Goal: Task Accomplishment & Management: Manage account settings

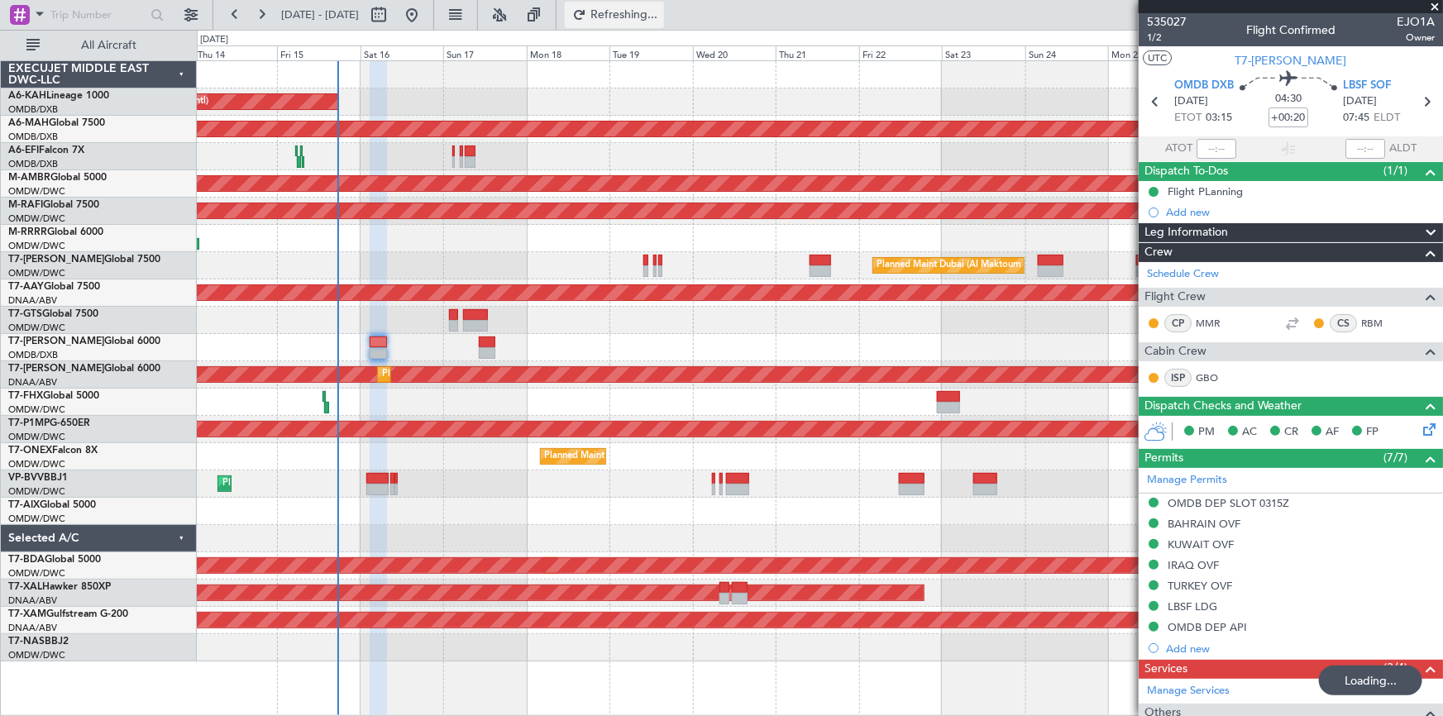
scroll to position [225, 0]
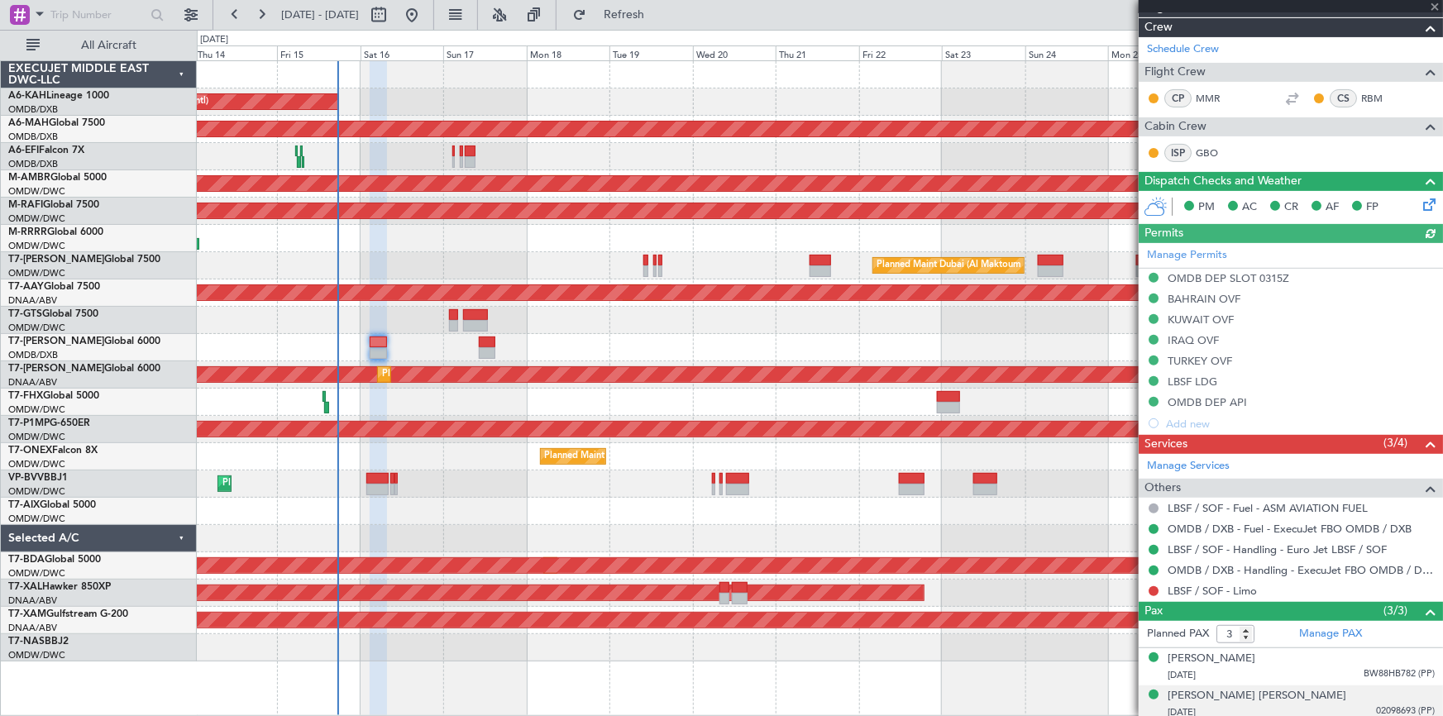
type input "Dherander Fithani (DHF)"
type input "7032"
click at [1155, 588] on button at bounding box center [1154, 591] width 10 height 10
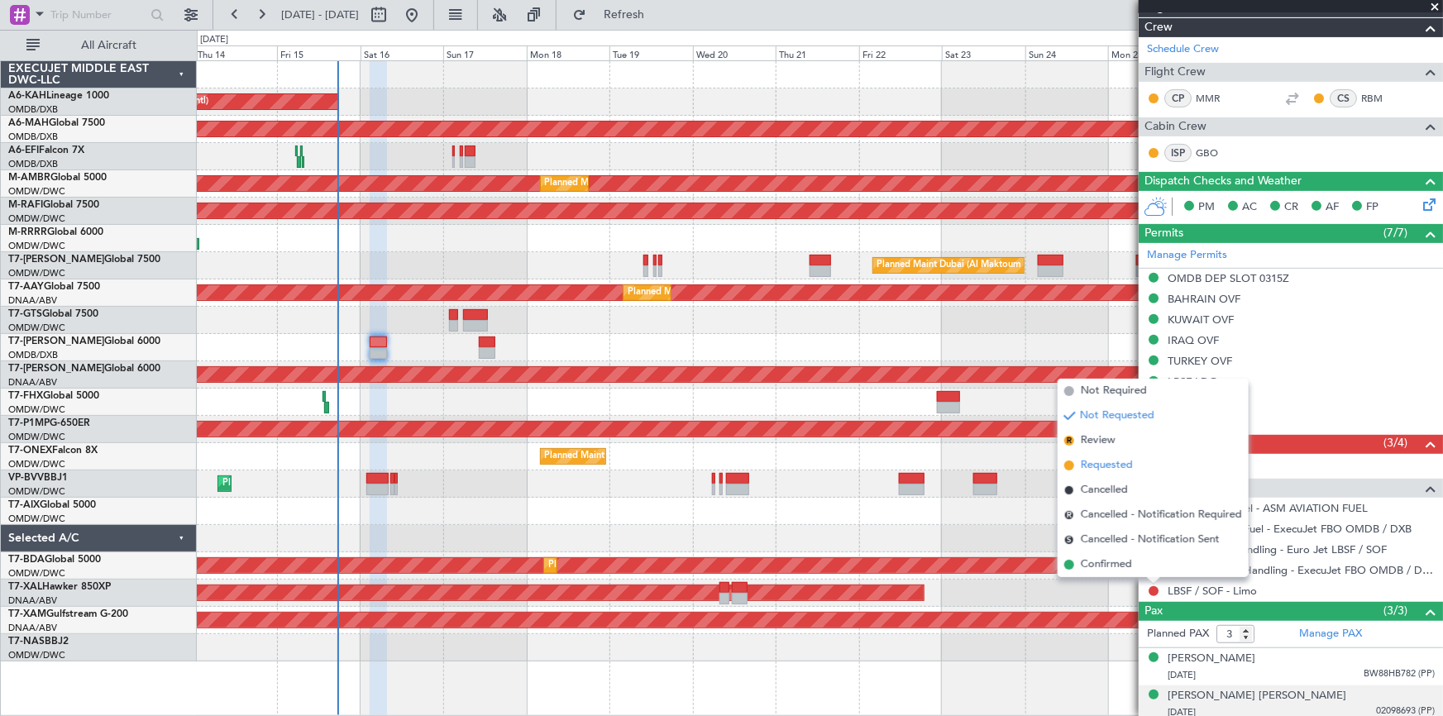
click at [1112, 466] on span "Requested" at bounding box center [1107, 465] width 52 height 17
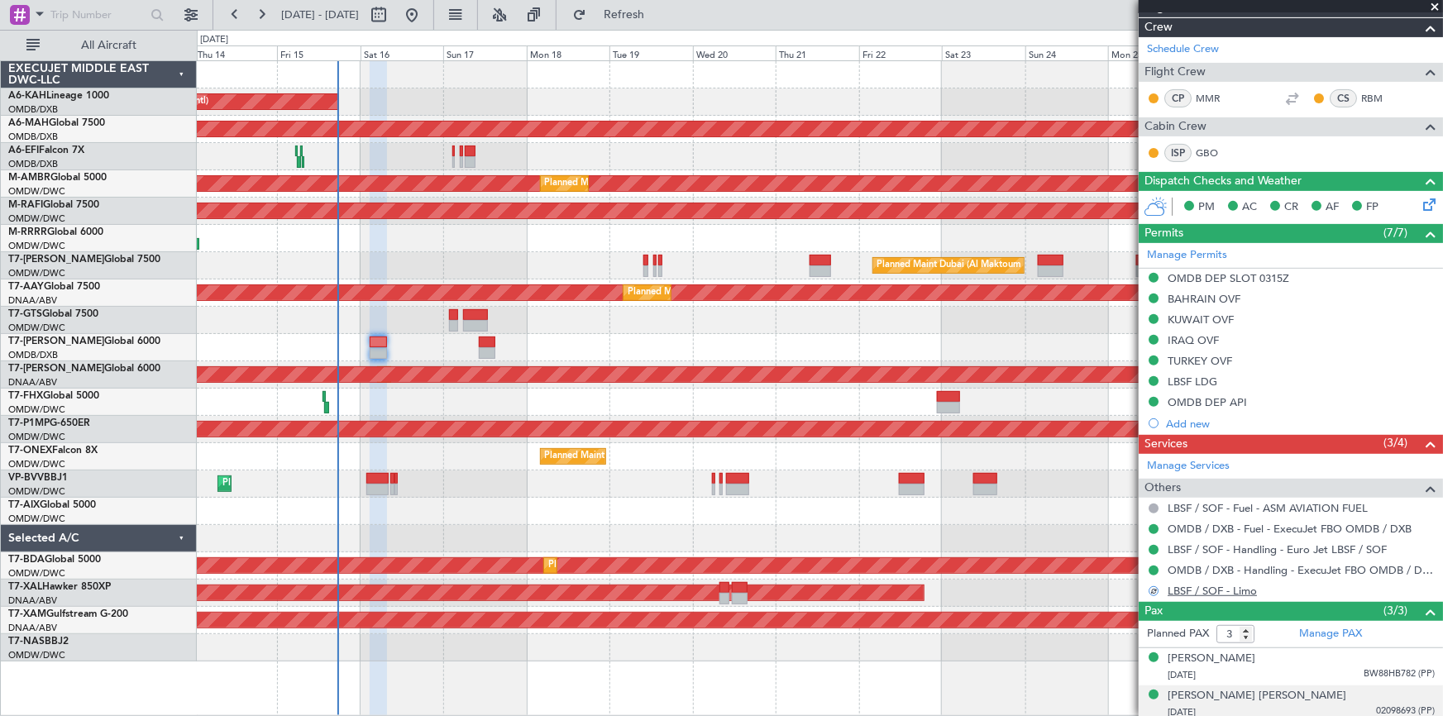
click at [1232, 592] on link "LBSF / SOF - Limo" at bounding box center [1212, 591] width 89 height 14
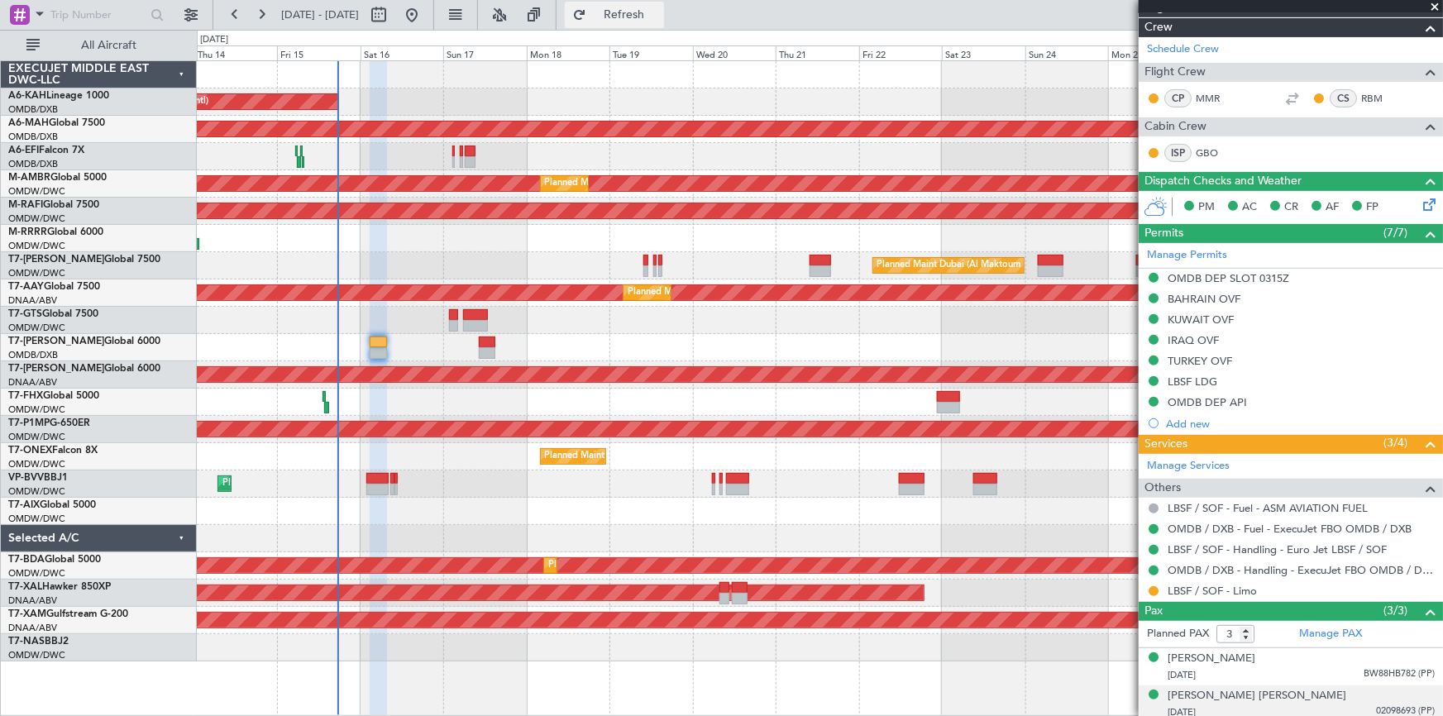
click at [659, 12] on span "Refresh" at bounding box center [624, 15] width 69 height 12
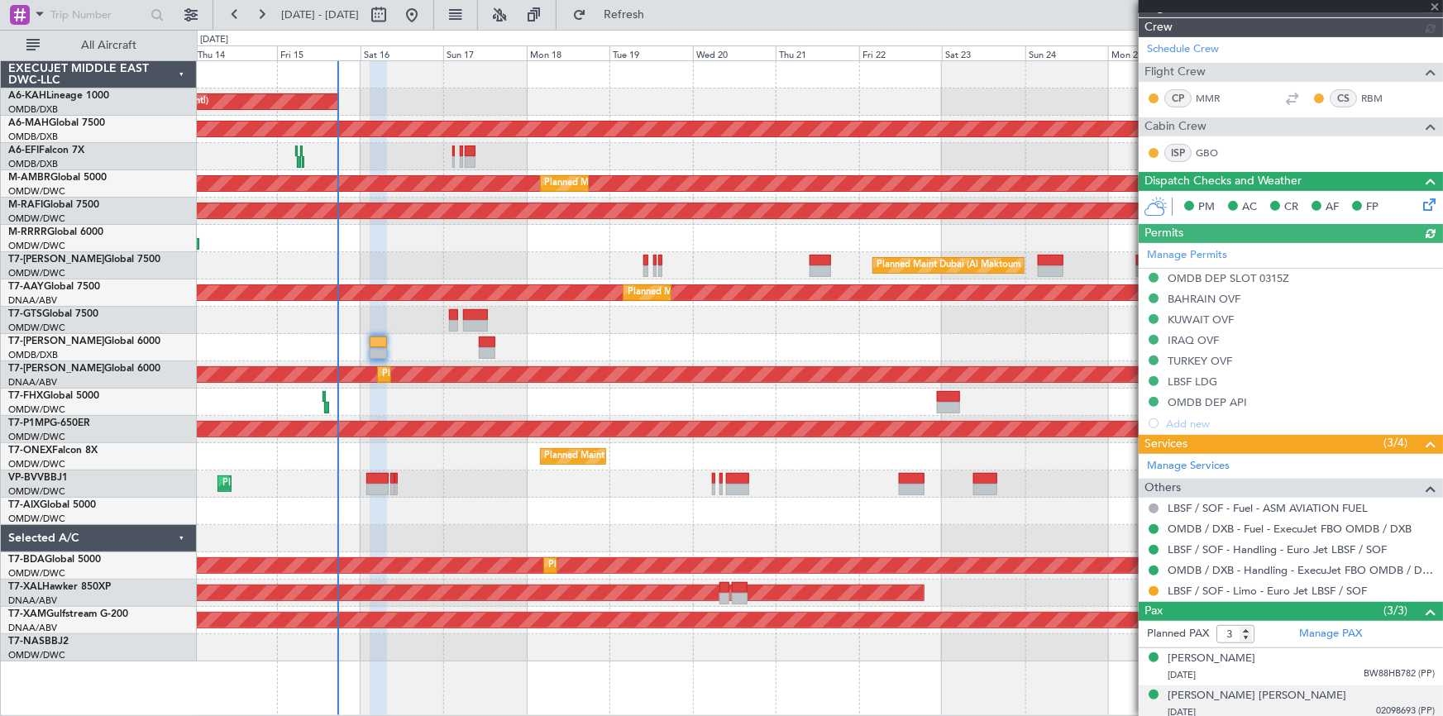
type input "Dherander Fithani (DHF)"
type input "7032"
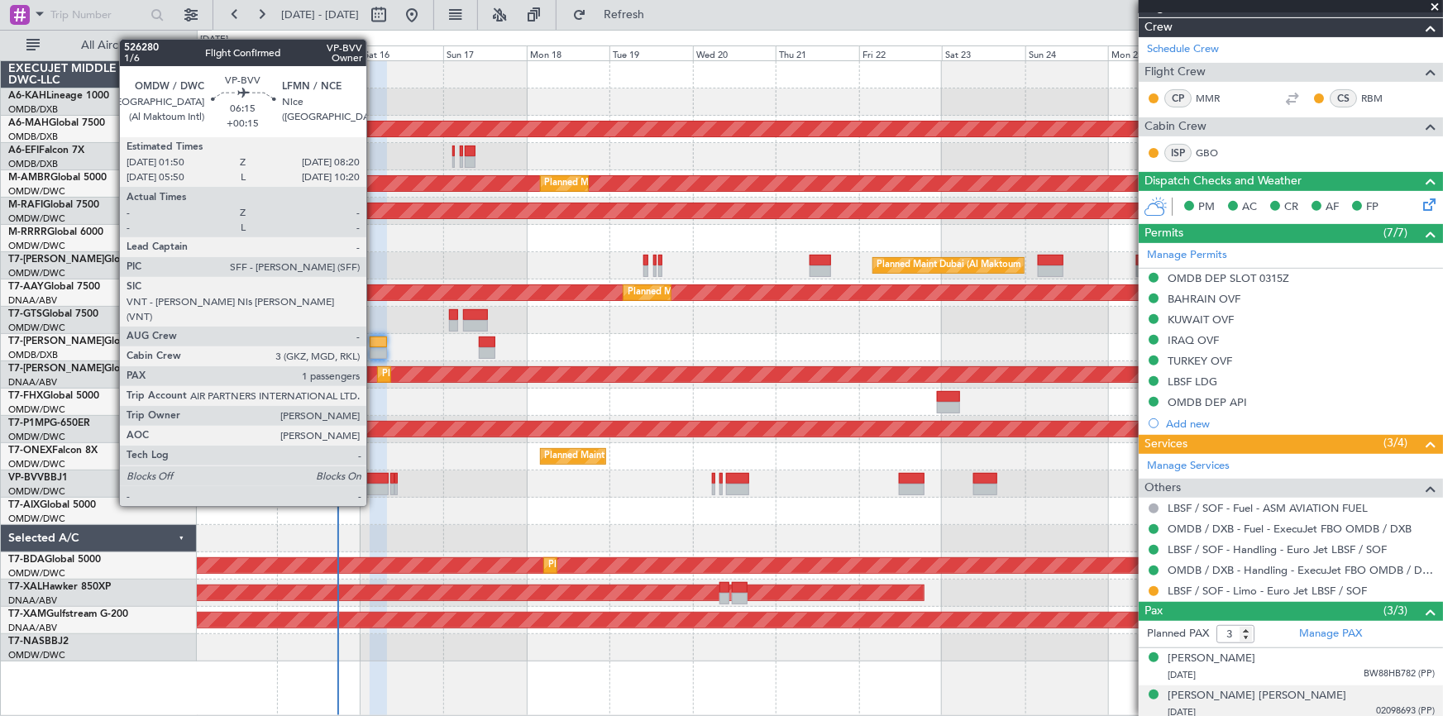
click at [374, 475] on div at bounding box center [377, 479] width 23 height 12
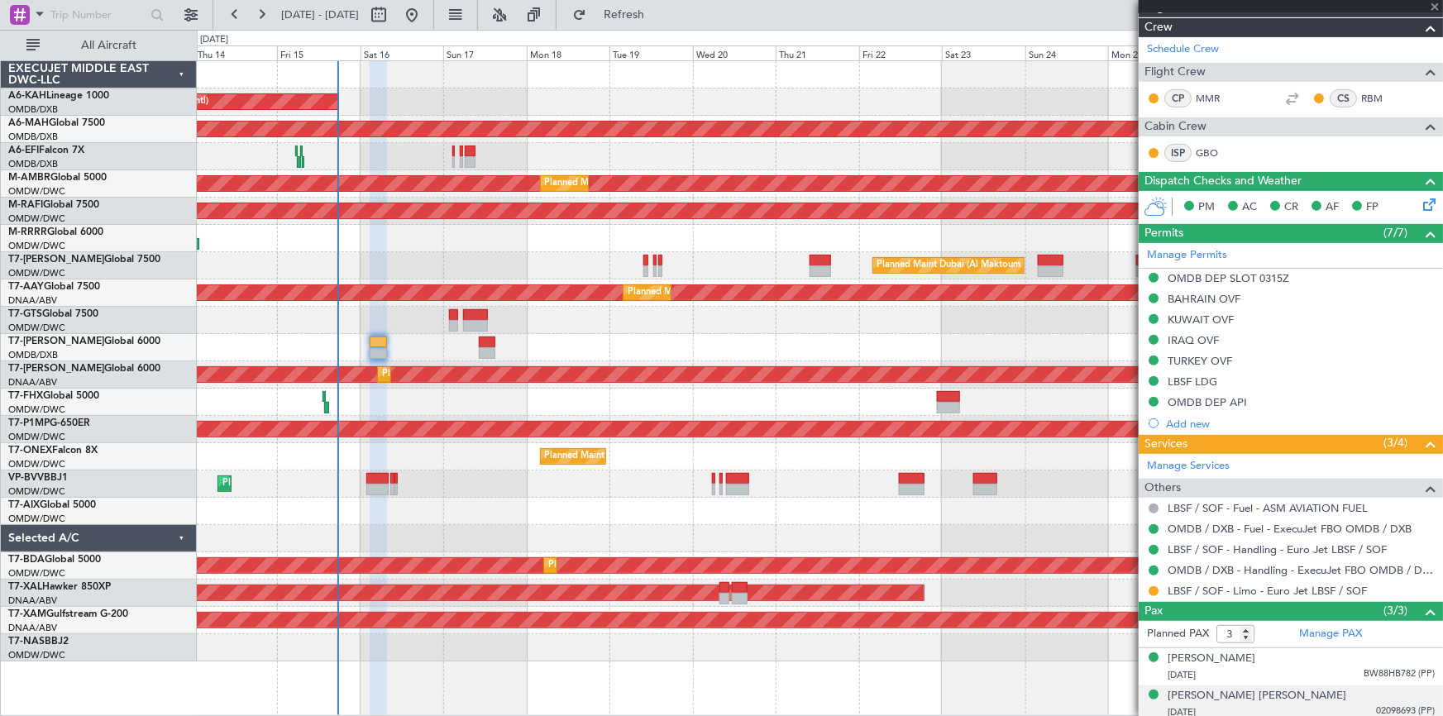
type input "+00:15"
type input "1"
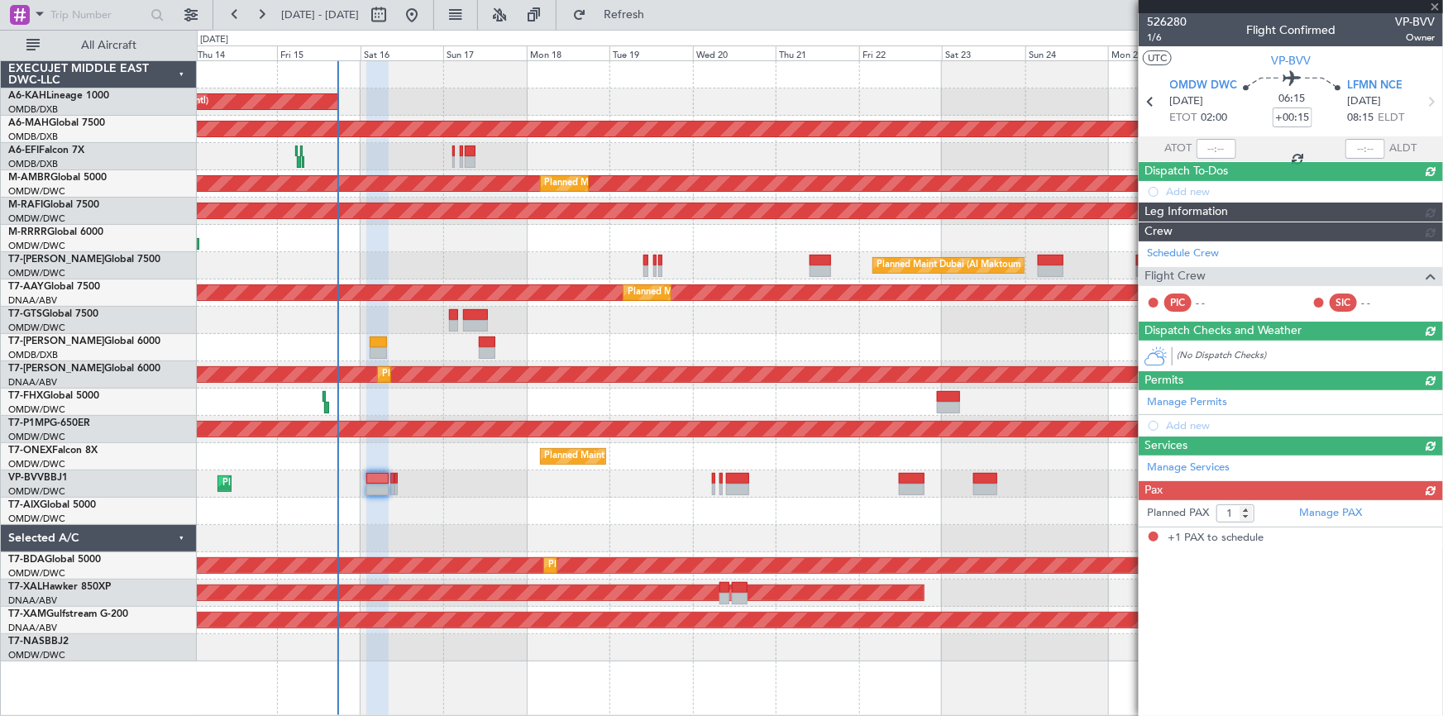
scroll to position [0, 0]
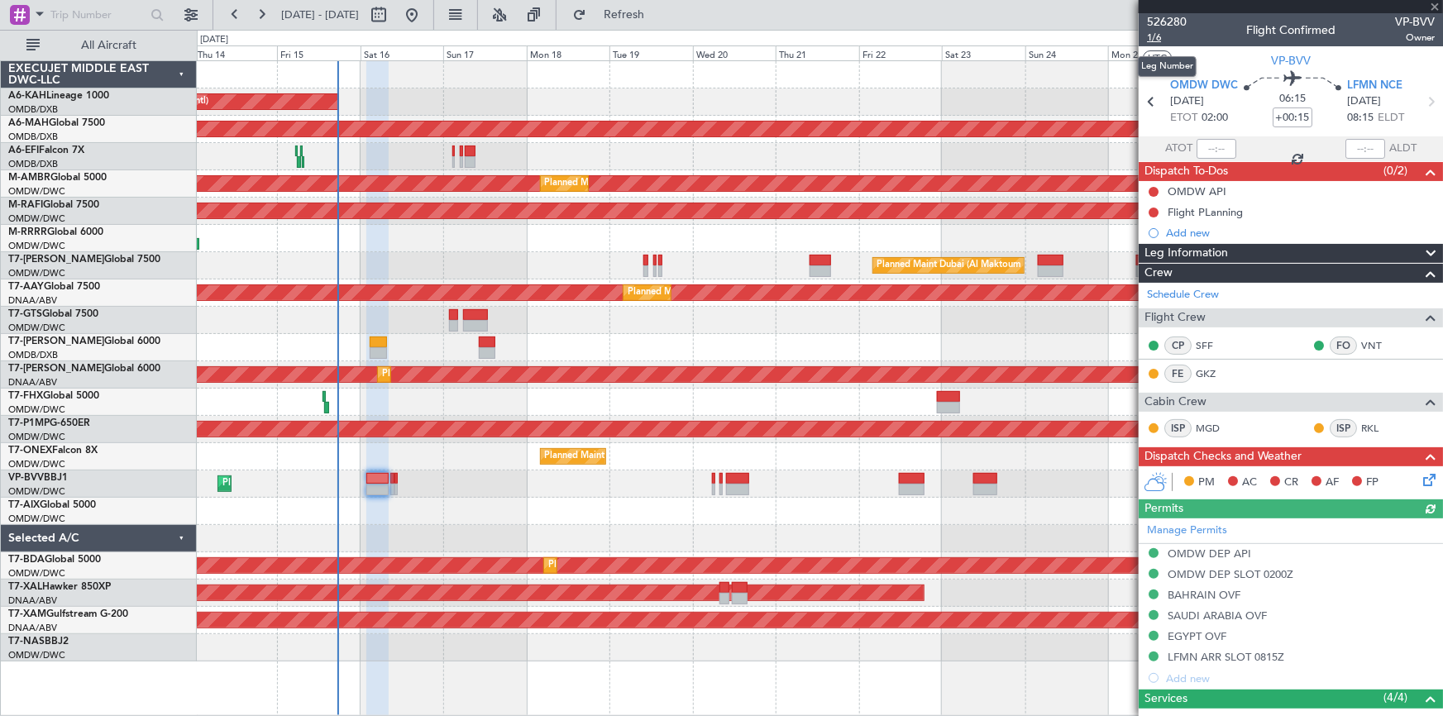
click at [1157, 36] on span "1/6" at bounding box center [1167, 38] width 40 height 14
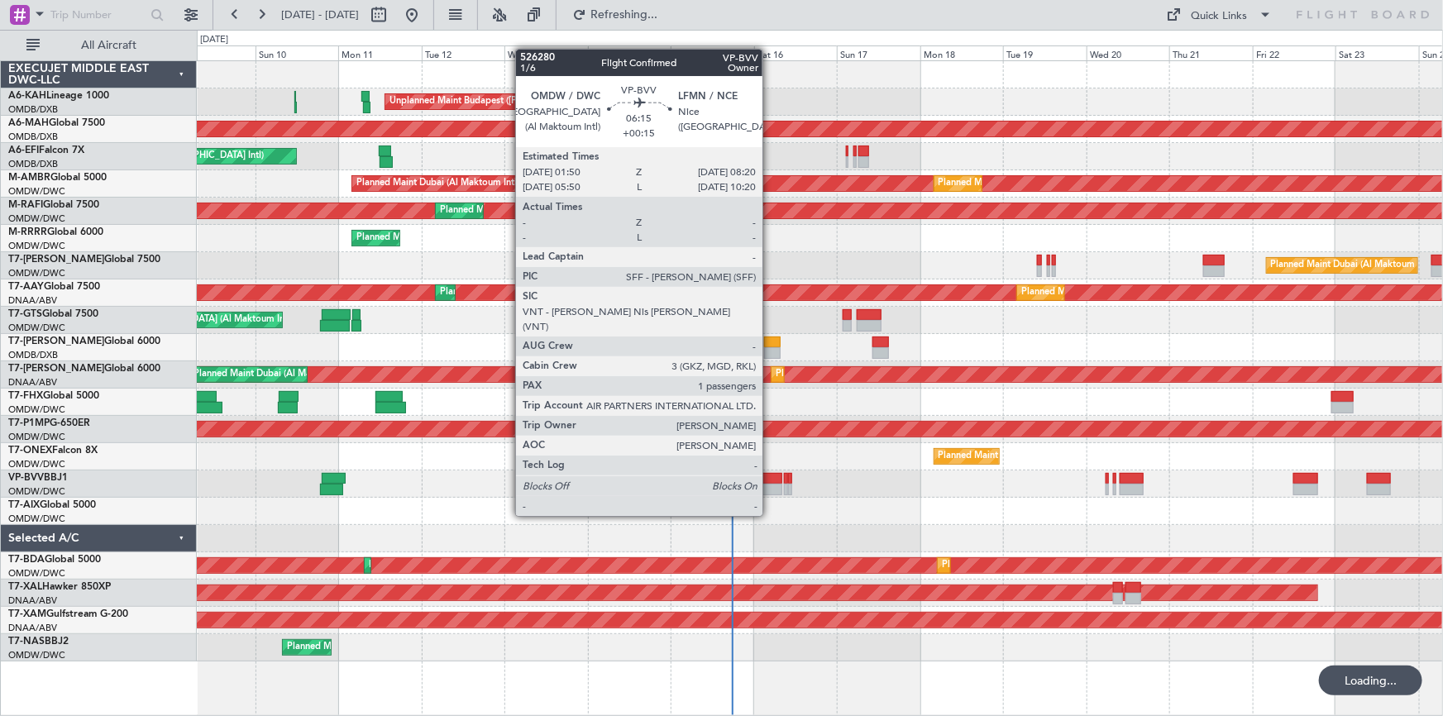
click at [770, 485] on div at bounding box center [771, 490] width 23 height 12
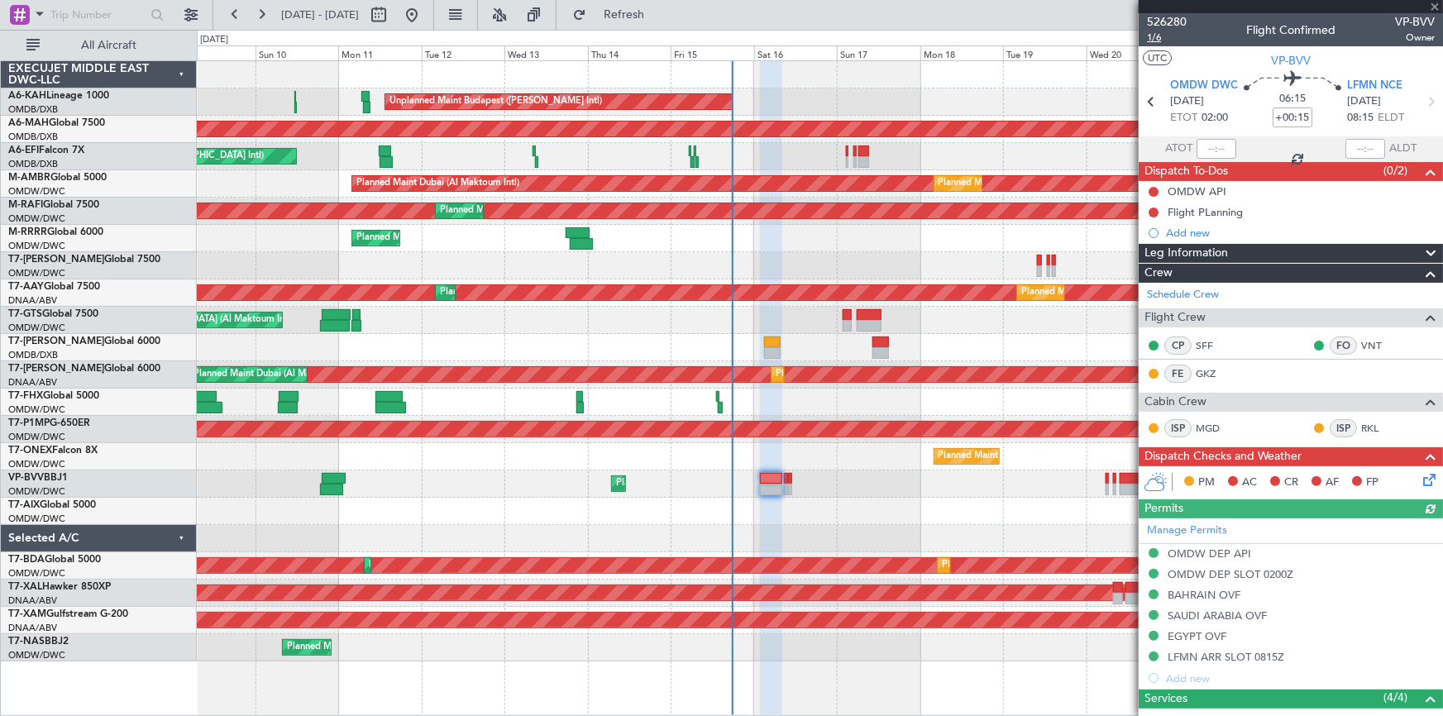
click at [1156, 34] on span "1/6" at bounding box center [1167, 38] width 40 height 14
click at [1202, 211] on div "Flight PLanning" at bounding box center [1205, 212] width 75 height 14
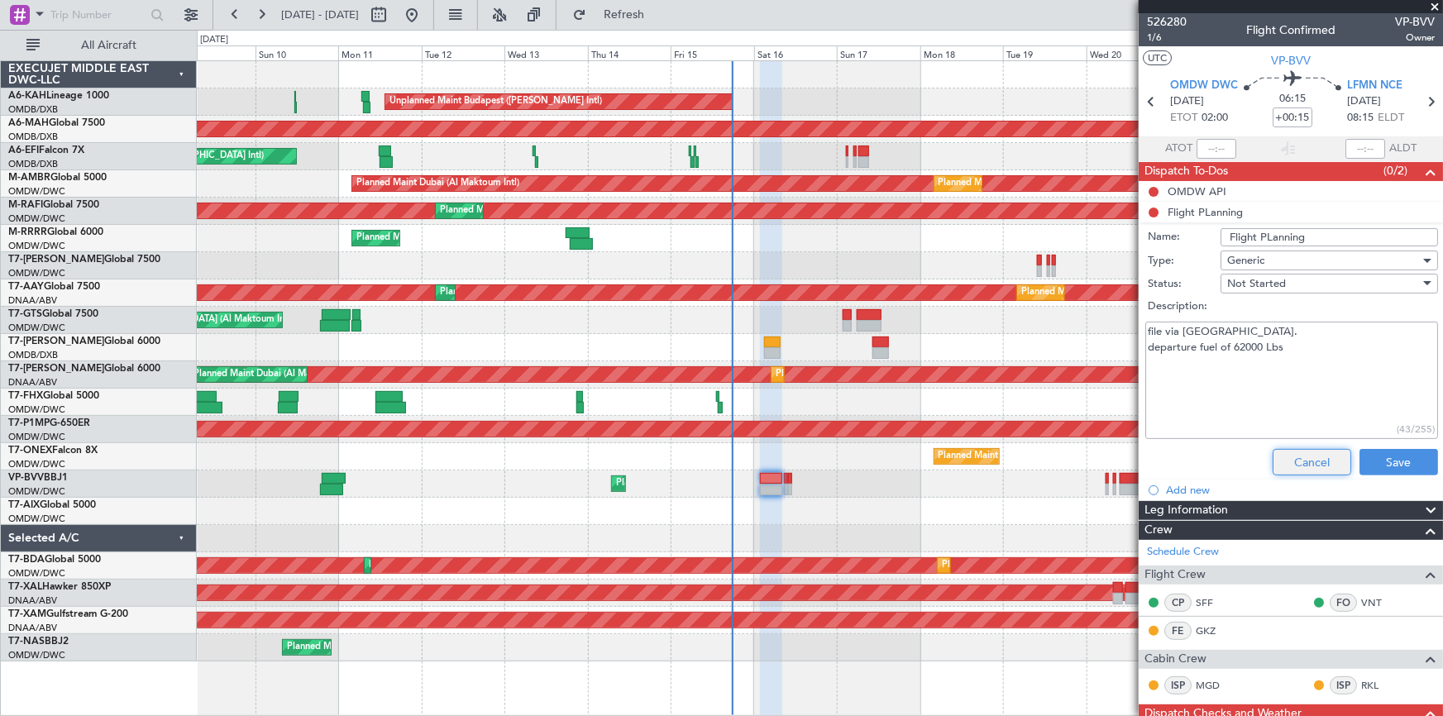
click at [1294, 455] on button "Cancel" at bounding box center [1312, 462] width 79 height 26
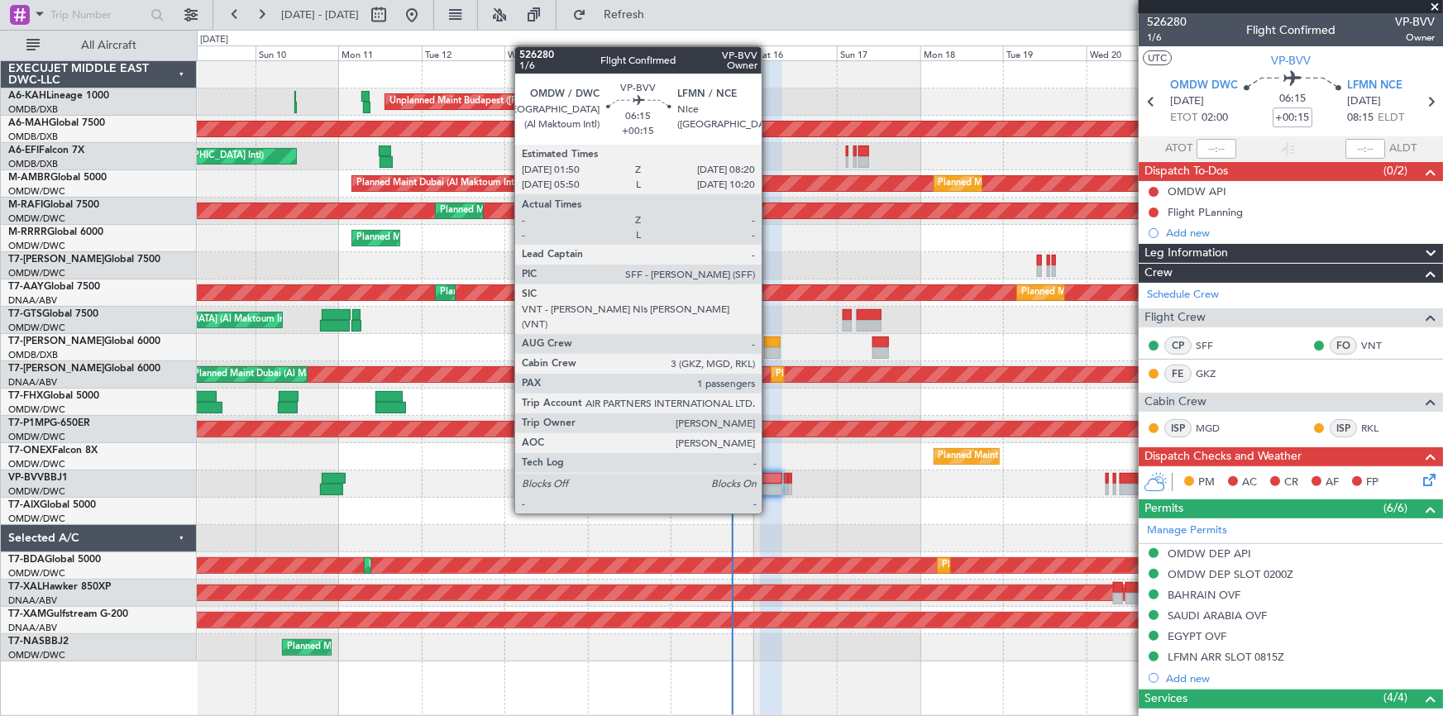
click at [772, 479] on div at bounding box center [771, 479] width 23 height 12
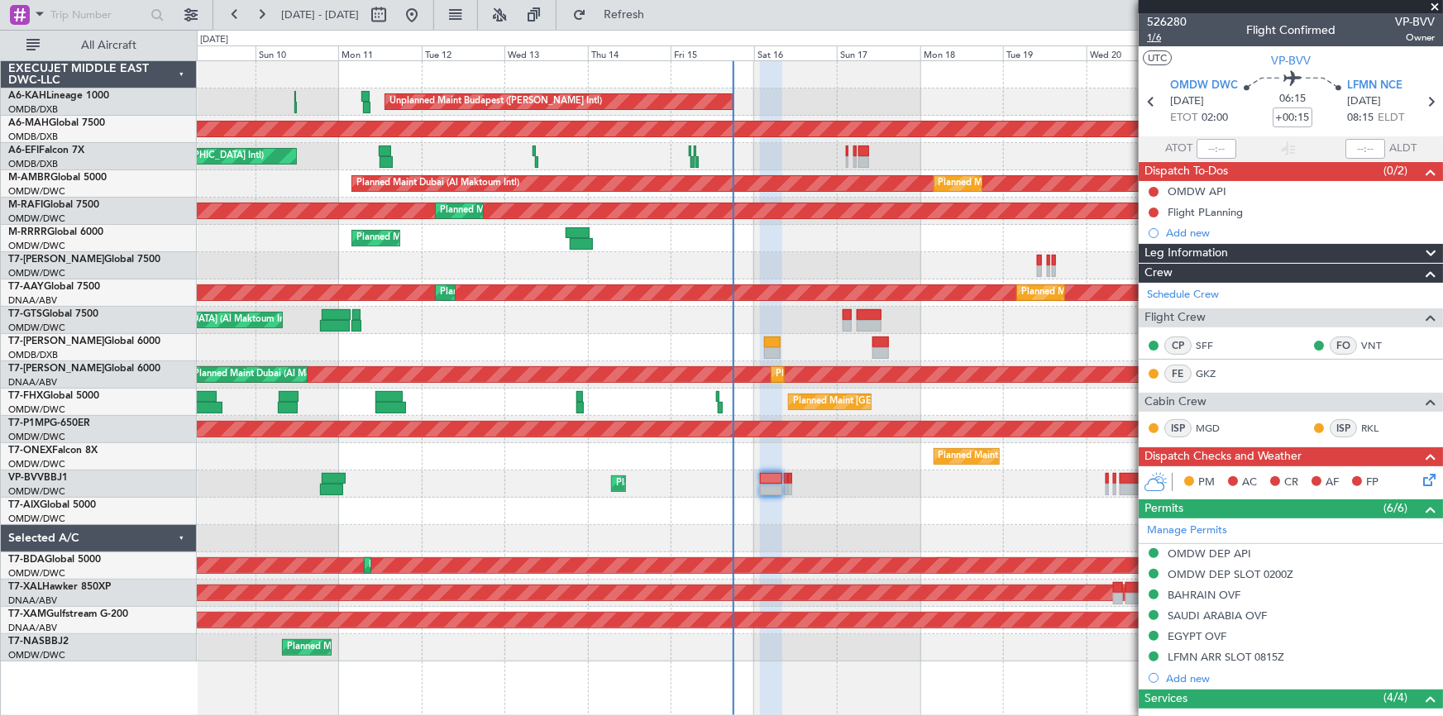
click at [1158, 41] on span "1/6" at bounding box center [1167, 38] width 40 height 14
click at [1229, 209] on div "Flight PLanning" at bounding box center [1205, 212] width 75 height 14
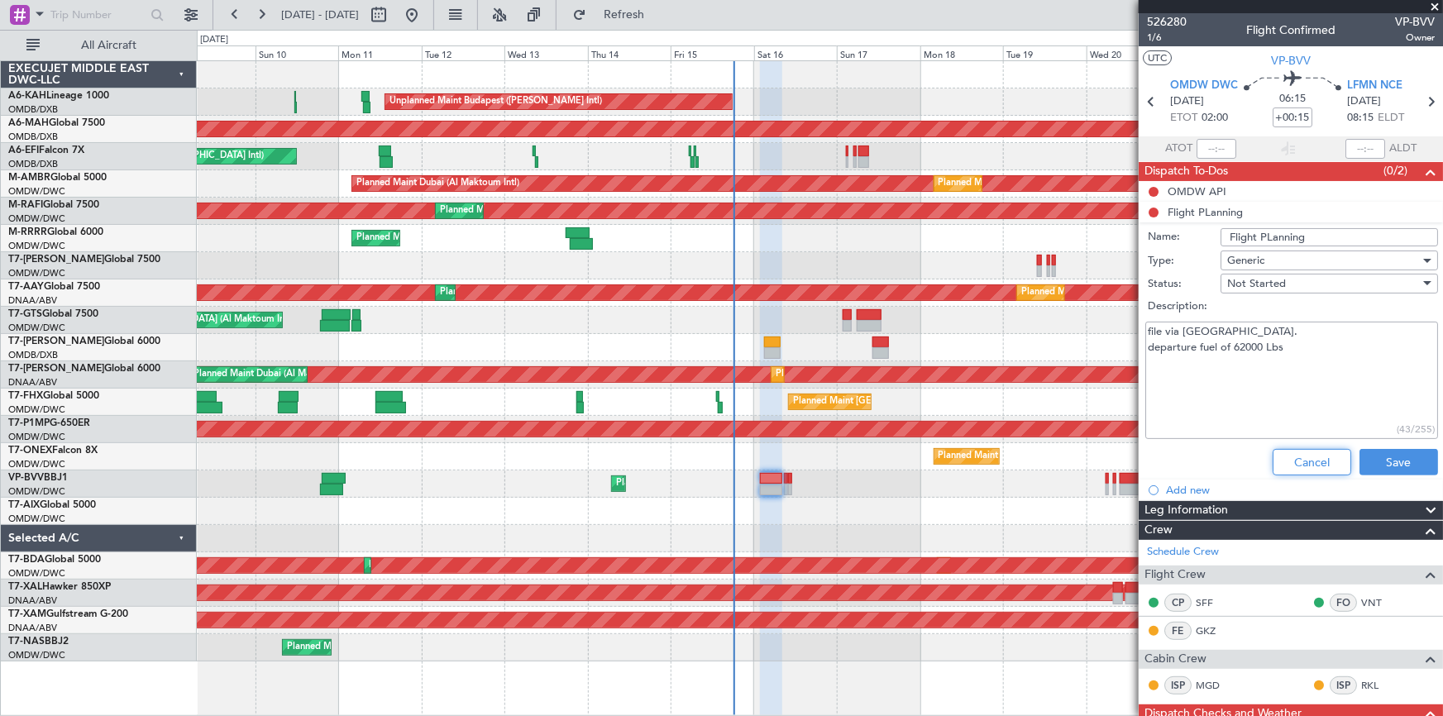
drag, startPoint x: 1294, startPoint y: 461, endPoint x: 1286, endPoint y: 463, distance: 8.6
click at [1294, 461] on button "Cancel" at bounding box center [1312, 462] width 79 height 26
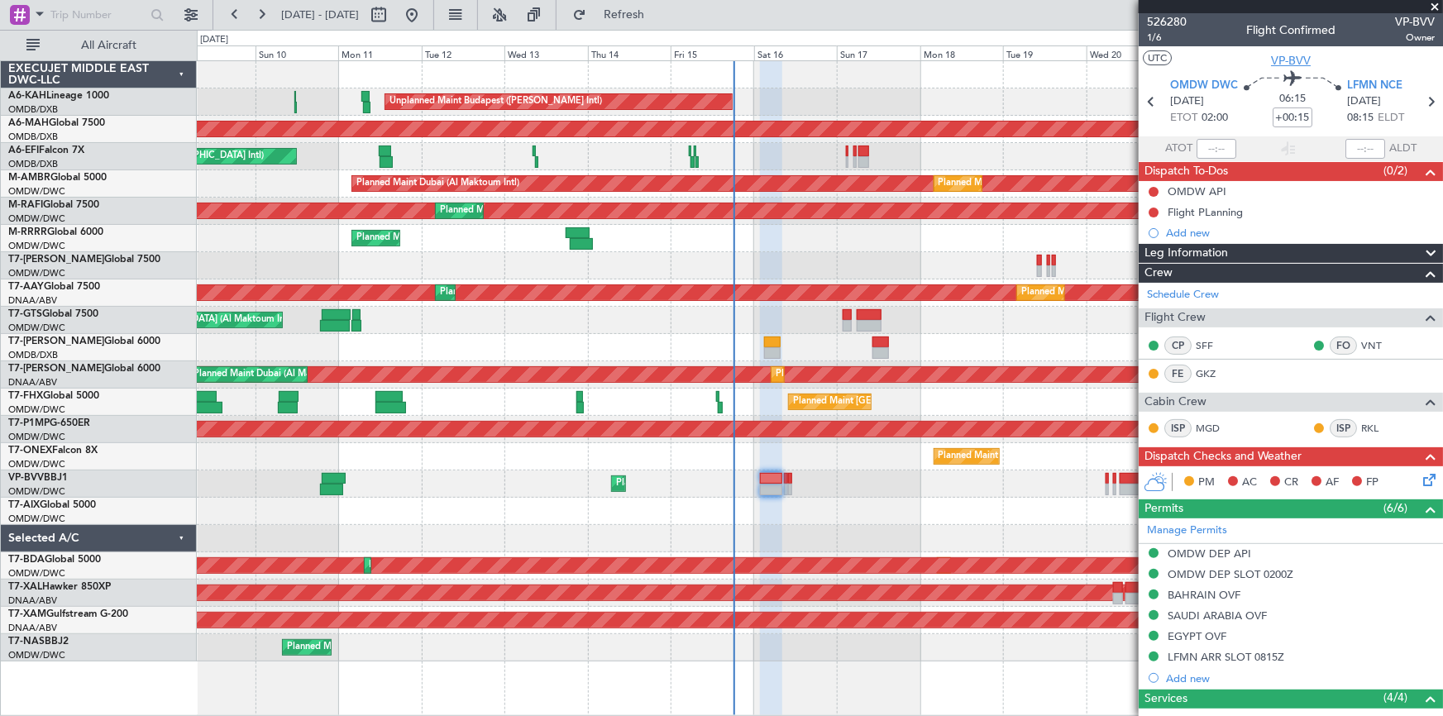
click at [1274, 59] on span "VP-BVV" at bounding box center [1291, 60] width 40 height 17
click at [1421, 107] on icon at bounding box center [1431, 102] width 22 height 22
type input "4"
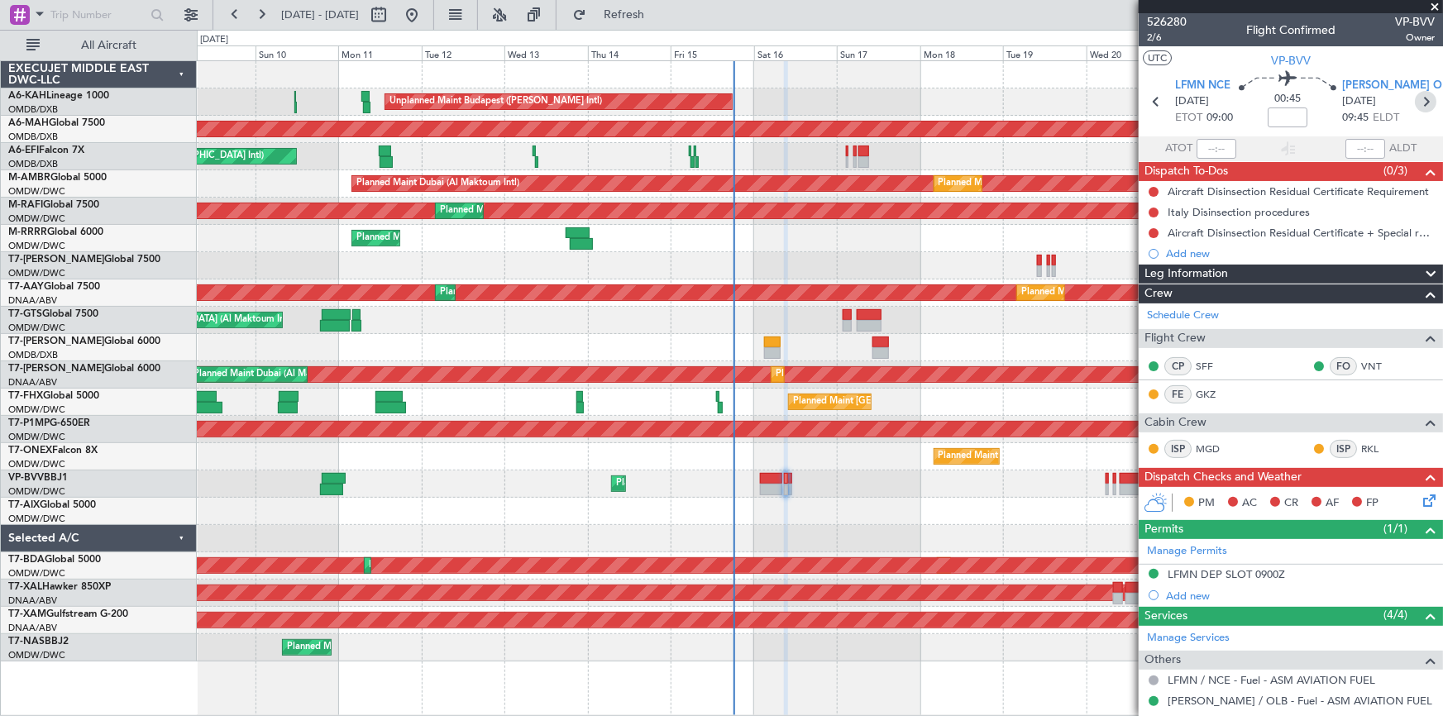
click at [1418, 99] on icon at bounding box center [1426, 102] width 22 height 22
type input "-00:05"
type input "1"
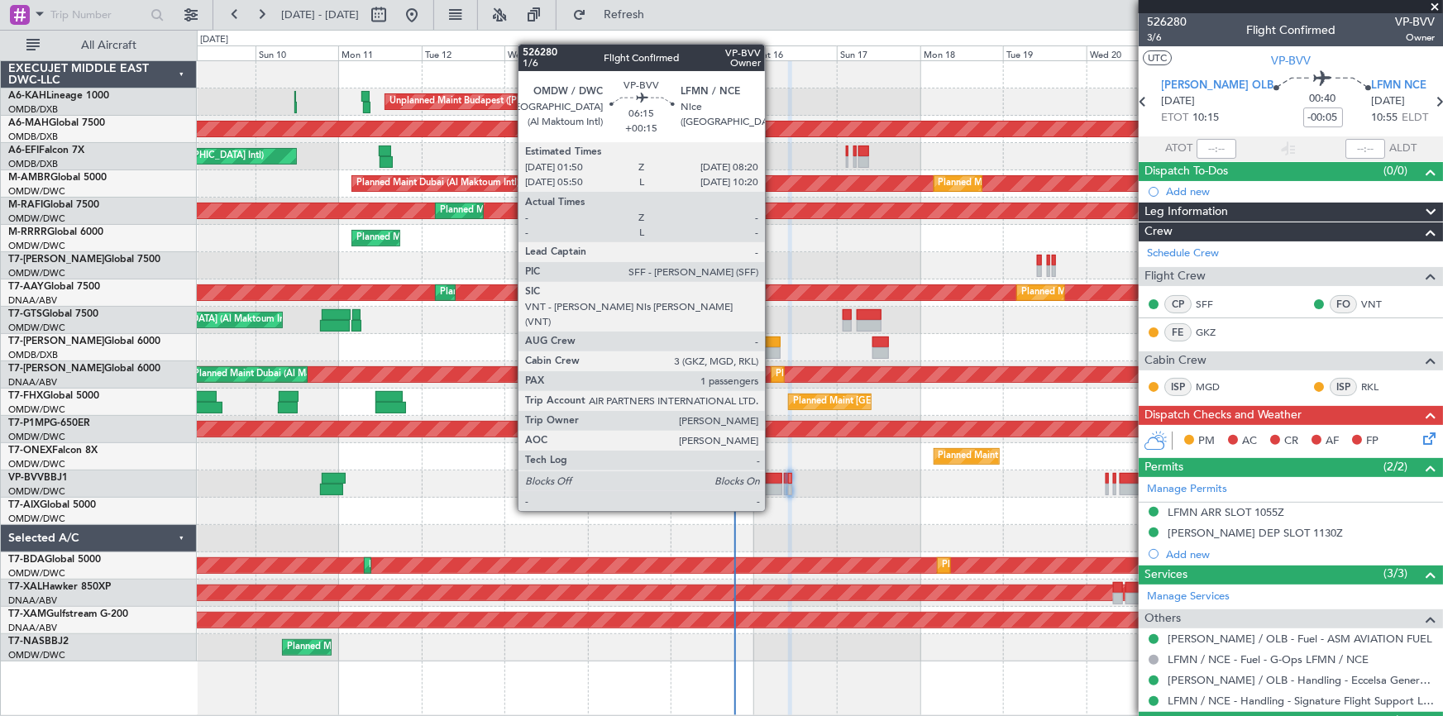
click at [773, 480] on div at bounding box center [771, 479] width 23 height 12
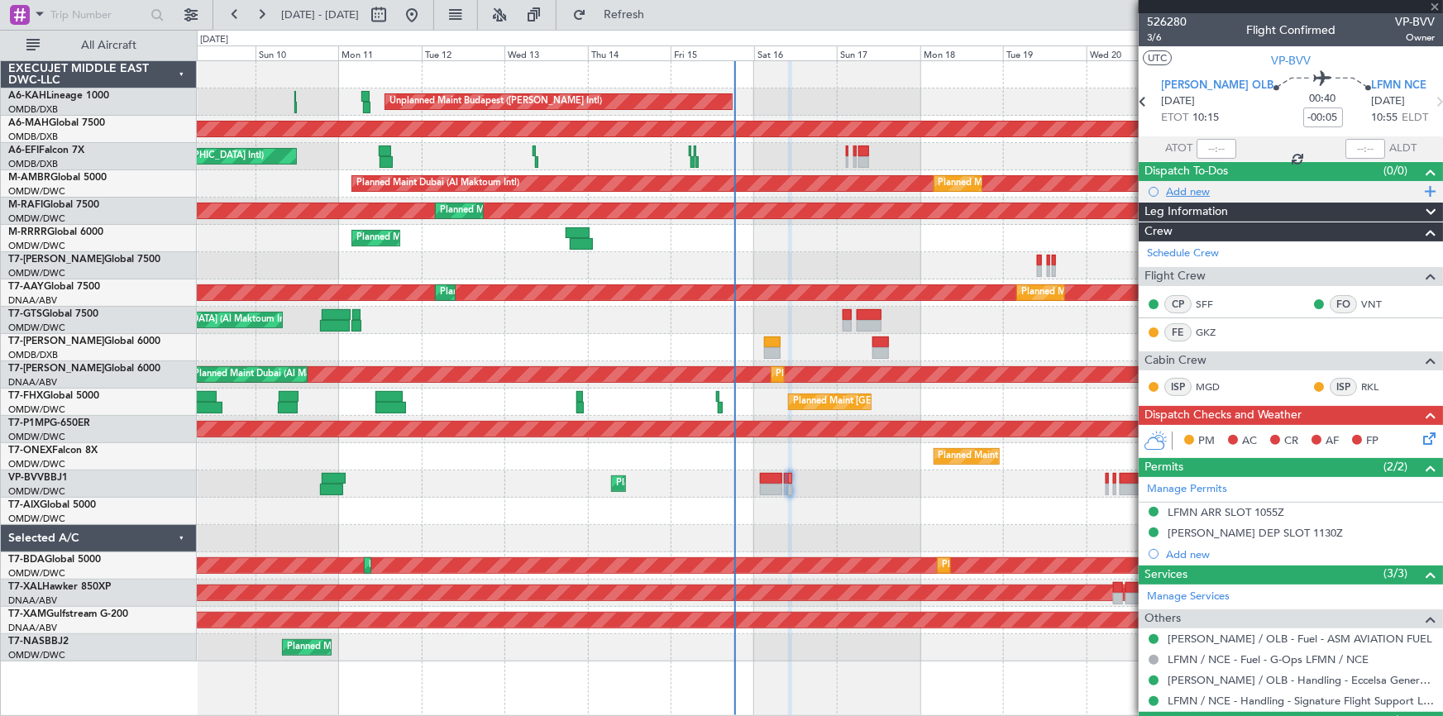
type input "+00:15"
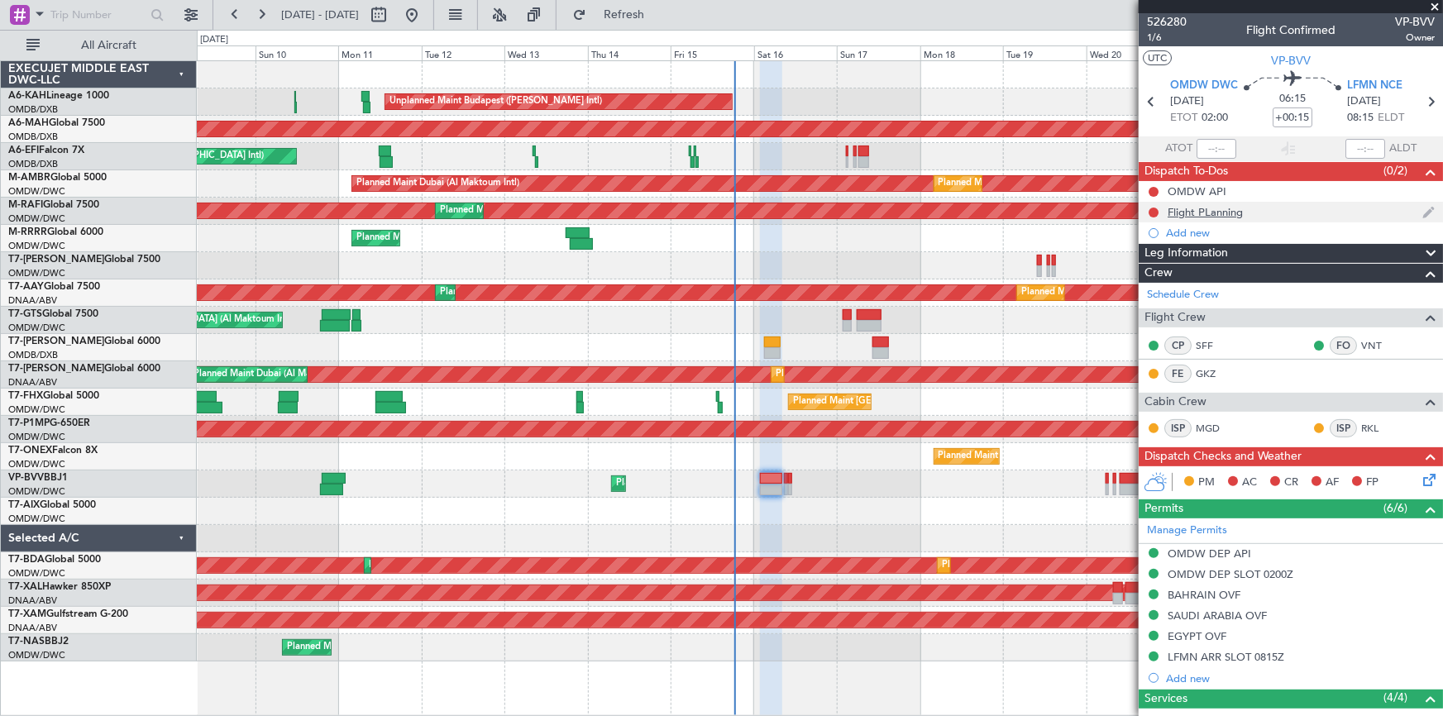
click at [1174, 205] on div "Flight PLanning" at bounding box center [1205, 212] width 75 height 14
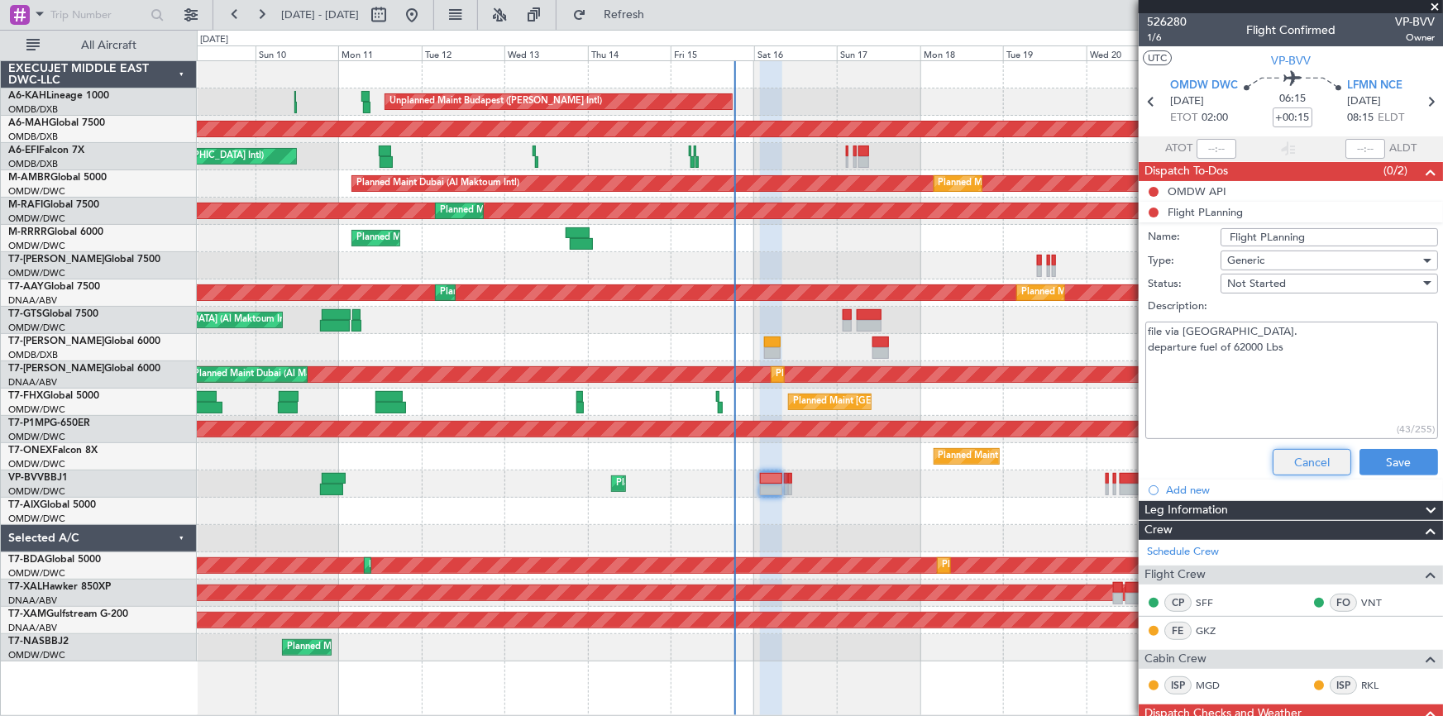
click at [1284, 460] on button "Cancel" at bounding box center [1312, 462] width 79 height 26
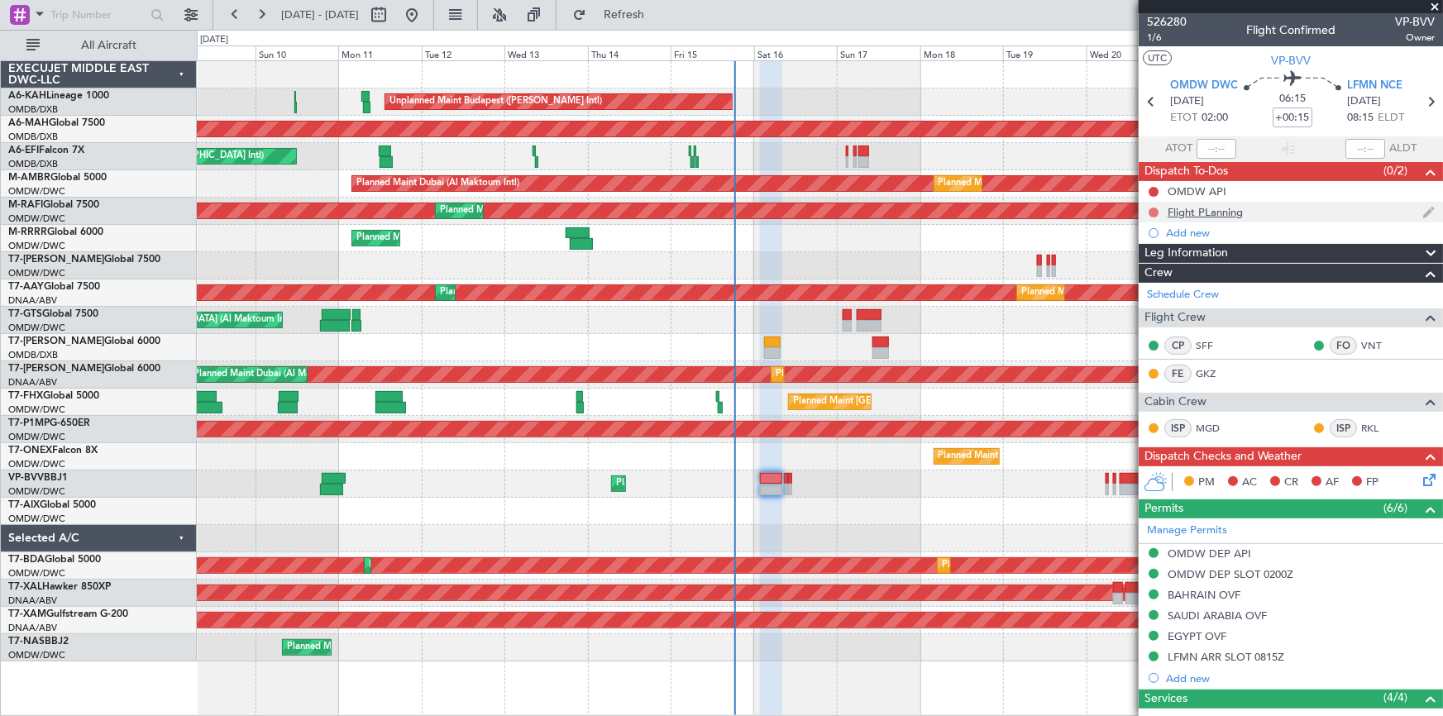
click at [1155, 209] on button at bounding box center [1154, 213] width 10 height 10
drag, startPoint x: 1153, startPoint y: 281, endPoint x: 1165, endPoint y: 231, distance: 51.8
click at [1153, 282] on span "Completed" at bounding box center [1161, 285] width 55 height 17
click at [1151, 190] on button at bounding box center [1154, 192] width 10 height 10
drag, startPoint x: 1141, startPoint y: 260, endPoint x: 1191, endPoint y: 269, distance: 50.5
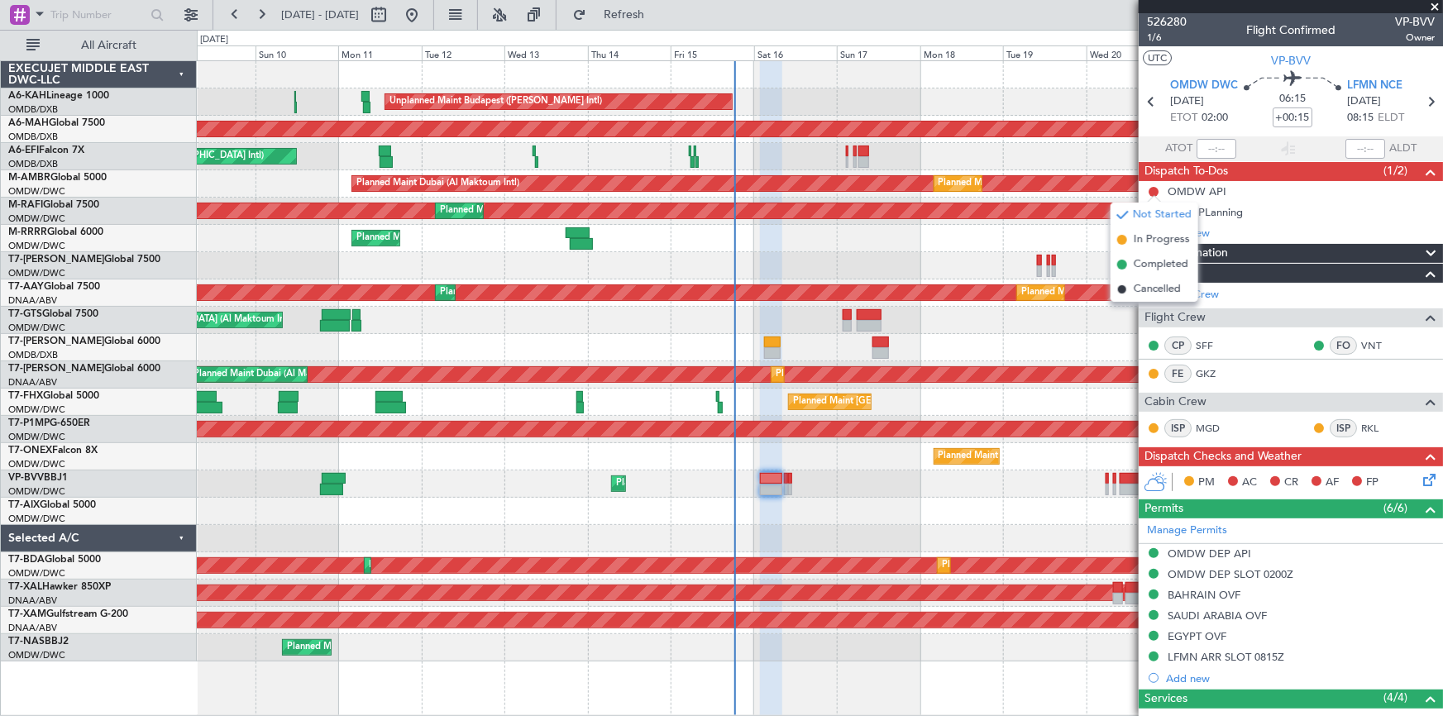
click at [1141, 261] on span "Completed" at bounding box center [1161, 264] width 55 height 17
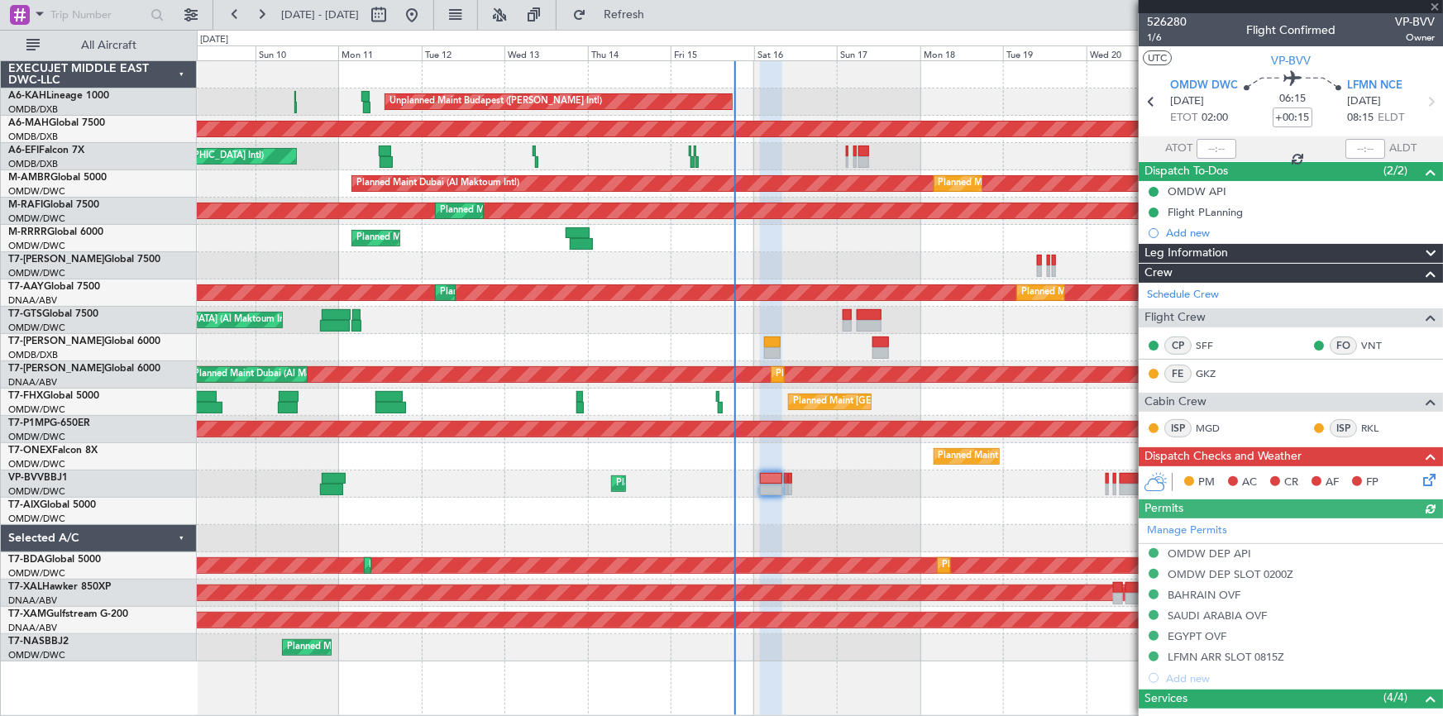
click at [1420, 102] on icon at bounding box center [1431, 102] width 22 height 22
type input "4"
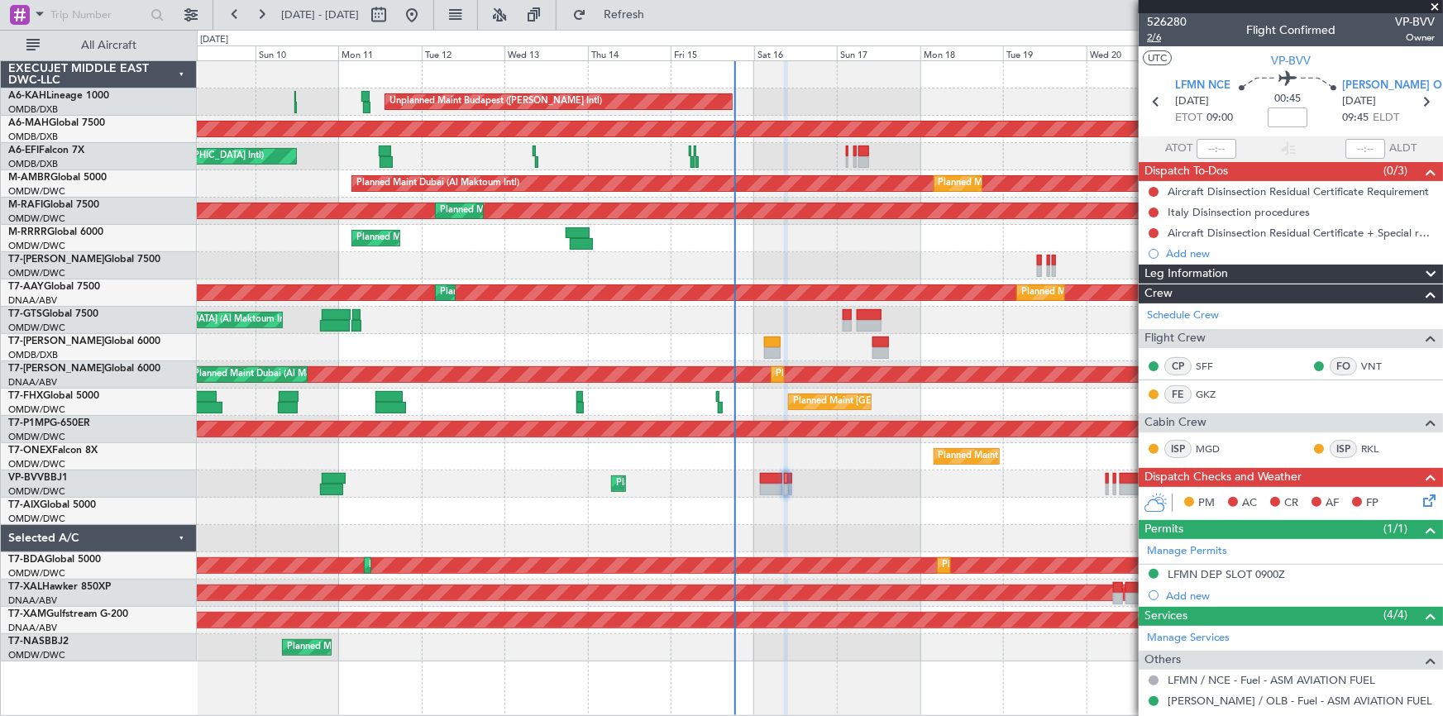
click at [1156, 41] on span "2/6" at bounding box center [1167, 38] width 40 height 14
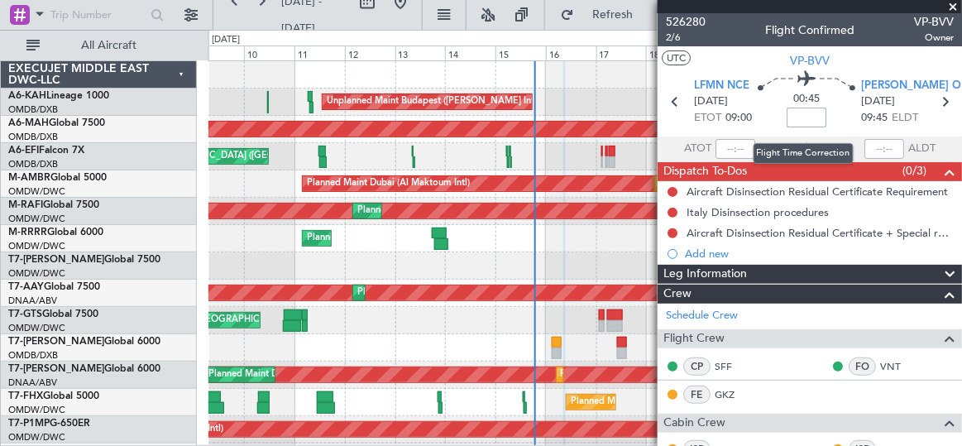
click at [792, 116] on input at bounding box center [807, 118] width 40 height 20
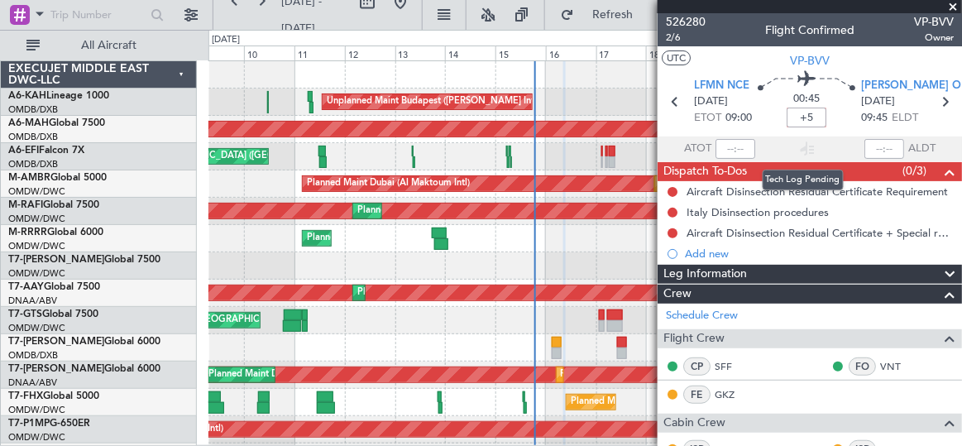
type input "+00:05"
click at [798, 141] on div at bounding box center [808, 149] width 20 height 20
click at [942, 99] on icon at bounding box center [945, 102] width 22 height 22
type input "-00:05"
type input "1"
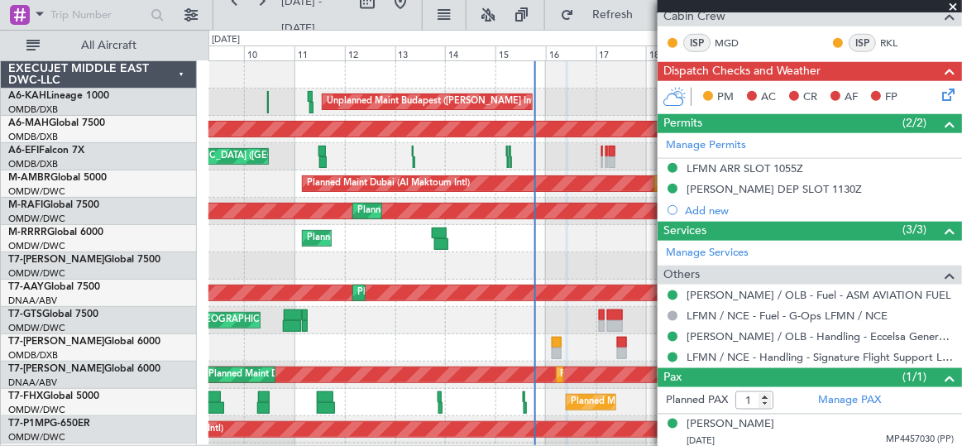
scroll to position [194, 0]
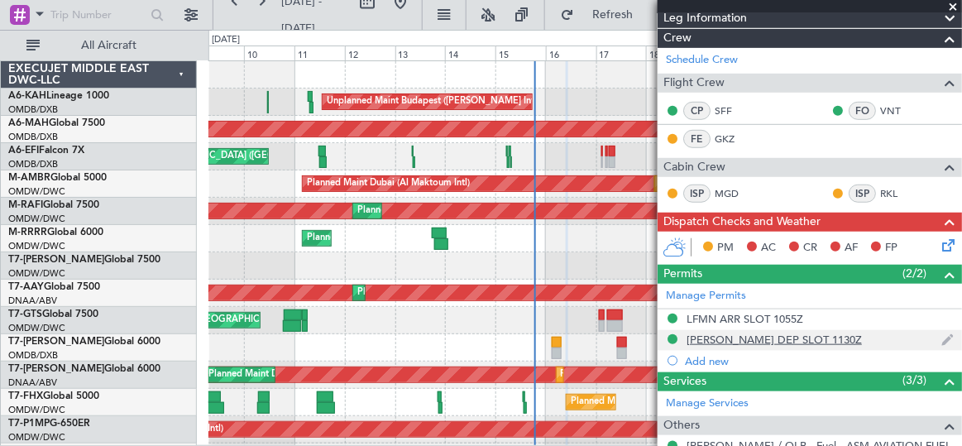
click at [721, 337] on div "[PERSON_NAME] DEP SLOT 1130Z" at bounding box center [773, 339] width 175 height 14
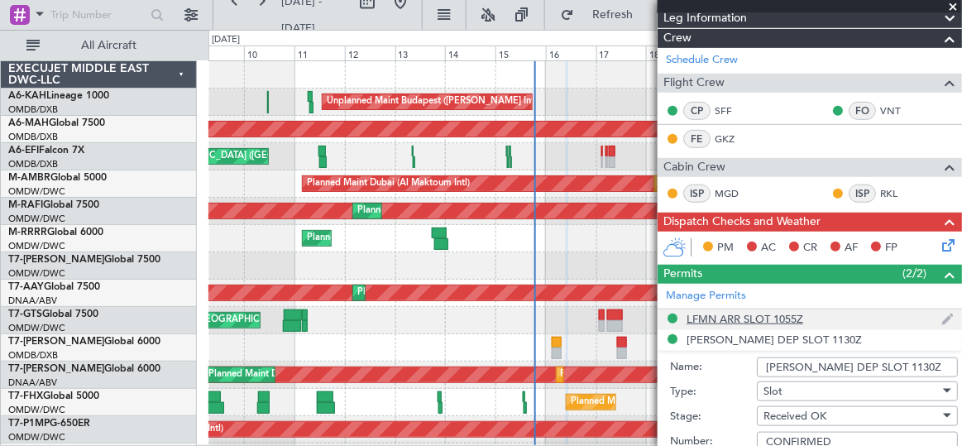
click at [744, 316] on div "LFMN ARR SLOT 1055Z" at bounding box center [744, 319] width 117 height 14
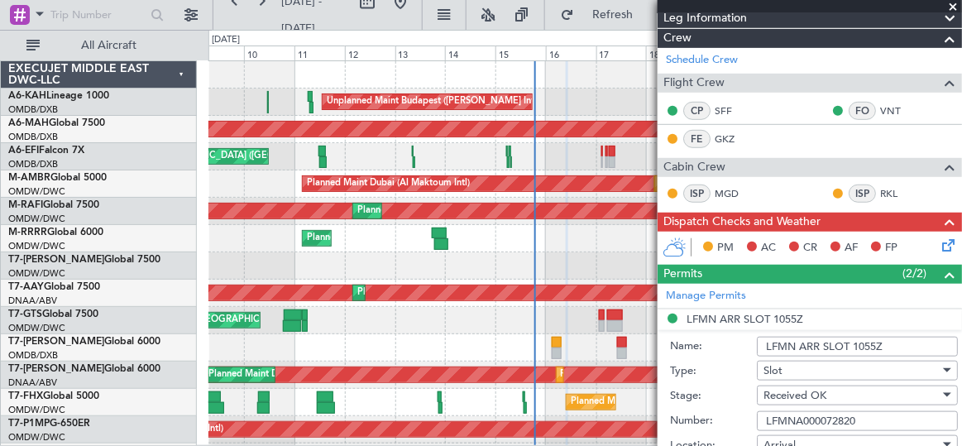
scroll to position [419, 0]
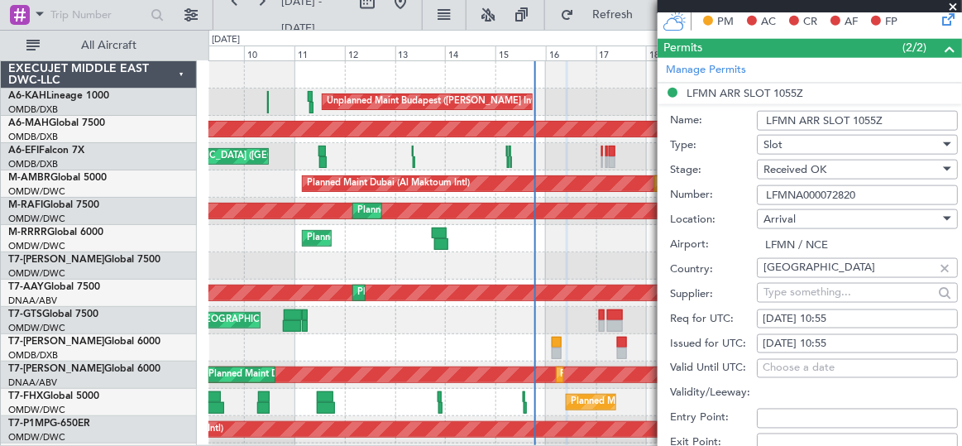
drag, startPoint x: 814, startPoint y: 175, endPoint x: 624, endPoint y: 147, distance: 191.5
click at [624, 147] on fb-app "09 Aug 2025 - 24 Aug 2025 Refresh Quick Links All Aircraft Unplanned Maint Buda…" at bounding box center [481, 228] width 962 height 433
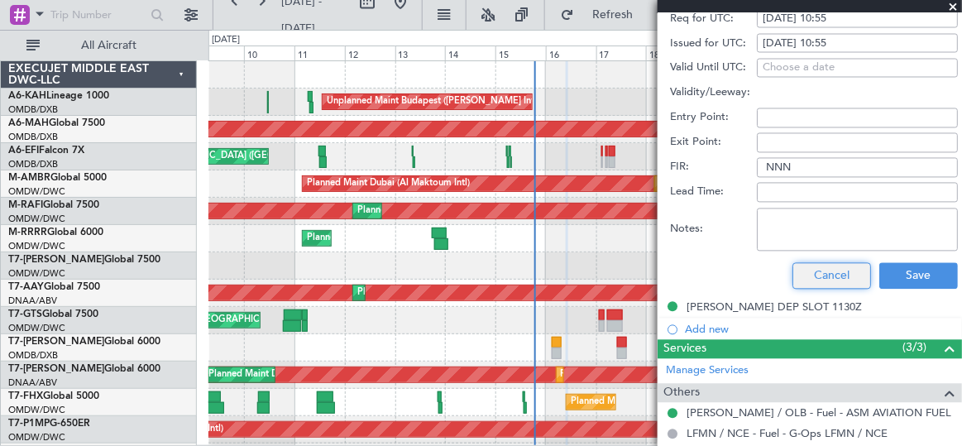
click at [826, 280] on button "Cancel" at bounding box center [831, 276] width 79 height 26
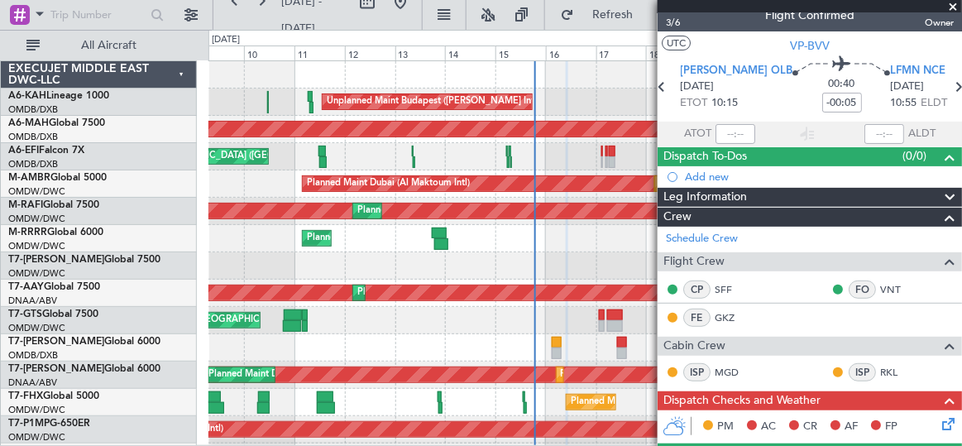
scroll to position [0, 0]
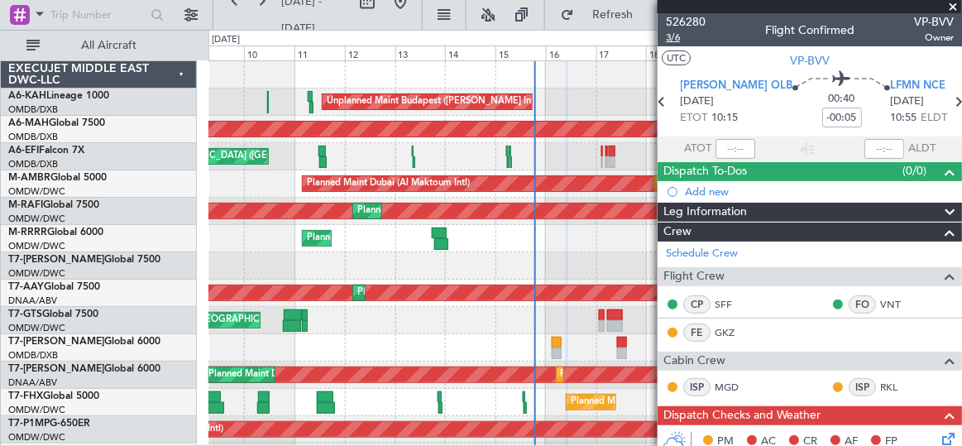
click at [672, 36] on span "3/6" at bounding box center [686, 38] width 40 height 14
click at [667, 102] on icon at bounding box center [662, 102] width 22 height 22
type input "+00:05"
type input "4"
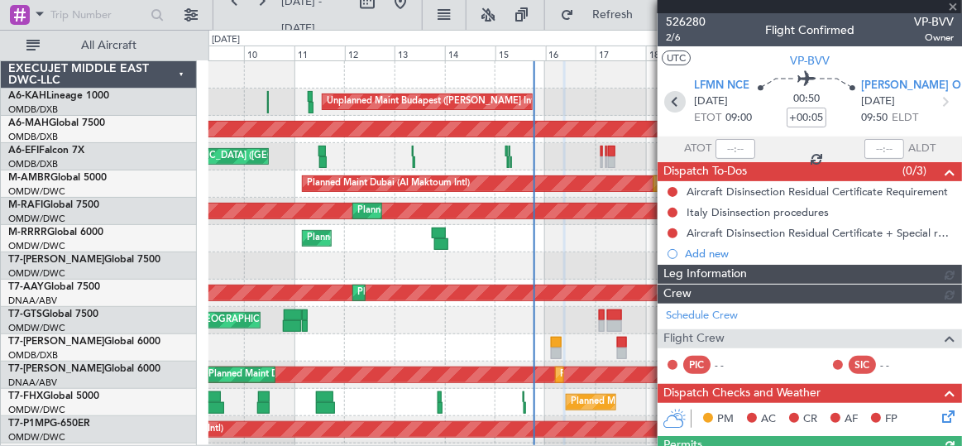
type input "Dherander Fithani (DHF)"
type input "6970"
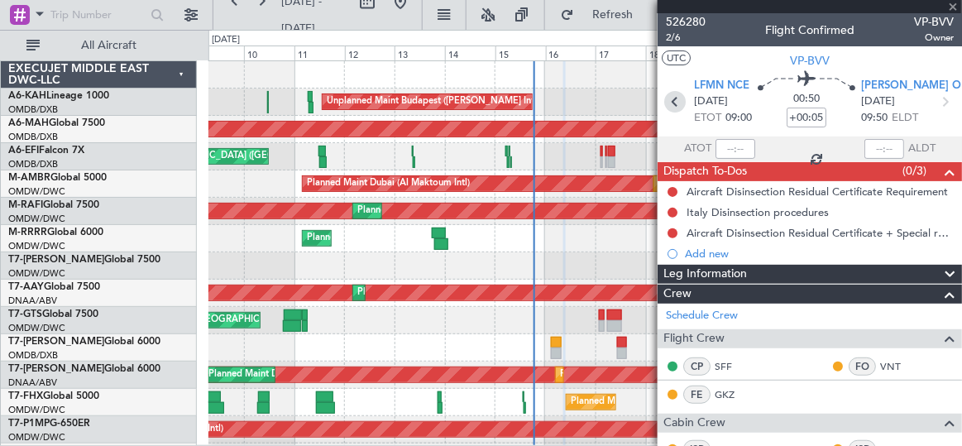
click at [665, 98] on icon at bounding box center [675, 102] width 22 height 22
type input "+00:15"
type input "1"
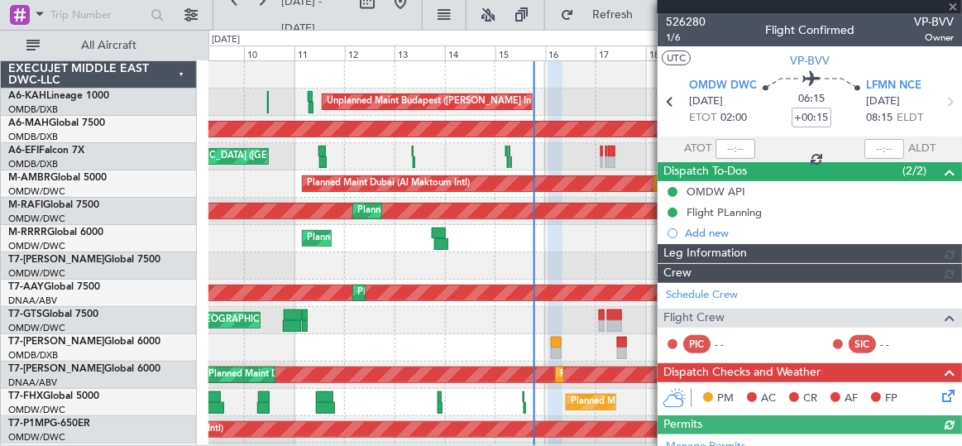
type input "Dherander Fithani (DHF)"
type input "6969"
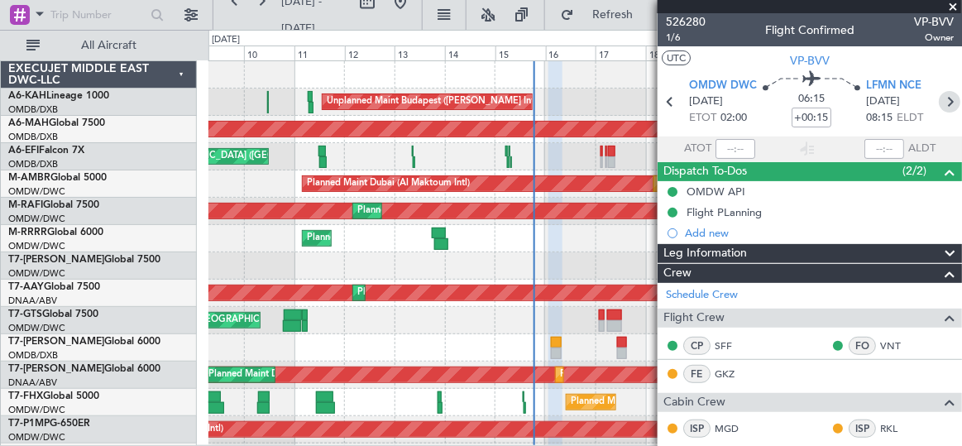
click at [941, 103] on icon at bounding box center [950, 102] width 22 height 22
type input "+00:05"
type input "4"
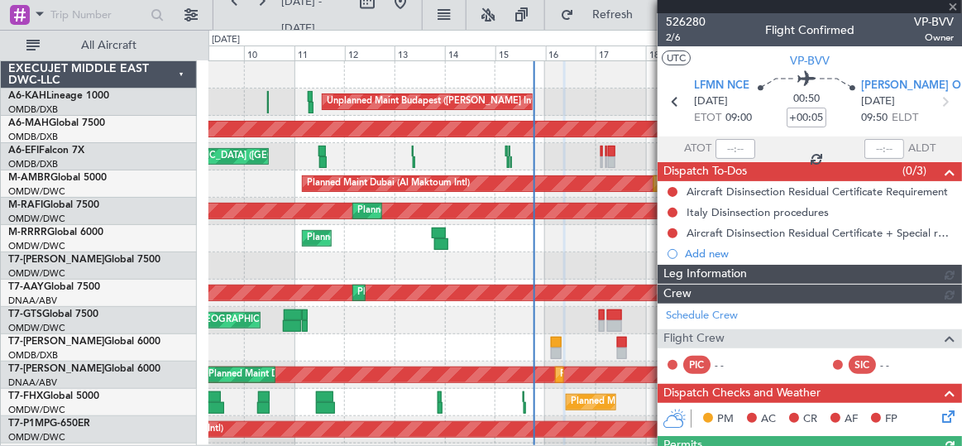
type input "Dherander Fithani (DHF)"
type input "6970"
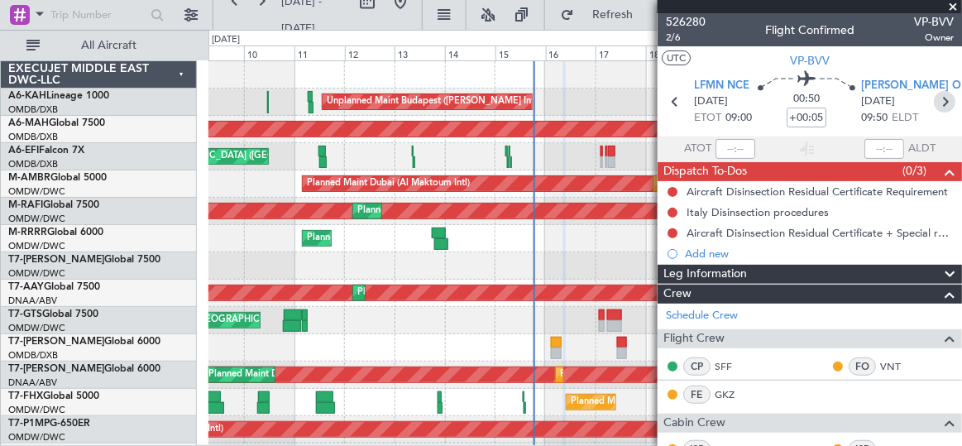
click at [939, 103] on icon at bounding box center [945, 102] width 22 height 22
type input "-00:05"
type input "1"
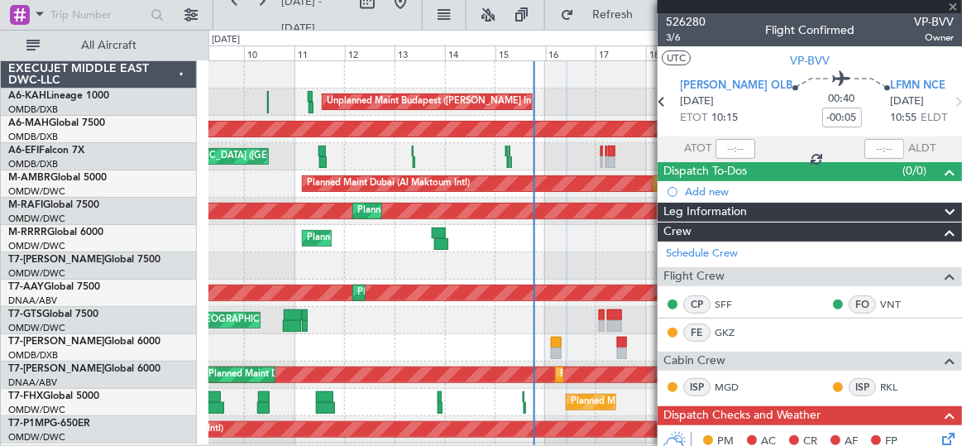
type input "Dherander Fithani (DHF)"
type input "6975"
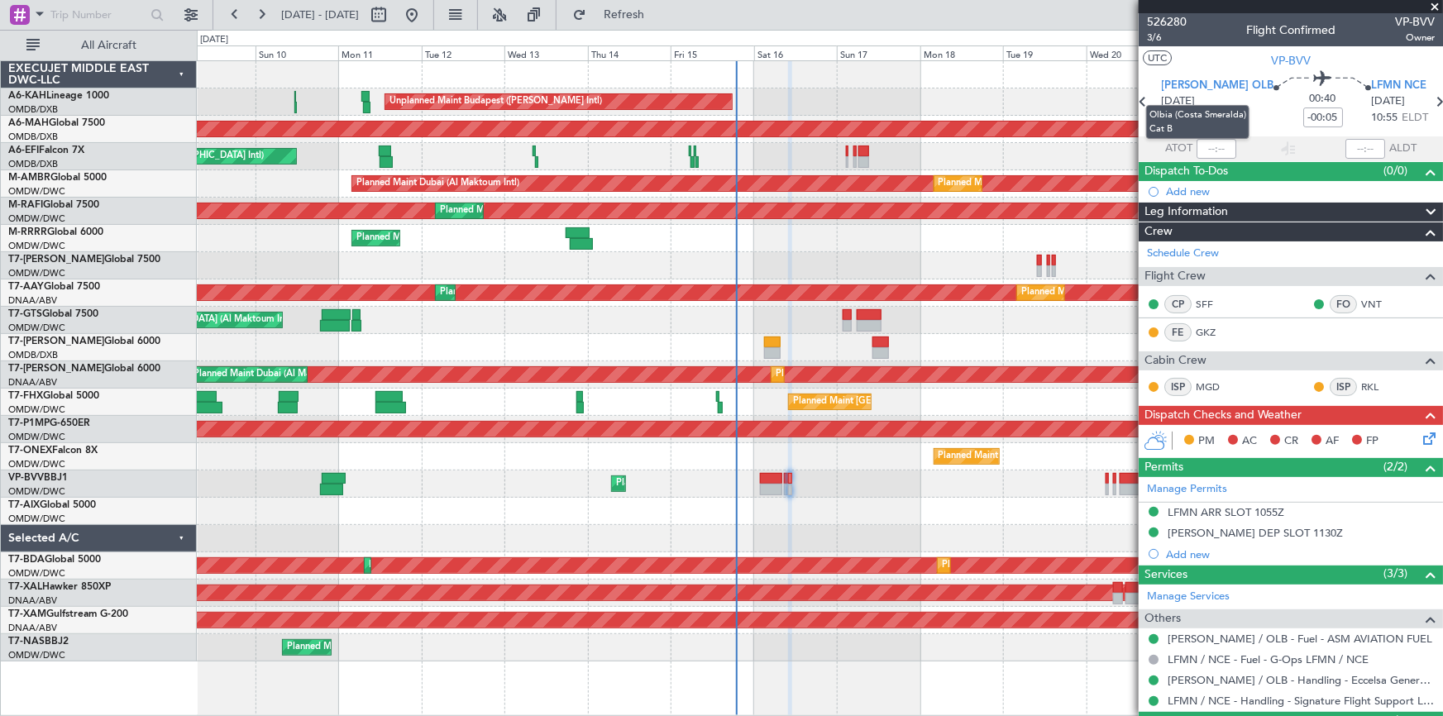
click at [1148, 98] on mat-tooltip-component "Olbia (Costa Smeralda) Cat B" at bounding box center [1198, 121] width 127 height 57
click at [1153, 98] on mat-tooltip-component "Olbia (Costa Smeralda) Cat B" at bounding box center [1198, 121] width 127 height 57
click at [1155, 36] on span "3/6" at bounding box center [1167, 38] width 40 height 14
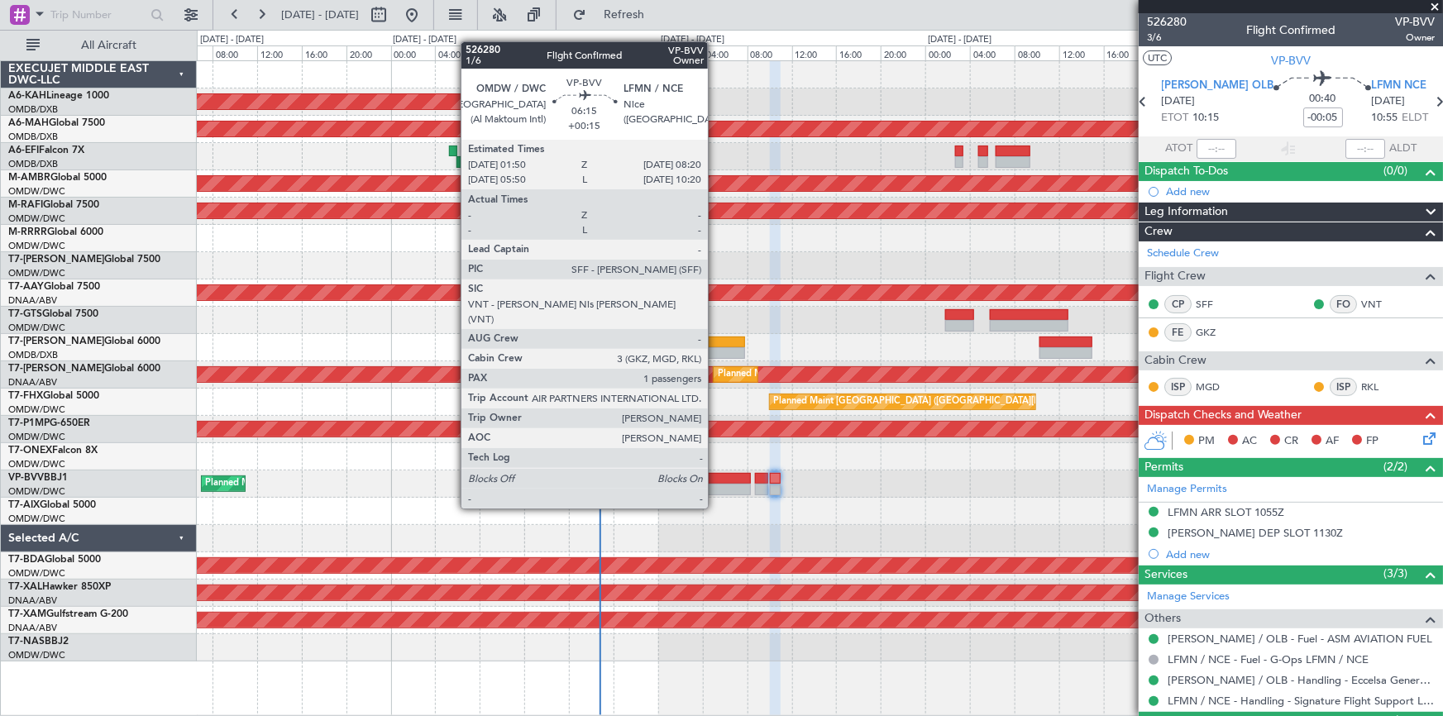
click at [715, 476] on div at bounding box center [714, 479] width 73 height 12
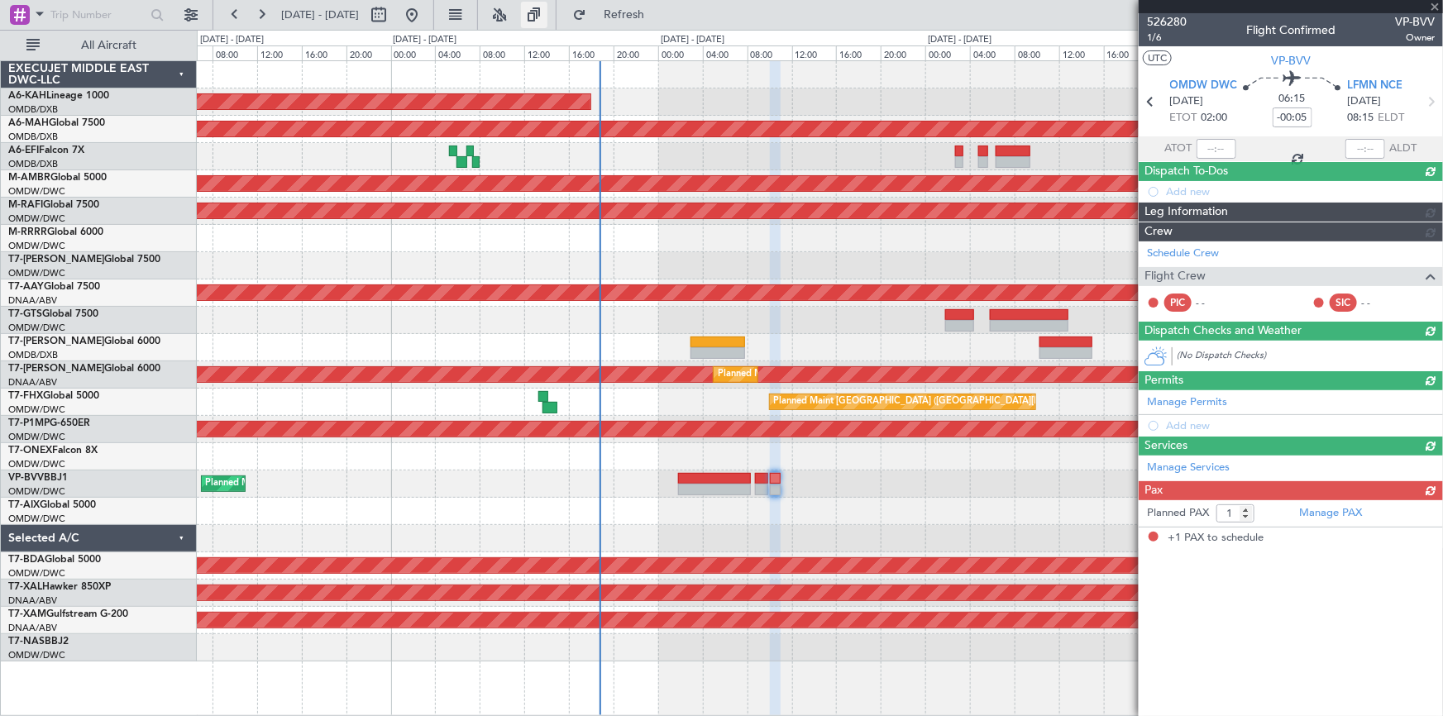
type input "+00:15"
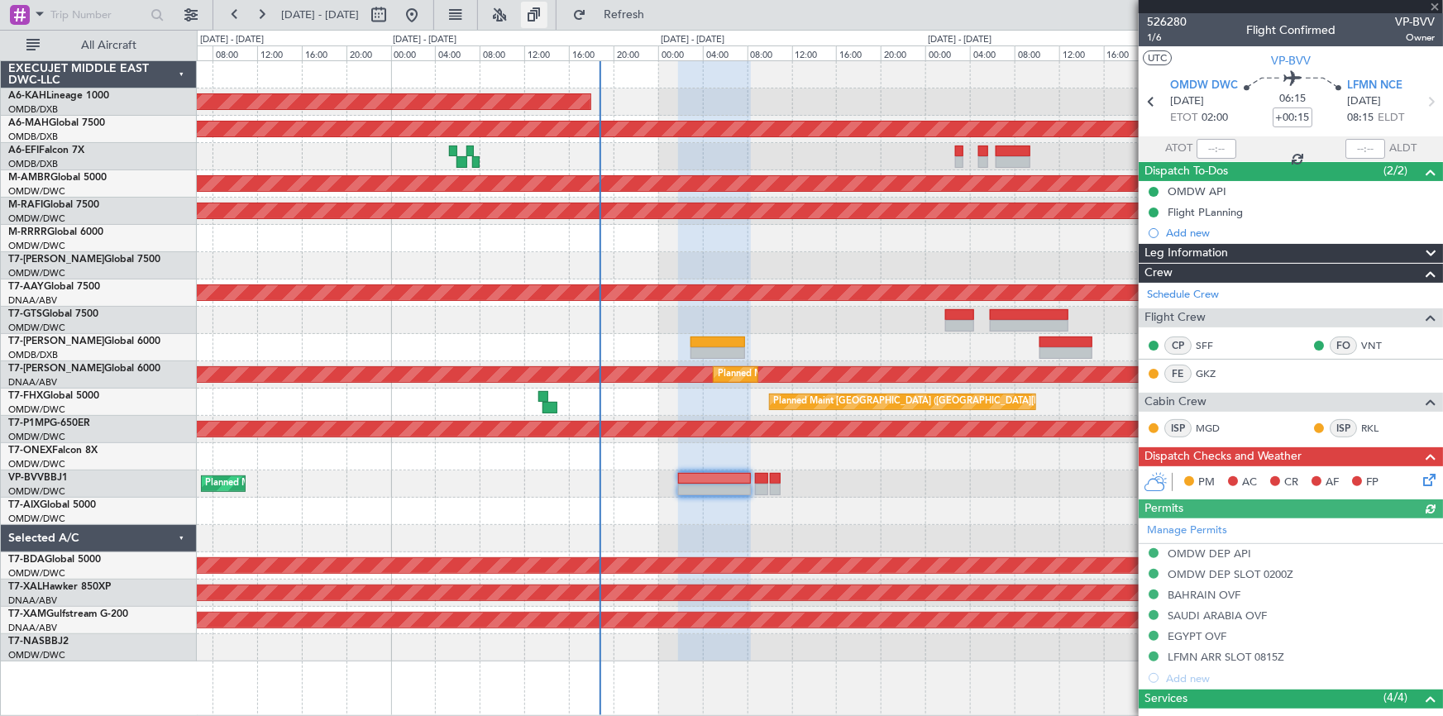
type input "Dherander Fithani (DHF)"
type input "6969"
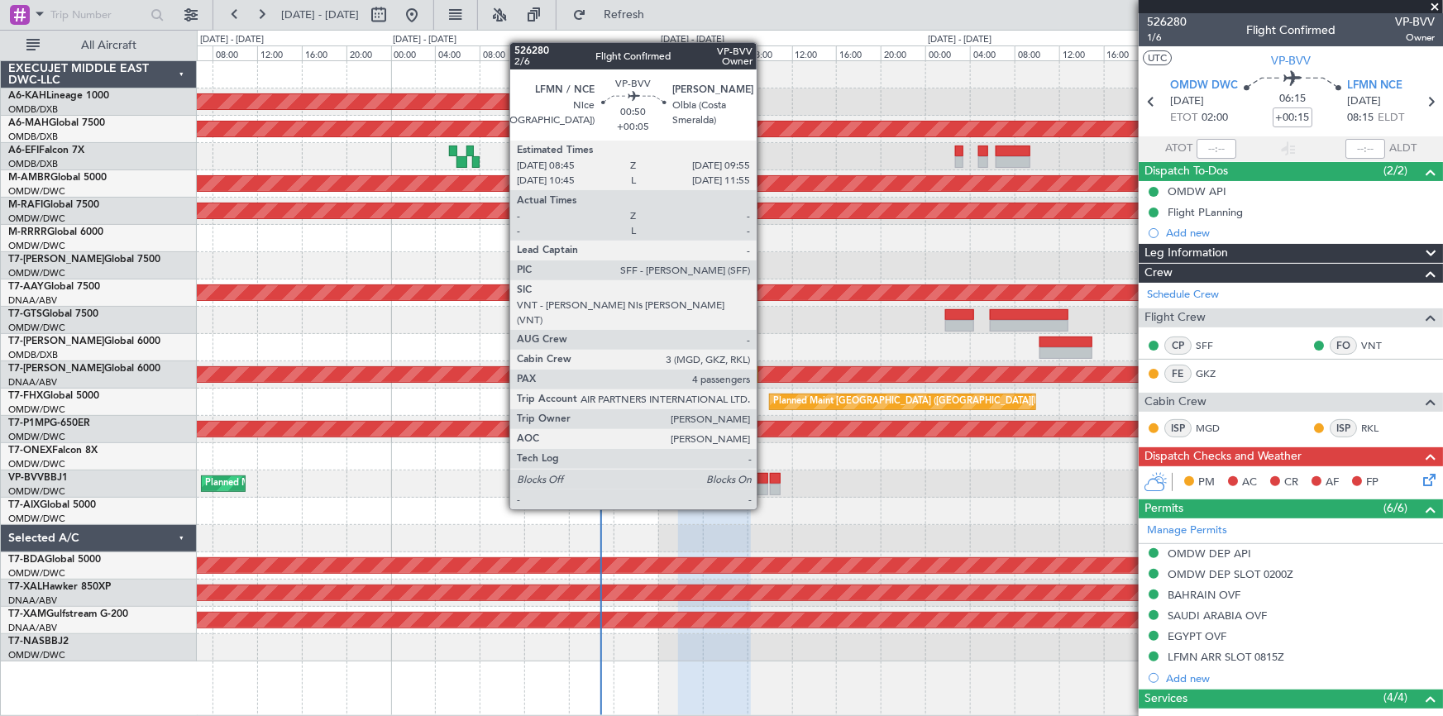
click at [764, 478] on div at bounding box center [761, 479] width 13 height 12
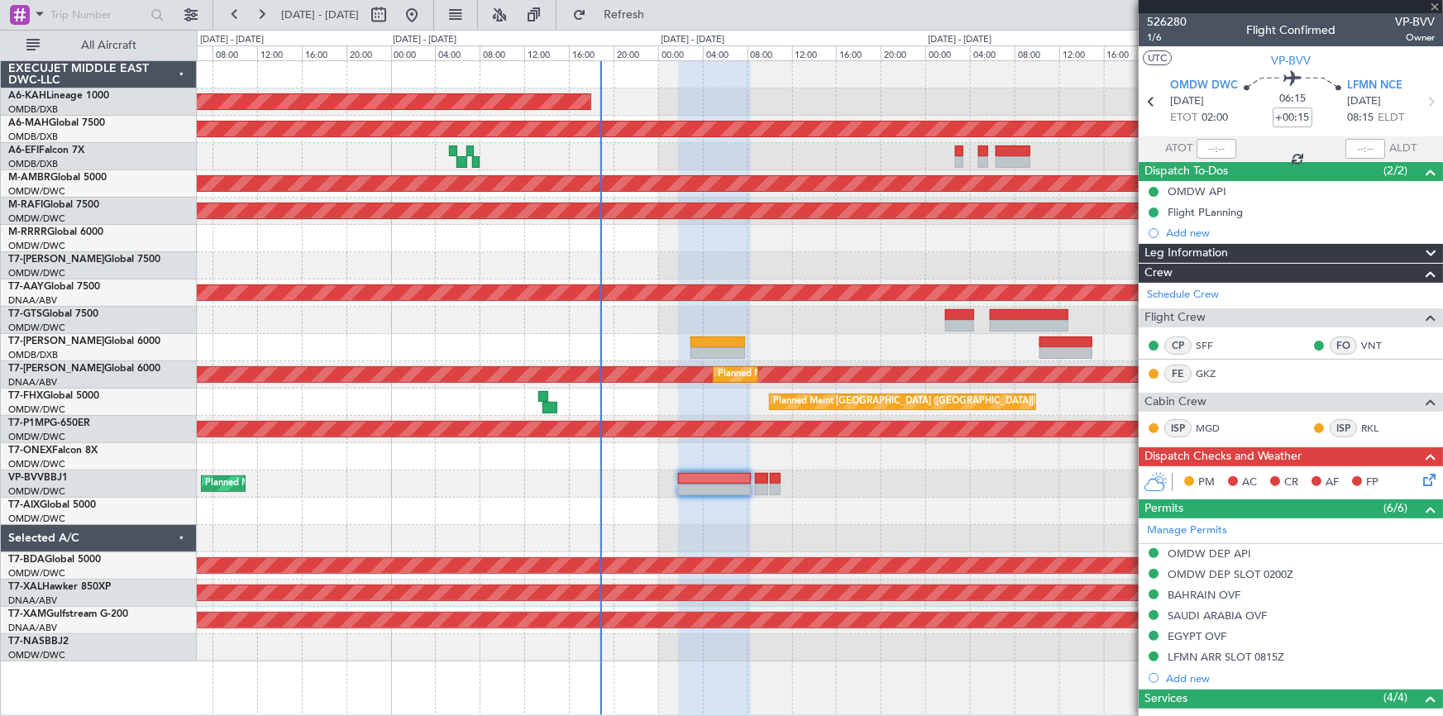
type input "+00:05"
type input "4"
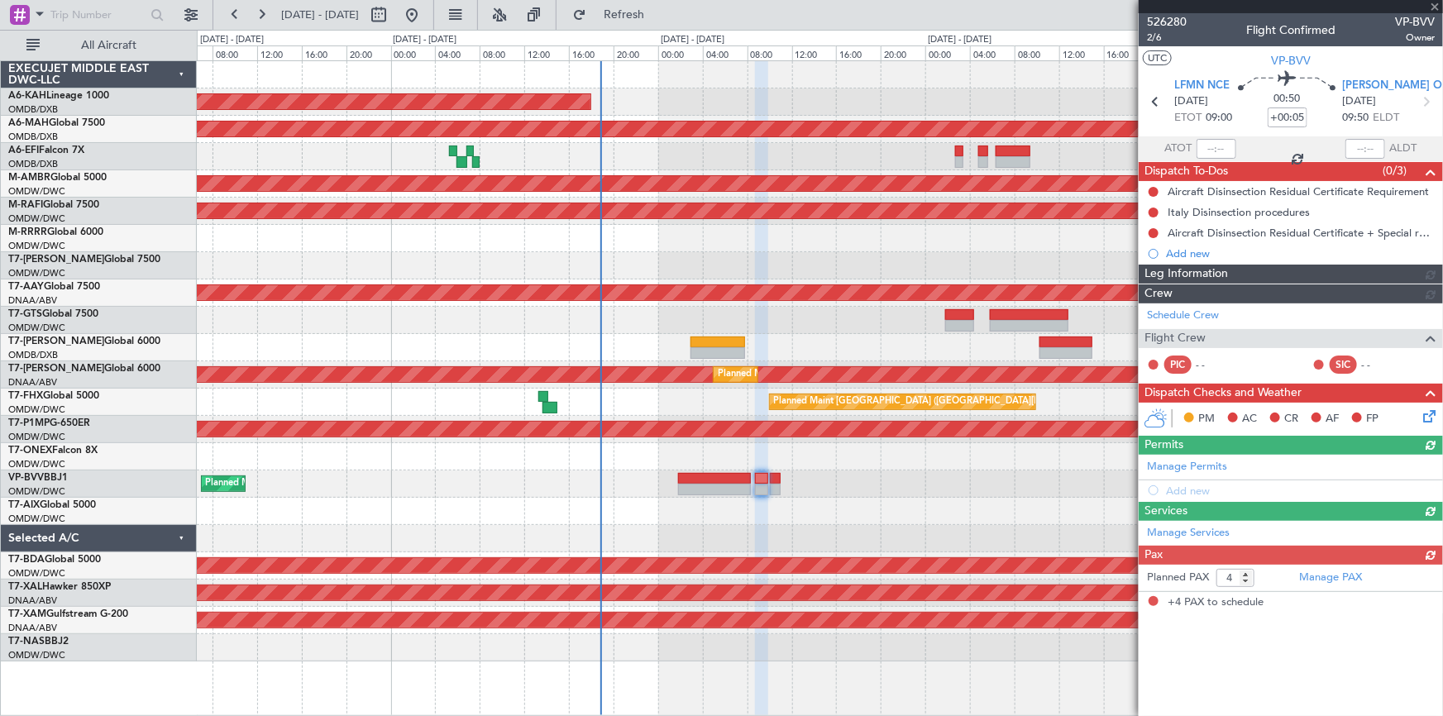
type input "Dherander Fithani (DHF)"
type input "6970"
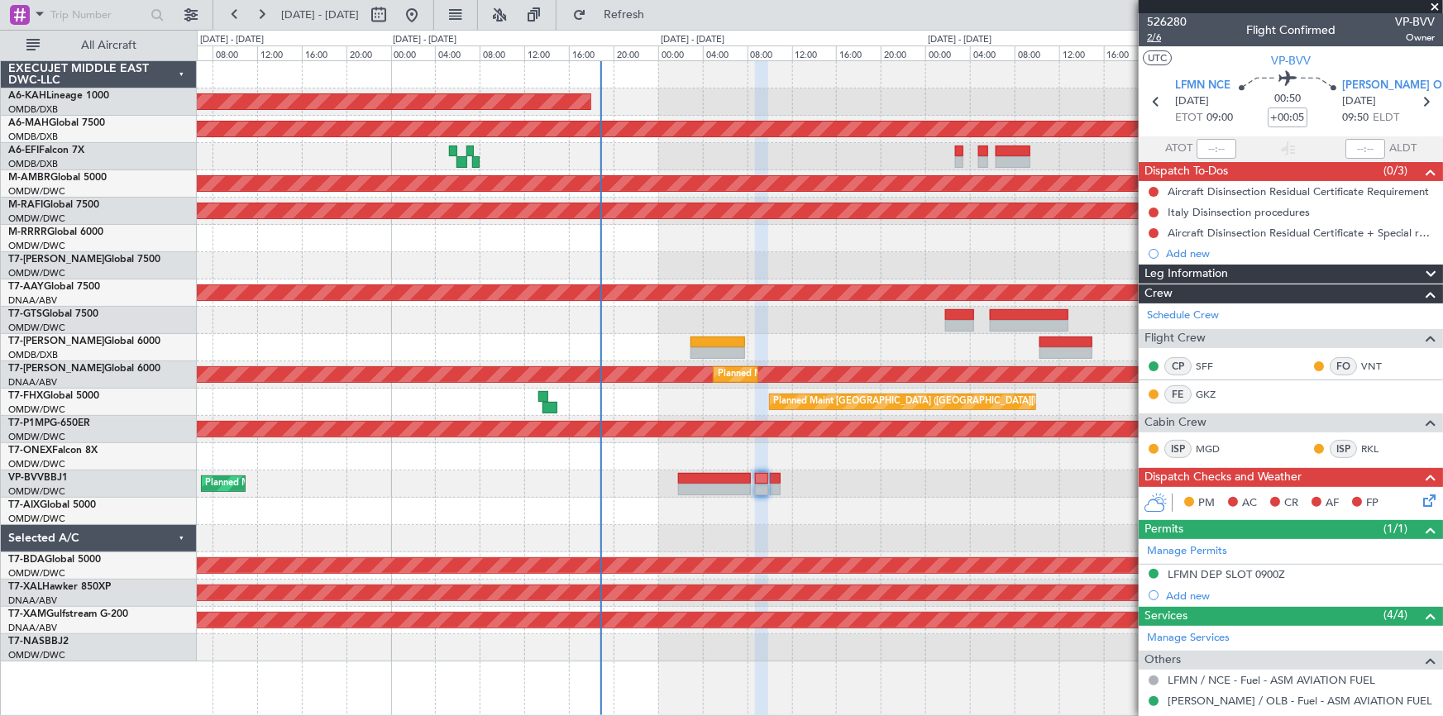
click at [1151, 33] on span "2/6" at bounding box center [1167, 38] width 40 height 14
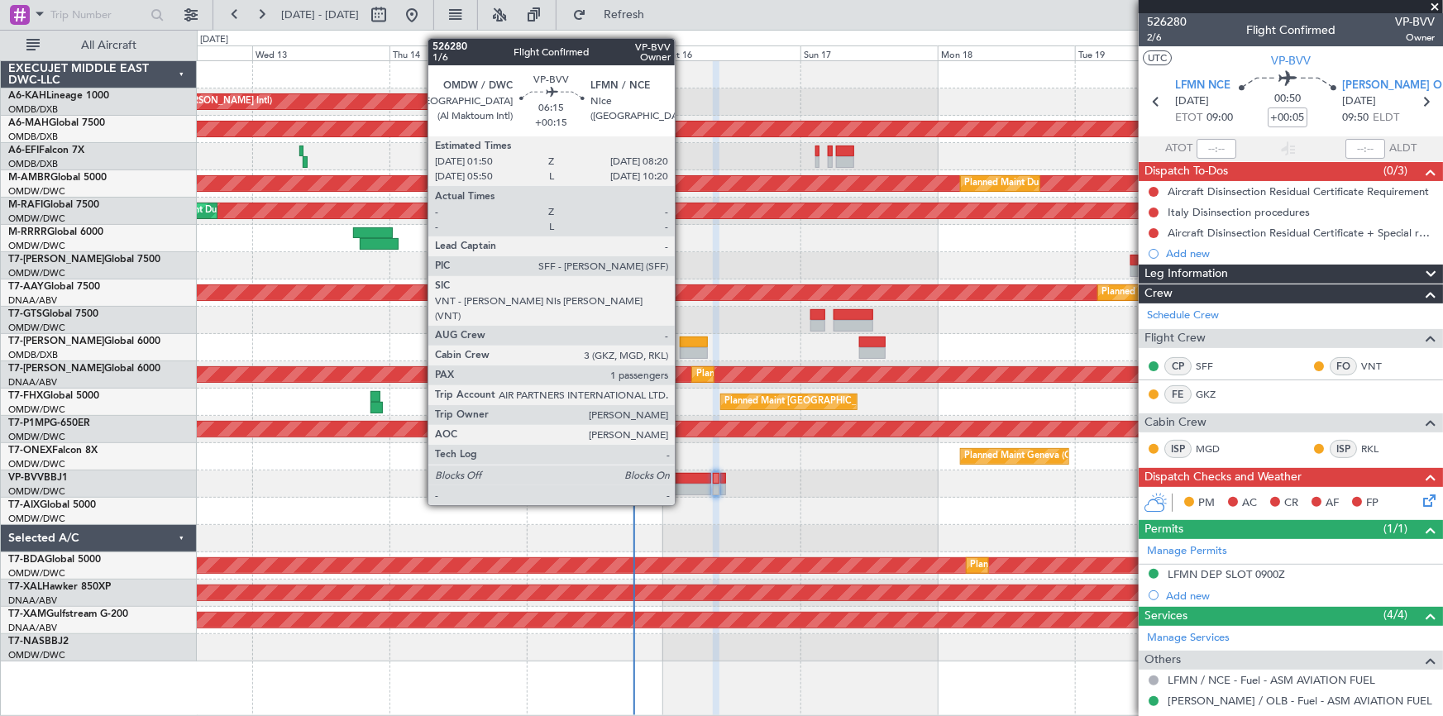
click at [682, 473] on div at bounding box center [691, 479] width 37 height 12
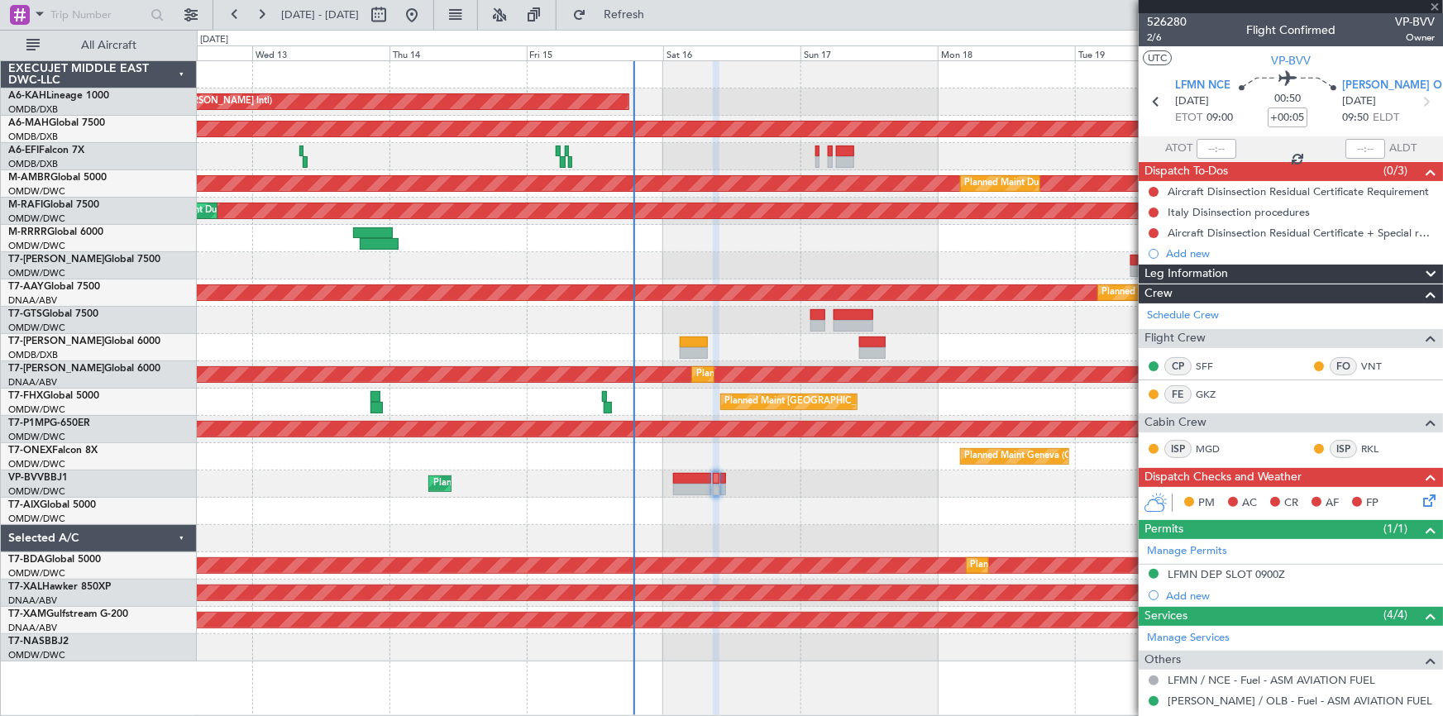
type input "+00:15"
type input "1"
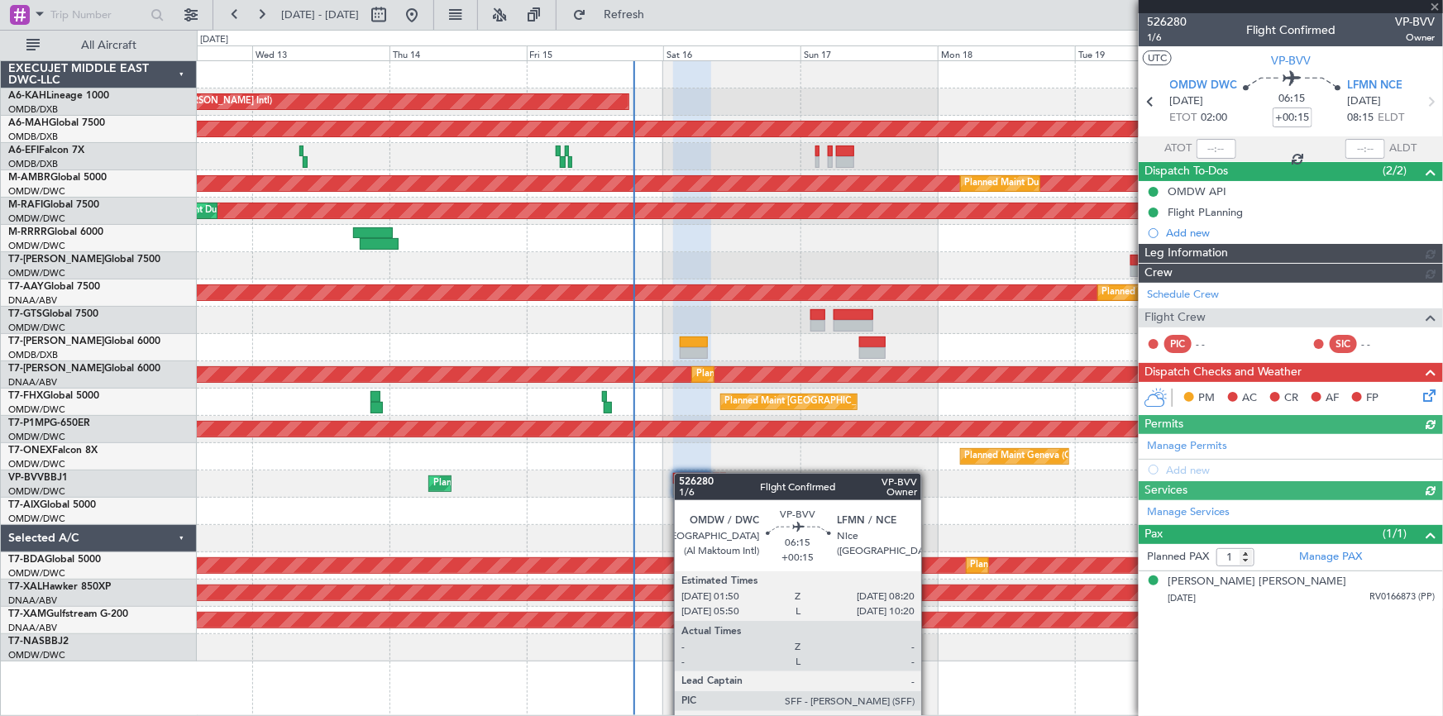
type input "Dherander Fithani (DHF)"
type input "6969"
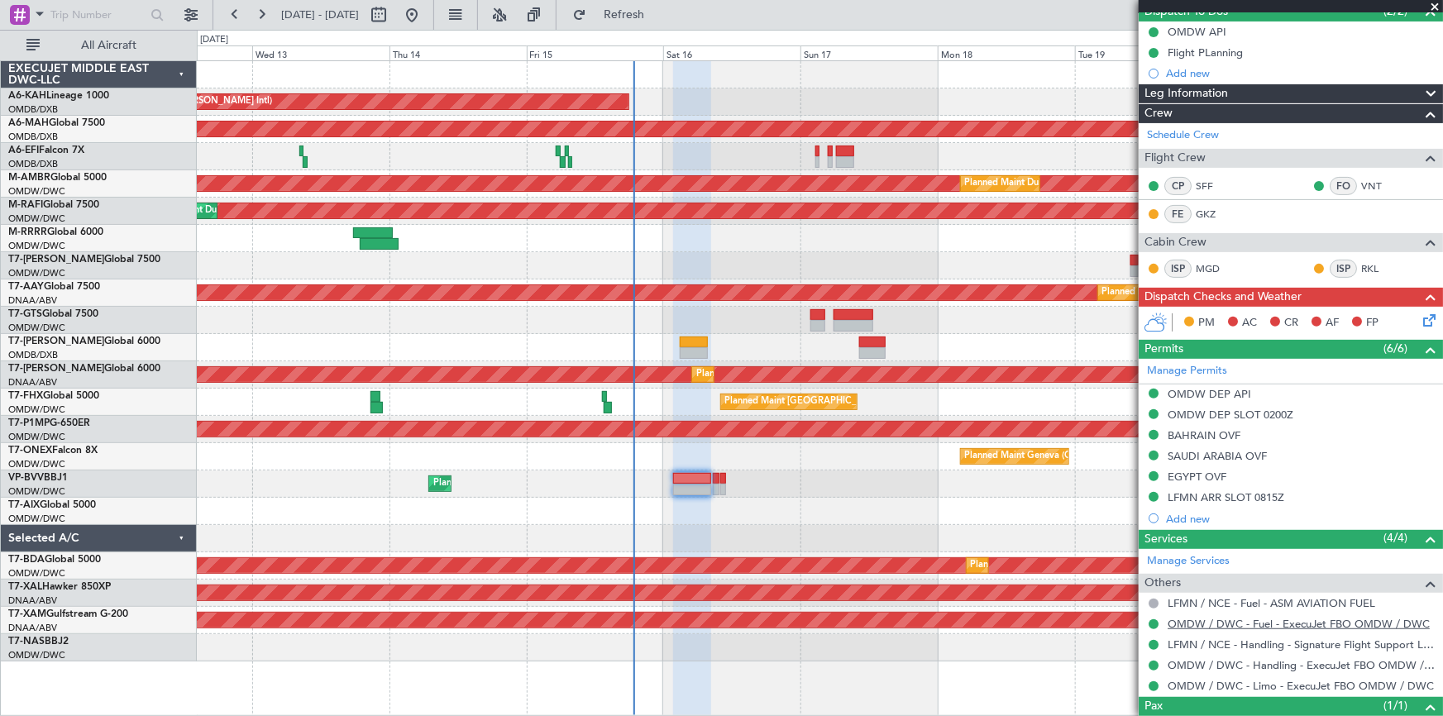
scroll to position [222, 0]
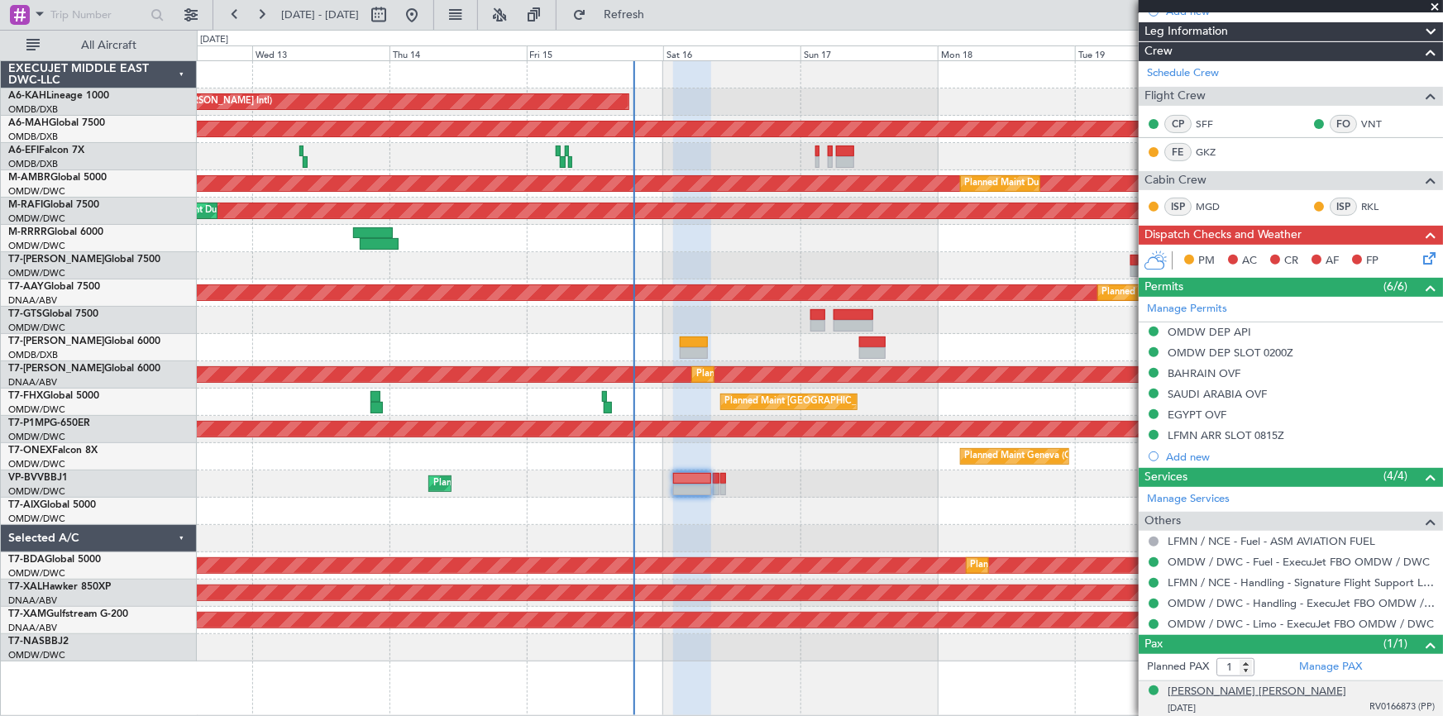
click at [1232, 693] on div "[PERSON_NAME] [PERSON_NAME]" at bounding box center [1257, 692] width 179 height 17
click at [1327, 663] on link "Manage PAX" at bounding box center [1330, 667] width 63 height 17
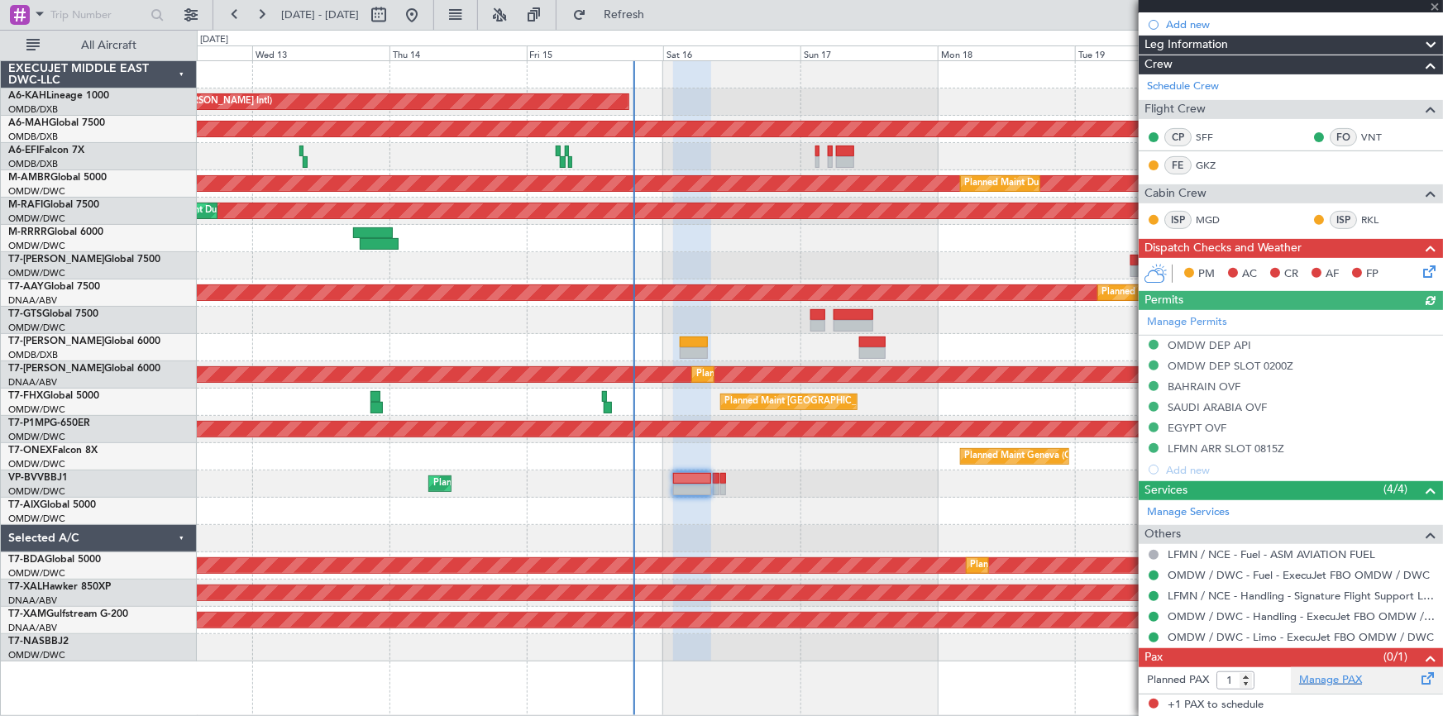
type input "Dherander Fithani (DHF)"
type input "6969"
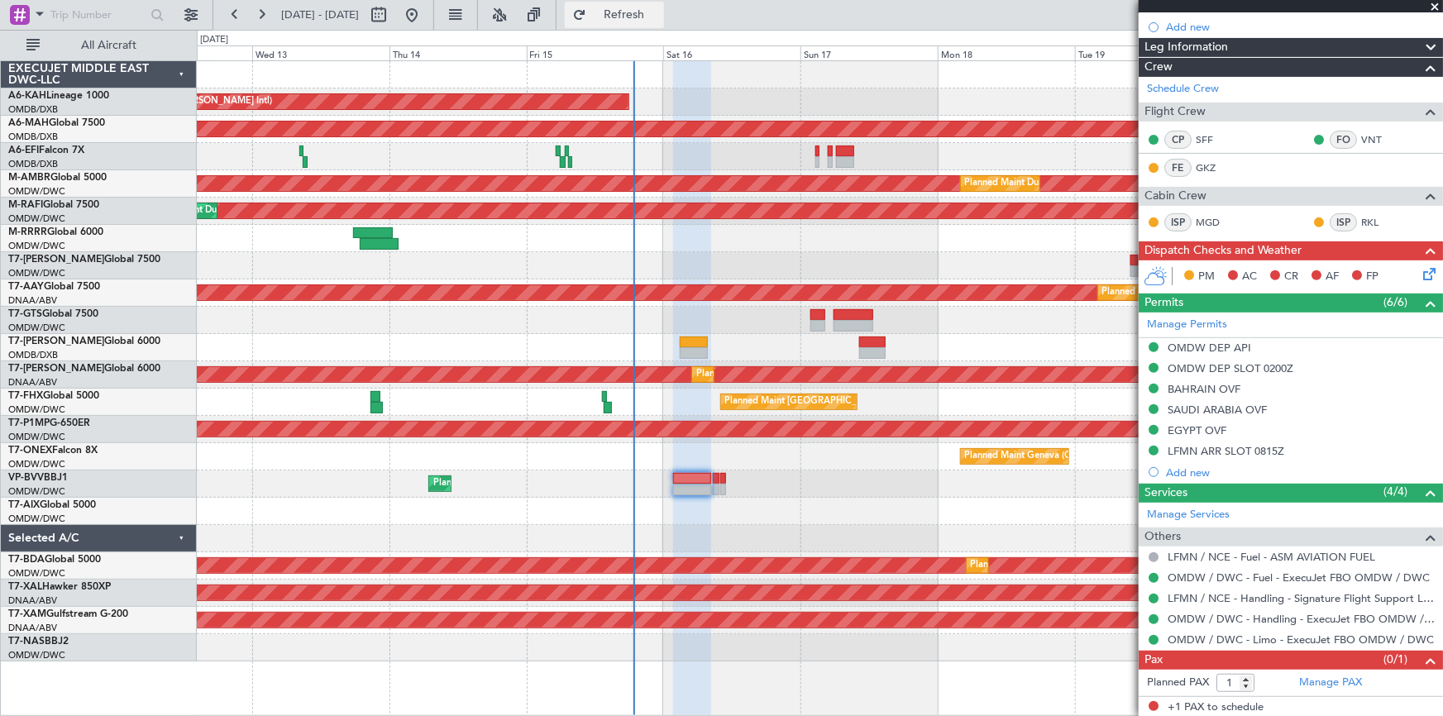
click at [659, 12] on span "Refresh" at bounding box center [624, 15] width 69 height 12
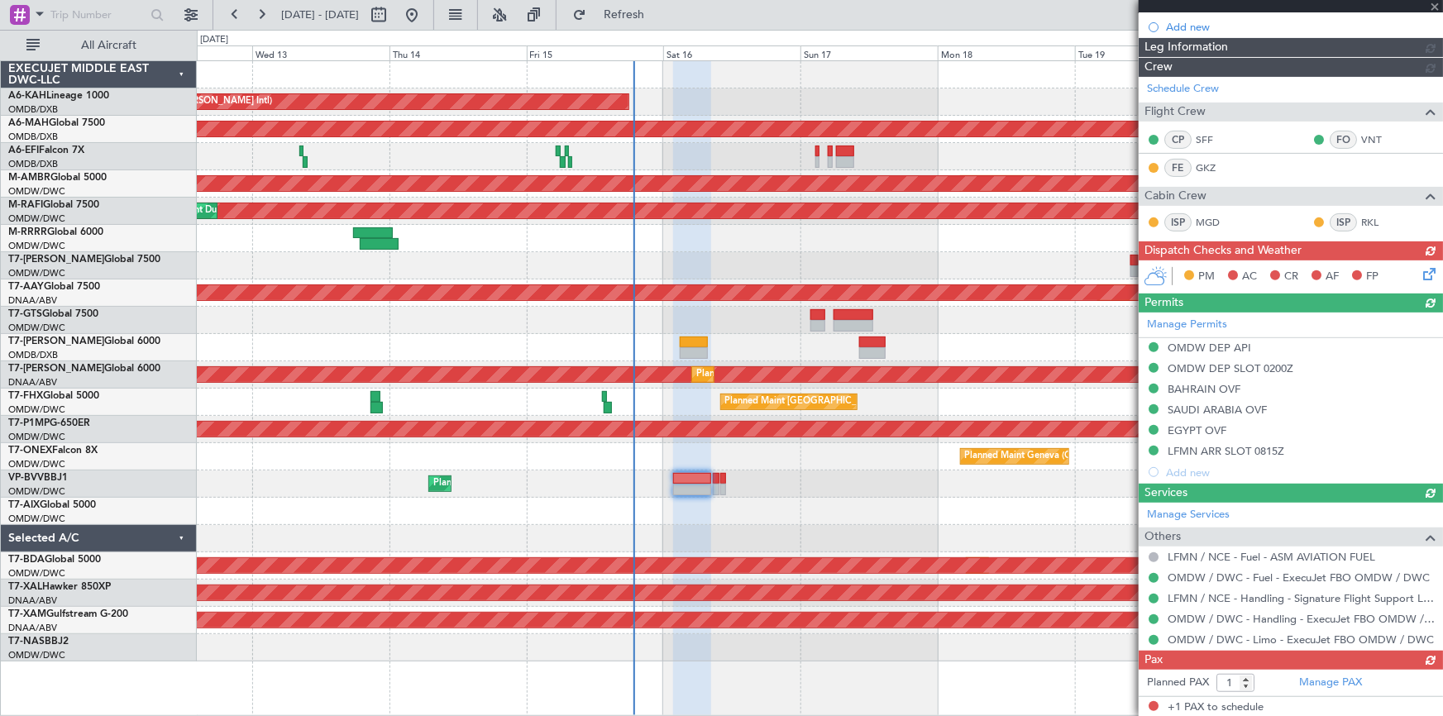
type input "Dherander Fithani (DHF)"
type input "6969"
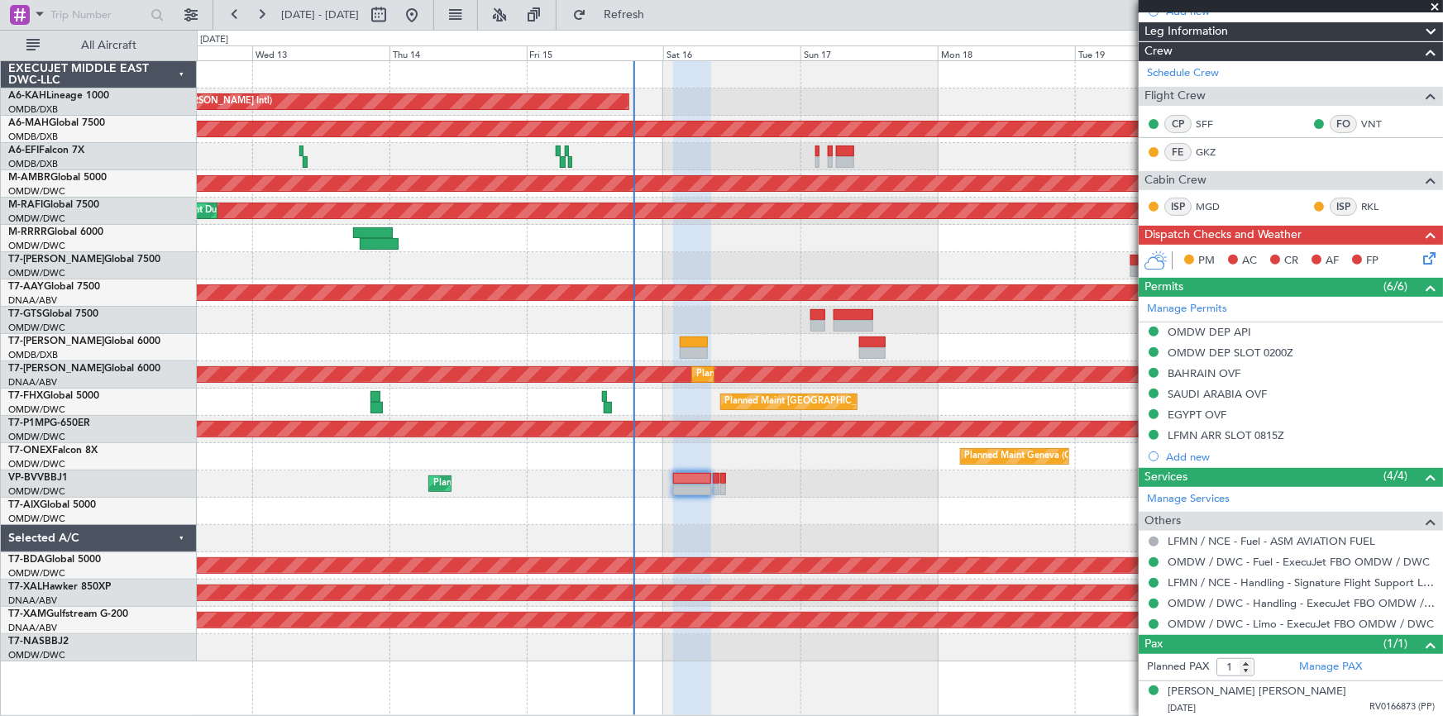
scroll to position [0, 0]
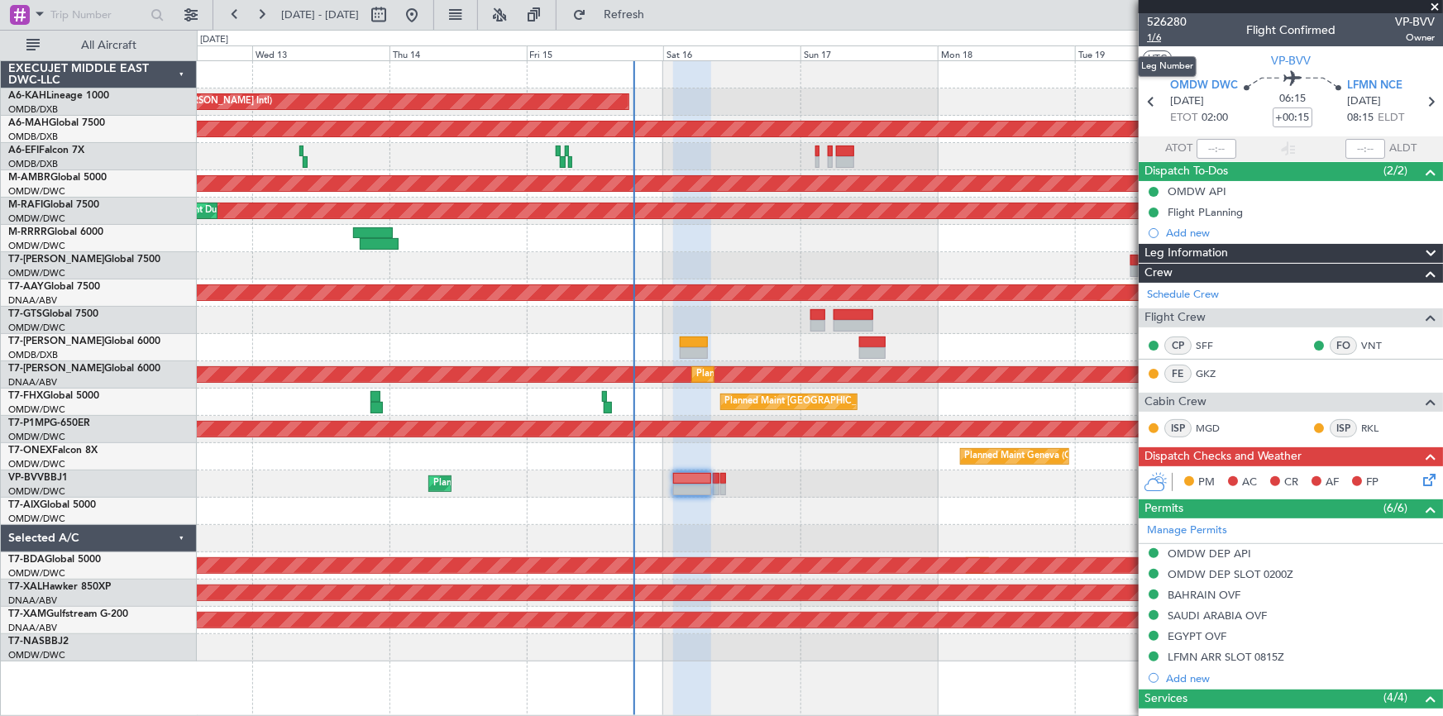
click at [1159, 36] on span "1/6" at bounding box center [1167, 38] width 40 height 14
click at [1158, 35] on span "1/6" at bounding box center [1167, 38] width 40 height 14
click at [659, 10] on span "Refresh" at bounding box center [624, 15] width 69 height 12
type input "Dherander Fithani (DHF)"
type input "6969"
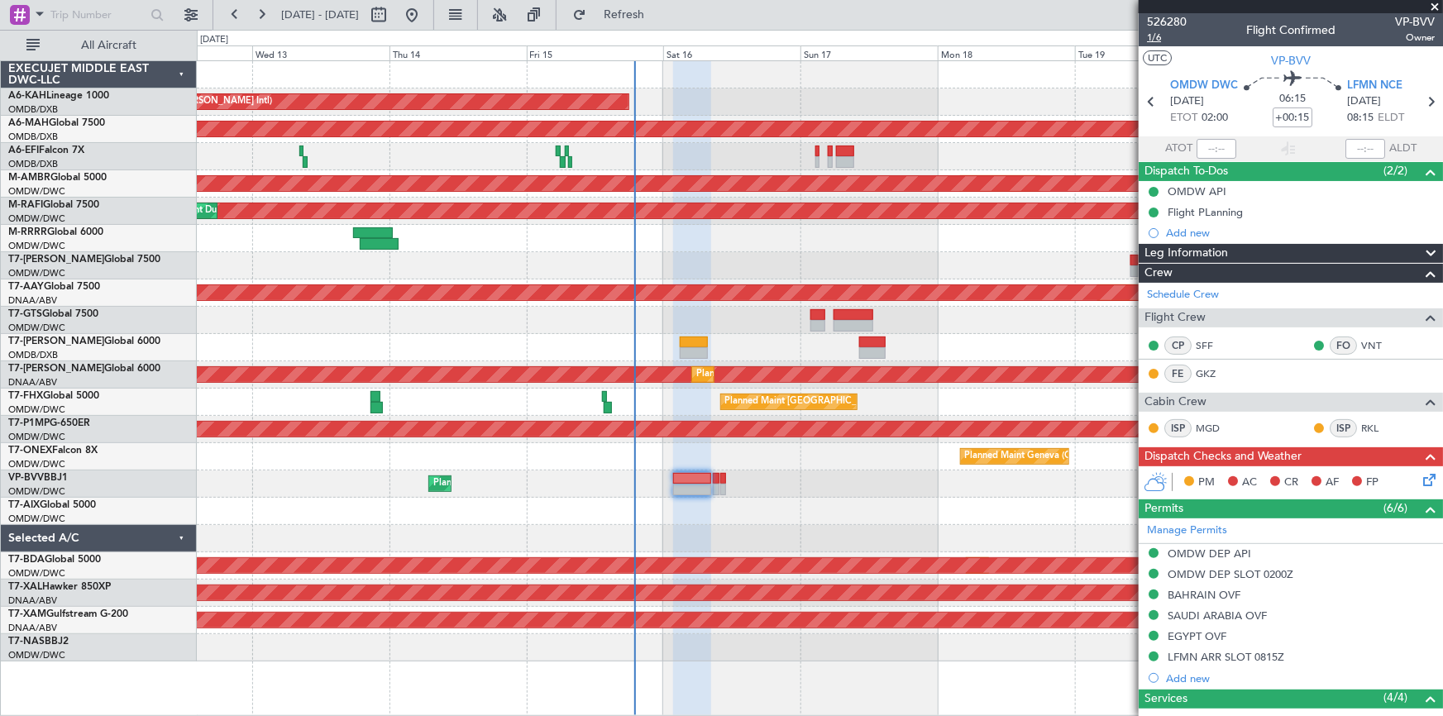
click at [1158, 33] on span "1/6" at bounding box center [1167, 38] width 40 height 14
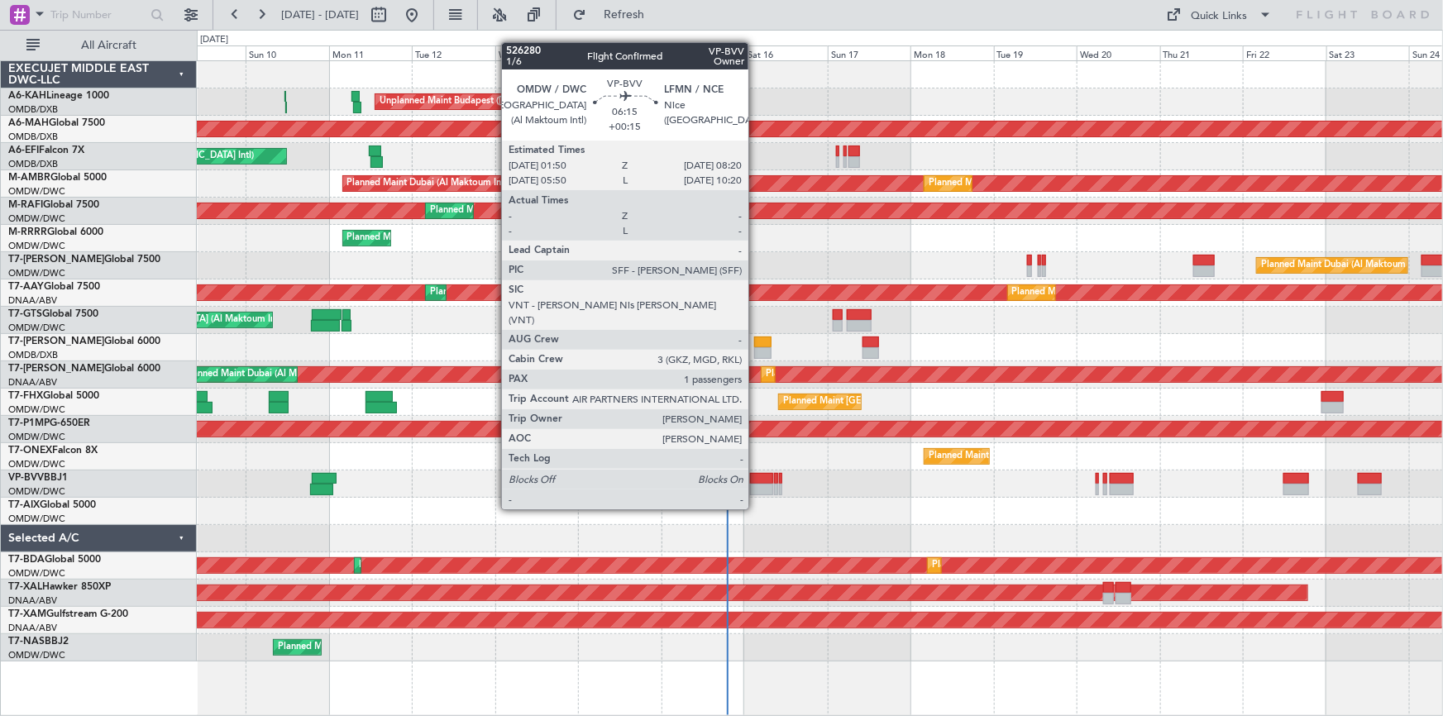
click at [756, 478] on div at bounding box center [761, 479] width 23 height 12
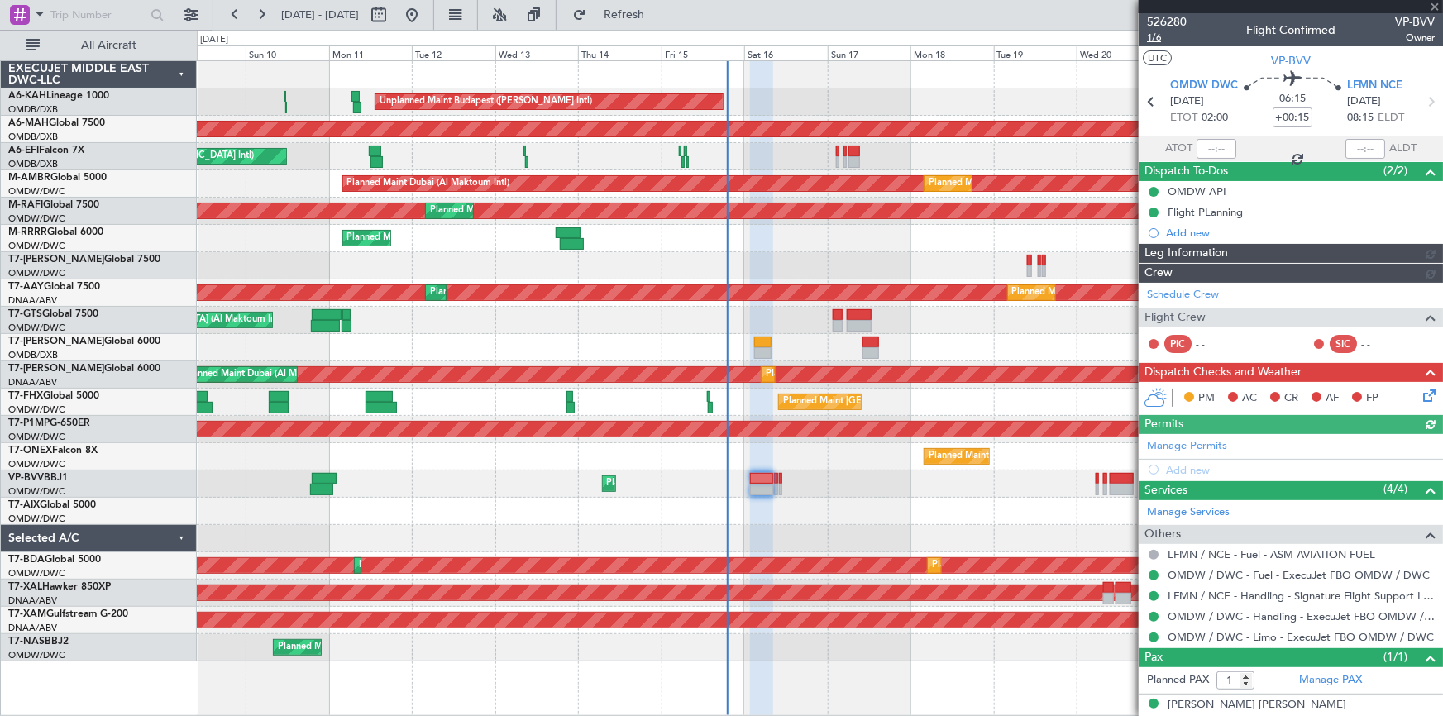
type input "Dherander Fithani (DHF)"
type input "6969"
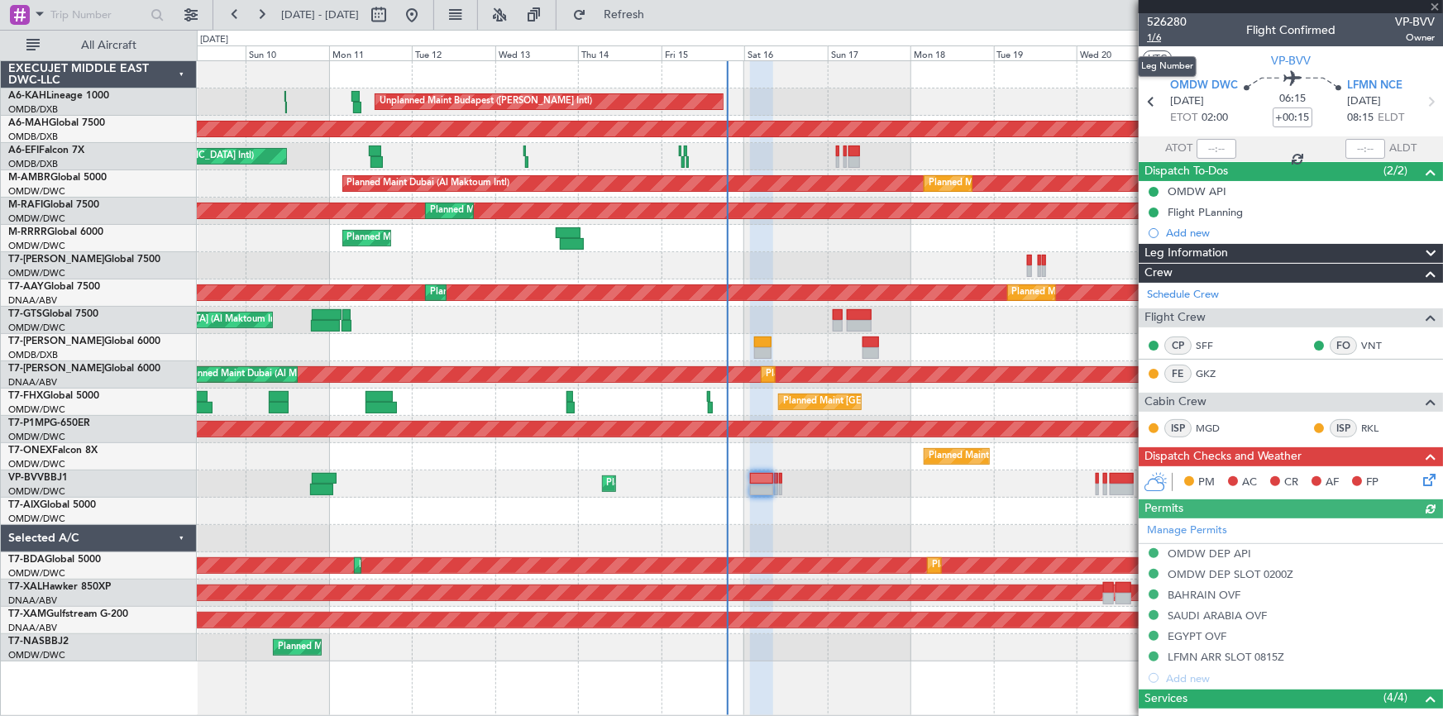
click at [1155, 38] on span "1/6" at bounding box center [1167, 38] width 40 height 14
click at [1156, 39] on span "1/6" at bounding box center [1167, 38] width 40 height 14
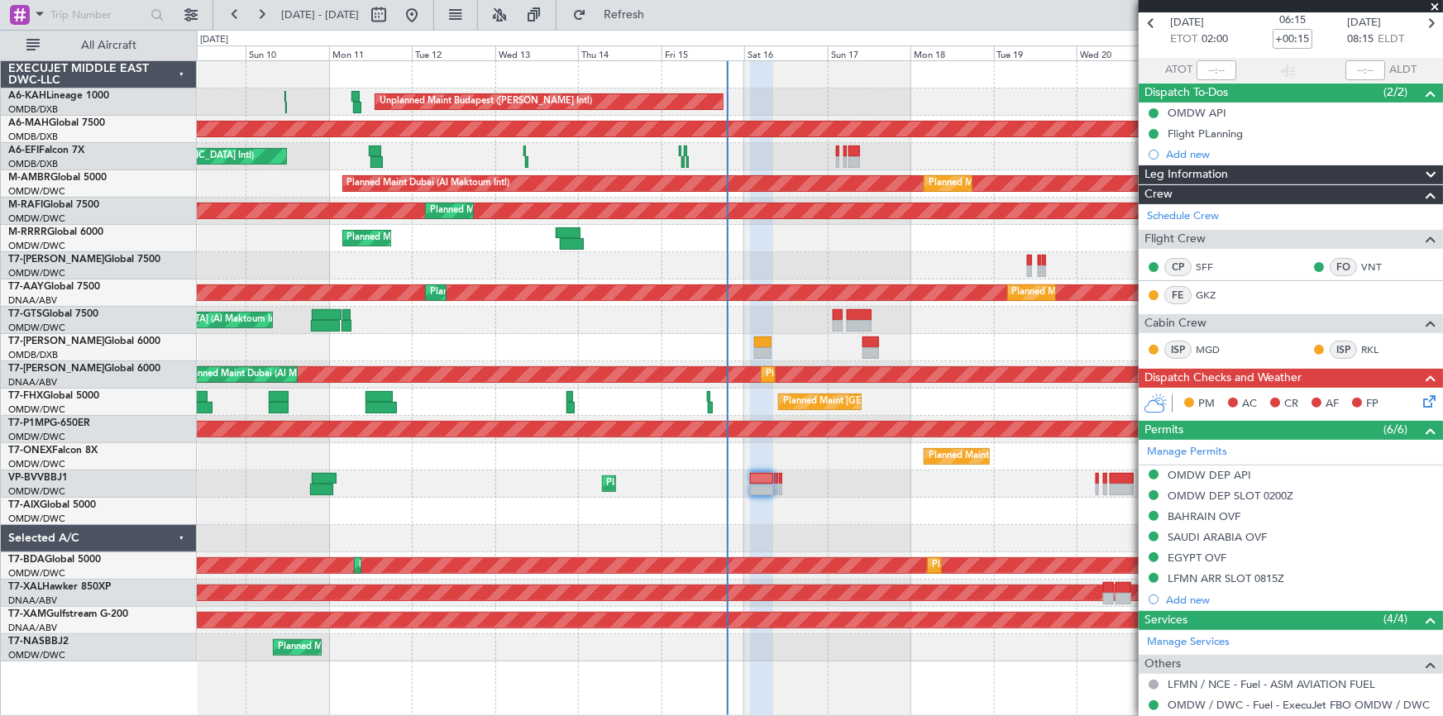
scroll to position [222, 0]
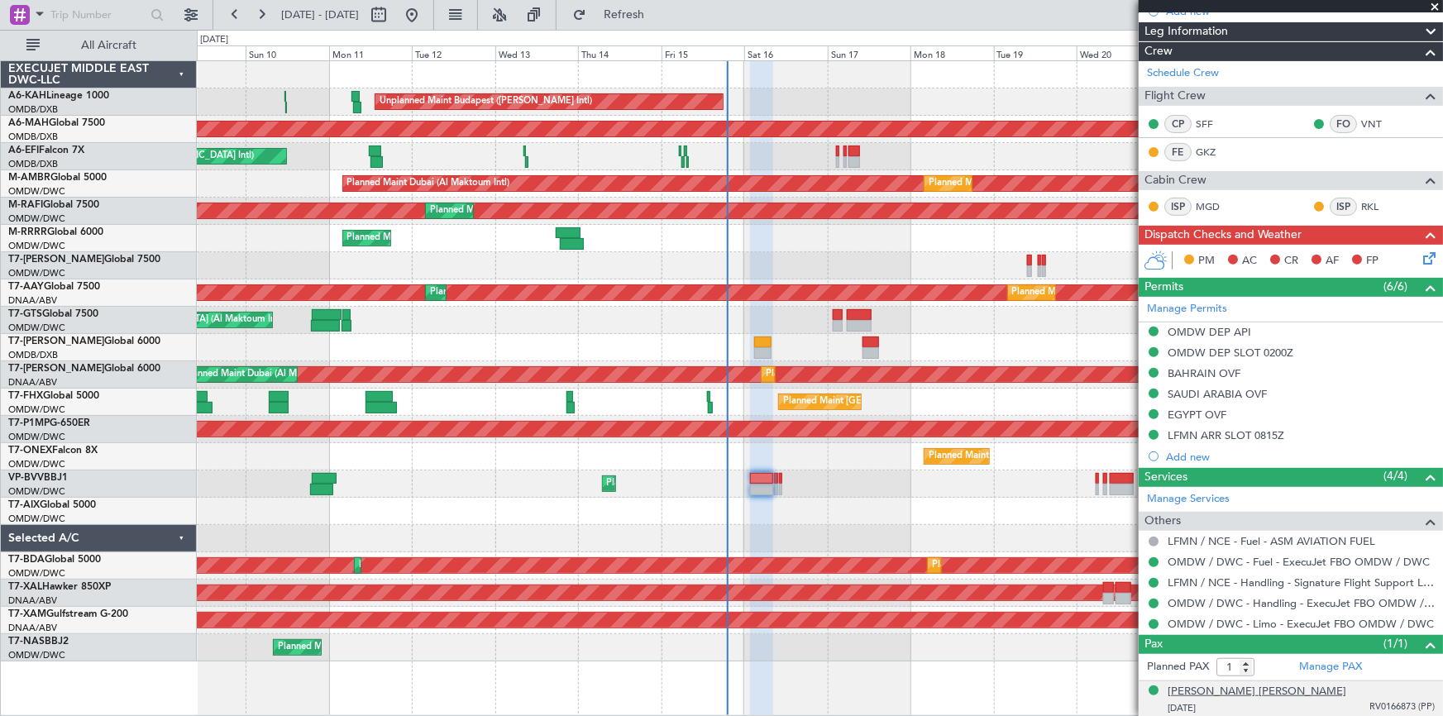
click at [1255, 688] on div "[PERSON_NAME] [PERSON_NAME]" at bounding box center [1257, 692] width 179 height 17
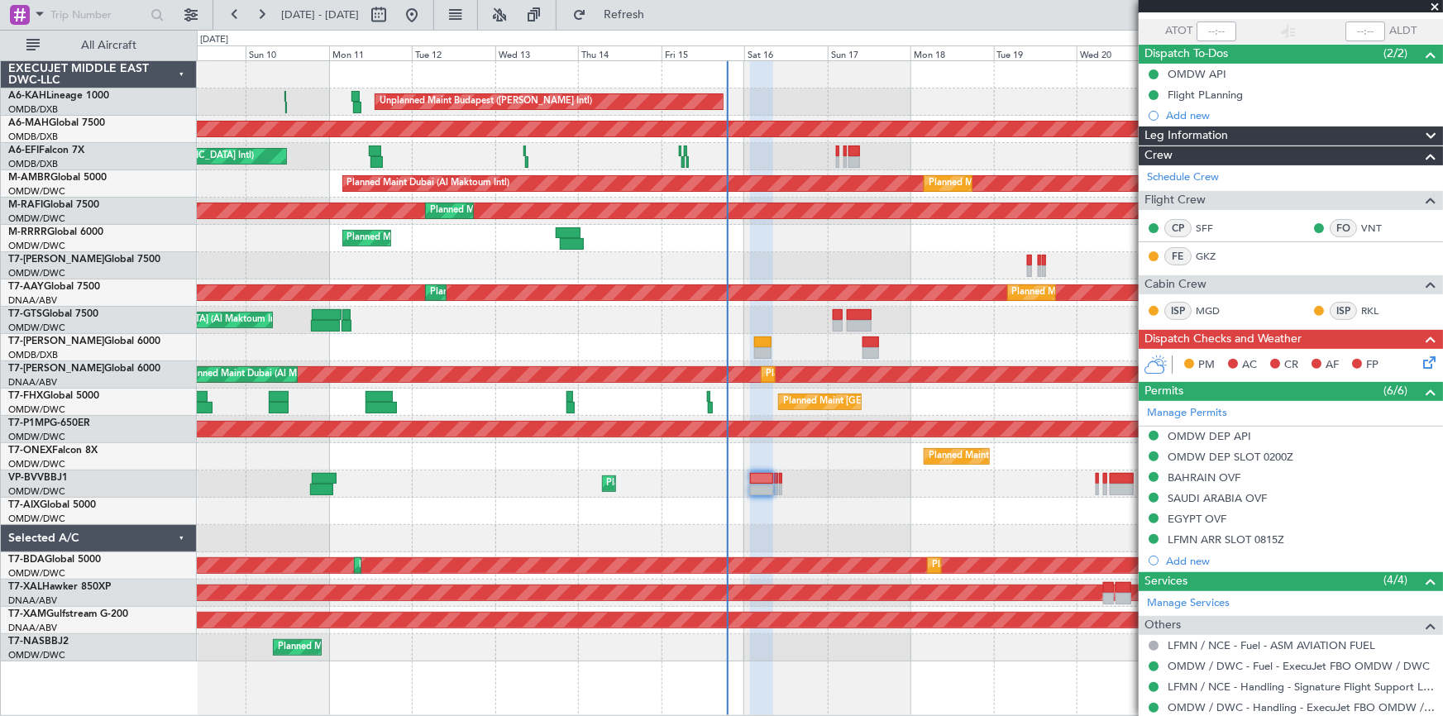
scroll to position [0, 0]
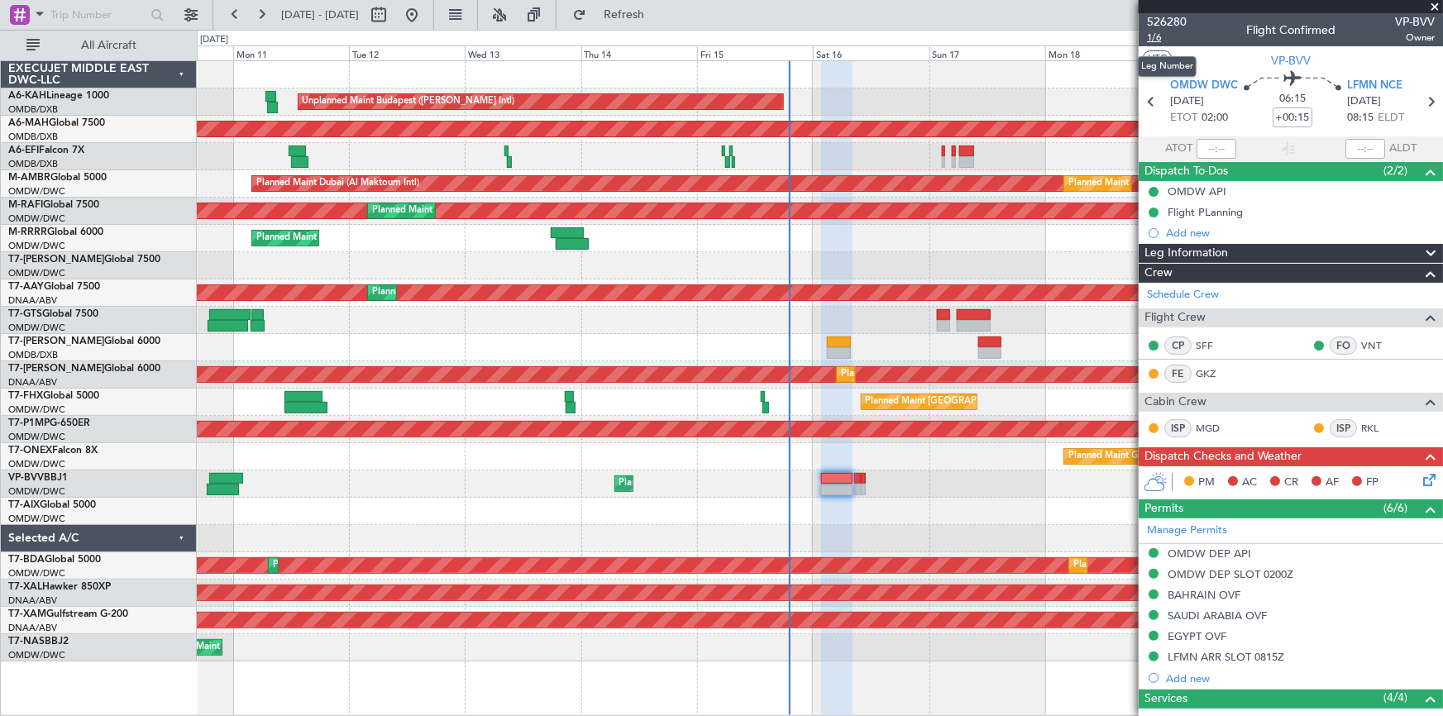
click at [1154, 34] on span "1/6" at bounding box center [1167, 38] width 40 height 14
type input "Dherander Fithani (DHF)"
type input "6969"
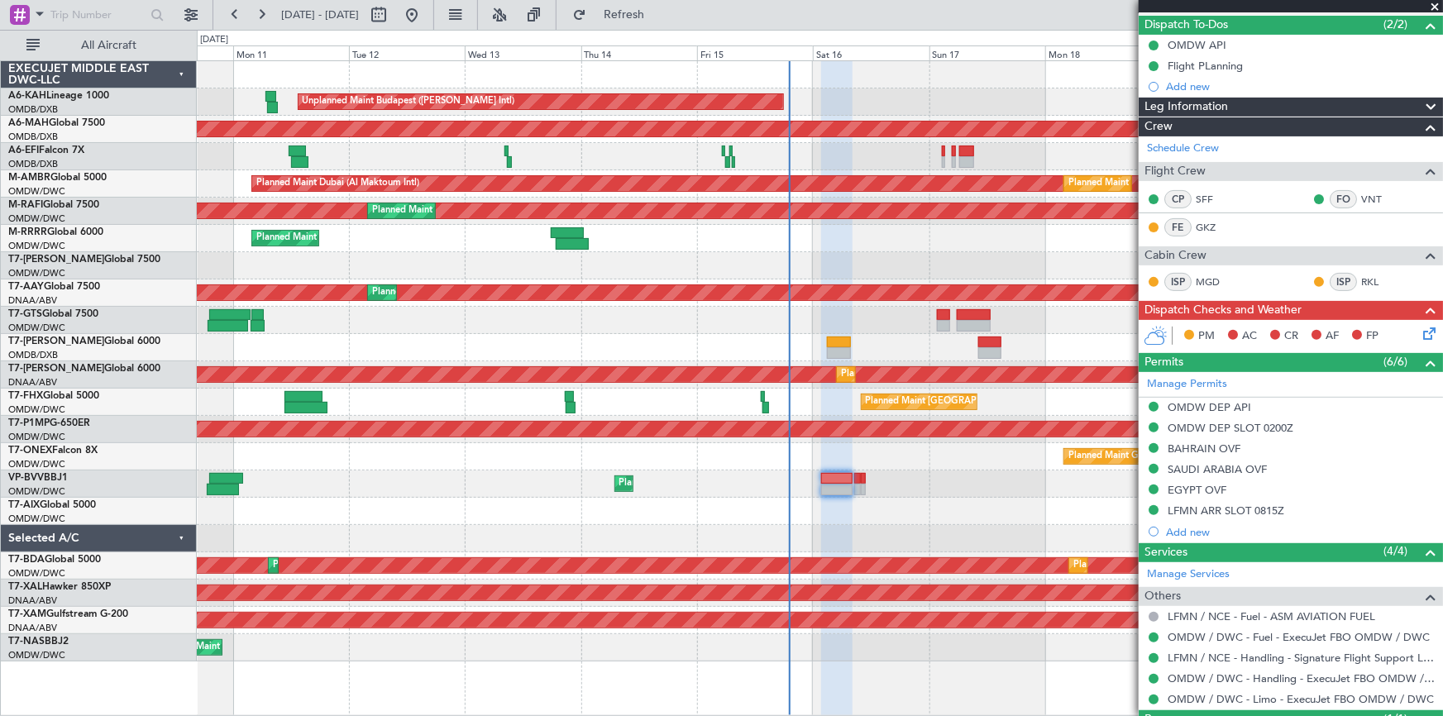
scroll to position [262, 0]
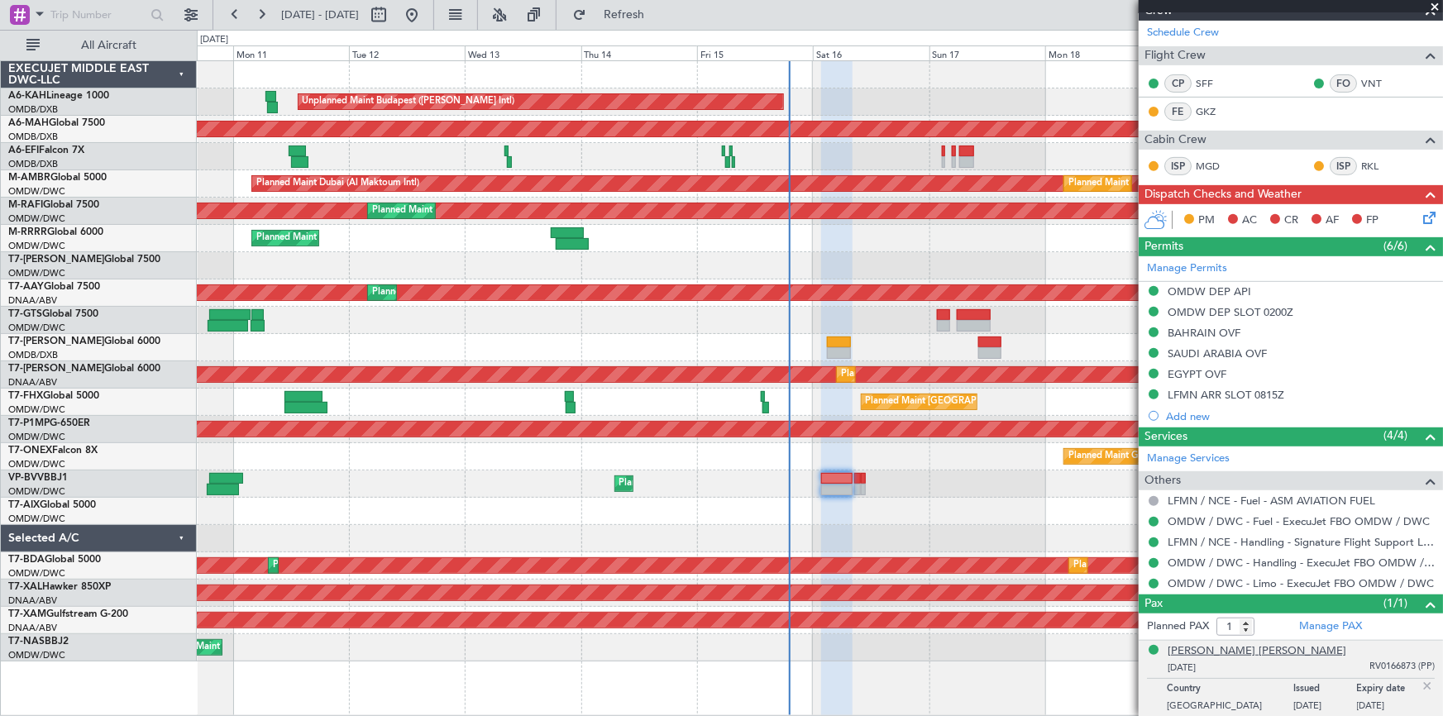
click at [1234, 647] on div "[PERSON_NAME] [PERSON_NAME]" at bounding box center [1257, 651] width 179 height 17
click at [659, 14] on span "Refresh" at bounding box center [624, 15] width 69 height 12
type input "Dherander Fithani (DHF)"
type input "6969"
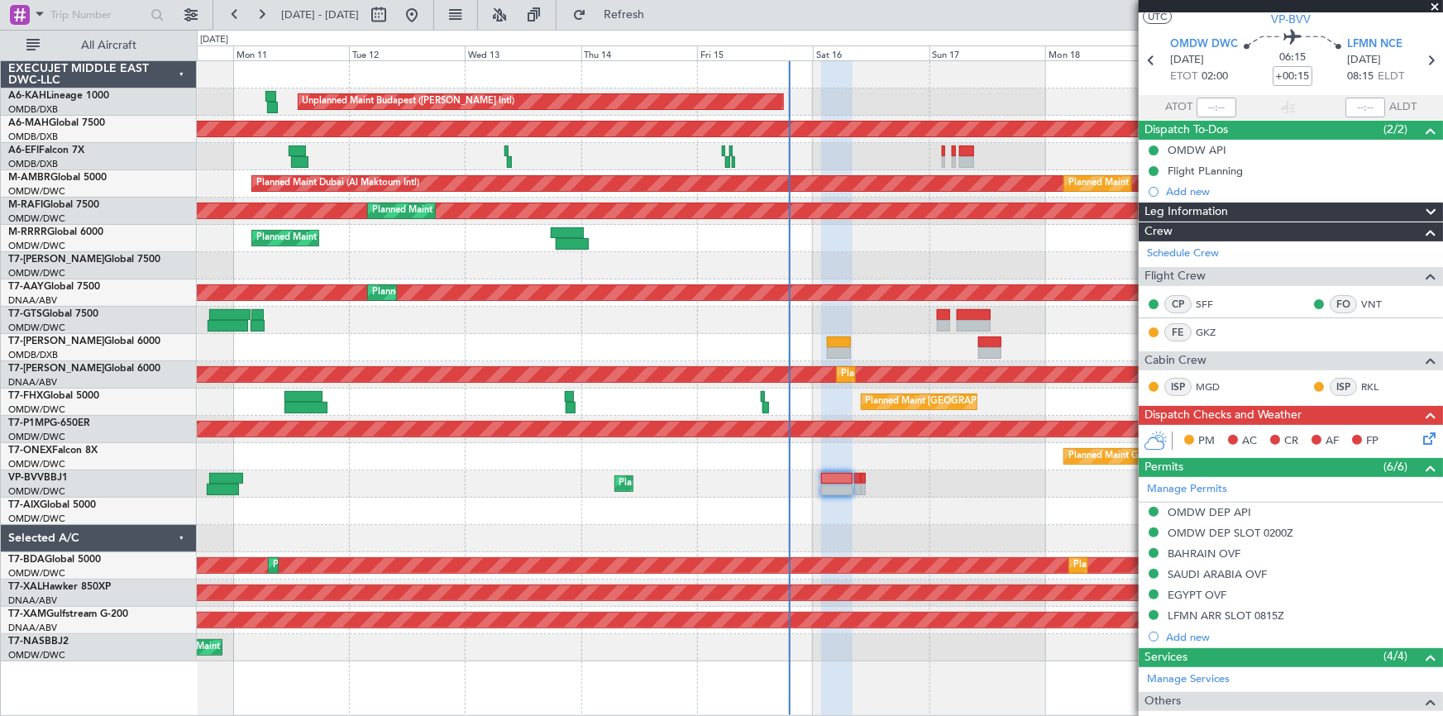
scroll to position [0, 0]
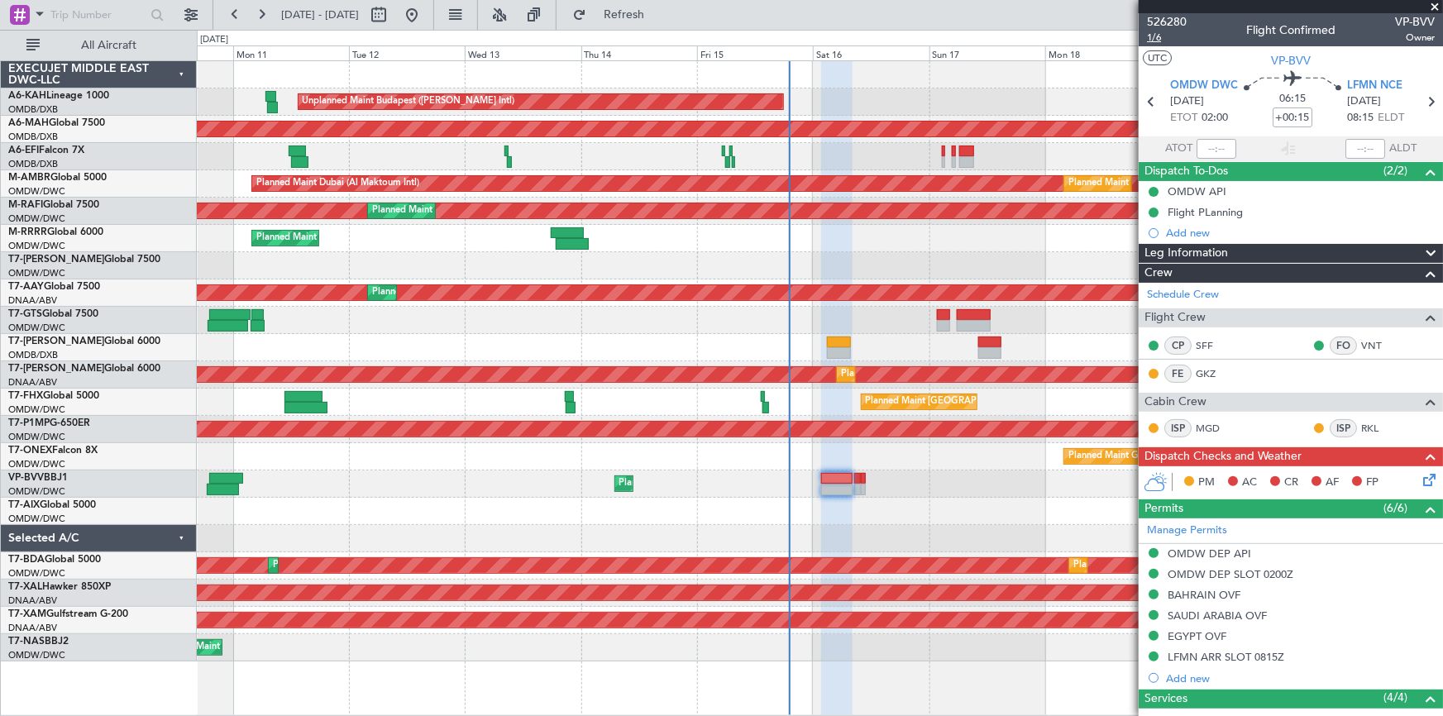
click at [1154, 36] on span "1/6" at bounding box center [1167, 38] width 40 height 14
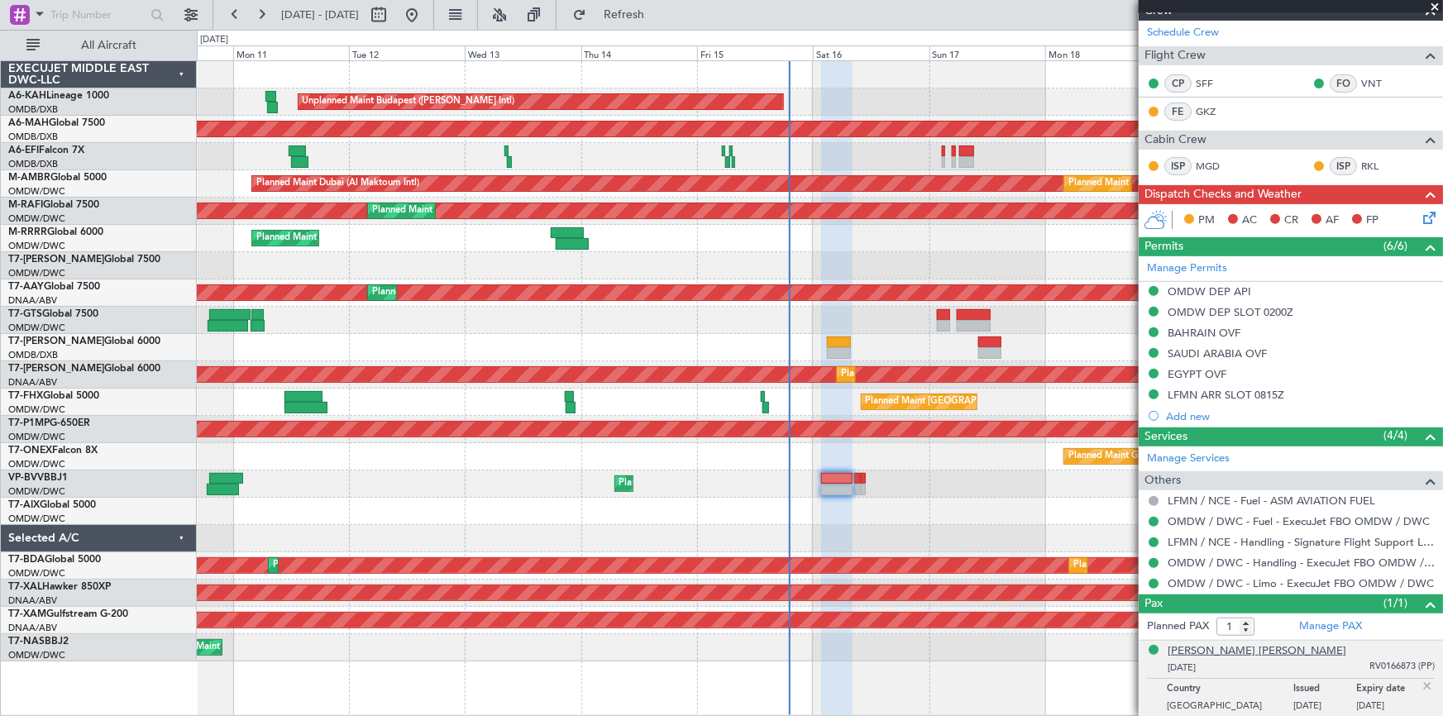
click at [1232, 645] on div "[PERSON_NAME] [PERSON_NAME]" at bounding box center [1257, 651] width 179 height 17
click at [659, 12] on span "Refresh" at bounding box center [624, 15] width 69 height 12
type input "Dherander Fithani (DHF)"
type input "6969"
click at [1213, 651] on div "[PERSON_NAME] [PERSON_NAME]" at bounding box center [1257, 651] width 179 height 17
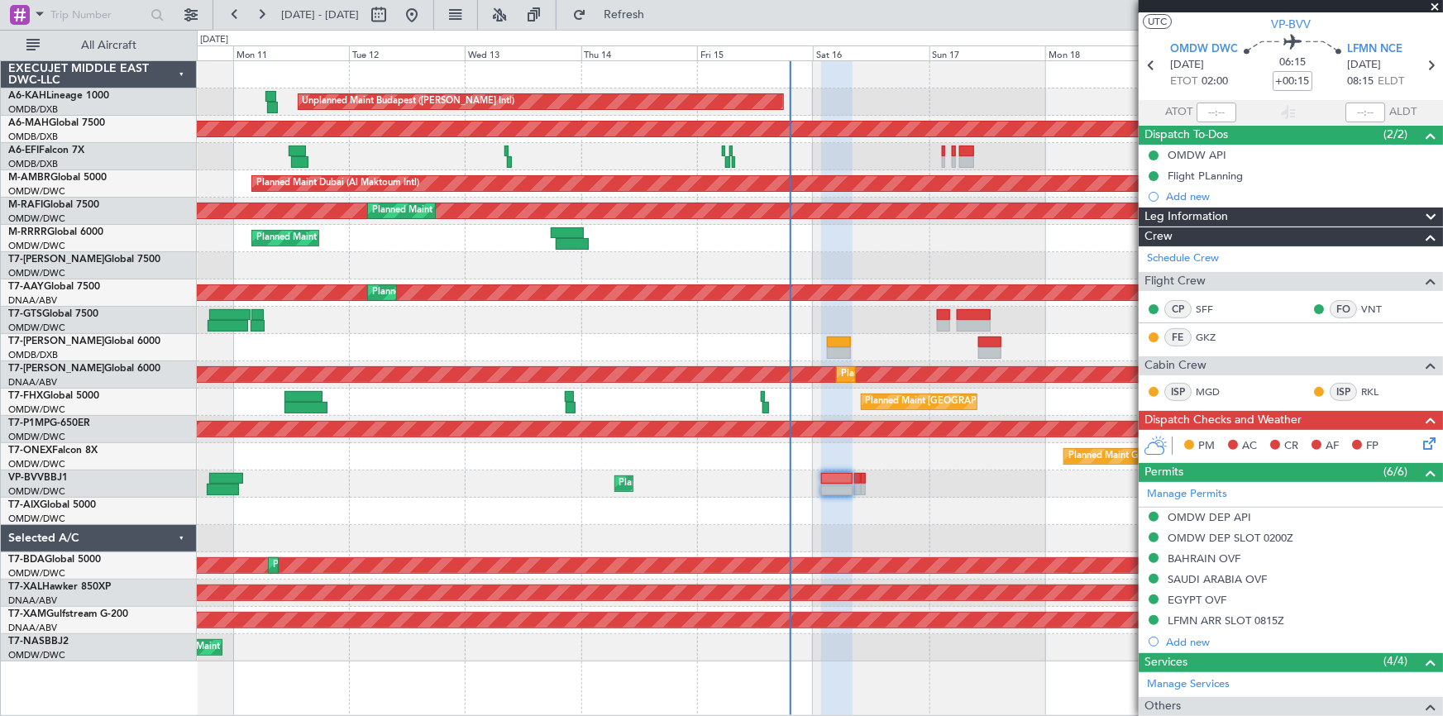
scroll to position [0, 0]
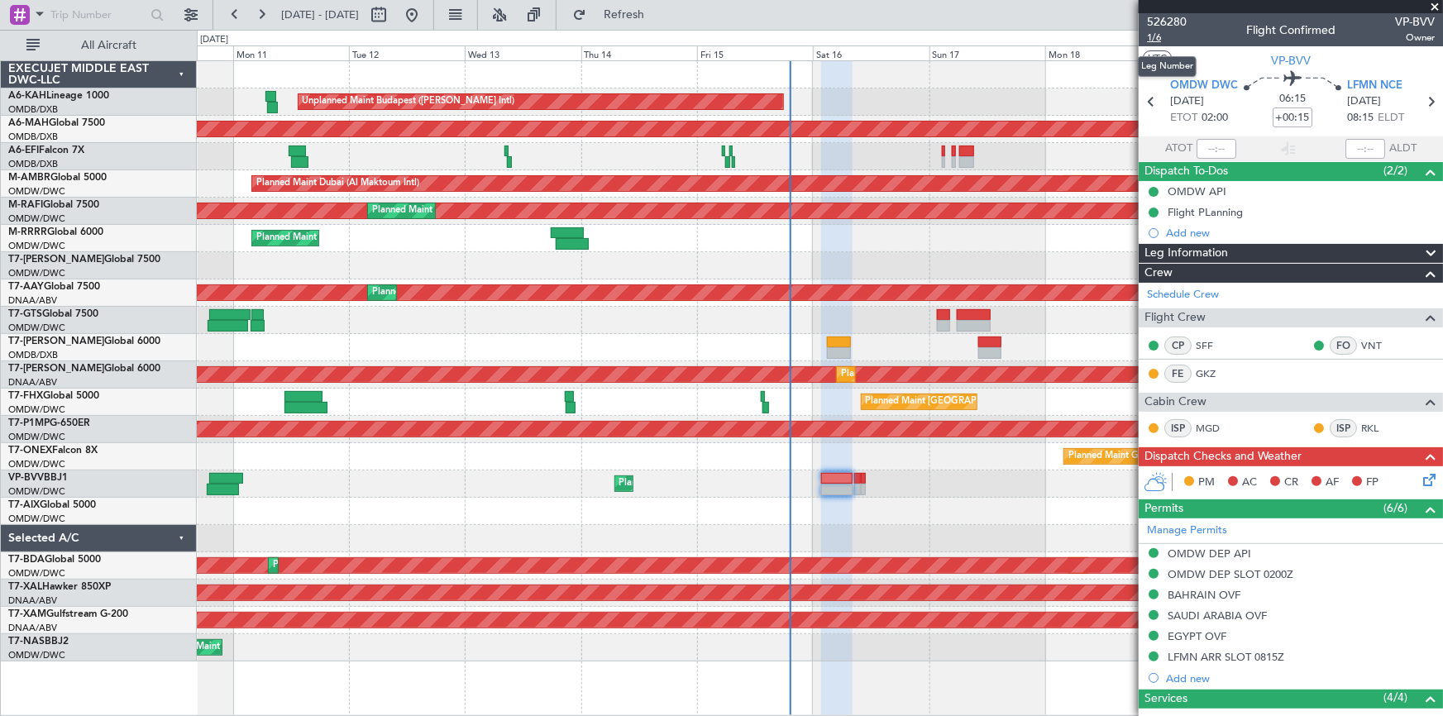
click at [1156, 34] on span "1/6" at bounding box center [1167, 38] width 40 height 14
click at [659, 9] on span "Refresh" at bounding box center [624, 15] width 69 height 12
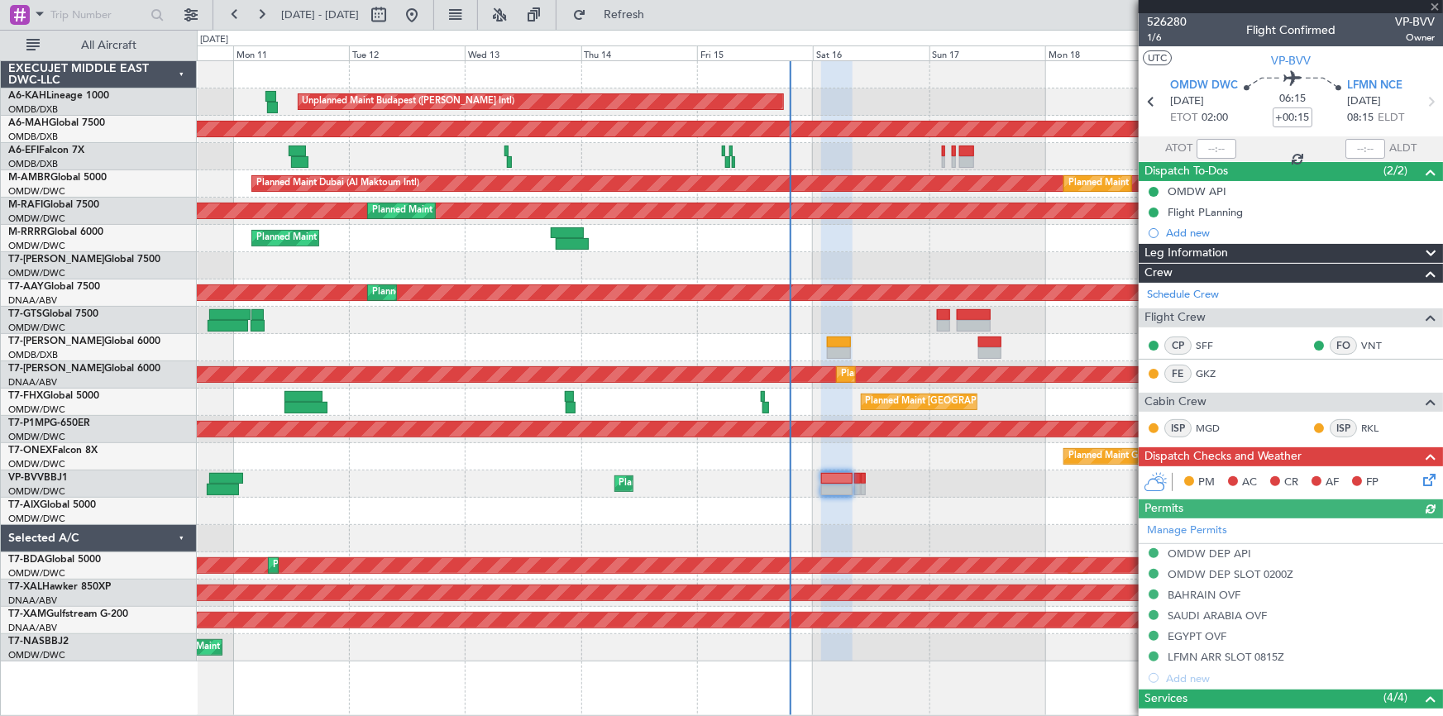
type input "Dherander Fithani (DHF)"
type input "6969"
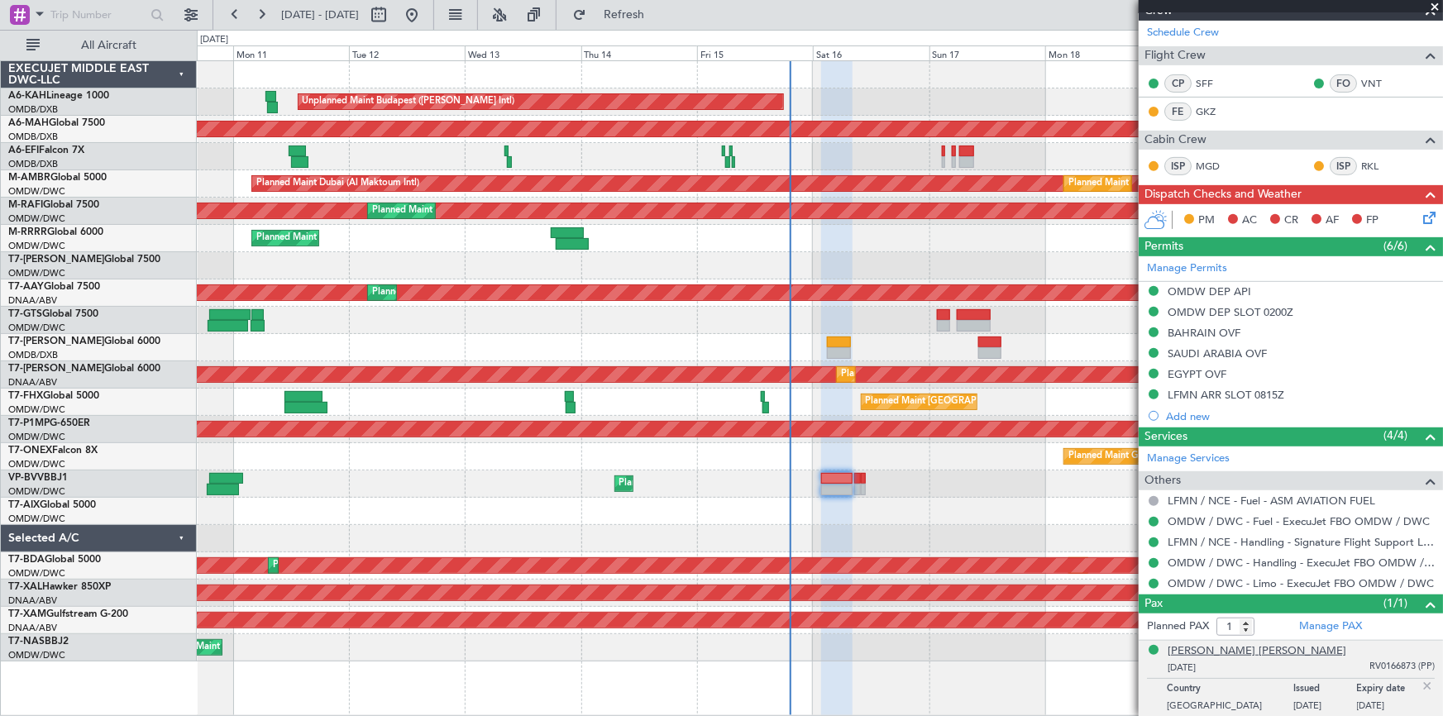
click at [1232, 653] on div "[PERSON_NAME] [PERSON_NAME]" at bounding box center [1257, 651] width 179 height 17
click at [1232, 648] on div "[PERSON_NAME] [PERSON_NAME]" at bounding box center [1257, 651] width 179 height 17
drag, startPoint x: 686, startPoint y: 10, endPoint x: 748, endPoint y: 36, distance: 66.4
click at [659, 11] on span "Refresh" at bounding box center [624, 15] width 69 height 12
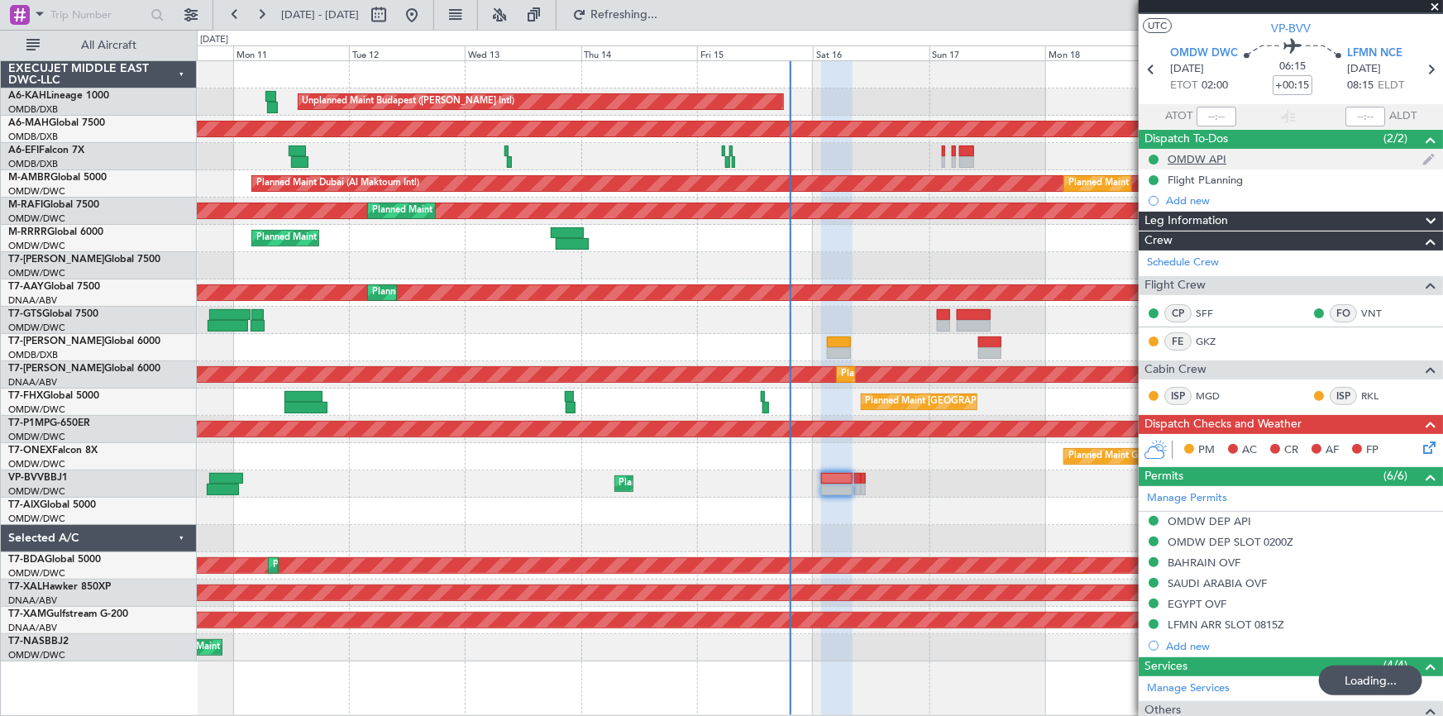
scroll to position [0, 0]
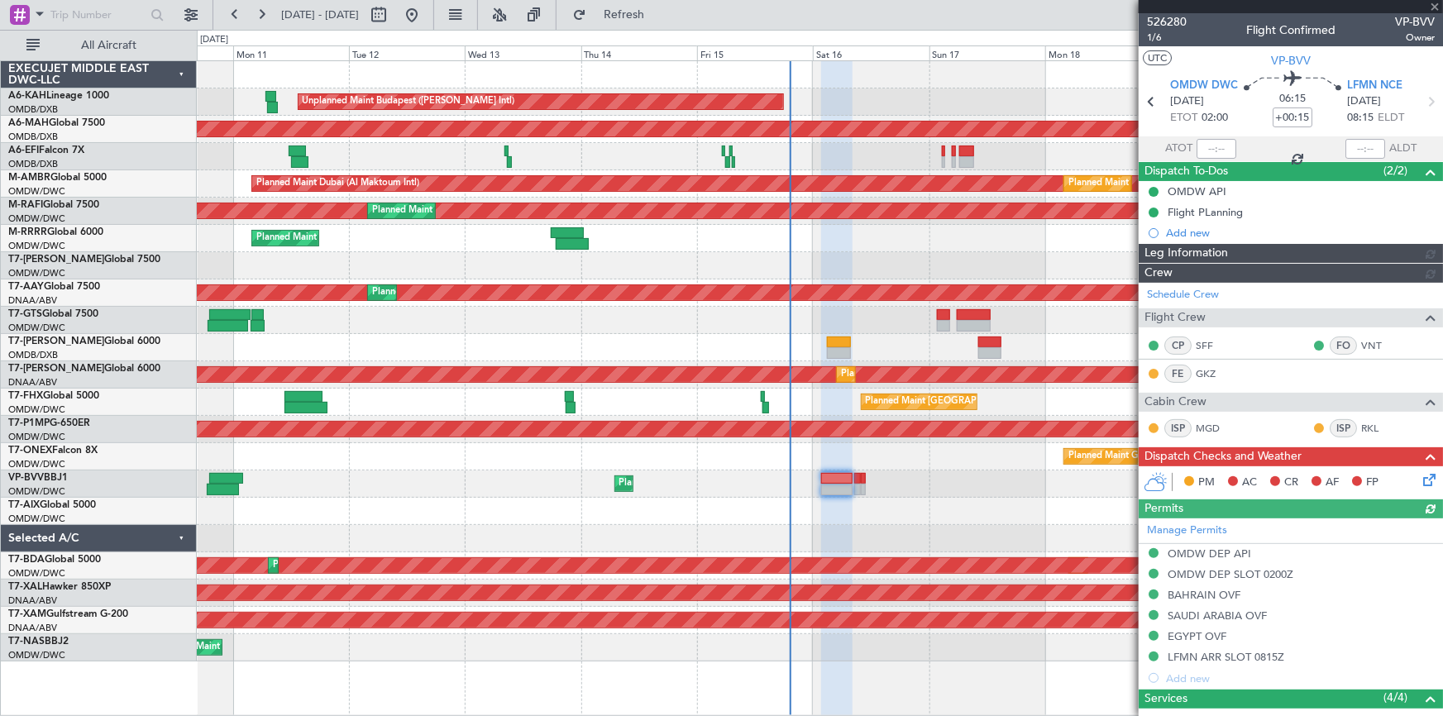
type input "Dherander Fithani (DHF)"
type input "6969"
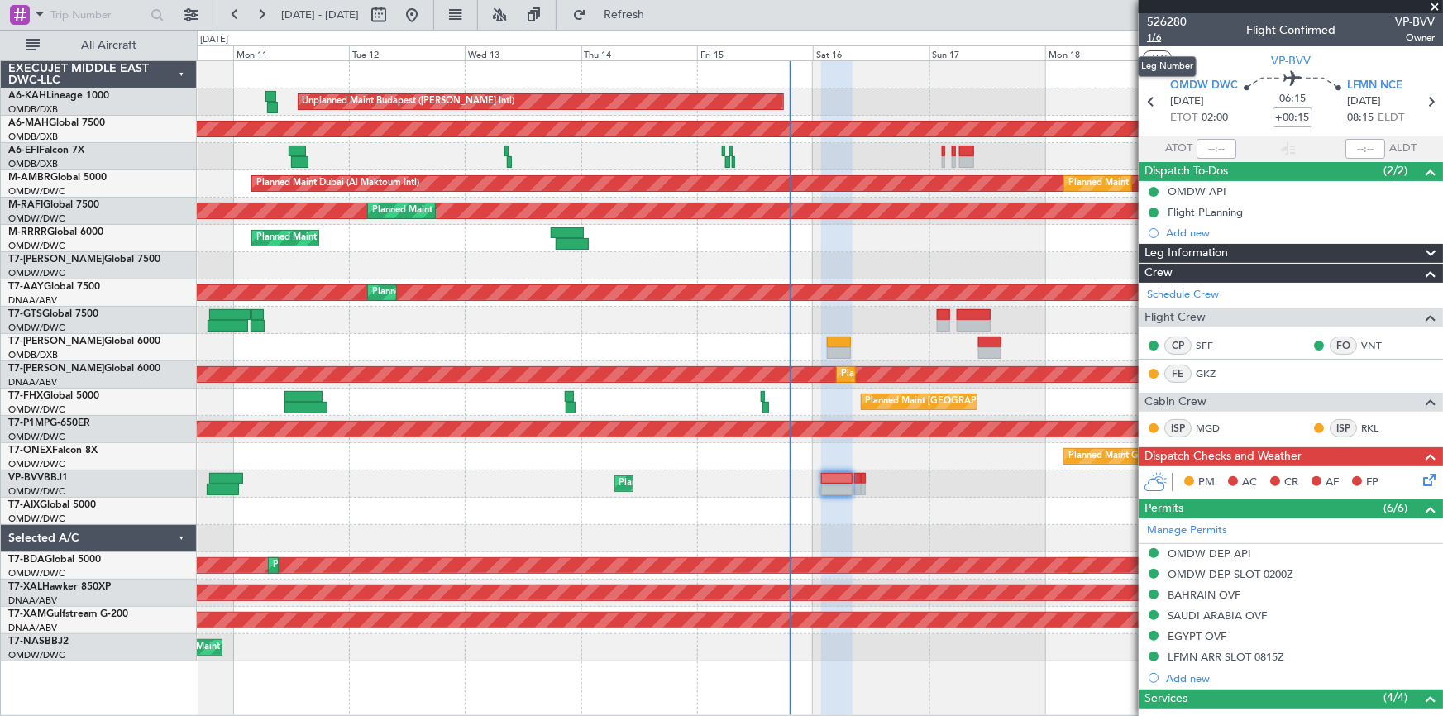
click at [1154, 41] on span "1/6" at bounding box center [1167, 38] width 40 height 14
click at [1160, 33] on span "1/6" at bounding box center [1167, 38] width 40 height 14
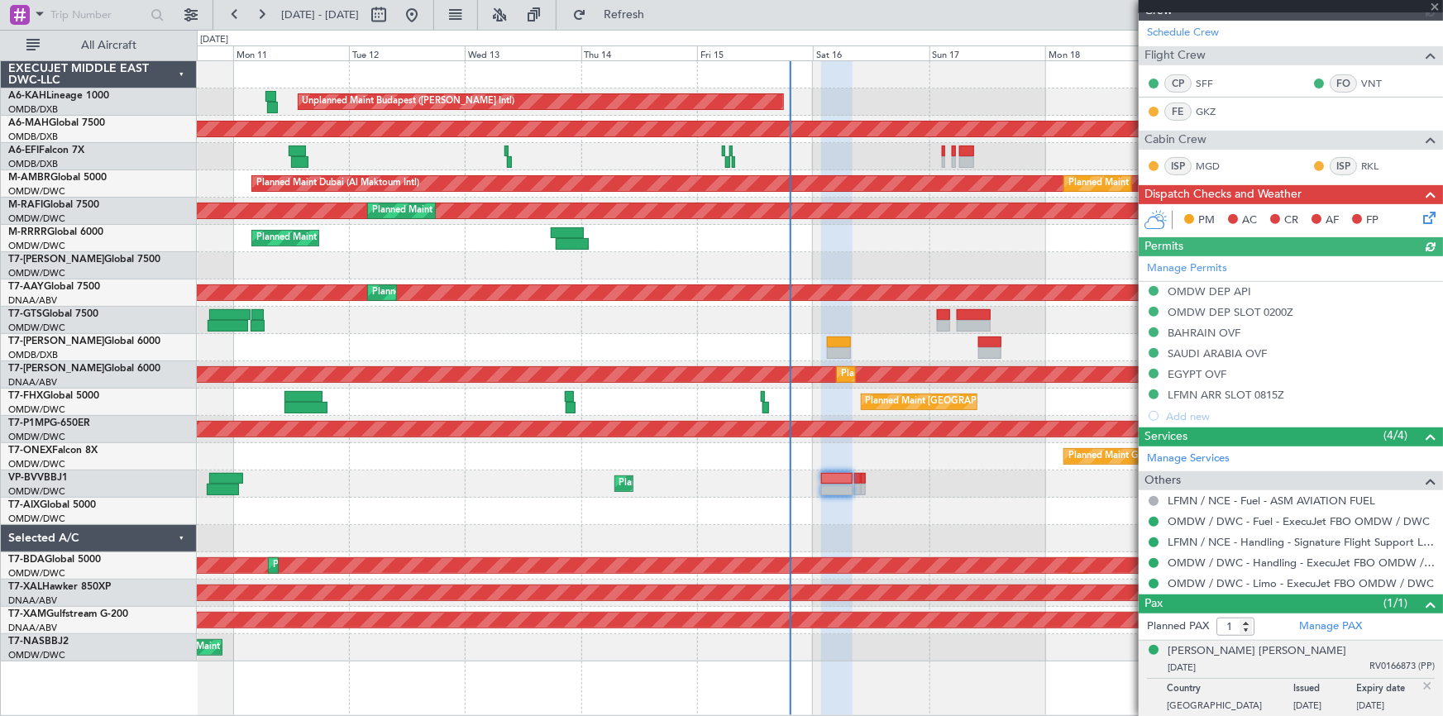
scroll to position [108, 0]
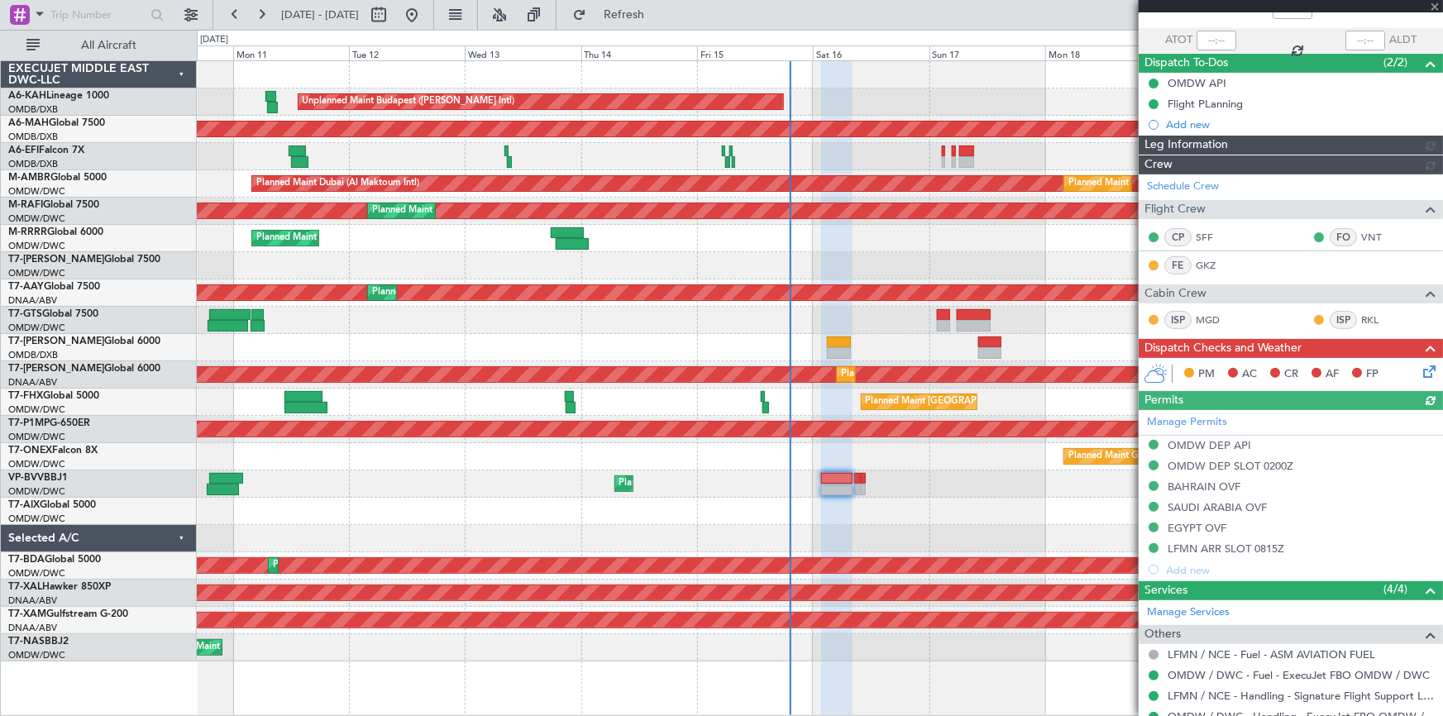
type input "Dherander Fithani (DHF)"
type input "6969"
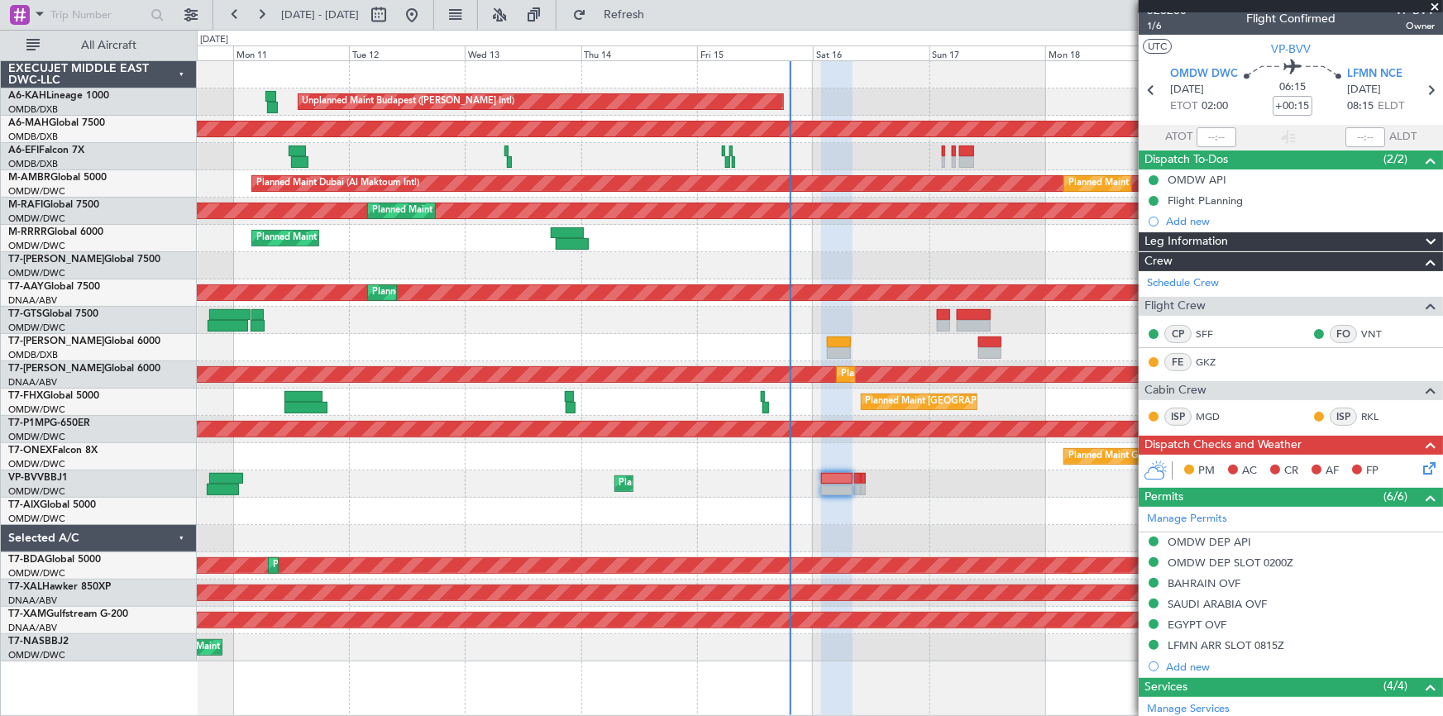
scroll to position [0, 0]
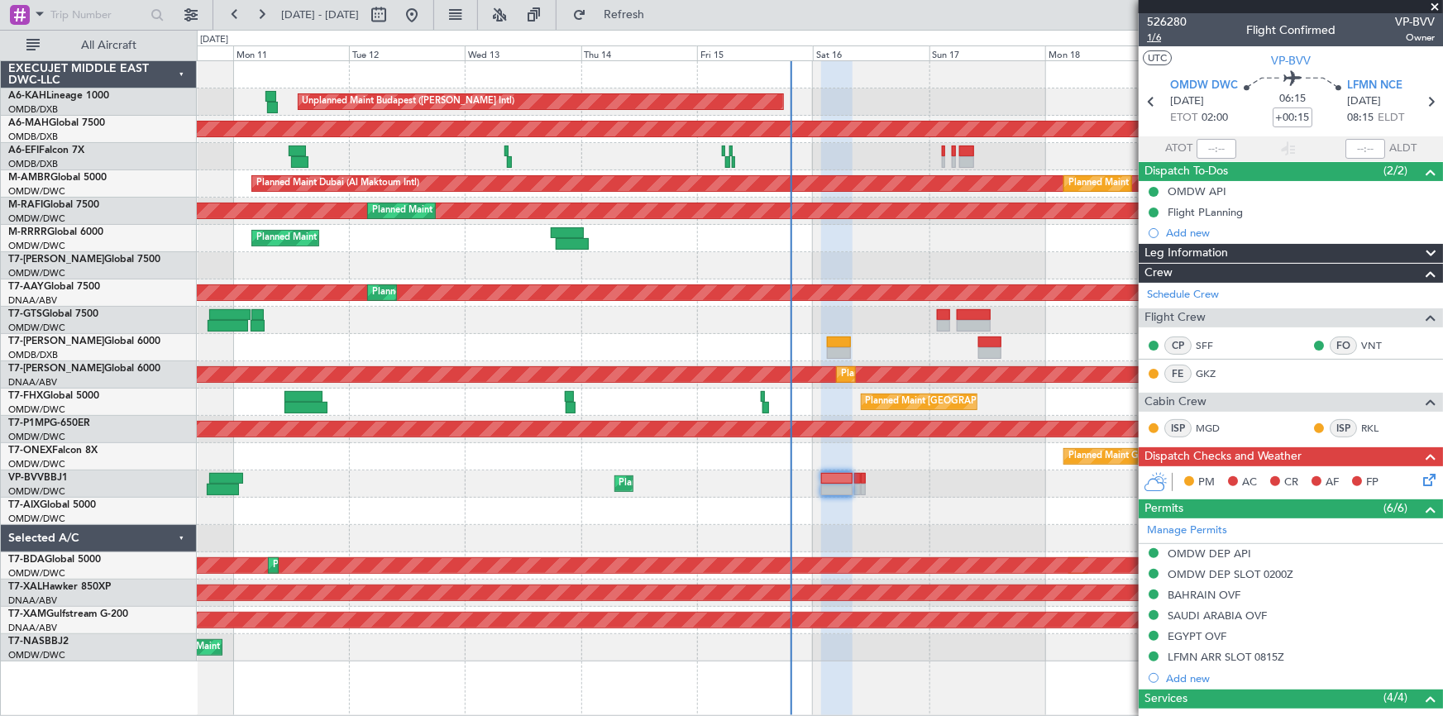
click at [1160, 34] on span "1/6" at bounding box center [1167, 38] width 40 height 14
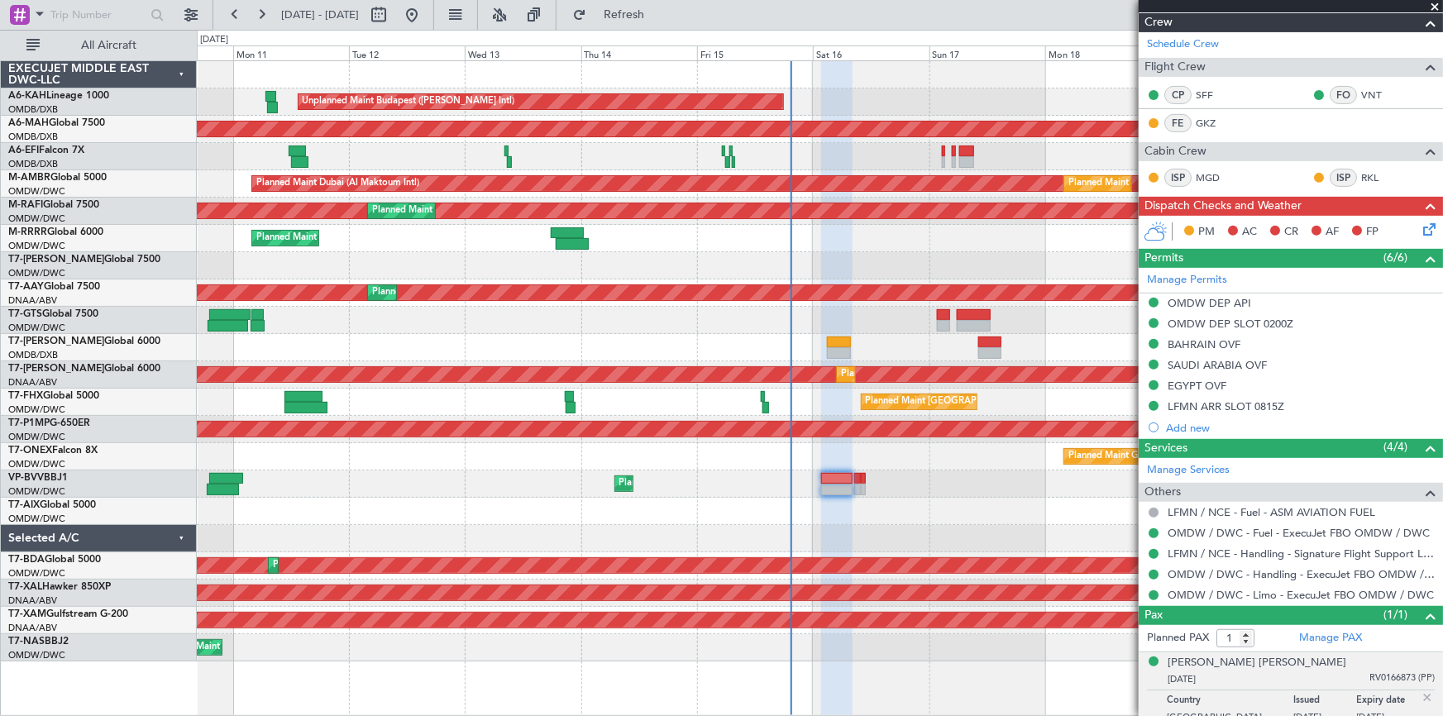
scroll to position [262, 0]
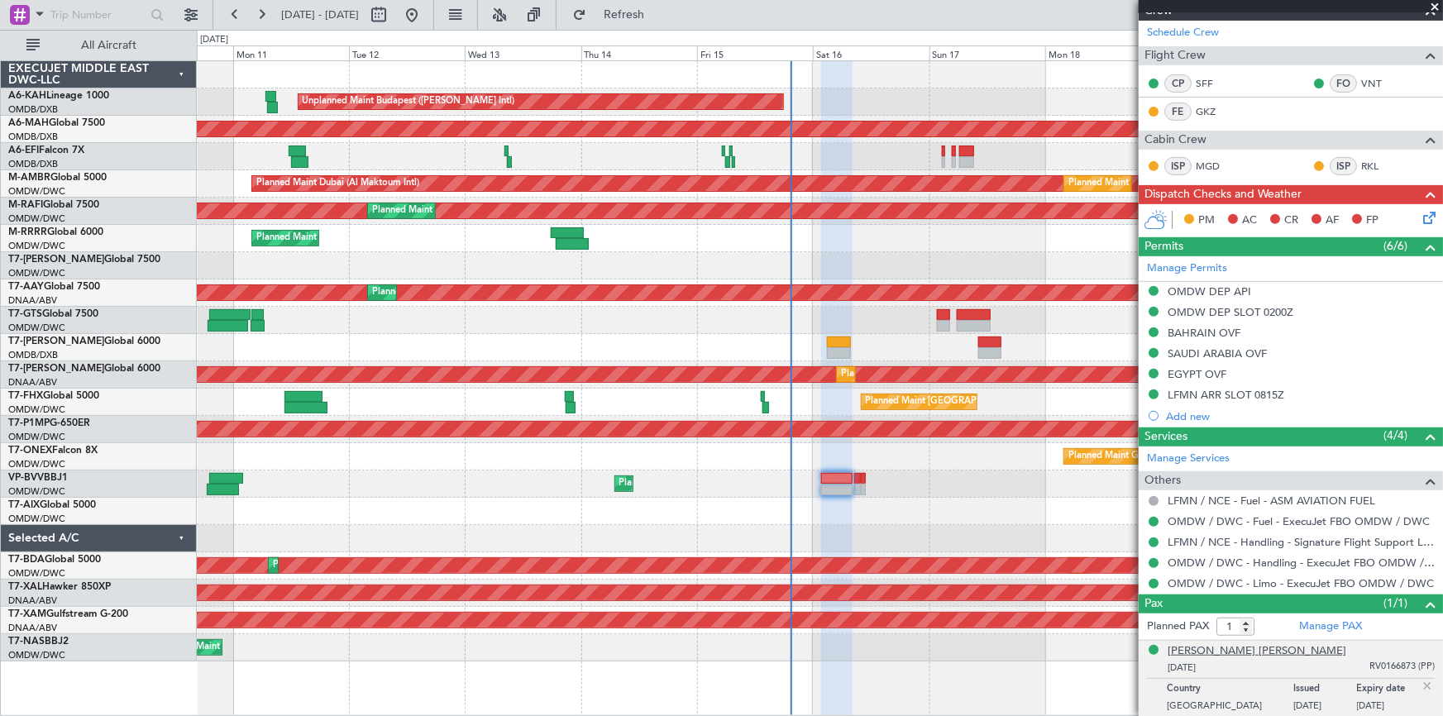
click at [1195, 652] on div "[PERSON_NAME] [PERSON_NAME]" at bounding box center [1257, 651] width 179 height 17
type input "Dherander Fithani (DHF)"
type input "6969"
type input "Dherander Fithani (DHF)"
type input "6969"
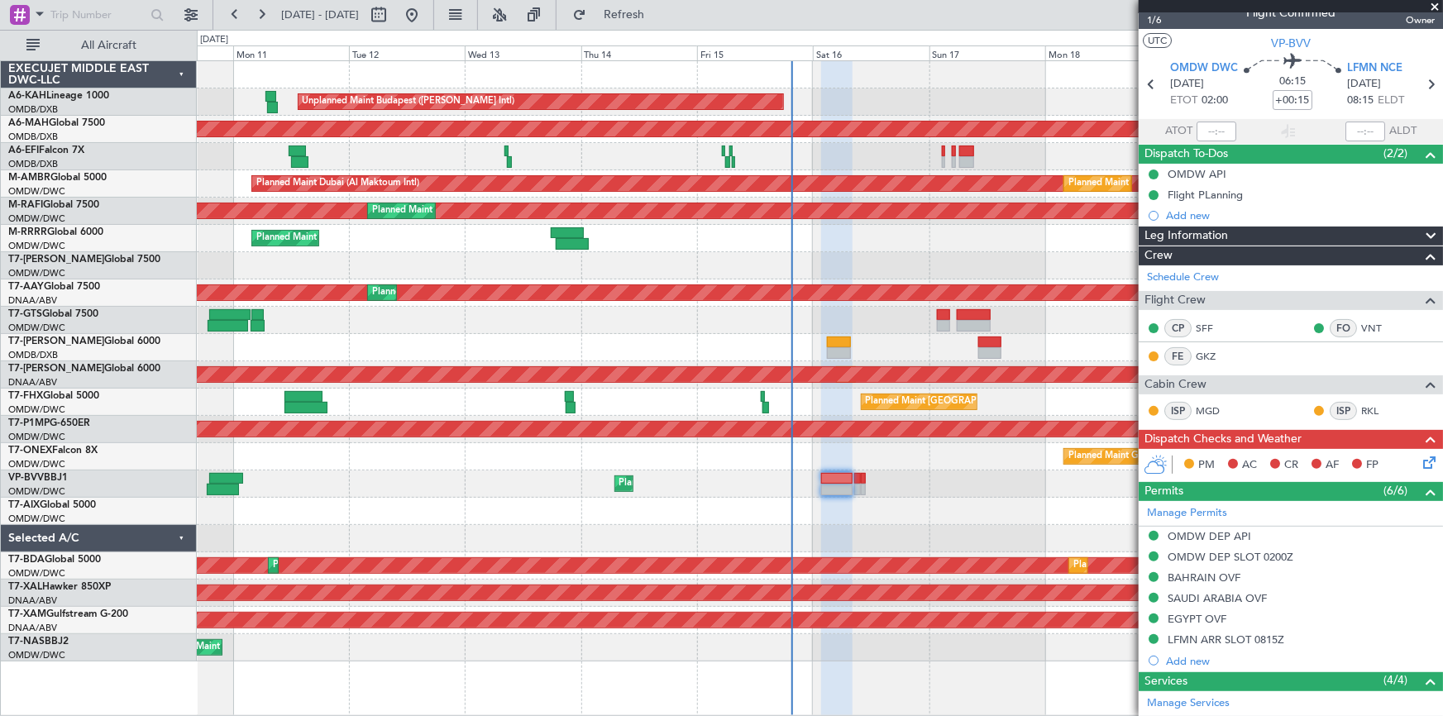
scroll to position [0, 0]
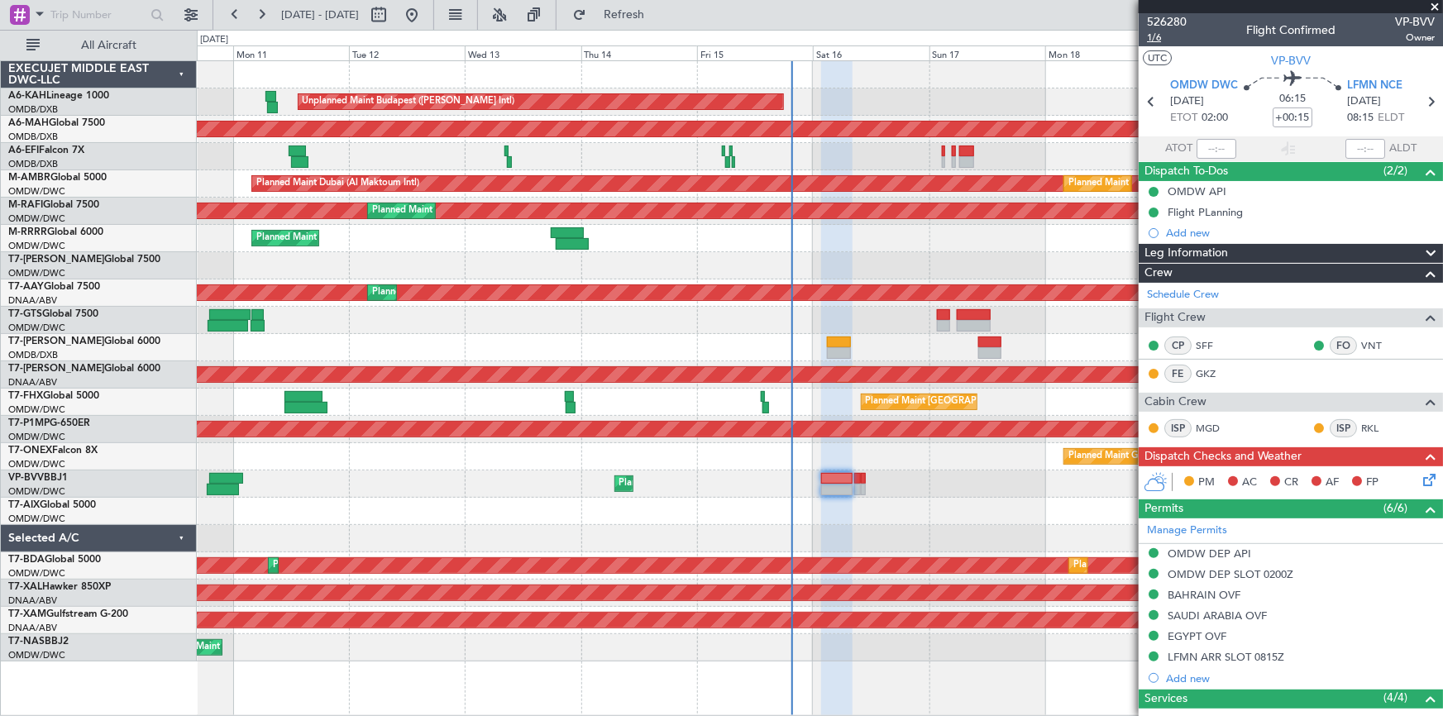
click at [1150, 37] on span "1/6" at bounding box center [1167, 38] width 40 height 14
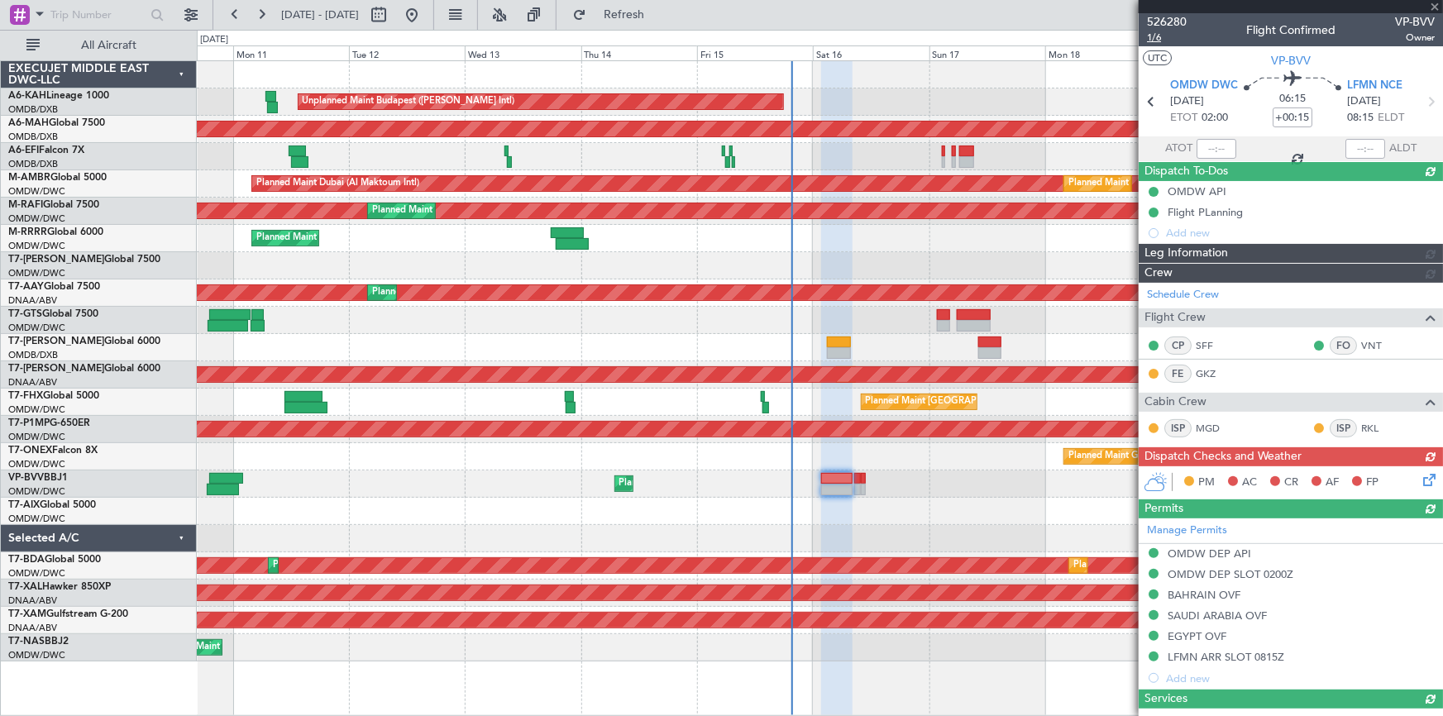
type input "Dherander Fithani (DHF)"
type input "6969"
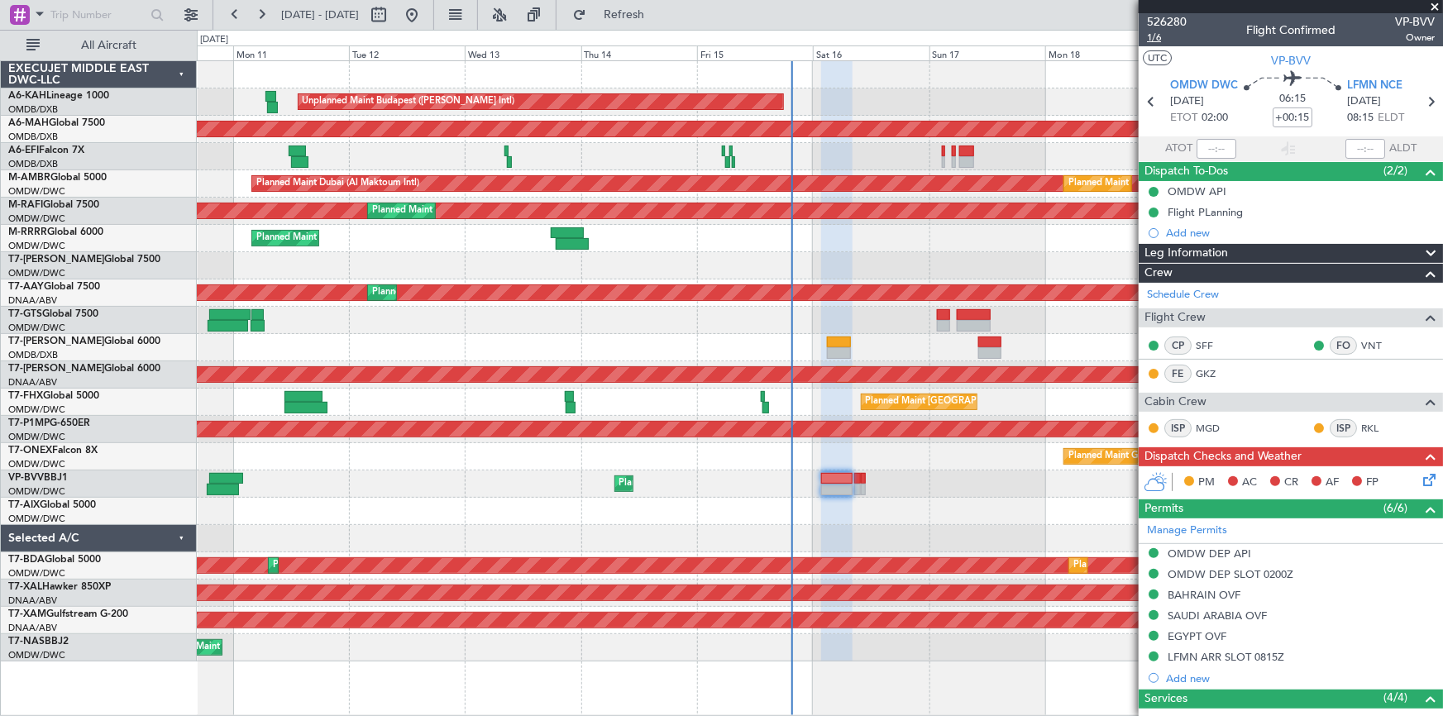
type input "Dherander Fithani (DHF)"
type input "6969"
type input "Dherander Fithani (DHF)"
type input "6969"
type input "Dherander Fithani (DHF)"
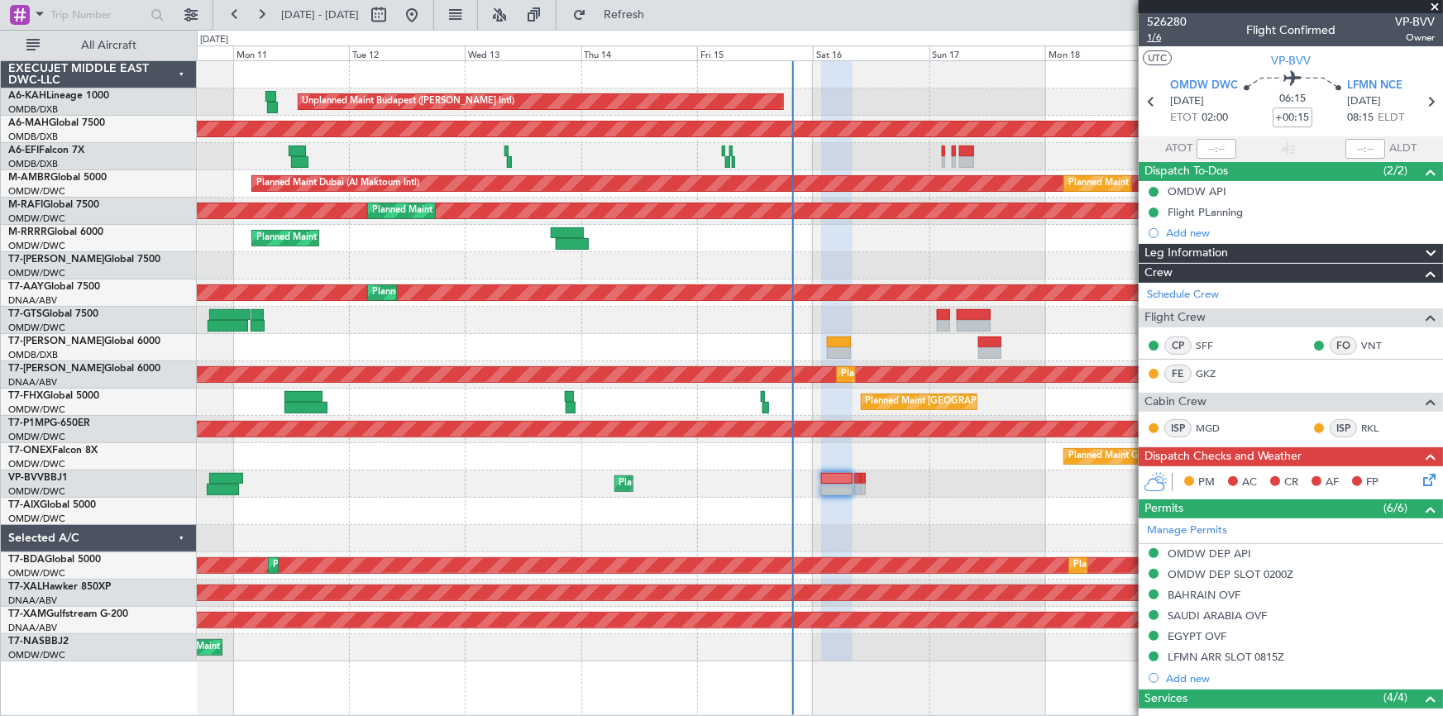
type input "6969"
type input "Dherander Fithani (DHF)"
type input "6969"
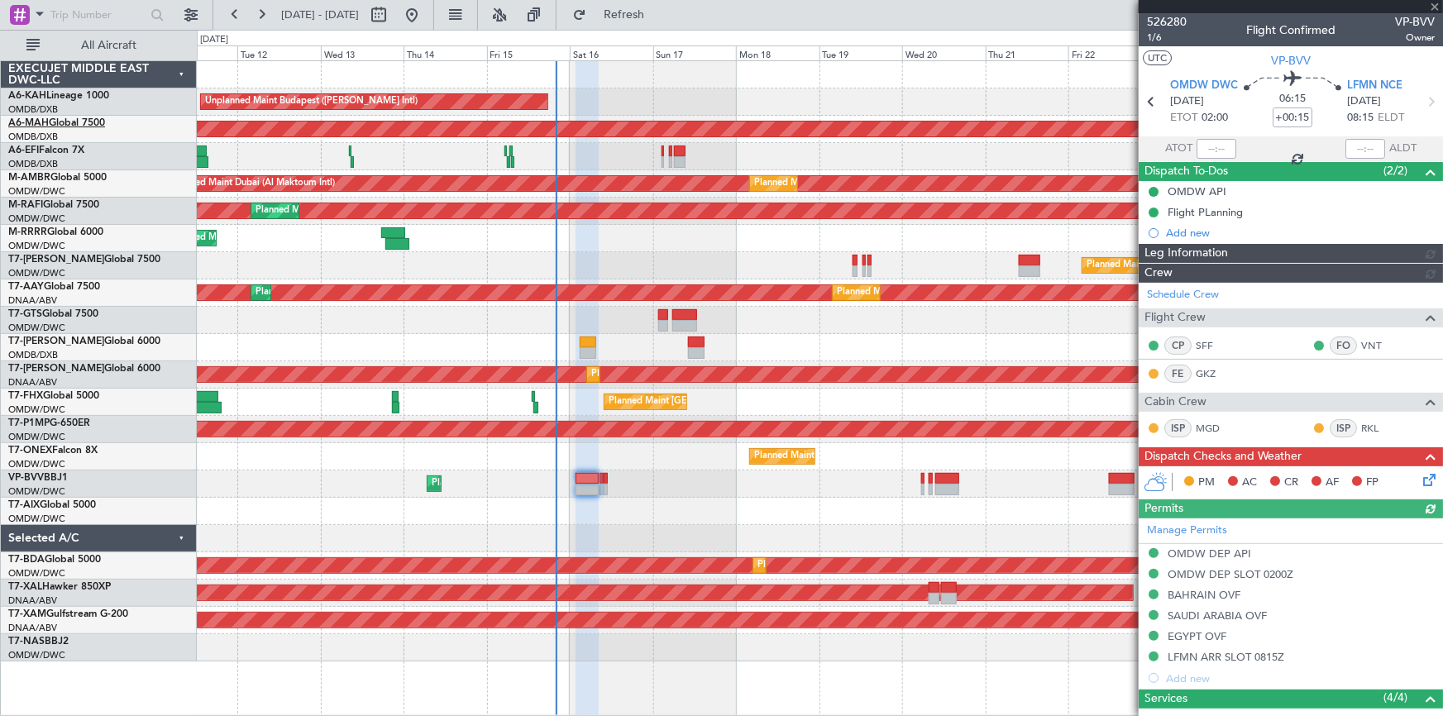
type input "Dherander Fithani (DHF)"
type input "6969"
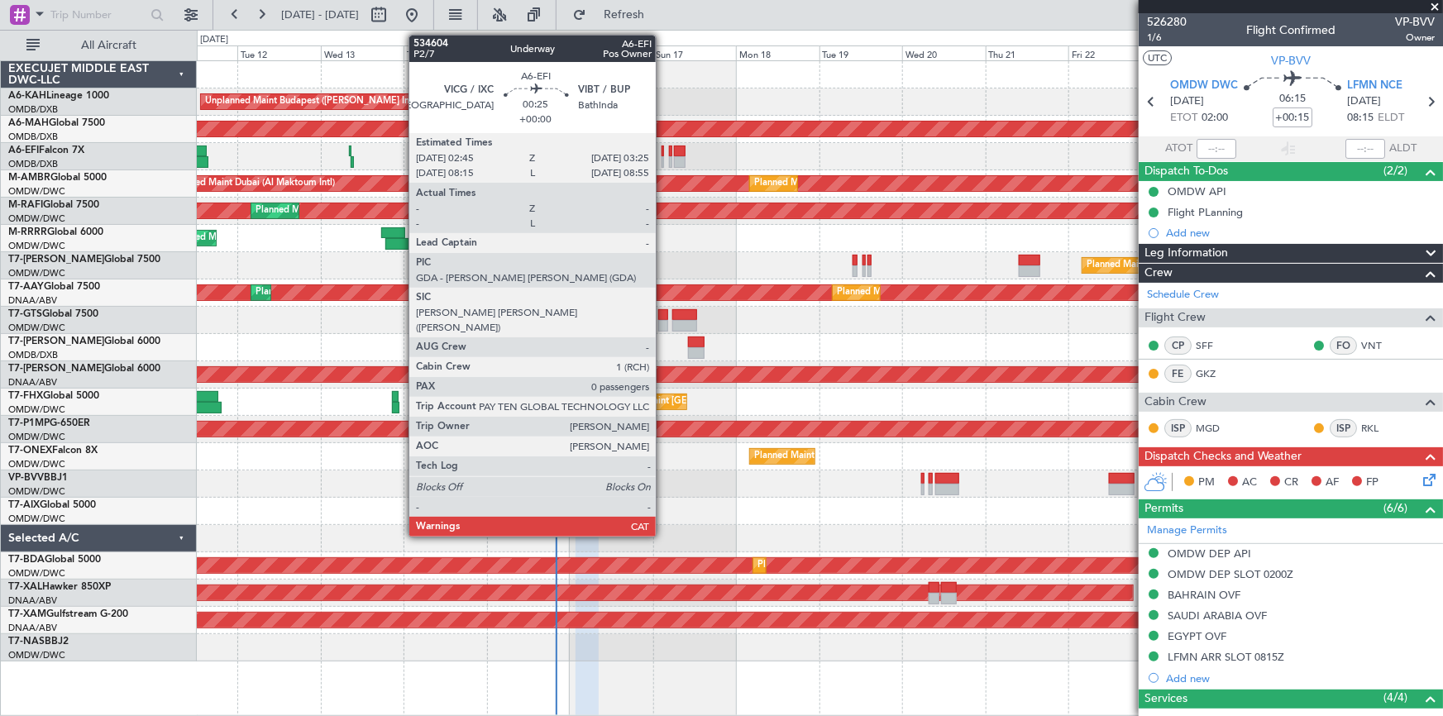
click at [663, 149] on div at bounding box center [663, 152] width 2 height 12
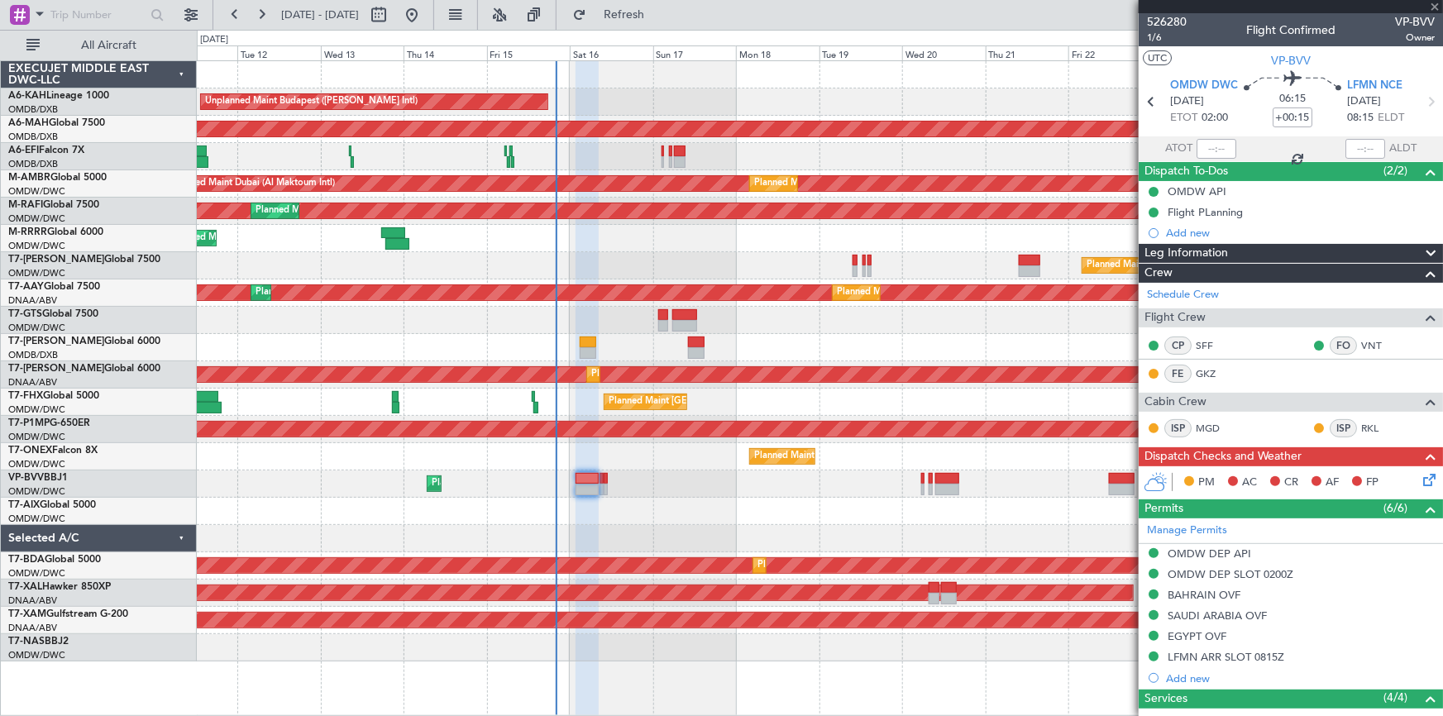
type input "0"
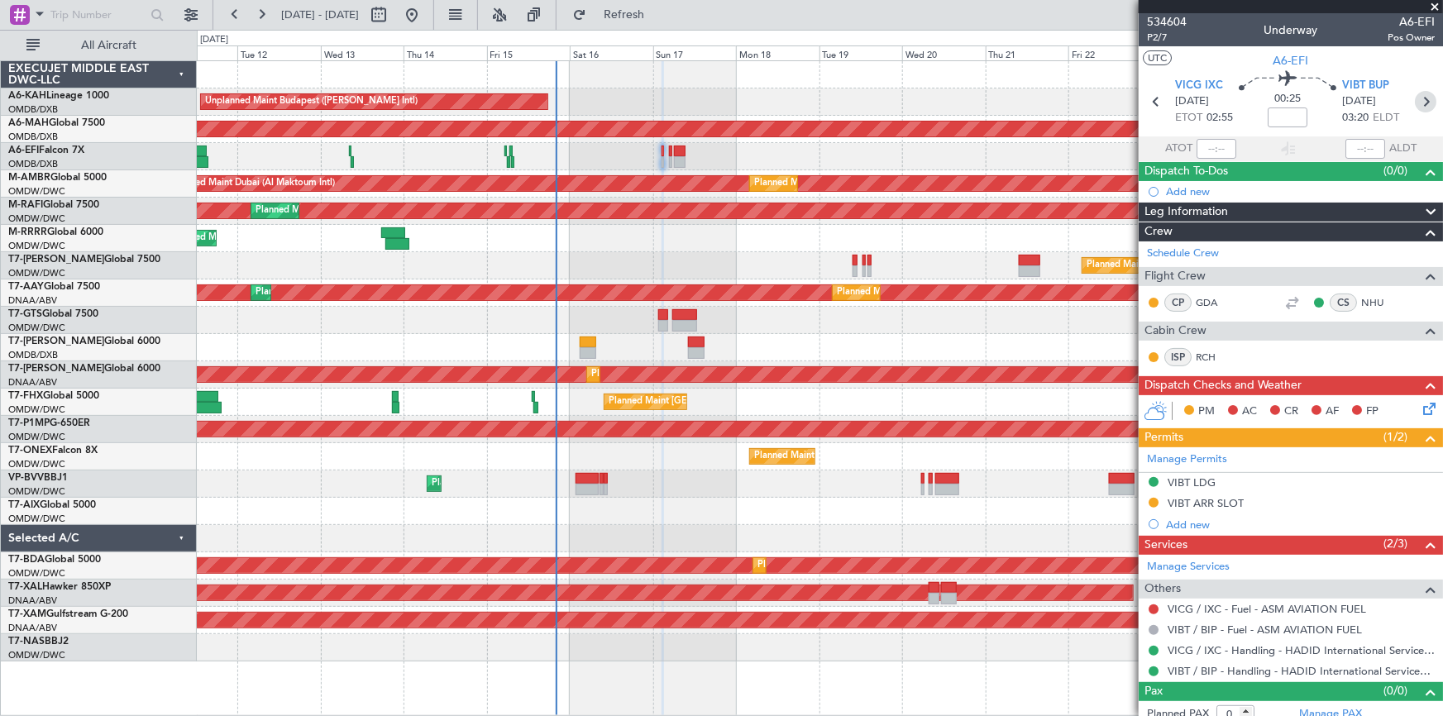
click at [1421, 93] on icon at bounding box center [1426, 102] width 22 height 22
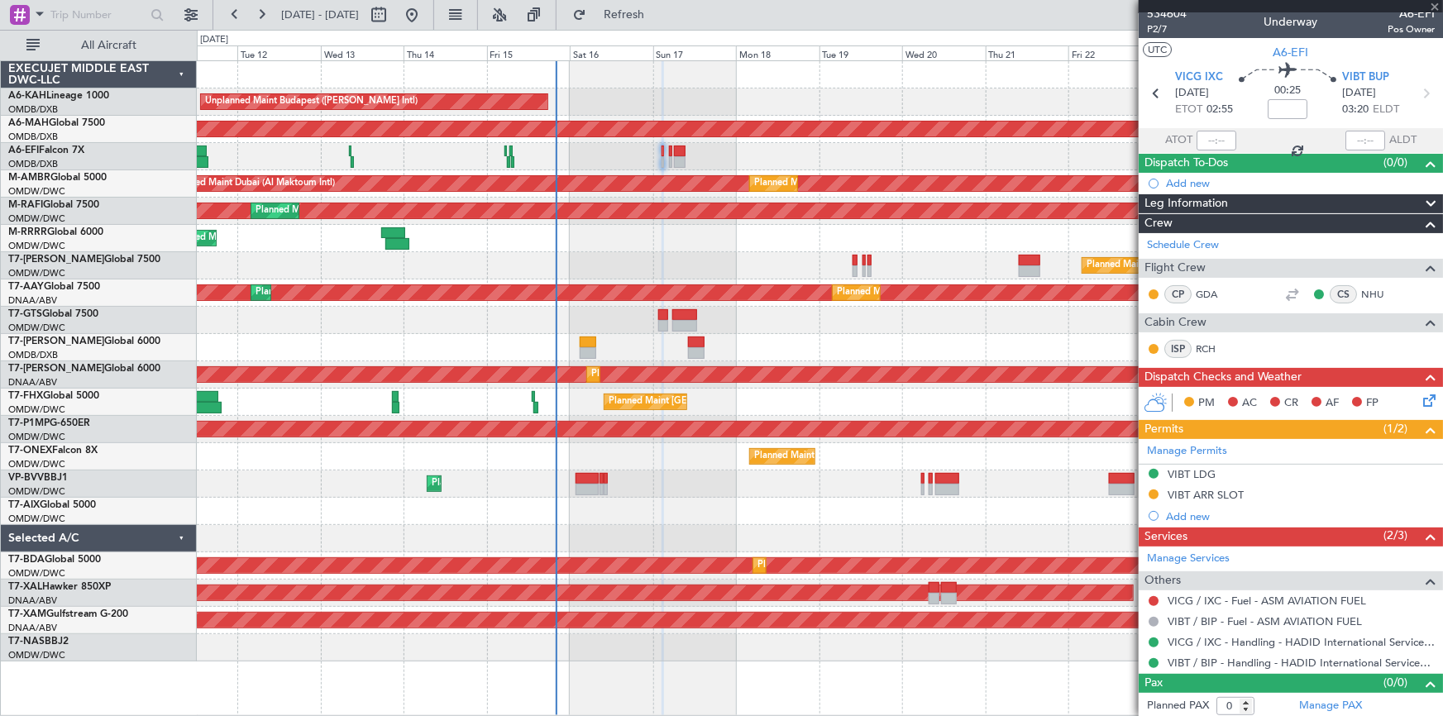
scroll to position [10, 0]
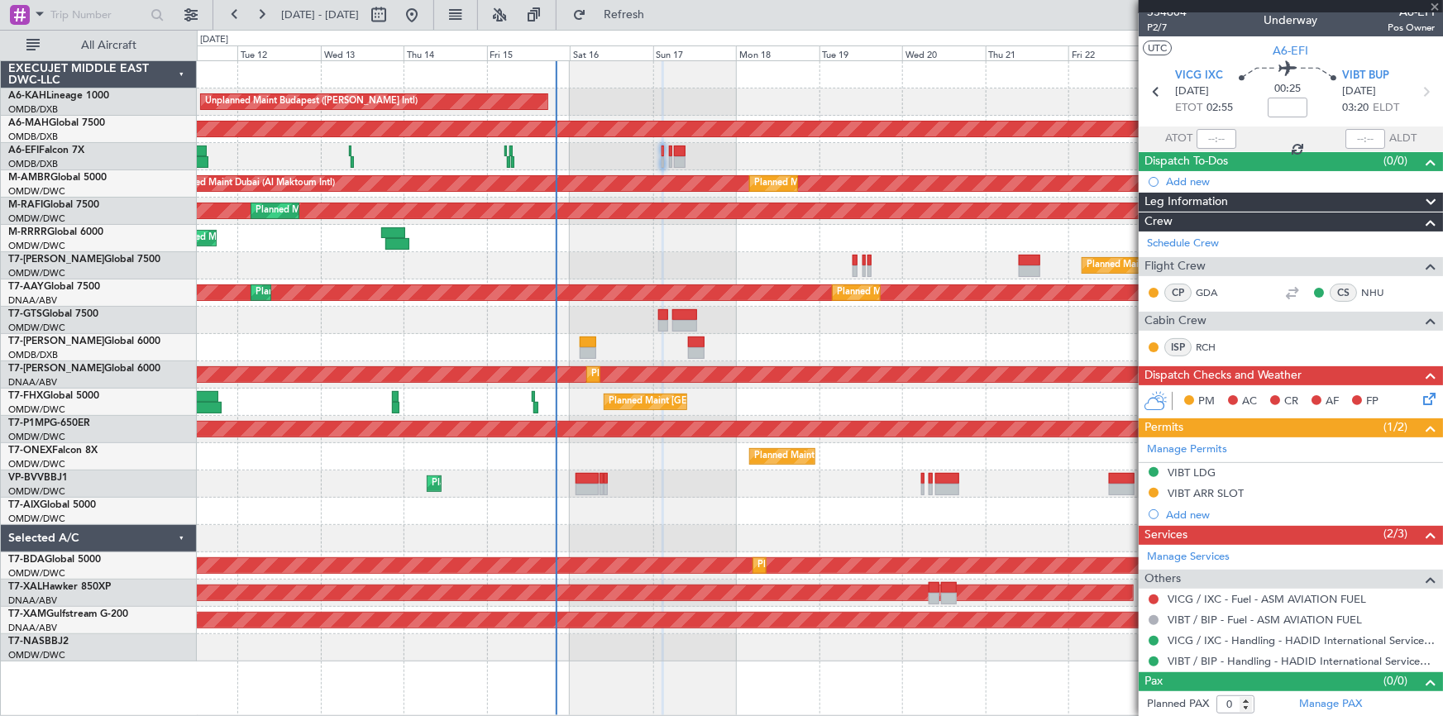
type input "-00:05"
type input "8"
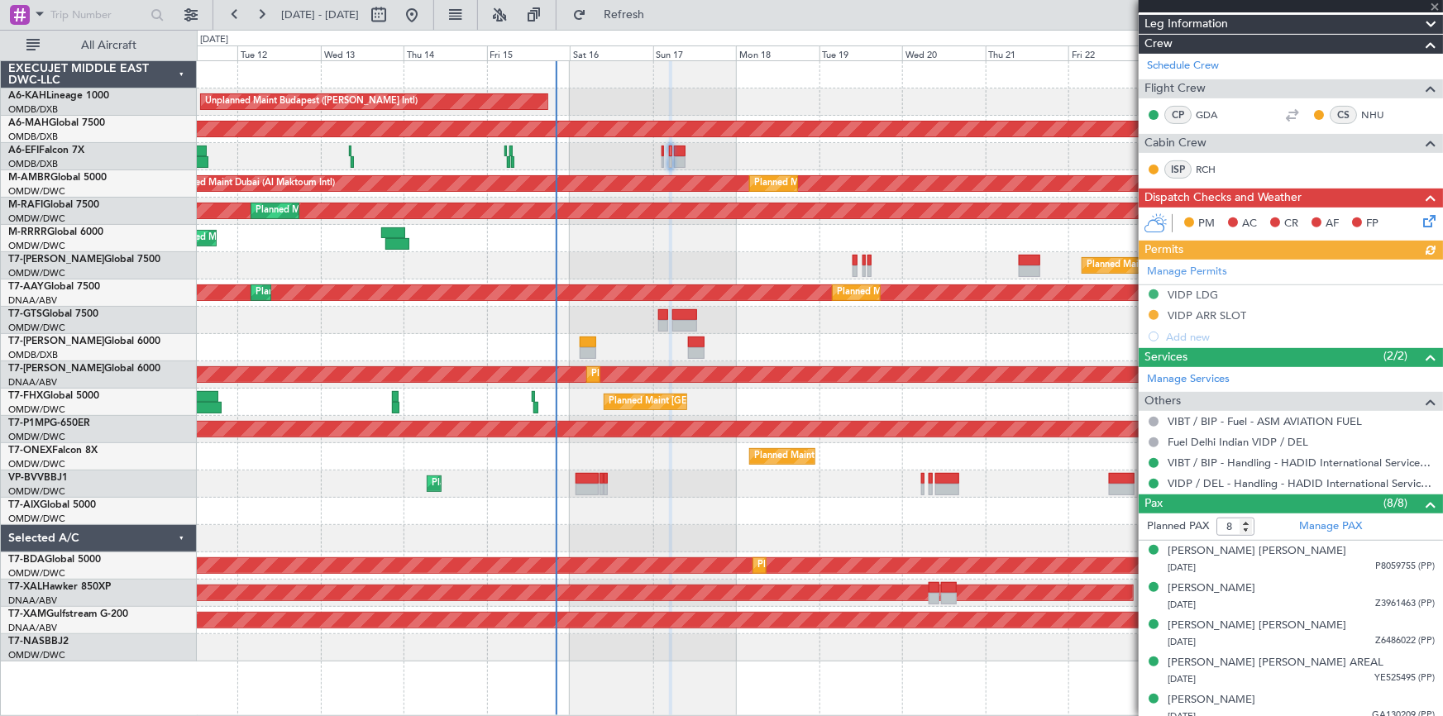
scroll to position [300, 0]
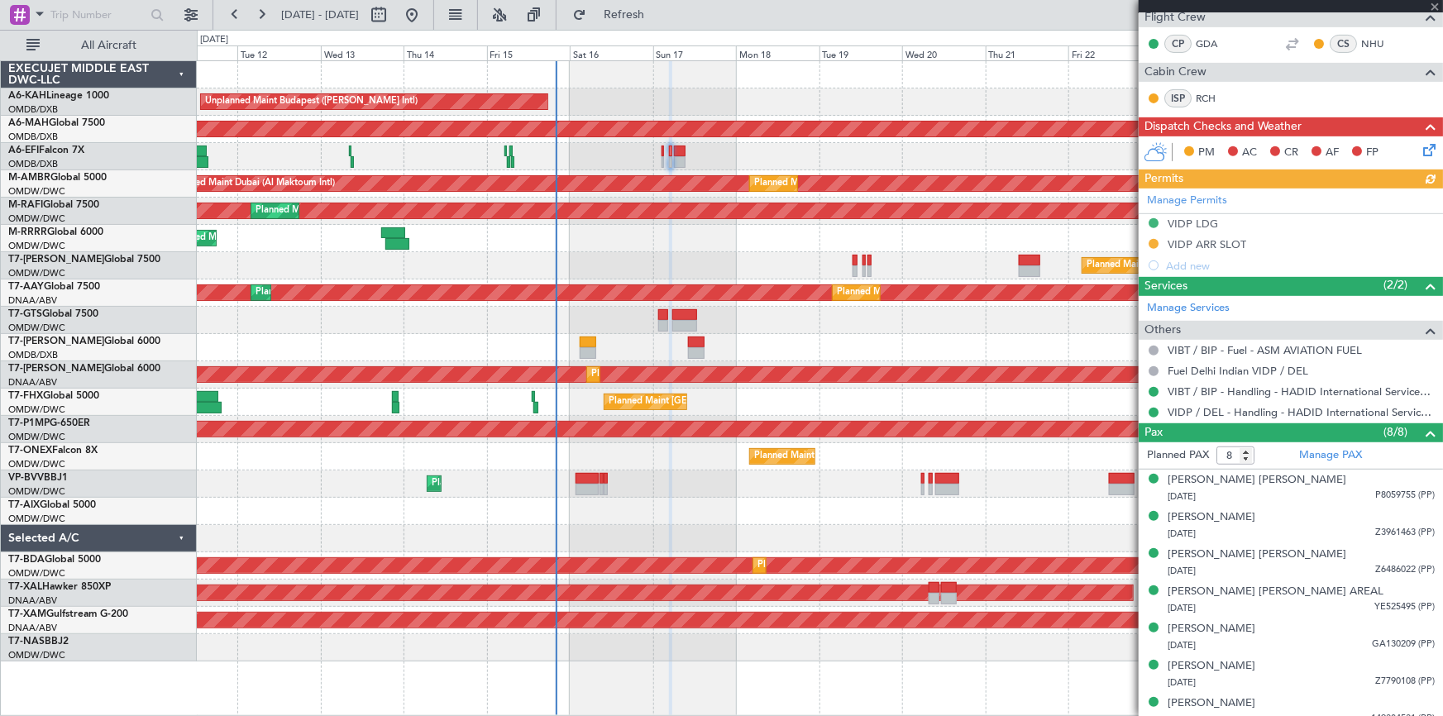
click at [1155, 238] on div "Manage Permits VIDP LDG VIDP ARR SLOT Add new" at bounding box center [1291, 233] width 304 height 88
click at [1154, 239] on button at bounding box center [1154, 244] width 10 height 10
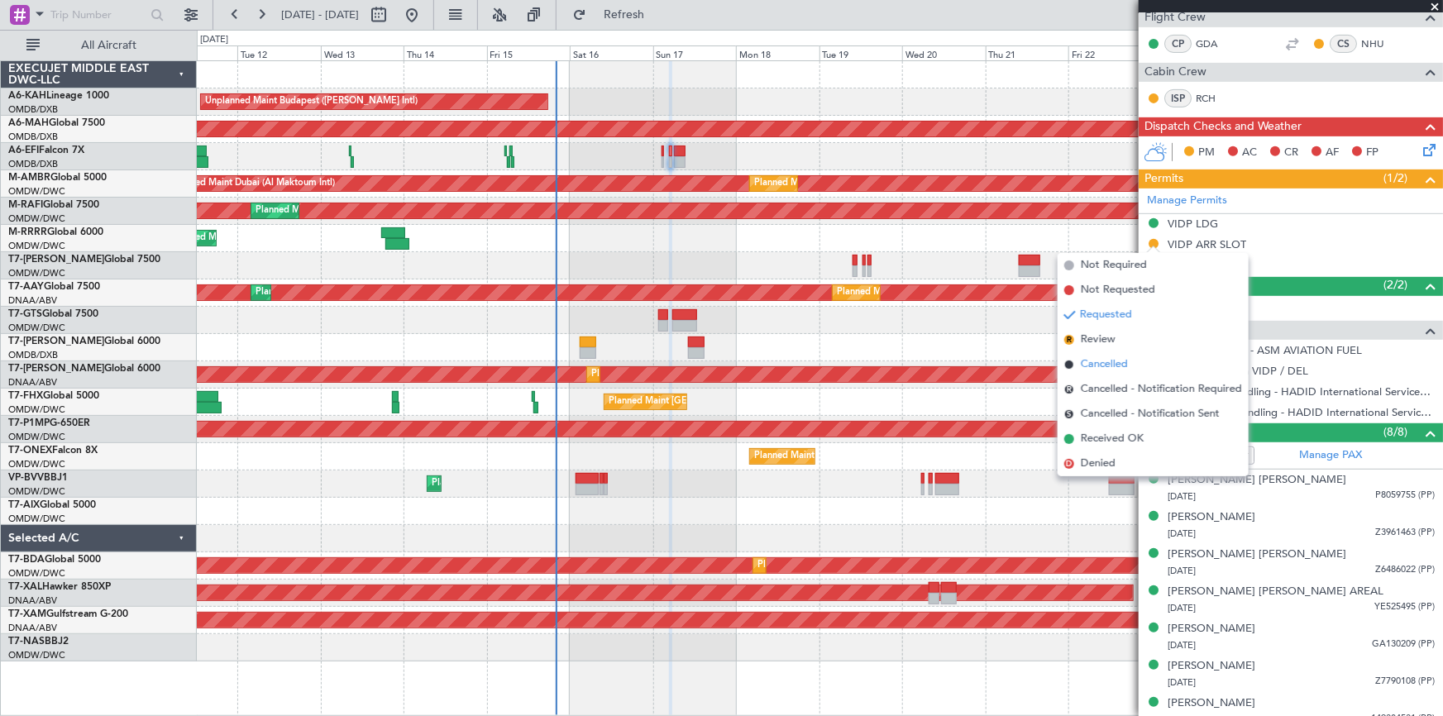
click at [1110, 366] on span "Cancelled" at bounding box center [1104, 364] width 47 height 17
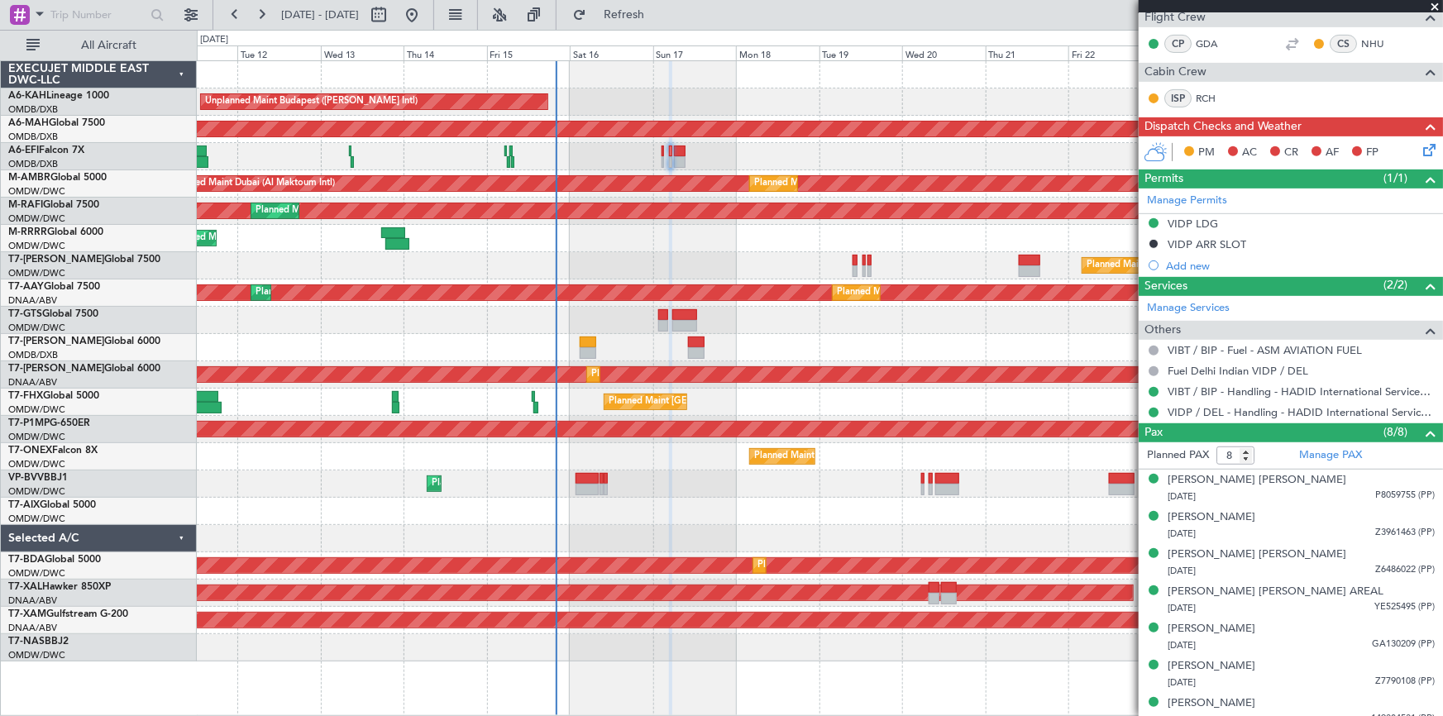
click at [1154, 239] on button at bounding box center [1154, 244] width 10 height 10
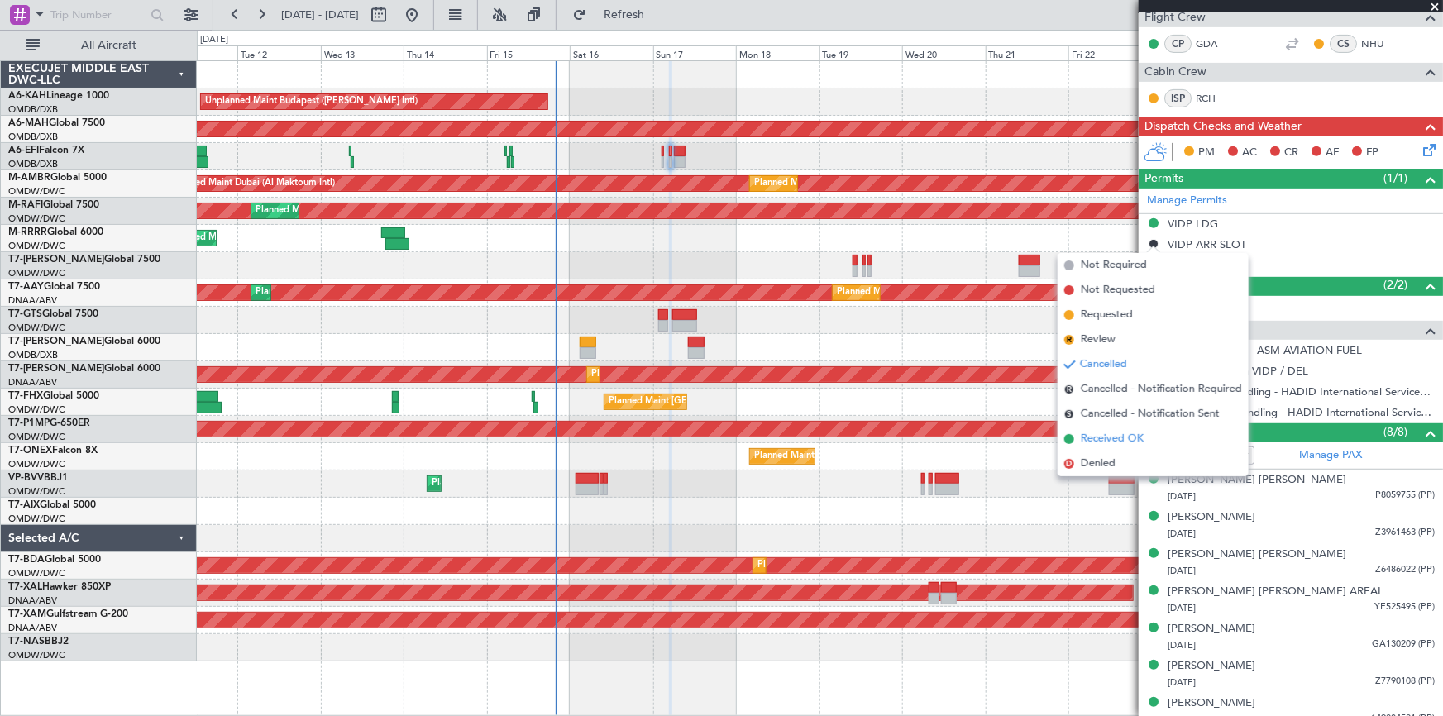
click at [1100, 441] on span "Received OK" at bounding box center [1112, 439] width 63 height 17
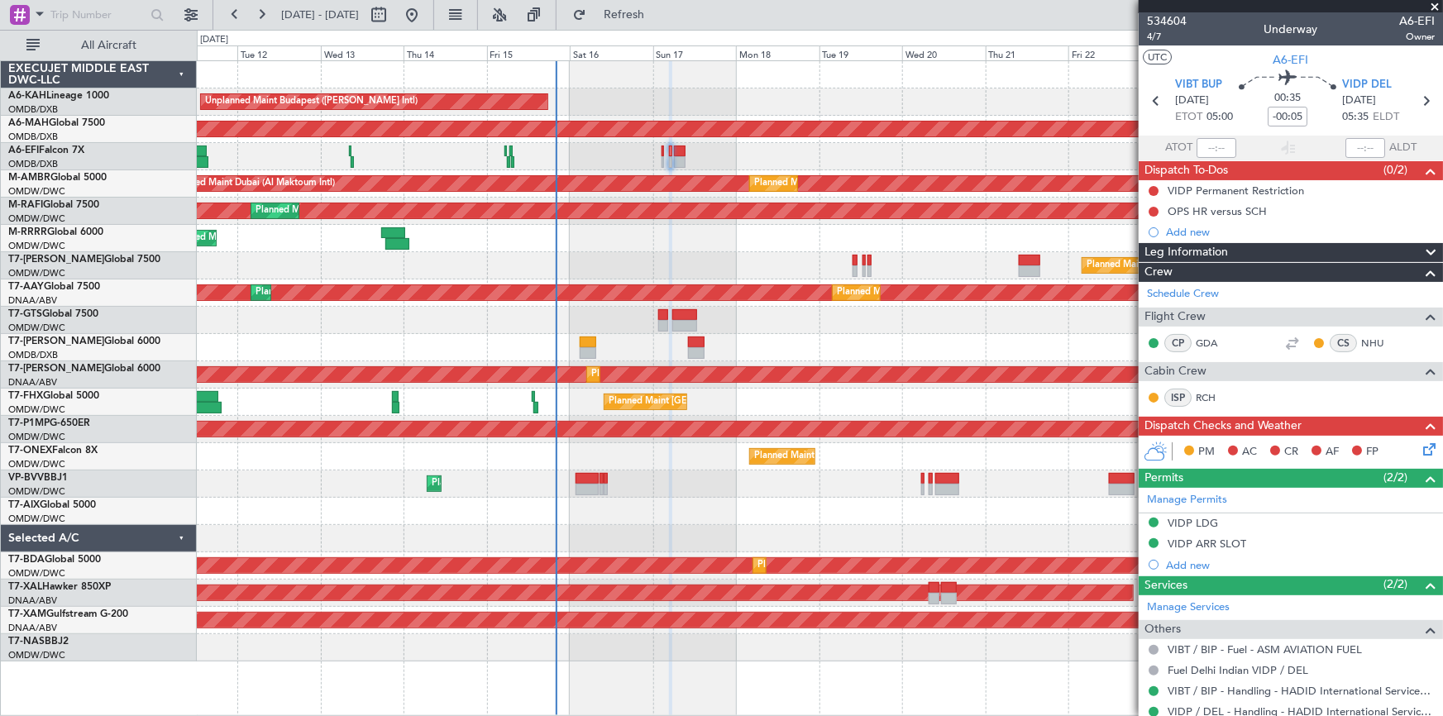
scroll to position [0, 0]
click at [1423, 95] on icon at bounding box center [1426, 102] width 22 height 22
type input "+00:15"
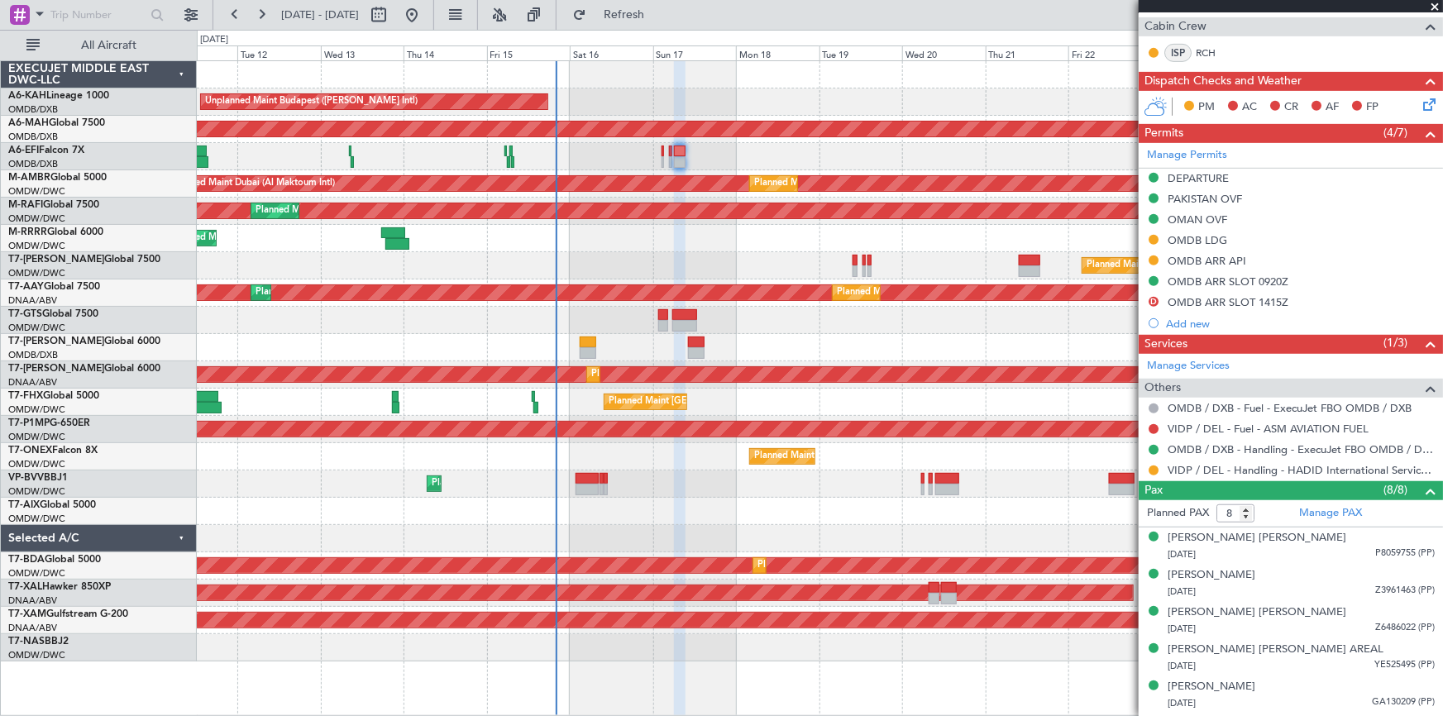
scroll to position [376, 0]
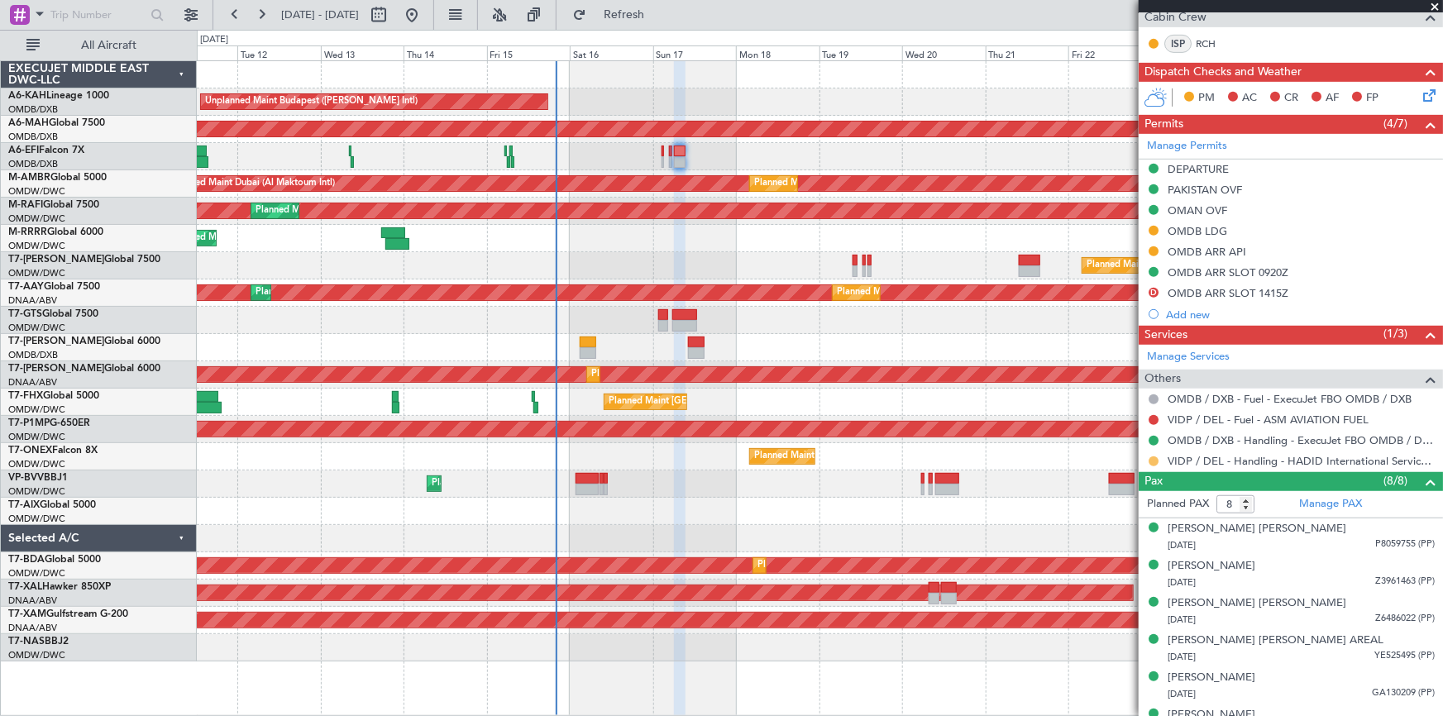
click at [1155, 457] on button at bounding box center [1154, 462] width 10 height 10
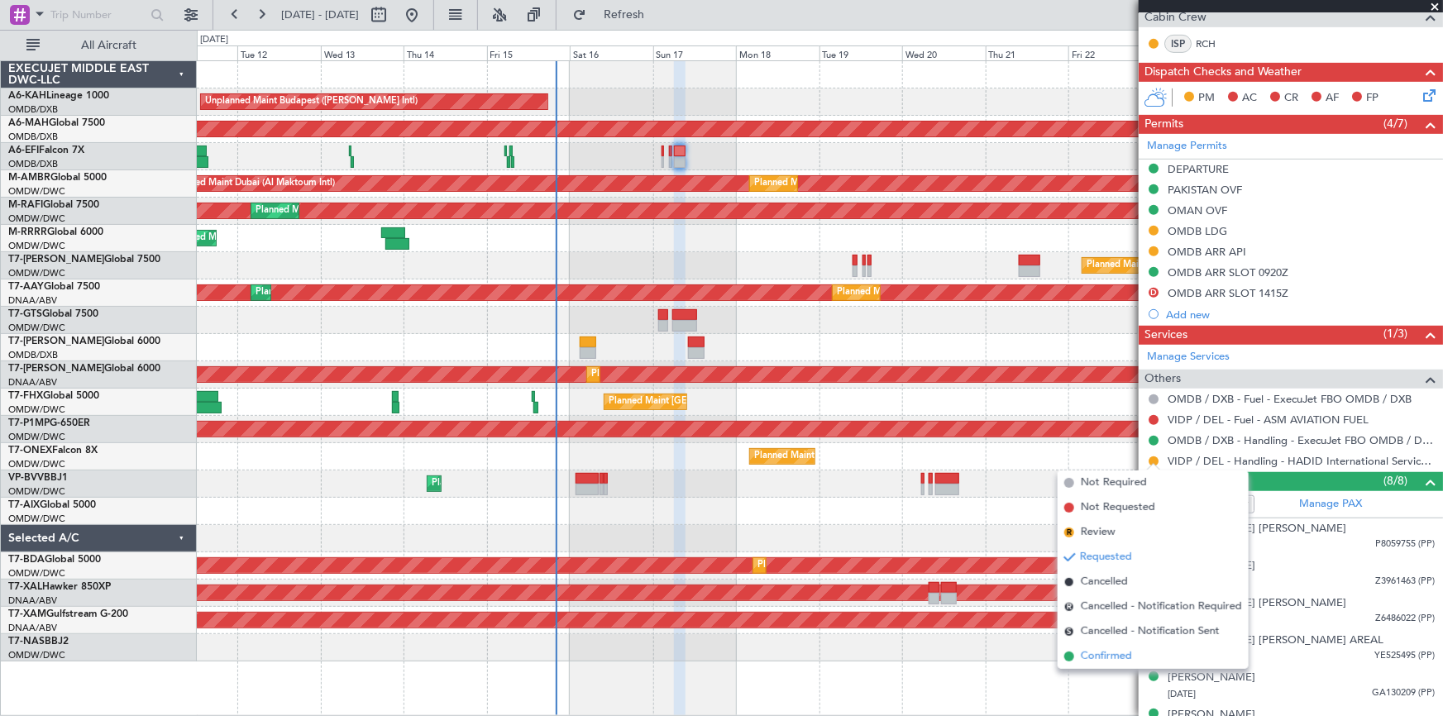
click at [1117, 652] on span "Confirmed" at bounding box center [1106, 656] width 51 height 17
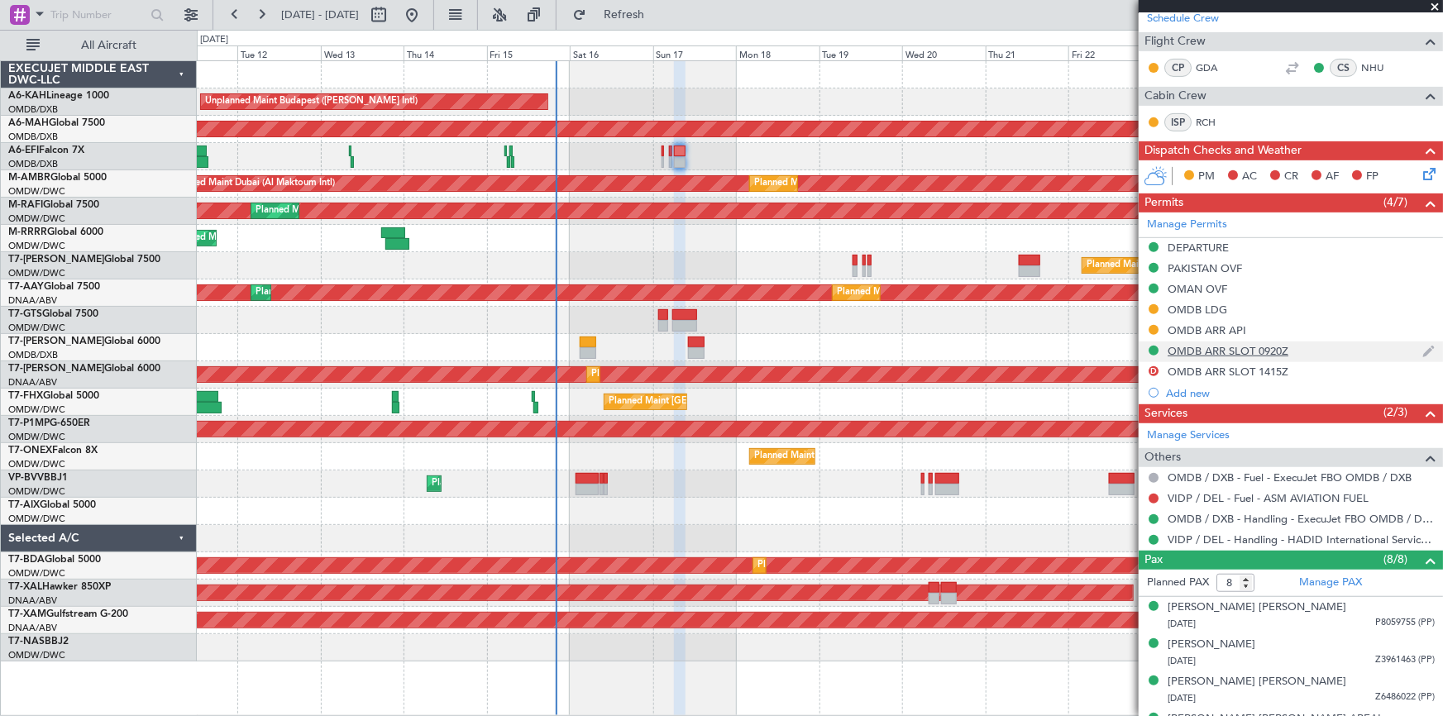
scroll to position [300, 0]
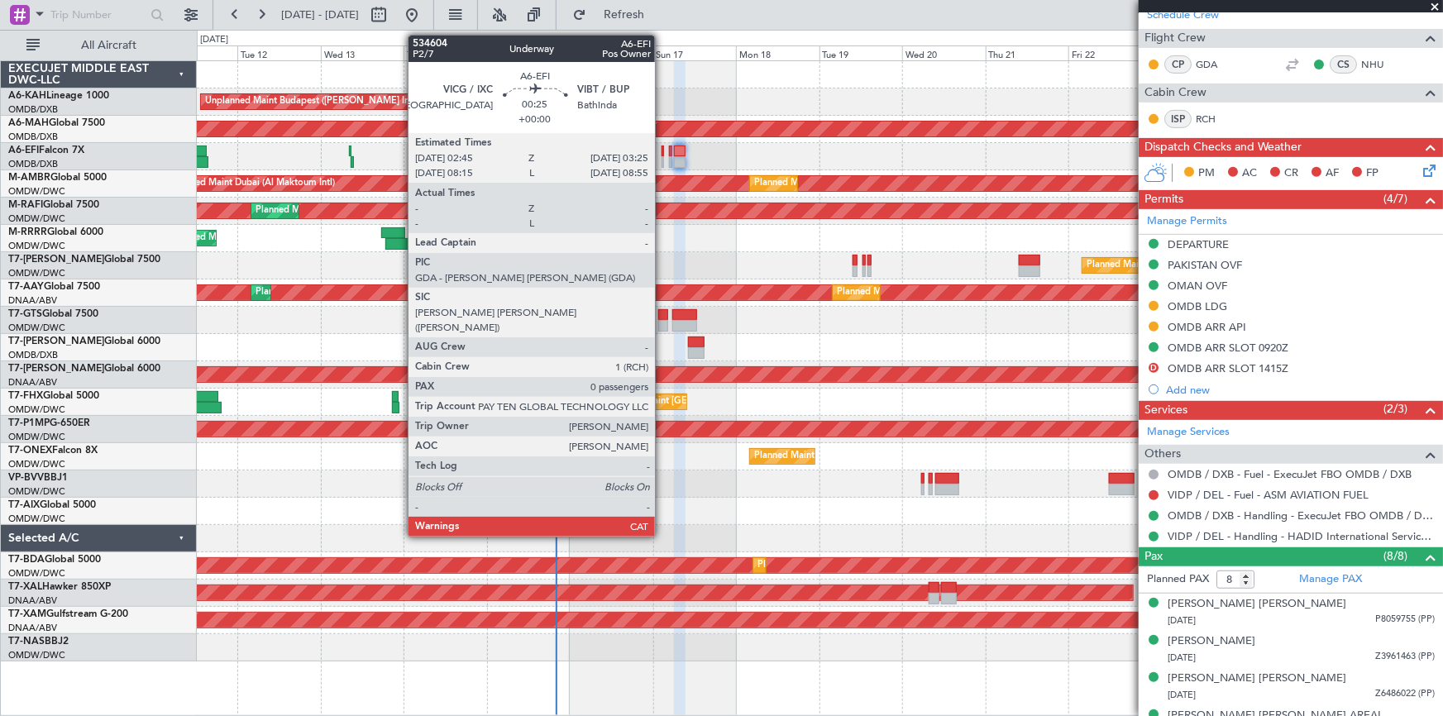
click at [663, 154] on div at bounding box center [663, 152] width 2 height 12
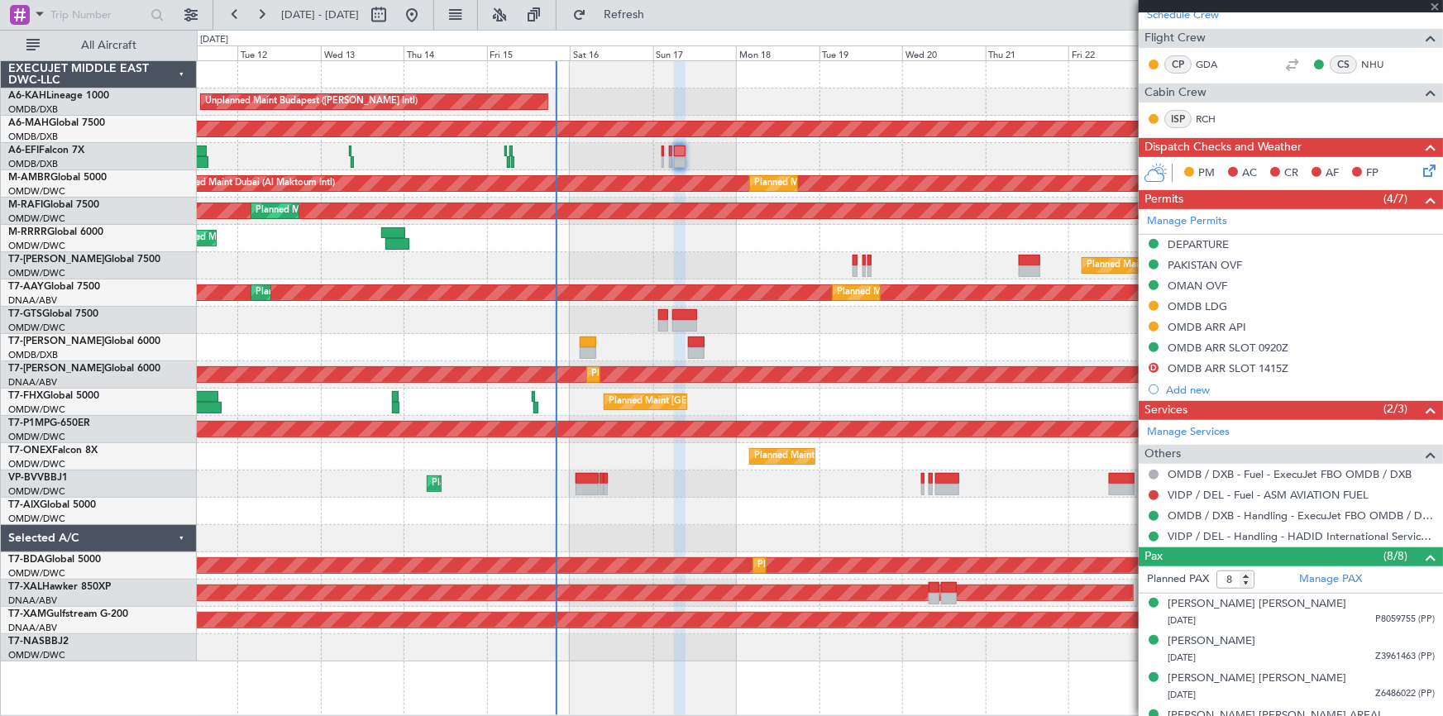
type input "0"
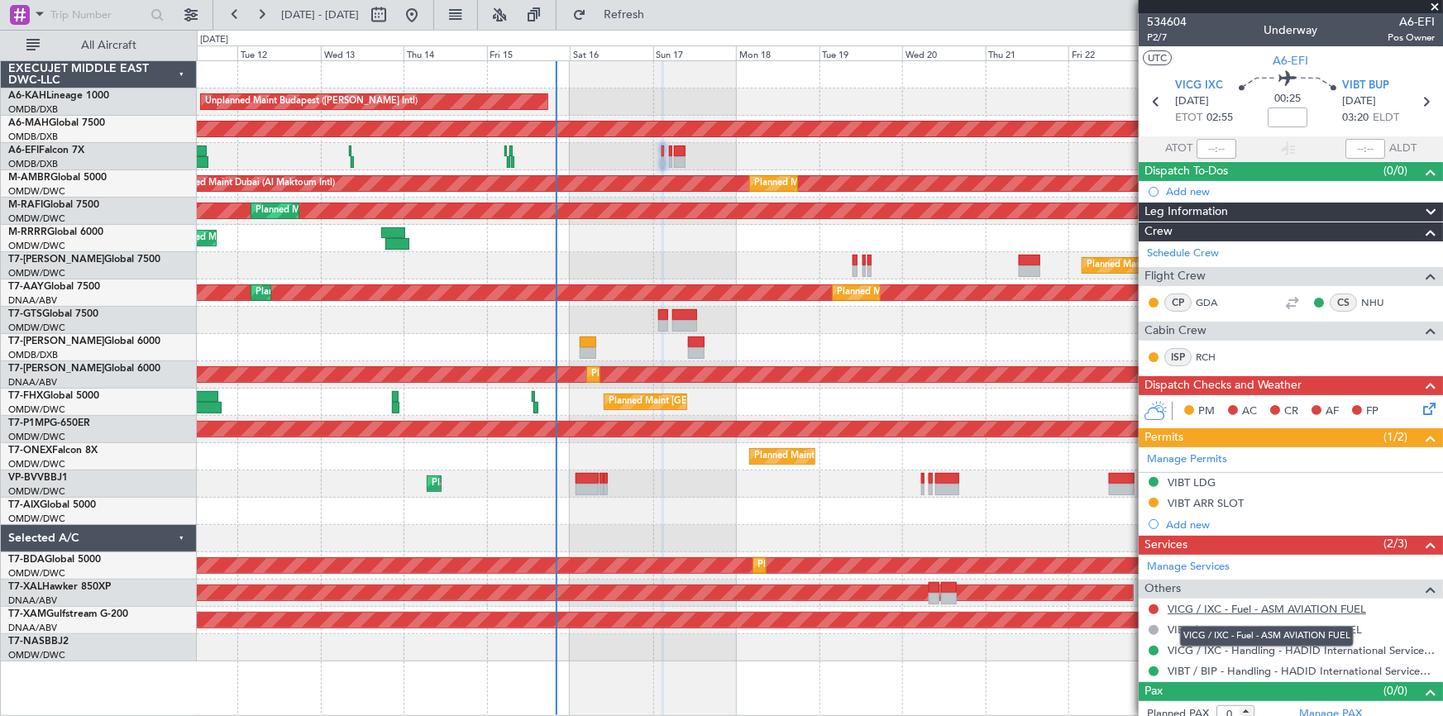
click at [1260, 607] on link "VICG / IXC - Fuel - ASM AVIATION FUEL" at bounding box center [1267, 609] width 199 height 14
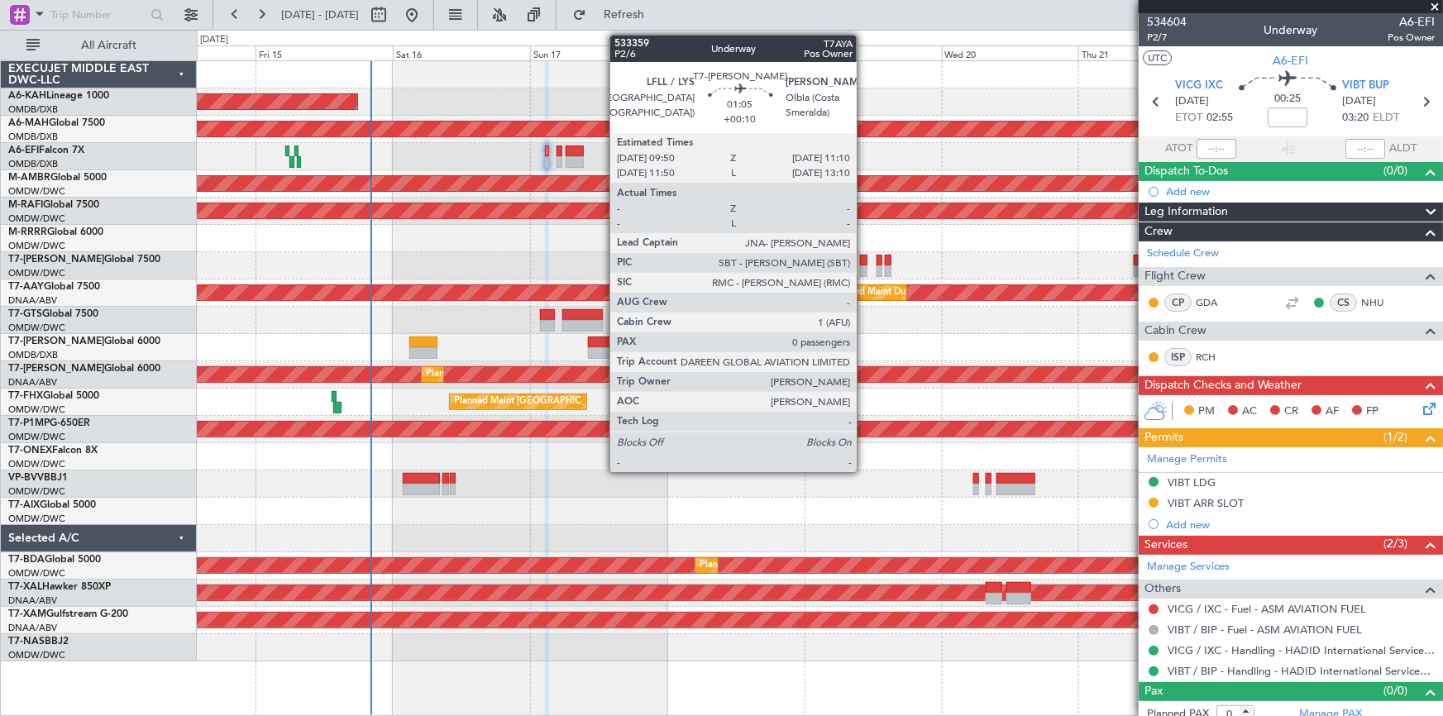
click at [864, 256] on div at bounding box center [864, 261] width 8 height 12
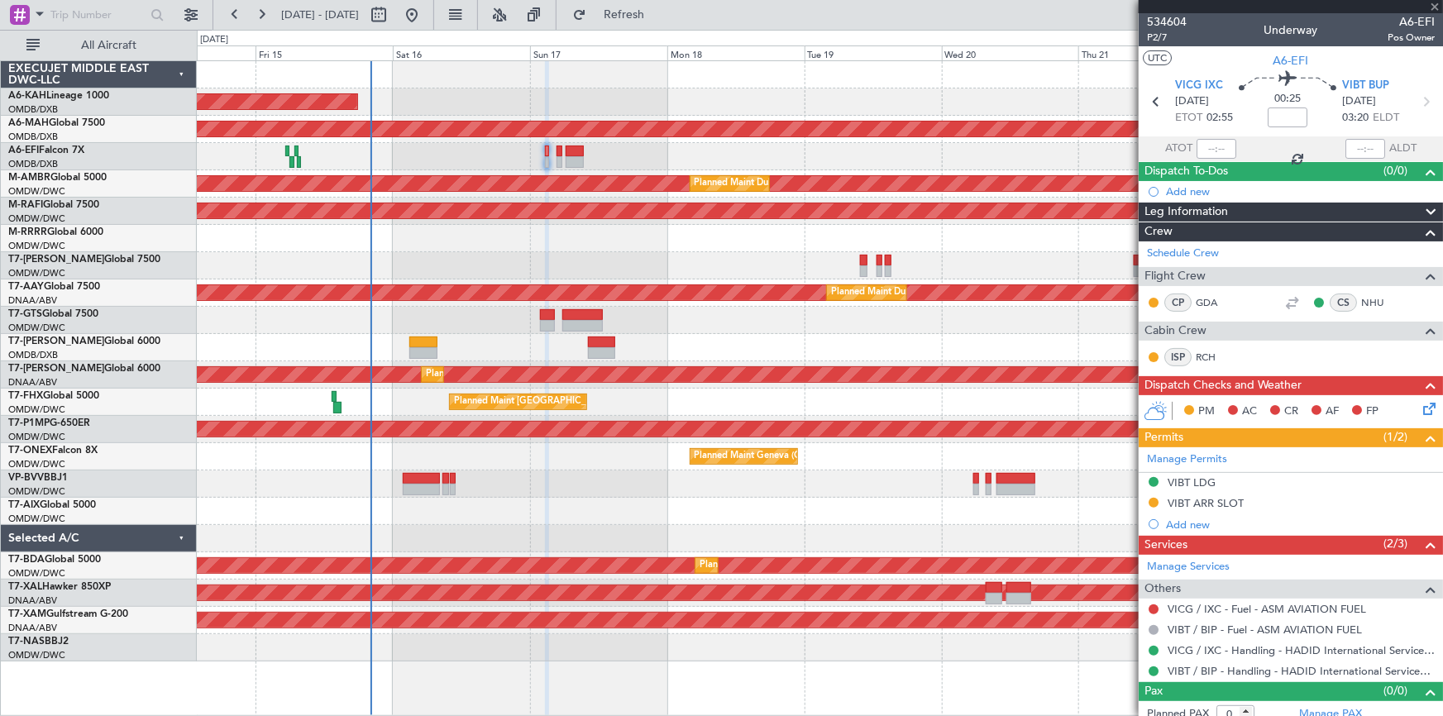
type input "+00:10"
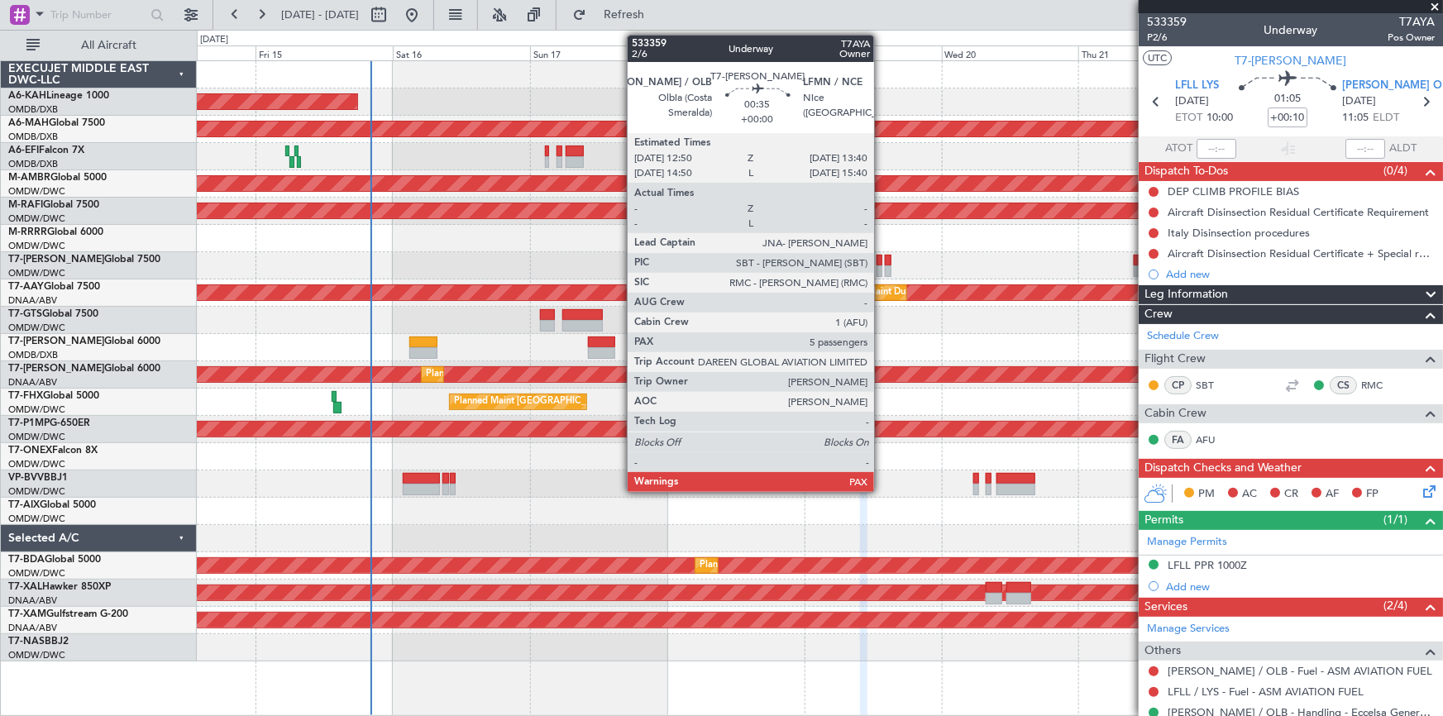
click at [882, 257] on div at bounding box center [879, 261] width 5 height 12
type input "5"
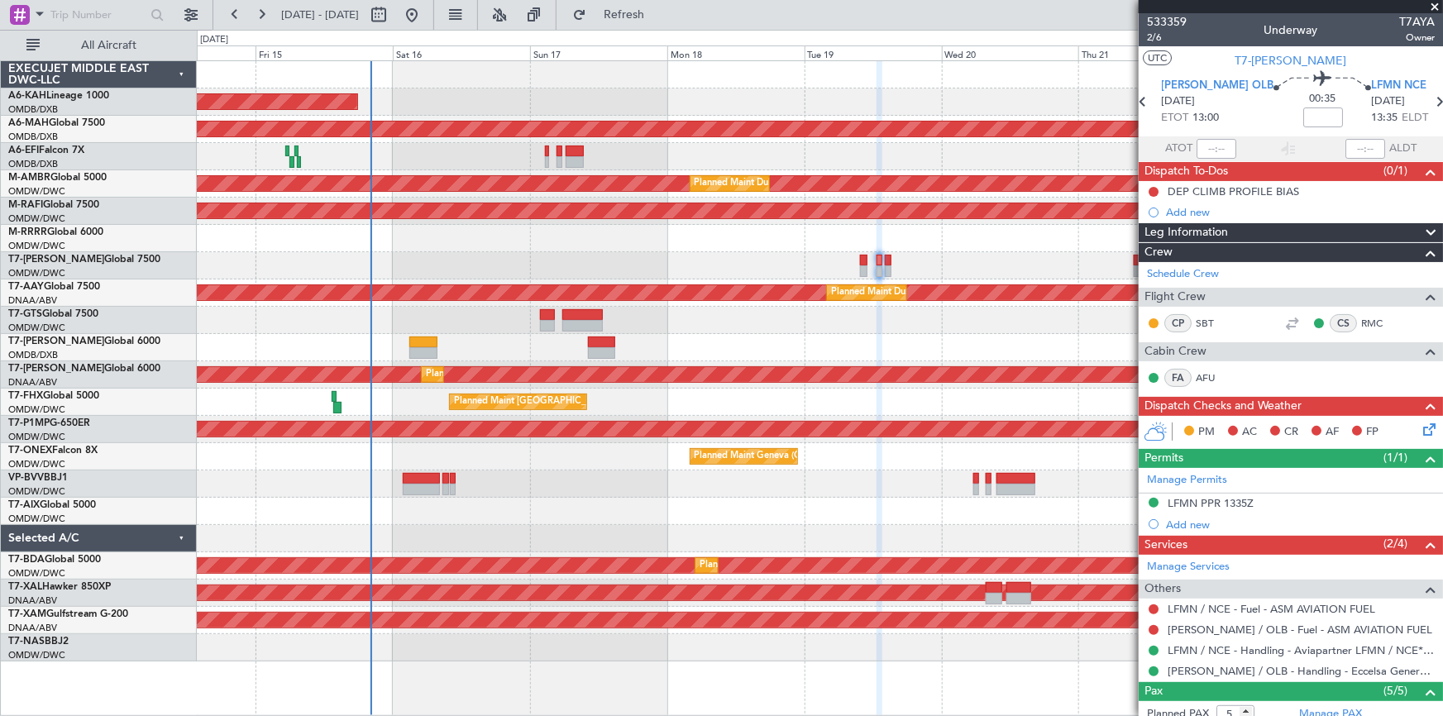
drag, startPoint x: 1418, startPoint y: 97, endPoint x: 1390, endPoint y: 122, distance: 38.1
click at [1429, 97] on icon at bounding box center [1440, 102] width 22 height 22
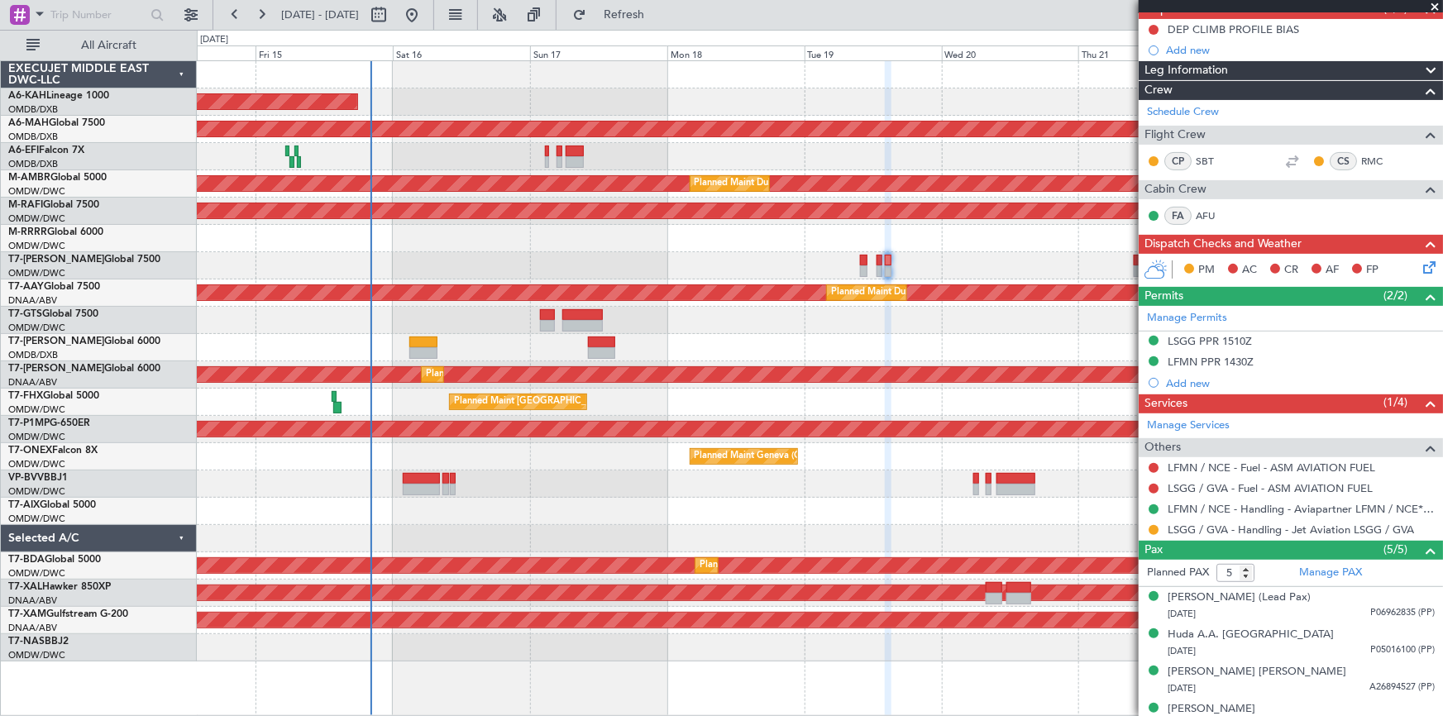
scroll to position [217, 0]
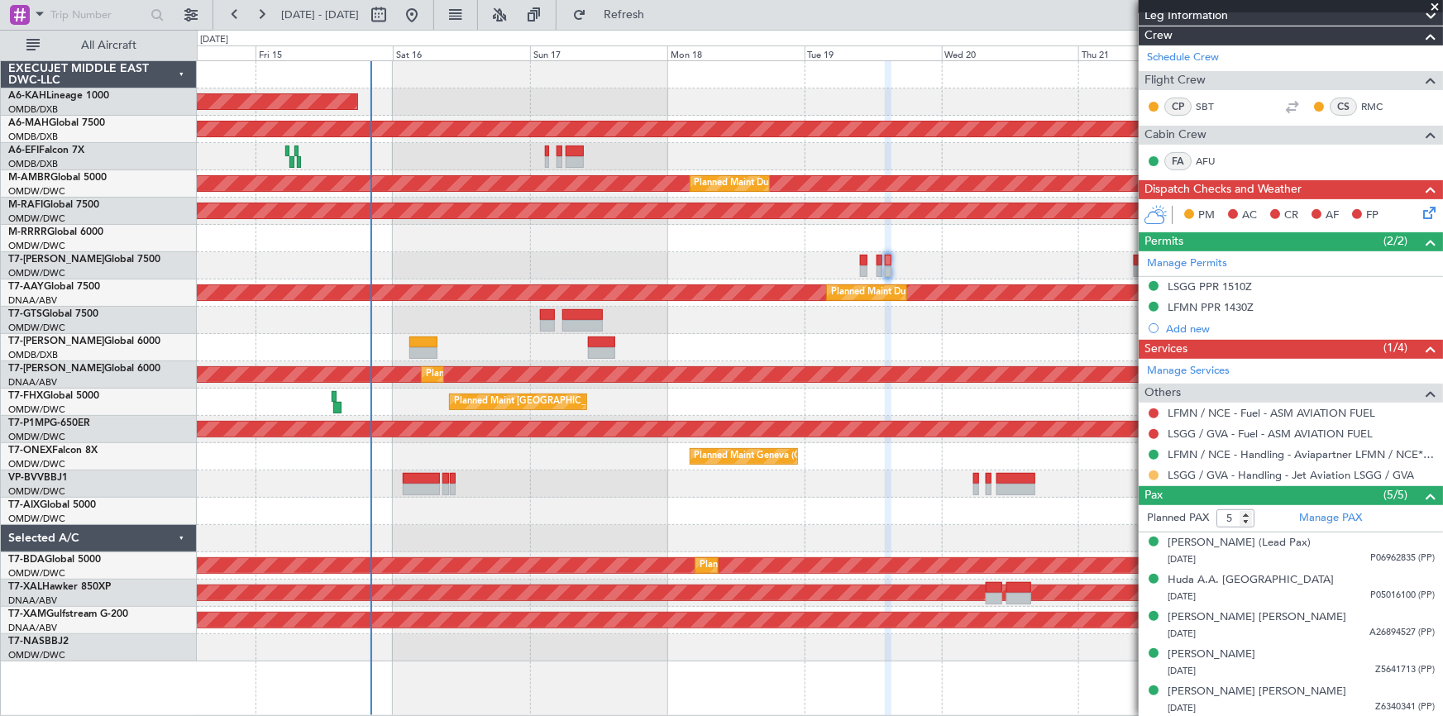
click at [1152, 475] on button at bounding box center [1154, 476] width 10 height 10
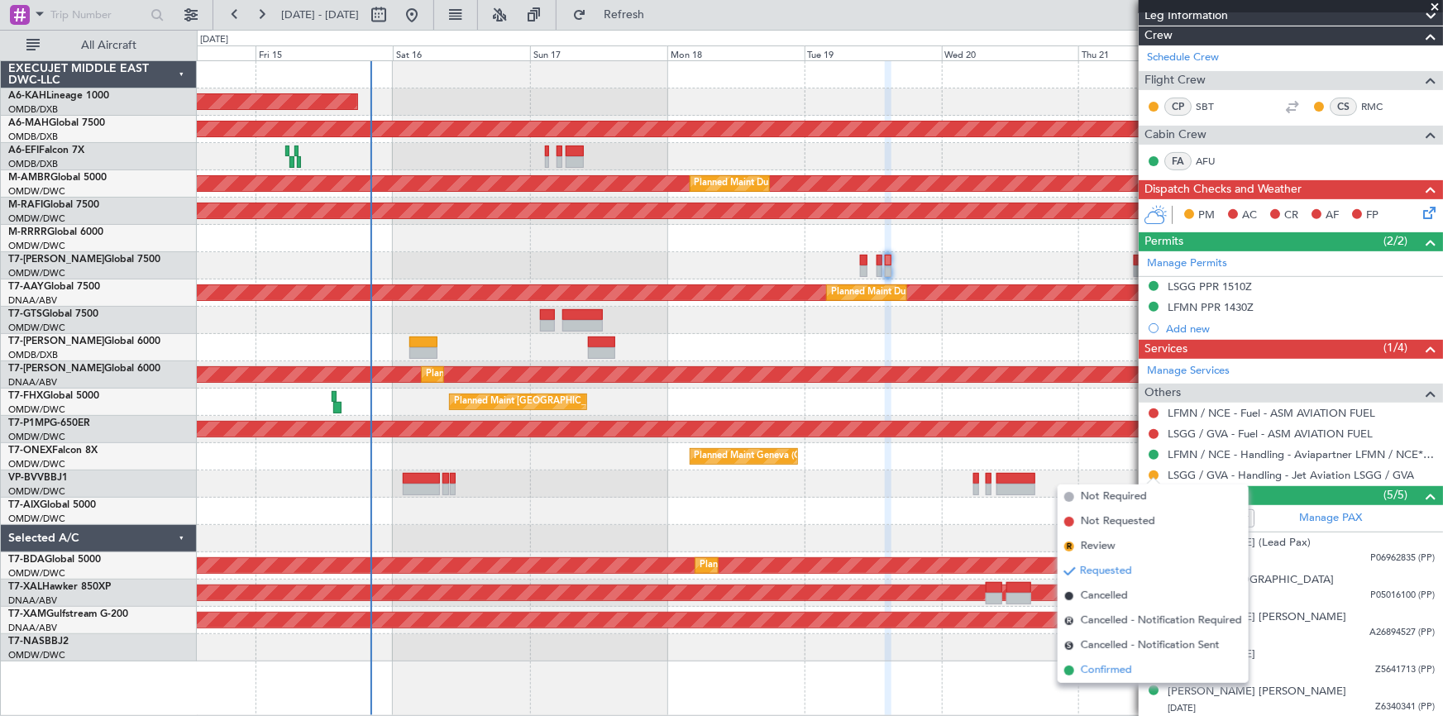
click at [1100, 673] on span "Confirmed" at bounding box center [1106, 671] width 51 height 17
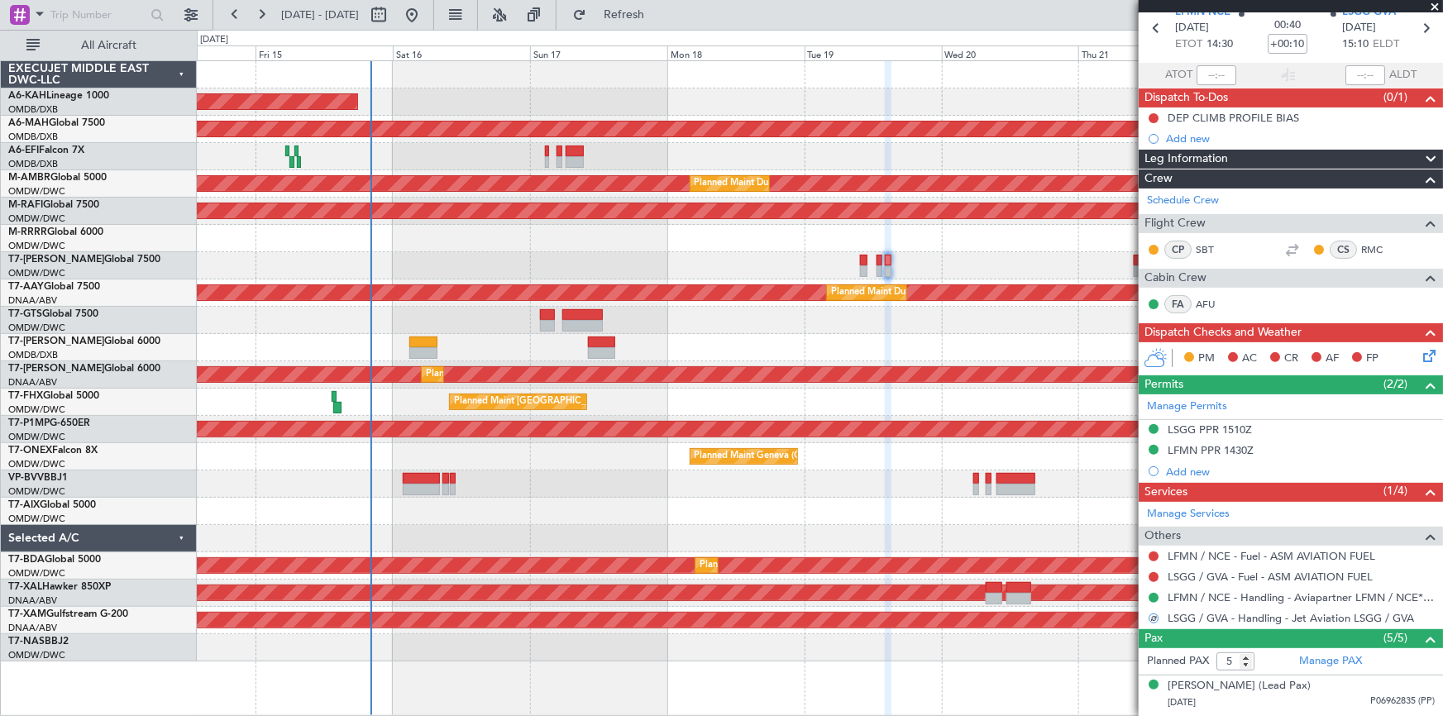
scroll to position [0, 0]
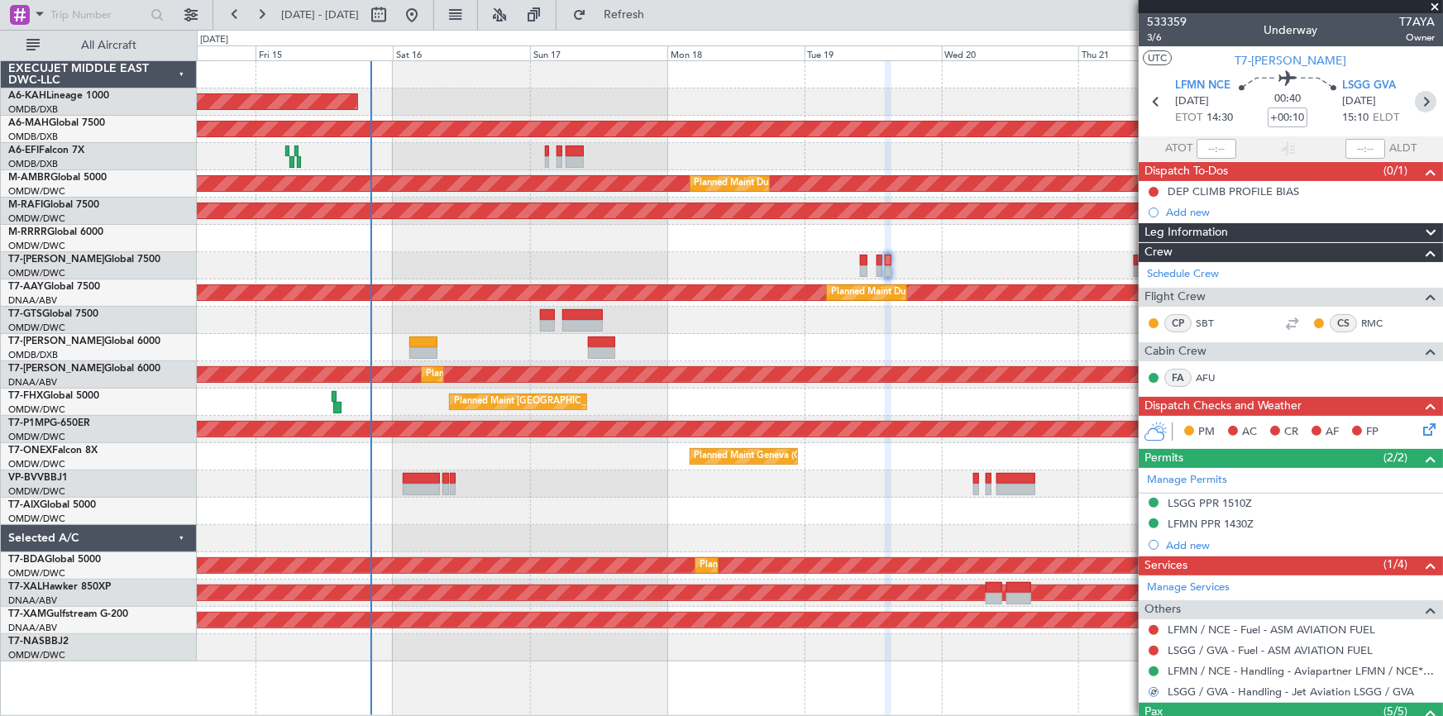
click at [1417, 101] on icon at bounding box center [1426, 102] width 22 height 22
type input "+00:35"
type input "4"
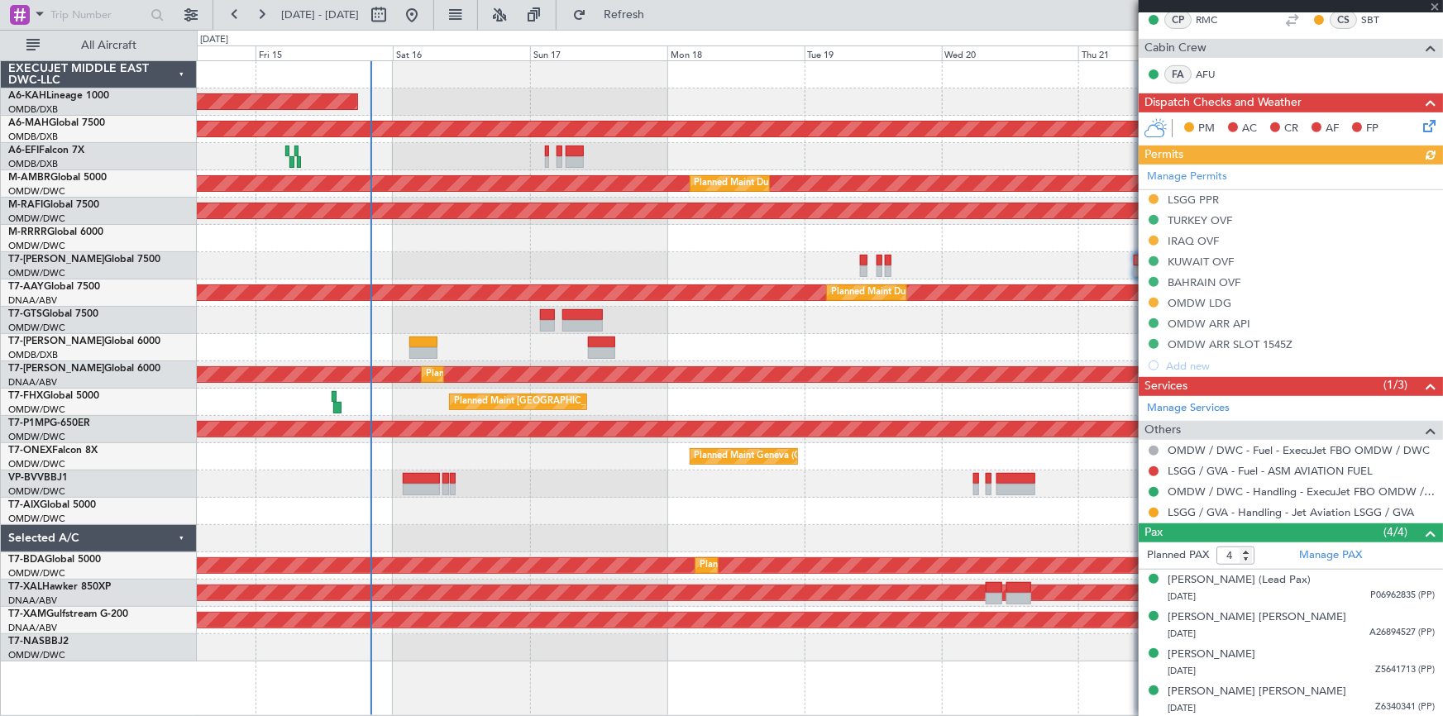
scroll to position [24, 0]
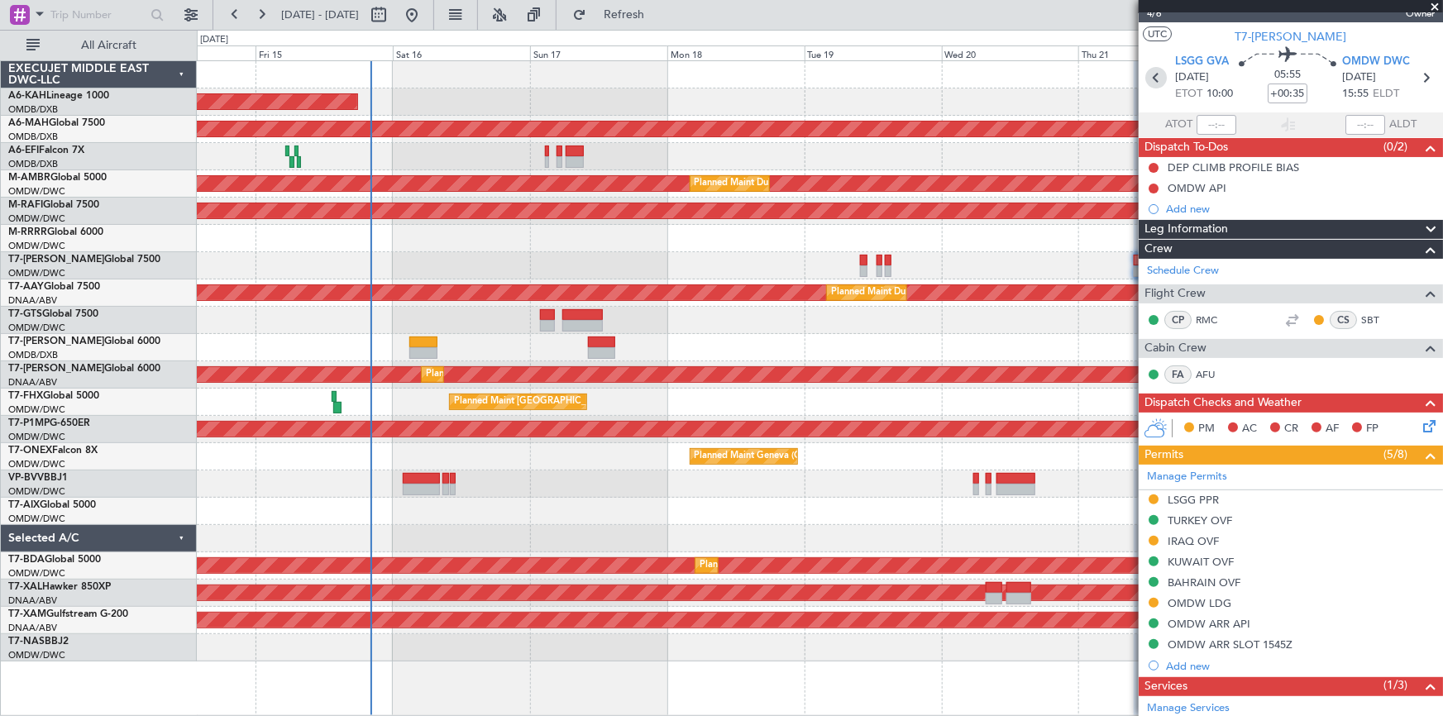
click at [1152, 67] on icon at bounding box center [1157, 78] width 22 height 22
type input "+00:10"
type input "5"
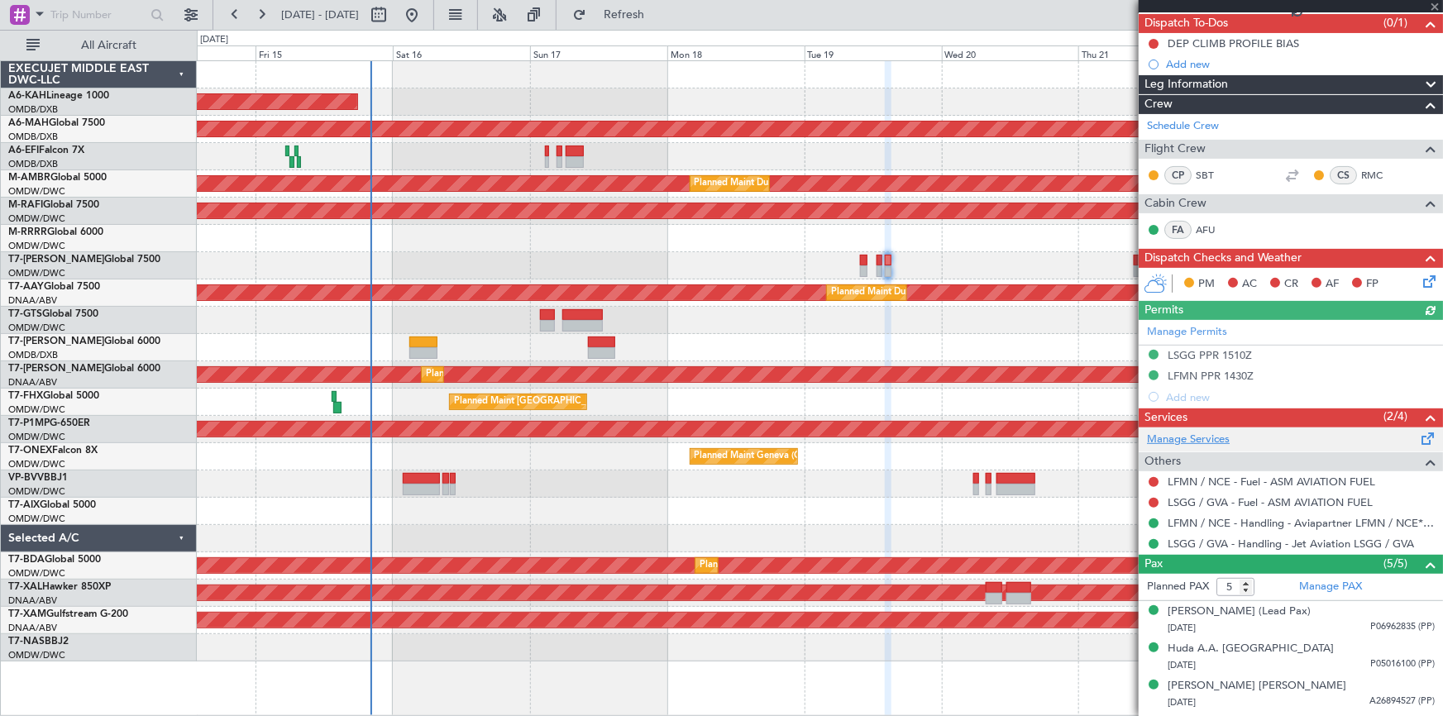
scroll to position [217, 0]
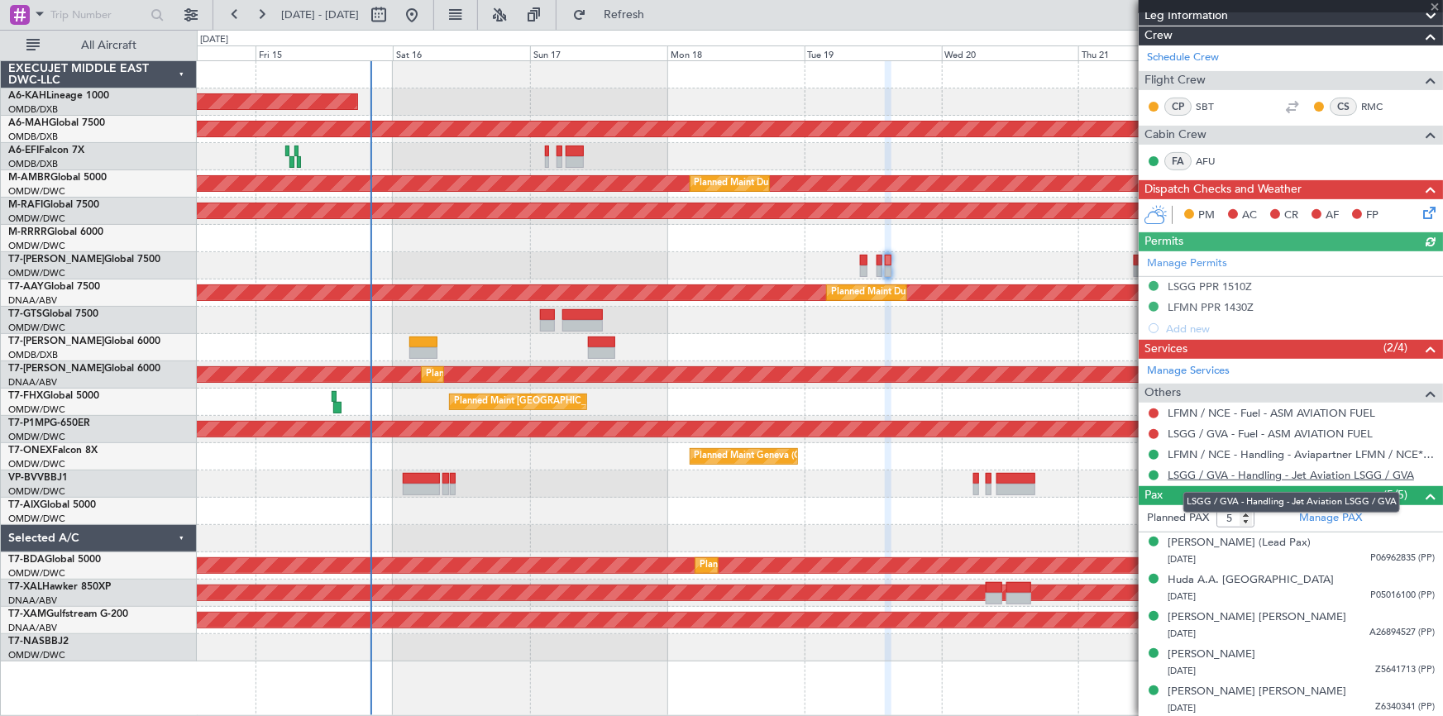
click at [1272, 471] on link "LSGG / GVA - Handling - Jet Aviation LSGG / GVA" at bounding box center [1291, 475] width 246 height 14
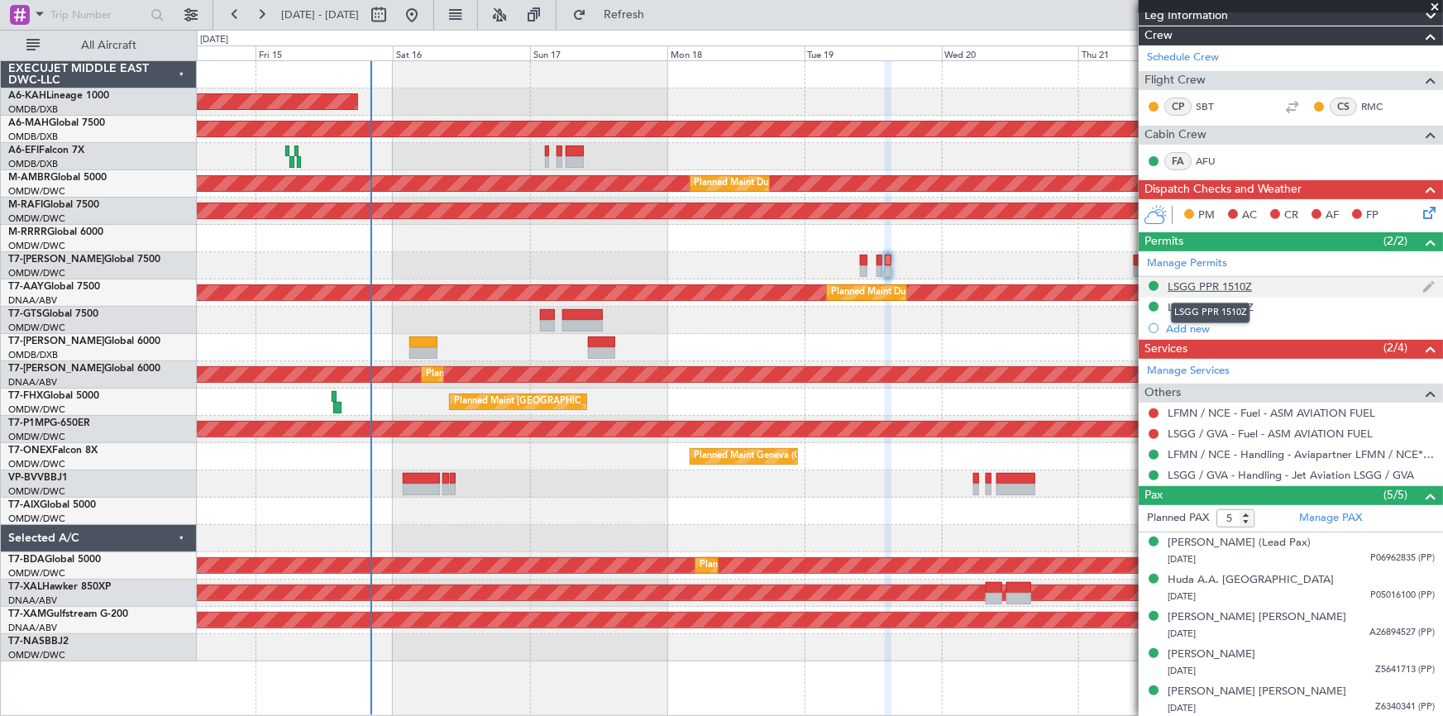
click at [1216, 281] on div "LSGG PPR 1510Z" at bounding box center [1210, 287] width 84 height 14
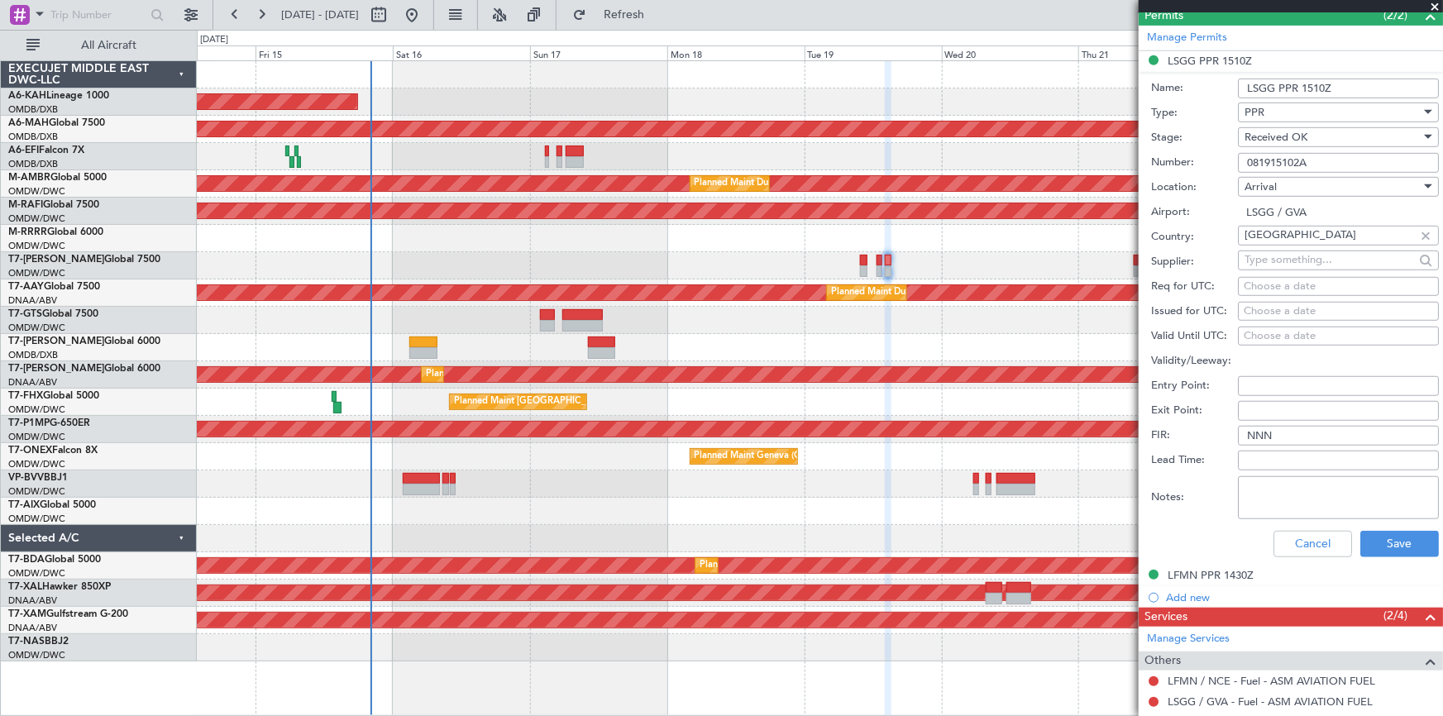
scroll to position [518, 0]
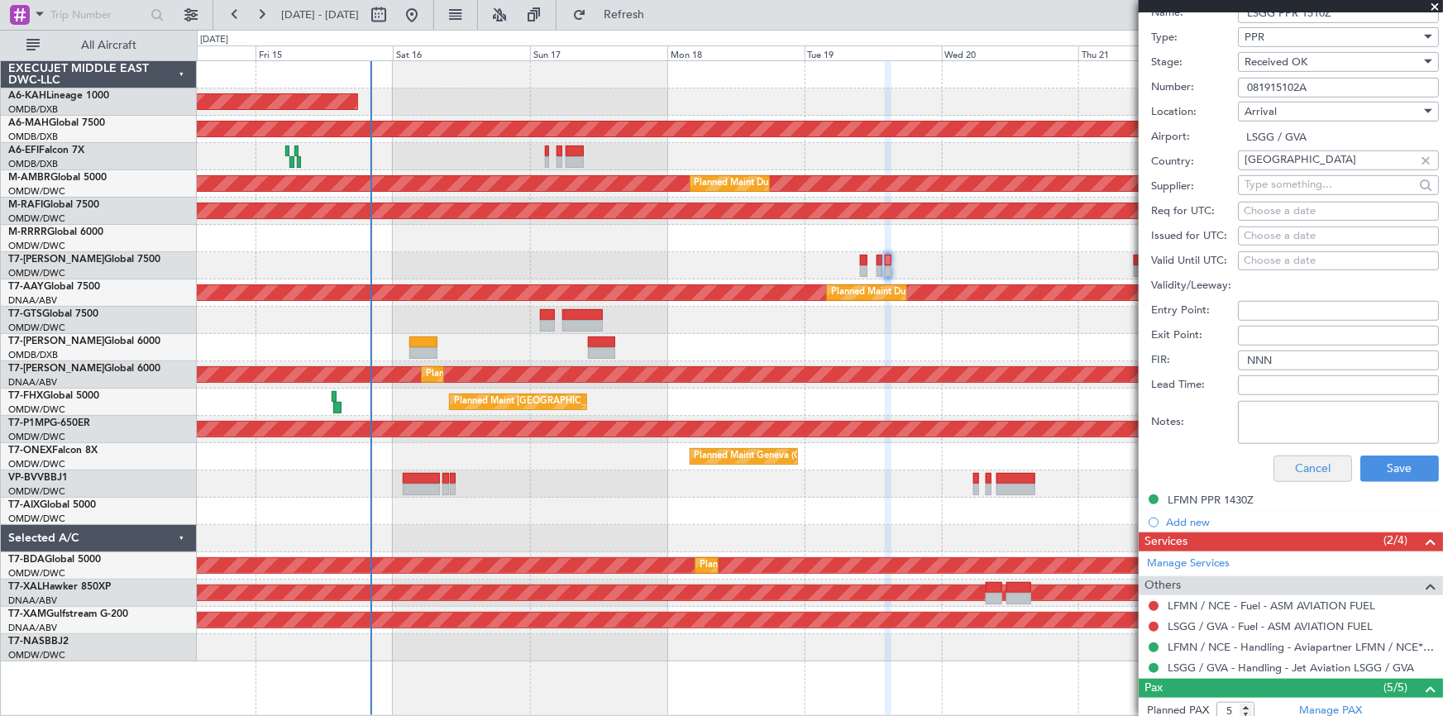
drag, startPoint x: 1320, startPoint y: 447, endPoint x: 1318, endPoint y: 460, distance: 13.3
click at [1320, 447] on div "Cancel Save" at bounding box center [1295, 468] width 288 height 43
drag, startPoint x: 1315, startPoint y: 471, endPoint x: 1269, endPoint y: 293, distance: 183.8
click at [1315, 471] on button "Cancel" at bounding box center [1313, 469] width 79 height 26
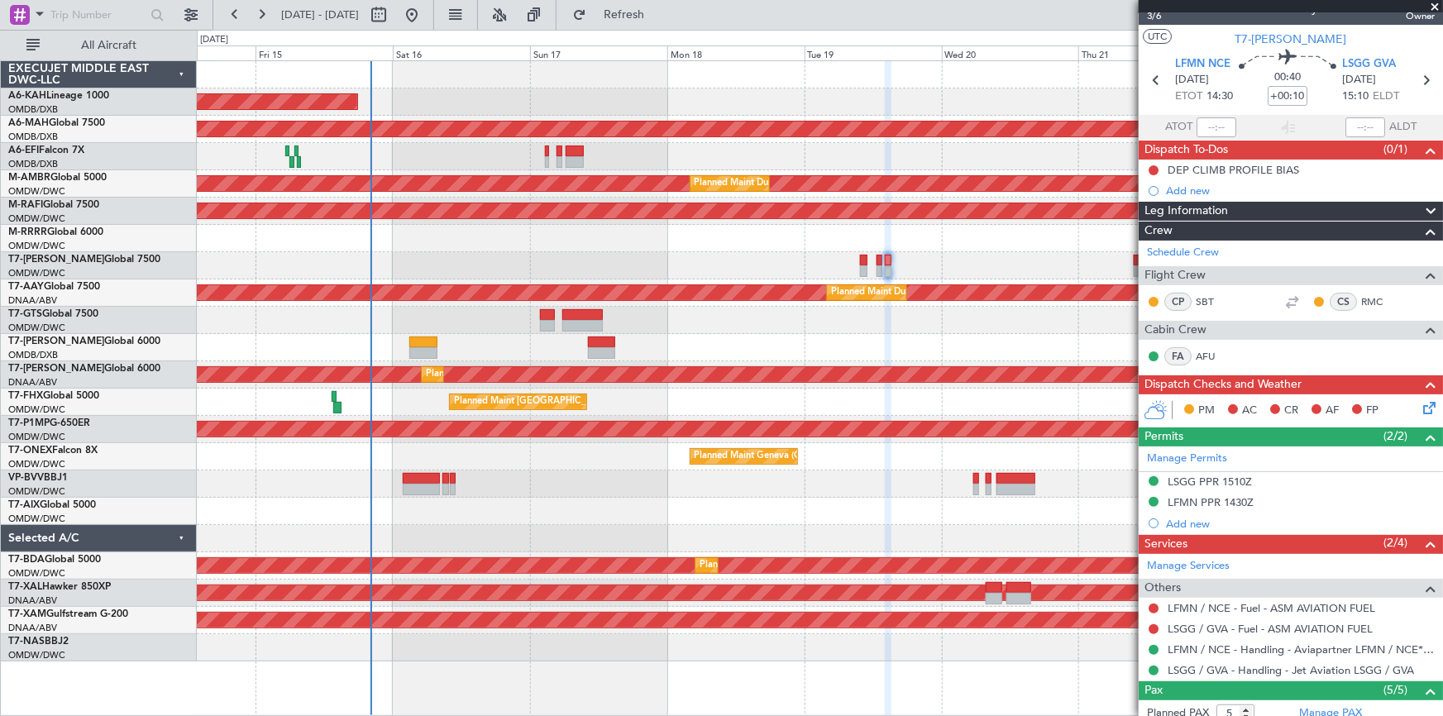
scroll to position [0, 0]
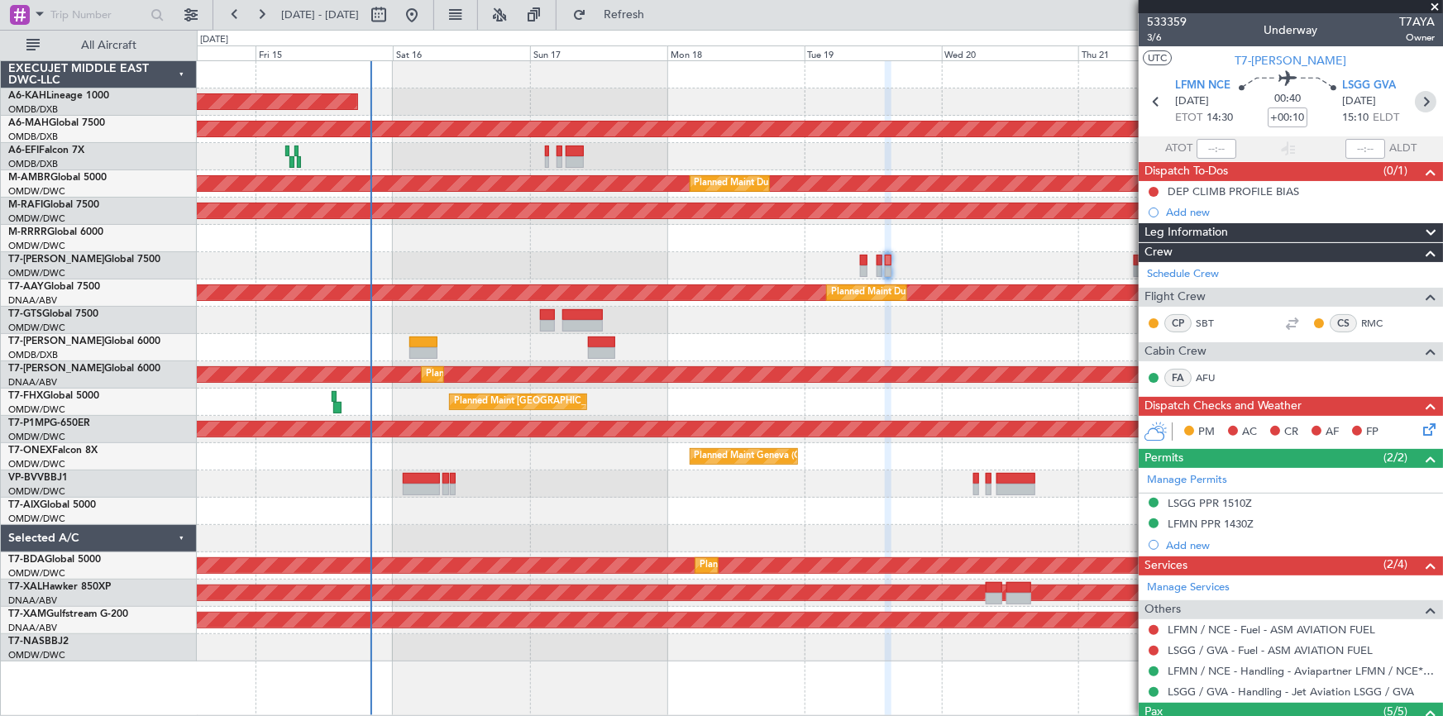
click at [1418, 98] on icon at bounding box center [1426, 102] width 22 height 22
type input "+00:35"
type input "4"
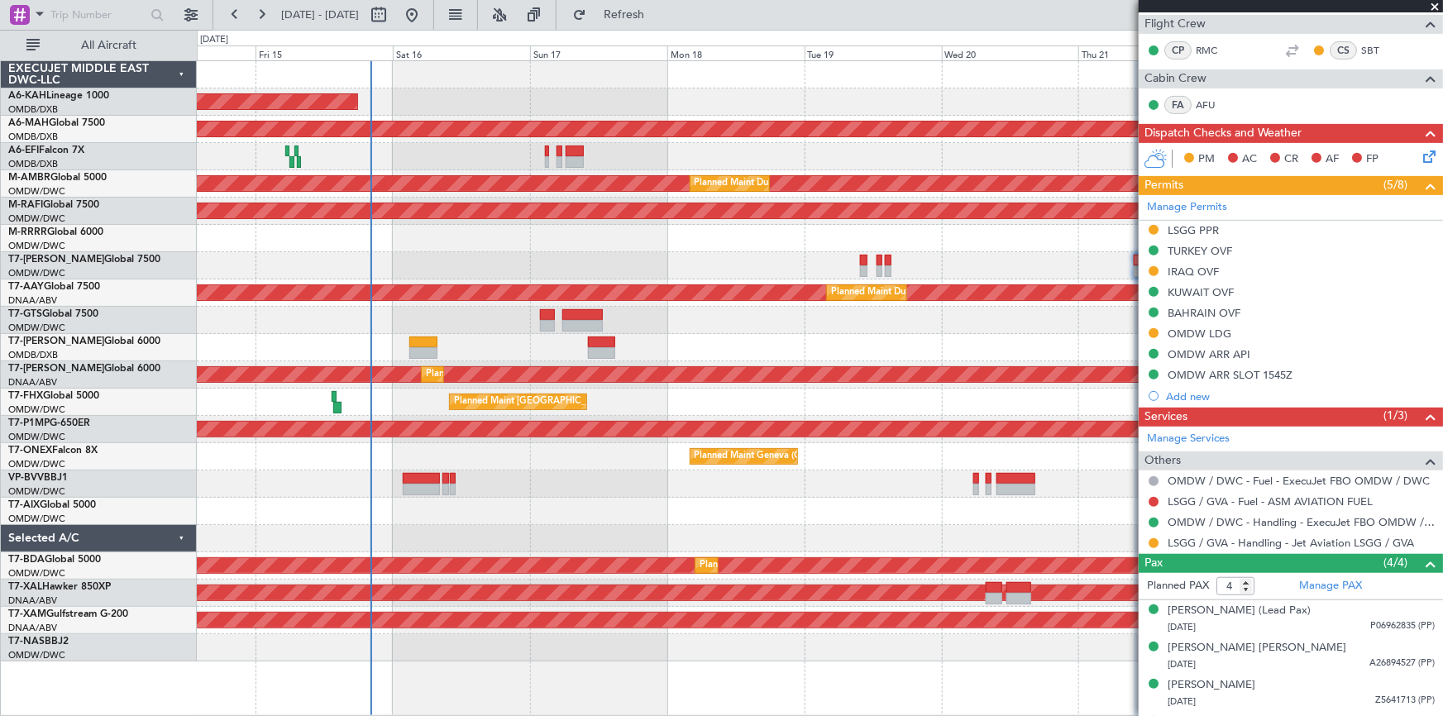
scroll to position [324, 0]
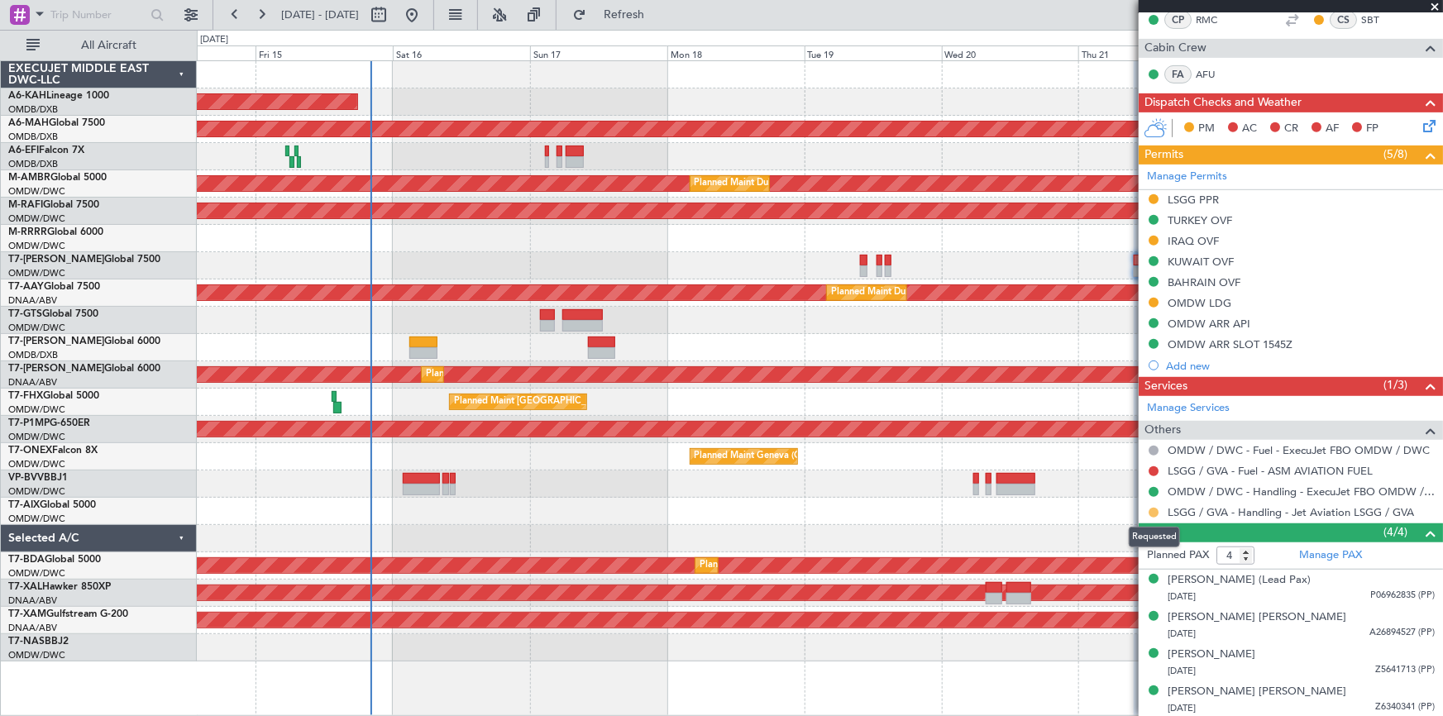
click at [1154, 508] on button at bounding box center [1154, 513] width 10 height 10
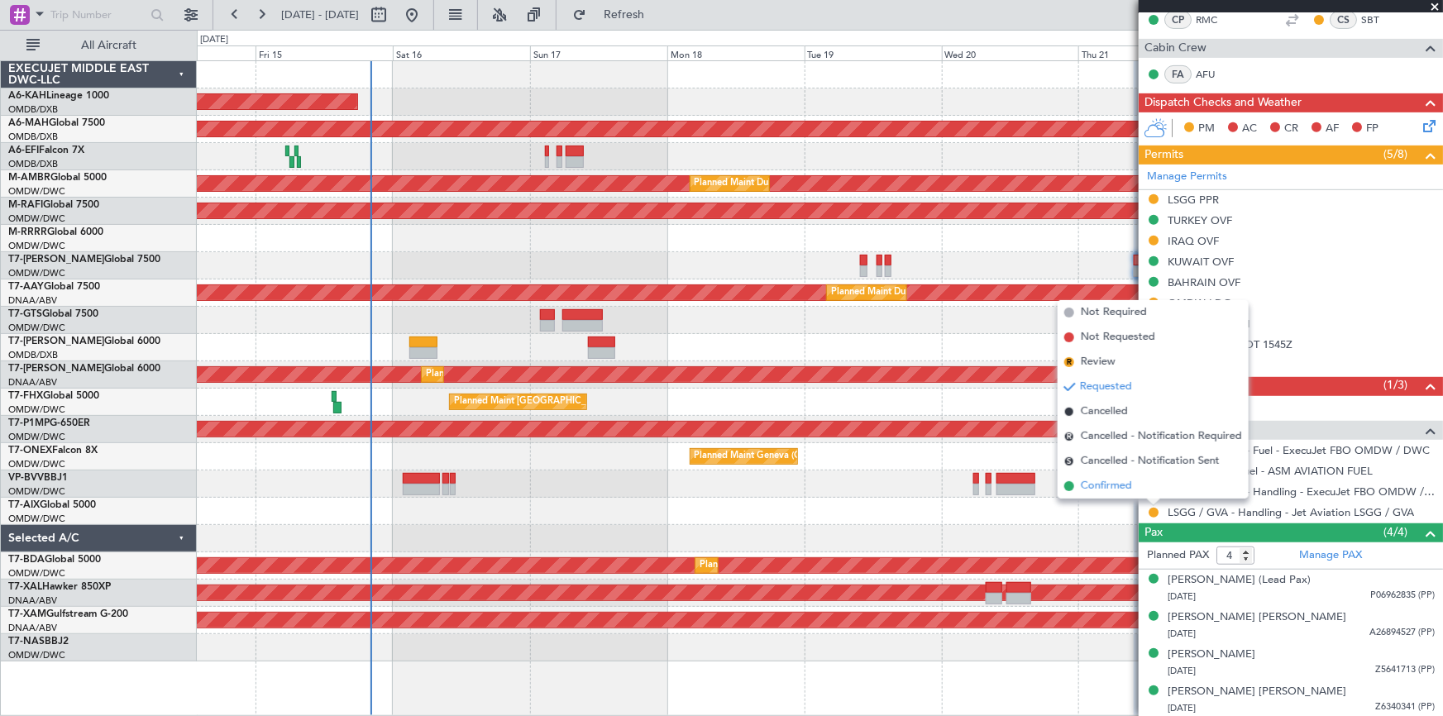
click at [1115, 481] on span "Confirmed" at bounding box center [1106, 486] width 51 height 17
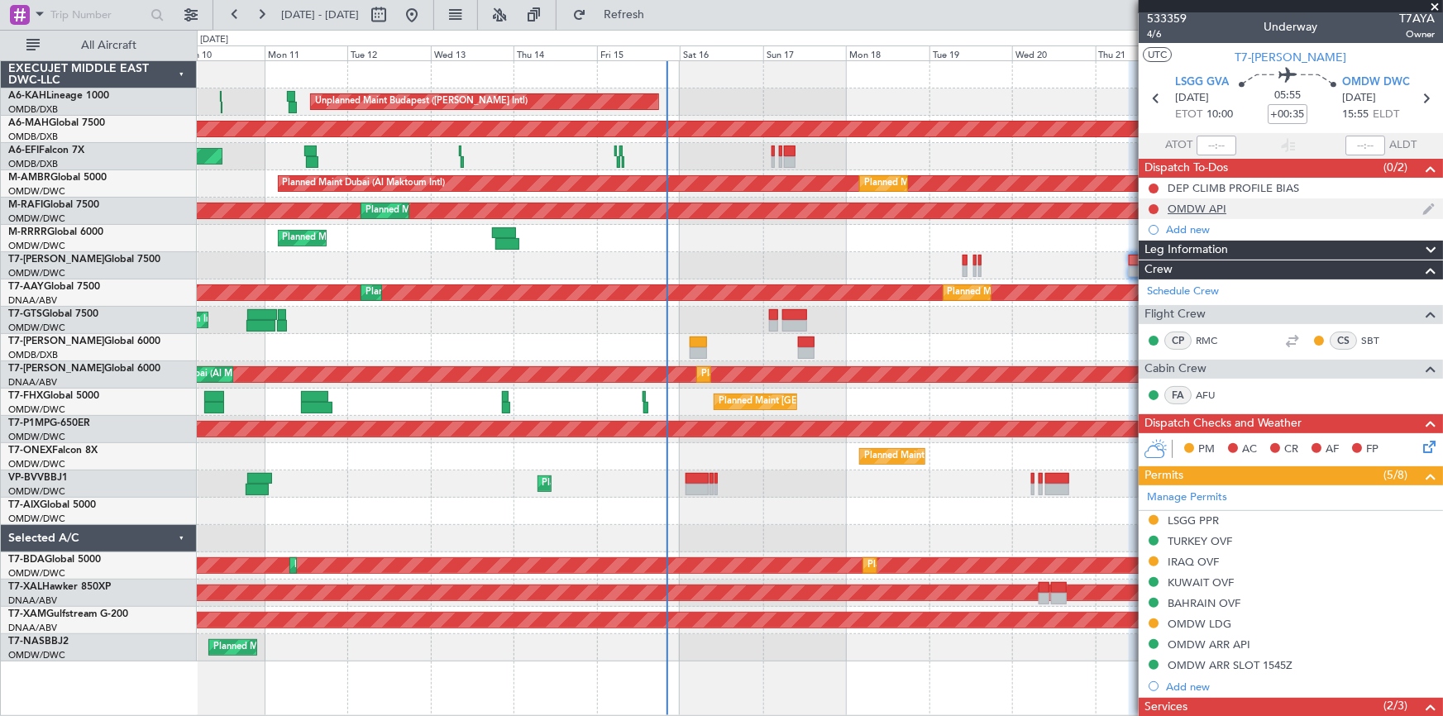
scroll to position [0, 0]
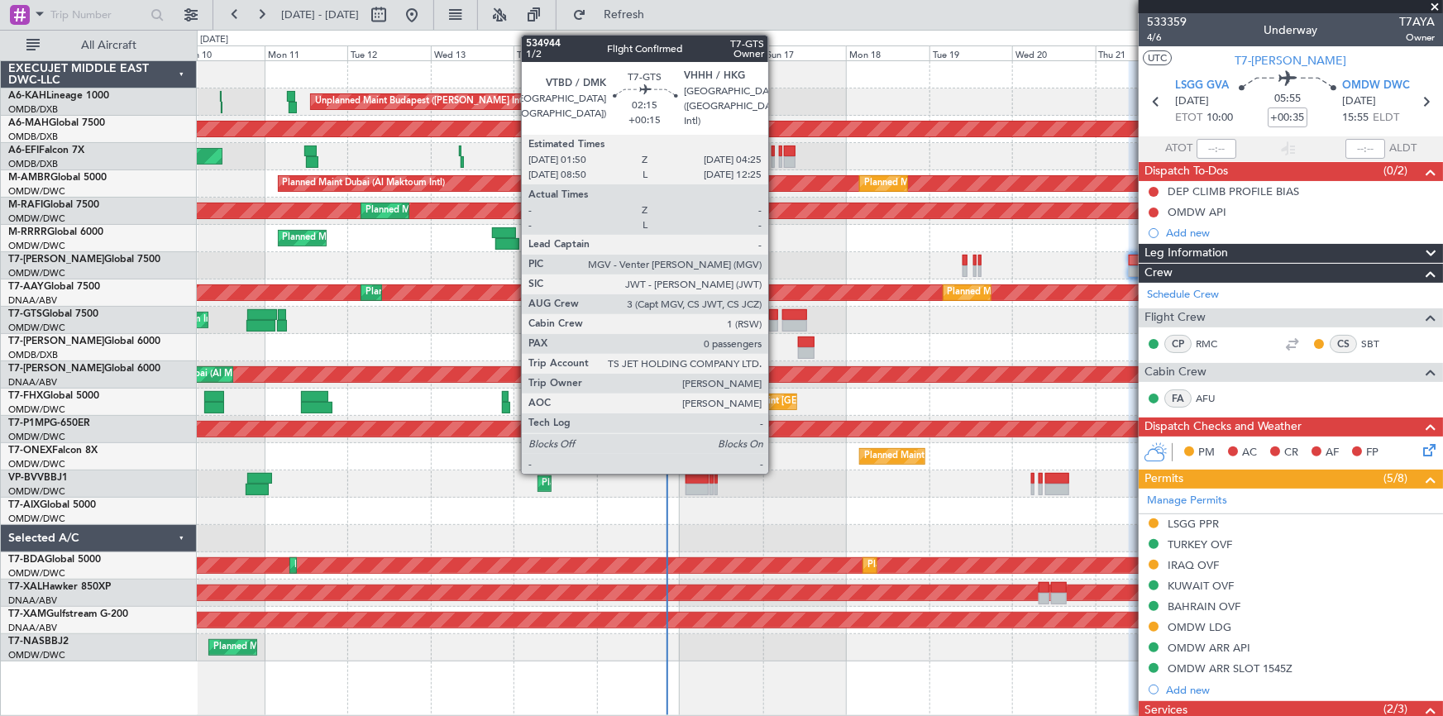
click at [776, 316] on div at bounding box center [773, 315] width 9 height 12
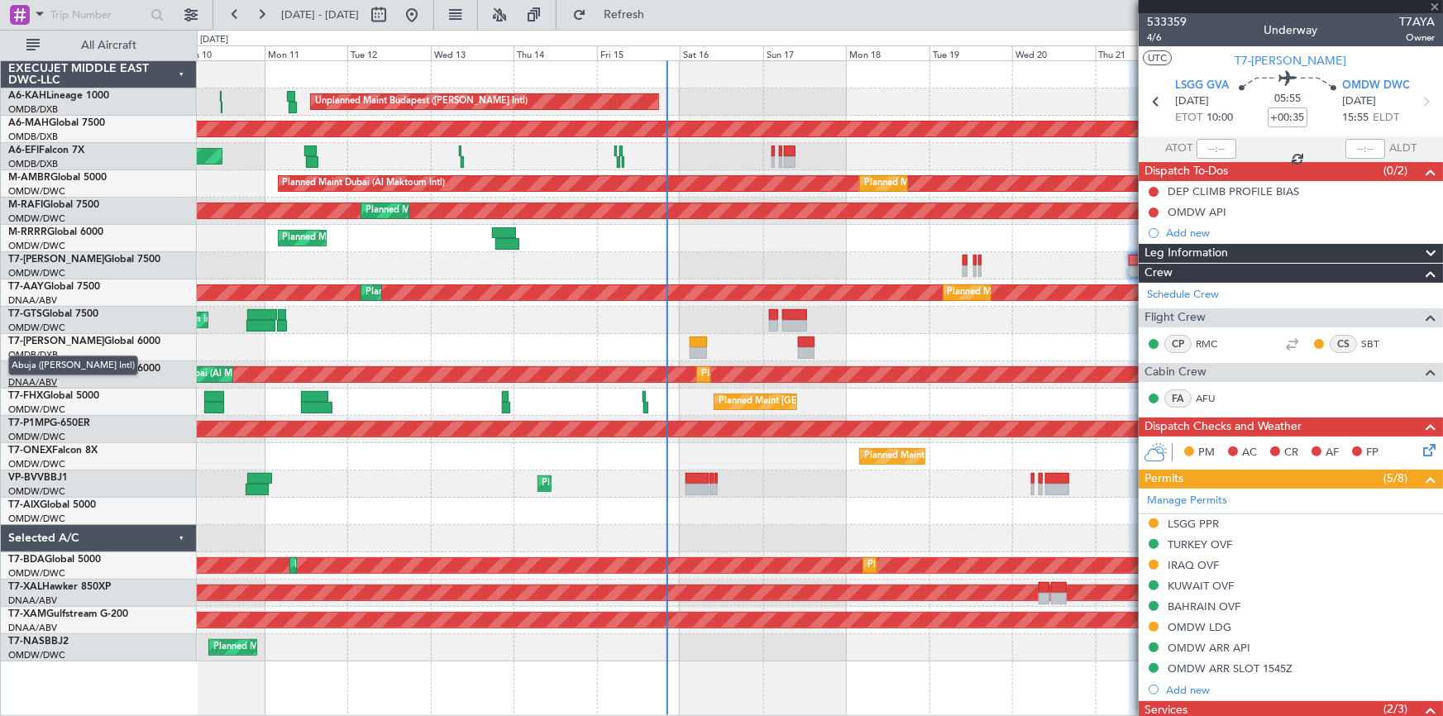
type input "+00:15"
type input "0"
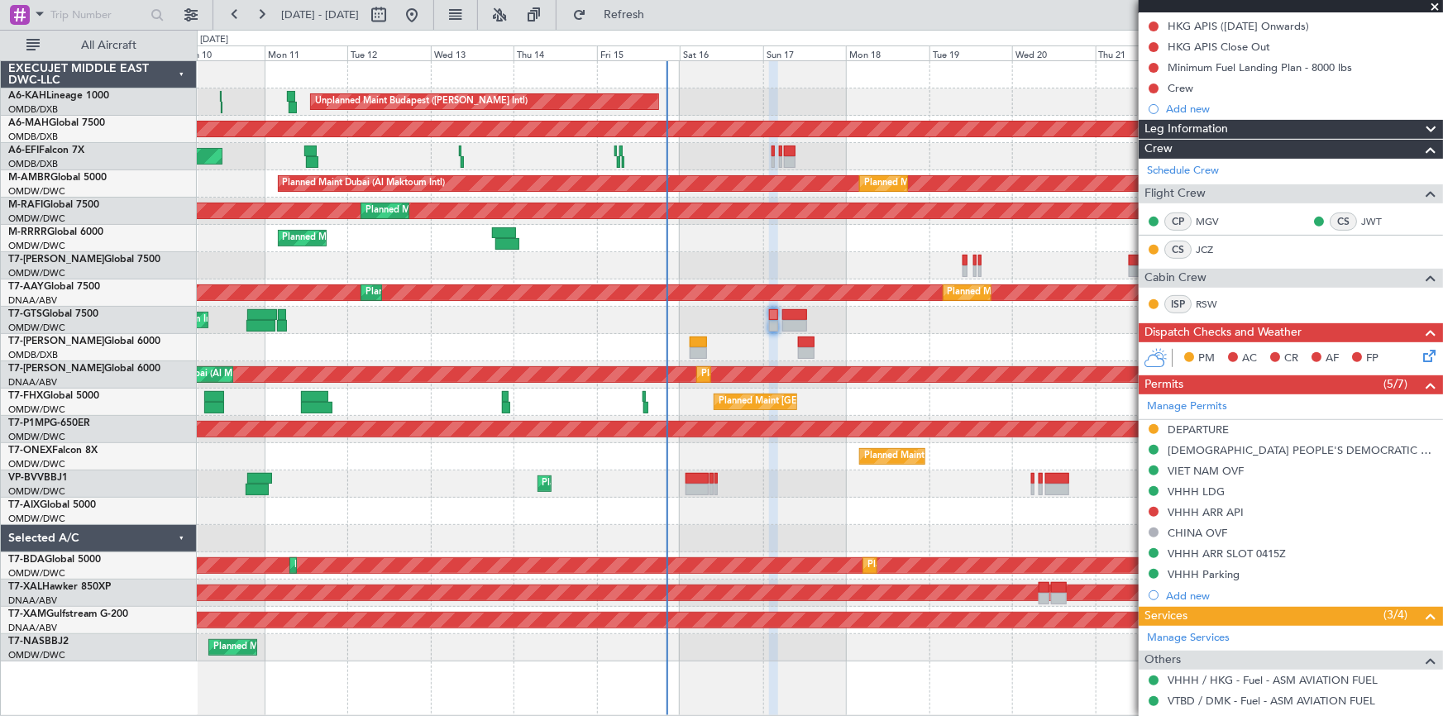
scroll to position [288, 0]
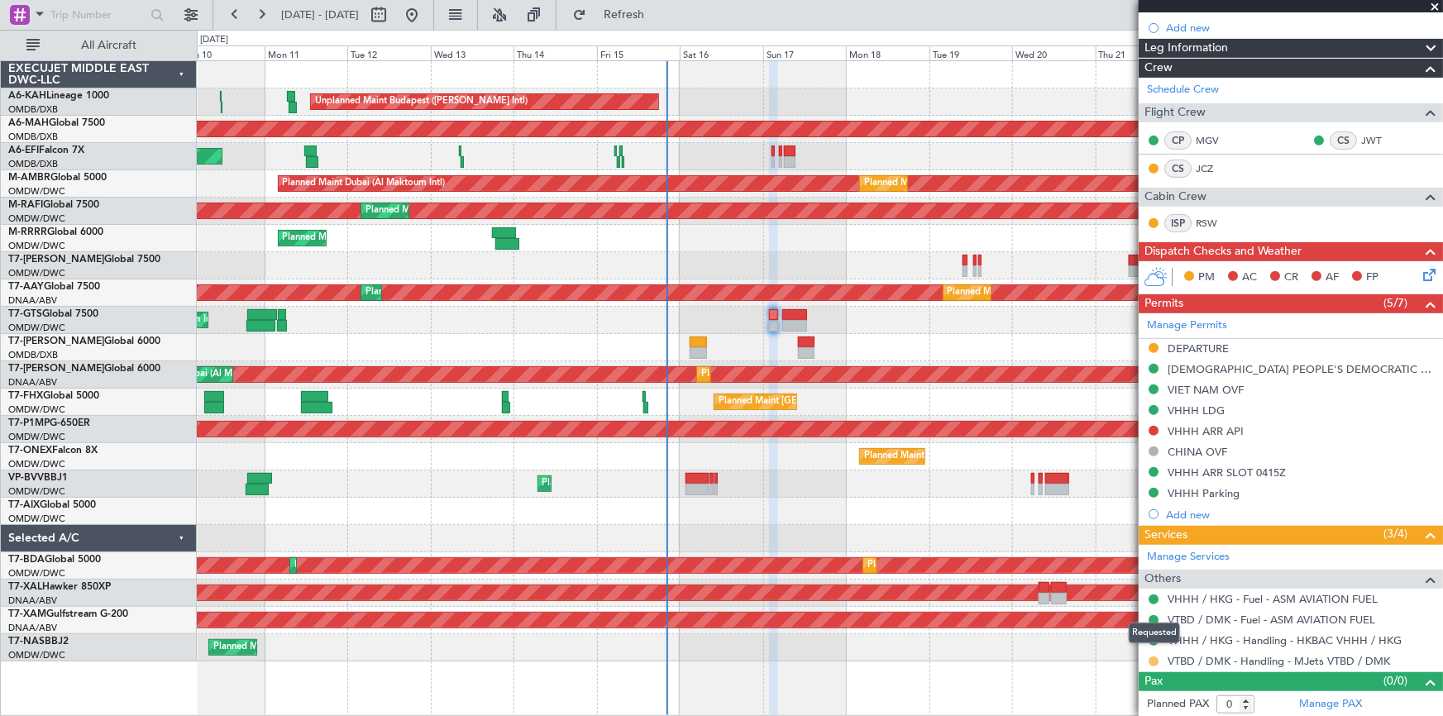
click at [1155, 659] on button at bounding box center [1154, 662] width 10 height 10
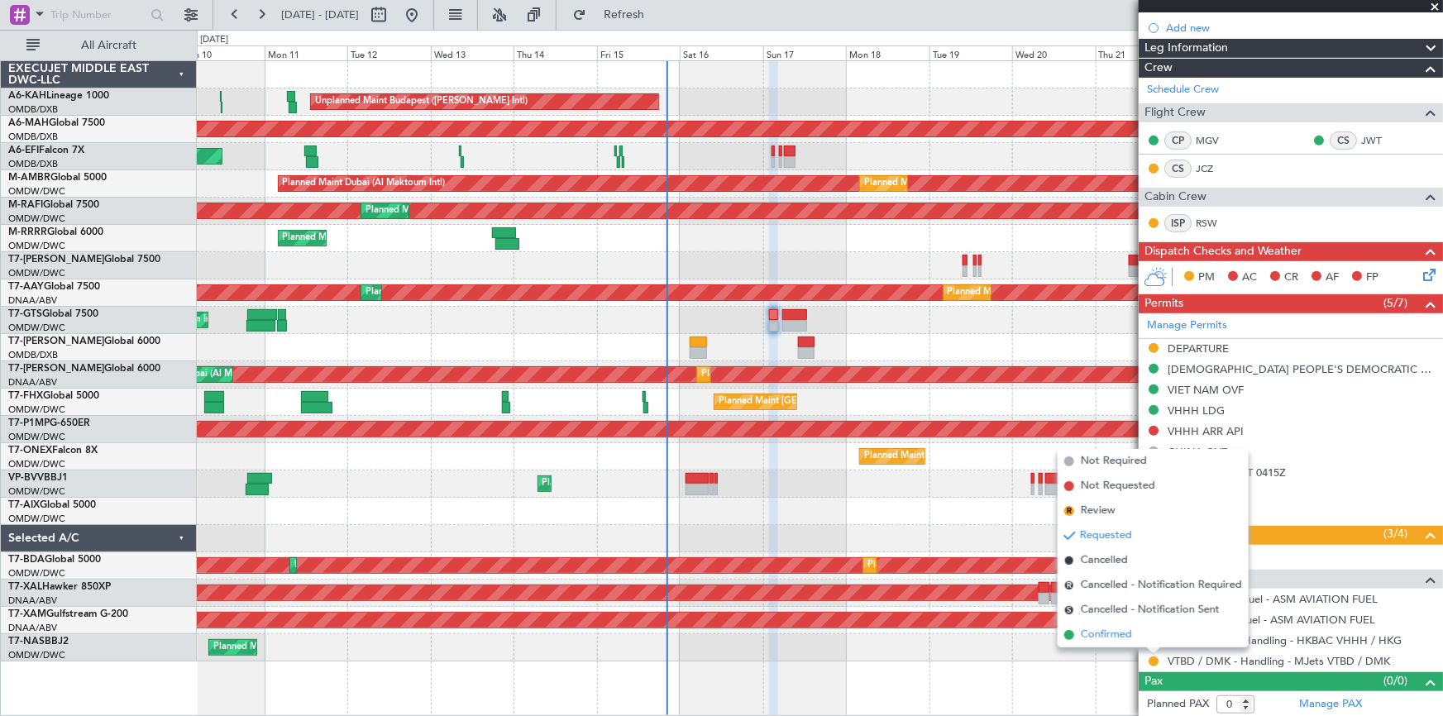
click at [1101, 634] on span "Confirmed" at bounding box center [1106, 635] width 51 height 17
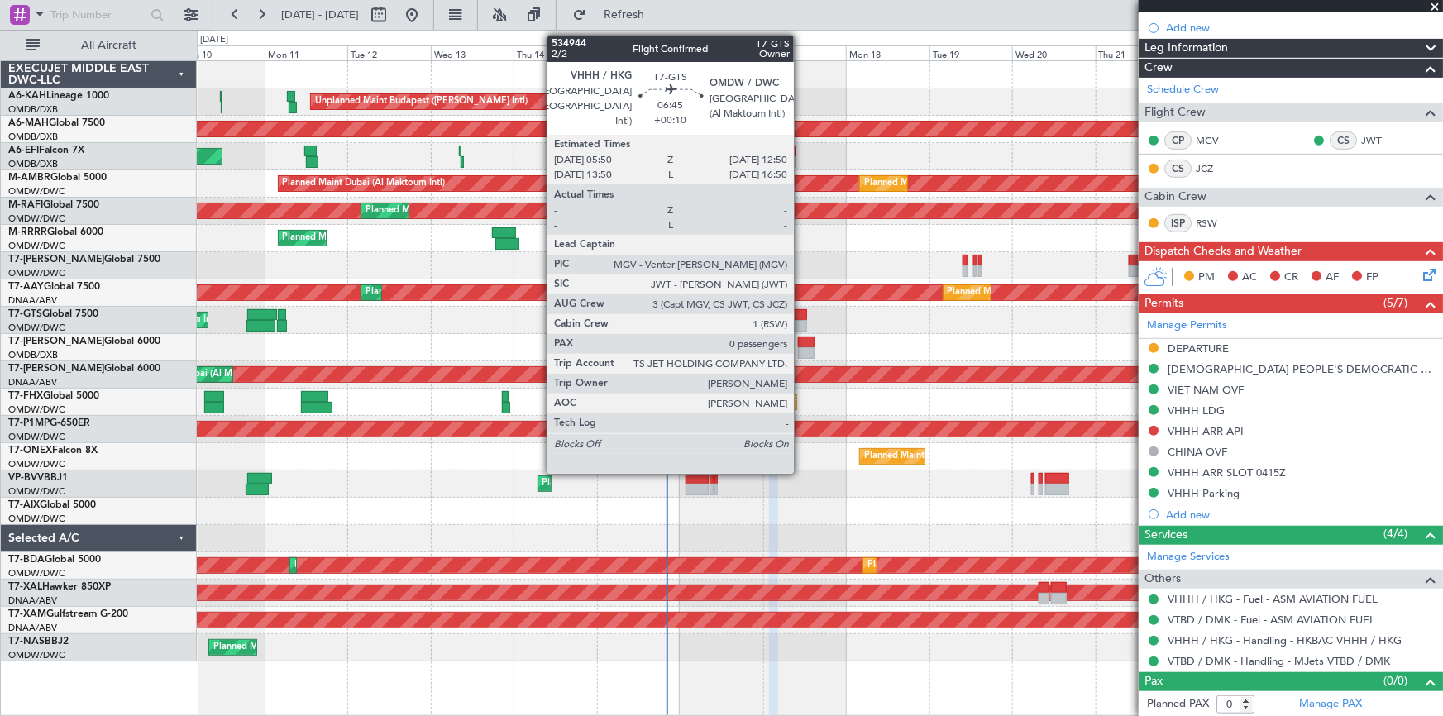
click at [801, 322] on div at bounding box center [794, 326] width 25 height 12
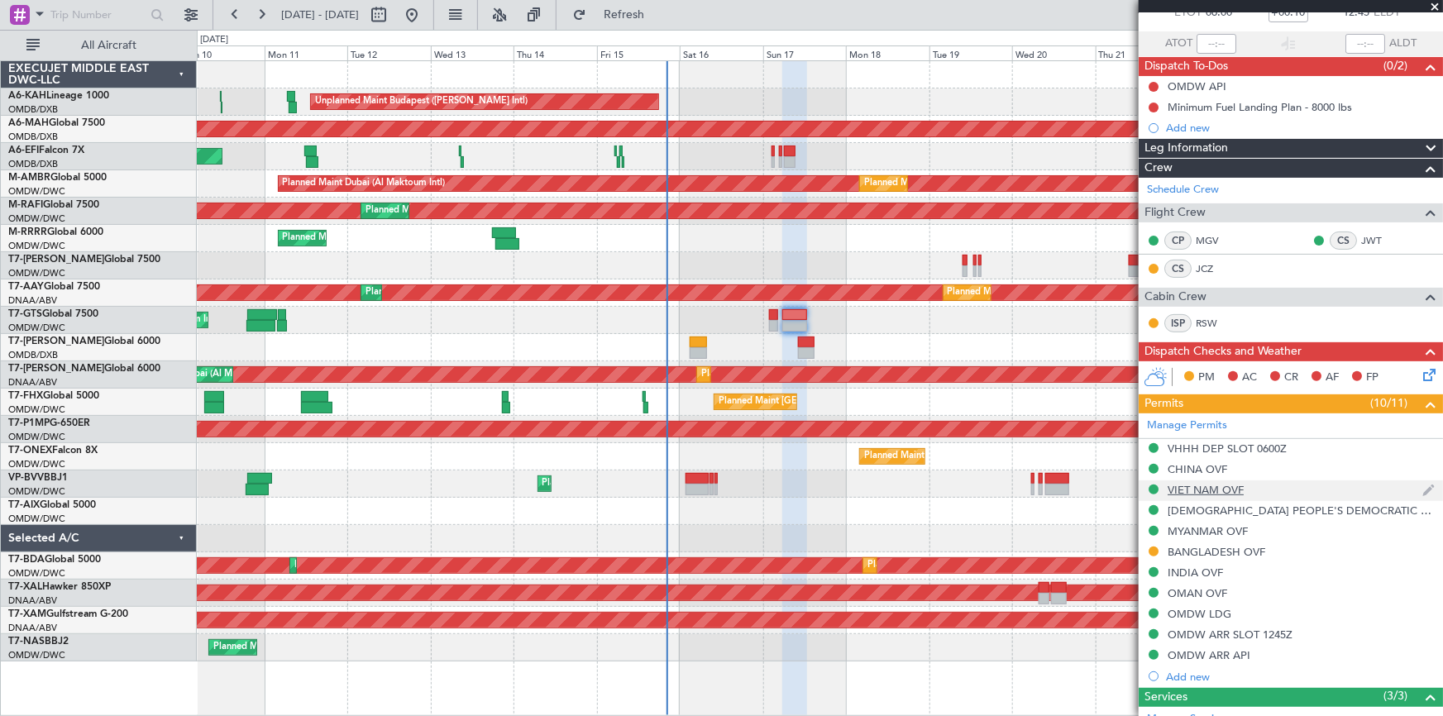
scroll to position [0, 0]
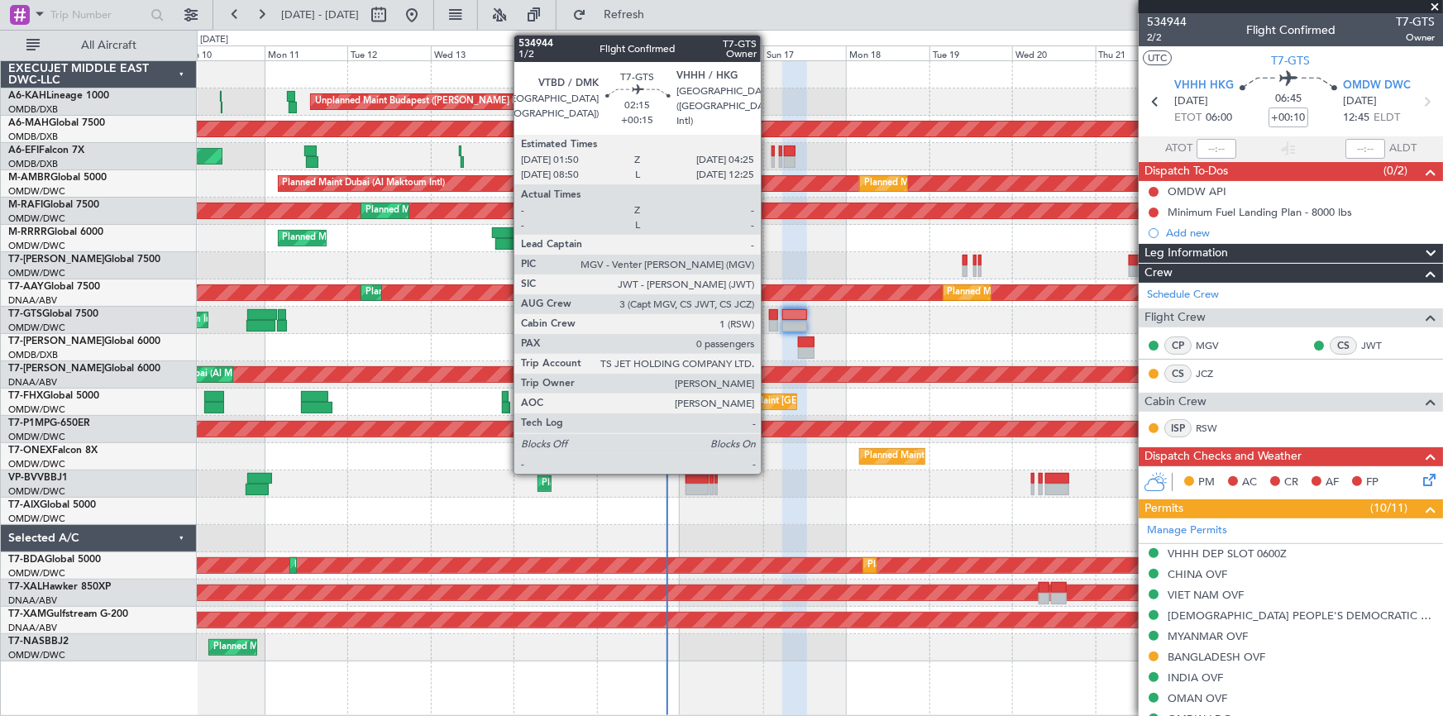
click at [769, 314] on div at bounding box center [773, 315] width 9 height 12
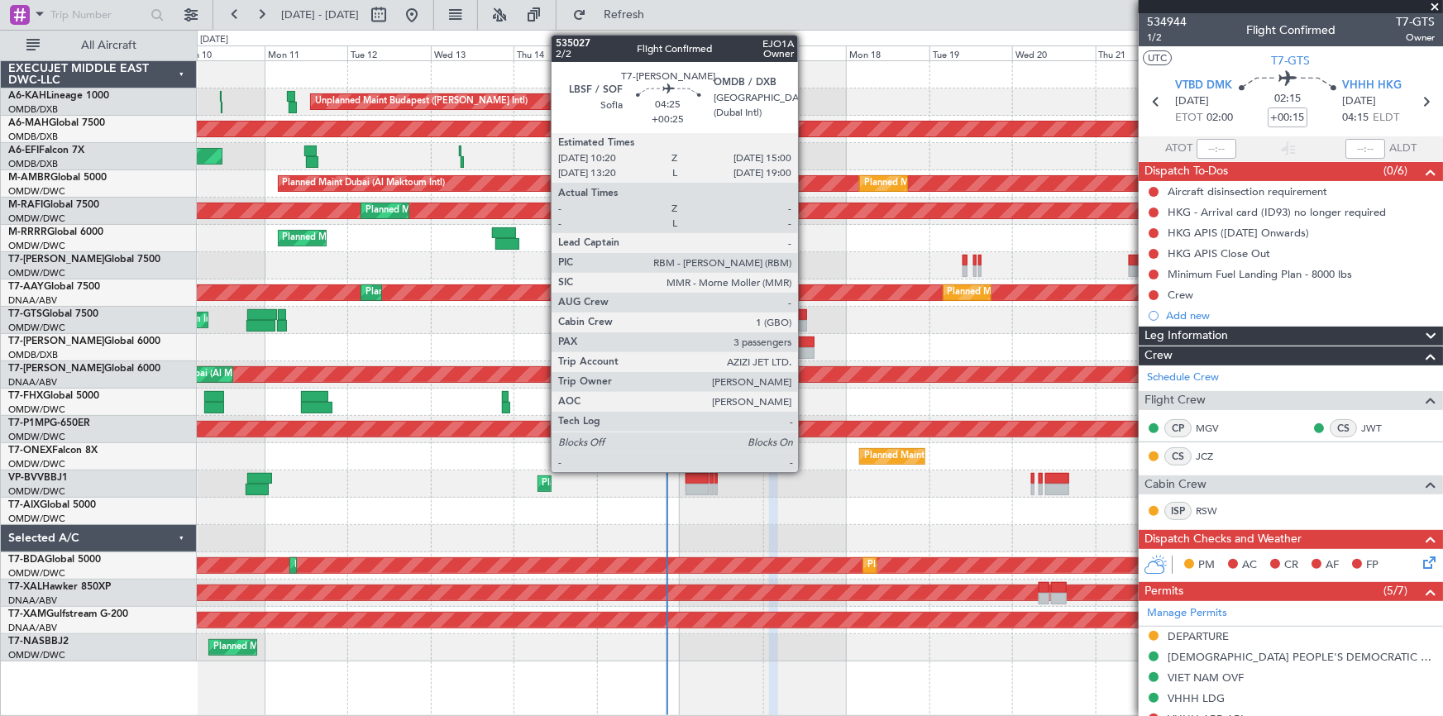
click at [806, 342] on div at bounding box center [806, 343] width 17 height 12
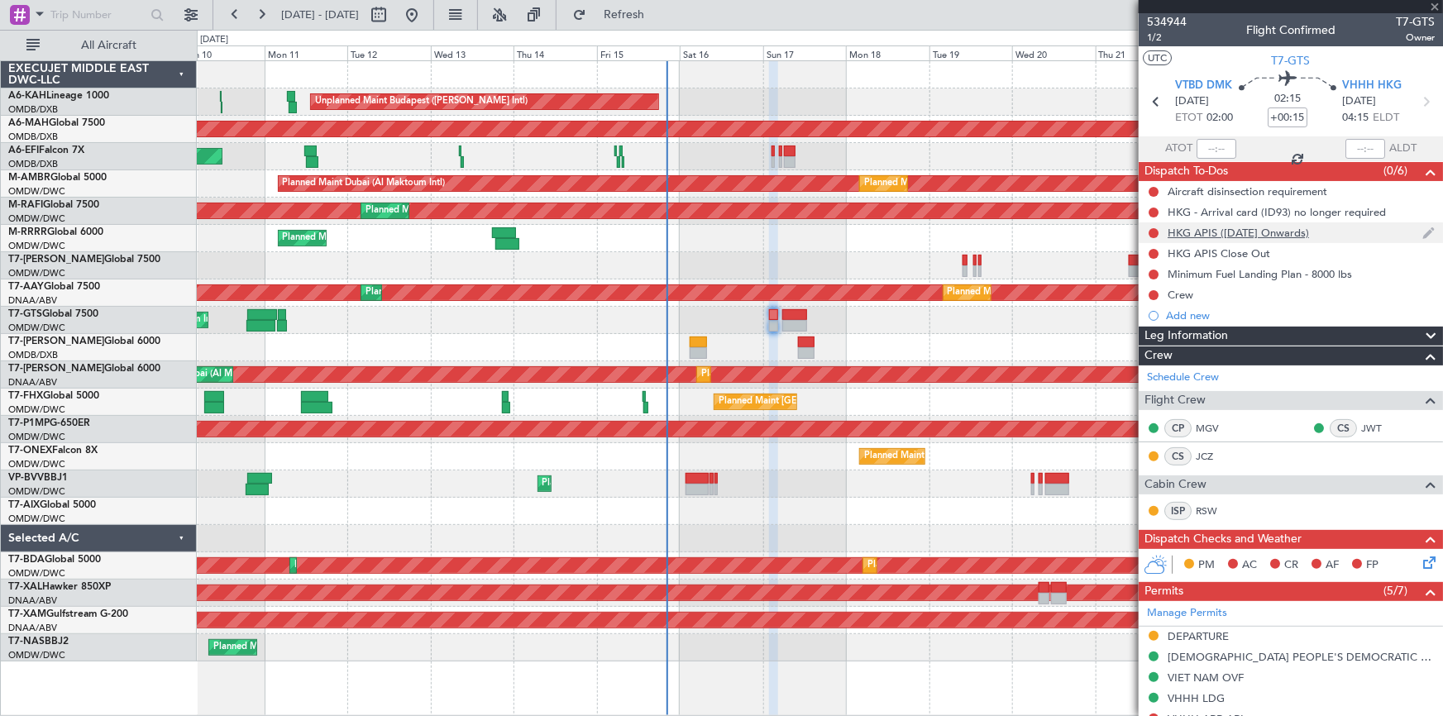
type input "+00:25"
type input "3"
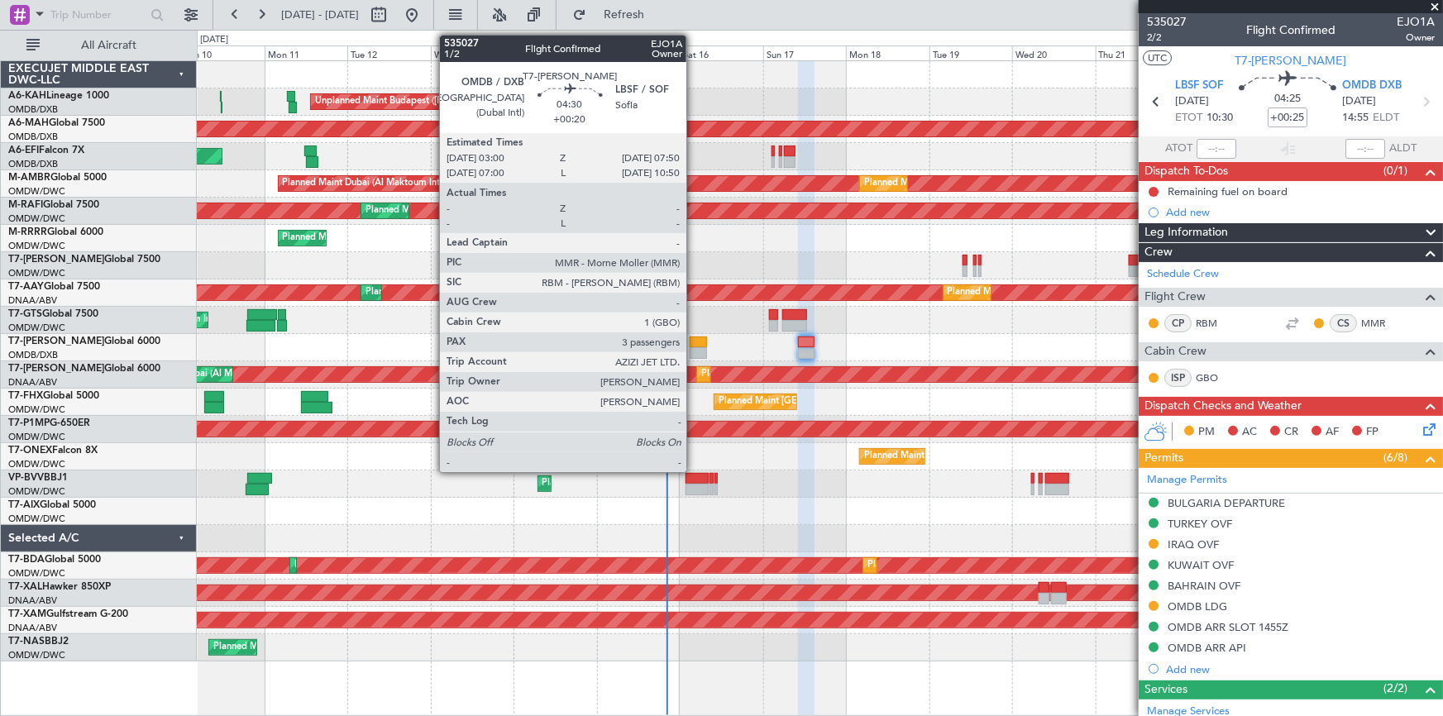
click at [694, 337] on div at bounding box center [698, 343] width 17 height 12
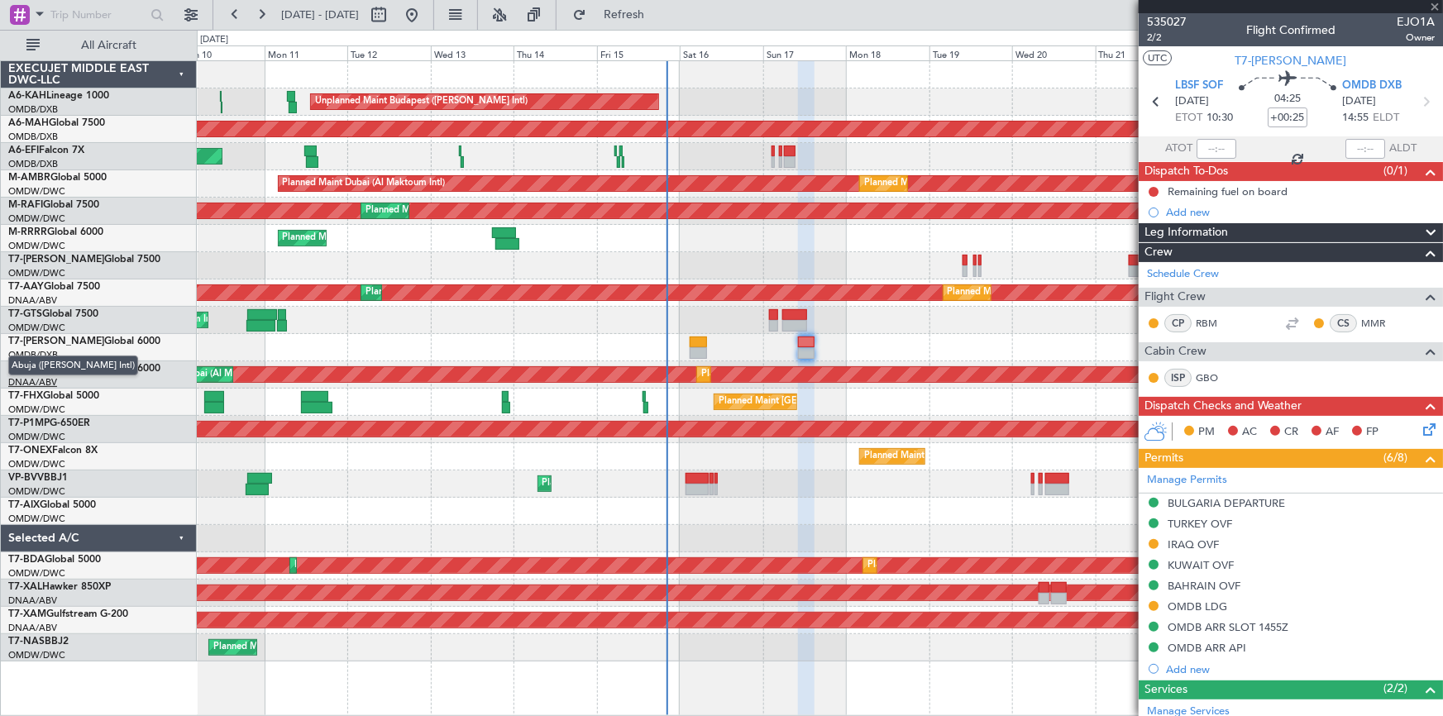
type input "+00:20"
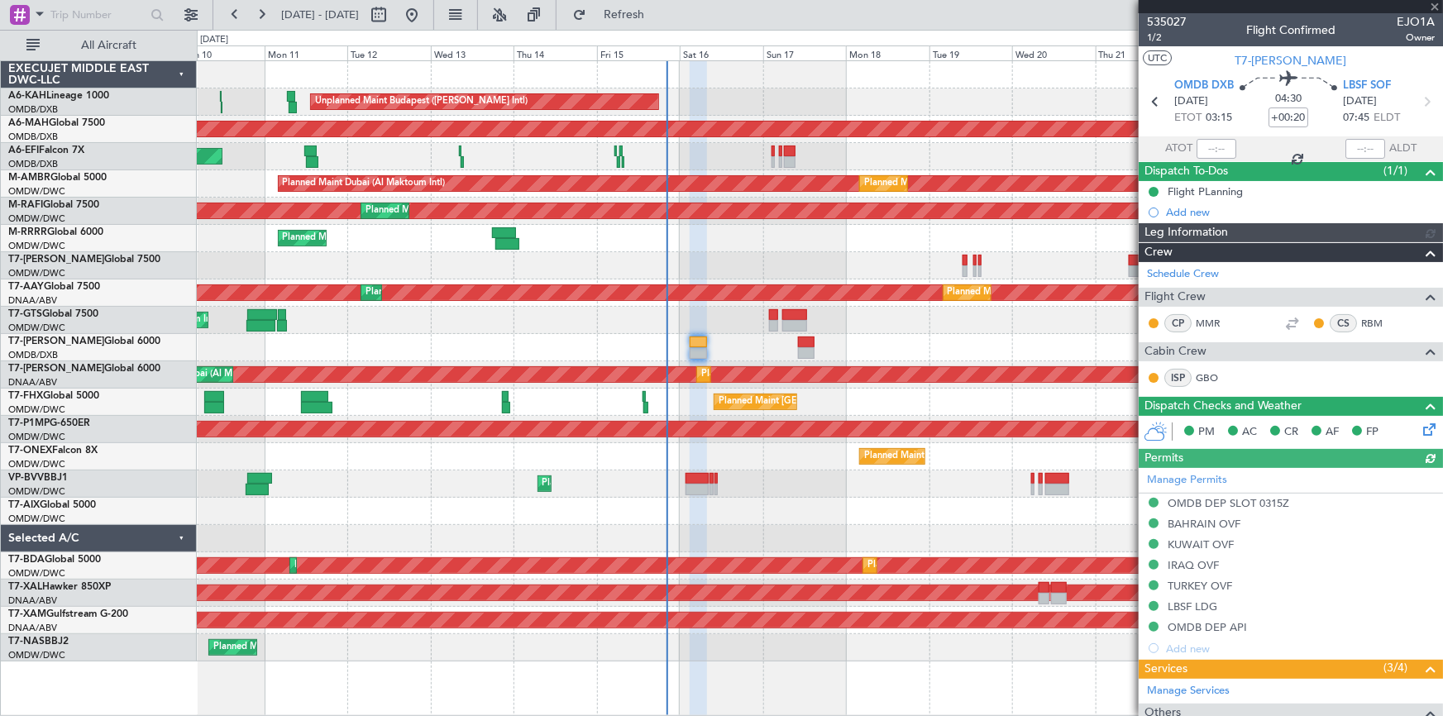
type input "Dherander Fithani (DHF)"
type input "7032"
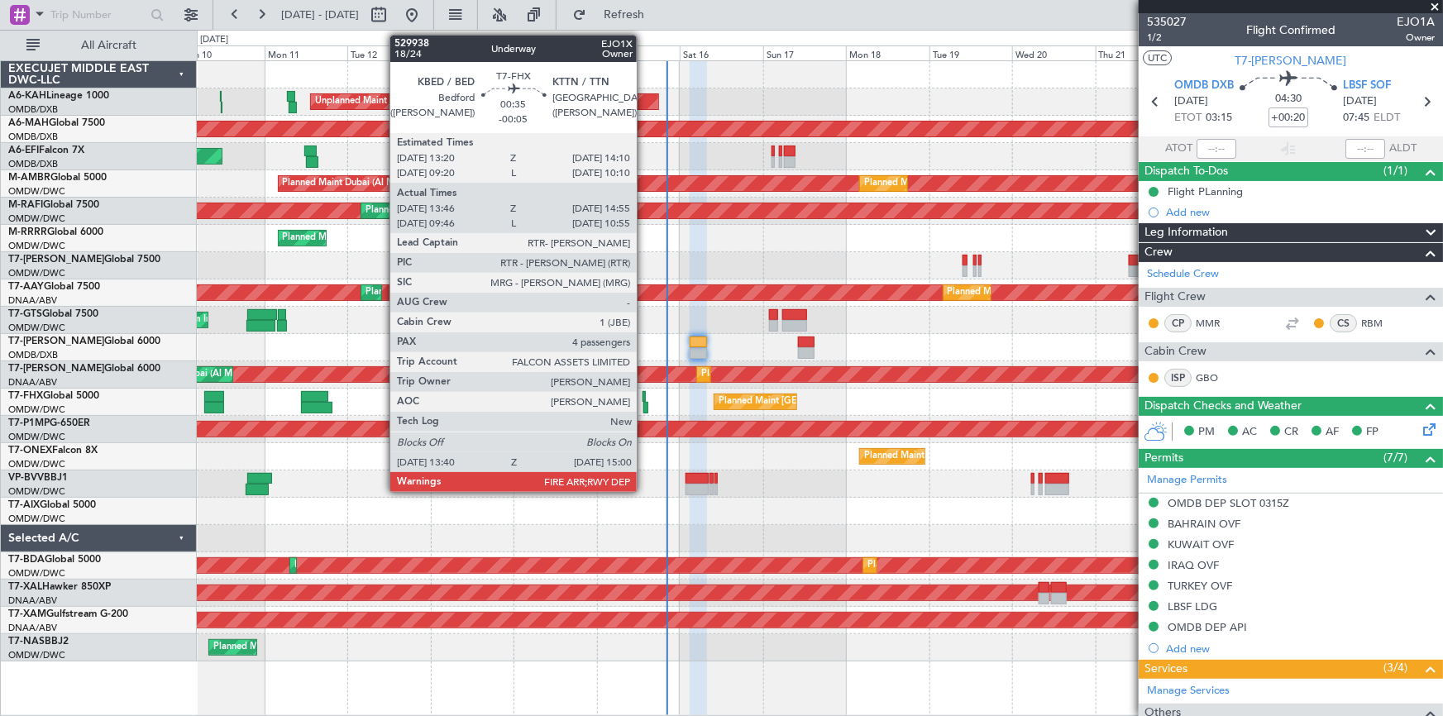
click at [645, 404] on div at bounding box center [645, 408] width 5 height 12
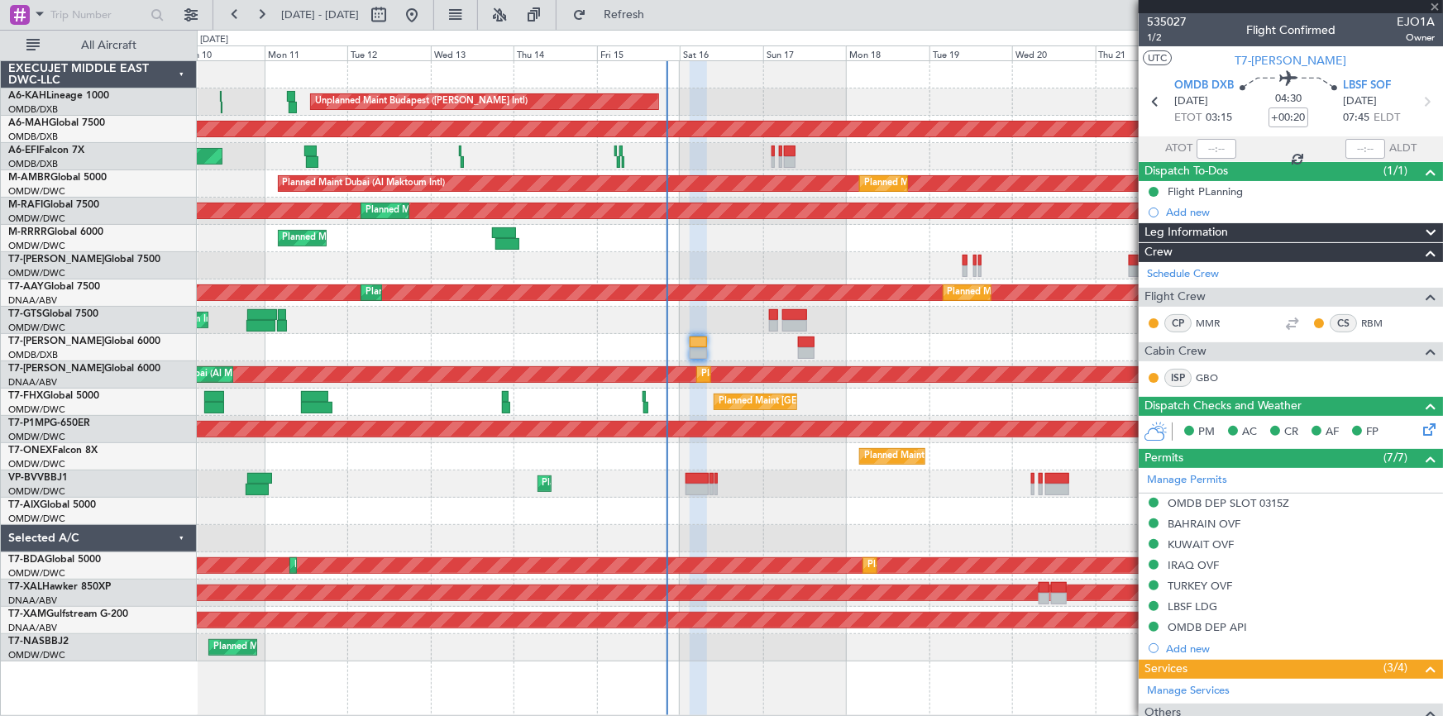
type input "-00:05"
type input "13:56"
type input "14:50"
type input "4"
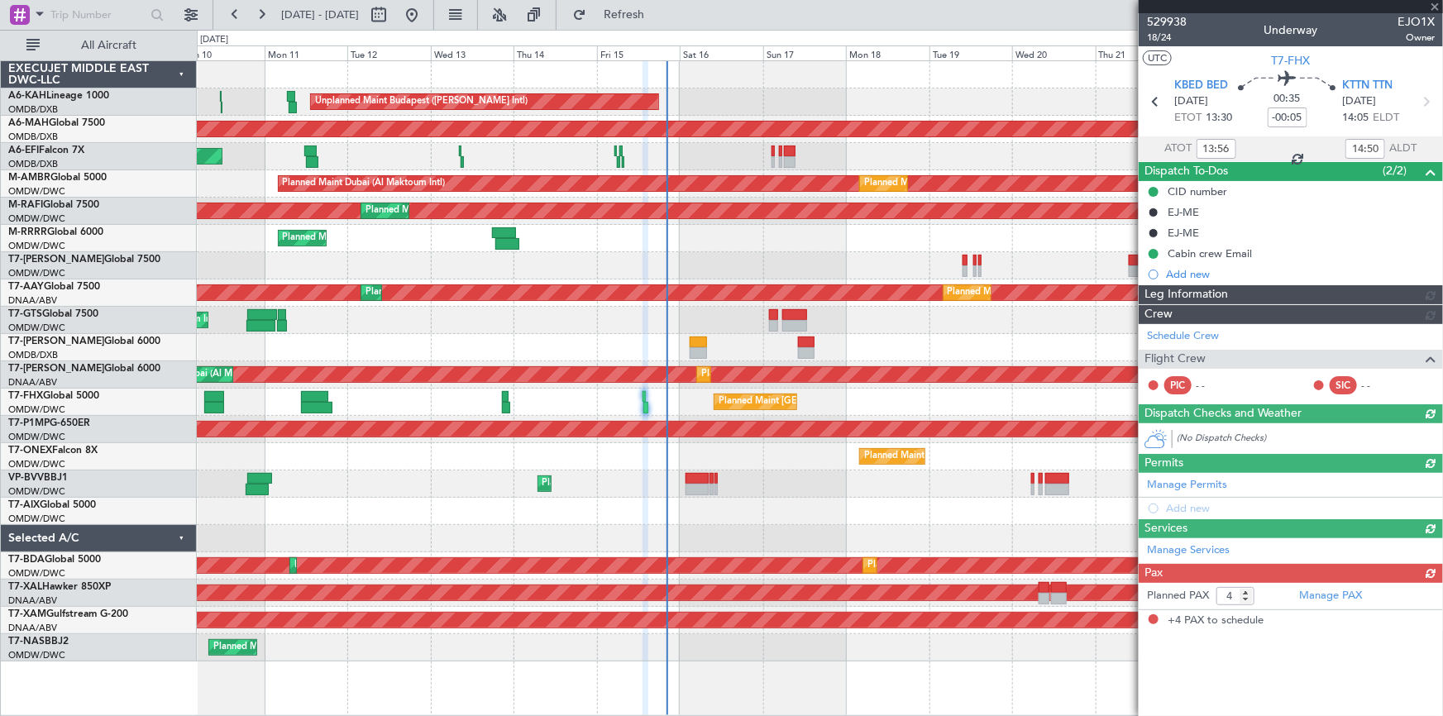
type input "[PERSON_NAME] ([PERSON_NAME])"
type input "7024"
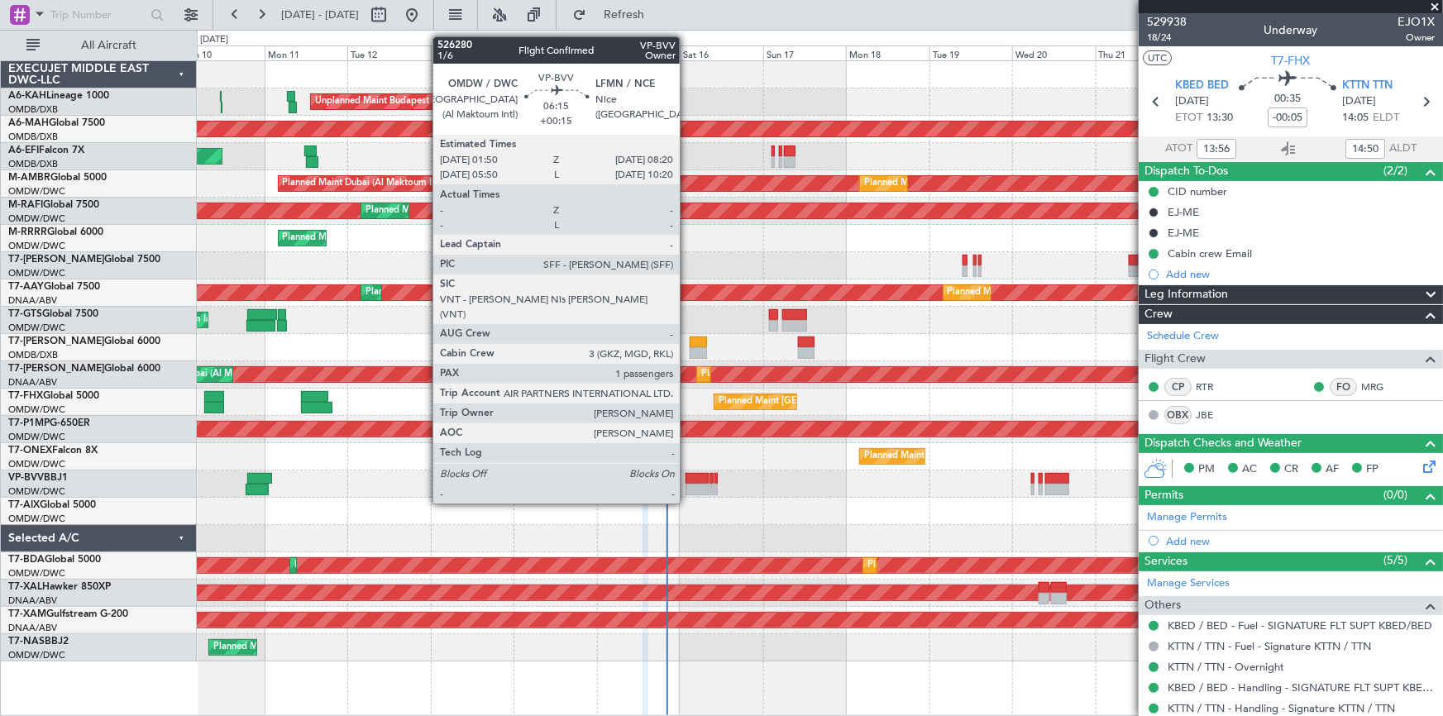
click at [687, 473] on div at bounding box center [697, 479] width 23 height 12
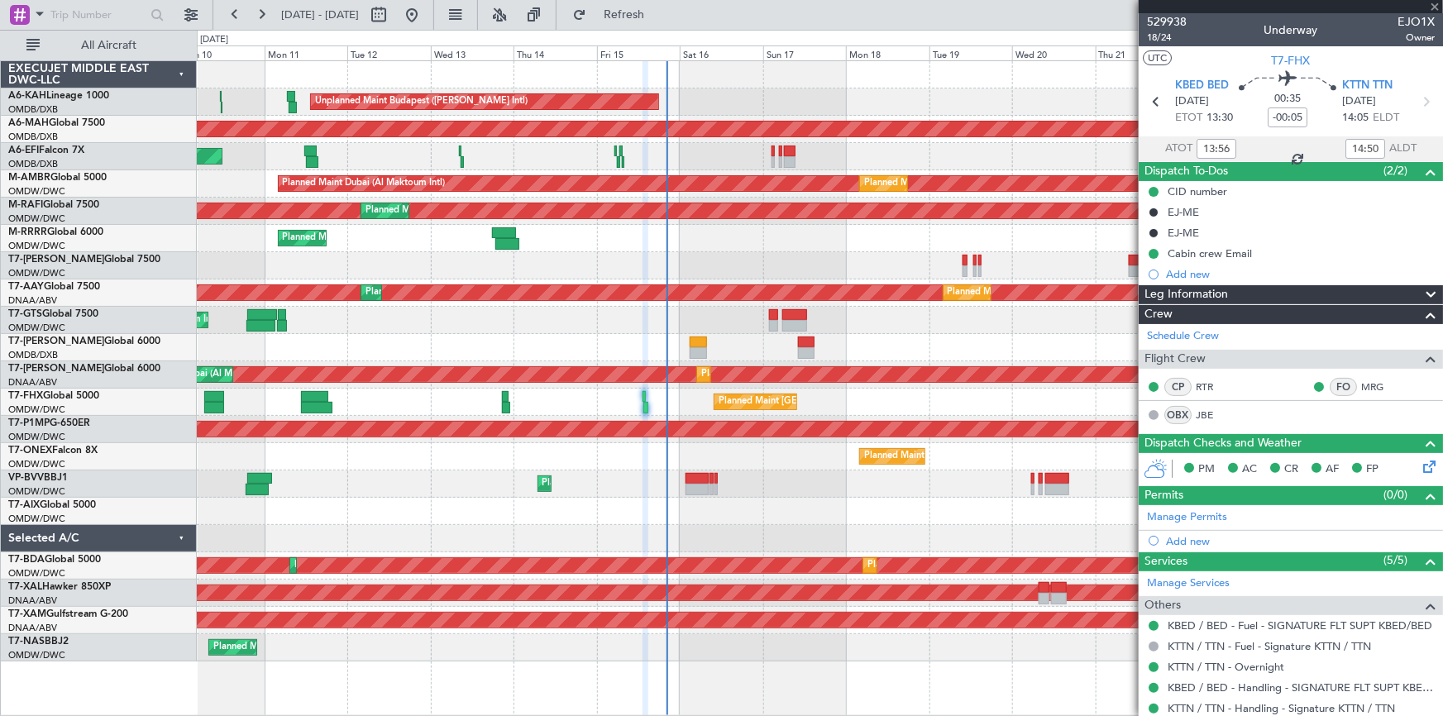
type input "+00:15"
type input "1"
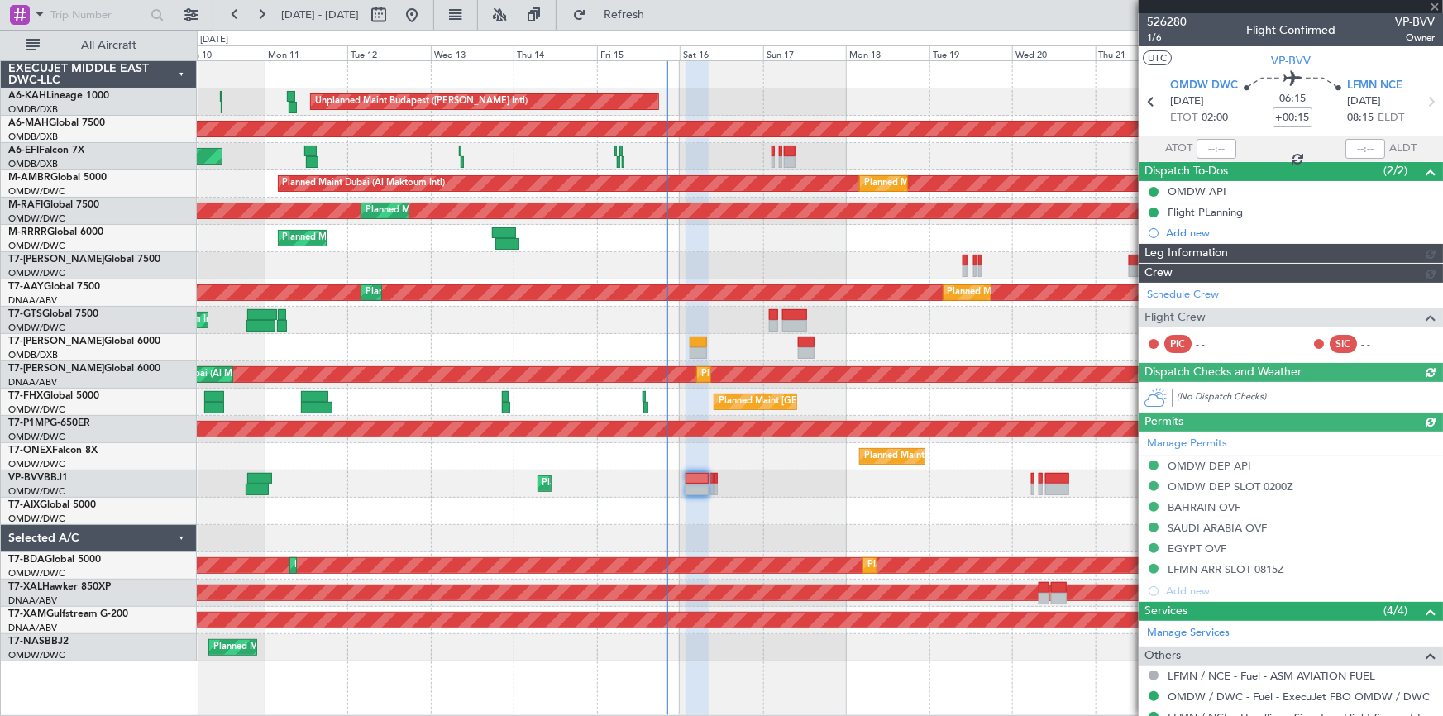
type input "Dherander Fithani (DHF)"
type input "6969"
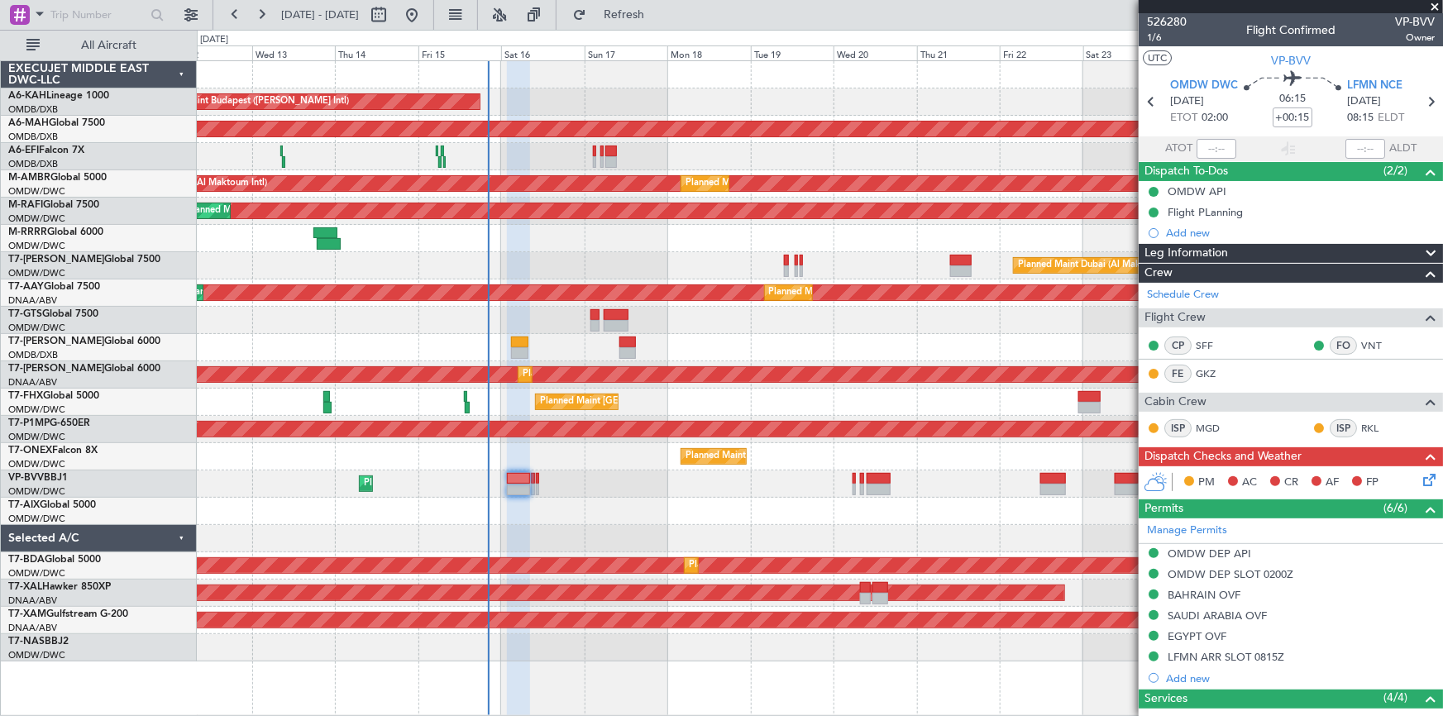
click at [559, 484] on div "Planned Maint Dubai (Al Maktoum Intl)" at bounding box center [820, 484] width 1246 height 27
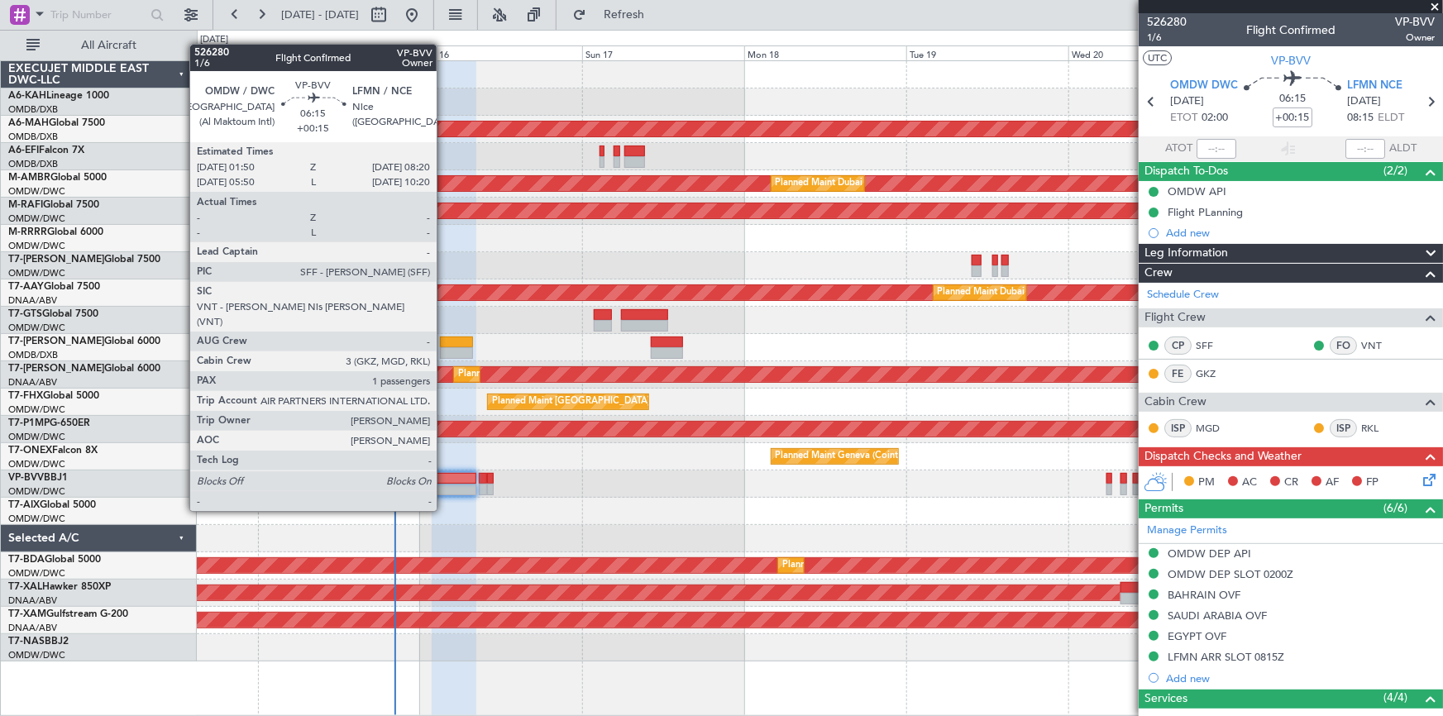
click at [451, 480] on div at bounding box center [454, 479] width 45 height 12
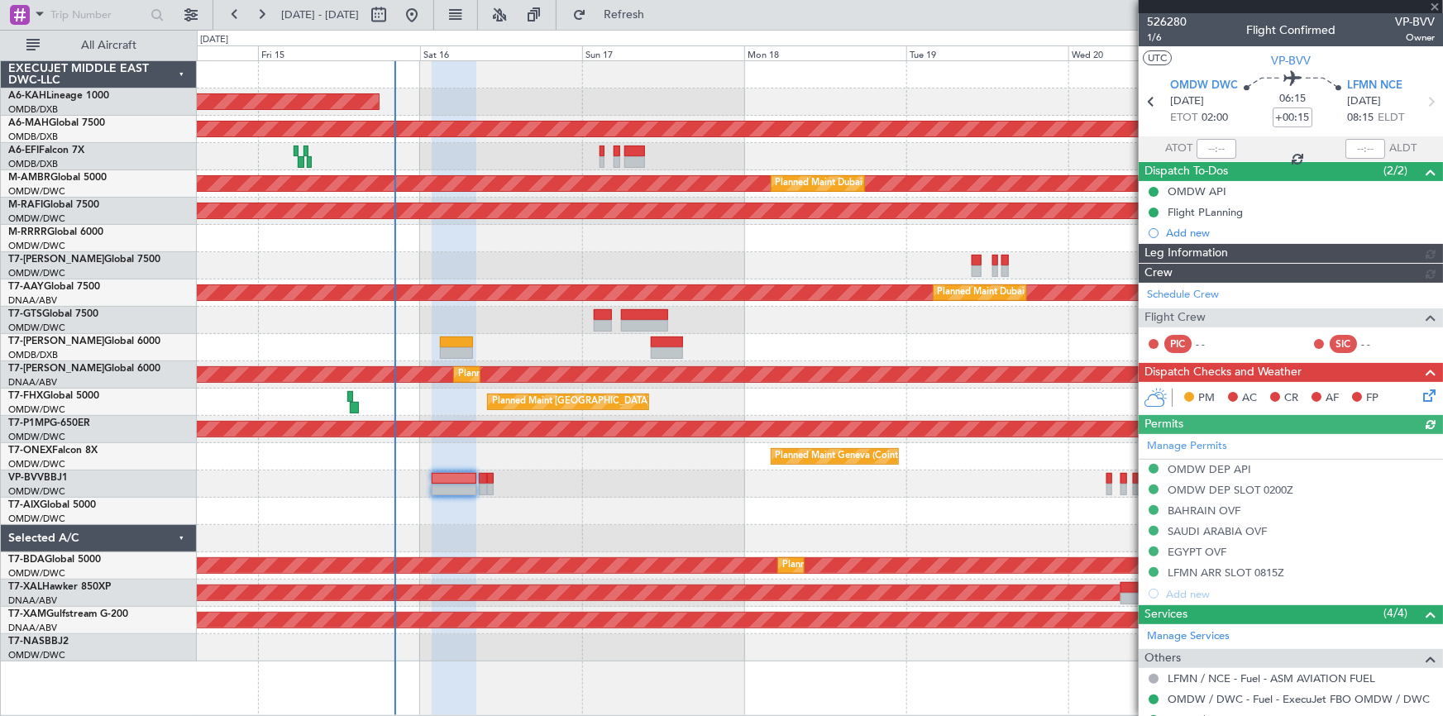
type input "Dherander Fithani (DHF)"
type input "6969"
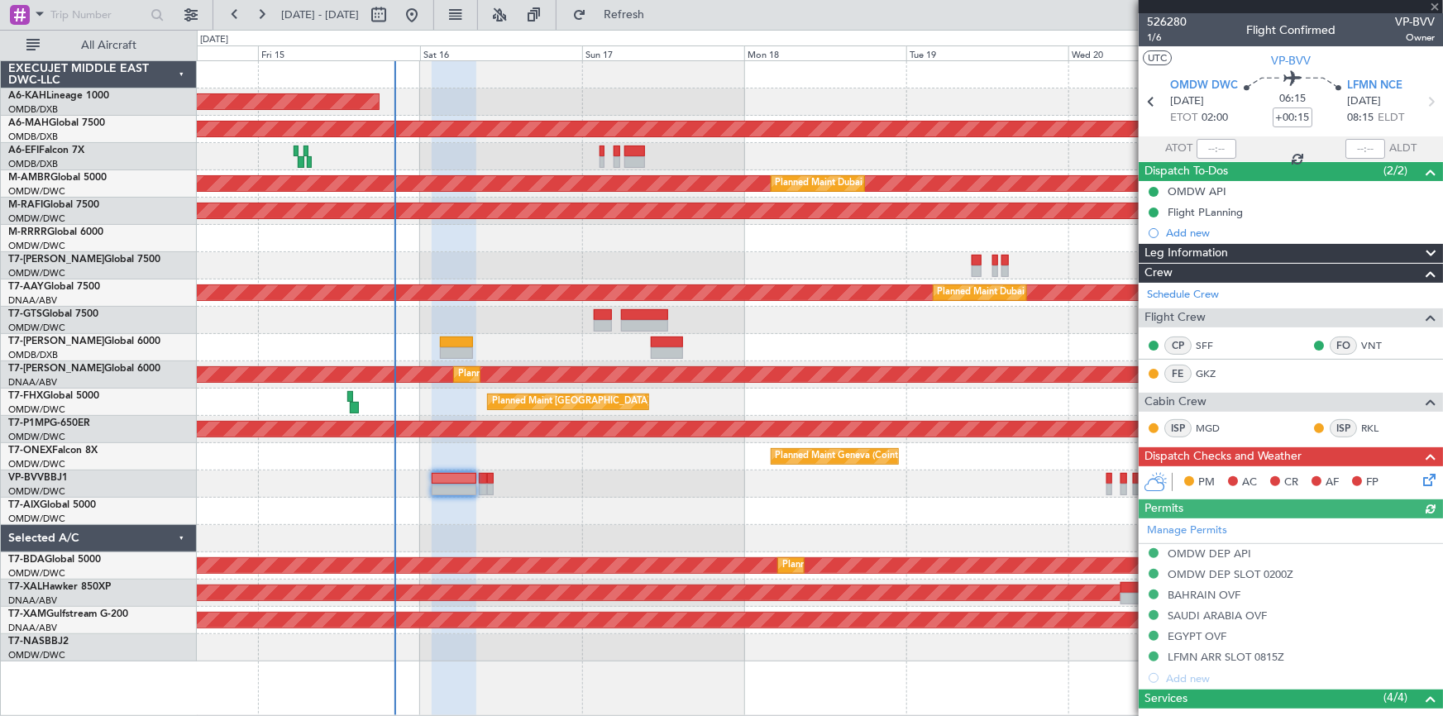
click at [1423, 104] on icon at bounding box center [1431, 102] width 22 height 22
click at [1420, 107] on icon at bounding box center [1431, 102] width 22 height 22
type input "+00:05"
type input "4"
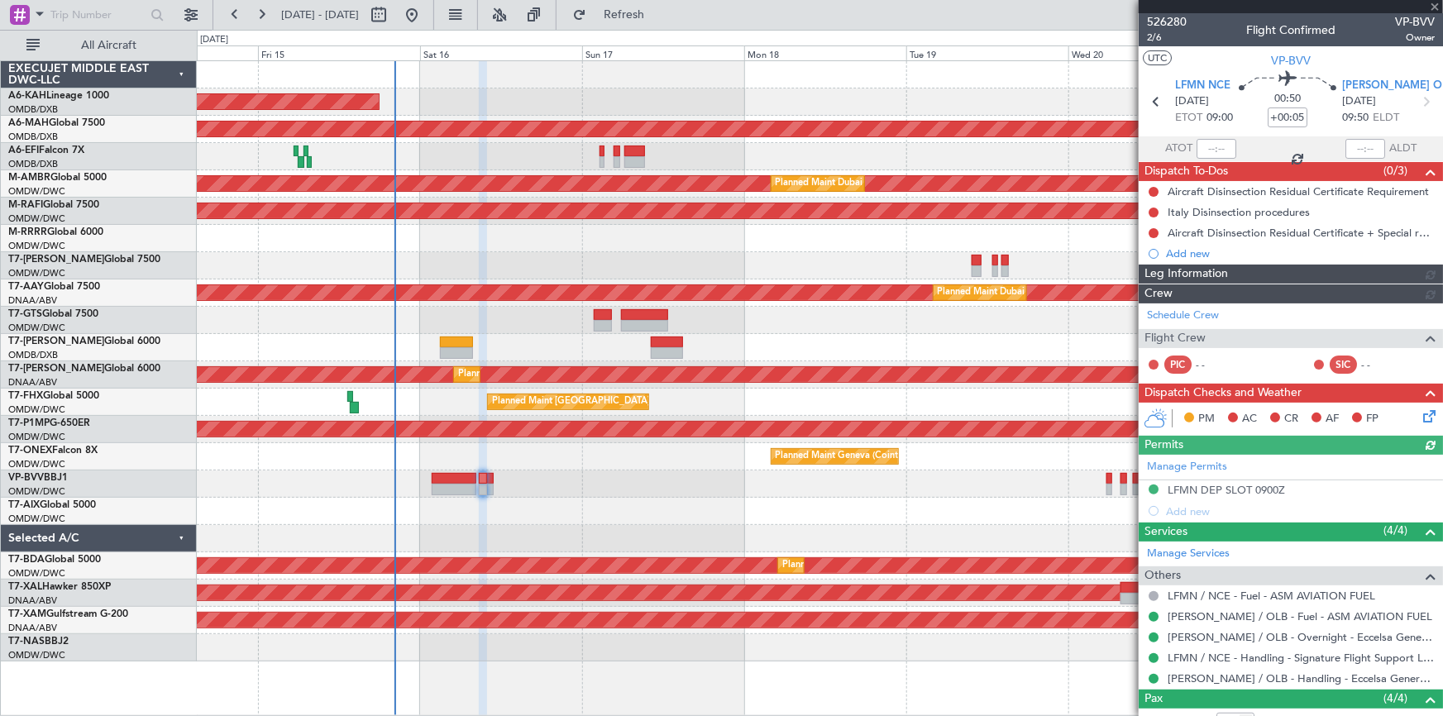
type input "Dherander Fithani (DHF)"
type input "6970"
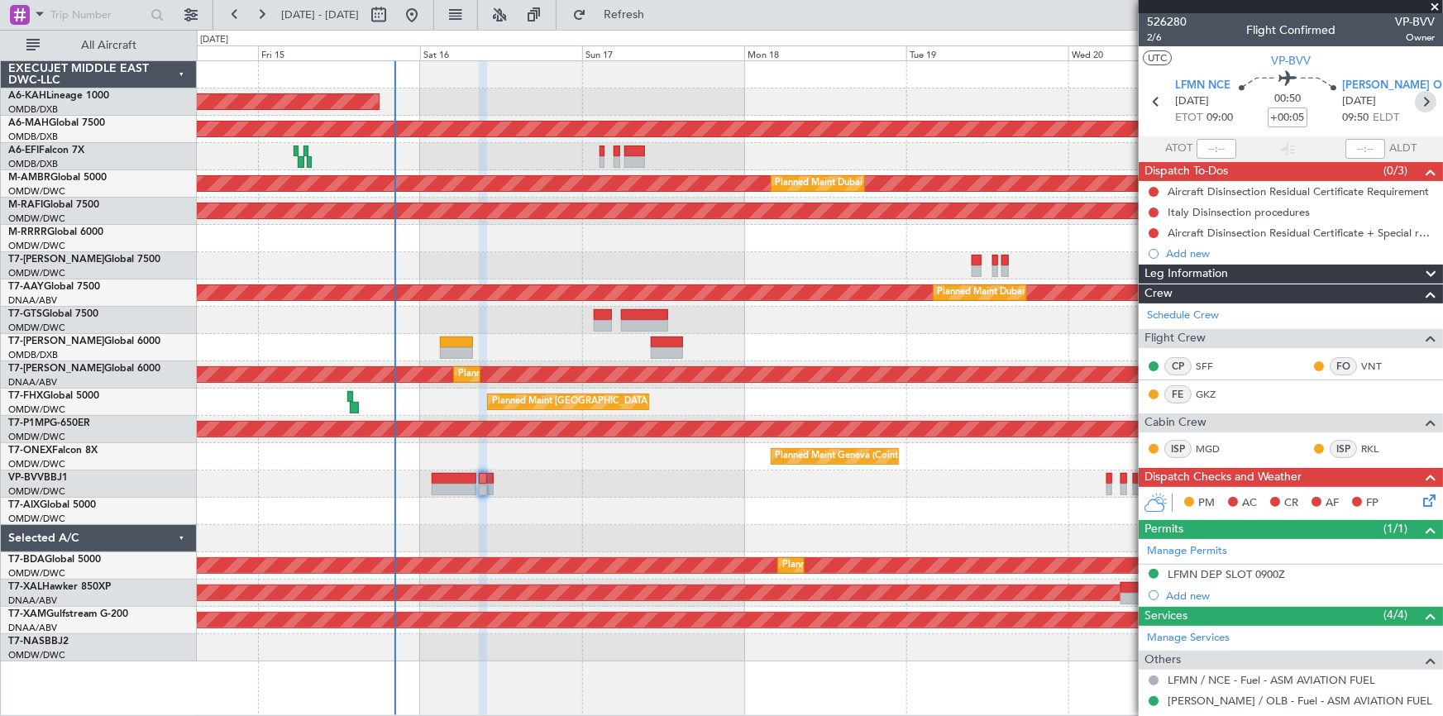
click at [1420, 103] on icon at bounding box center [1426, 102] width 22 height 22
type input "-00:05"
type input "1"
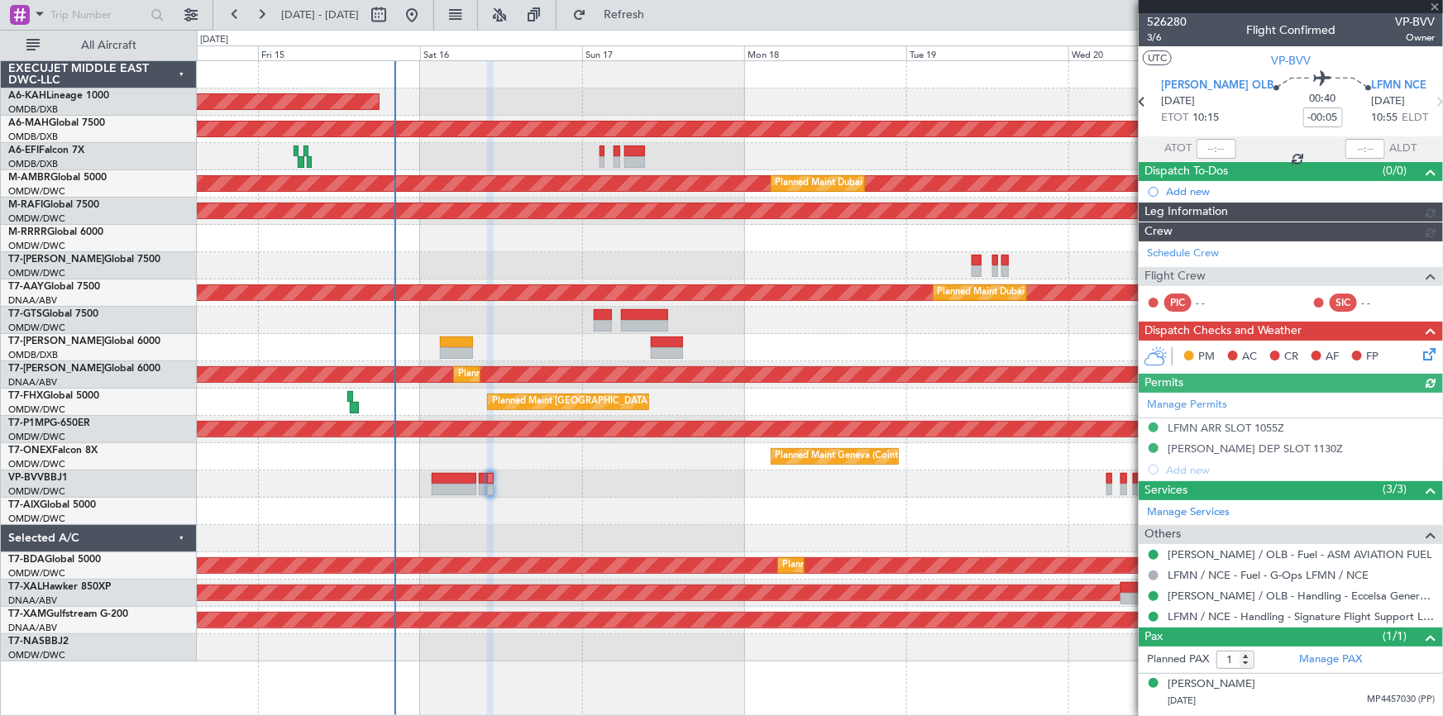
type input "Dherander Fithani (DHF)"
type input "6975"
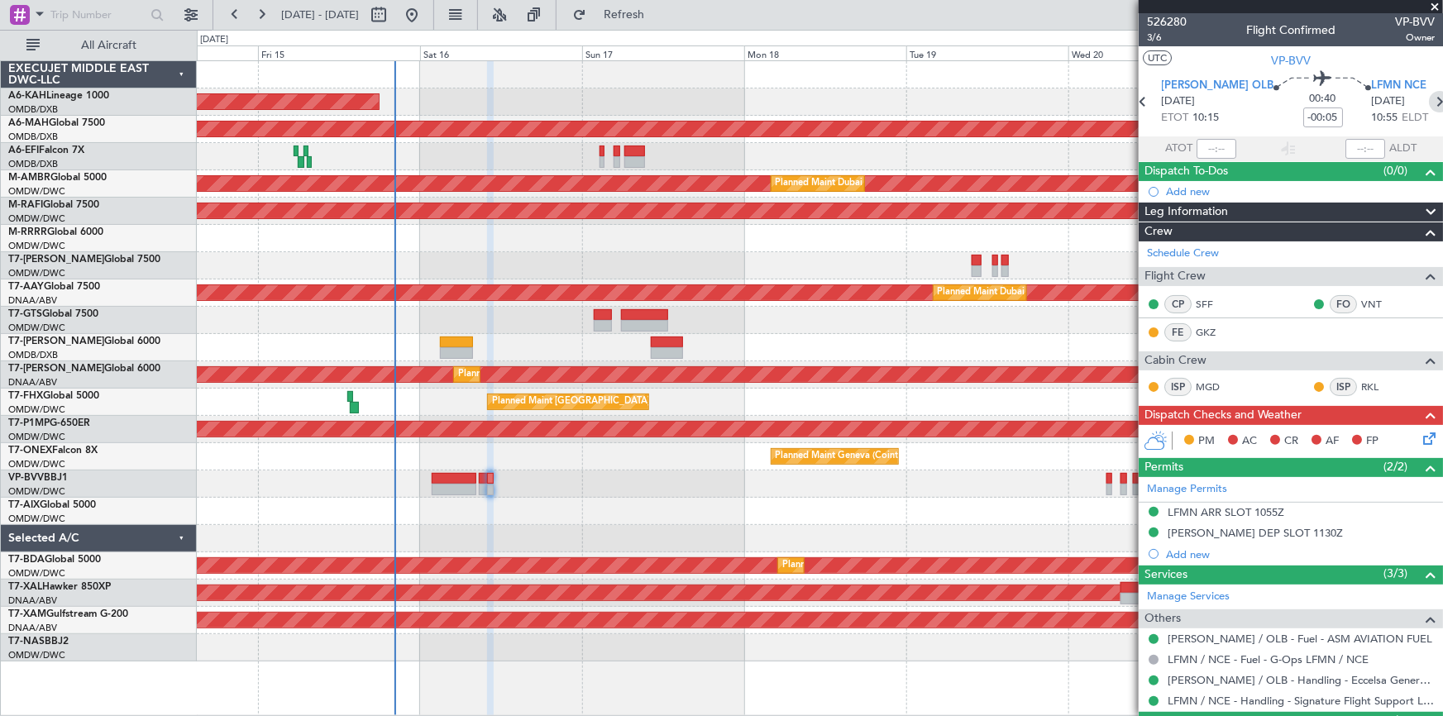
click at [1429, 100] on icon at bounding box center [1440, 102] width 22 height 22
type input "-00:15"
type input "0"
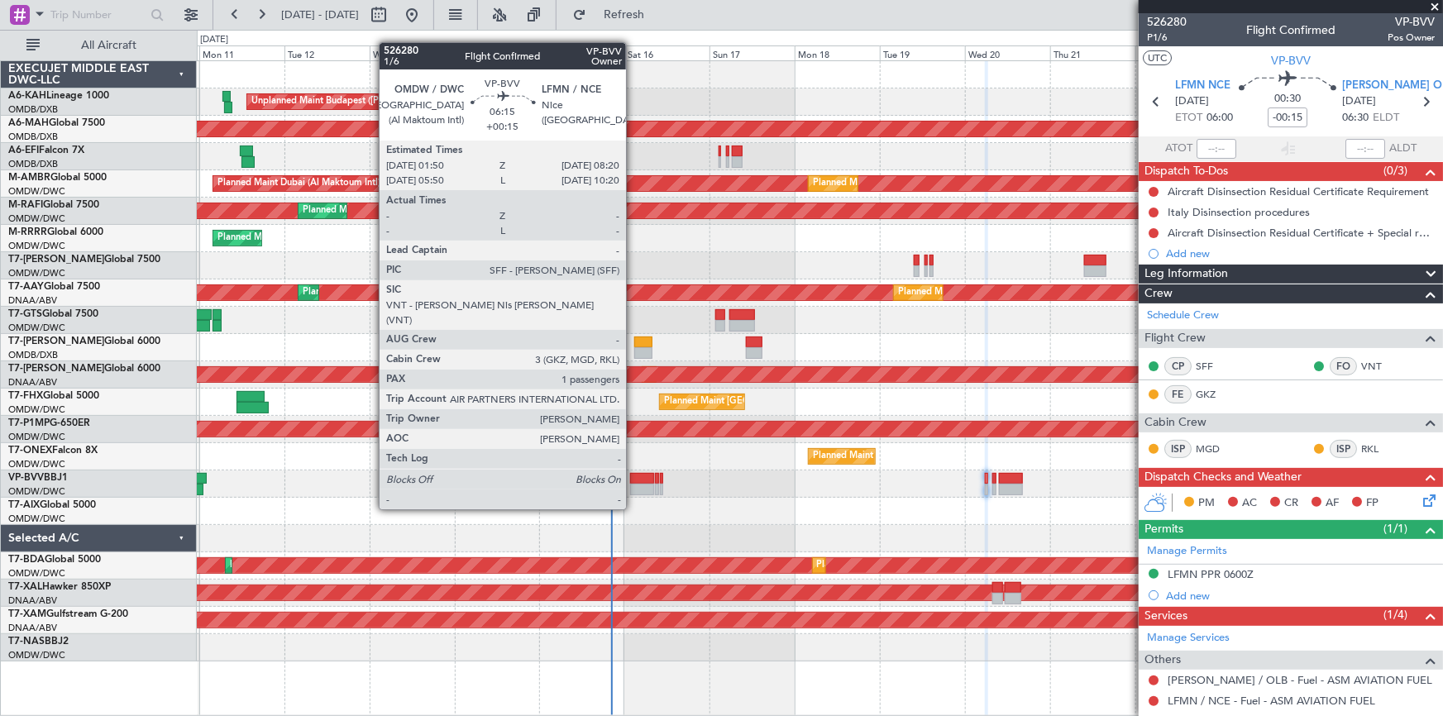
click at [634, 478] on div at bounding box center [641, 479] width 23 height 12
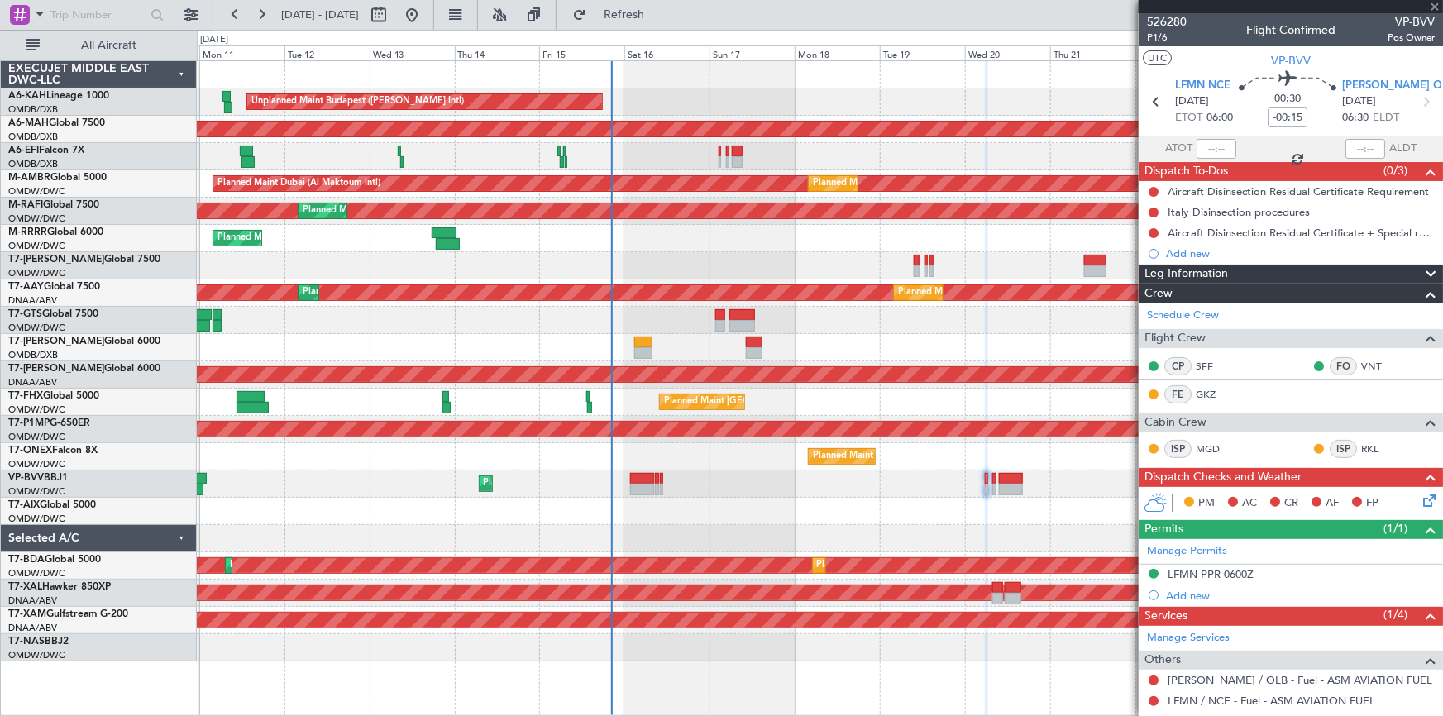
type input "+00:15"
type input "1"
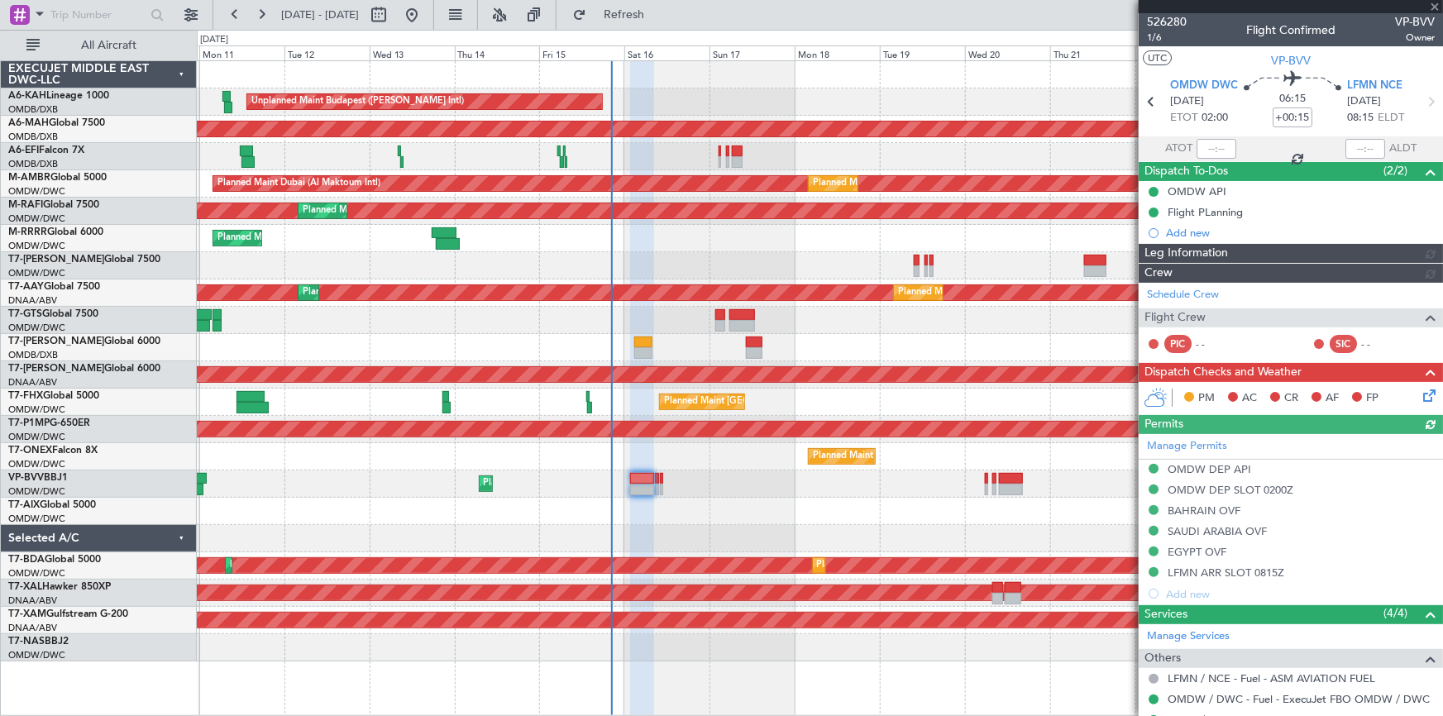
type input "Dherander Fithani (DHF)"
type input "6969"
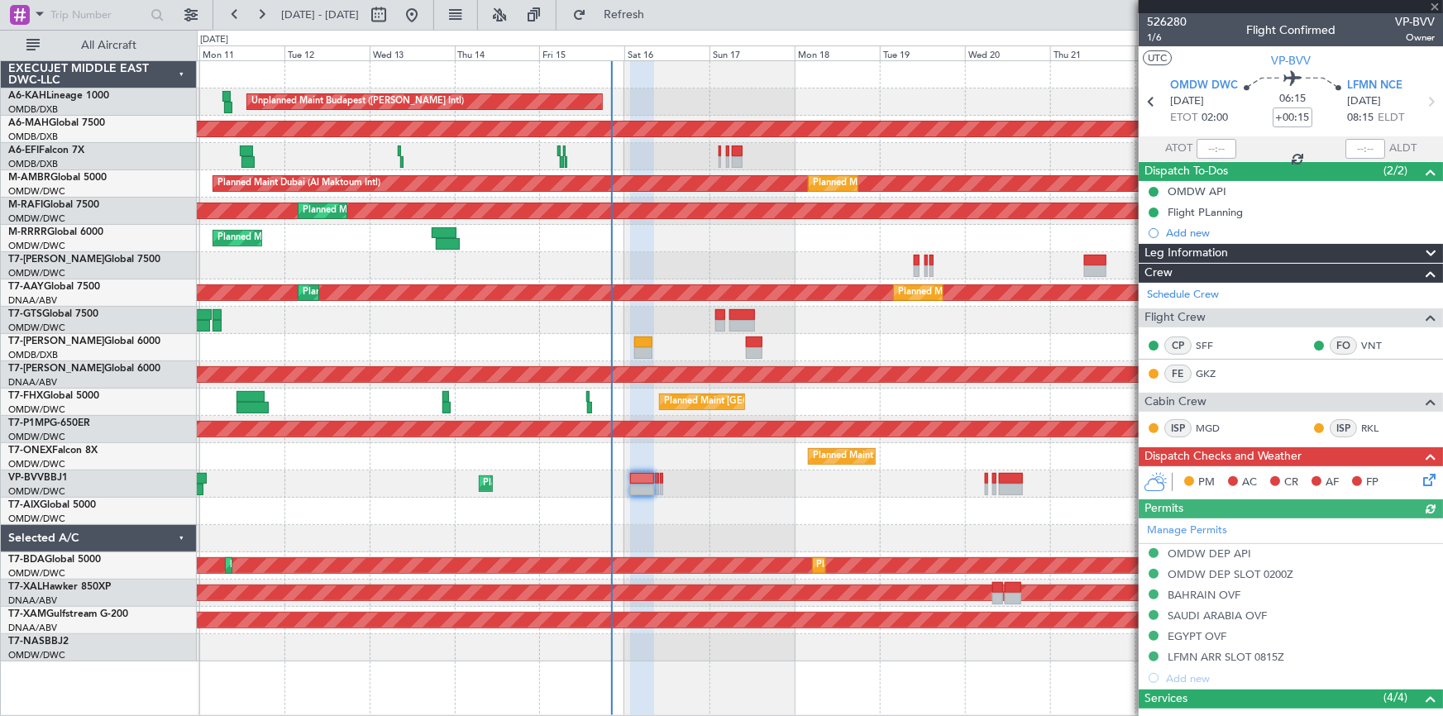
click at [1420, 475] on icon at bounding box center [1426, 477] width 13 height 13
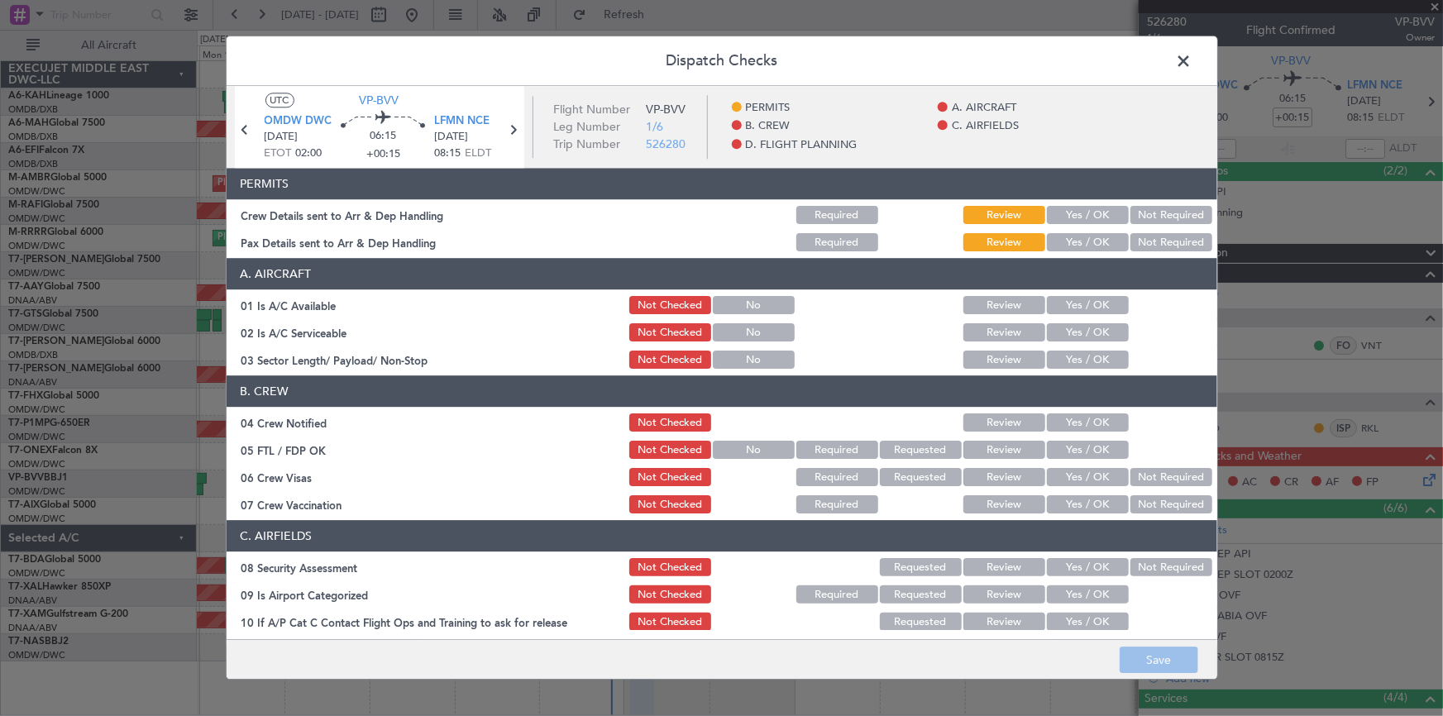
click at [1071, 215] on button "Yes / OK" at bounding box center [1088, 216] width 82 height 18
drag, startPoint x: 1076, startPoint y: 238, endPoint x: 1090, endPoint y: 316, distance: 79.0
click at [1076, 239] on button "Yes / OK" at bounding box center [1088, 243] width 82 height 18
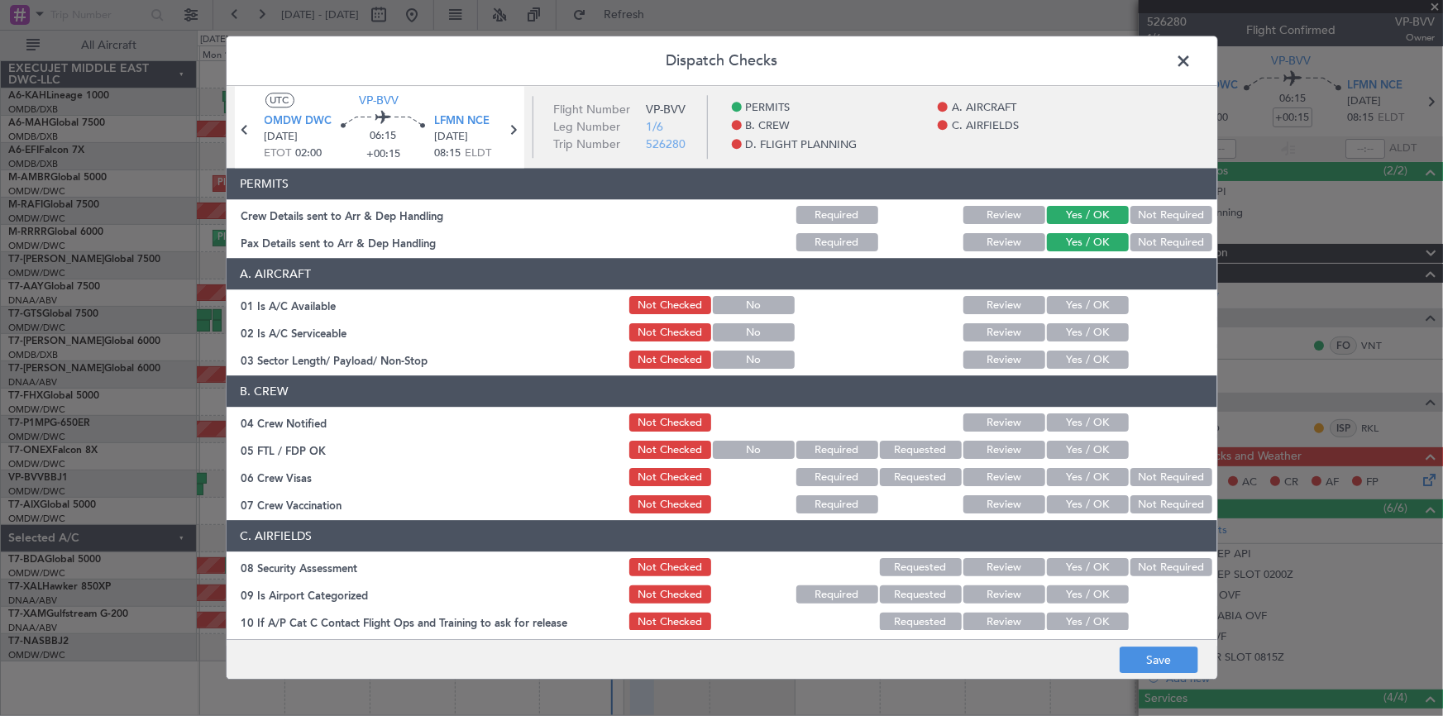
click at [1086, 298] on button "Yes / OK" at bounding box center [1088, 306] width 82 height 18
click at [1074, 322] on div "Yes / OK" at bounding box center [1087, 333] width 84 height 23
click at [1078, 333] on button "Yes / OK" at bounding box center [1088, 333] width 82 height 18
click at [1063, 371] on div "Yes / OK" at bounding box center [1087, 360] width 84 height 23
click at [1067, 353] on button "Yes / OK" at bounding box center [1088, 361] width 82 height 18
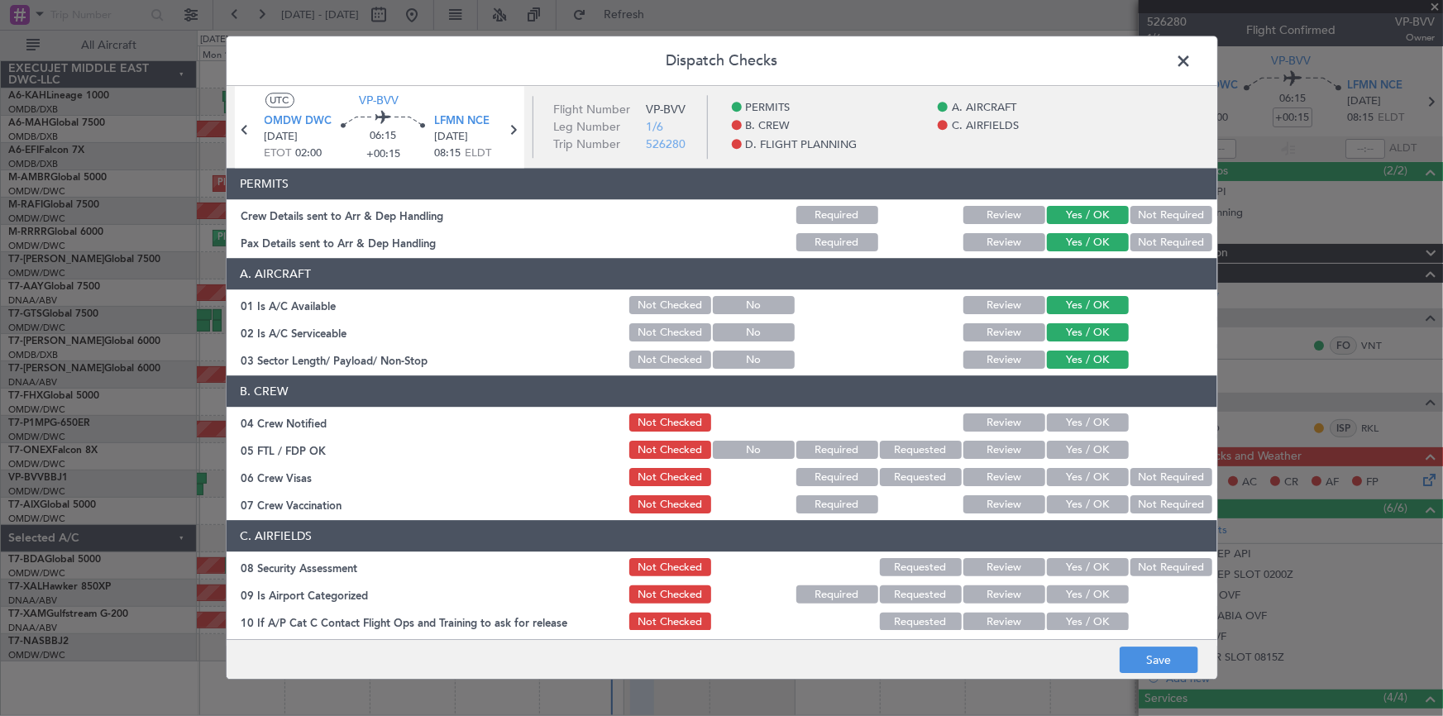
click at [1084, 415] on button "Yes / OK" at bounding box center [1088, 423] width 82 height 18
click at [1079, 449] on button "Yes / OK" at bounding box center [1088, 451] width 82 height 18
click at [1069, 474] on button "Yes / OK" at bounding box center [1088, 478] width 82 height 18
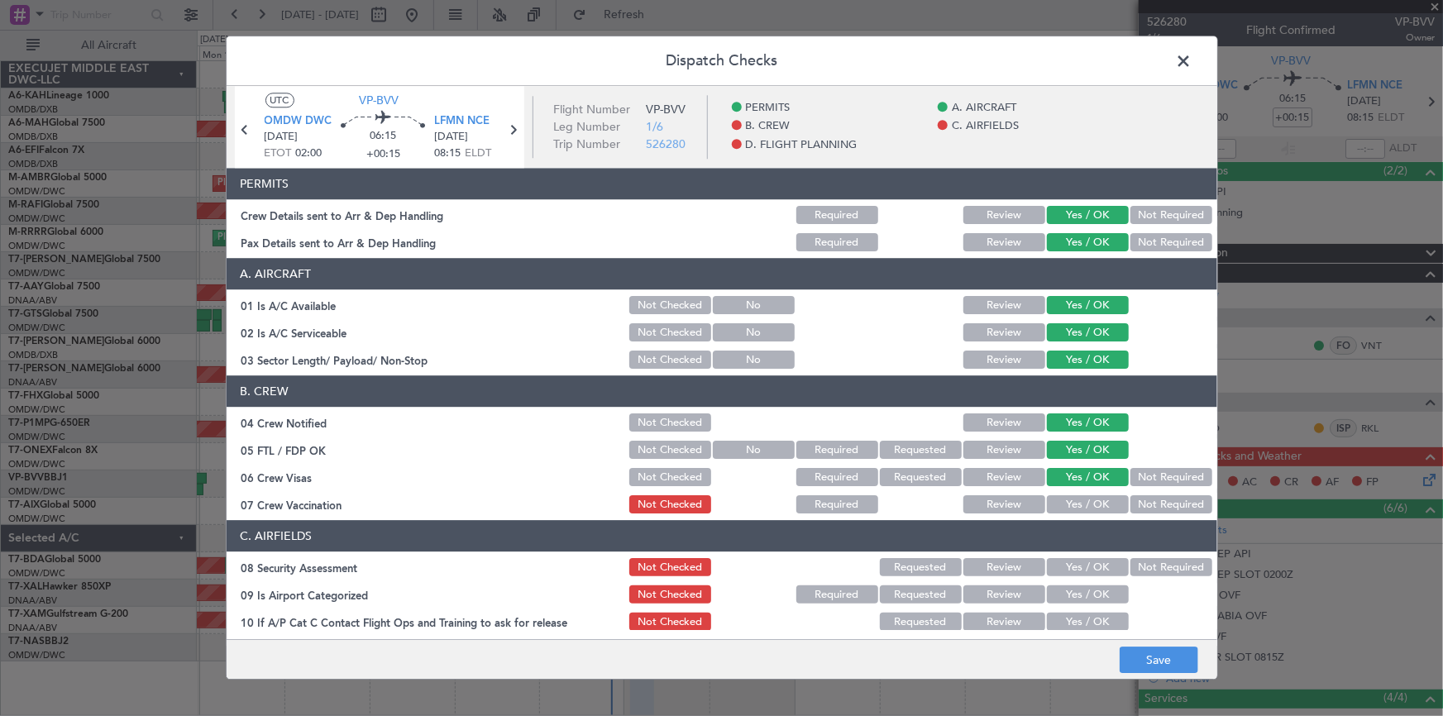
click at [1149, 497] on button "Not Required" at bounding box center [1172, 505] width 82 height 18
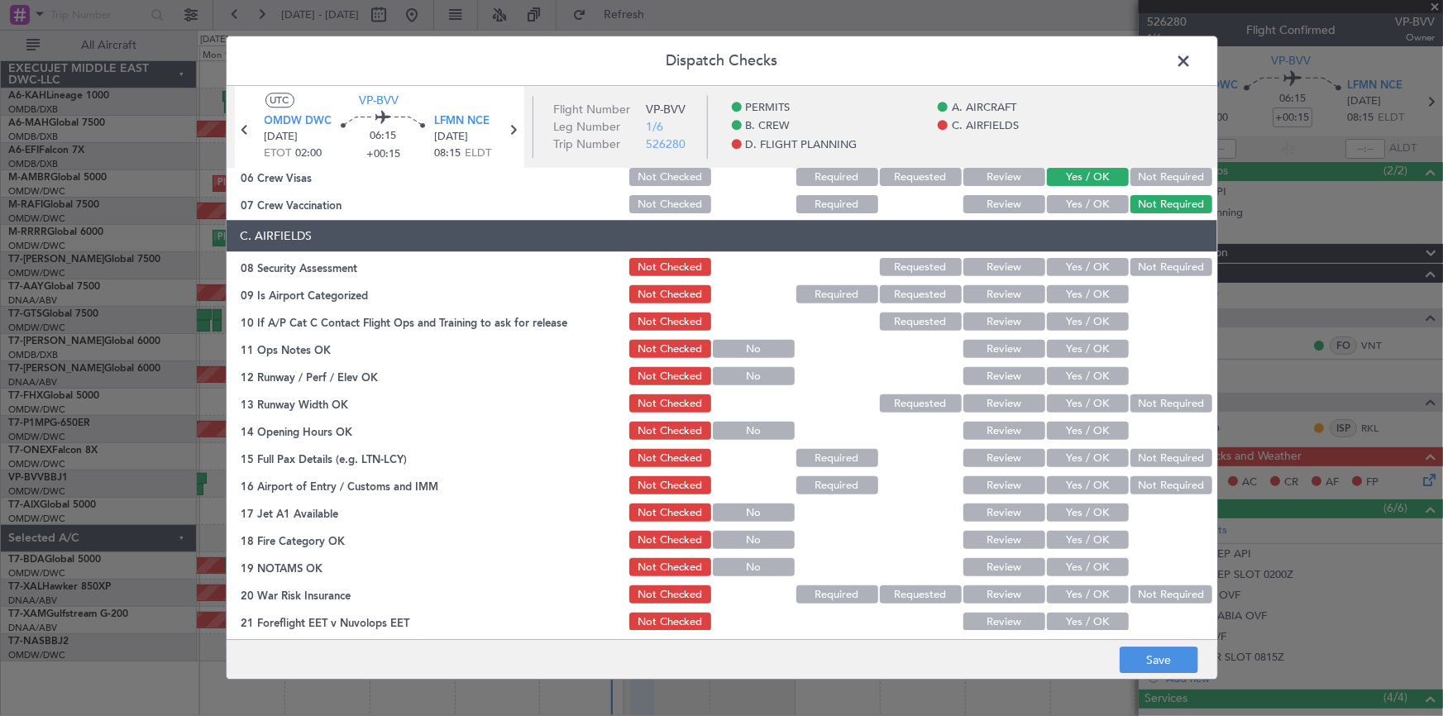
scroll to position [150, 0]
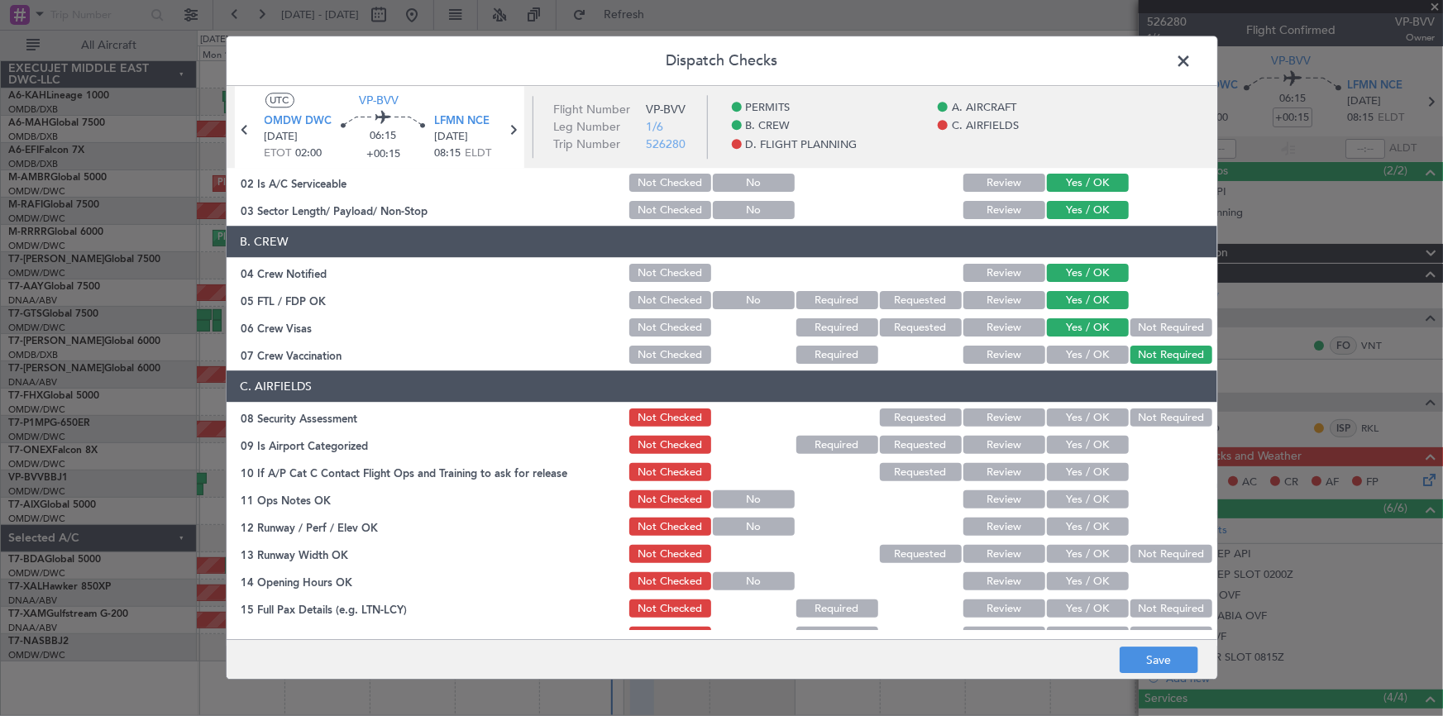
click at [1087, 418] on button "Yes / OK" at bounding box center [1088, 418] width 82 height 18
click at [1152, 419] on button "Not Required" at bounding box center [1172, 418] width 82 height 18
click at [1059, 441] on button "Yes / OK" at bounding box center [1088, 446] width 82 height 18
click at [1069, 480] on button "Yes / OK" at bounding box center [1088, 473] width 82 height 18
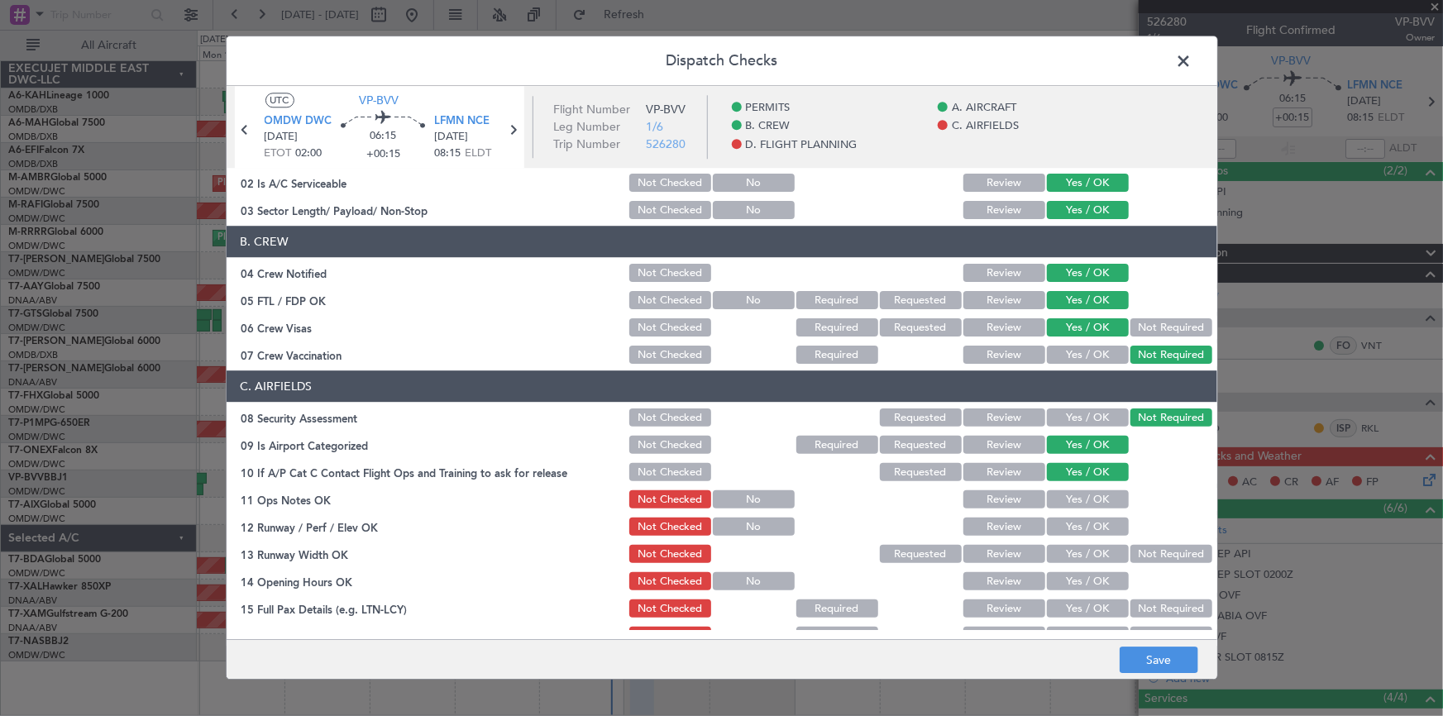
click at [1073, 500] on button "Yes / OK" at bounding box center [1088, 500] width 82 height 18
click at [1077, 522] on button "Yes / OK" at bounding box center [1088, 528] width 82 height 18
click at [1074, 553] on button "Yes / OK" at bounding box center [1088, 555] width 82 height 18
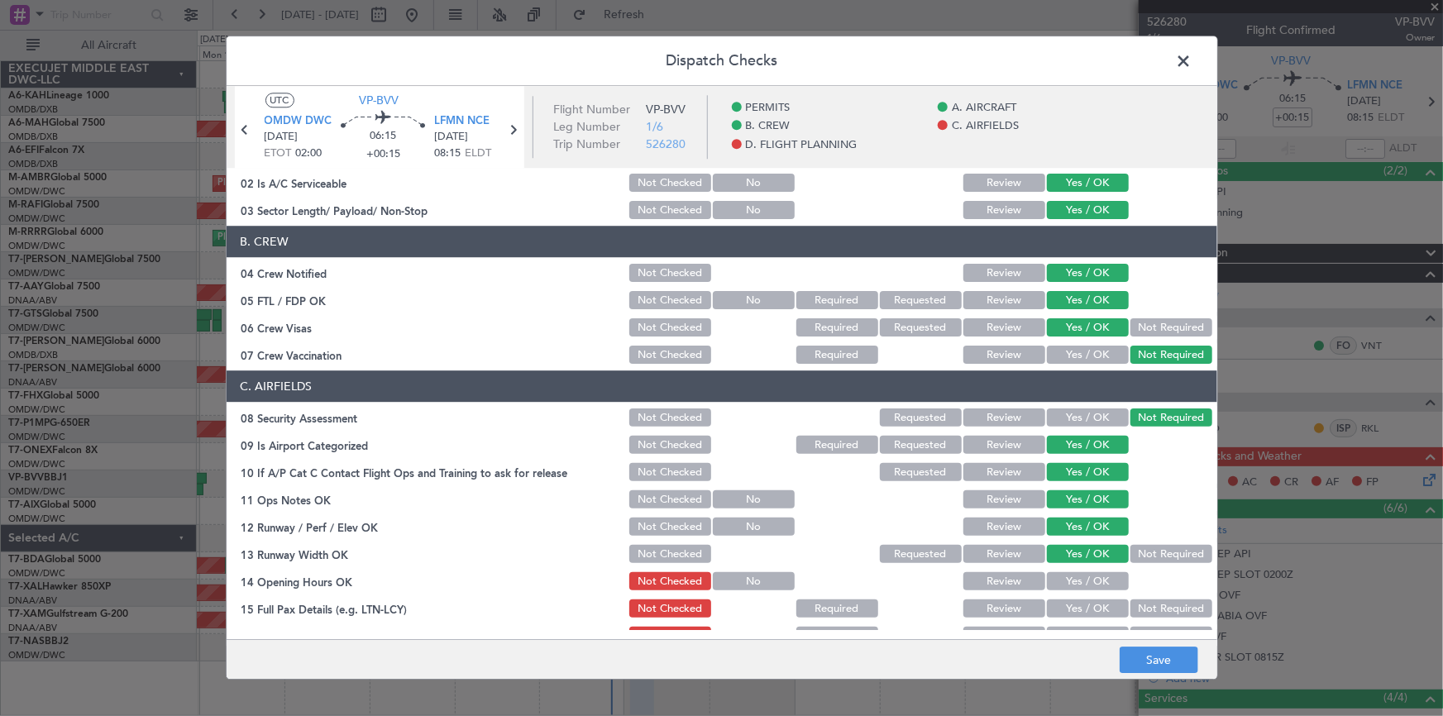
click at [1084, 584] on button "Yes / OK" at bounding box center [1088, 582] width 82 height 18
click at [1084, 602] on button "Yes / OK" at bounding box center [1088, 609] width 82 height 18
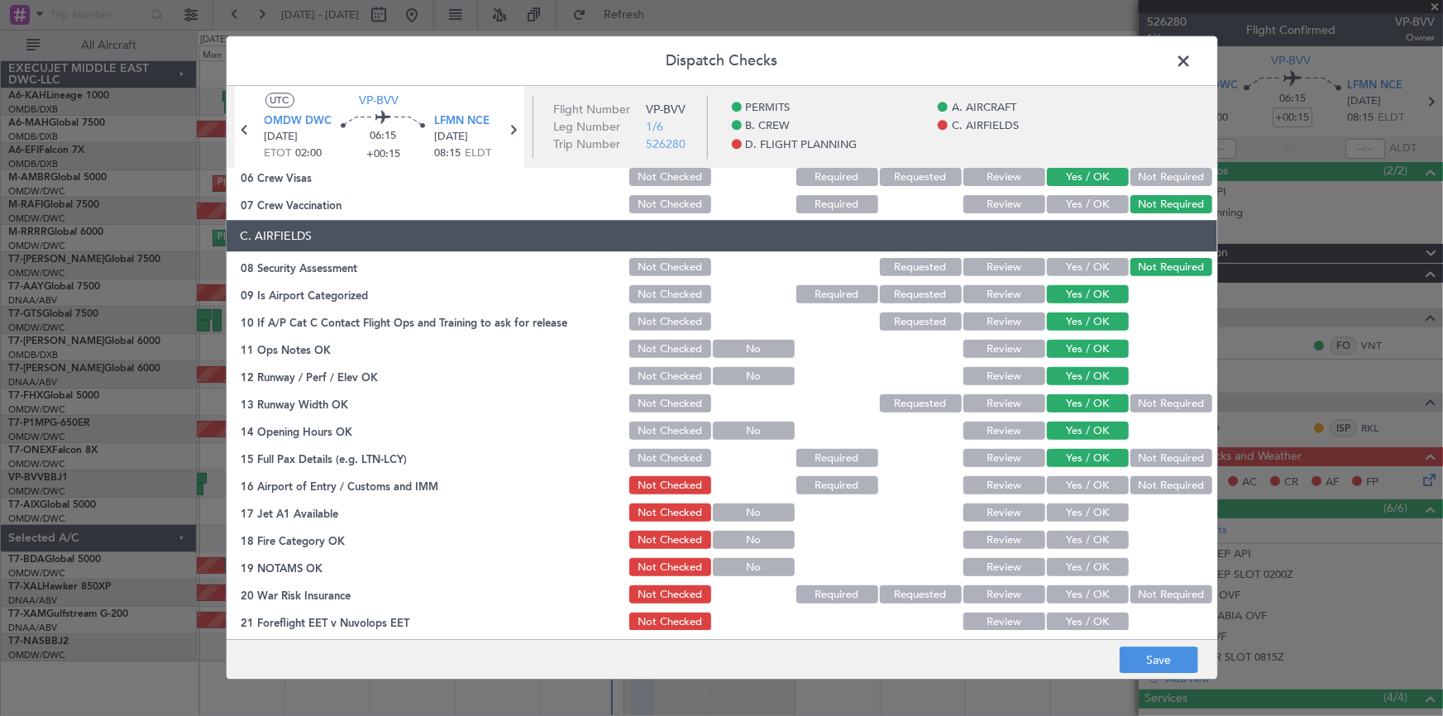
click at [1085, 475] on div "Yes / OK" at bounding box center [1087, 486] width 84 height 23
click at [1084, 490] on button "Yes / OK" at bounding box center [1088, 486] width 82 height 18
click at [1076, 520] on button "Yes / OK" at bounding box center [1088, 514] width 82 height 18
click at [1073, 538] on button "Yes / OK" at bounding box center [1088, 541] width 82 height 18
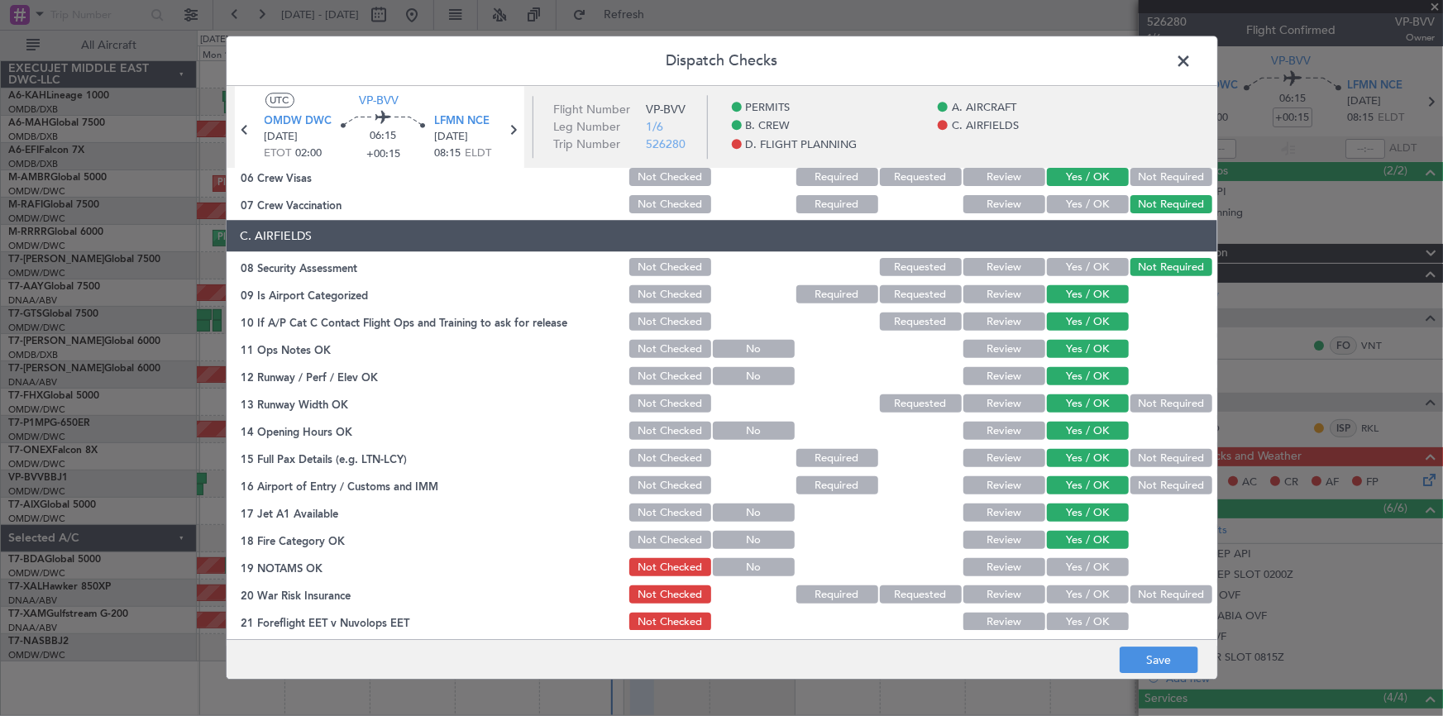
click at [1078, 573] on button "Yes / OK" at bounding box center [1088, 568] width 82 height 18
click at [1077, 596] on button "Yes / OK" at bounding box center [1088, 595] width 82 height 18
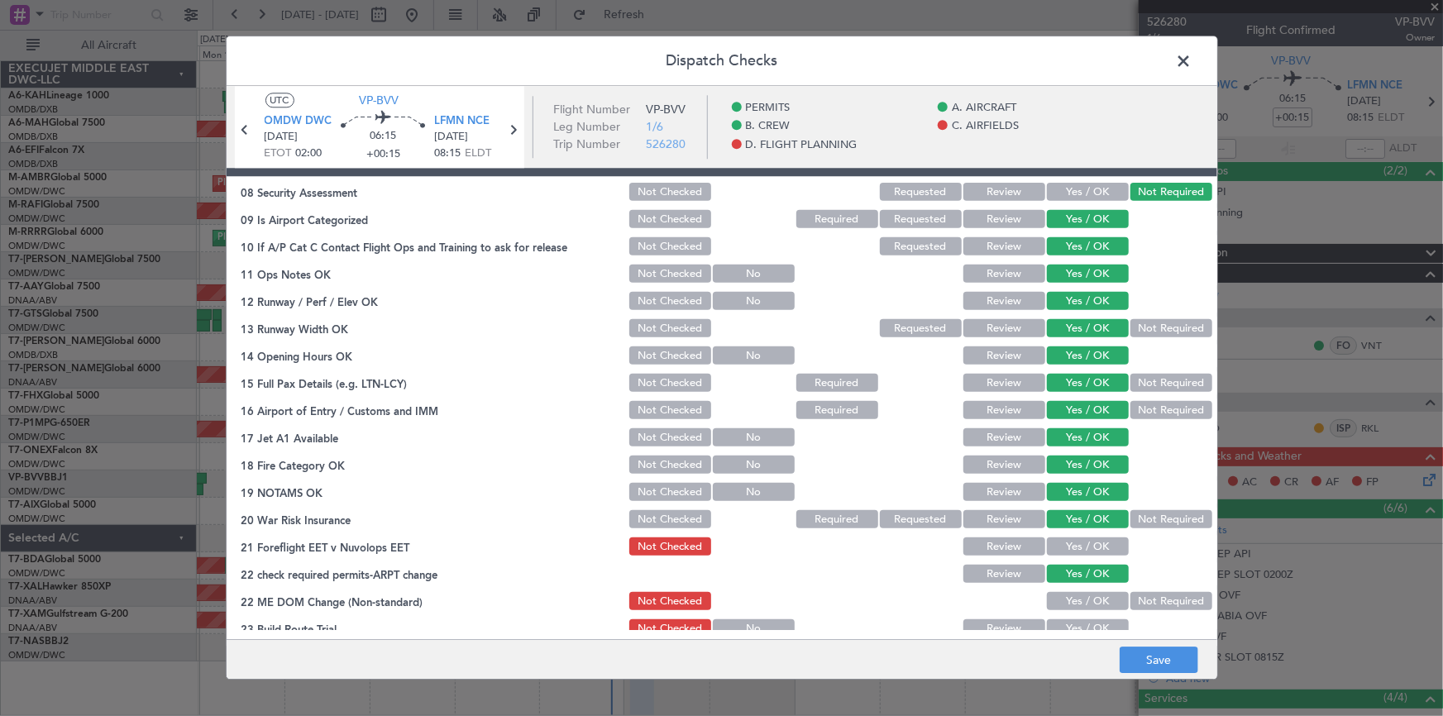
click at [1070, 543] on button "Yes / OK" at bounding box center [1088, 547] width 82 height 18
click at [1074, 596] on button "Yes / OK" at bounding box center [1088, 602] width 82 height 18
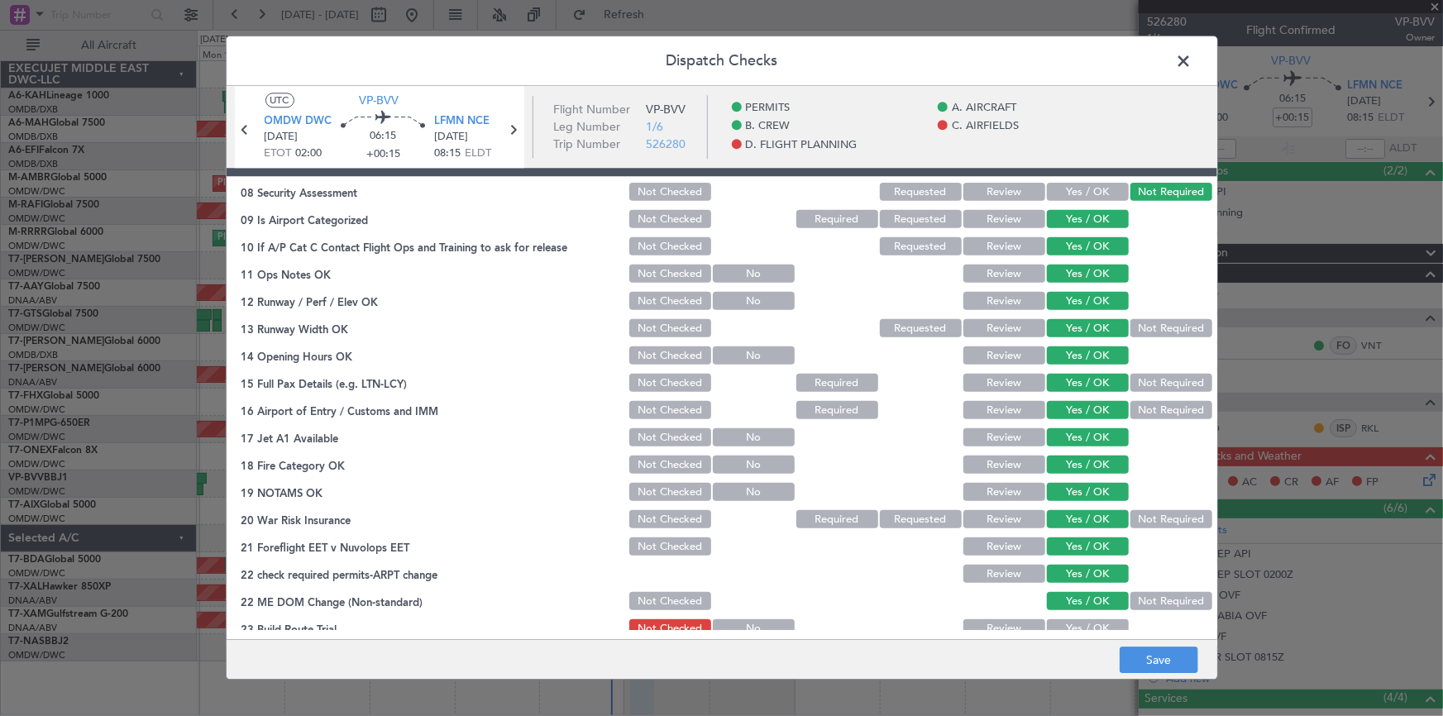
scroll to position [526, 0]
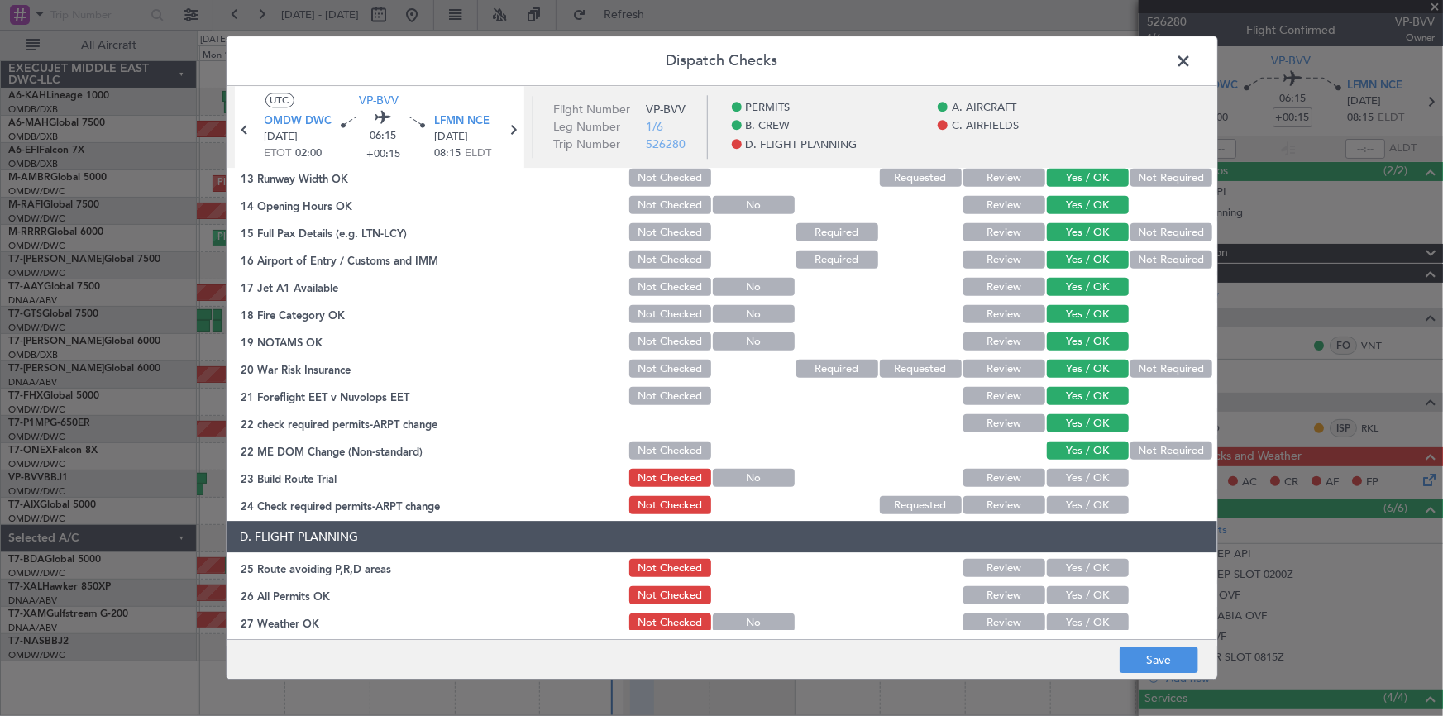
click at [1082, 473] on button "Yes / OK" at bounding box center [1088, 479] width 82 height 18
click at [1087, 495] on div "Yes / OK" at bounding box center [1087, 506] width 84 height 23
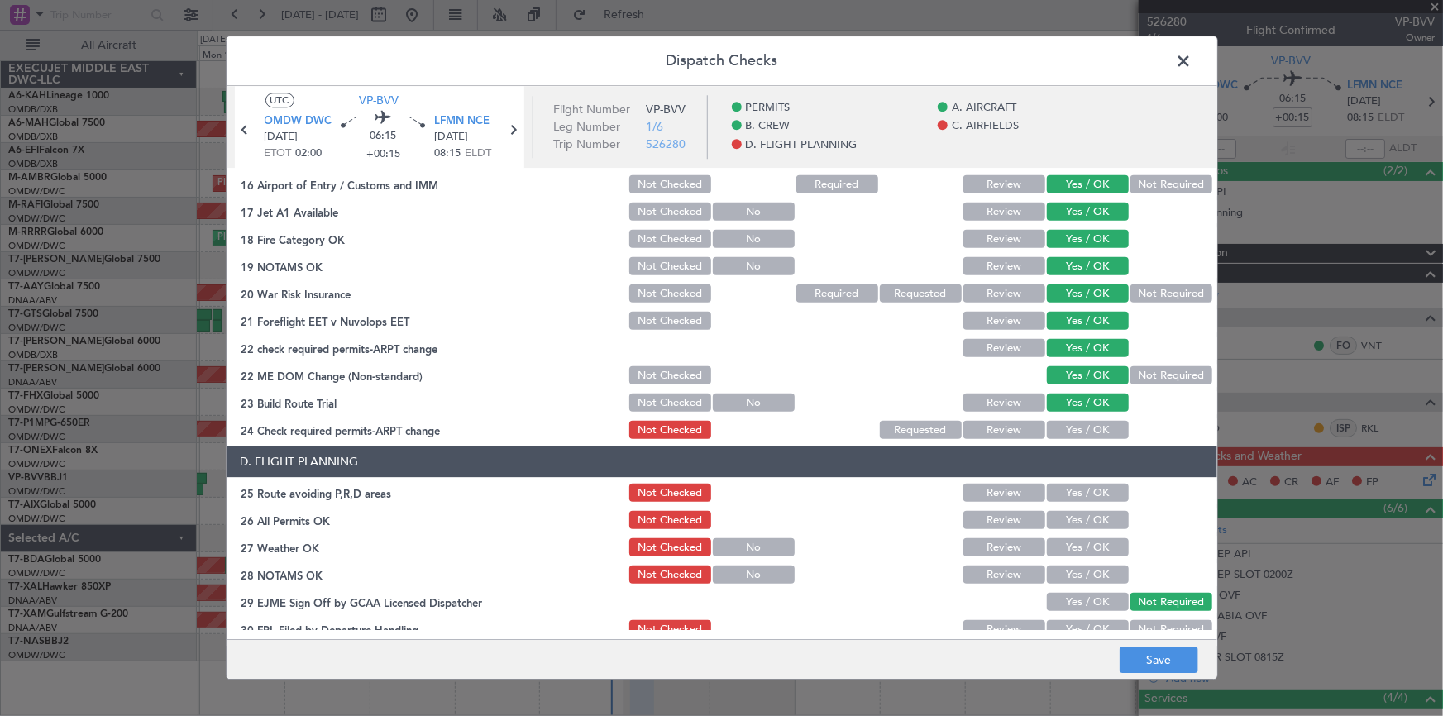
click at [1088, 428] on button "Yes / OK" at bounding box center [1088, 431] width 82 height 18
click at [1080, 485] on button "Yes / OK" at bounding box center [1088, 494] width 82 height 18
click at [1078, 523] on button "Yes / OK" at bounding box center [1088, 521] width 82 height 18
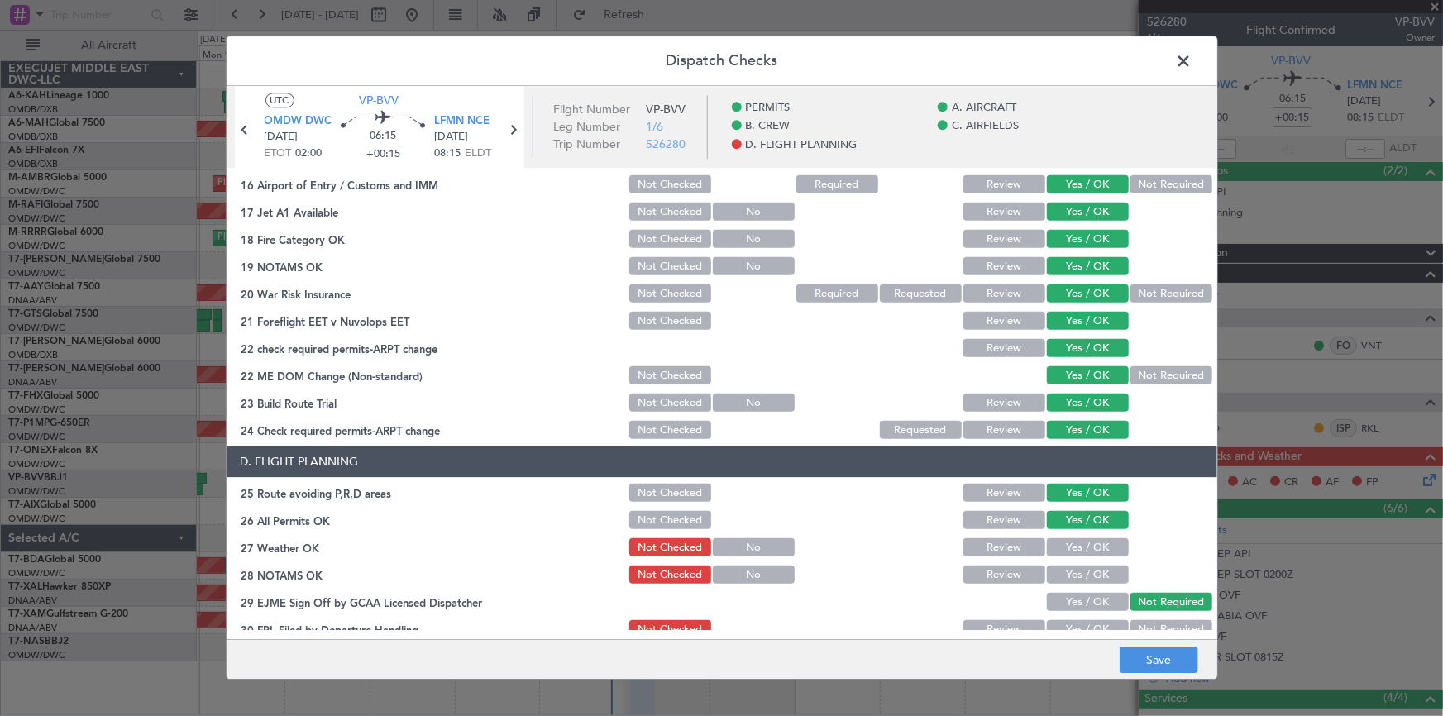
click at [1067, 544] on button "Yes / OK" at bounding box center [1088, 548] width 82 height 18
drag, startPoint x: 1069, startPoint y: 574, endPoint x: 1094, endPoint y: 599, distance: 35.7
click at [1070, 576] on button "Yes / OK" at bounding box center [1088, 576] width 82 height 18
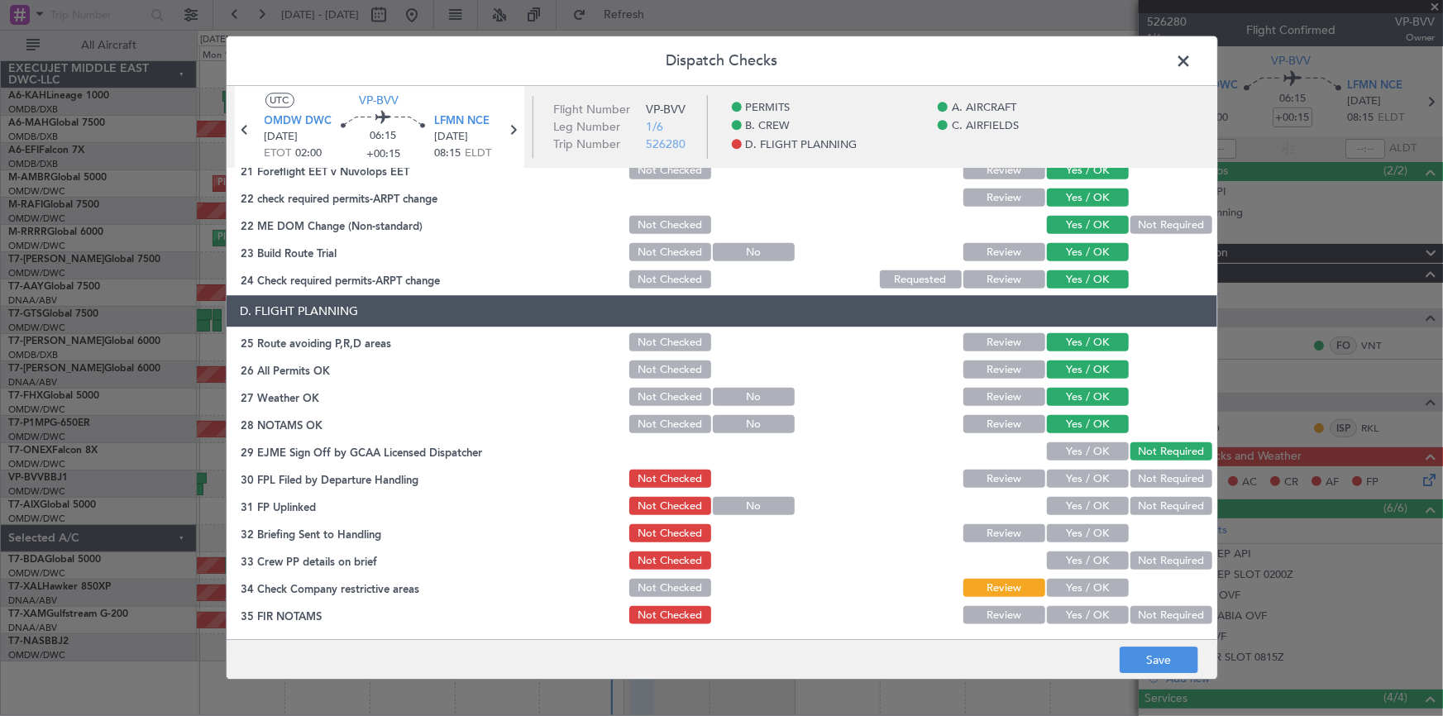
click at [1089, 483] on button "Yes / OK" at bounding box center [1088, 480] width 82 height 18
click at [1083, 505] on button "Yes / OK" at bounding box center [1088, 507] width 82 height 18
click at [1078, 528] on button "Yes / OK" at bounding box center [1088, 534] width 82 height 18
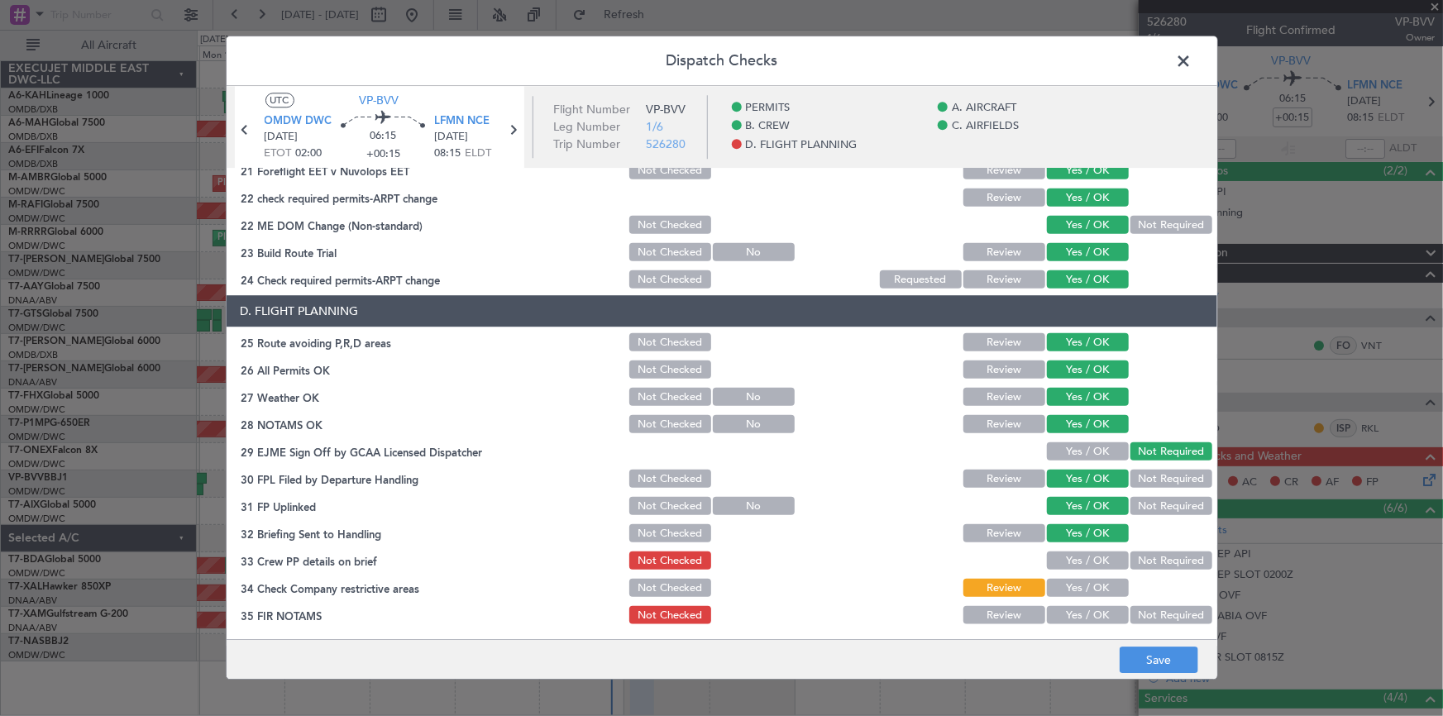
click at [1084, 560] on button "Yes / OK" at bounding box center [1088, 562] width 82 height 18
click at [1079, 582] on button "Yes / OK" at bounding box center [1088, 589] width 82 height 18
click at [1077, 611] on button "Yes / OK" at bounding box center [1088, 616] width 82 height 18
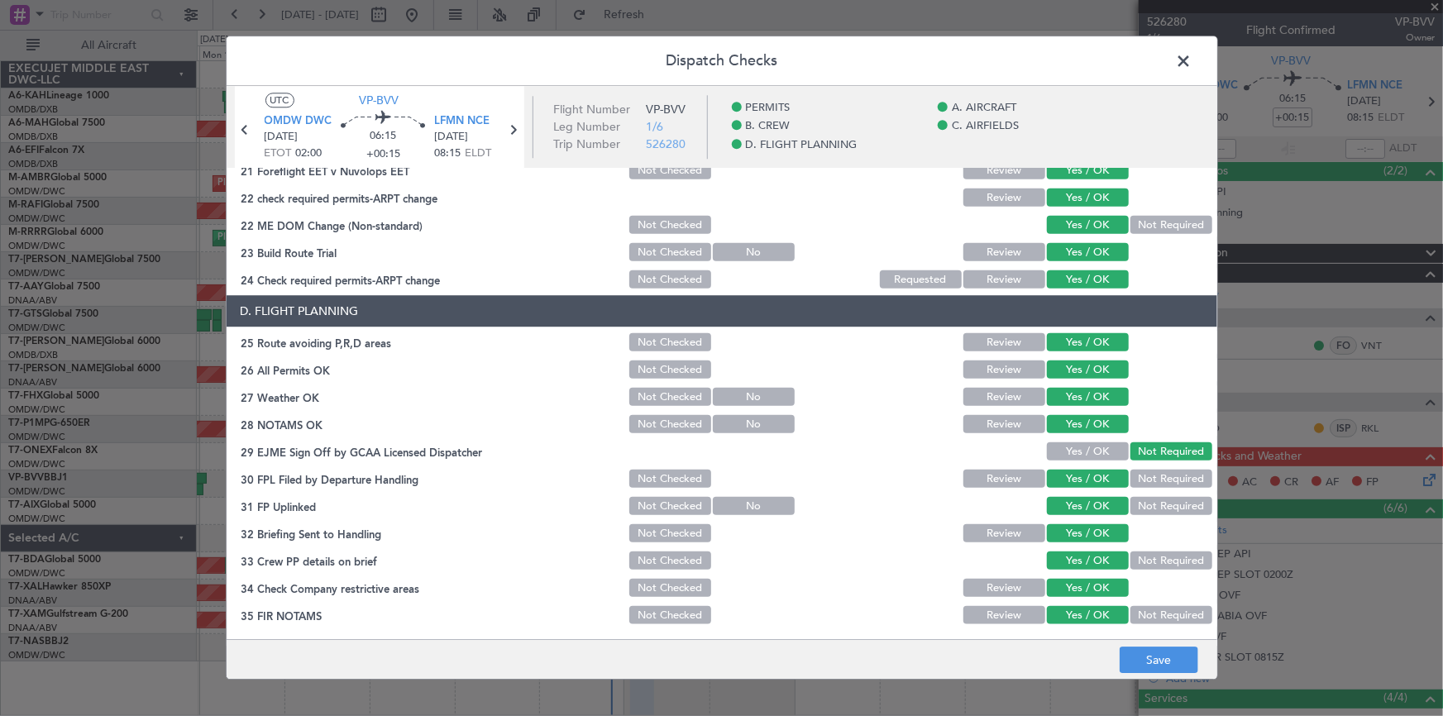
scroll to position [753, 0]
click at [1171, 658] on button "Save" at bounding box center [1159, 661] width 79 height 26
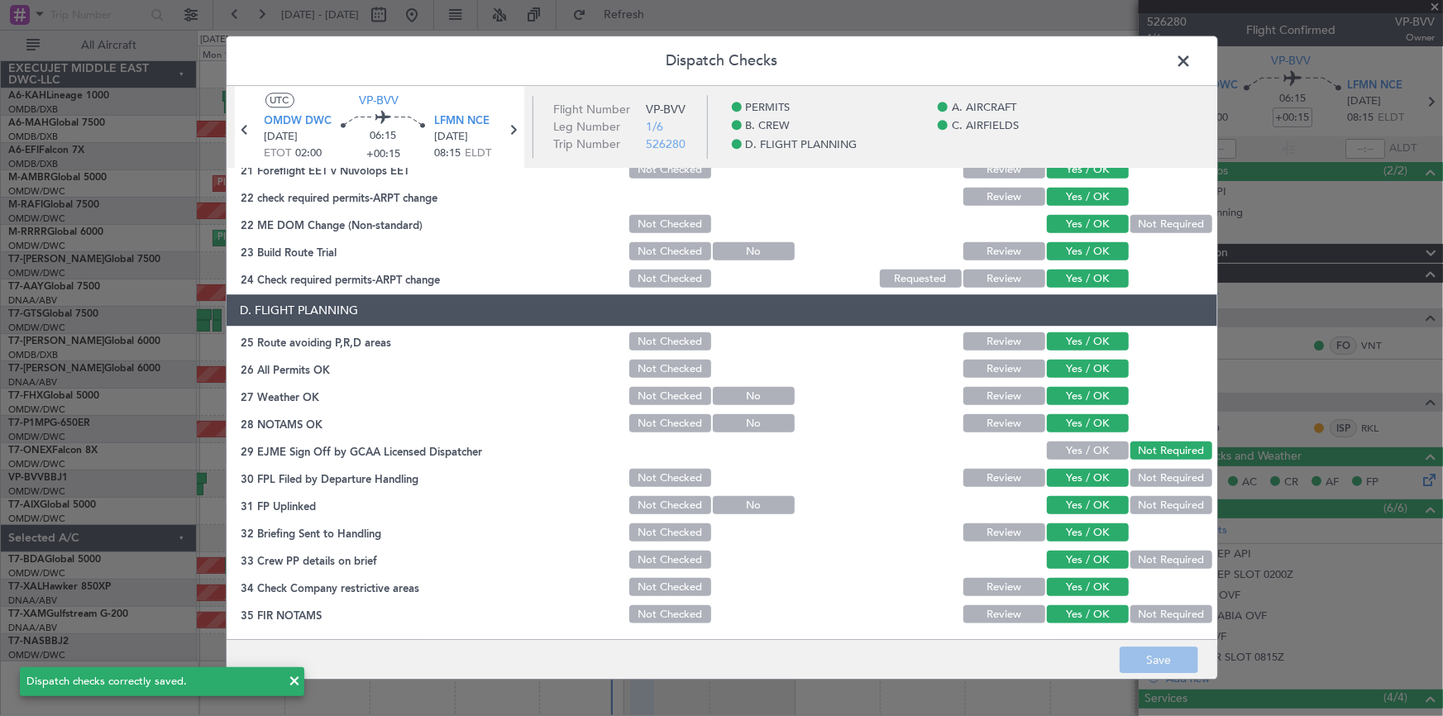
click at [1193, 63] on span at bounding box center [1193, 65] width 0 height 33
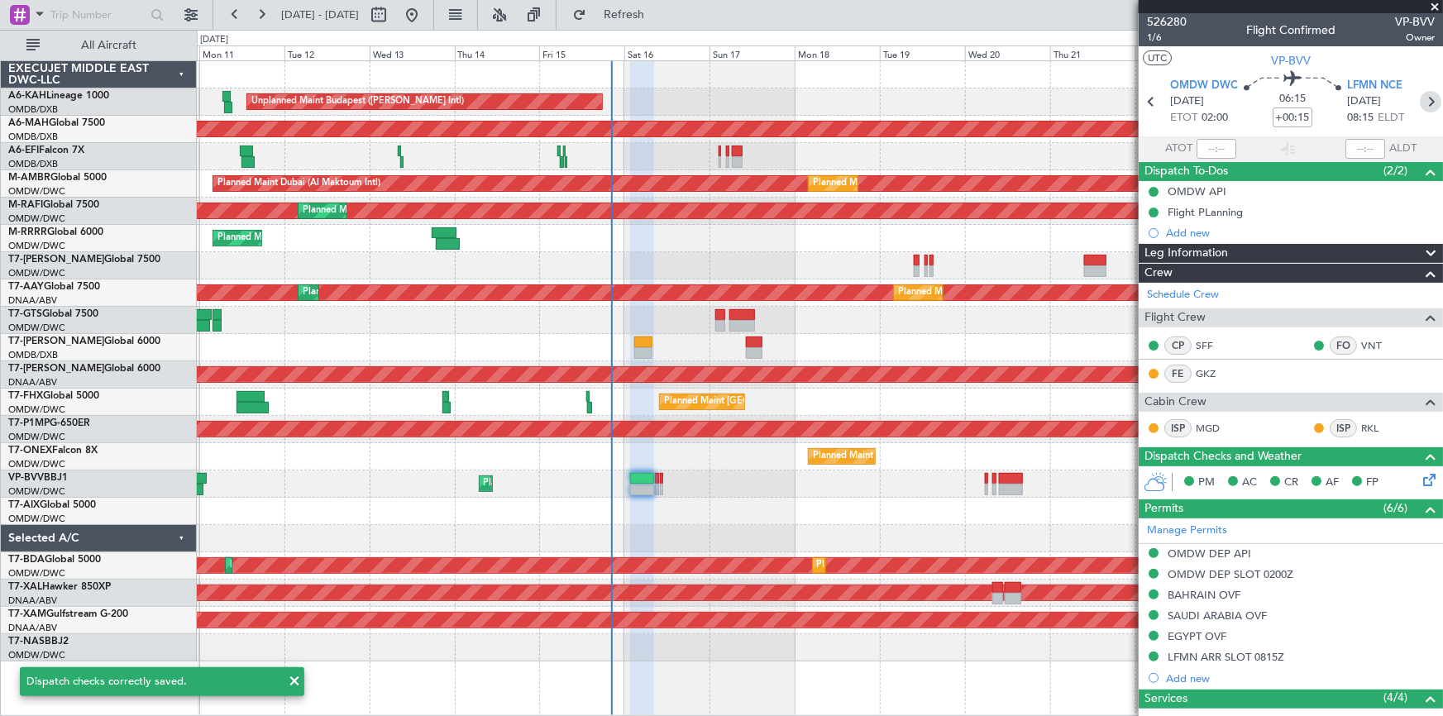
click at [1425, 91] on icon at bounding box center [1431, 102] width 22 height 22
type input "+00:05"
type input "4"
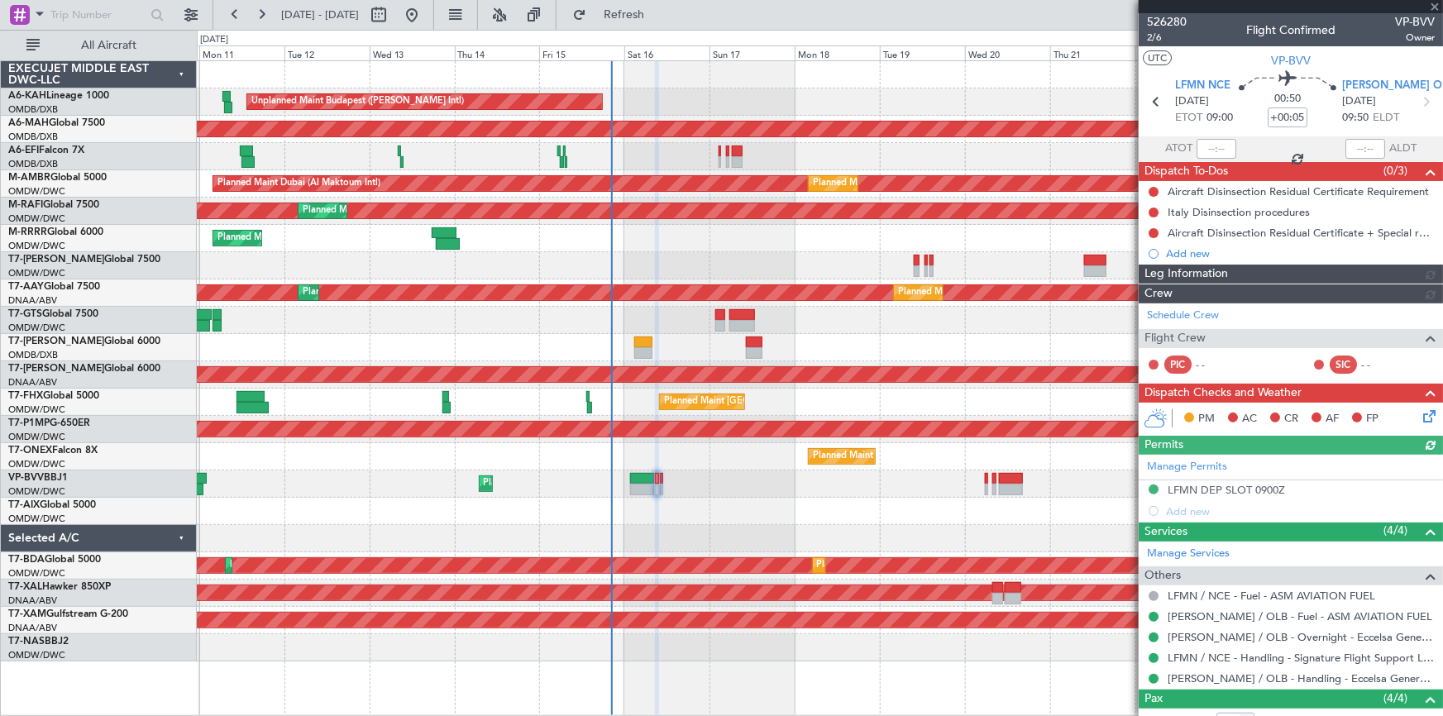
type input "Dherander Fithani (DHF)"
type input "6970"
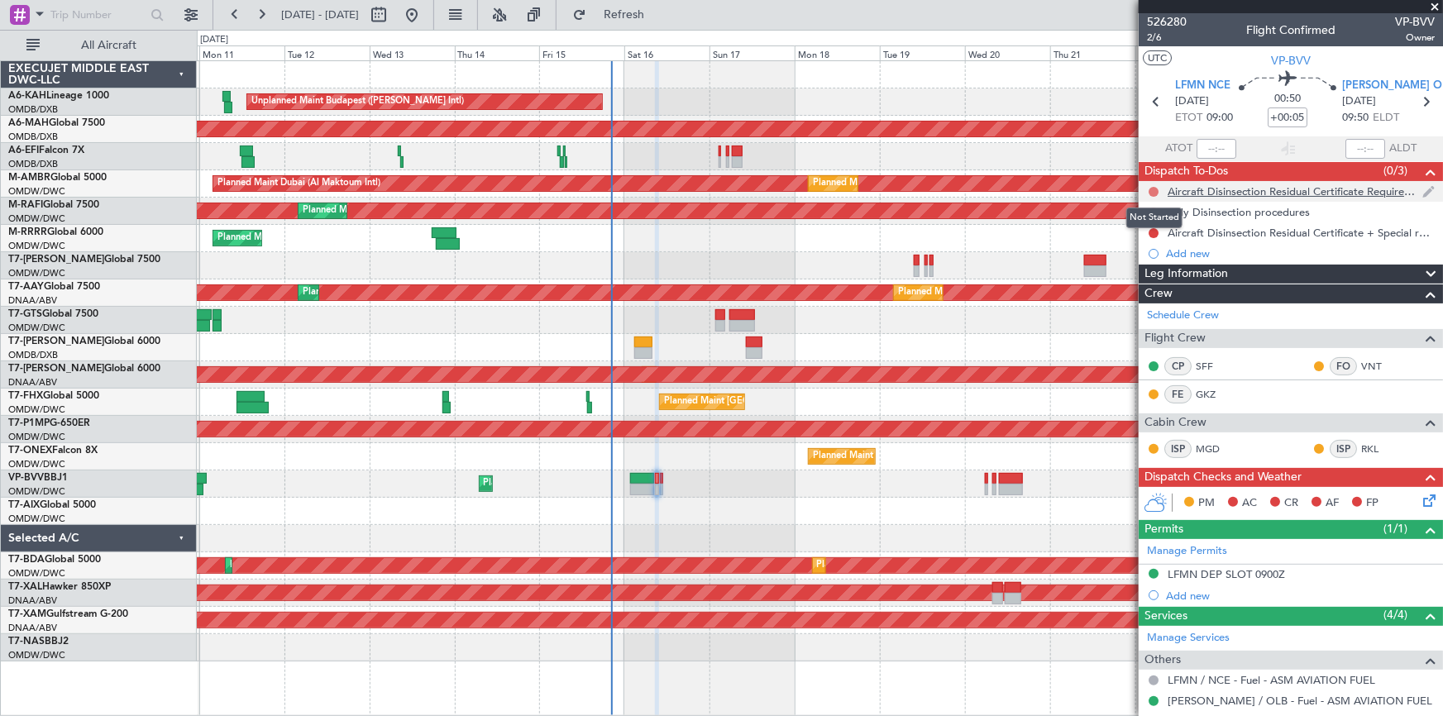
click at [1150, 191] on button at bounding box center [1154, 192] width 10 height 10
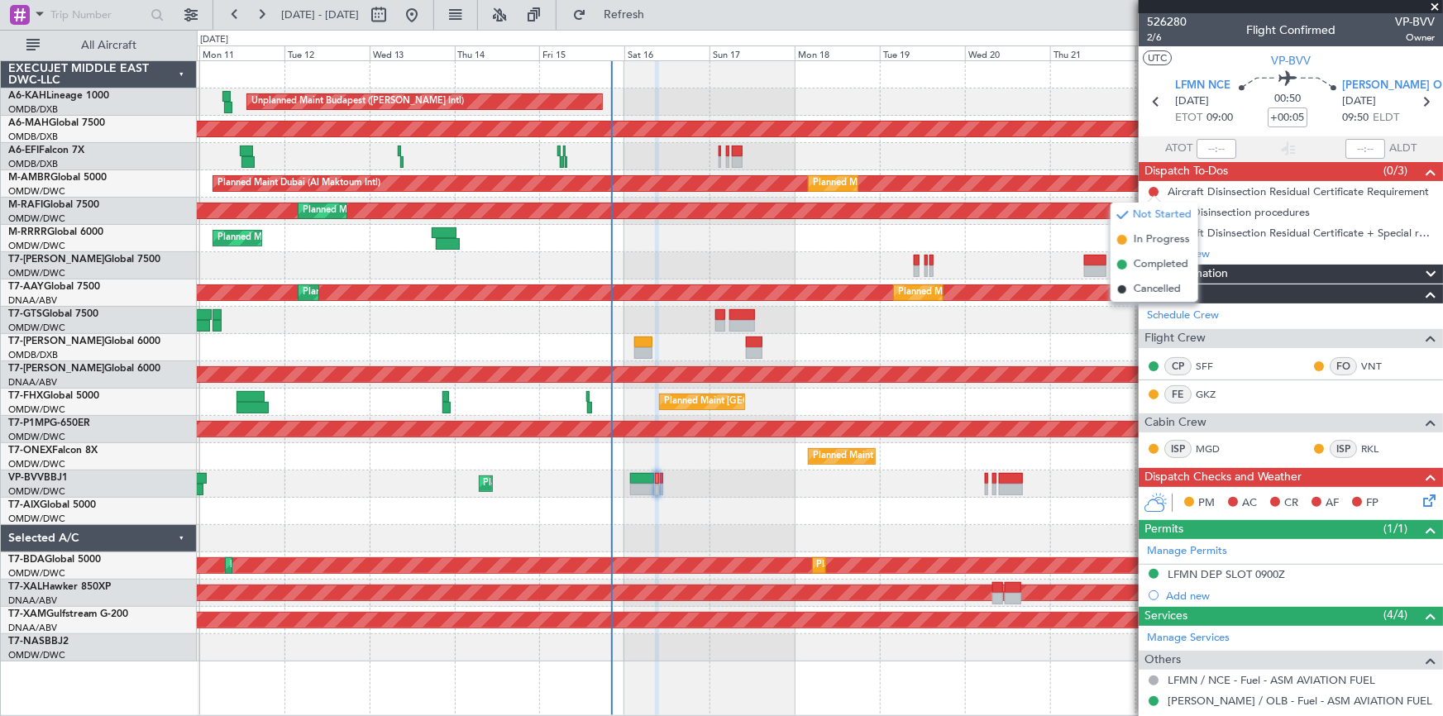
click at [1421, 496] on icon at bounding box center [1426, 497] width 13 height 13
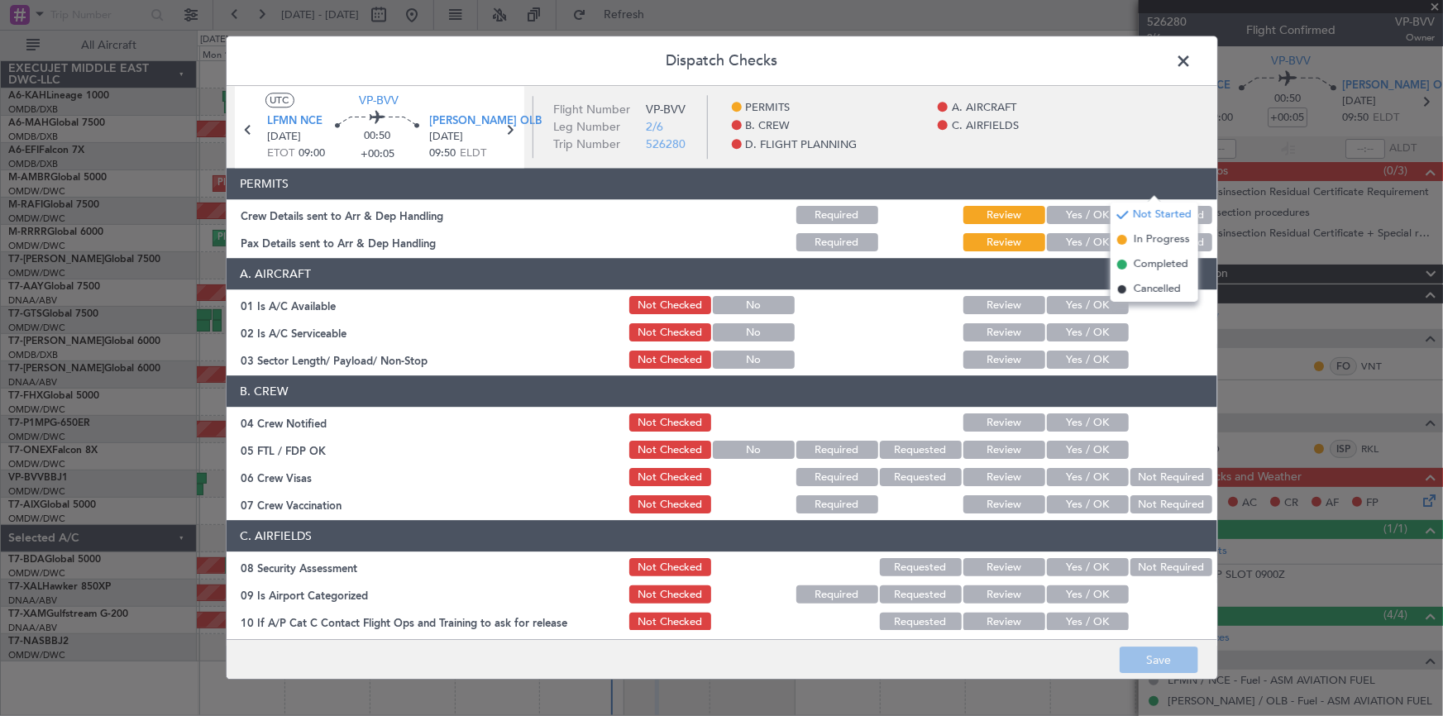
click at [1064, 210] on button "Yes / OK" at bounding box center [1088, 216] width 82 height 18
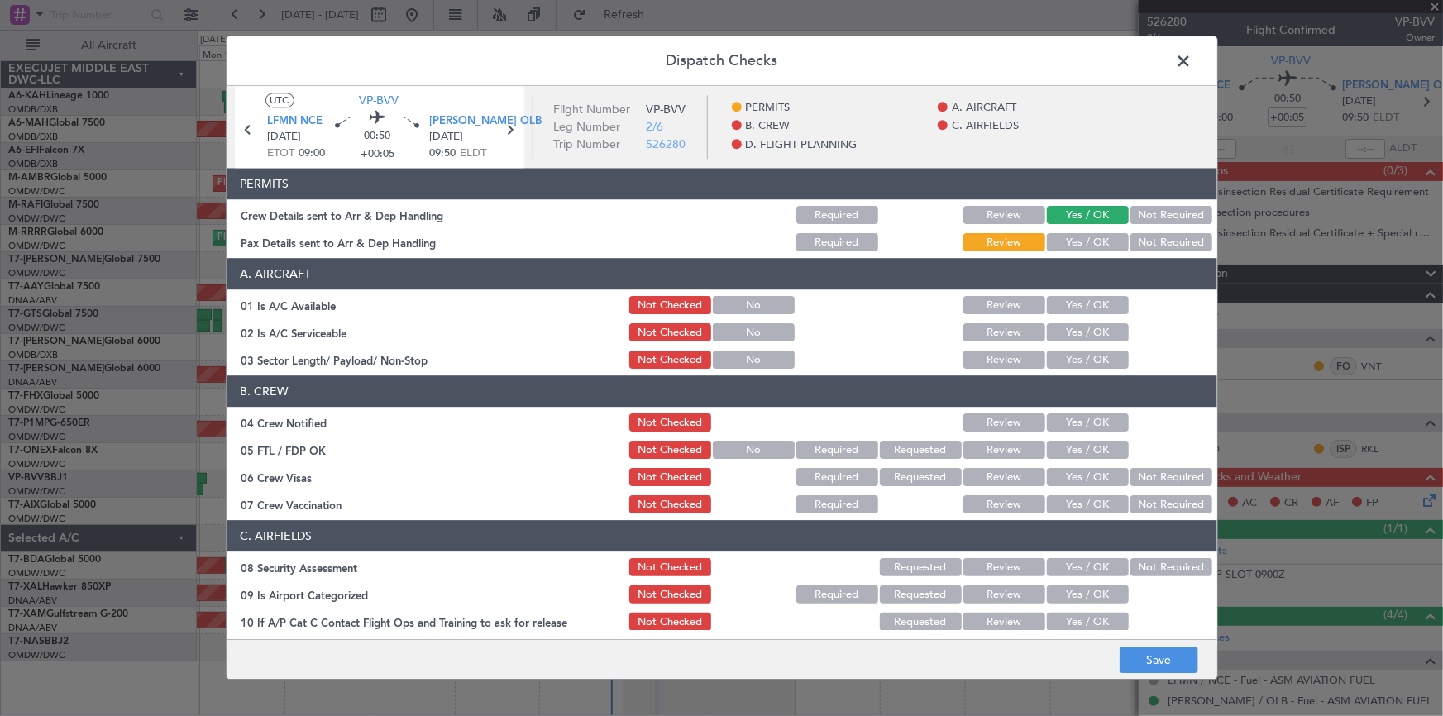
click at [1076, 242] on button "Yes / OK" at bounding box center [1088, 243] width 82 height 18
click at [1066, 302] on button "Yes / OK" at bounding box center [1088, 306] width 82 height 18
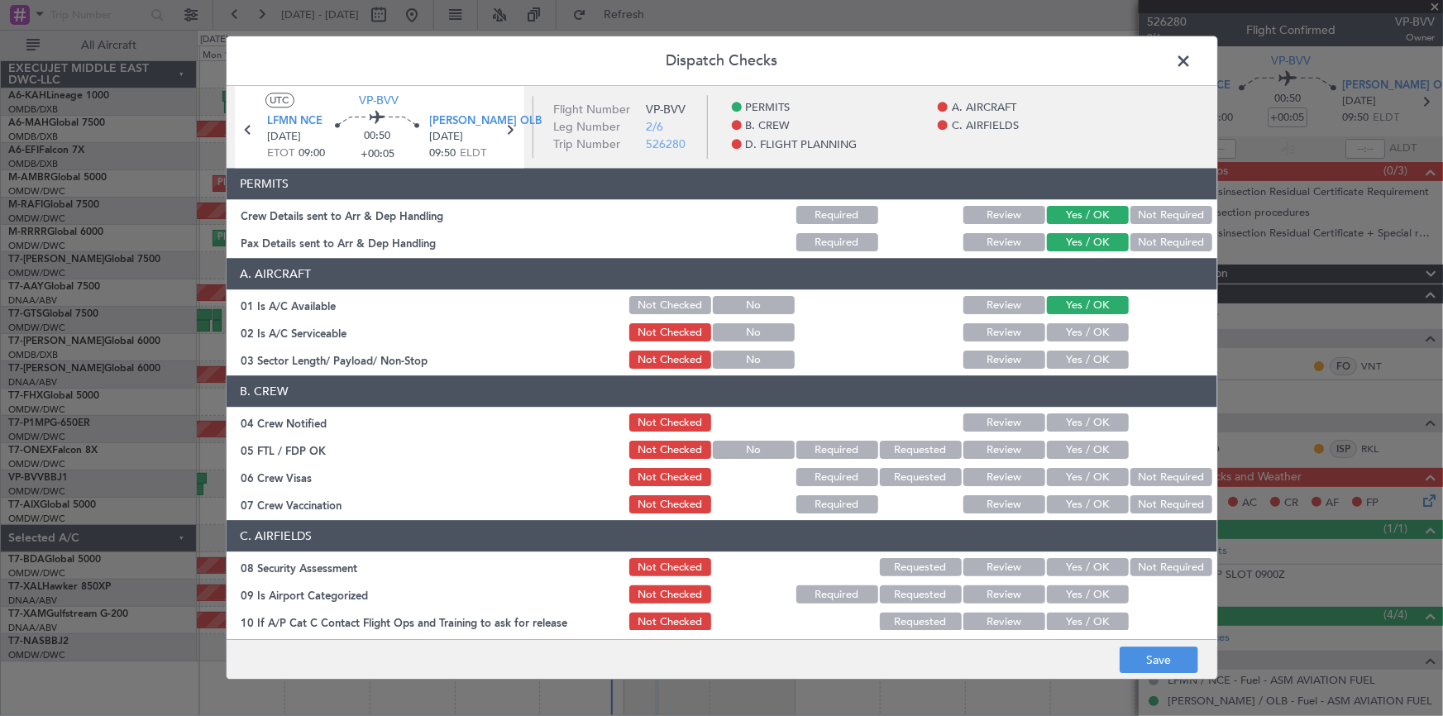
click at [1064, 331] on button "Yes / OK" at bounding box center [1088, 333] width 82 height 18
click at [1063, 366] on button "Yes / OK" at bounding box center [1088, 361] width 82 height 18
click at [1063, 414] on button "Yes / OK" at bounding box center [1088, 423] width 82 height 18
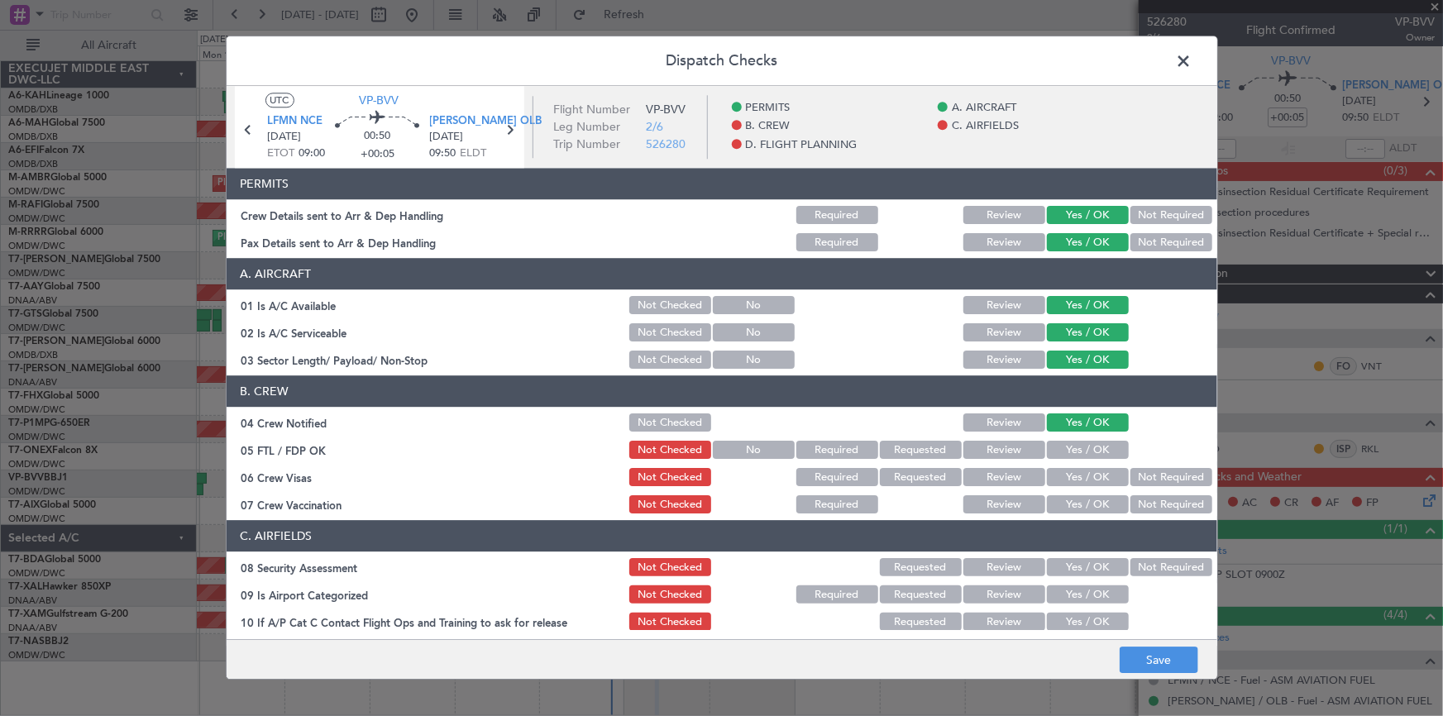
click at [1070, 442] on button "Yes / OK" at bounding box center [1088, 451] width 82 height 18
click at [1081, 466] on div "Yes / OK" at bounding box center [1087, 477] width 84 height 23
click at [1075, 471] on button "Yes / OK" at bounding box center [1088, 478] width 82 height 18
click at [1148, 505] on button "Not Required" at bounding box center [1172, 505] width 82 height 18
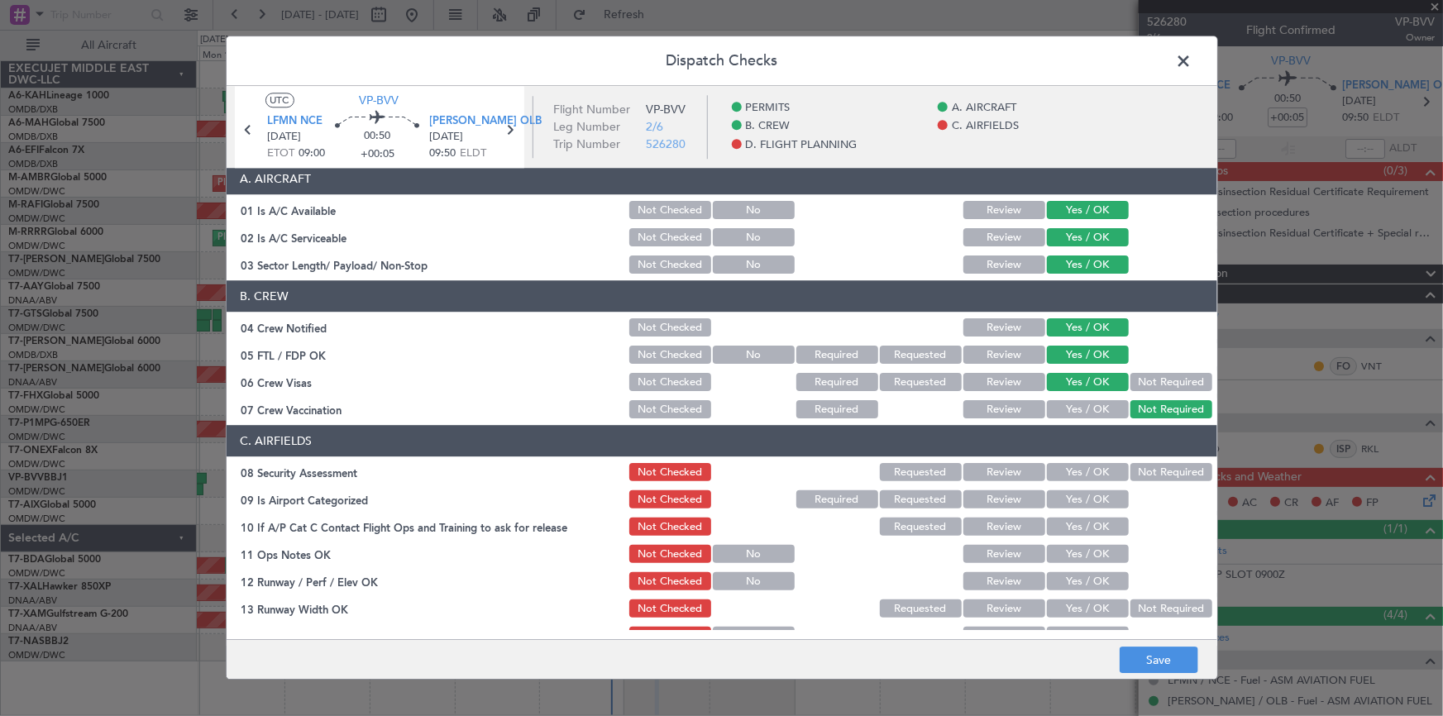
scroll to position [150, 0]
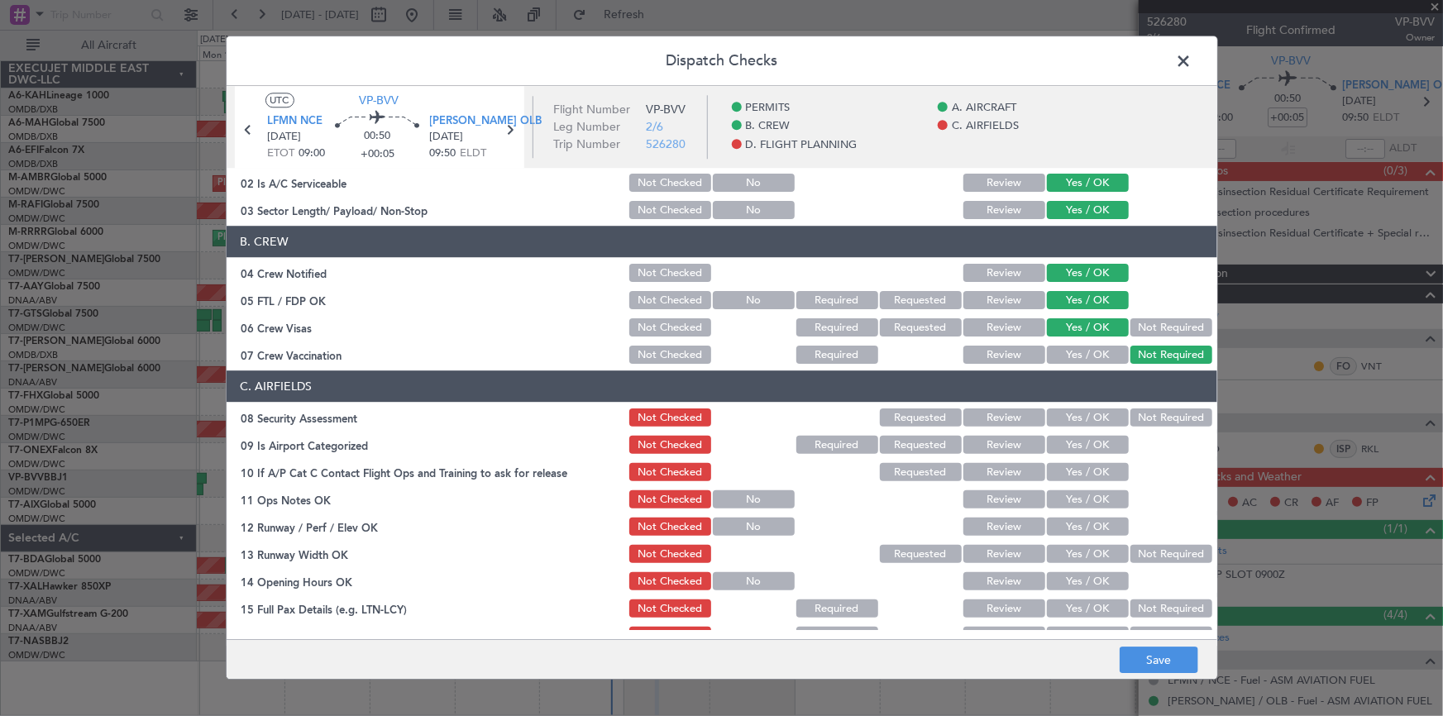
click at [1079, 415] on button "Yes / OK" at bounding box center [1088, 418] width 82 height 18
click at [1138, 410] on button "Not Required" at bounding box center [1172, 418] width 82 height 18
click at [1069, 441] on button "Yes / OK" at bounding box center [1088, 446] width 82 height 18
click at [1072, 466] on button "Yes / OK" at bounding box center [1088, 473] width 82 height 18
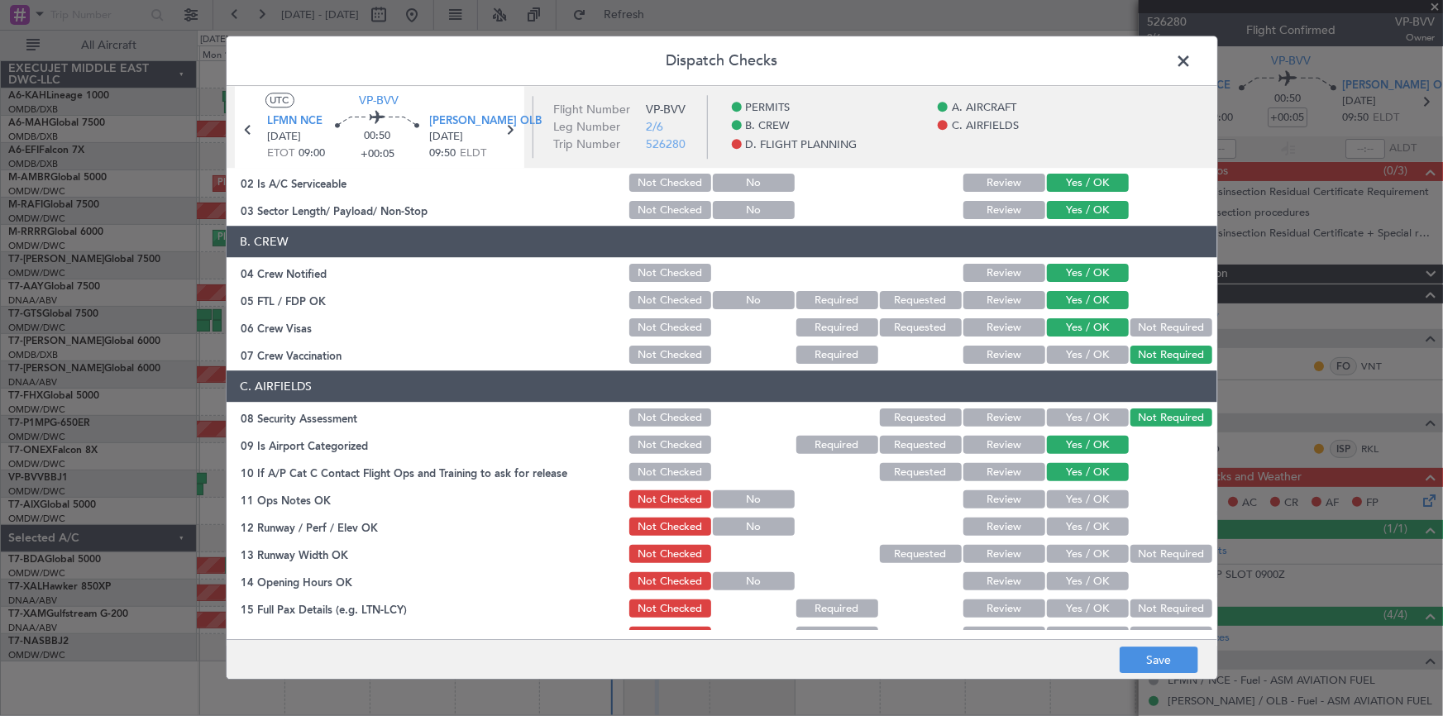
click at [1064, 491] on button "Yes / OK" at bounding box center [1088, 500] width 82 height 18
drag, startPoint x: 1073, startPoint y: 519, endPoint x: 1073, endPoint y: 558, distance: 38.9
click at [1074, 524] on button "Yes / OK" at bounding box center [1088, 528] width 82 height 18
click at [1072, 548] on button "Yes / OK" at bounding box center [1088, 555] width 82 height 18
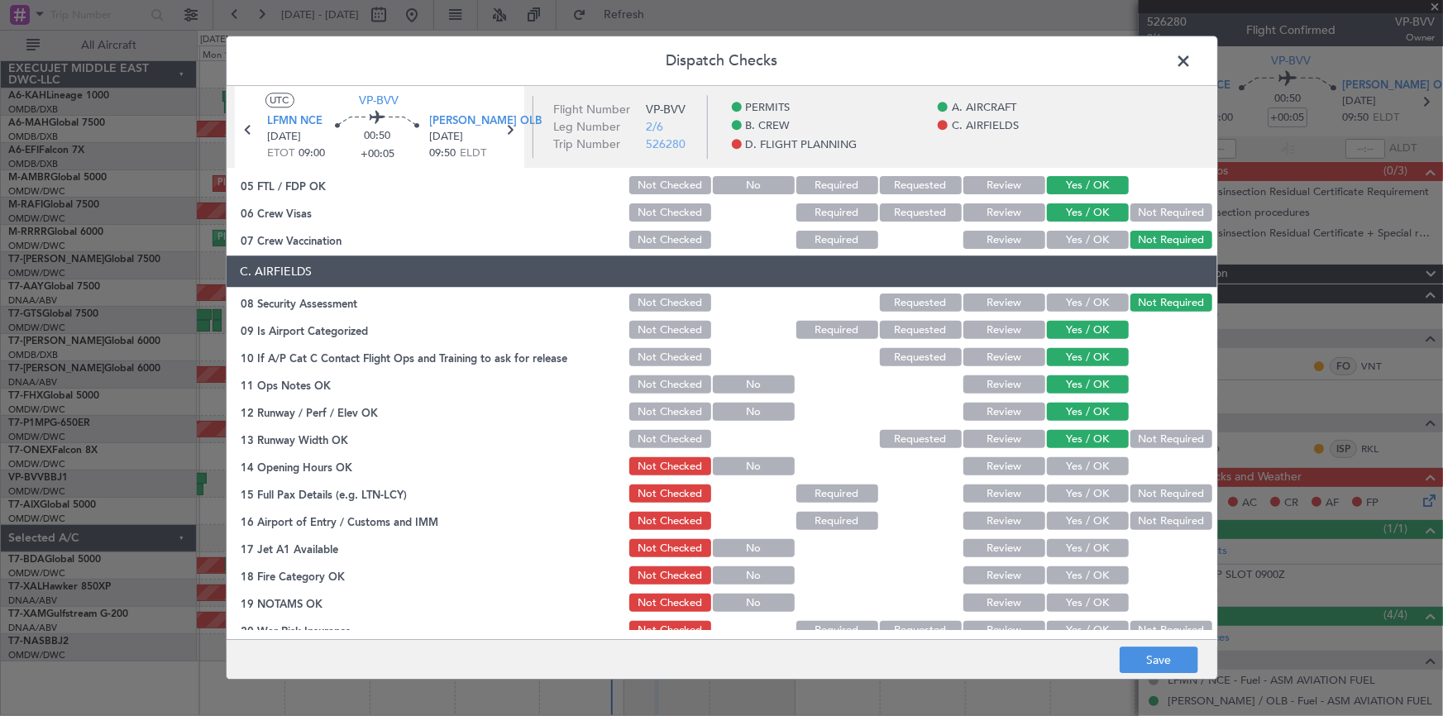
scroll to position [300, 0]
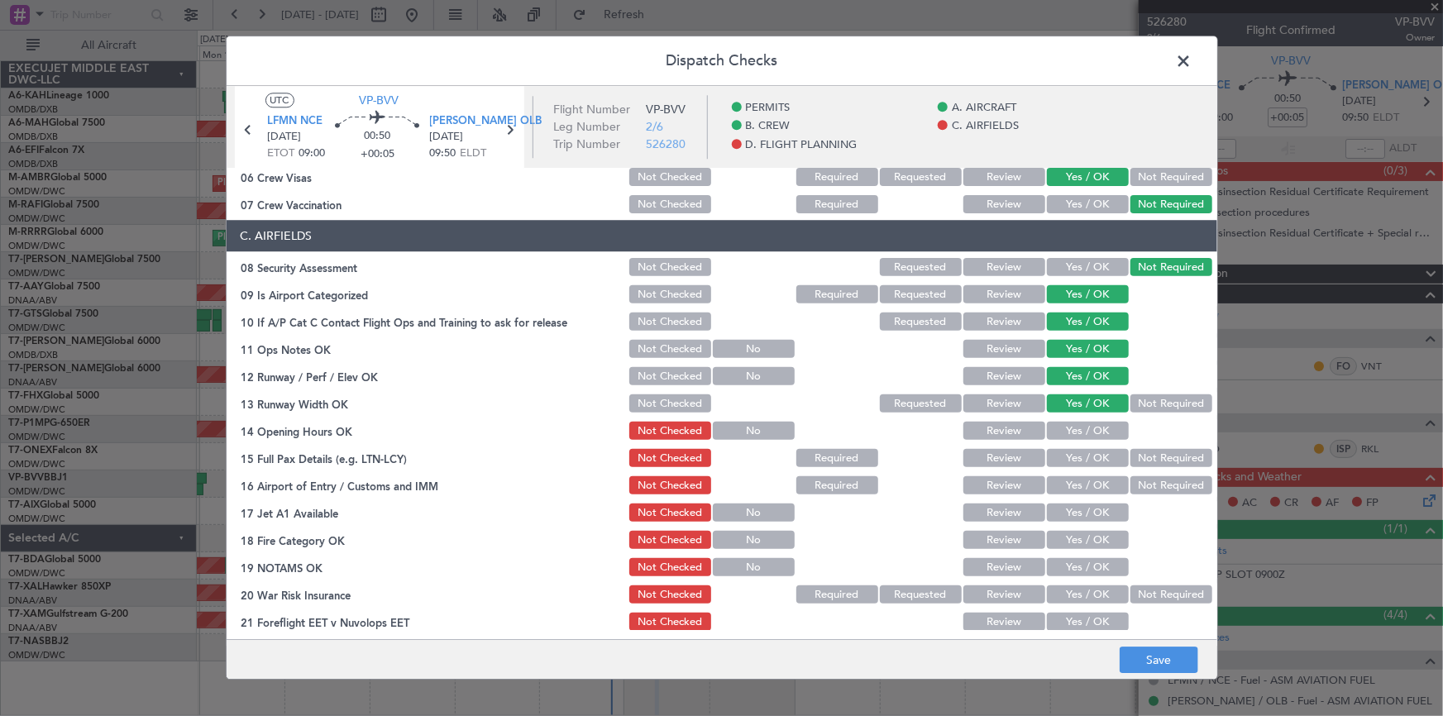
click at [1084, 430] on button "Yes / OK" at bounding box center [1088, 432] width 82 height 18
click at [1079, 452] on button "Yes / OK" at bounding box center [1088, 459] width 82 height 18
click at [1146, 481] on button "Not Required" at bounding box center [1172, 486] width 82 height 18
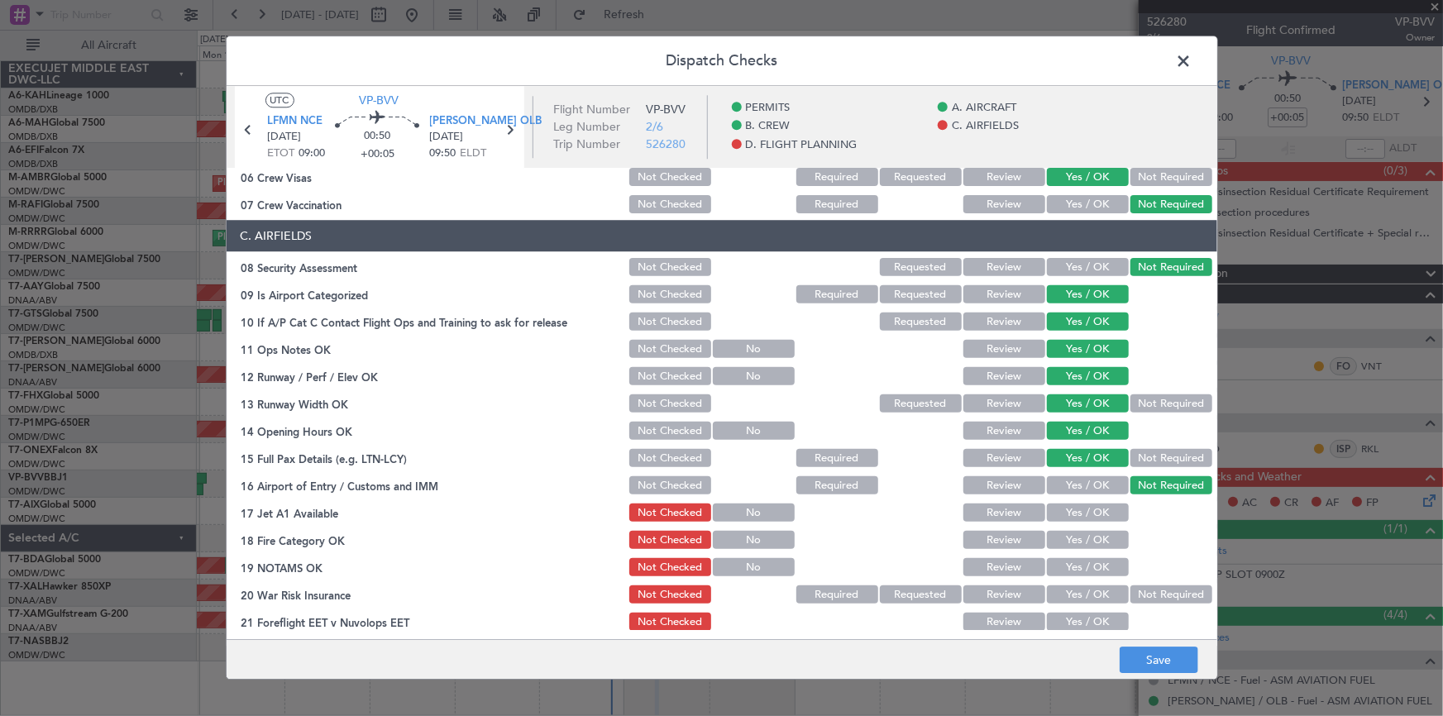
click at [1069, 509] on button "Yes / OK" at bounding box center [1088, 514] width 82 height 18
click at [1075, 526] on section "C. AIRFIELDS 08 Security Assessment Not Checked Requested Review Yes / OK Not R…" at bounding box center [722, 482] width 991 height 523
drag, startPoint x: 1069, startPoint y: 556, endPoint x: 1079, endPoint y: 595, distance: 40.3
click at [1069, 562] on div "Yes / OK" at bounding box center [1087, 568] width 84 height 23
click at [1081, 542] on button "Yes / OK" at bounding box center [1088, 541] width 82 height 18
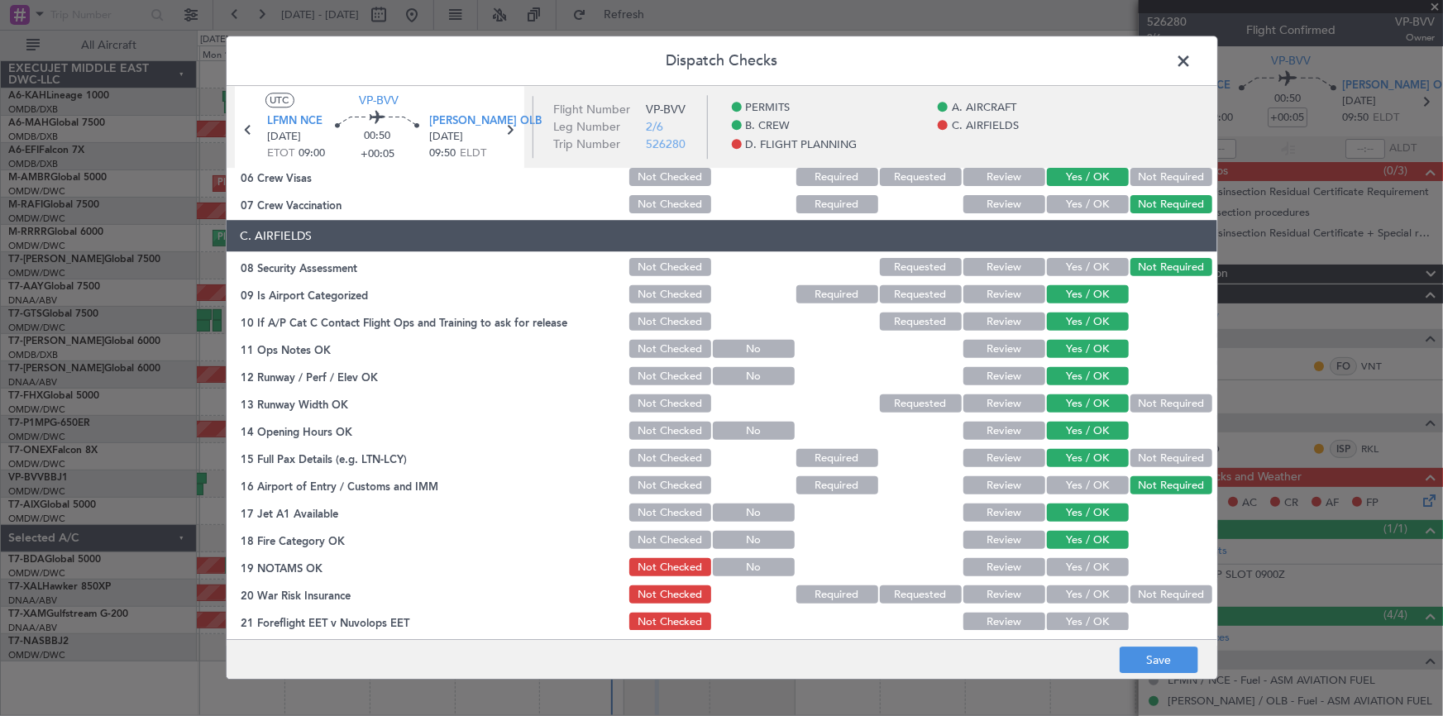
click at [1084, 563] on button "Yes / OK" at bounding box center [1088, 568] width 82 height 18
click at [1131, 587] on button "Not Required" at bounding box center [1172, 595] width 82 height 18
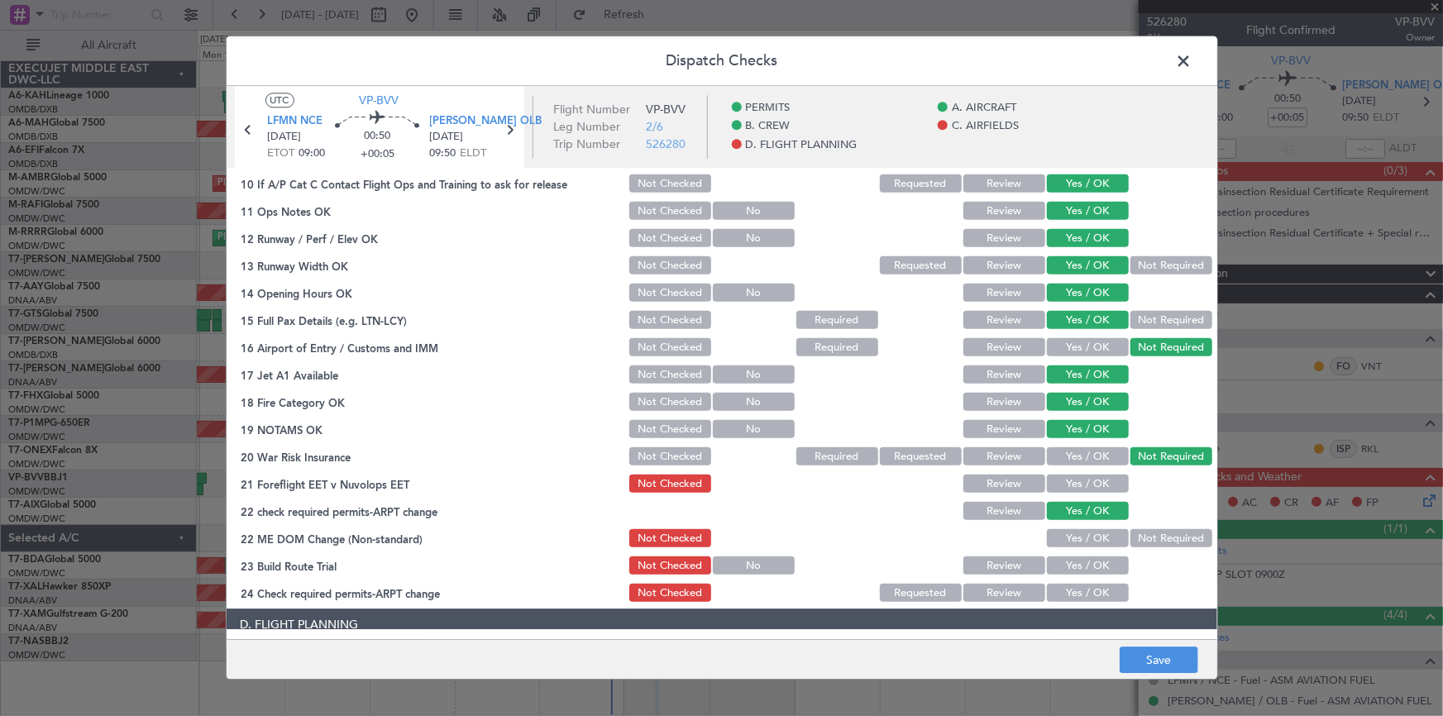
scroll to position [526, 0]
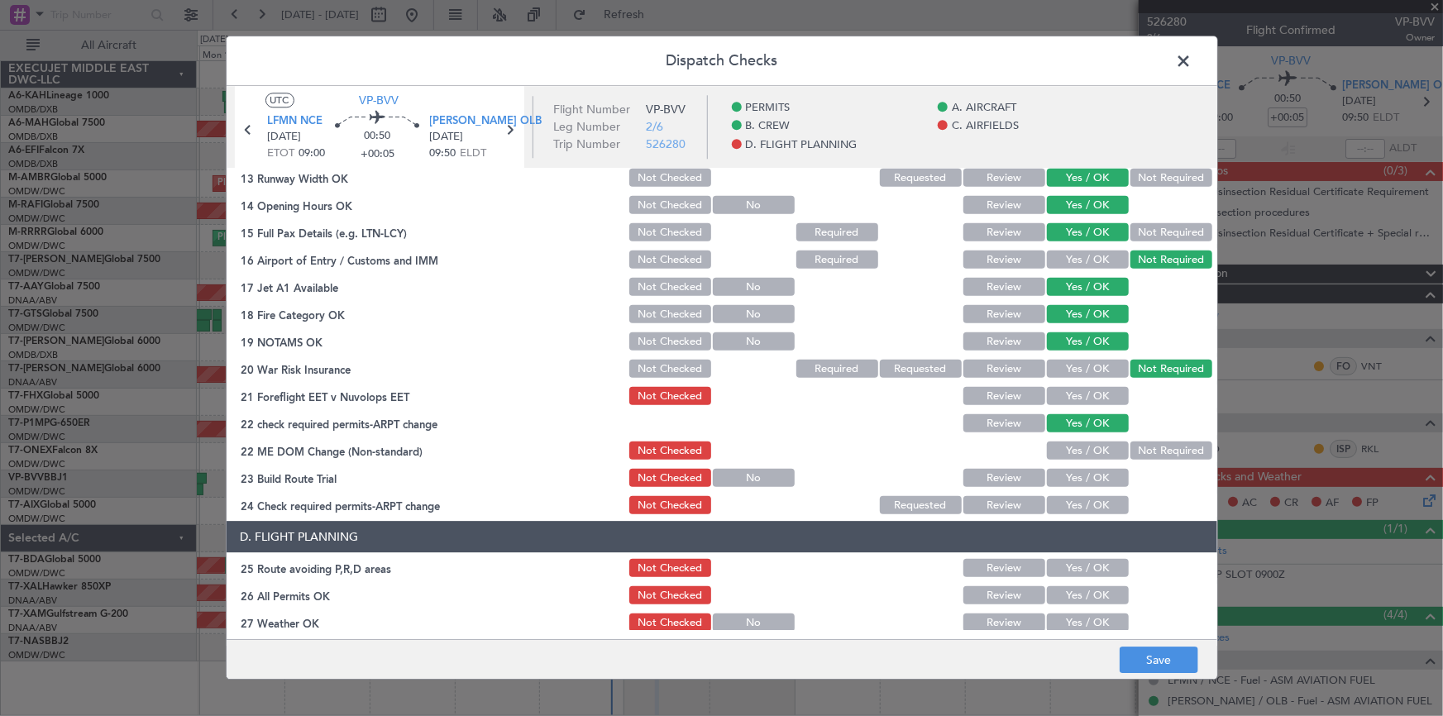
click at [1069, 390] on button "Yes / OK" at bounding box center [1088, 397] width 82 height 18
click at [1074, 450] on button "Yes / OK" at bounding box center [1088, 451] width 82 height 18
click at [1077, 473] on button "Yes / OK" at bounding box center [1088, 479] width 82 height 18
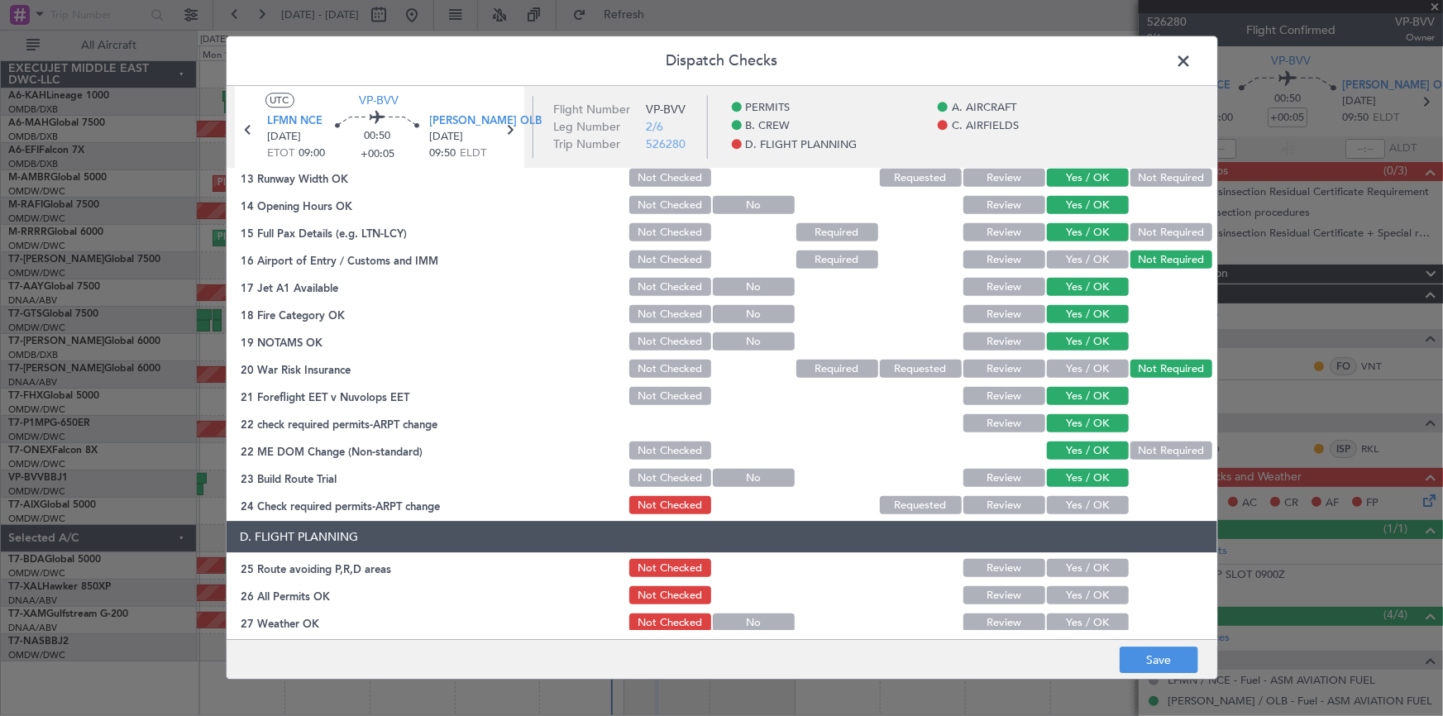
click at [1076, 497] on button "Yes / OK" at bounding box center [1088, 506] width 82 height 18
drag, startPoint x: 1077, startPoint y: 552, endPoint x: 1079, endPoint y: 567, distance: 15.0
click at [1077, 553] on section "D. FLIGHT PLANNING 25 Route avoiding P,R,D areas Not Checked Review Yes / OK 26…" at bounding box center [722, 688] width 991 height 332
click at [1076, 564] on button "Yes / OK" at bounding box center [1088, 569] width 82 height 18
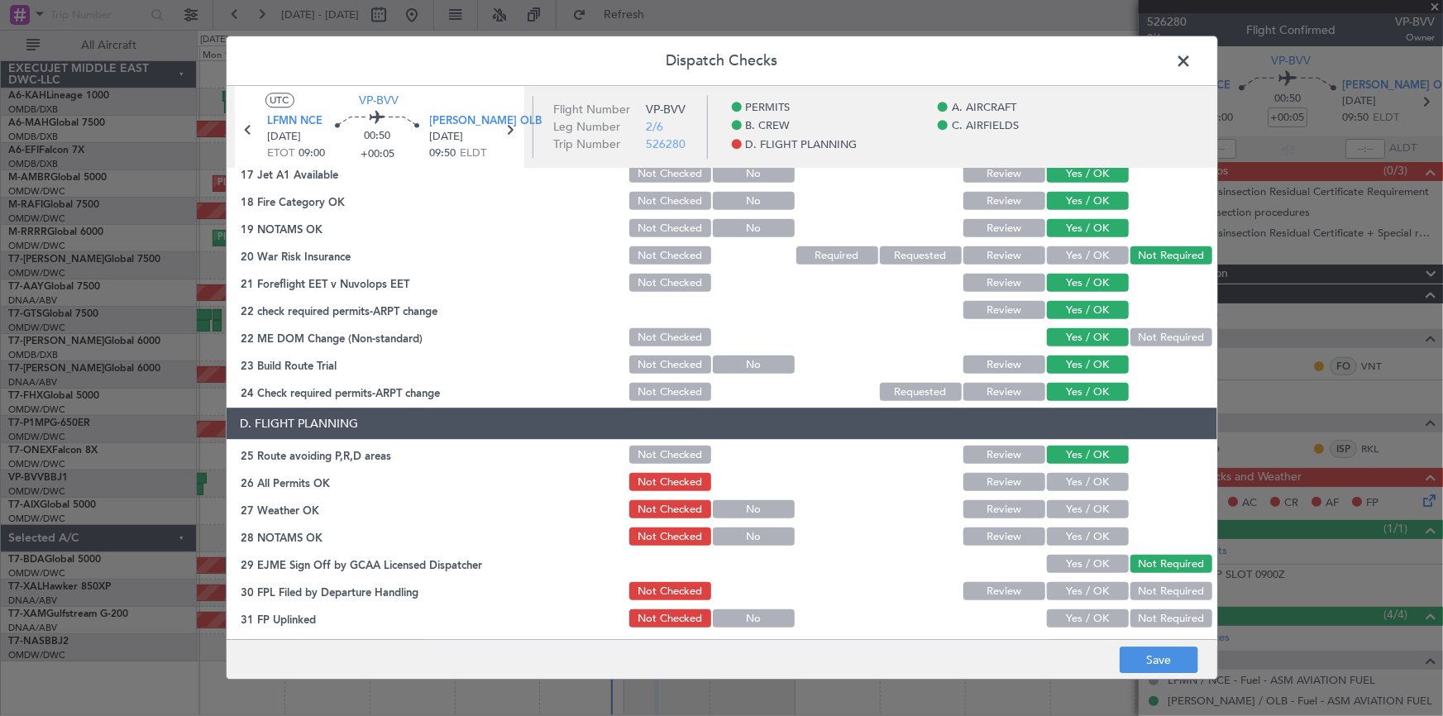
scroll to position [752, 0]
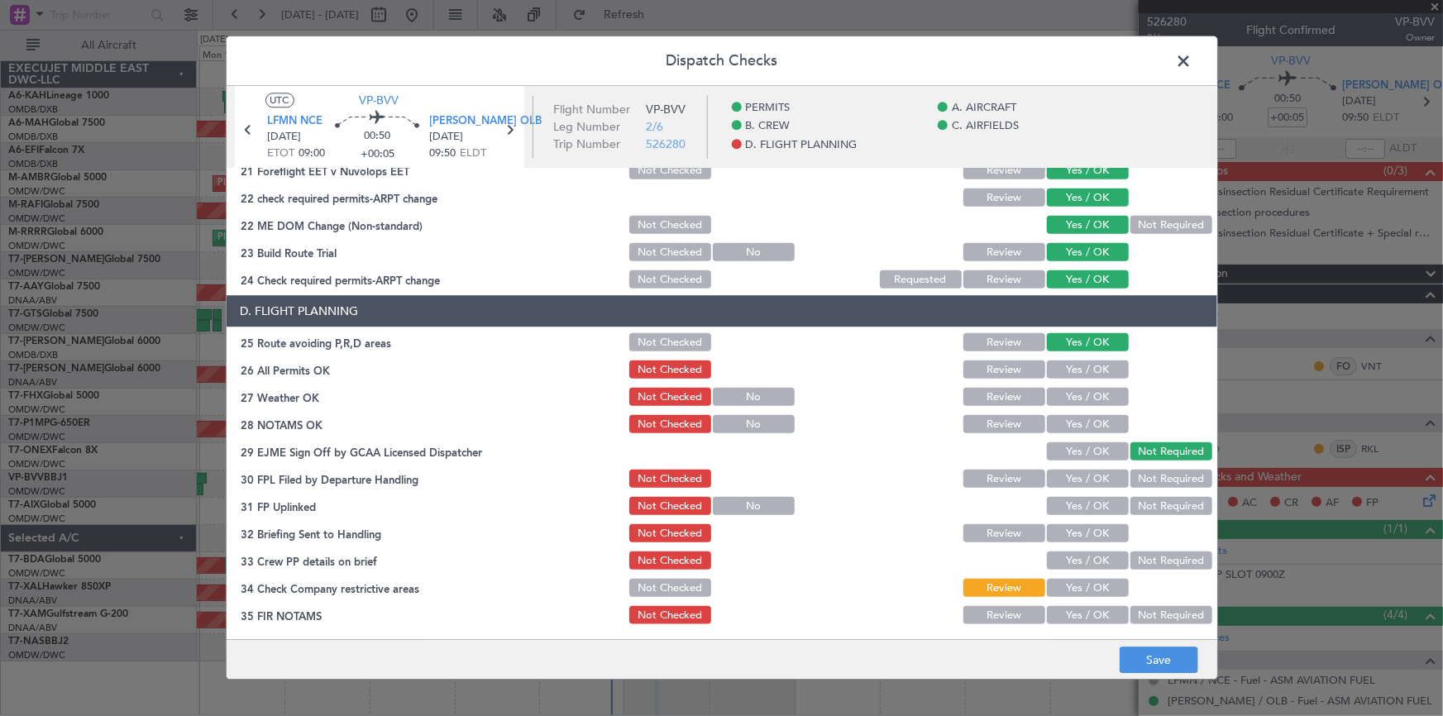
click at [1066, 370] on button "Yes / OK" at bounding box center [1088, 370] width 82 height 18
click at [1076, 395] on button "Yes / OK" at bounding box center [1088, 398] width 82 height 18
click at [1076, 423] on button "Yes / OK" at bounding box center [1088, 425] width 82 height 18
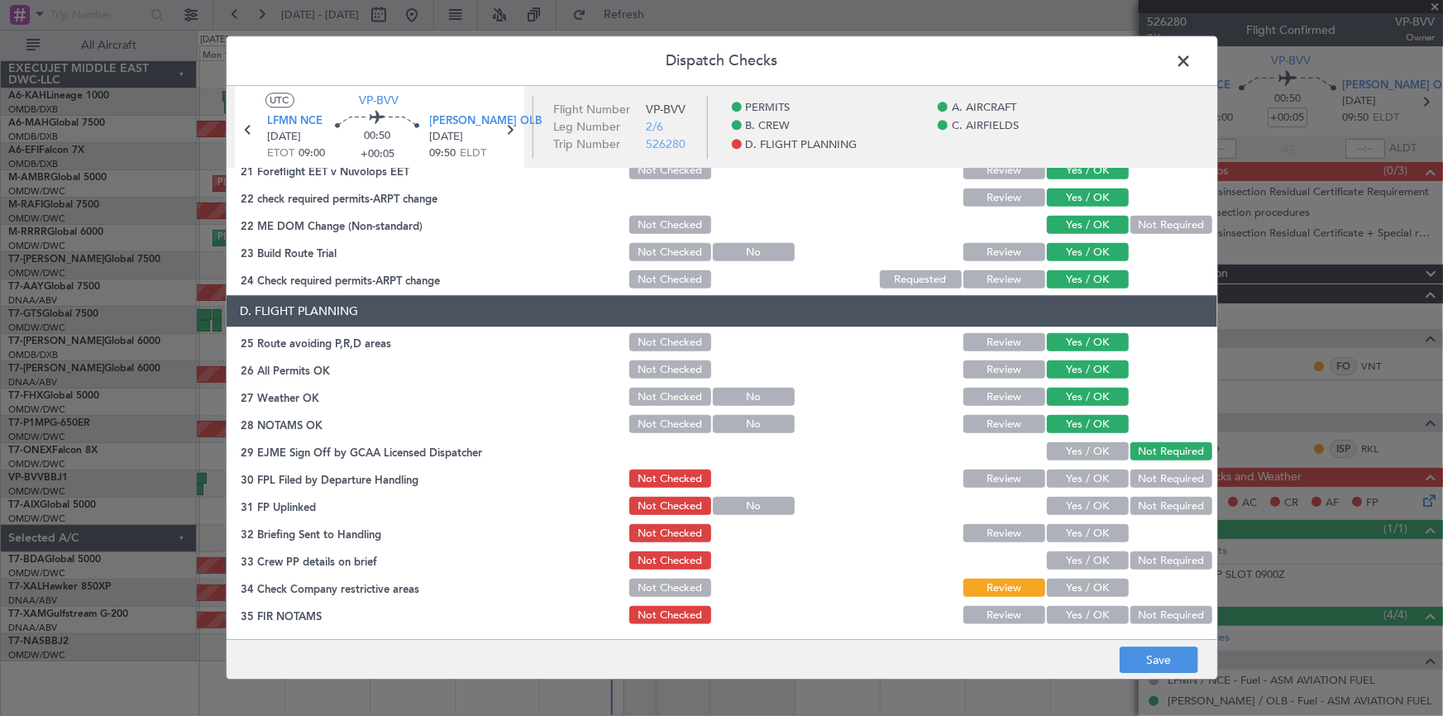
click at [1078, 474] on button "Yes / OK" at bounding box center [1088, 480] width 82 height 18
click at [1087, 511] on button "Yes / OK" at bounding box center [1088, 507] width 82 height 18
click at [1084, 528] on button "Yes / OK" at bounding box center [1088, 534] width 82 height 18
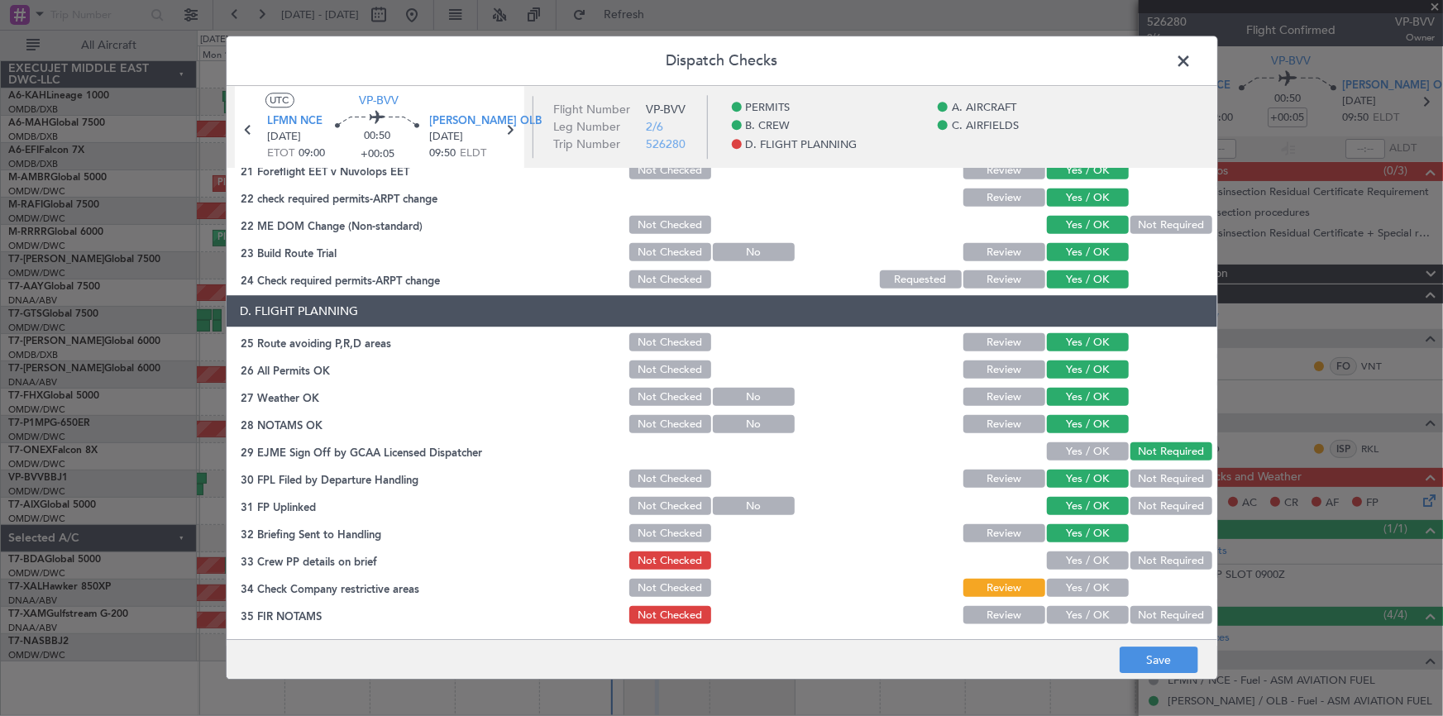
click at [1084, 553] on button "Yes / OK" at bounding box center [1088, 562] width 82 height 18
click at [1084, 577] on div "Yes / OK" at bounding box center [1087, 588] width 84 height 23
click at [1092, 585] on button "Yes / OK" at bounding box center [1088, 589] width 82 height 18
click at [1075, 612] on button "Yes / OK" at bounding box center [1088, 616] width 82 height 18
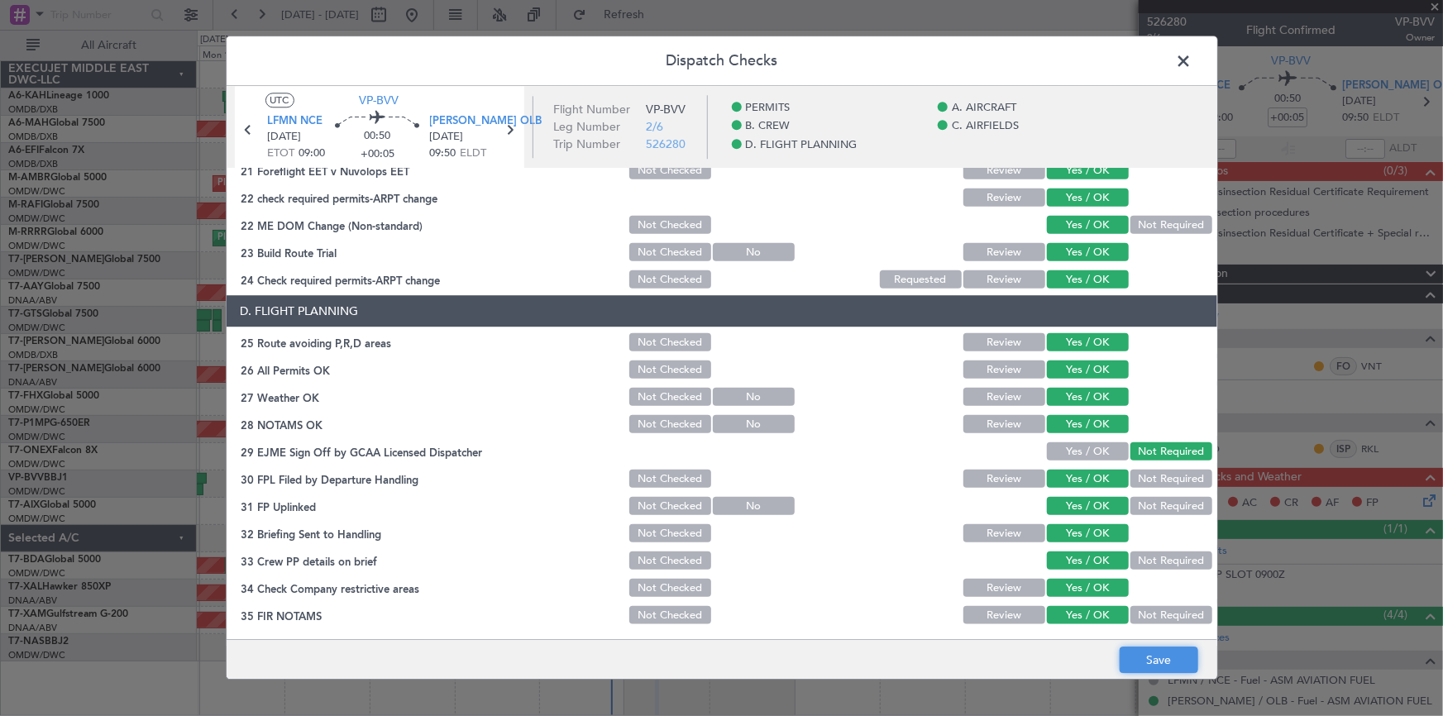
click at [1160, 668] on button "Save" at bounding box center [1159, 661] width 79 height 26
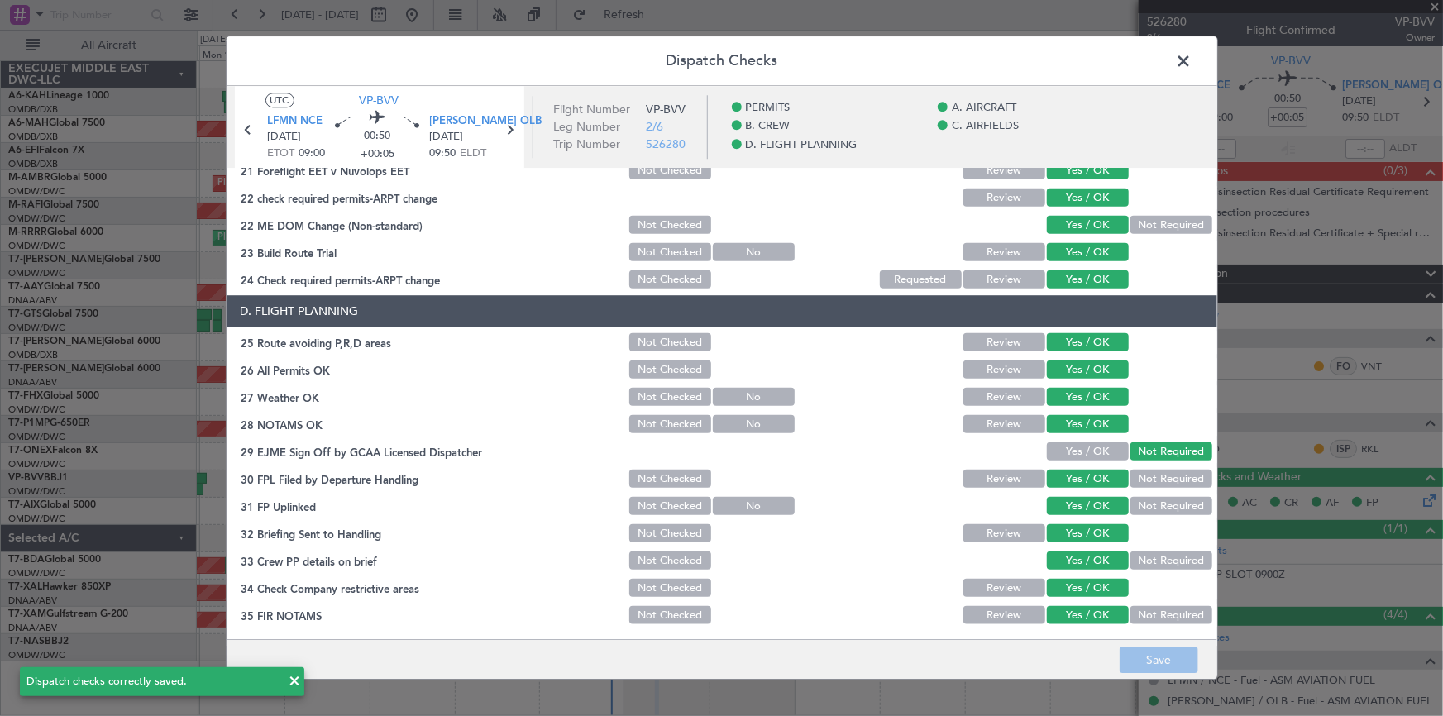
click at [1193, 58] on span at bounding box center [1193, 65] width 0 height 33
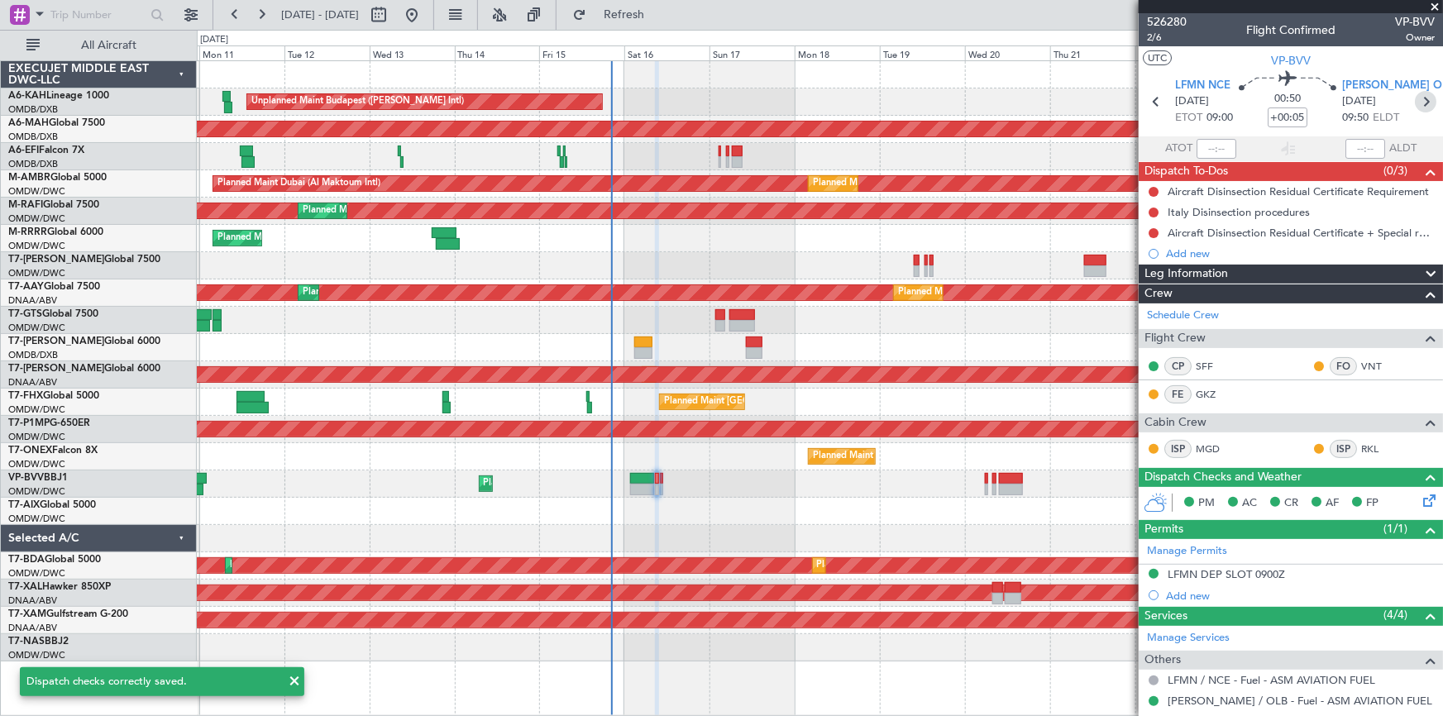
click at [1418, 96] on icon at bounding box center [1426, 102] width 22 height 22
type input "-00:05"
type input "1"
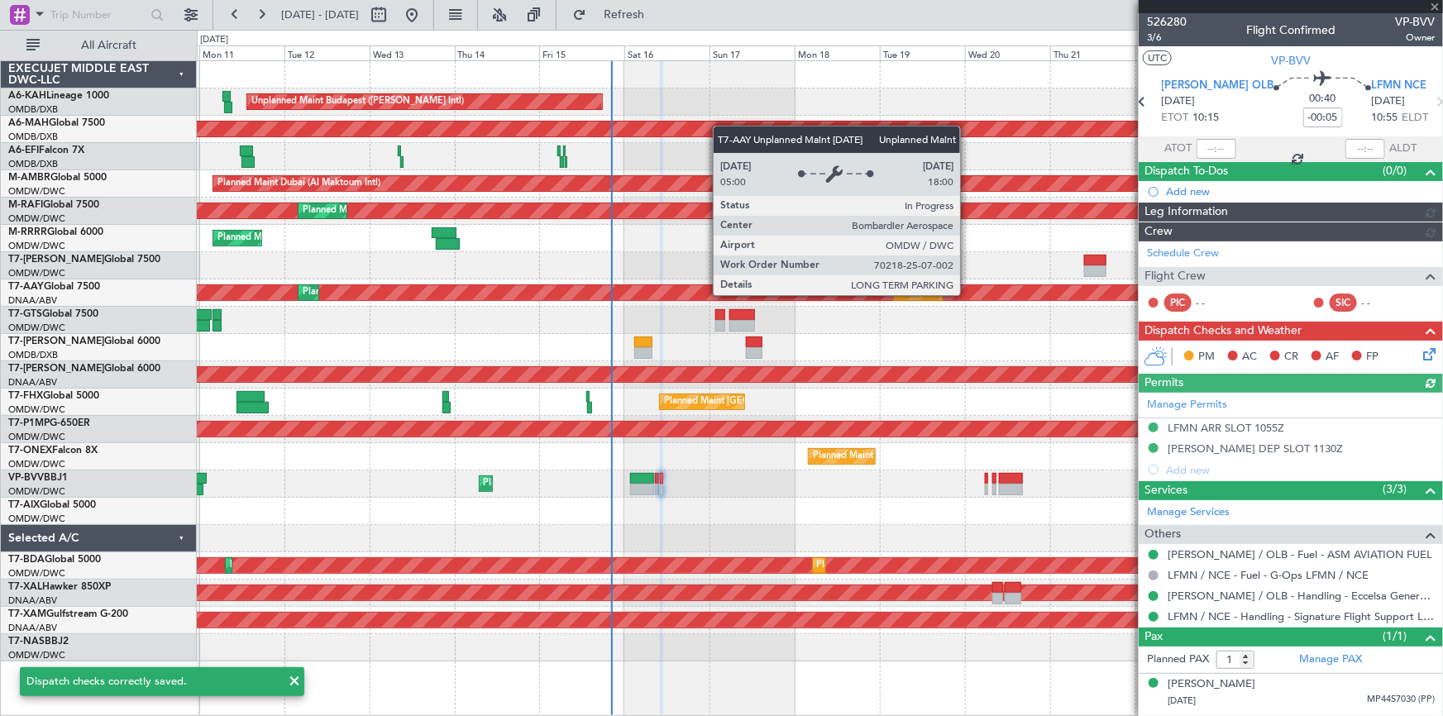
type input "Dherander Fithani (DHF)"
type input "6975"
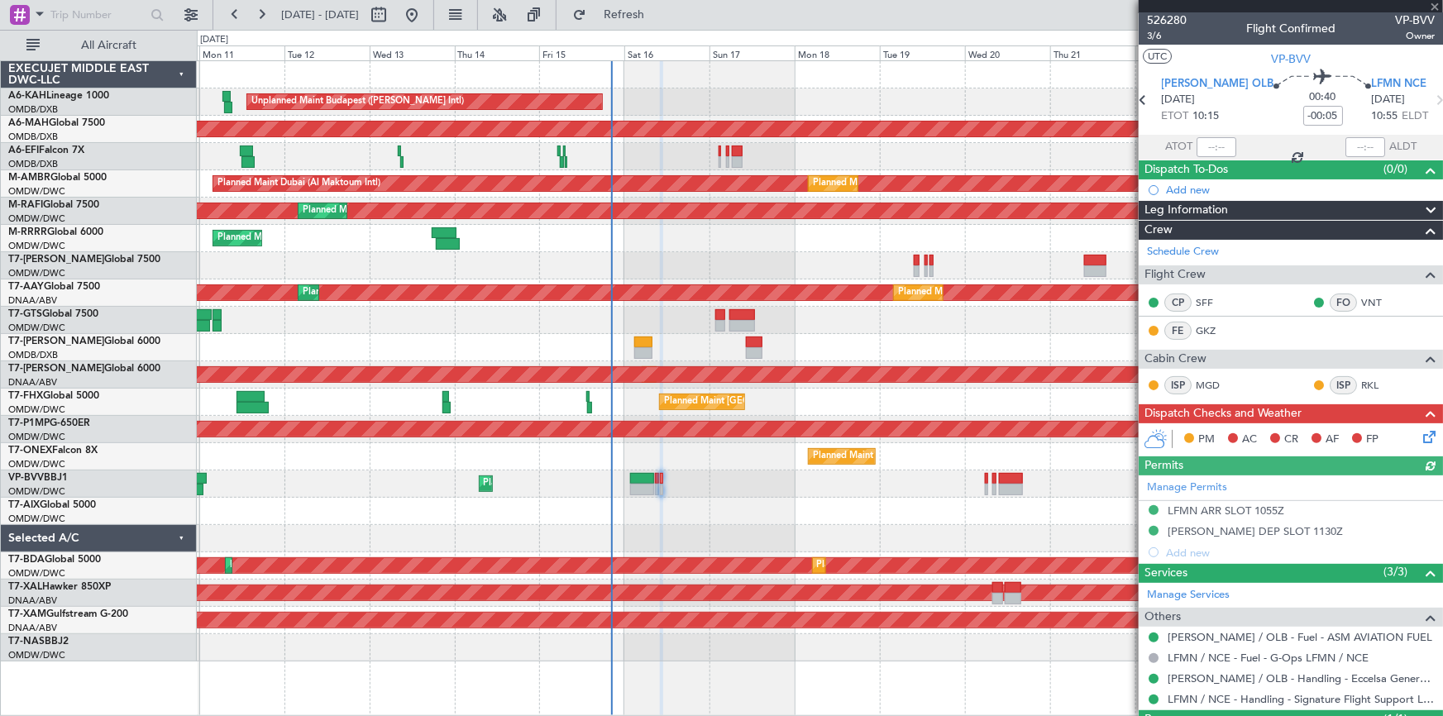
scroll to position [0, 0]
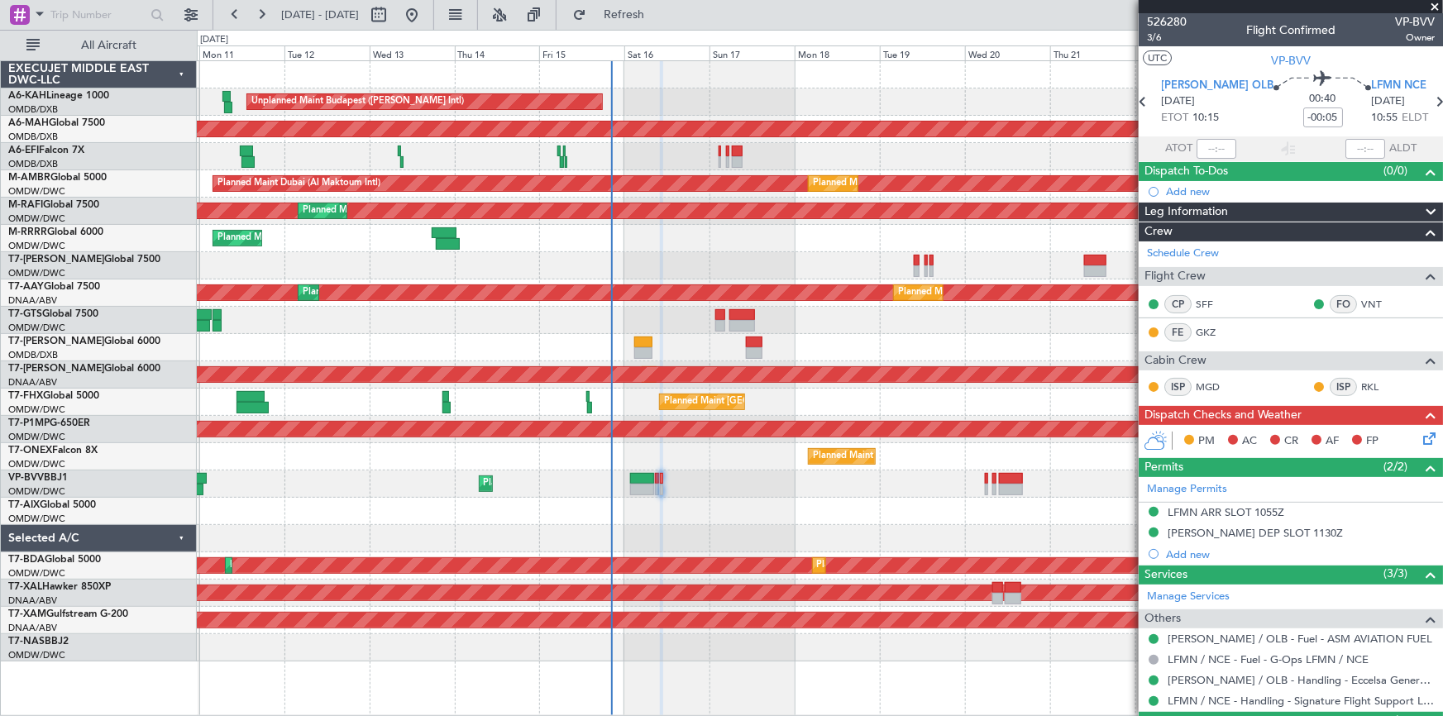
click at [1421, 437] on icon at bounding box center [1426, 435] width 13 height 13
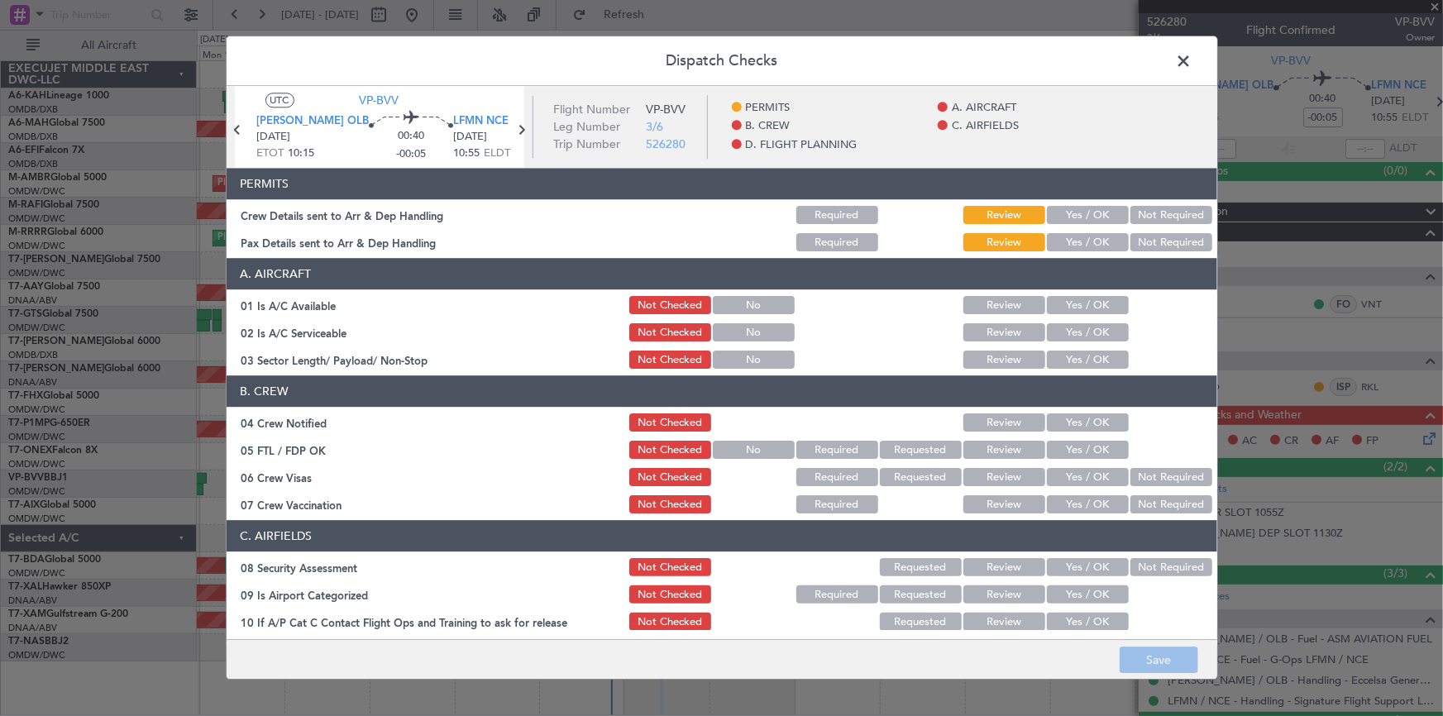
drag, startPoint x: 1060, startPoint y: 206, endPoint x: 1075, endPoint y: 226, distance: 25.3
click at [1060, 205] on div "Yes / OK" at bounding box center [1087, 215] width 84 height 23
click at [1069, 239] on button "Yes / OK" at bounding box center [1088, 243] width 82 height 18
drag, startPoint x: 1068, startPoint y: 304, endPoint x: 1060, endPoint y: 341, distance: 38.1
click at [1068, 307] on button "Yes / OK" at bounding box center [1088, 306] width 82 height 18
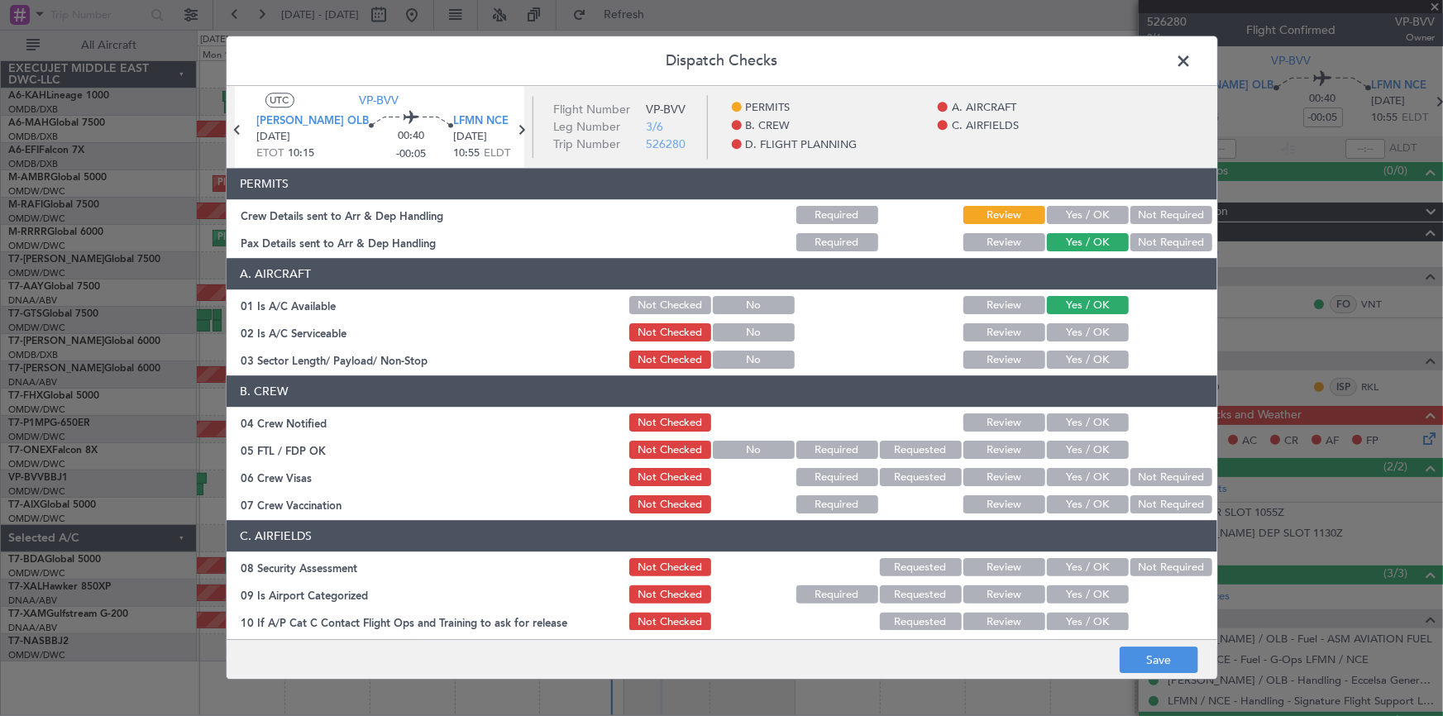
click at [1059, 335] on button "Yes / OK" at bounding box center [1088, 333] width 82 height 18
click at [1067, 215] on button "Yes / OK" at bounding box center [1088, 216] width 82 height 18
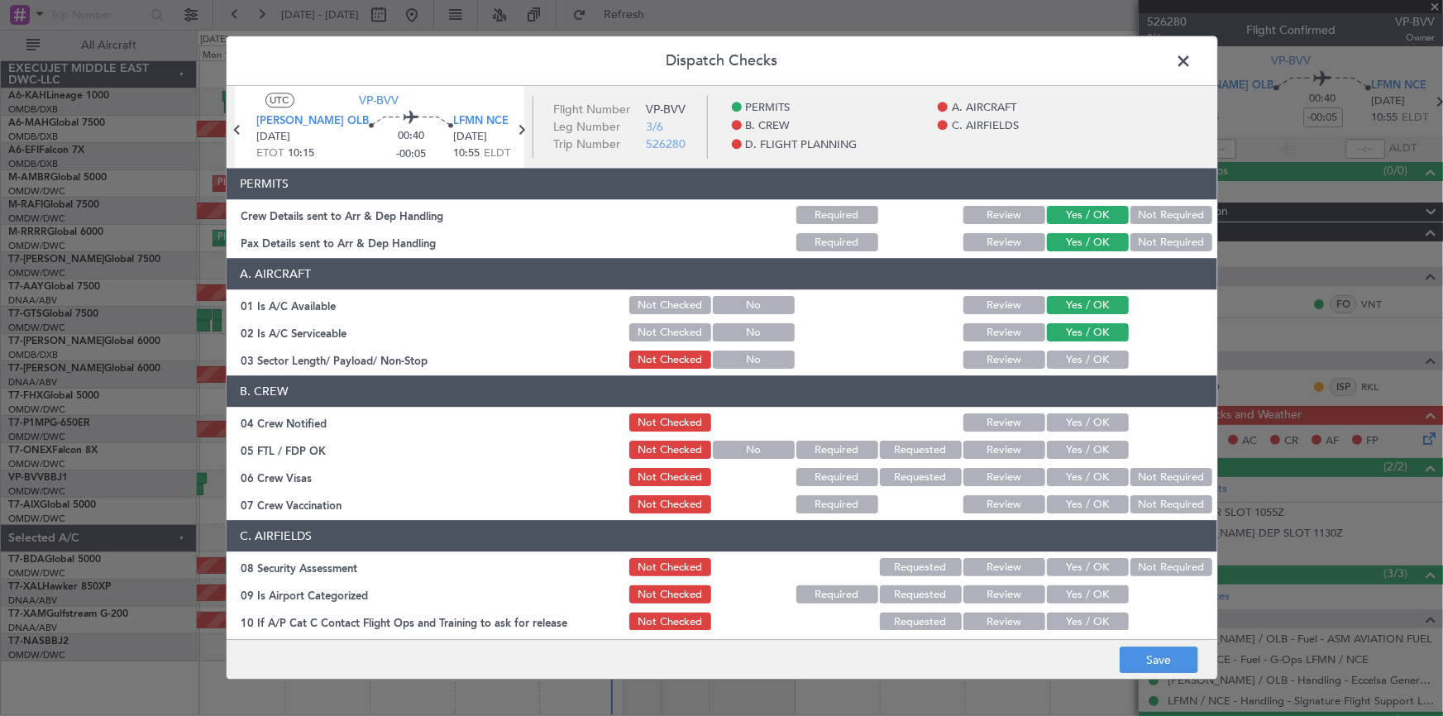
click at [1050, 353] on button "Yes / OK" at bounding box center [1088, 361] width 82 height 18
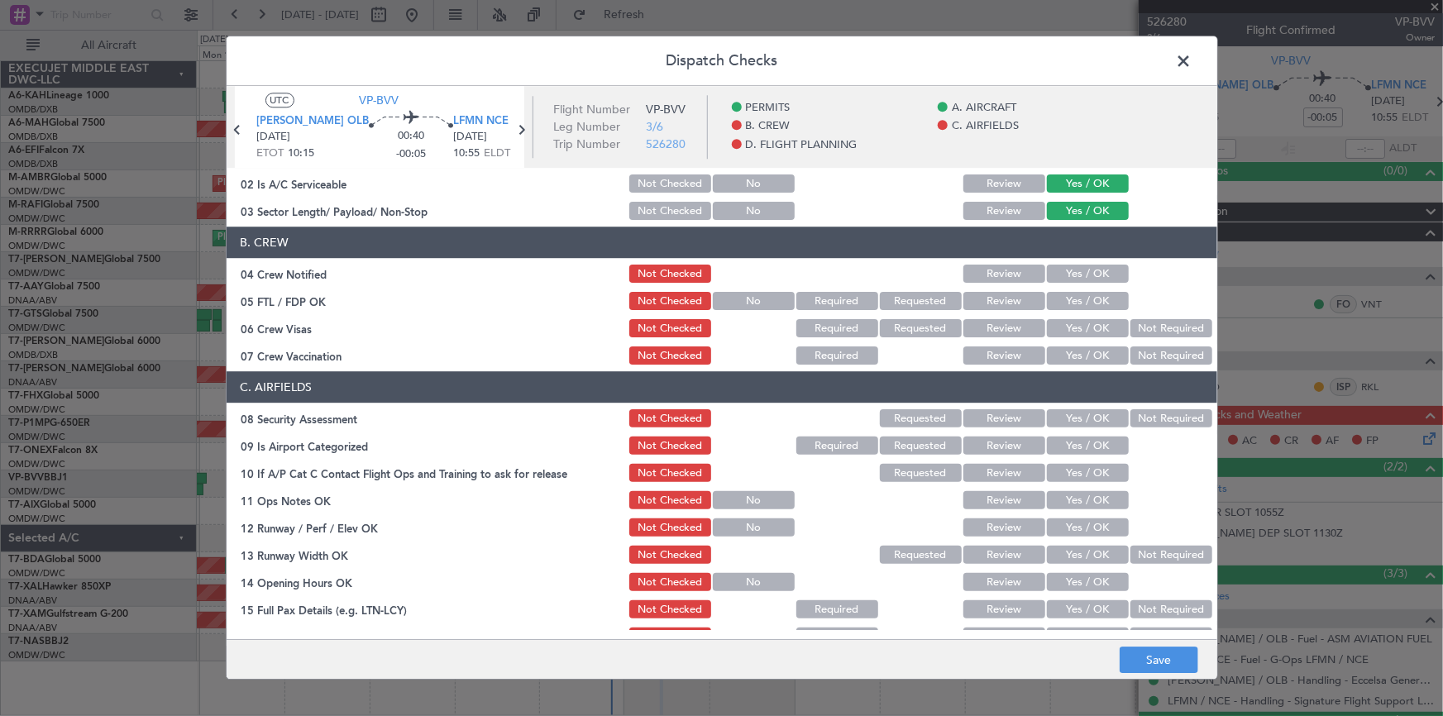
scroll to position [74, 0]
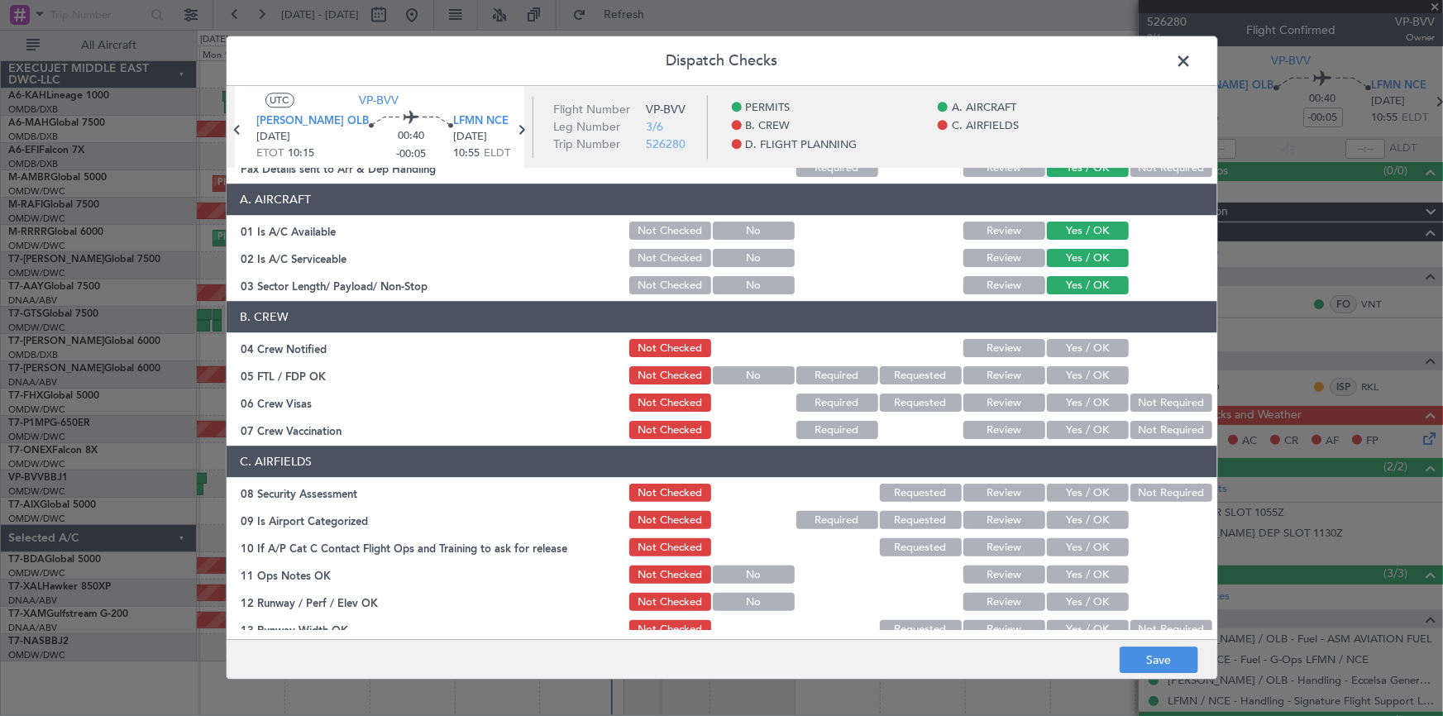
click at [1078, 343] on button "Yes / OK" at bounding box center [1088, 349] width 82 height 18
drag, startPoint x: 1075, startPoint y: 367, endPoint x: 1075, endPoint y: 396, distance: 28.9
click at [1075, 369] on button "Yes / OK" at bounding box center [1088, 376] width 82 height 18
click at [1066, 397] on button "Yes / OK" at bounding box center [1088, 404] width 82 height 18
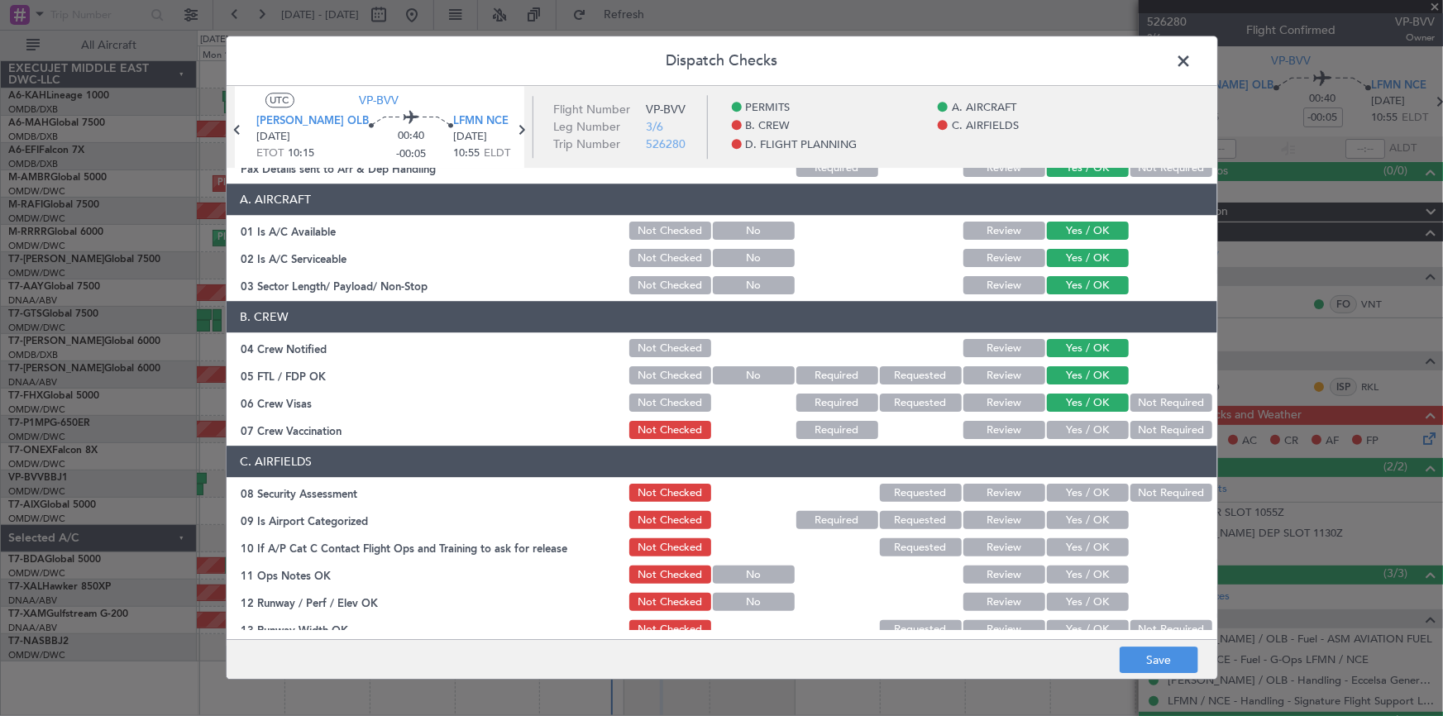
click at [1073, 425] on button "Yes / OK" at bounding box center [1088, 431] width 82 height 18
click at [1141, 428] on button "Not Required" at bounding box center [1172, 431] width 82 height 18
click at [1136, 489] on button "Not Required" at bounding box center [1172, 494] width 82 height 18
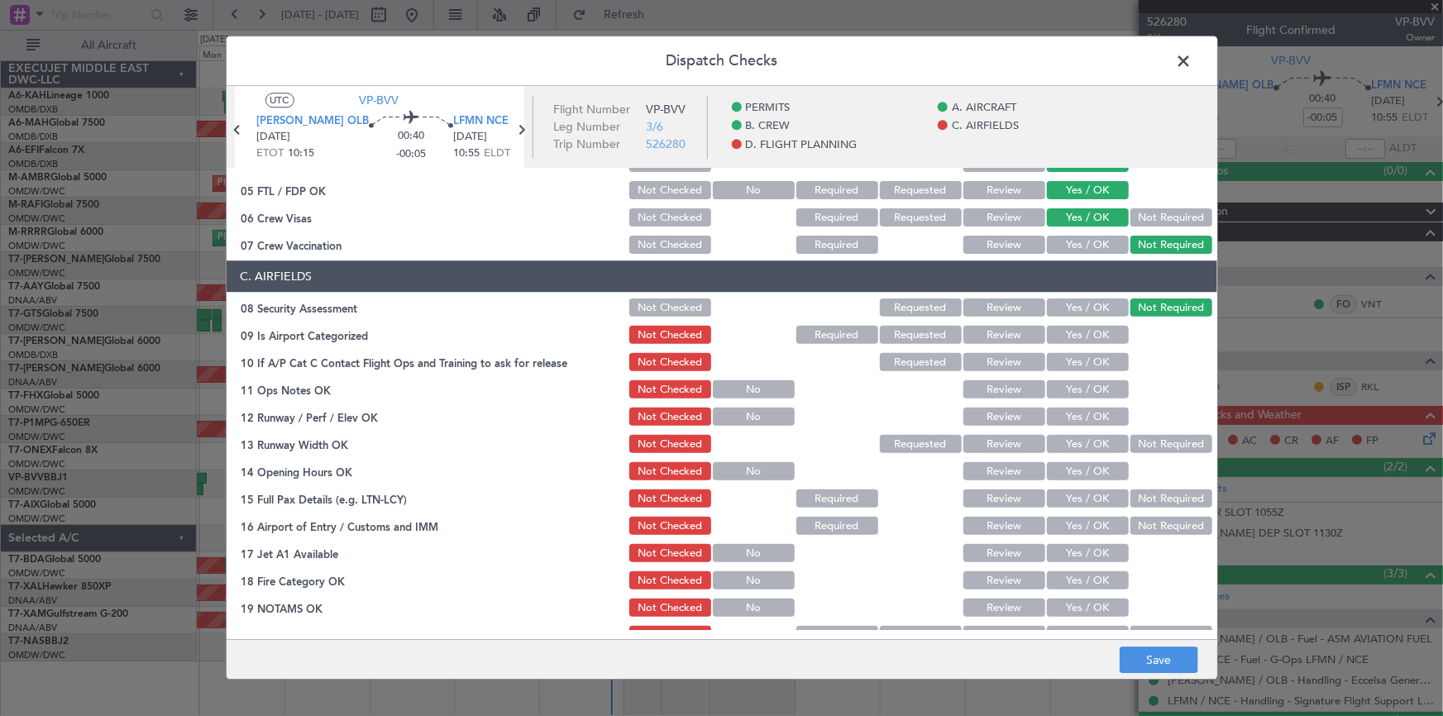
scroll to position [225, 0]
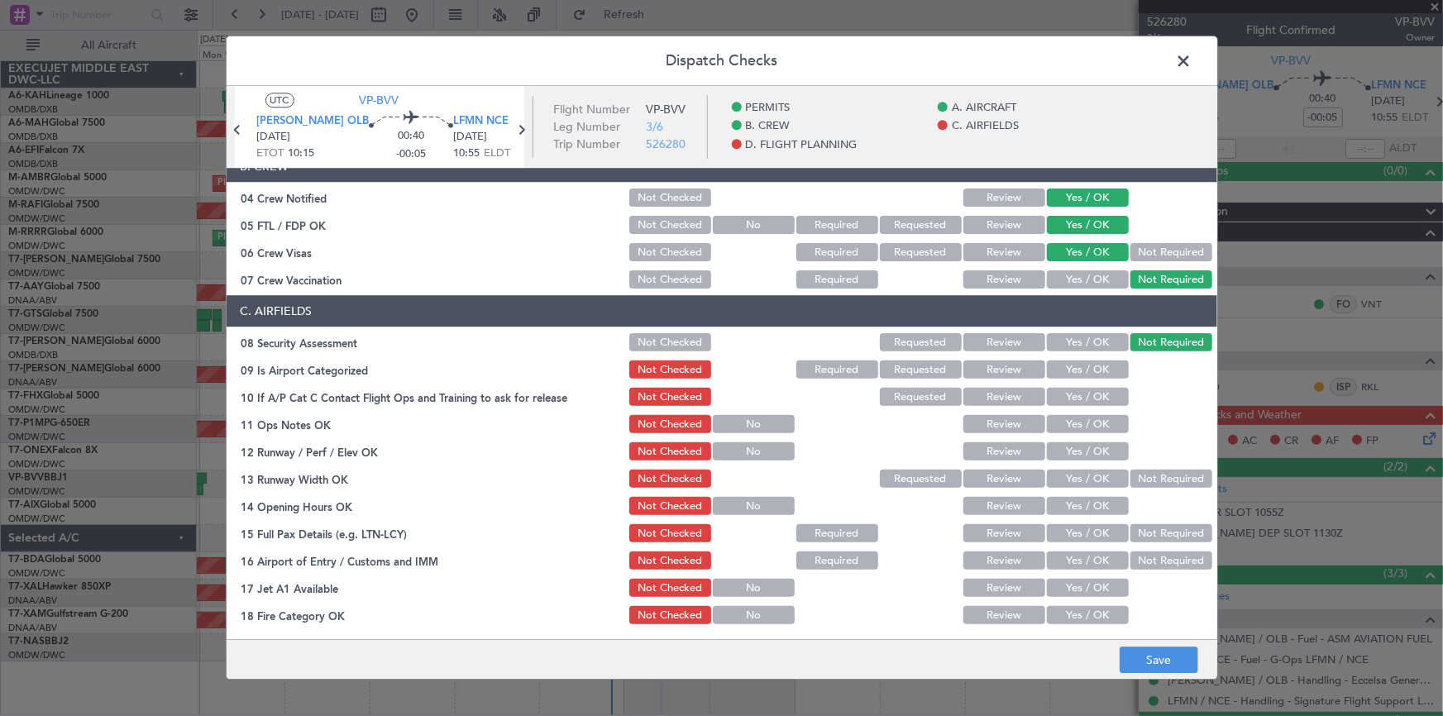
click at [1079, 363] on button "Yes / OK" at bounding box center [1088, 370] width 82 height 18
click at [1082, 394] on button "Yes / OK" at bounding box center [1088, 398] width 82 height 18
click at [1085, 421] on button "Yes / OK" at bounding box center [1088, 425] width 82 height 18
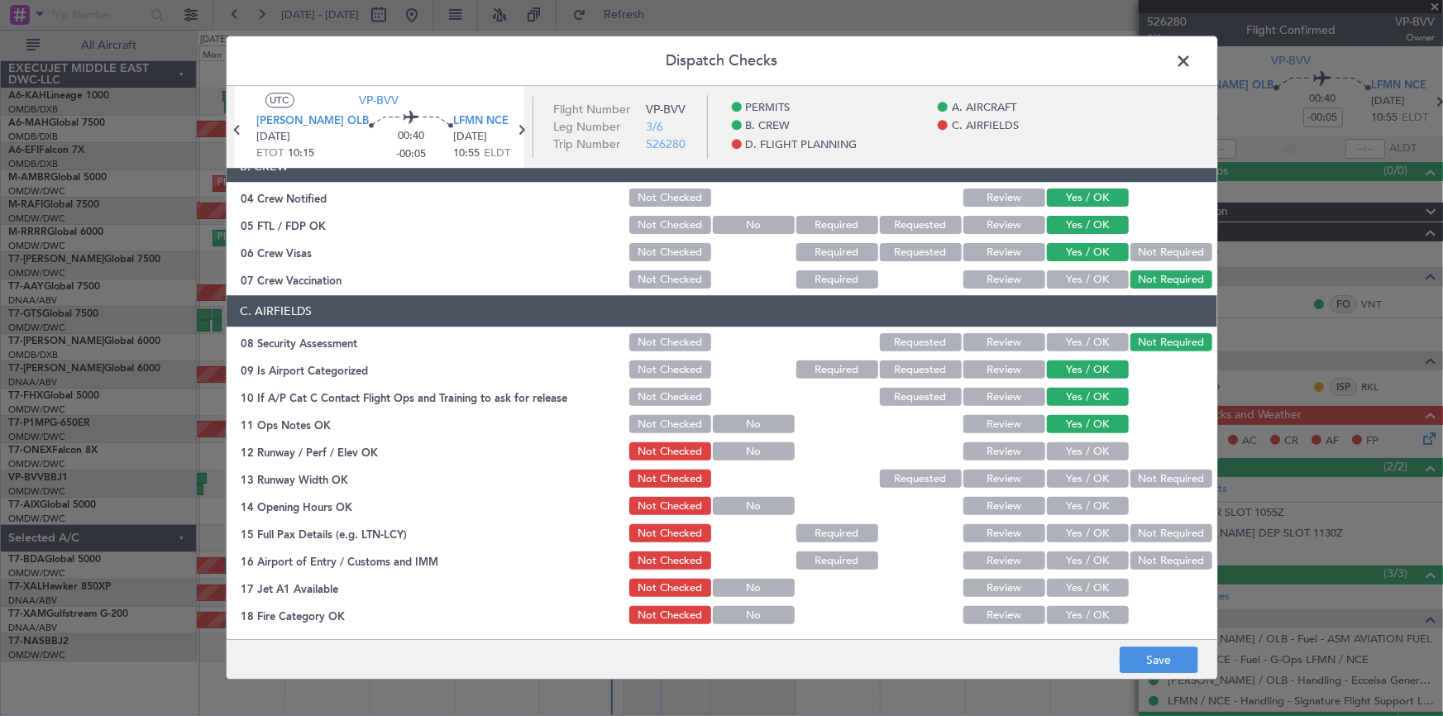
click at [1079, 451] on button "Yes / OK" at bounding box center [1088, 452] width 82 height 18
click at [1084, 481] on button "Yes / OK" at bounding box center [1088, 480] width 82 height 18
click at [1083, 508] on button "Yes / OK" at bounding box center [1088, 507] width 82 height 18
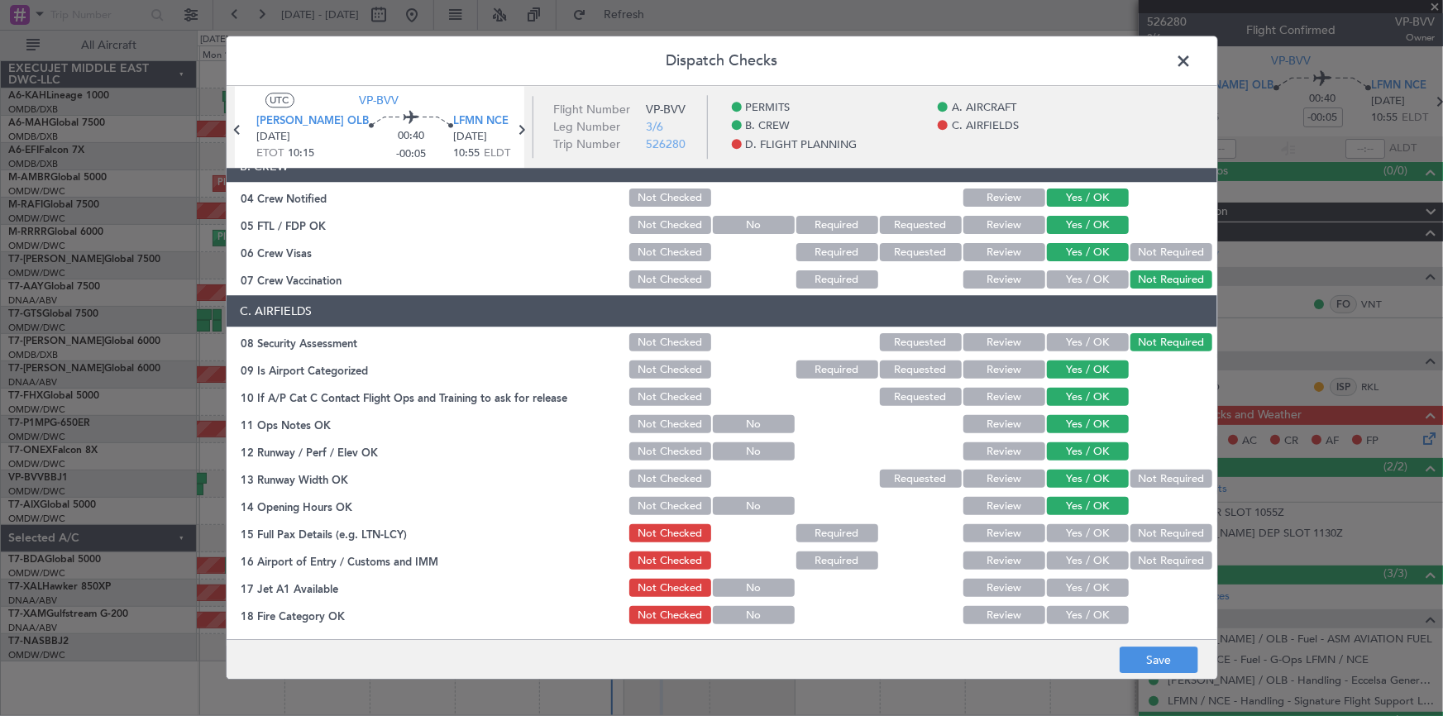
click at [1085, 528] on button "Yes / OK" at bounding box center [1088, 534] width 82 height 18
click at [1083, 562] on button "Yes / OK" at bounding box center [1088, 562] width 82 height 18
click at [1079, 588] on button "Yes / OK" at bounding box center [1088, 589] width 82 height 18
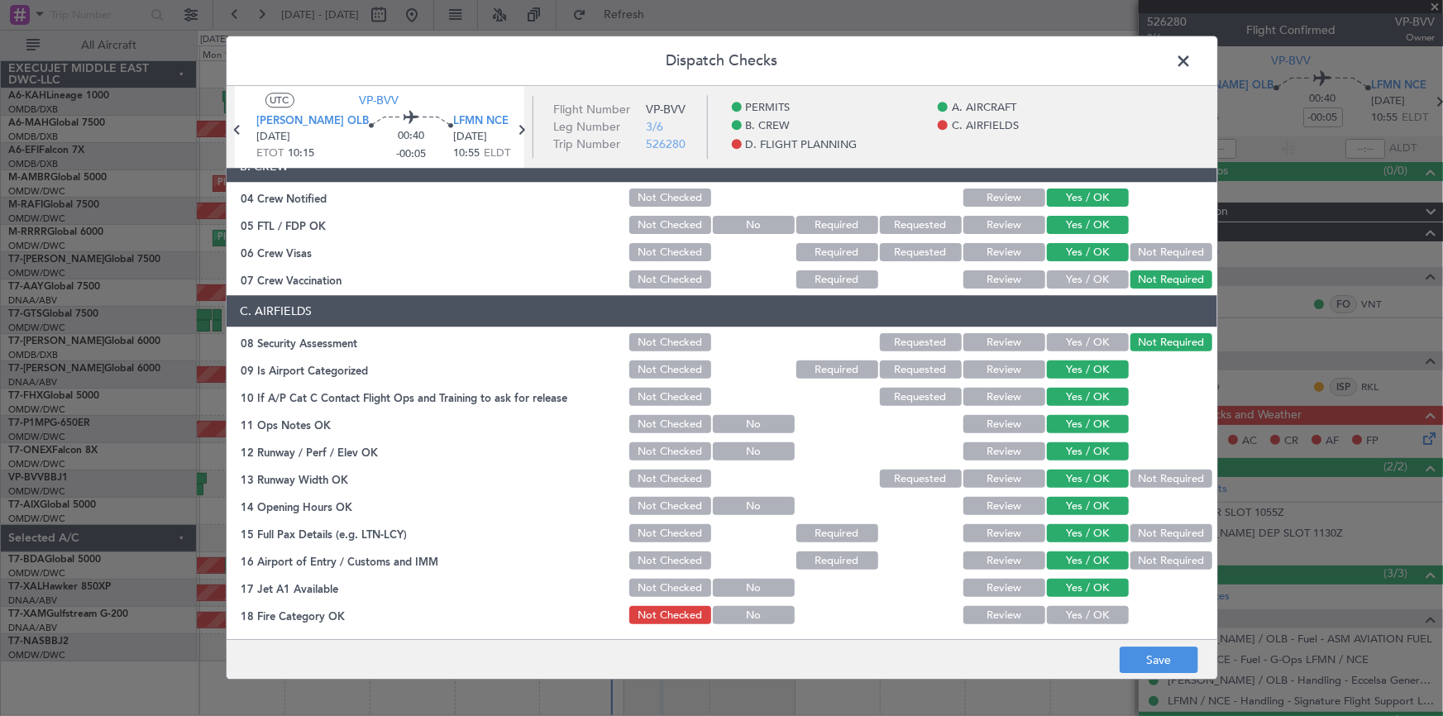
click at [1065, 612] on button "Yes / OK" at bounding box center [1088, 616] width 82 height 18
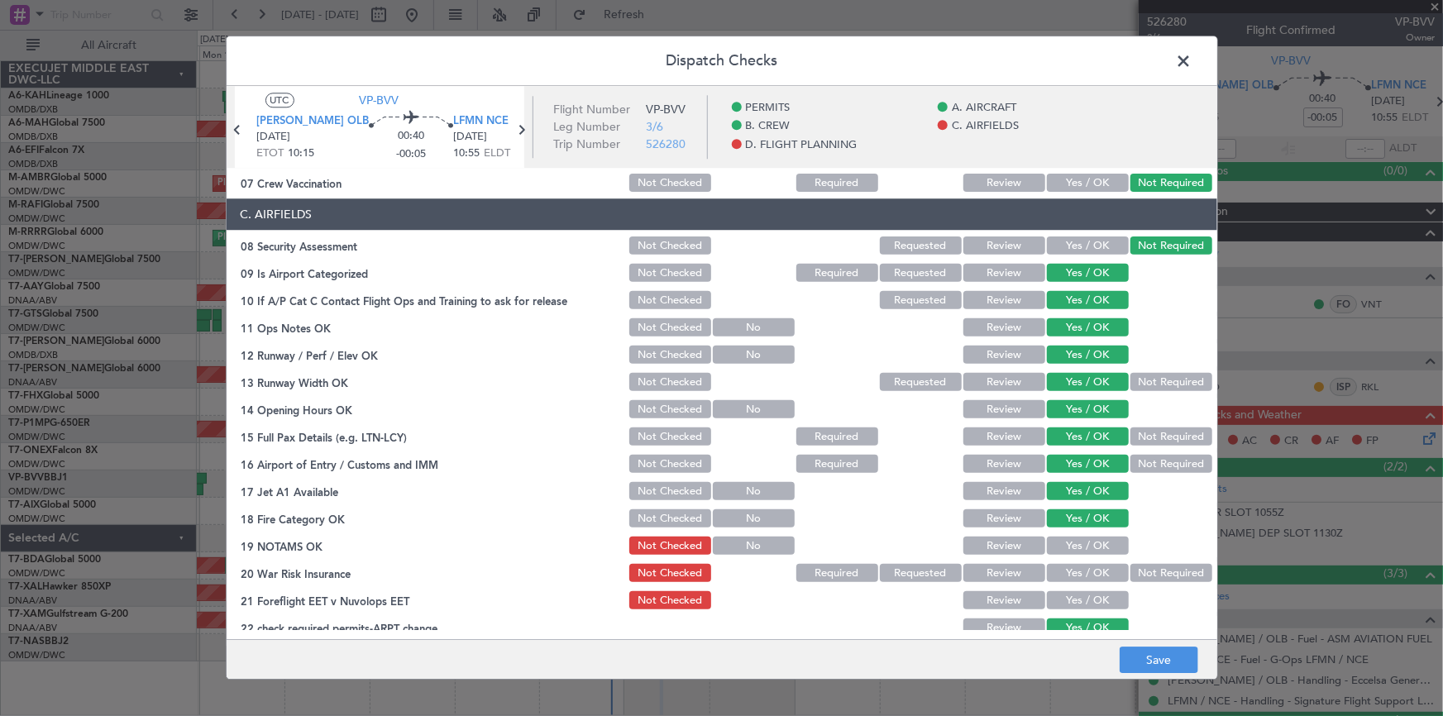
scroll to position [376, 0]
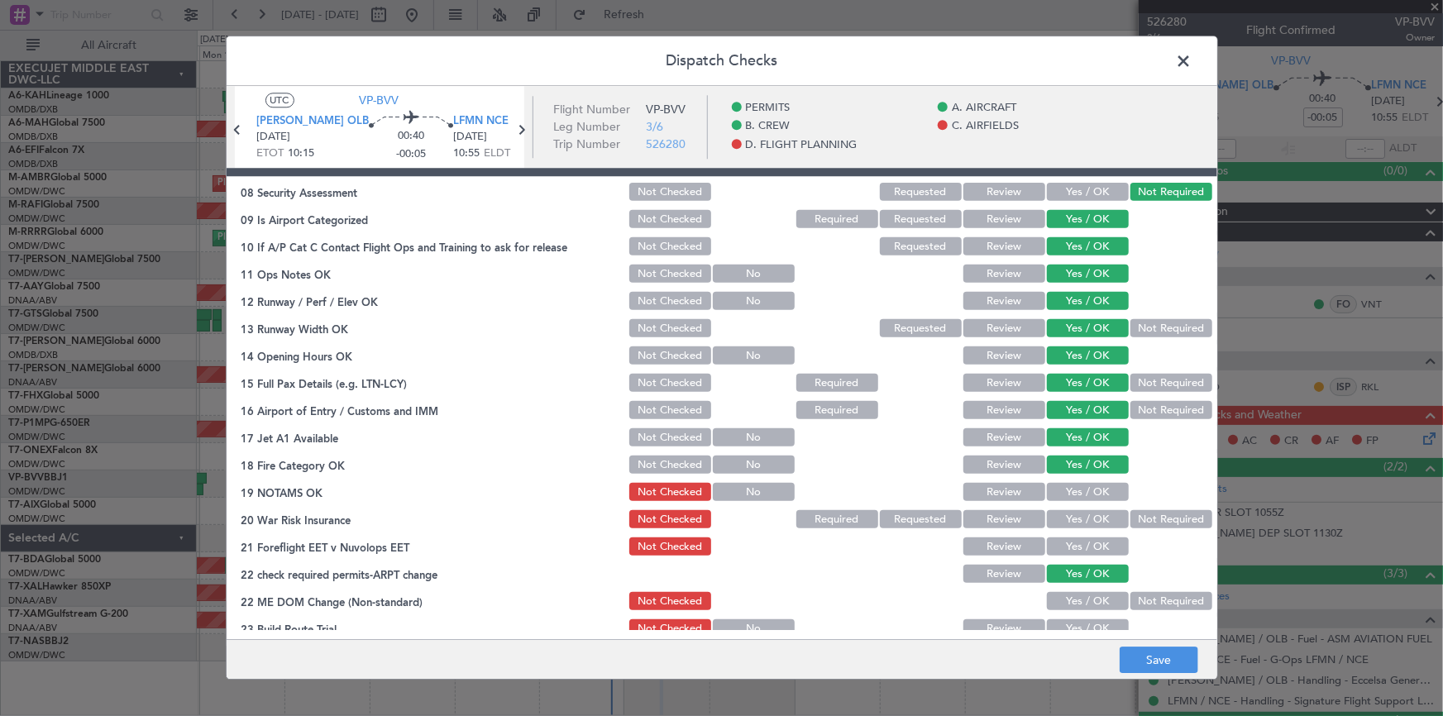
drag, startPoint x: 1074, startPoint y: 486, endPoint x: 1071, endPoint y: 524, distance: 38.1
click at [1074, 488] on button "Yes / OK" at bounding box center [1088, 493] width 82 height 18
click at [1069, 523] on button "Yes / OK" at bounding box center [1088, 520] width 82 height 18
click at [1065, 547] on button "Yes / OK" at bounding box center [1088, 547] width 82 height 18
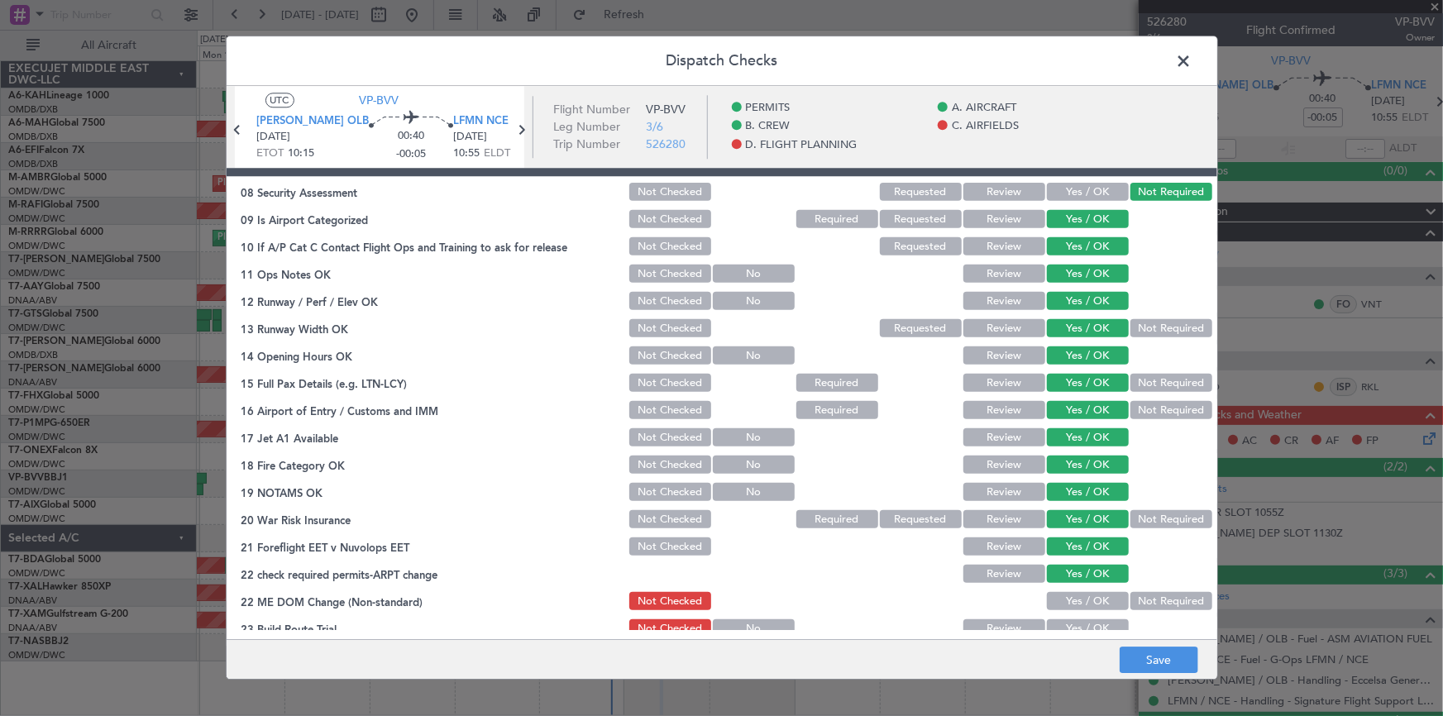
scroll to position [526, 0]
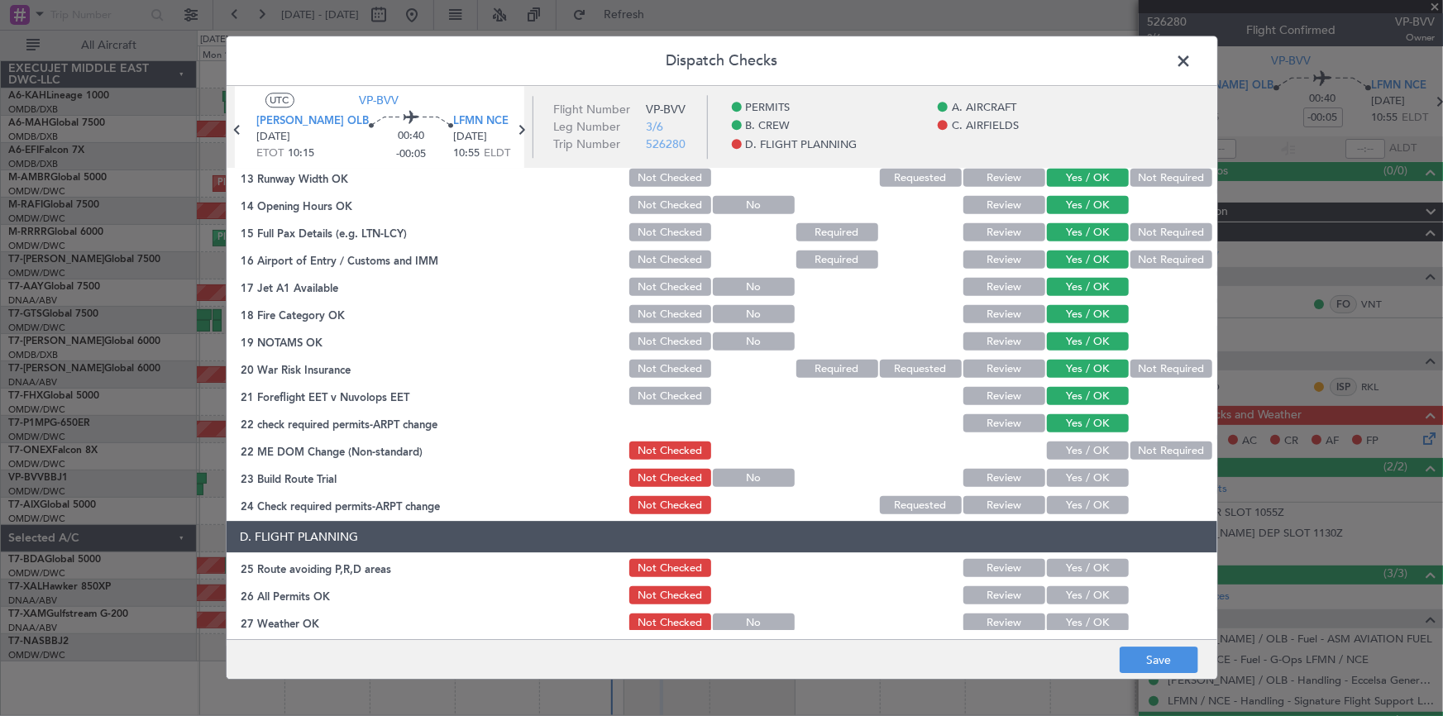
click at [1065, 442] on button "Yes / OK" at bounding box center [1088, 451] width 82 height 18
click at [1085, 472] on button "Yes / OK" at bounding box center [1088, 479] width 82 height 18
click at [1082, 513] on button "Yes / OK" at bounding box center [1088, 506] width 82 height 18
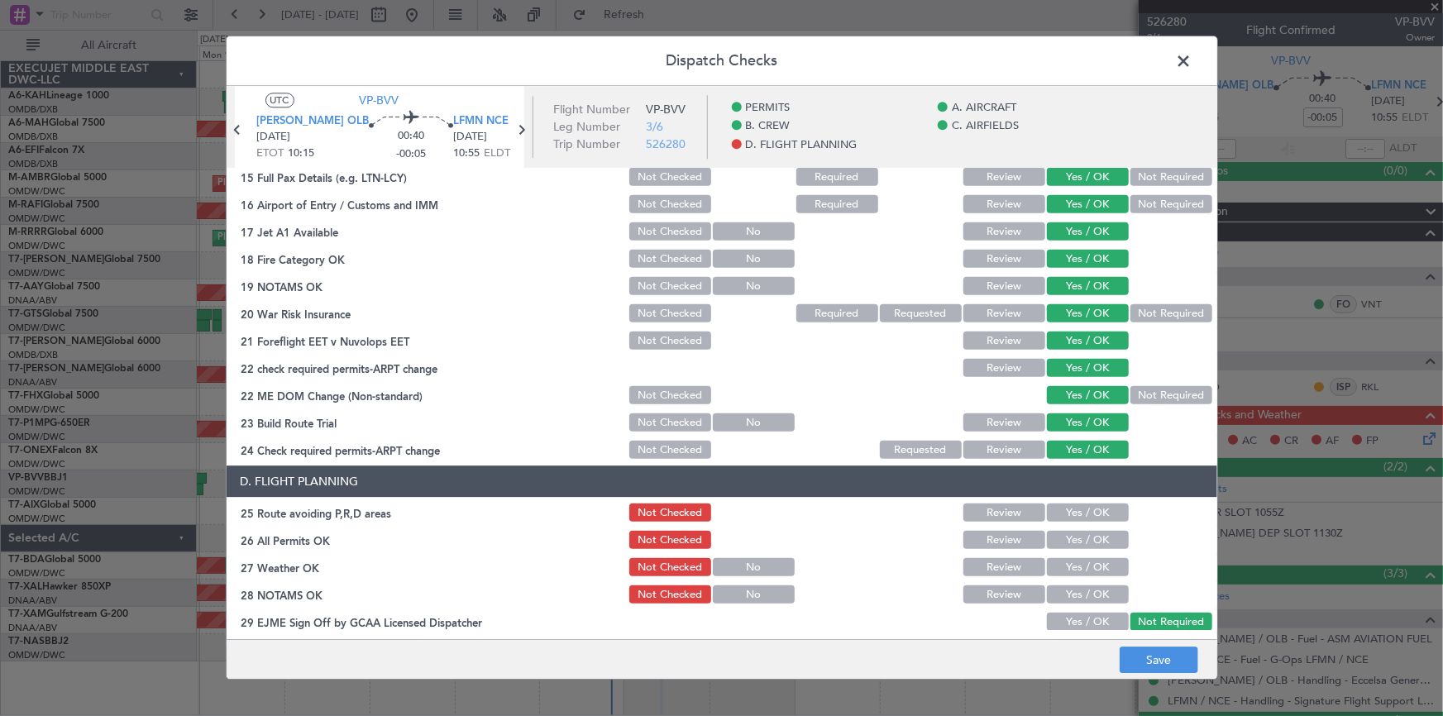
scroll to position [601, 0]
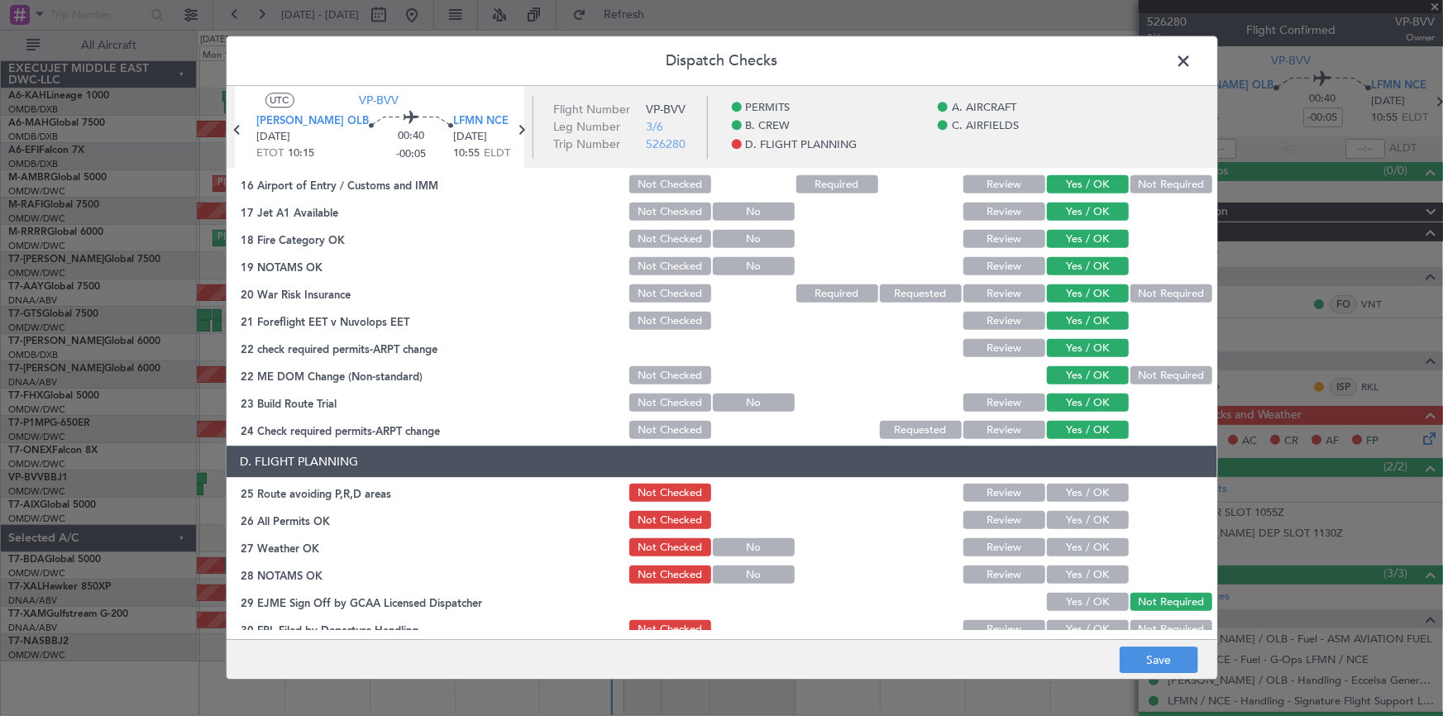
click at [1077, 497] on button "Yes / OK" at bounding box center [1088, 494] width 82 height 18
click at [1081, 516] on button "Yes / OK" at bounding box center [1088, 521] width 82 height 18
click at [1084, 526] on button "Yes / OK" at bounding box center [1088, 521] width 82 height 18
click at [1086, 545] on button "Yes / OK" at bounding box center [1088, 548] width 82 height 18
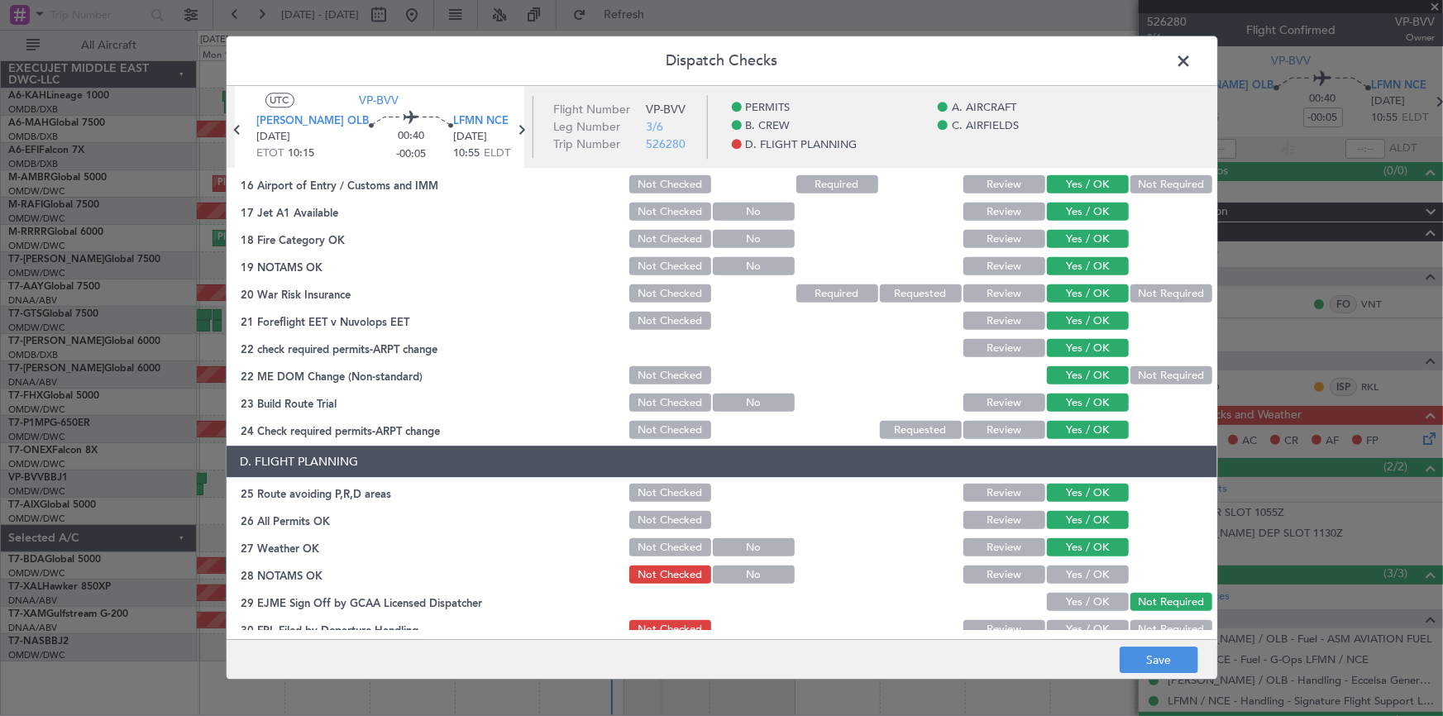
drag, startPoint x: 1087, startPoint y: 567, endPoint x: 1089, endPoint y: 592, distance: 25.8
click at [1085, 569] on button "Yes / OK" at bounding box center [1088, 576] width 82 height 18
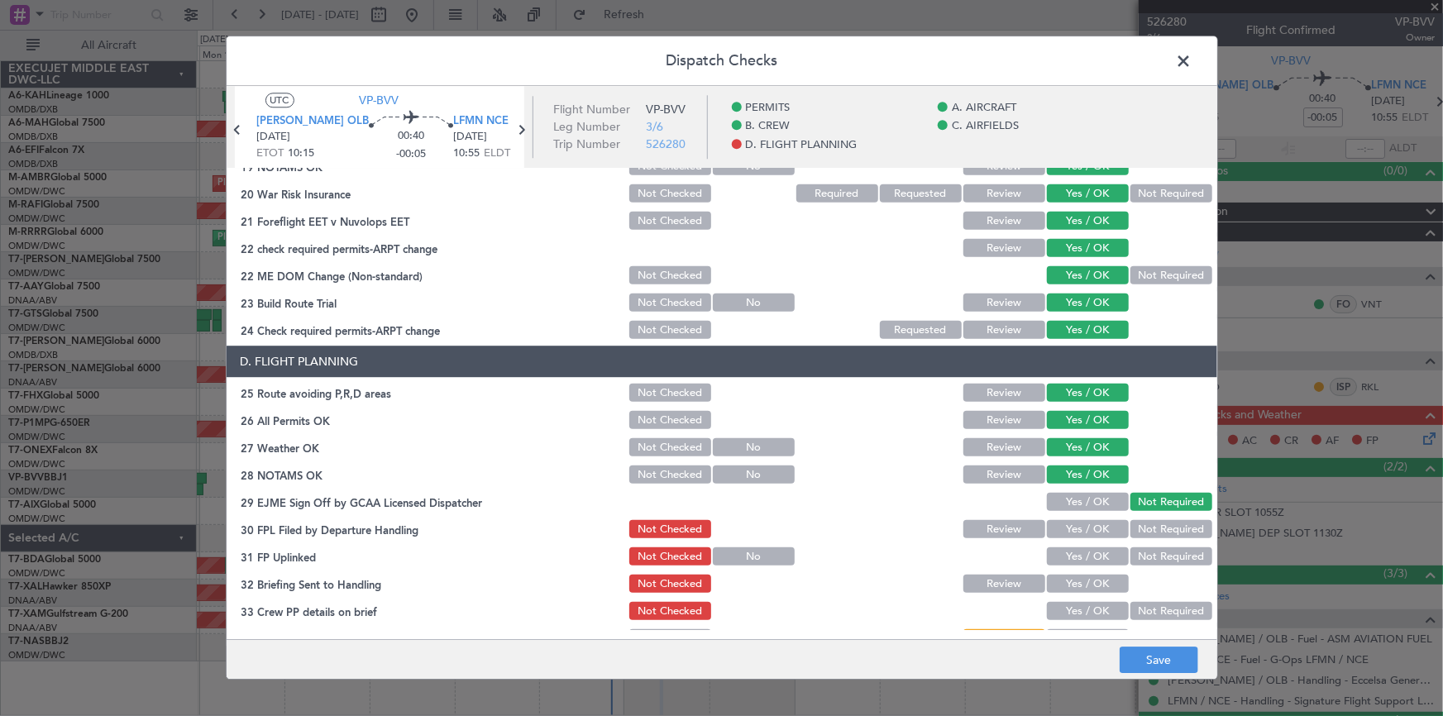
scroll to position [752, 0]
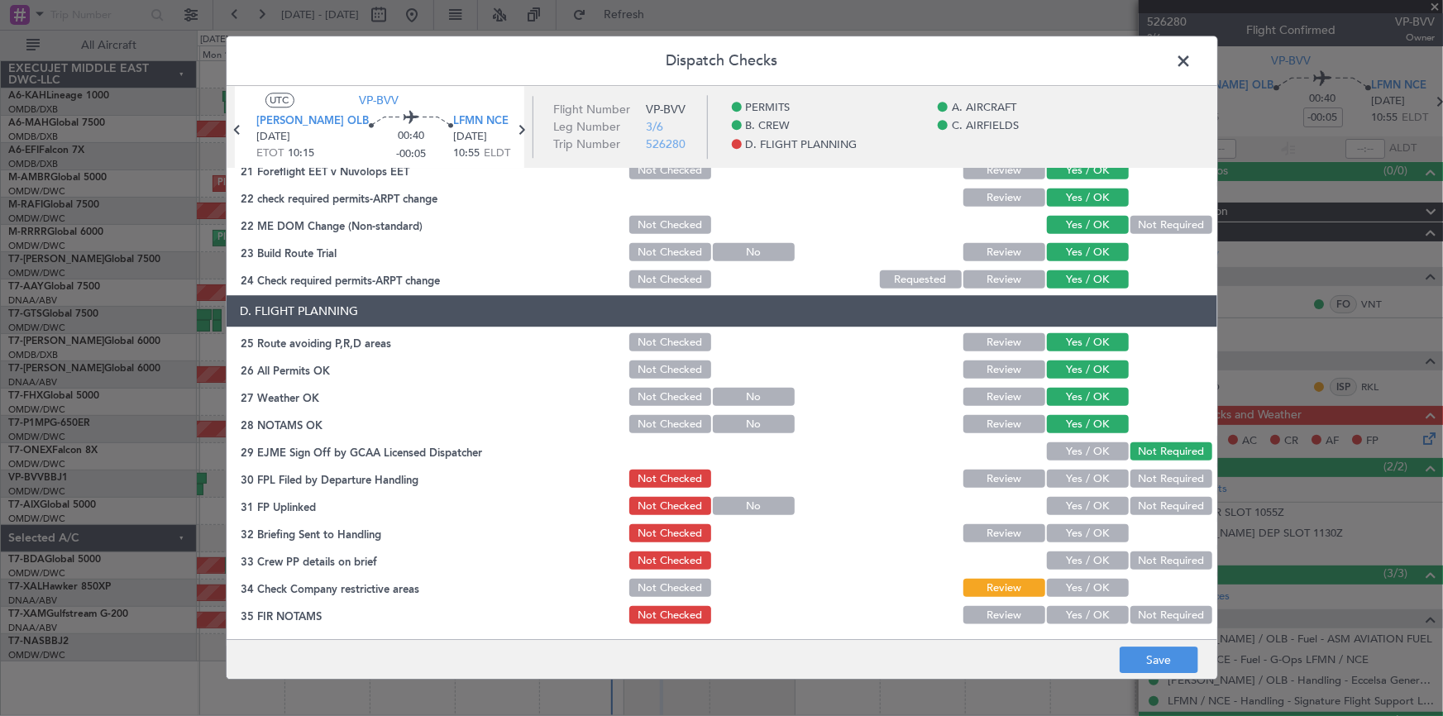
click at [1089, 487] on button "Yes / OK" at bounding box center [1088, 480] width 82 height 18
click at [1088, 505] on button "Yes / OK" at bounding box center [1088, 507] width 82 height 18
click at [1084, 532] on button "Yes / OK" at bounding box center [1088, 534] width 82 height 18
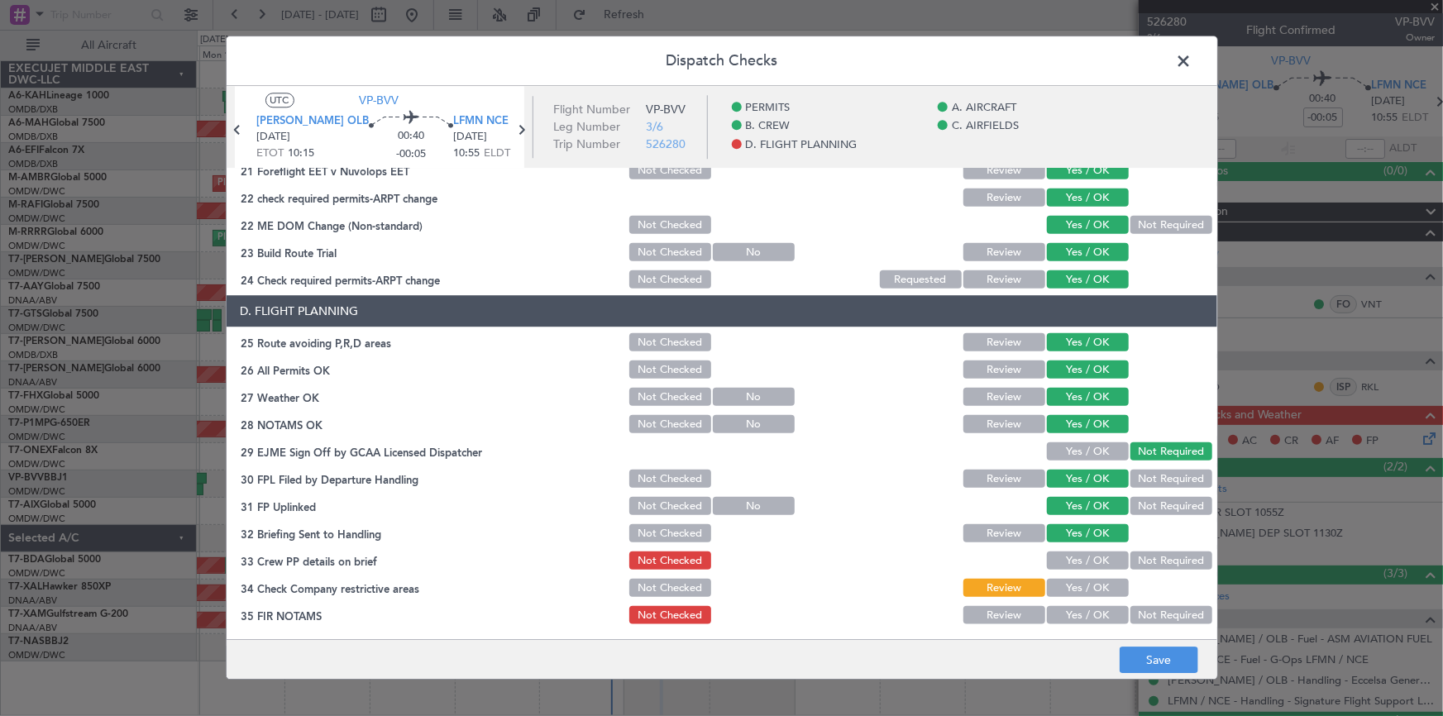
drag, startPoint x: 1084, startPoint y: 557, endPoint x: 1092, endPoint y: 579, distance: 23.8
click at [1084, 557] on button "Yes / OK" at bounding box center [1088, 562] width 82 height 18
click at [1092, 577] on div "Yes / OK" at bounding box center [1087, 588] width 84 height 23
drag, startPoint x: 1087, startPoint y: 611, endPoint x: 1161, endPoint y: 645, distance: 81.8
click at [1087, 612] on button "Yes / OK" at bounding box center [1088, 616] width 82 height 18
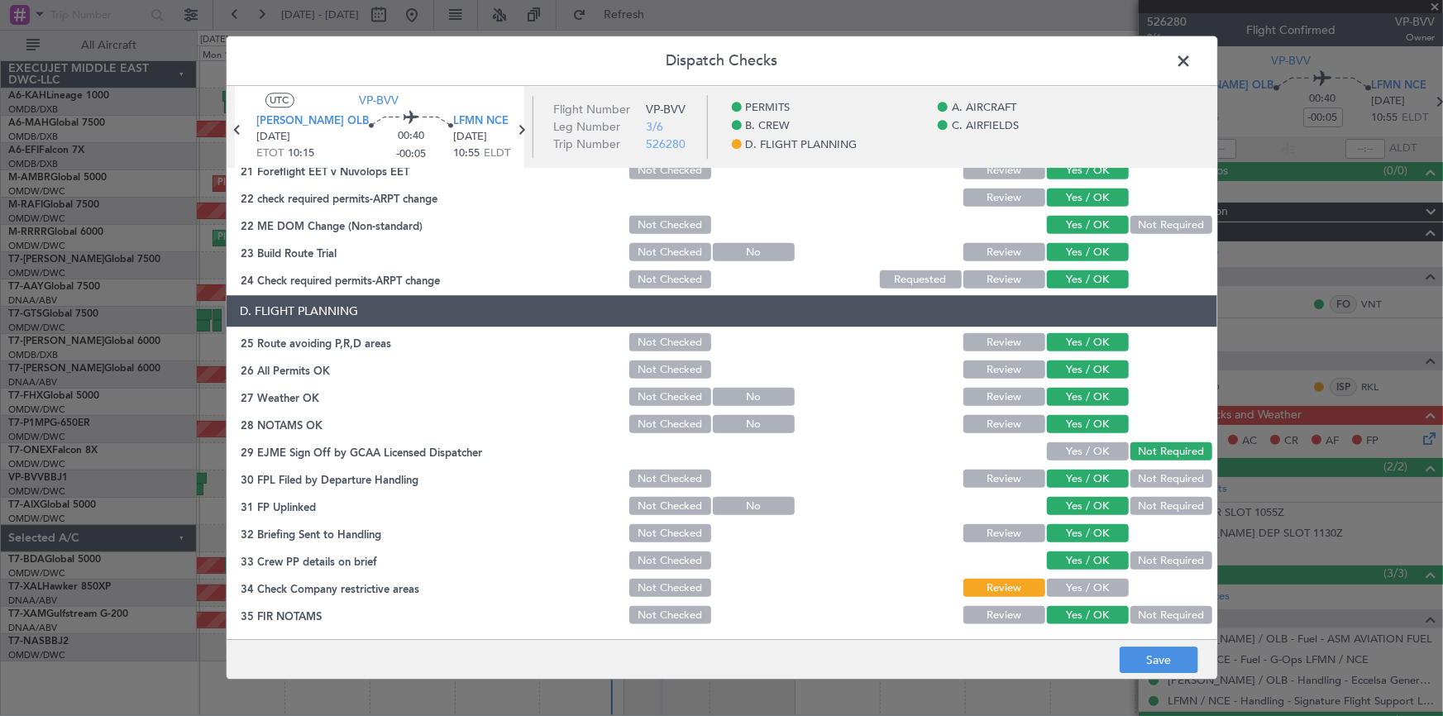
click at [1093, 588] on button "Yes / OK" at bounding box center [1088, 589] width 82 height 18
click at [1158, 664] on button "Save" at bounding box center [1159, 661] width 79 height 26
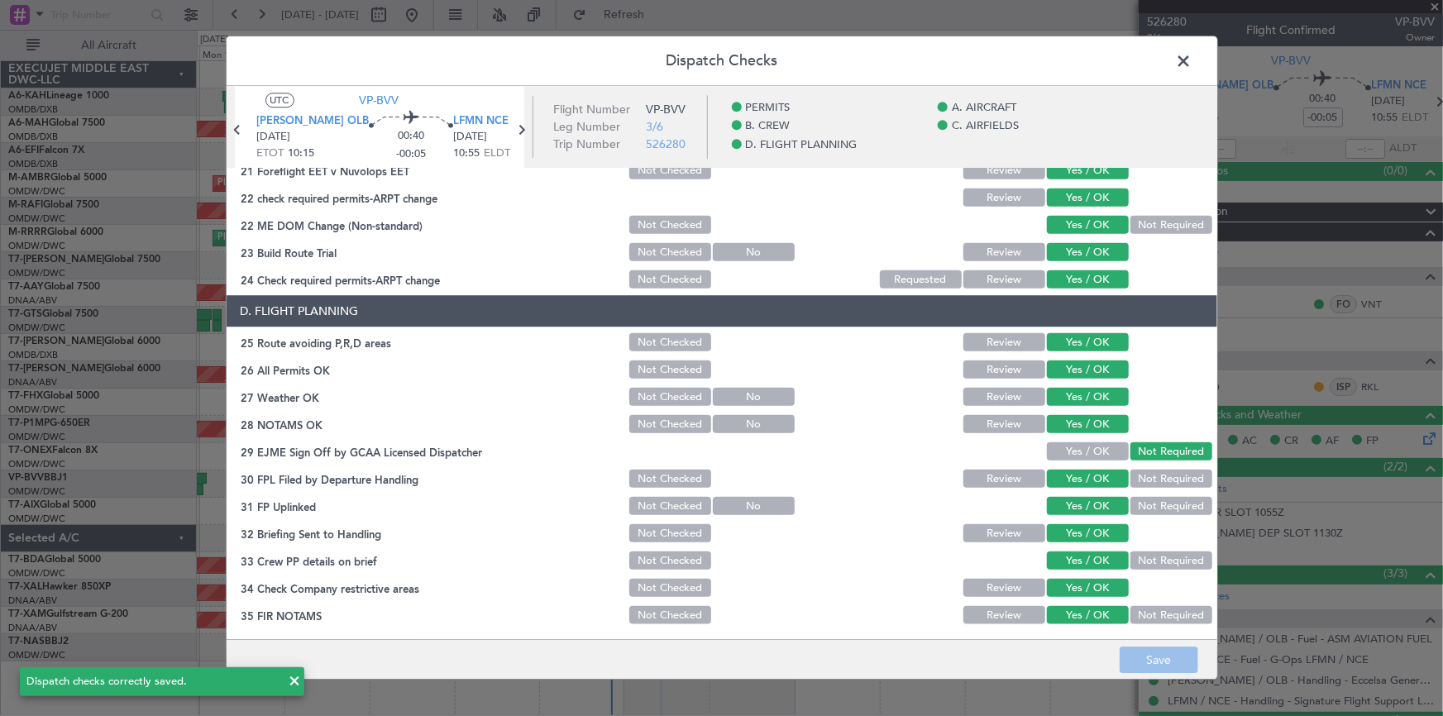
click at [1193, 62] on span at bounding box center [1193, 65] width 0 height 33
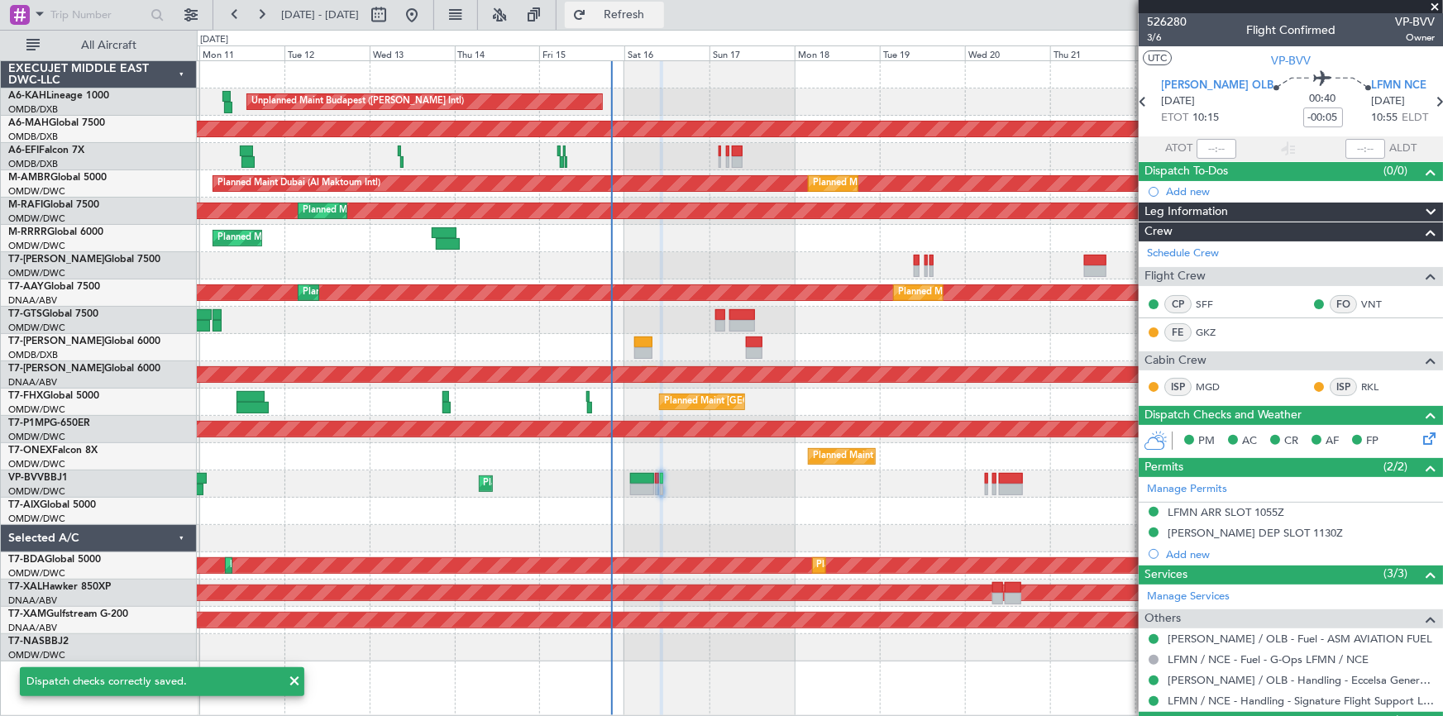
click at [652, 8] on button "Refresh" at bounding box center [614, 15] width 99 height 26
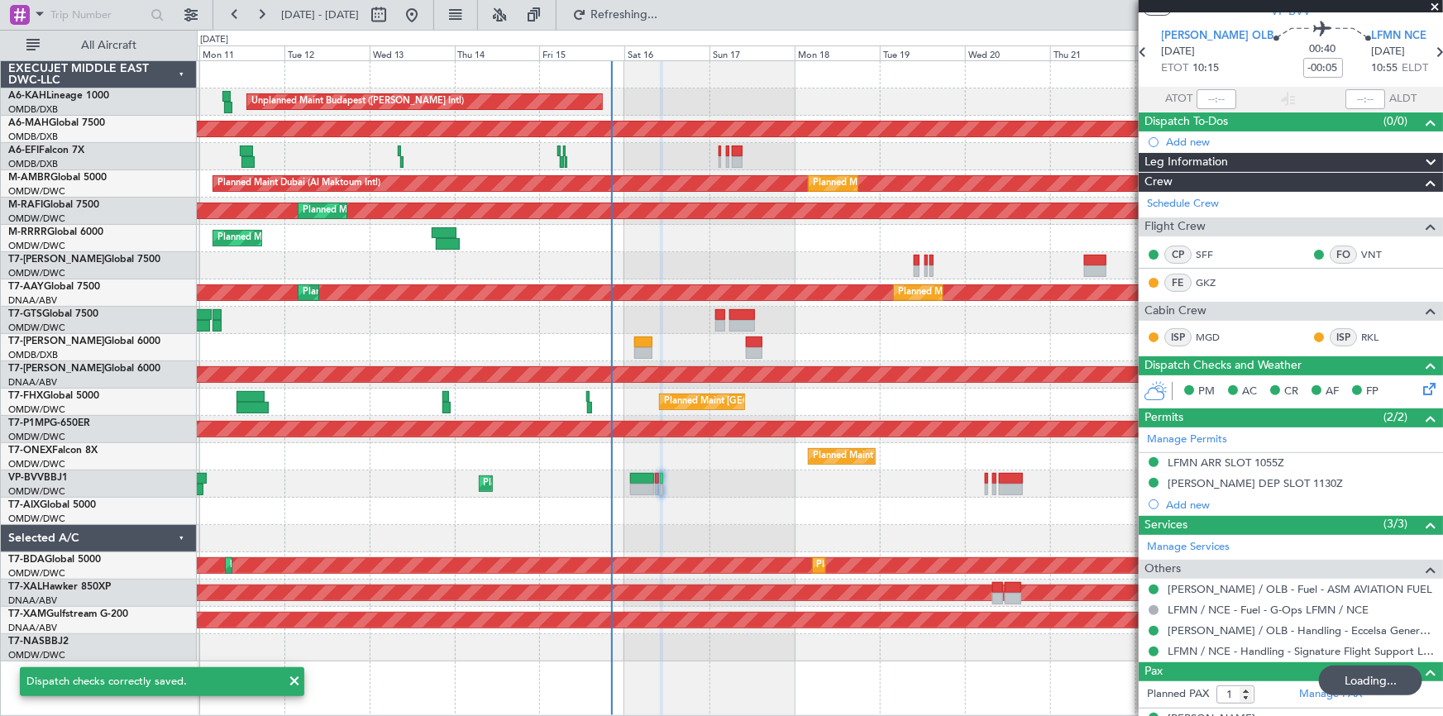
scroll to position [77, 0]
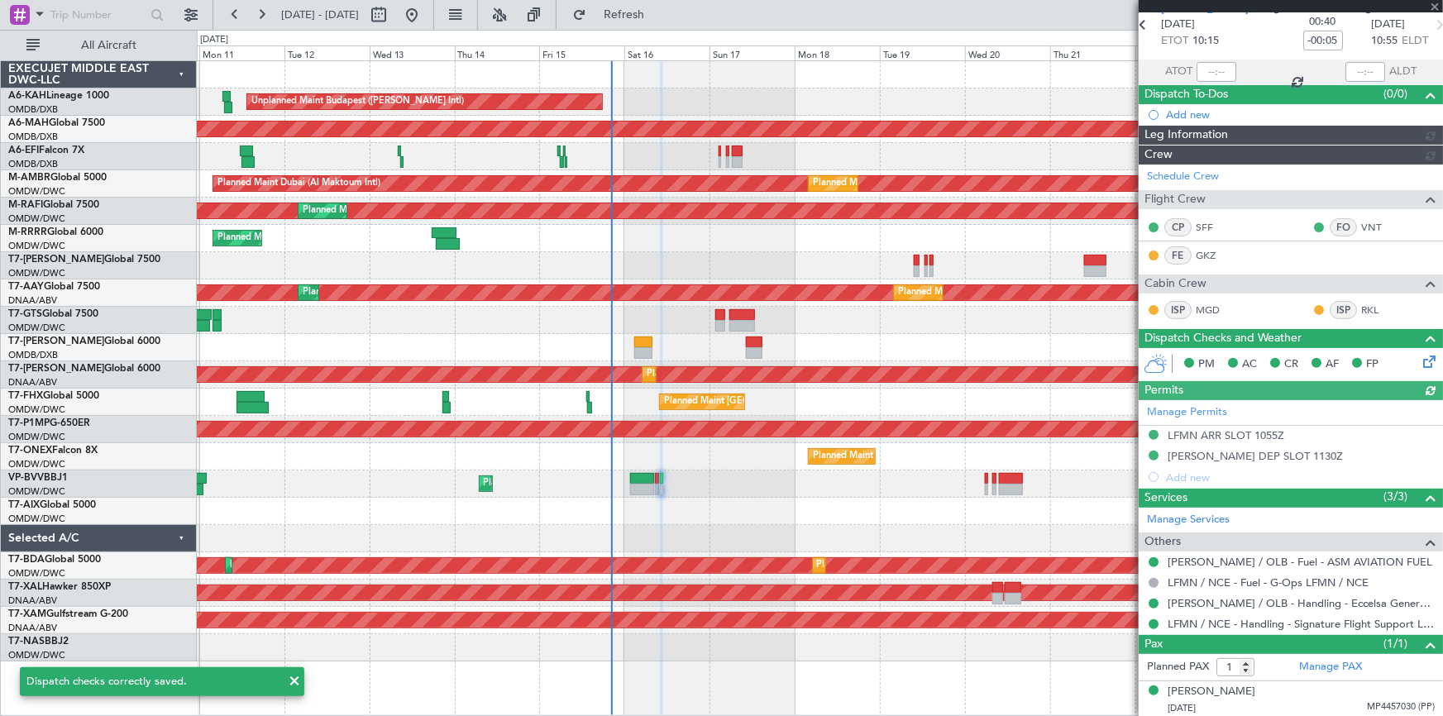
type input "Dherander Fithani (DHF)"
type input "6975"
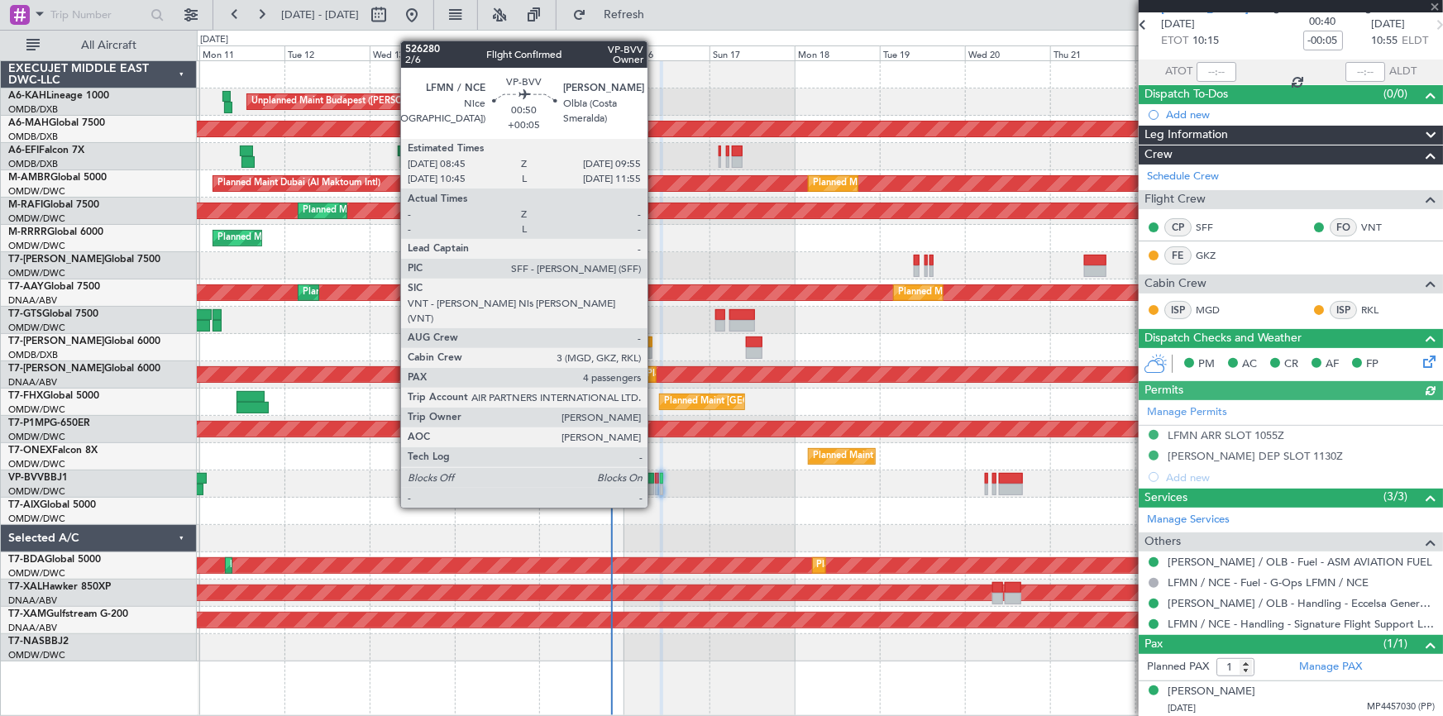
click at [655, 476] on div at bounding box center [657, 479] width 5 height 12
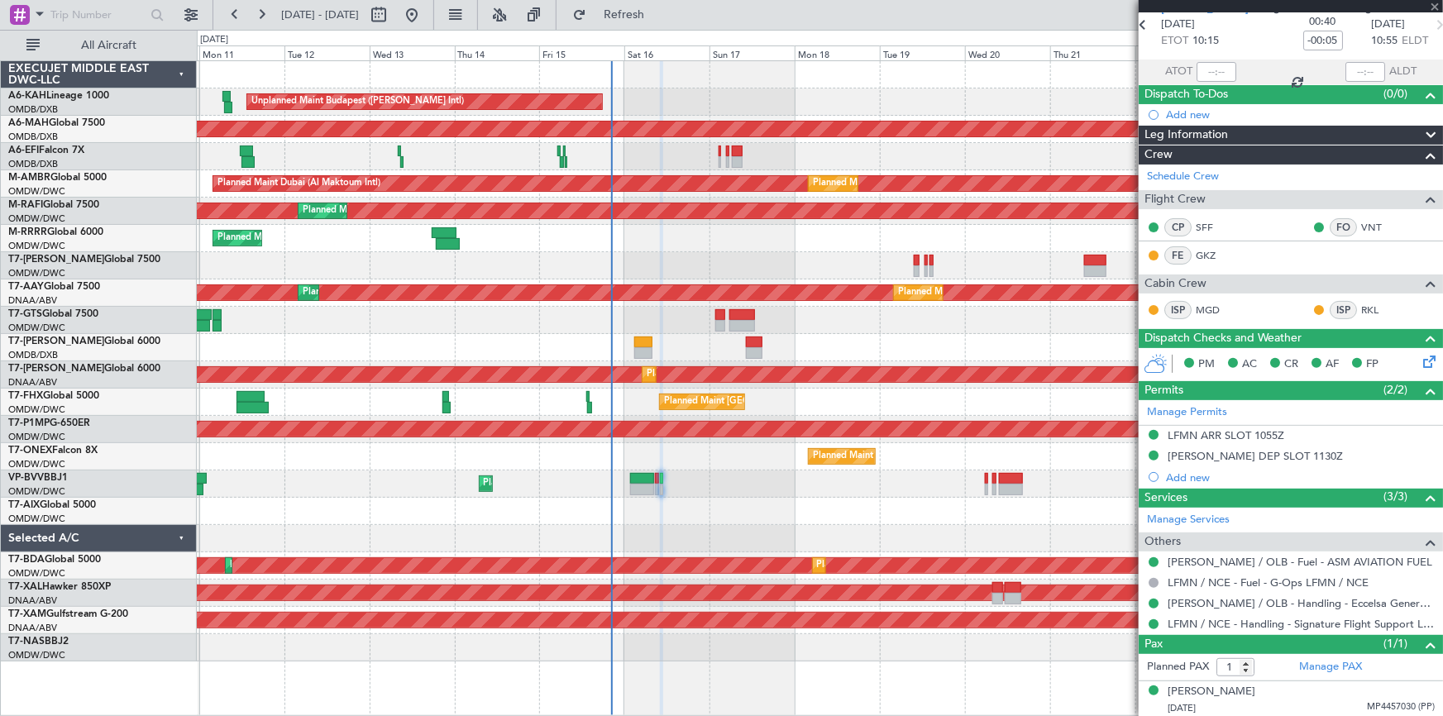
type input "+00:05"
type input "4"
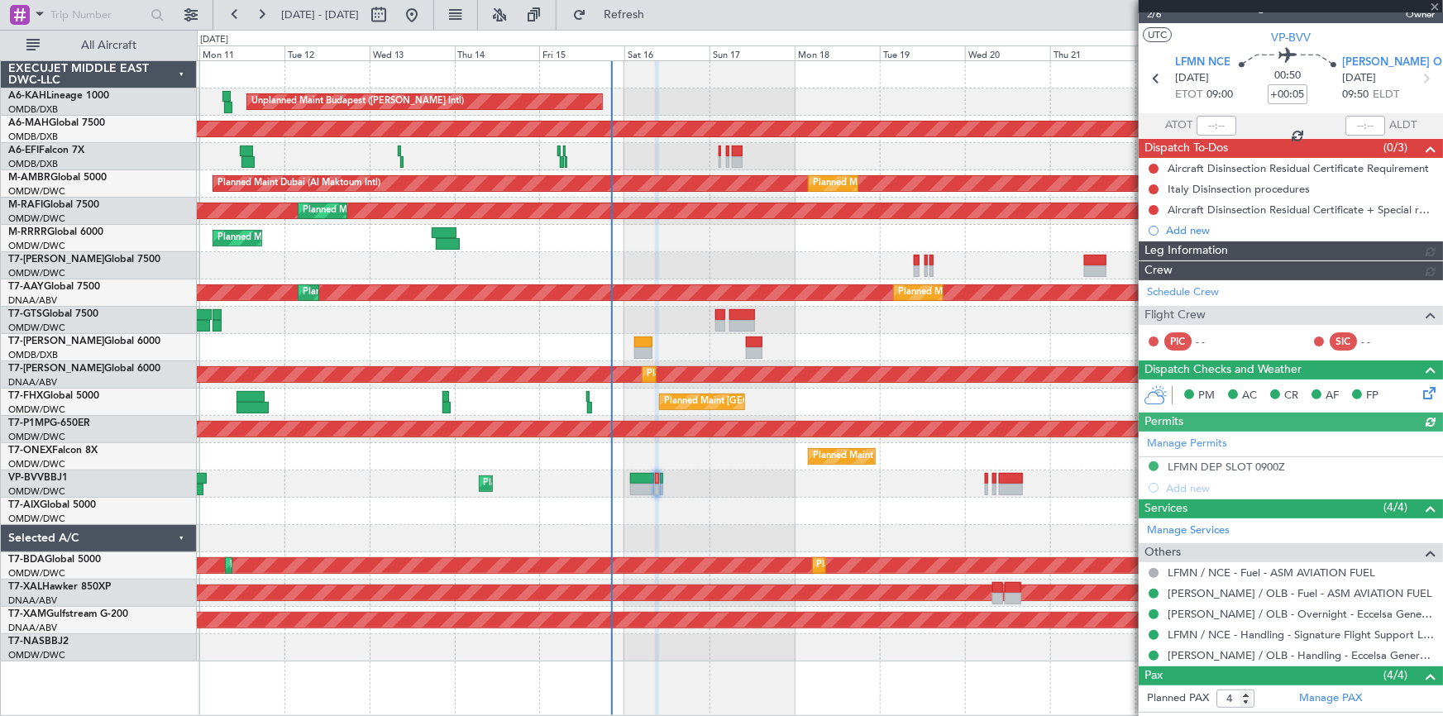
type input "Dherander Fithani (DHF)"
type input "6970"
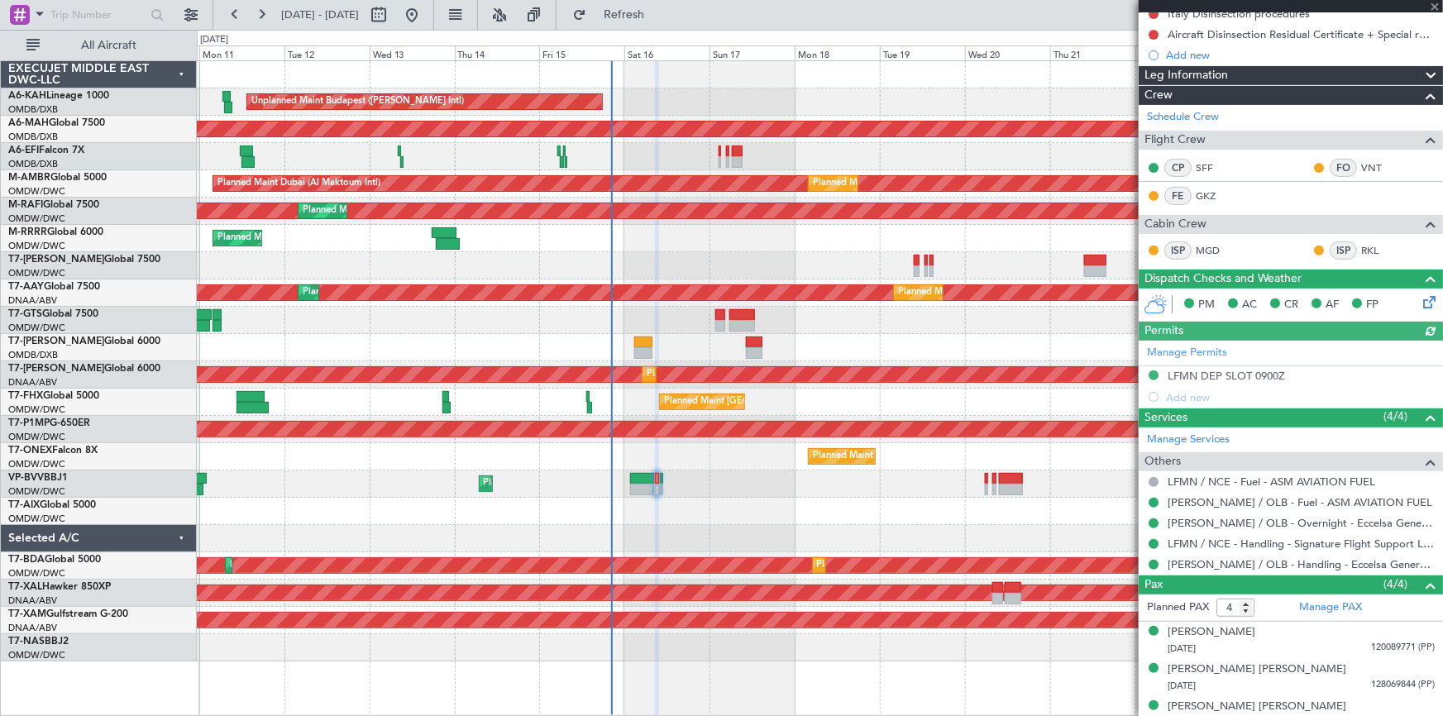
scroll to position [251, 0]
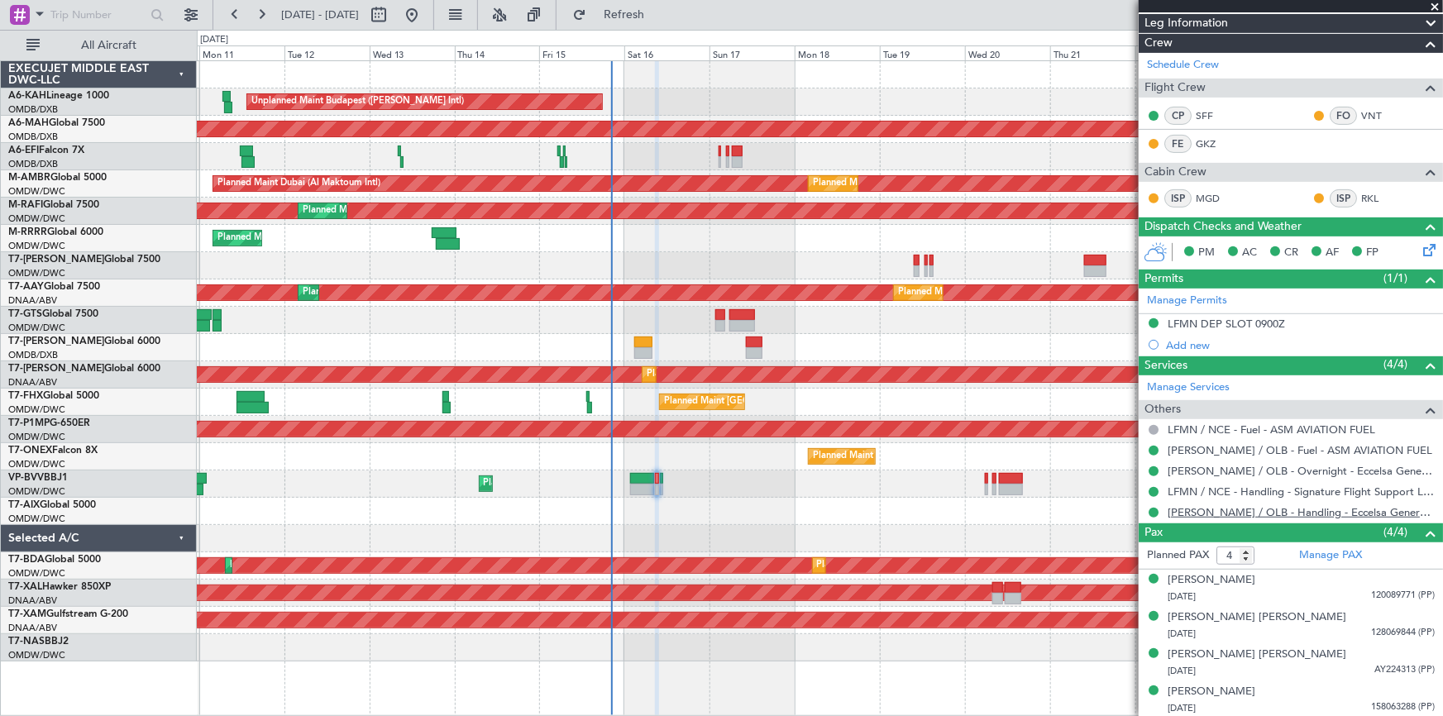
click at [1223, 509] on link "[PERSON_NAME] / OLB - Handling - Eccelsa General Aviation [PERSON_NAME] / OLB" at bounding box center [1301, 512] width 267 height 14
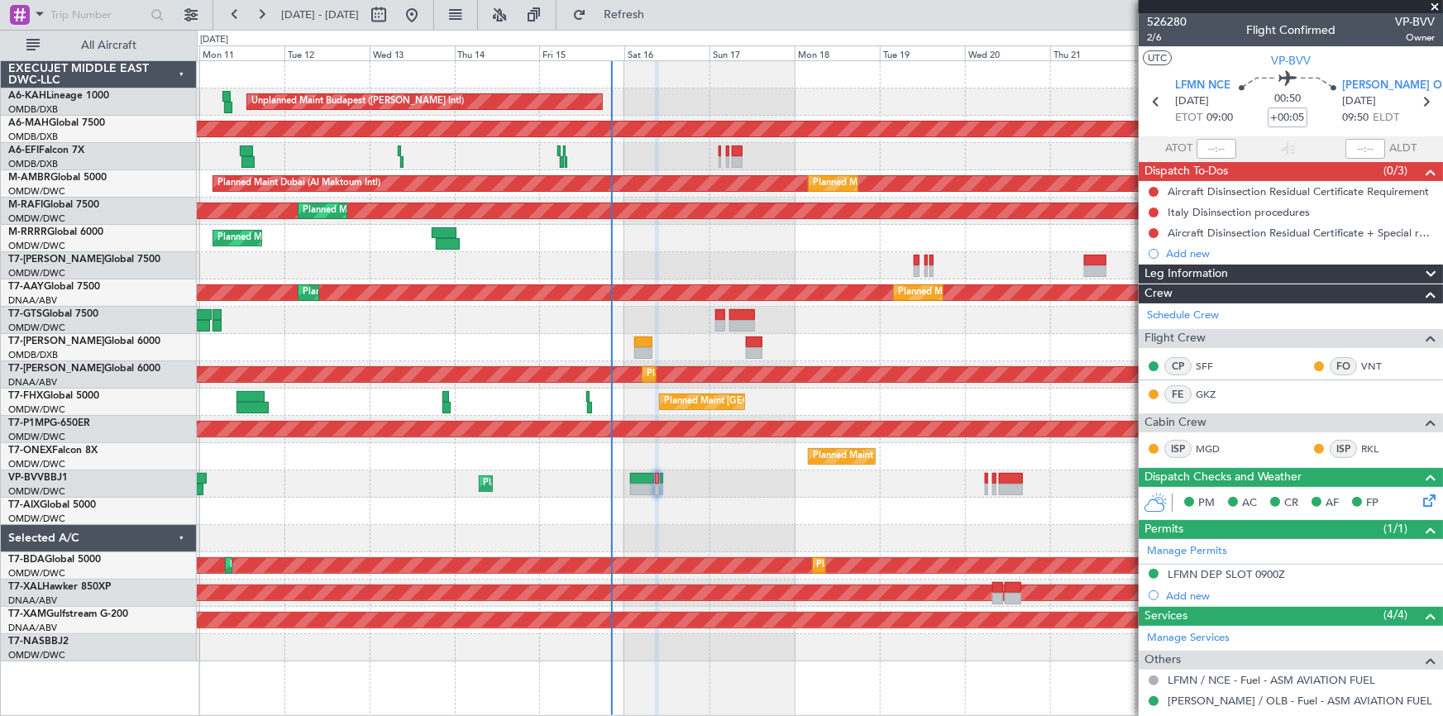
scroll to position [251, 0]
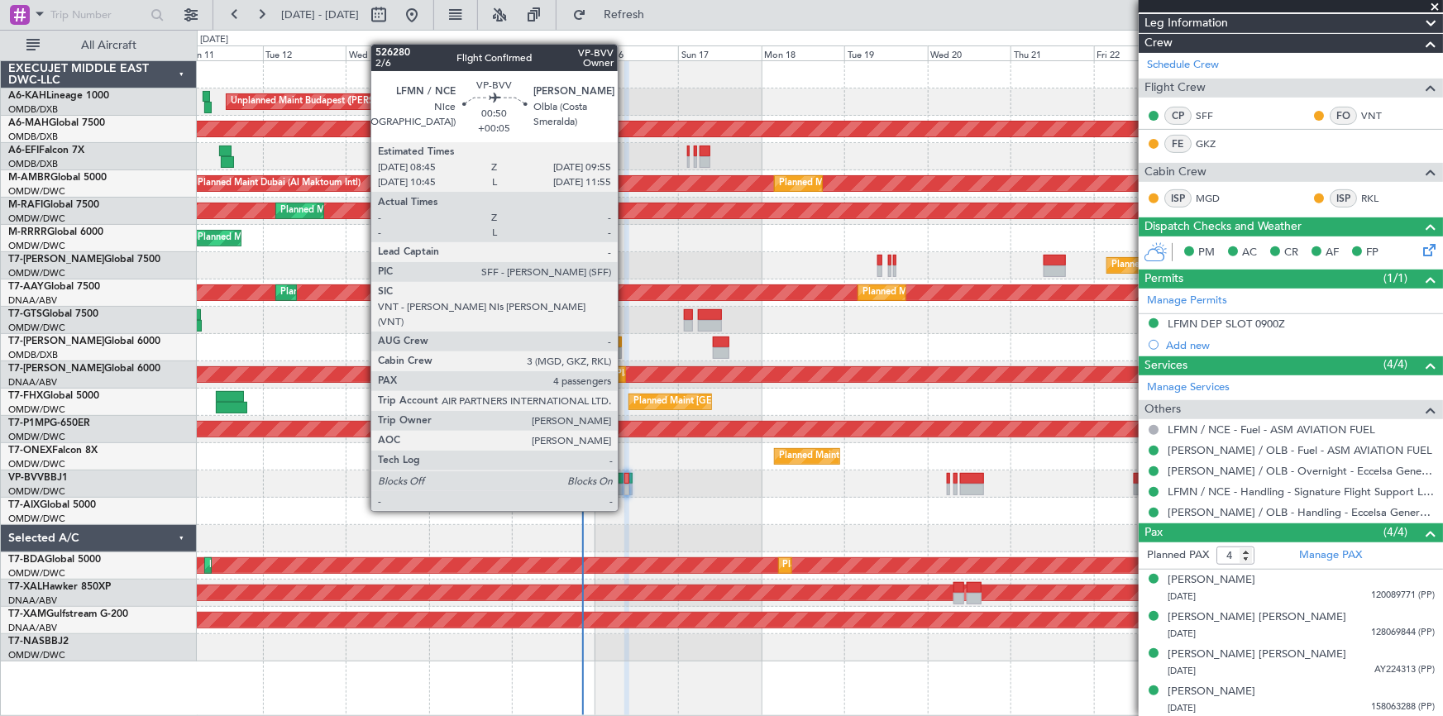
click at [629, 480] on div "Planned Maint Dubai (Al Maktoum Intl)" at bounding box center [820, 484] width 1246 height 27
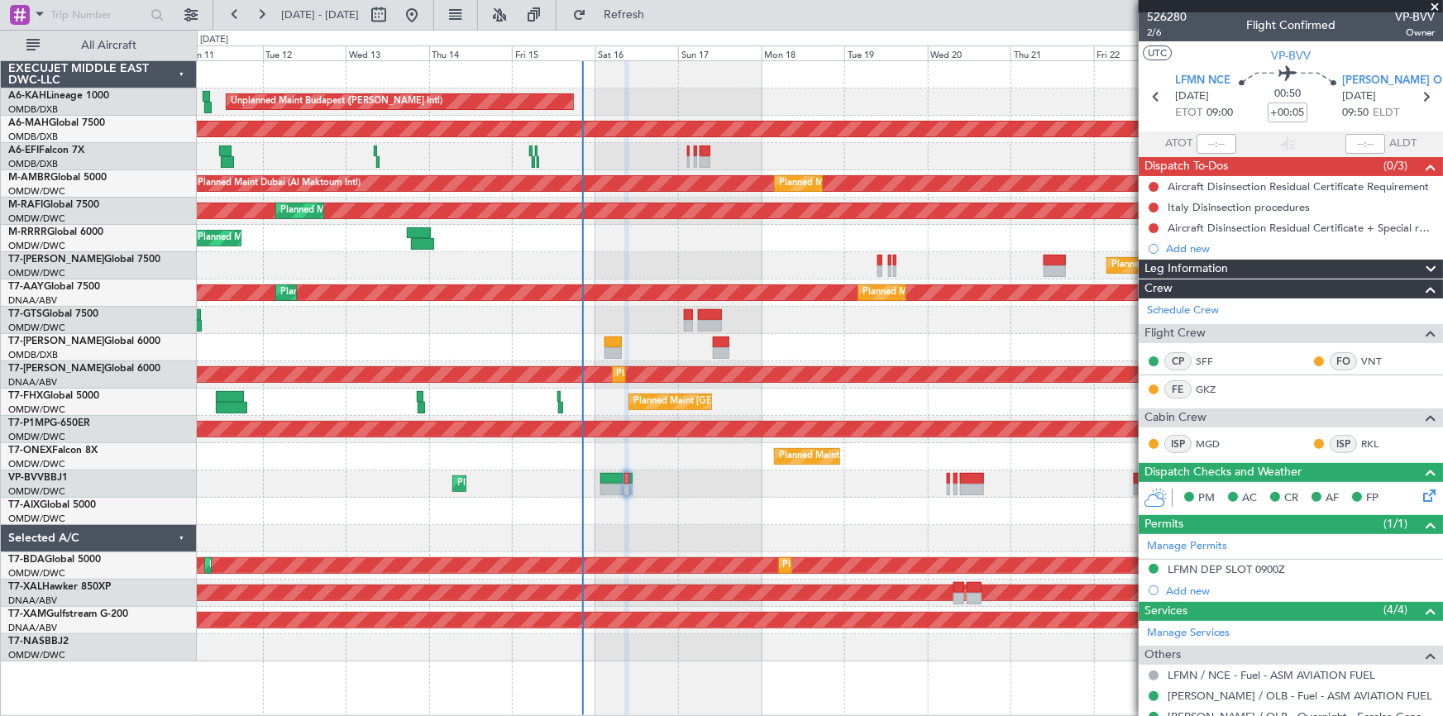
scroll to position [0, 0]
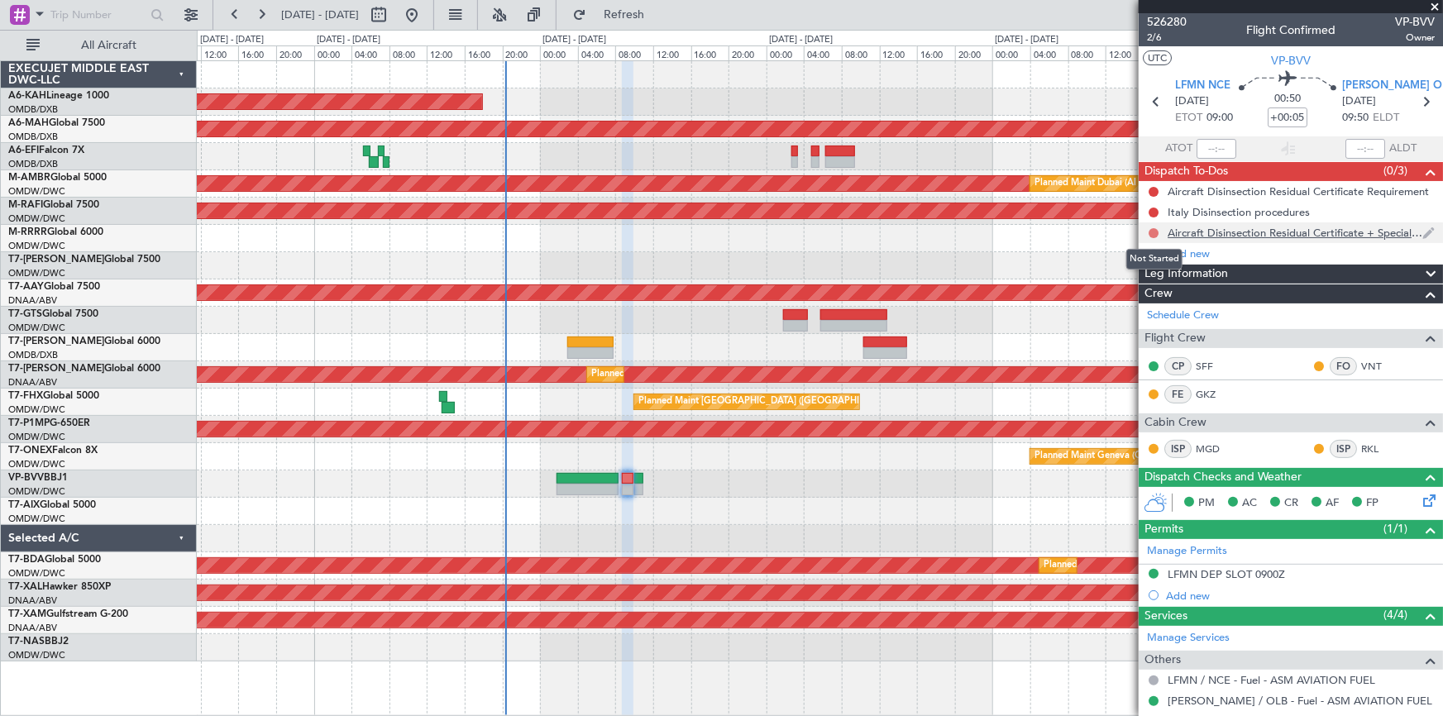
click at [1155, 232] on button at bounding box center [1154, 233] width 10 height 10
click at [1169, 309] on span "Completed" at bounding box center [1161, 306] width 55 height 17
click at [1151, 210] on button at bounding box center [1154, 213] width 10 height 10
click at [1158, 280] on span "Completed" at bounding box center [1161, 285] width 55 height 17
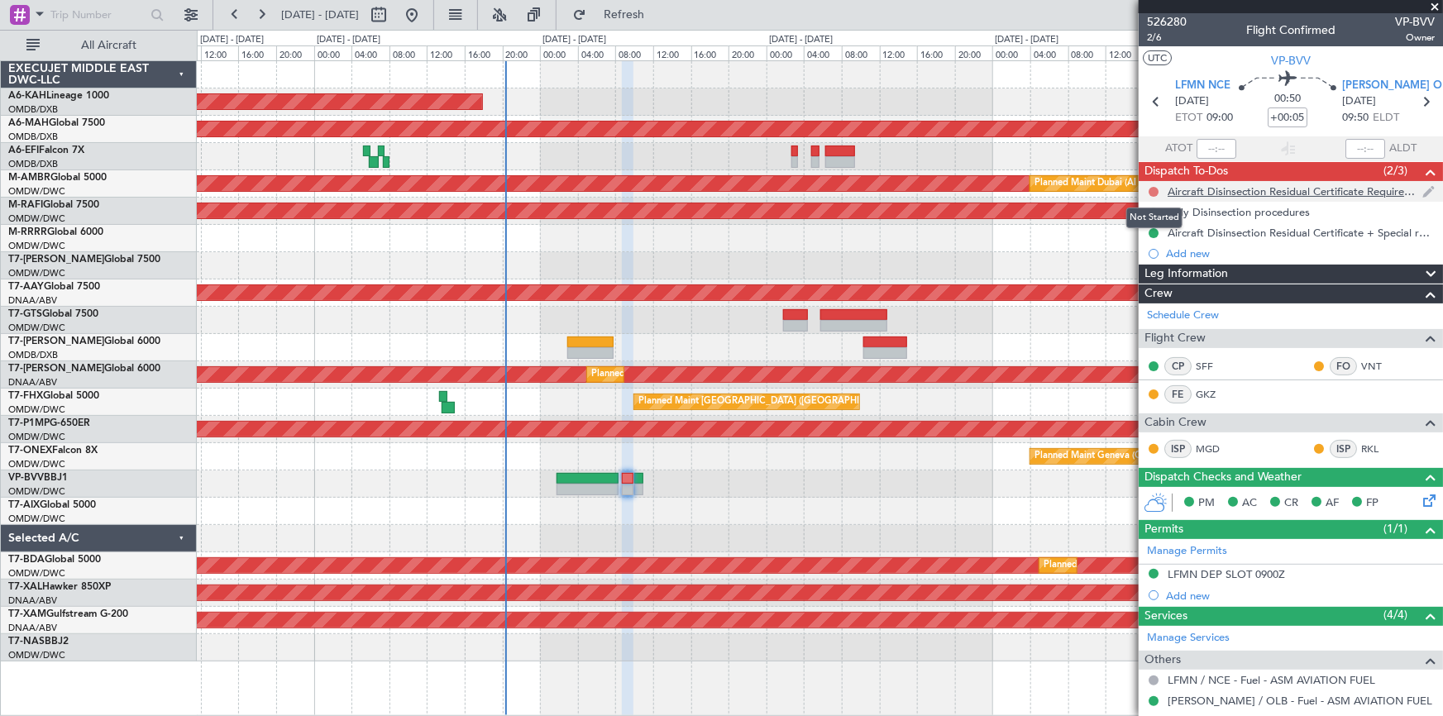
click at [1154, 189] on button at bounding box center [1154, 192] width 10 height 10
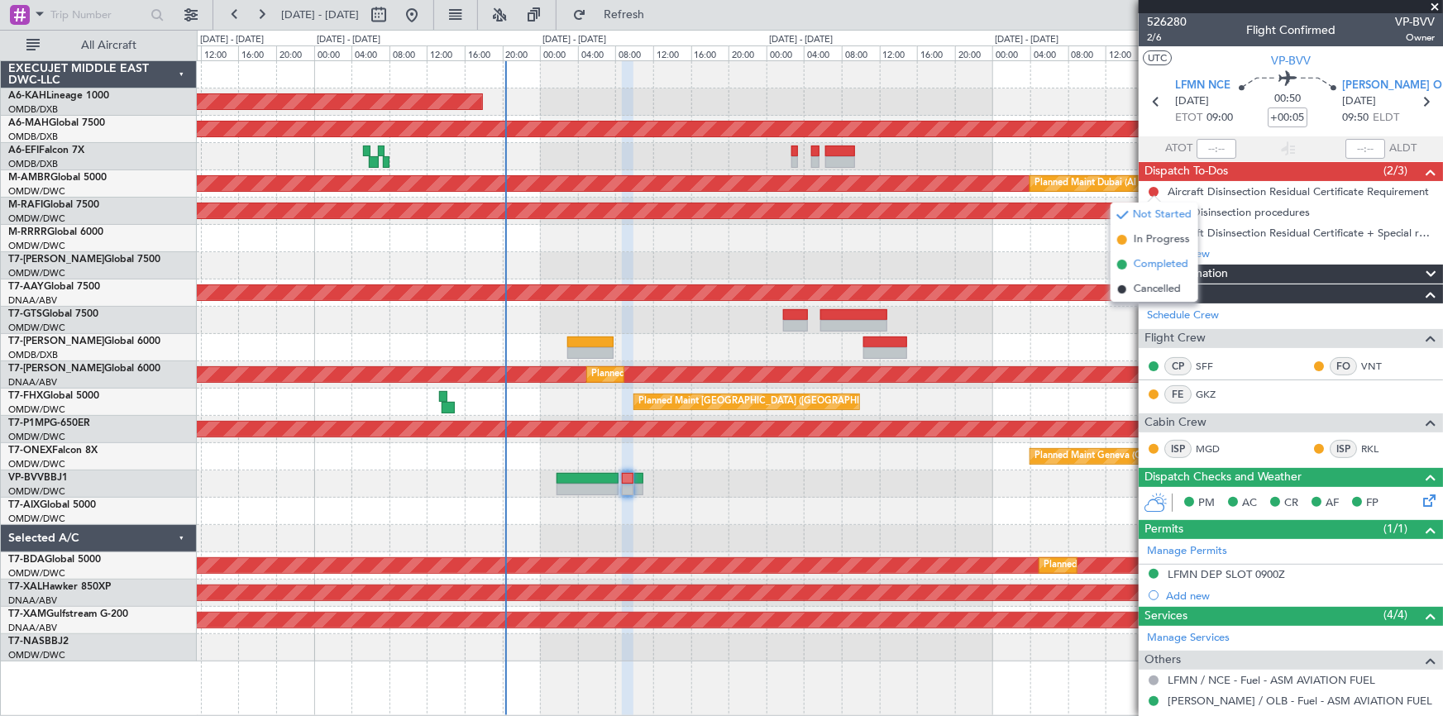
click at [1153, 265] on span "Completed" at bounding box center [1161, 264] width 55 height 17
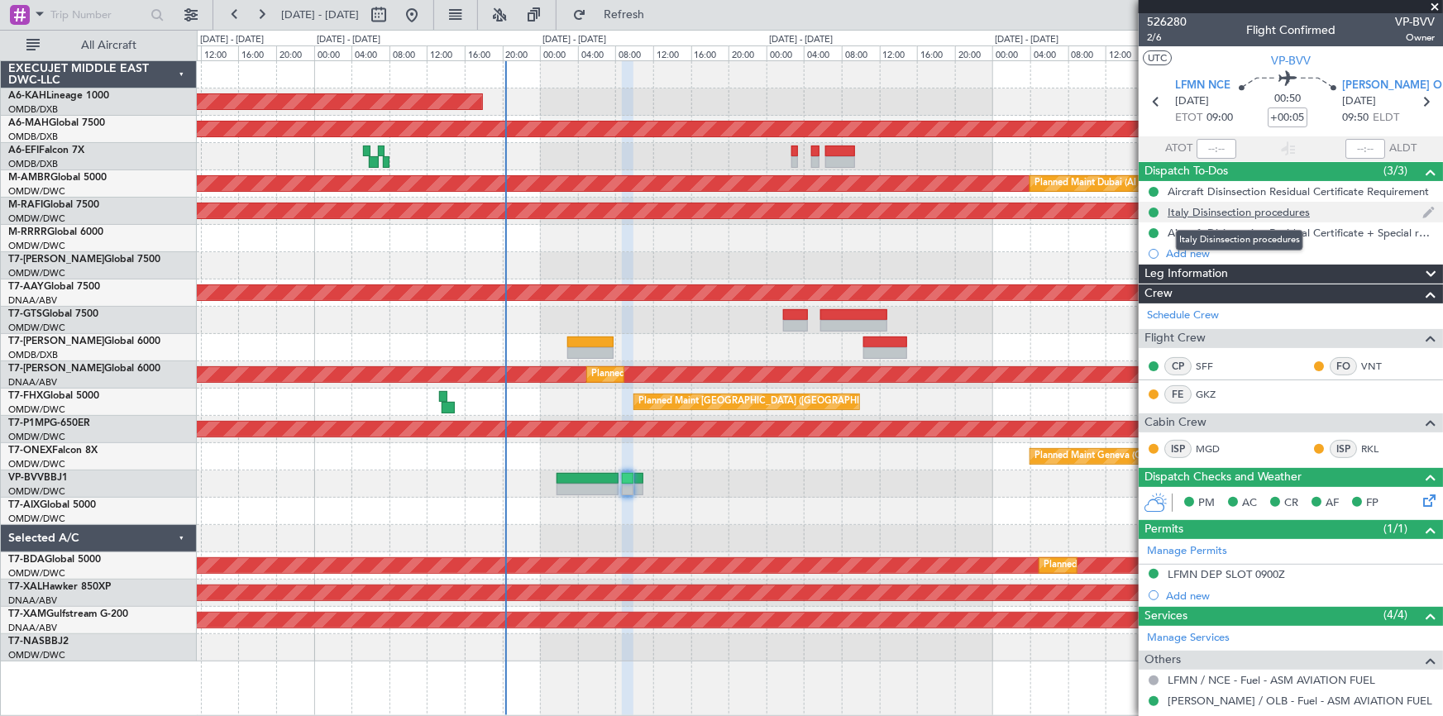
click at [1241, 208] on div "Italy Disinsection procedures" at bounding box center [1239, 212] width 142 height 14
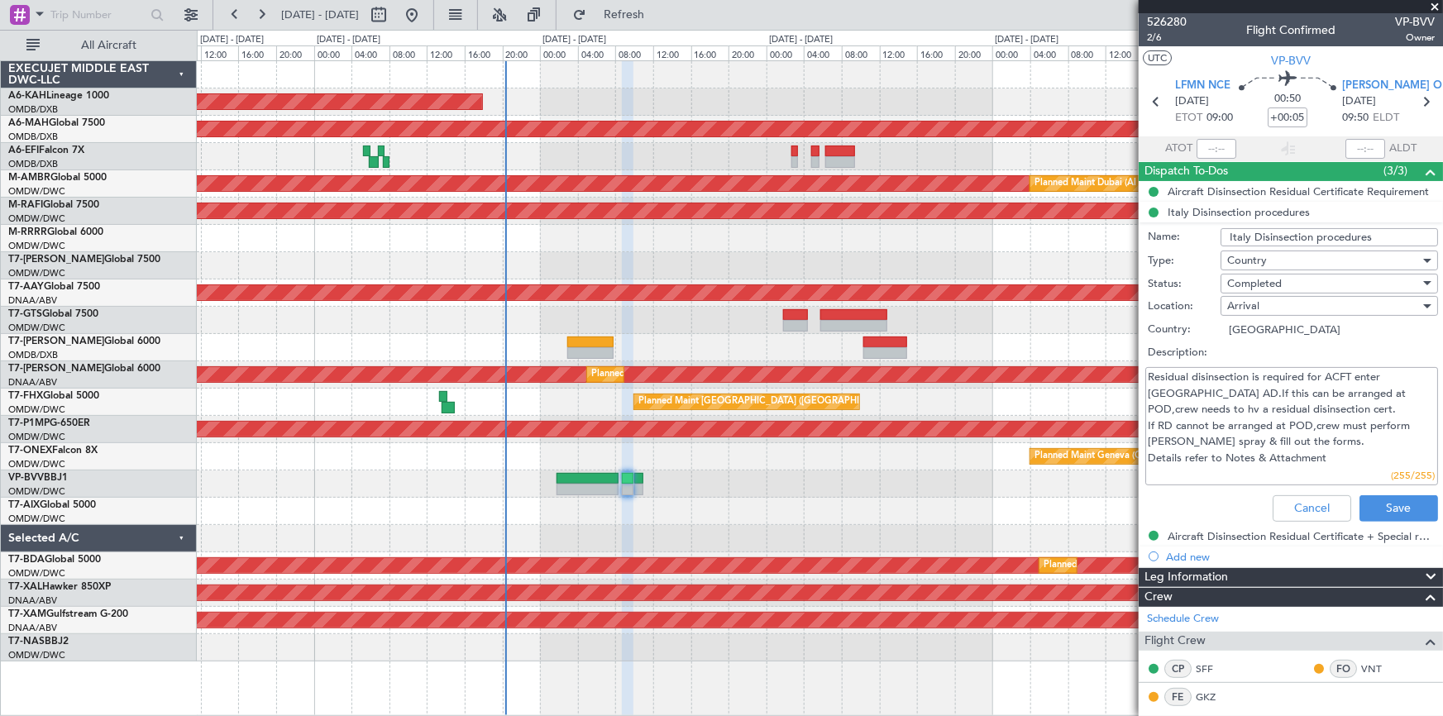
drag, startPoint x: 1149, startPoint y: 379, endPoint x: 1399, endPoint y: 402, distance: 250.9
click at [1399, 402] on textarea "Residual disinsection is required for ACFT enter Italy AD.If this can be arrang…" at bounding box center [1292, 426] width 293 height 118
type input "Dherander Fithani (DHF)"
type input "6970"
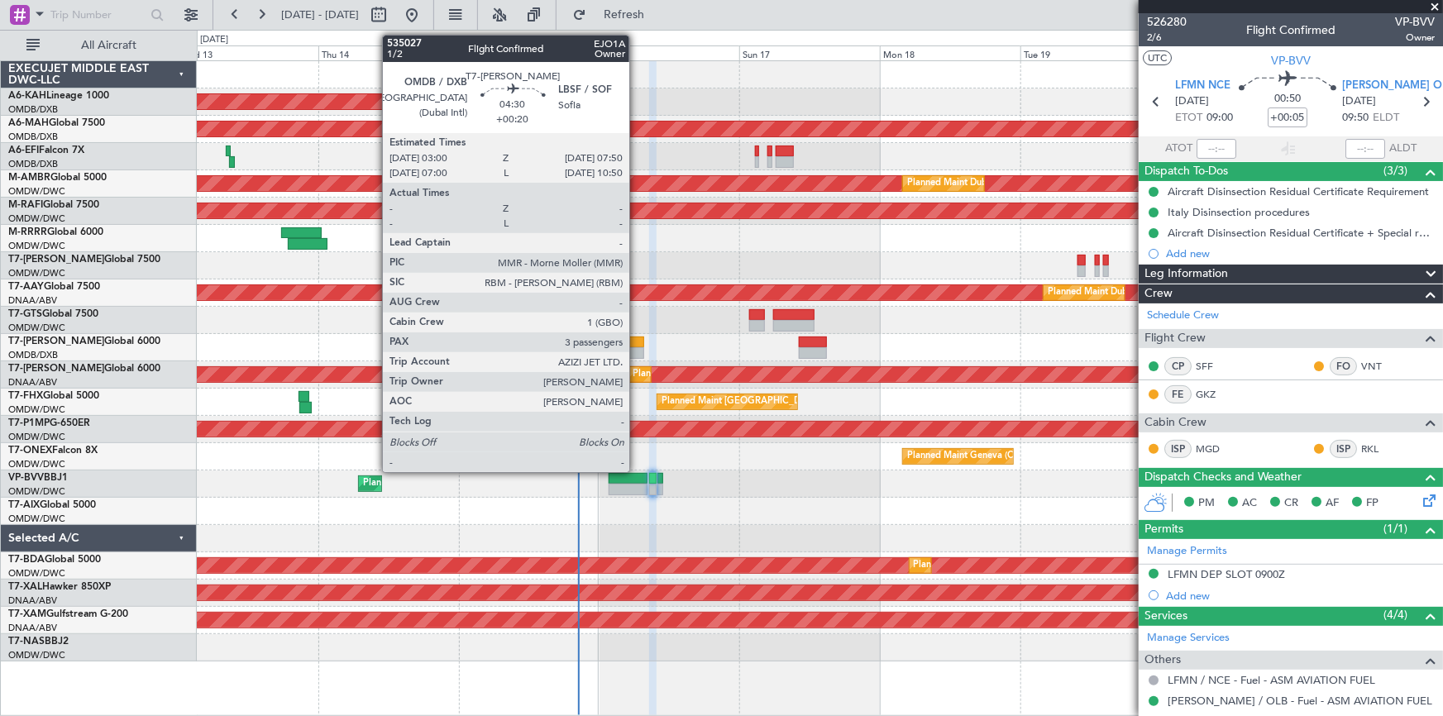
click at [637, 339] on div at bounding box center [630, 343] width 29 height 12
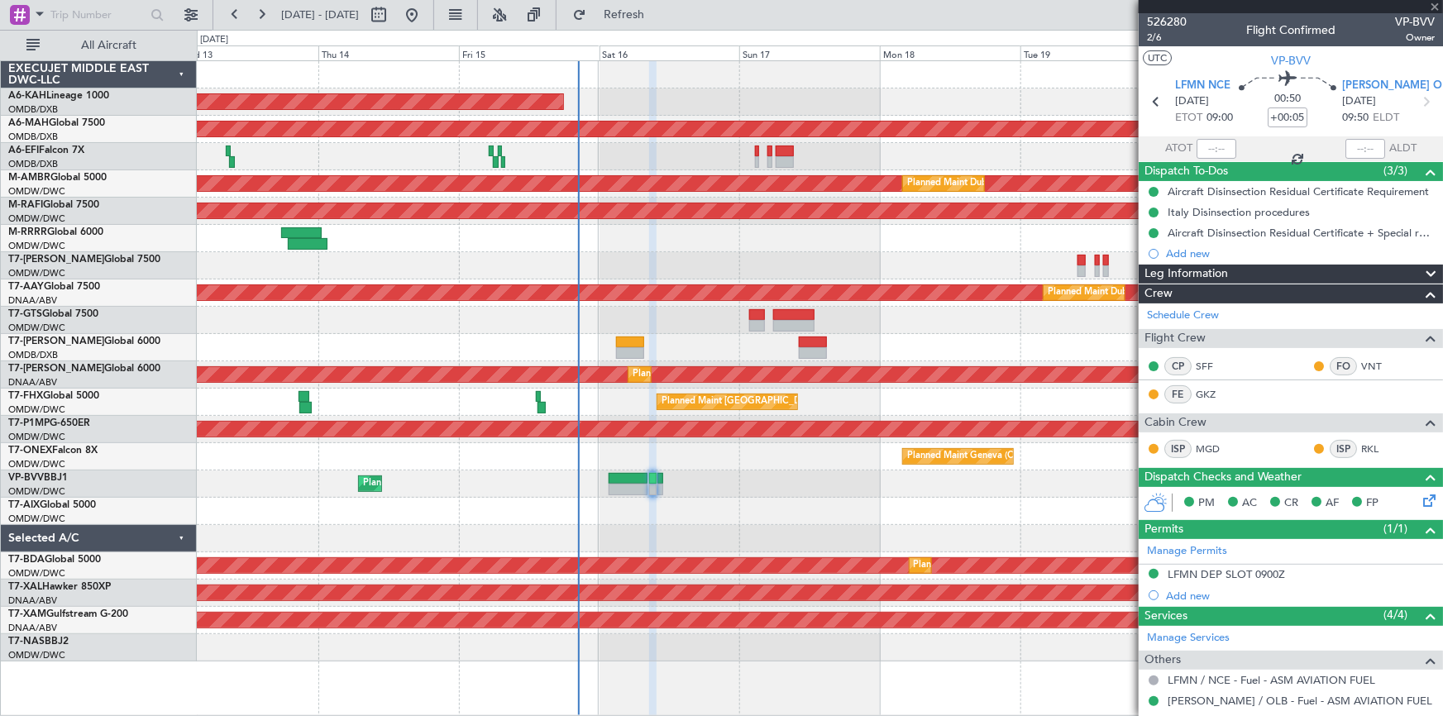
type input "+00:20"
type input "3"
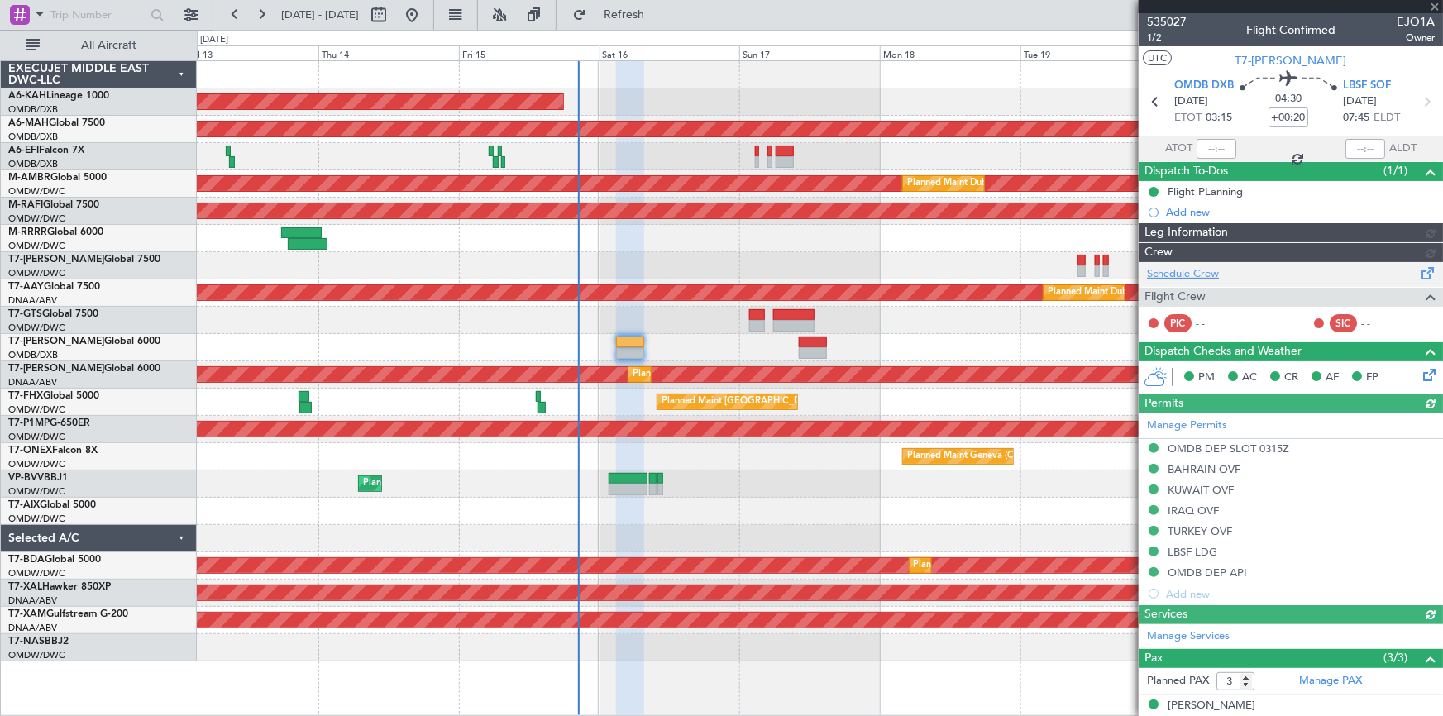
type input "Dherander Fithani (DHF)"
type input "7032"
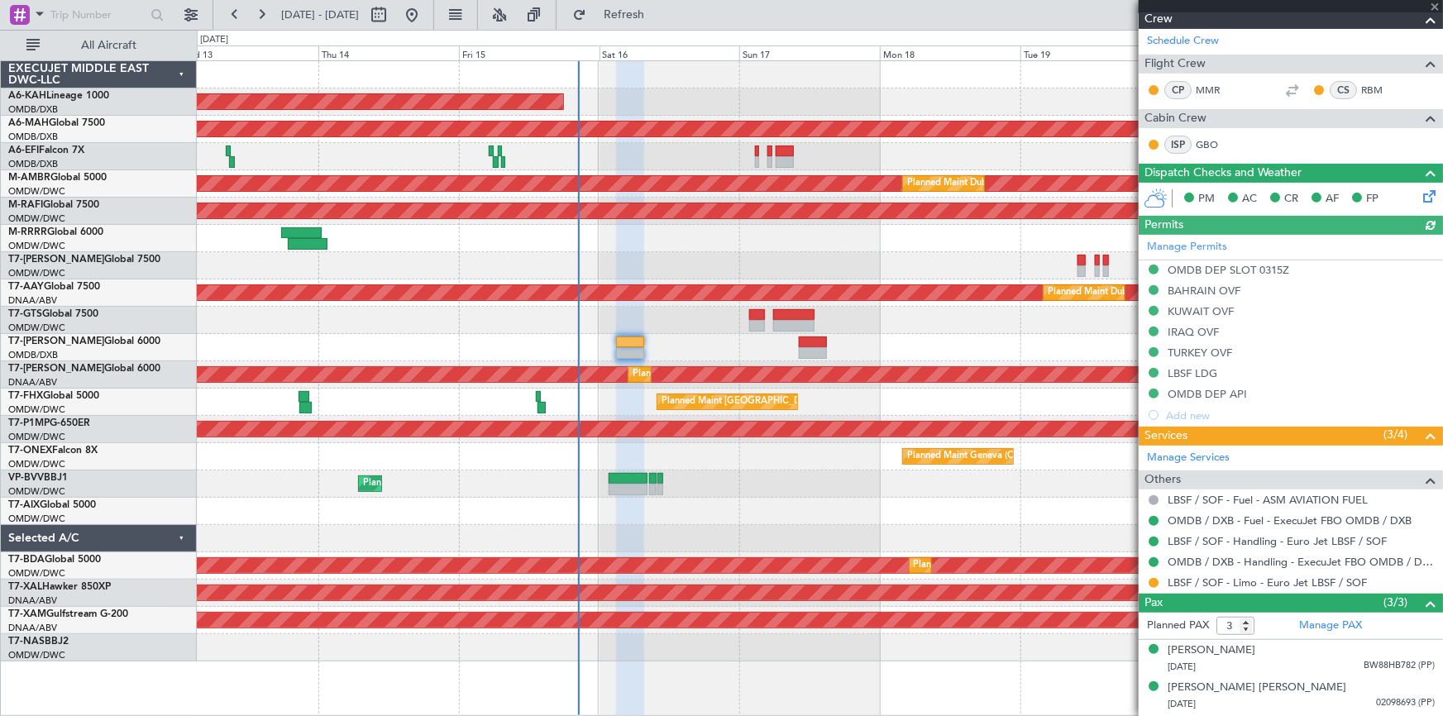
scroll to position [266, 0]
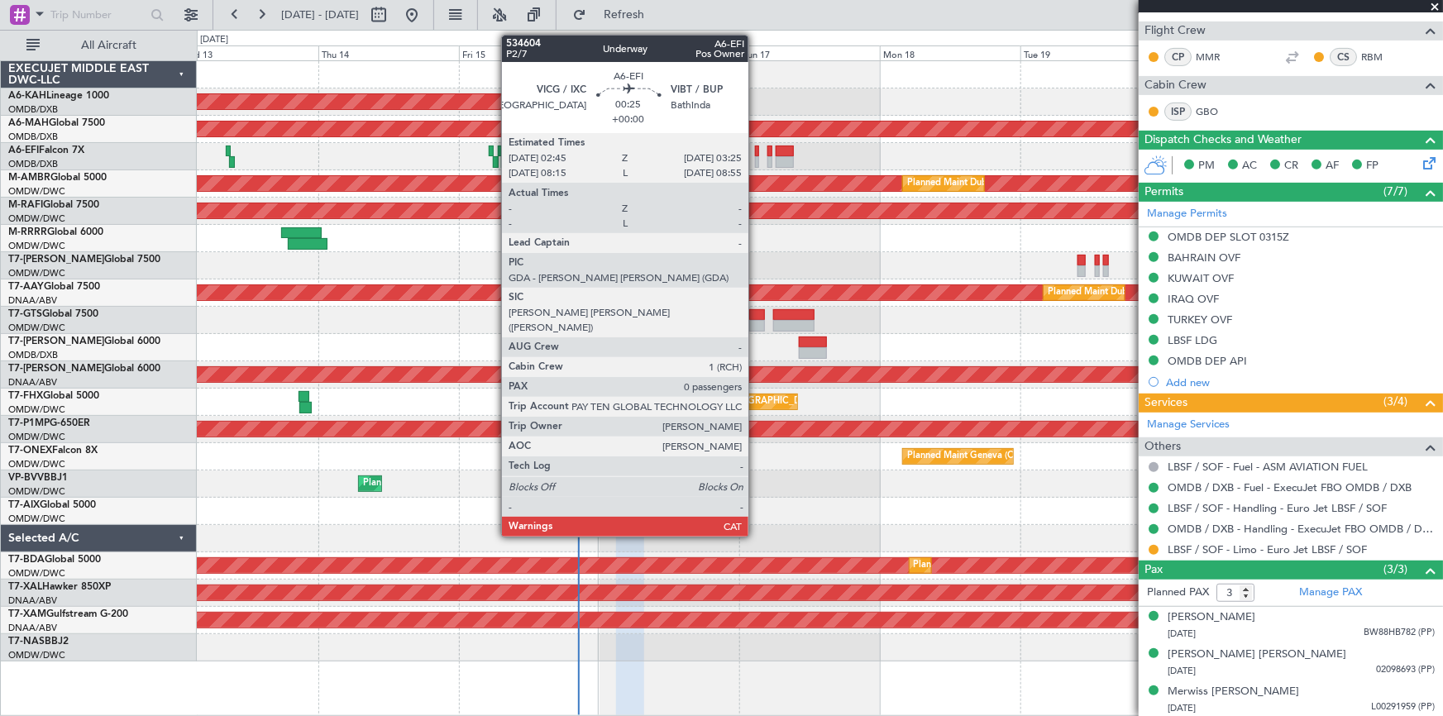
click at [756, 149] on div at bounding box center [757, 152] width 4 height 12
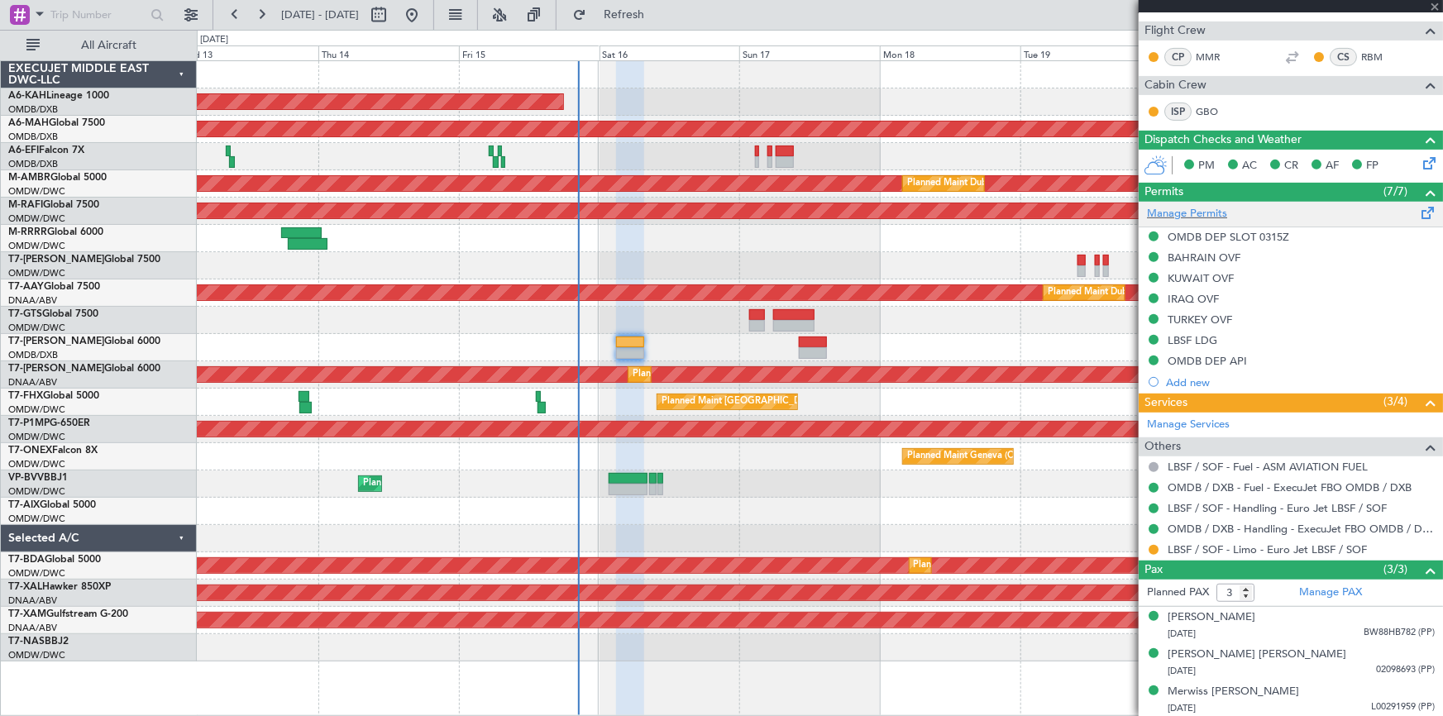
type input "0"
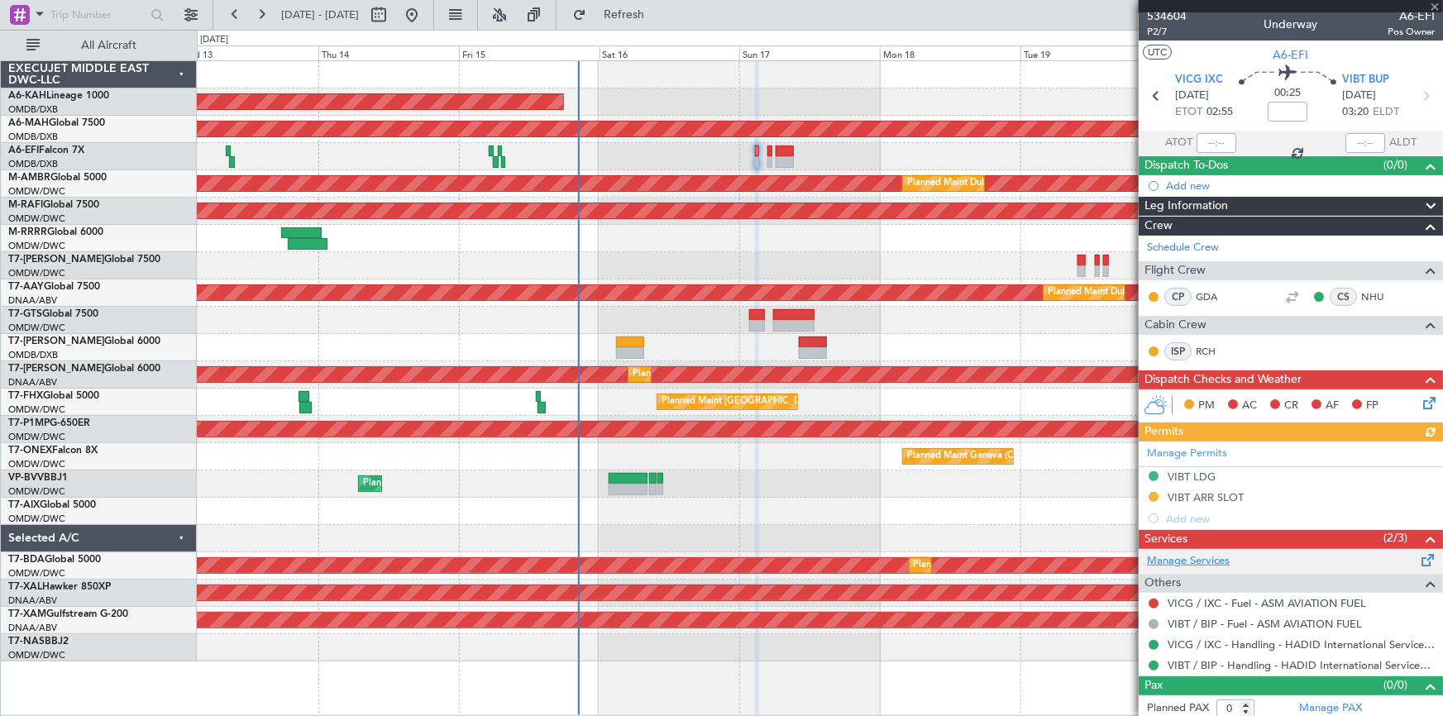
scroll to position [10, 0]
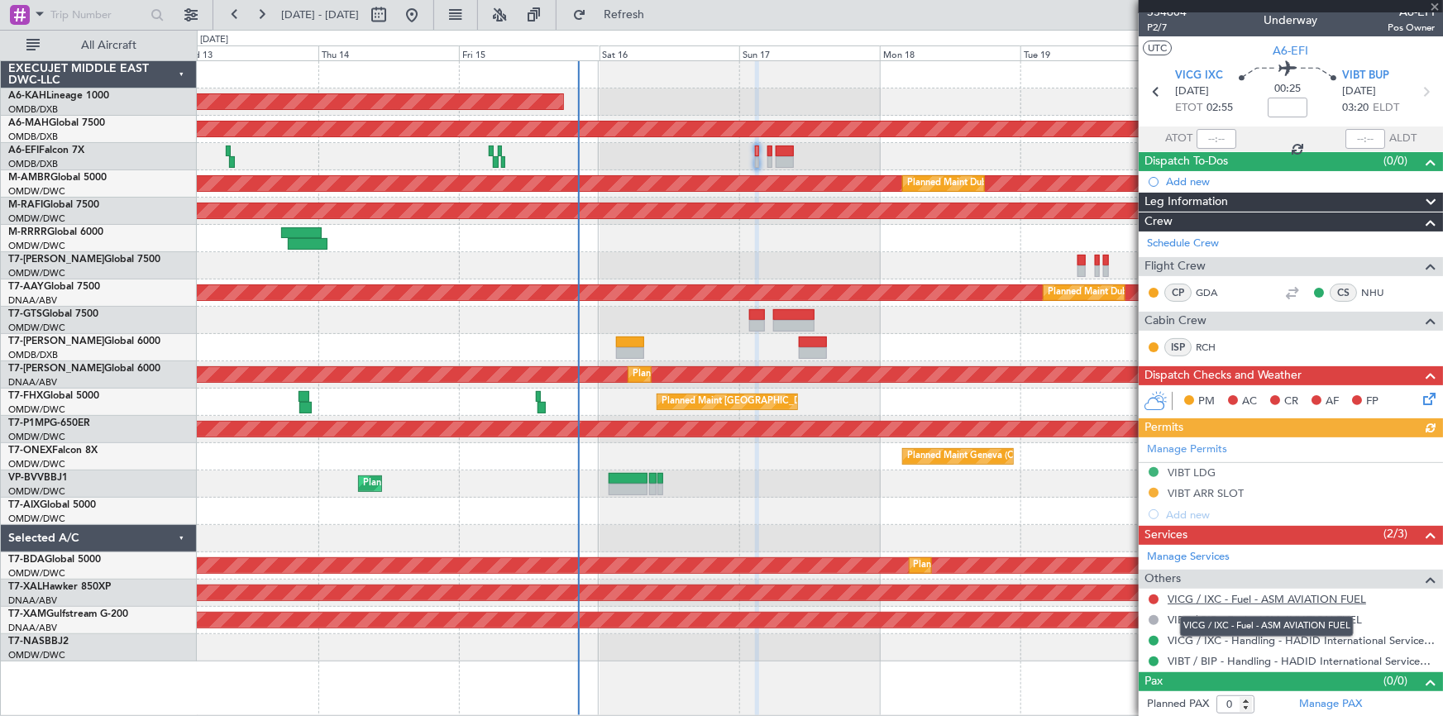
click at [1266, 592] on link "VICG / IXC - Fuel - ASM AVIATION FUEL" at bounding box center [1267, 599] width 199 height 14
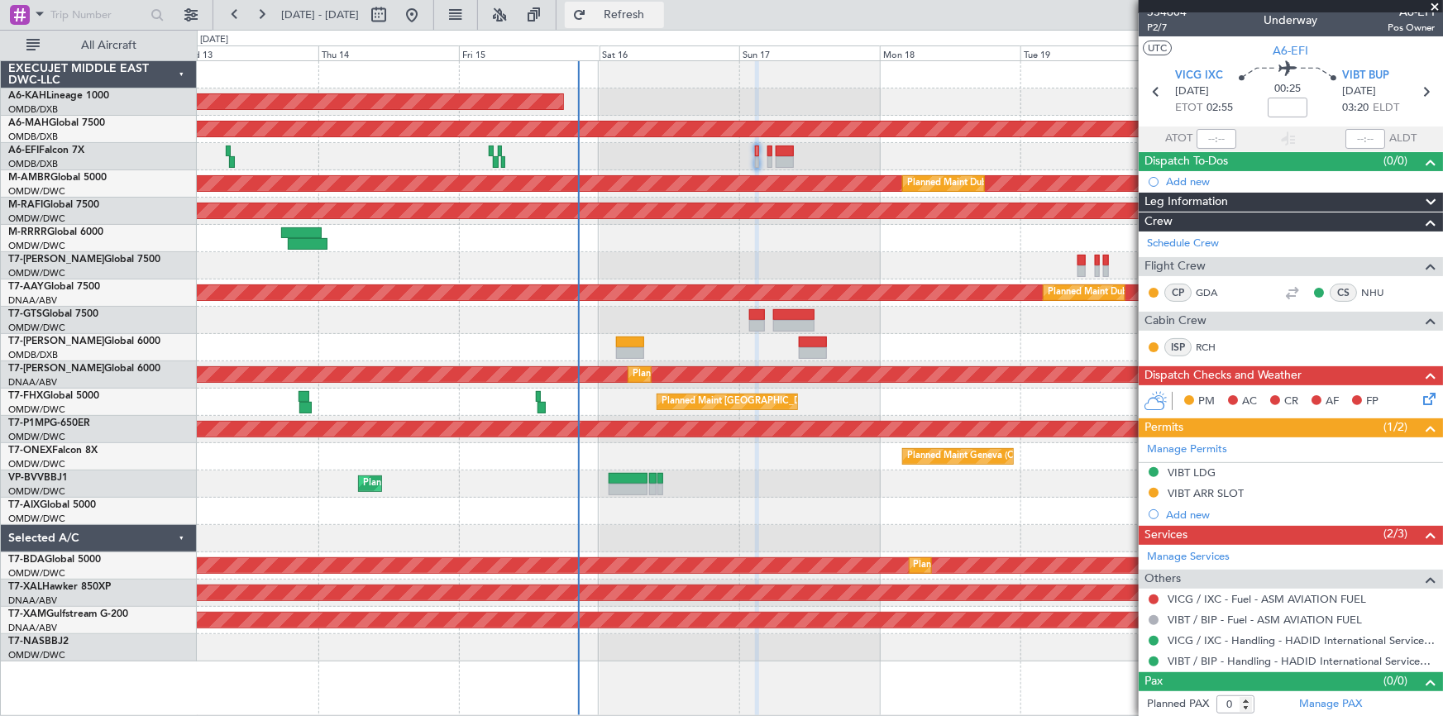
click at [657, 11] on span "Refresh" at bounding box center [624, 15] width 69 height 12
drag, startPoint x: 677, startPoint y: 15, endPoint x: 1364, endPoint y: 306, distance: 746.4
click at [659, 15] on span "Refresh" at bounding box center [624, 15] width 69 height 12
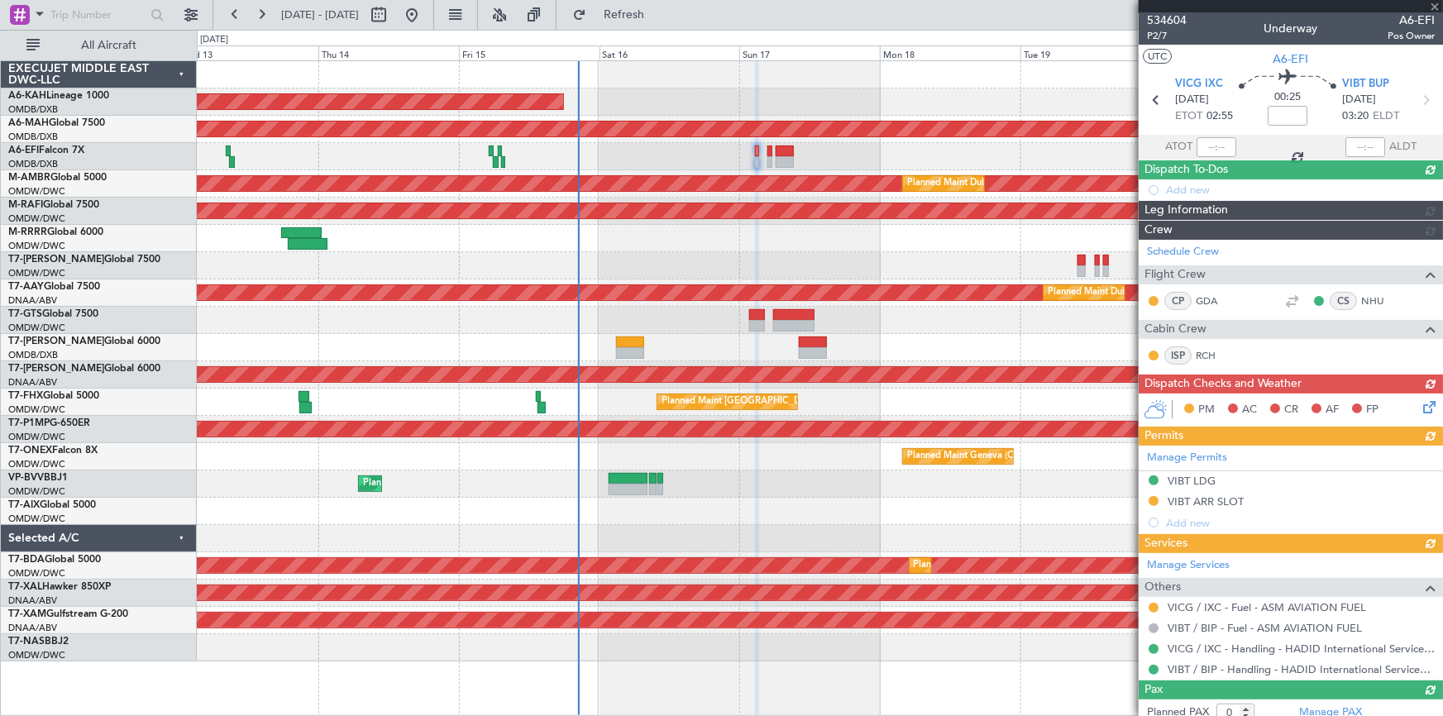
scroll to position [0, 0]
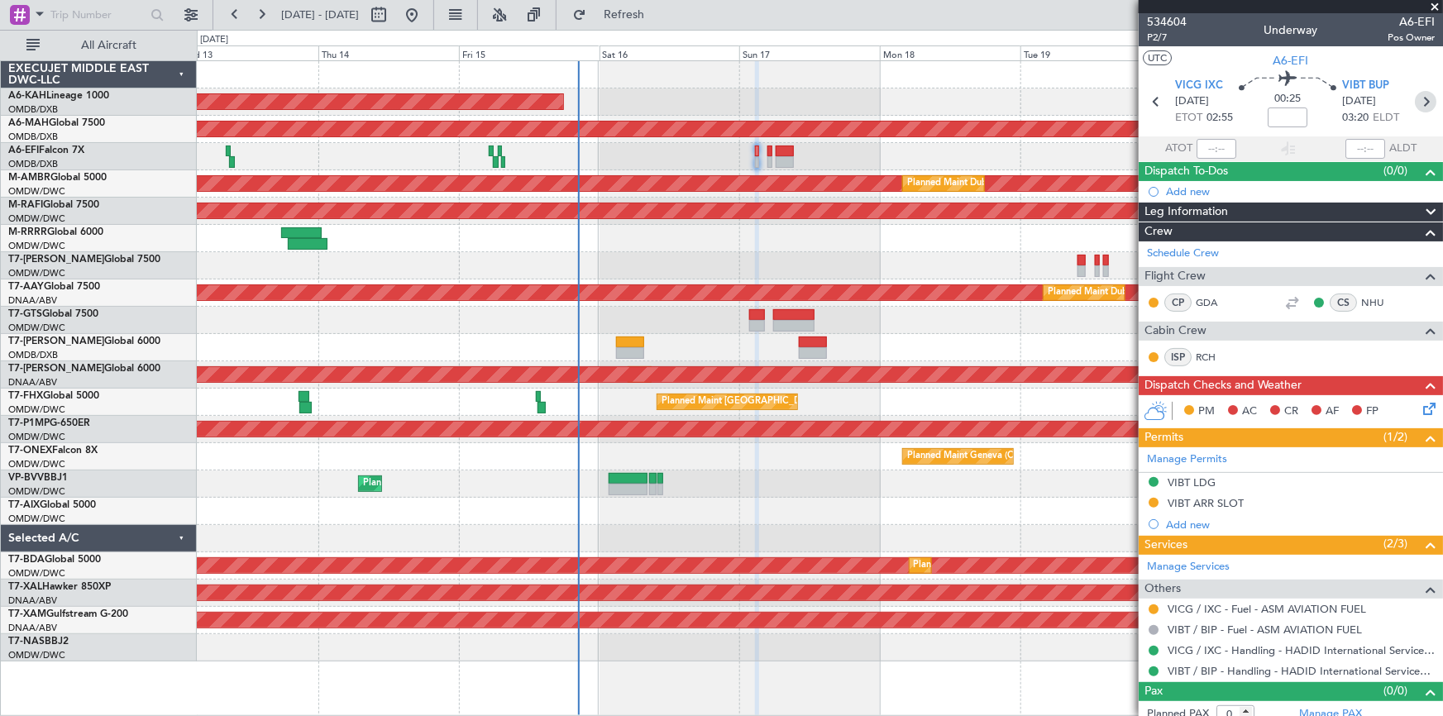
click at [1417, 104] on icon at bounding box center [1426, 102] width 22 height 22
type input "-00:05"
type input "8"
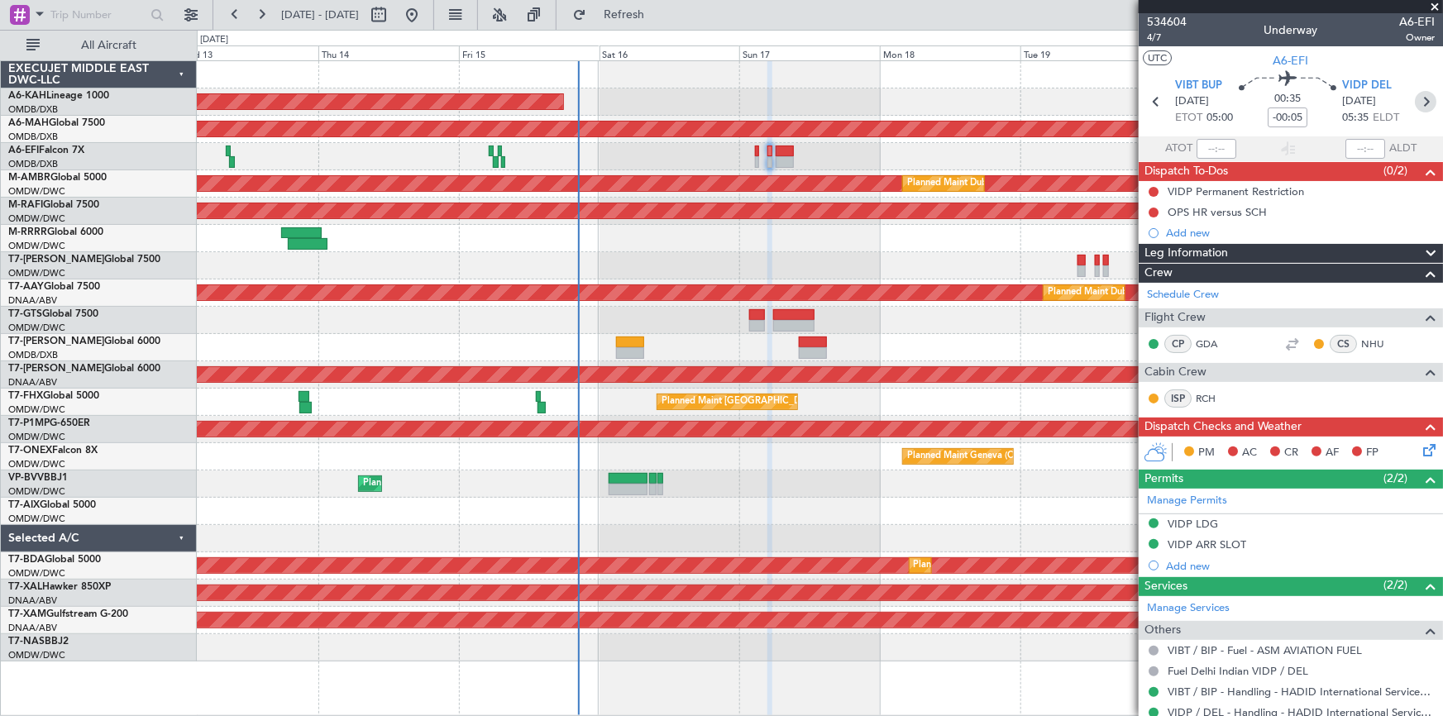
click at [1418, 100] on icon at bounding box center [1426, 102] width 22 height 22
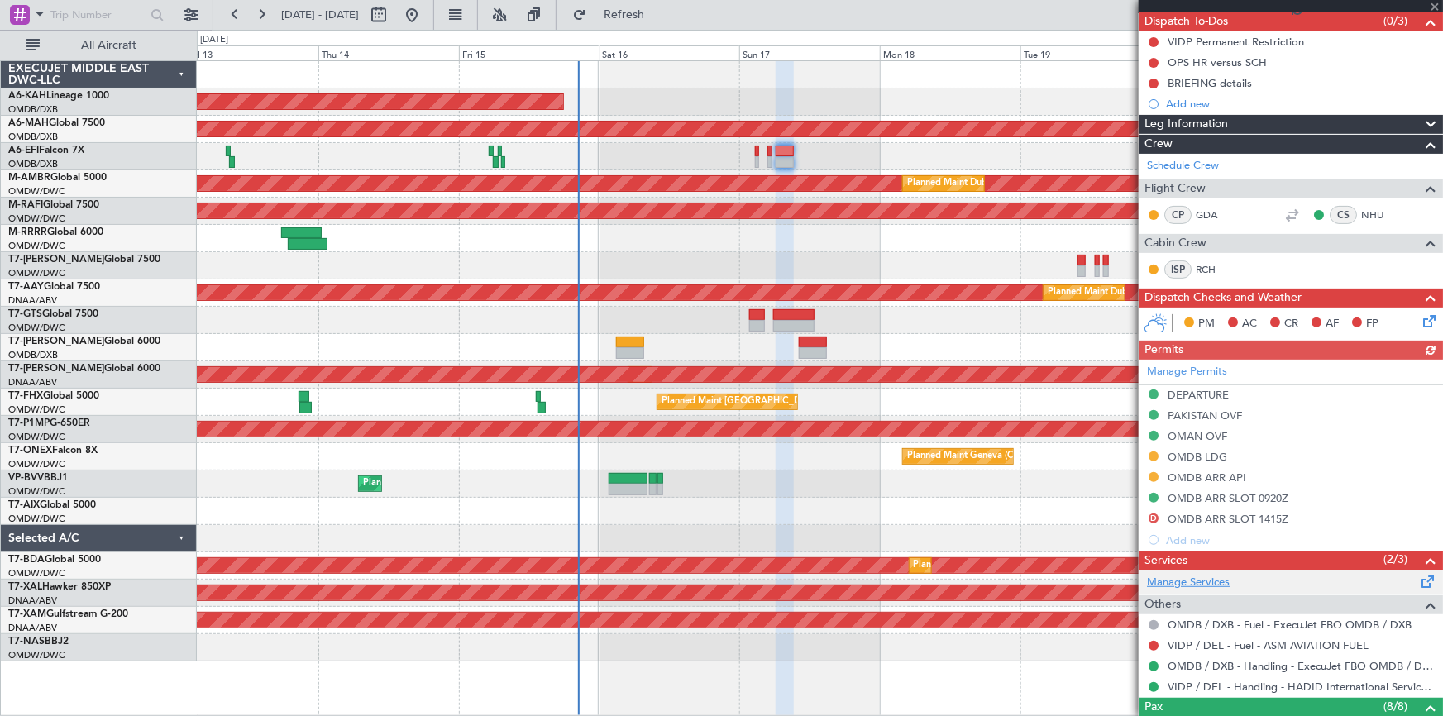
scroll to position [376, 0]
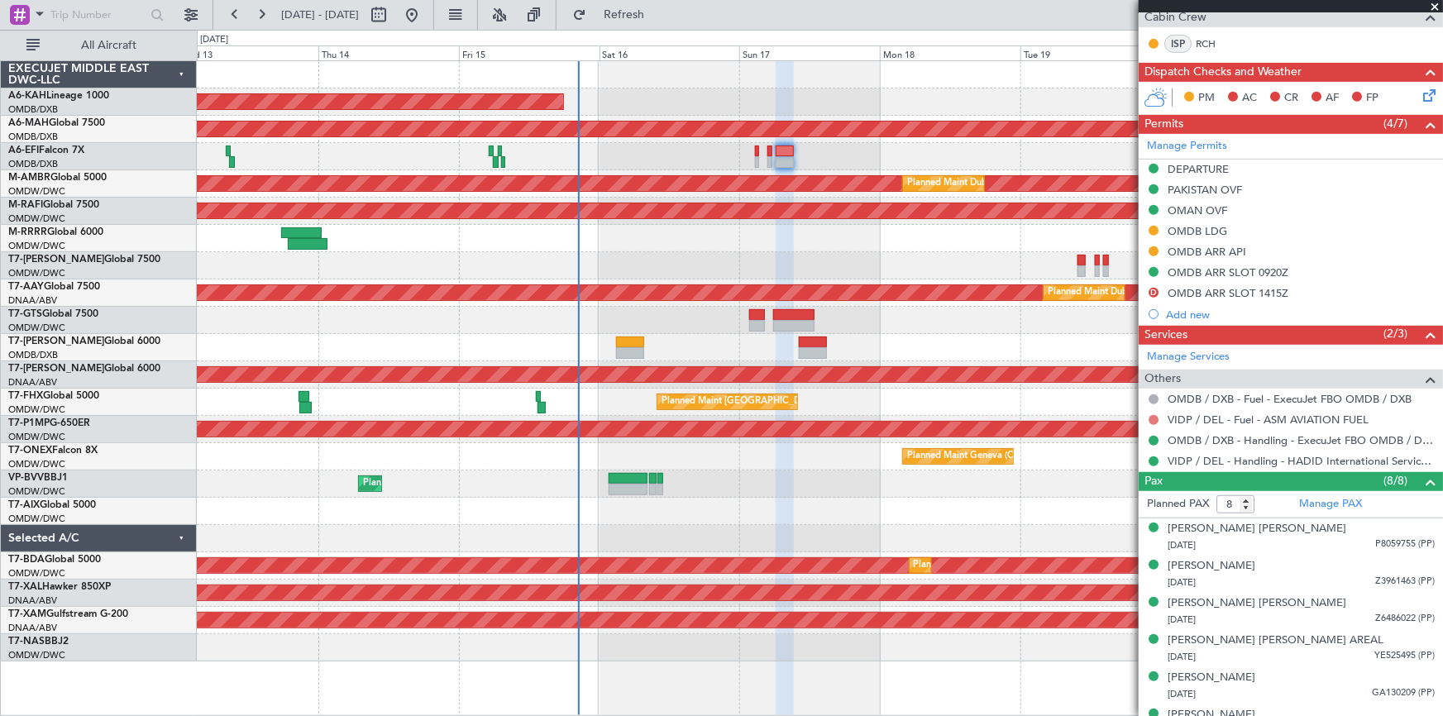
click at [1155, 415] on button at bounding box center [1154, 420] width 10 height 10
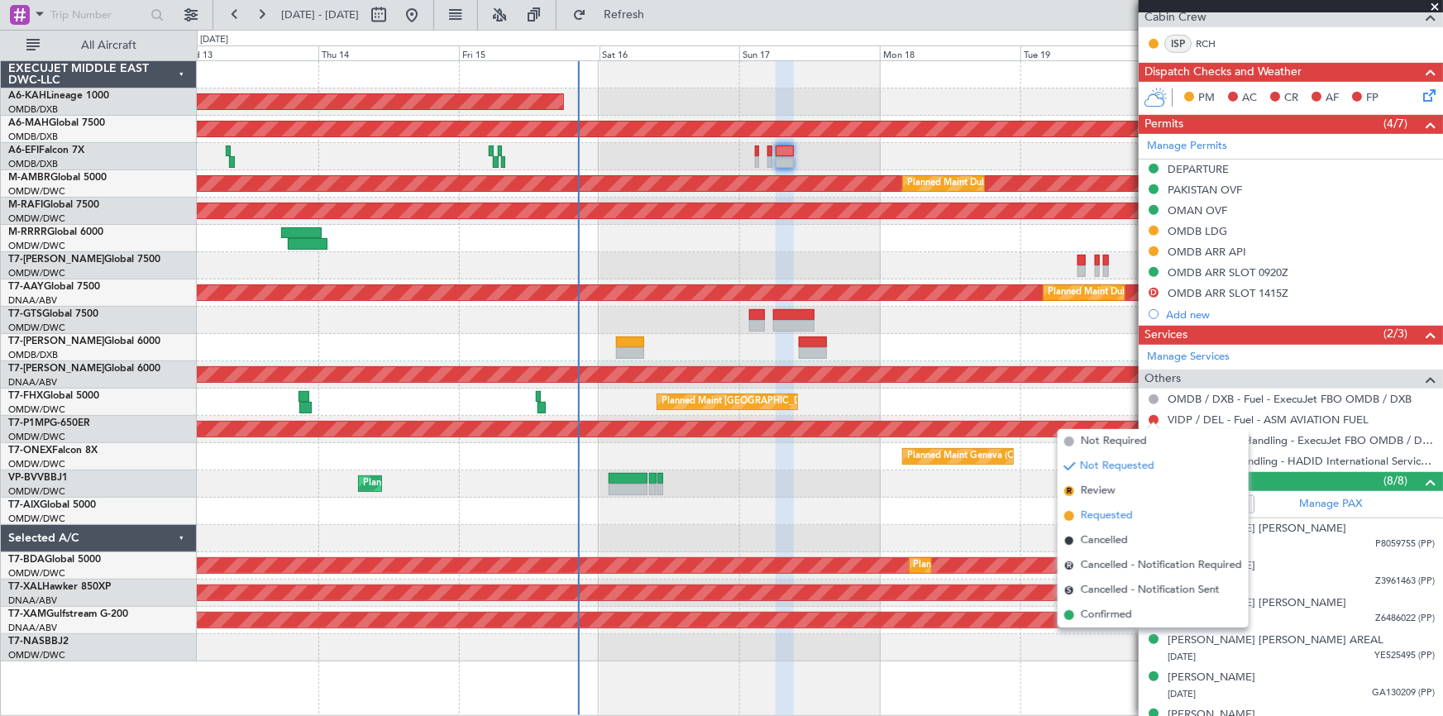
click at [1104, 515] on span "Requested" at bounding box center [1107, 516] width 52 height 17
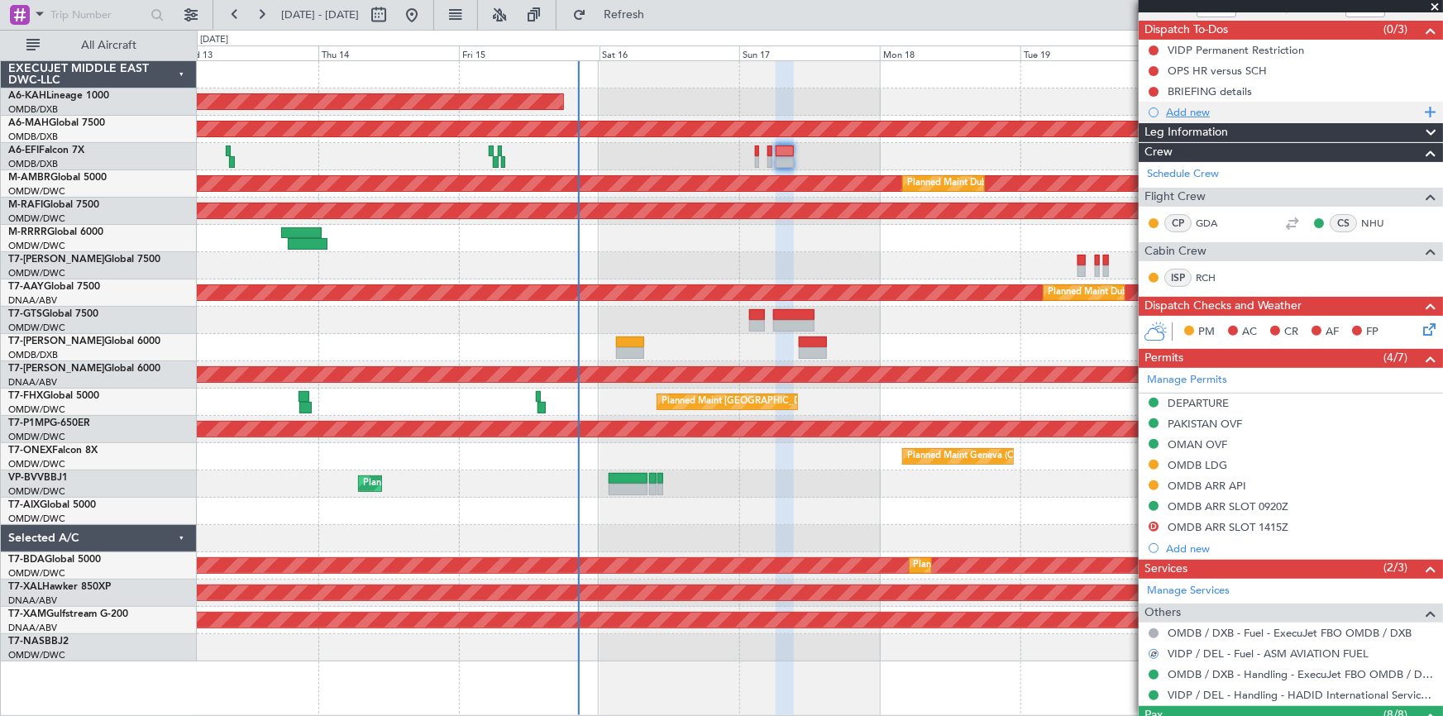
scroll to position [0, 0]
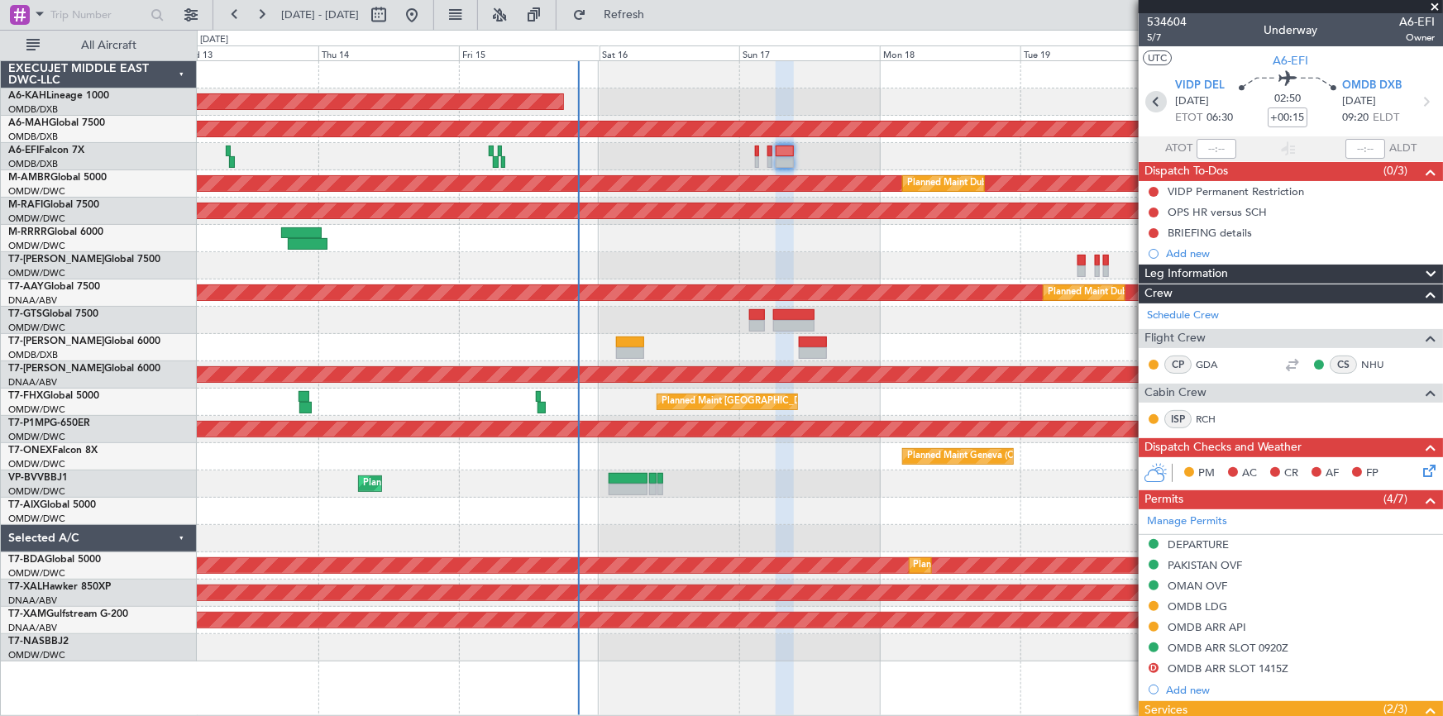
click at [1154, 94] on icon at bounding box center [1157, 102] width 22 height 22
type input "-00:05"
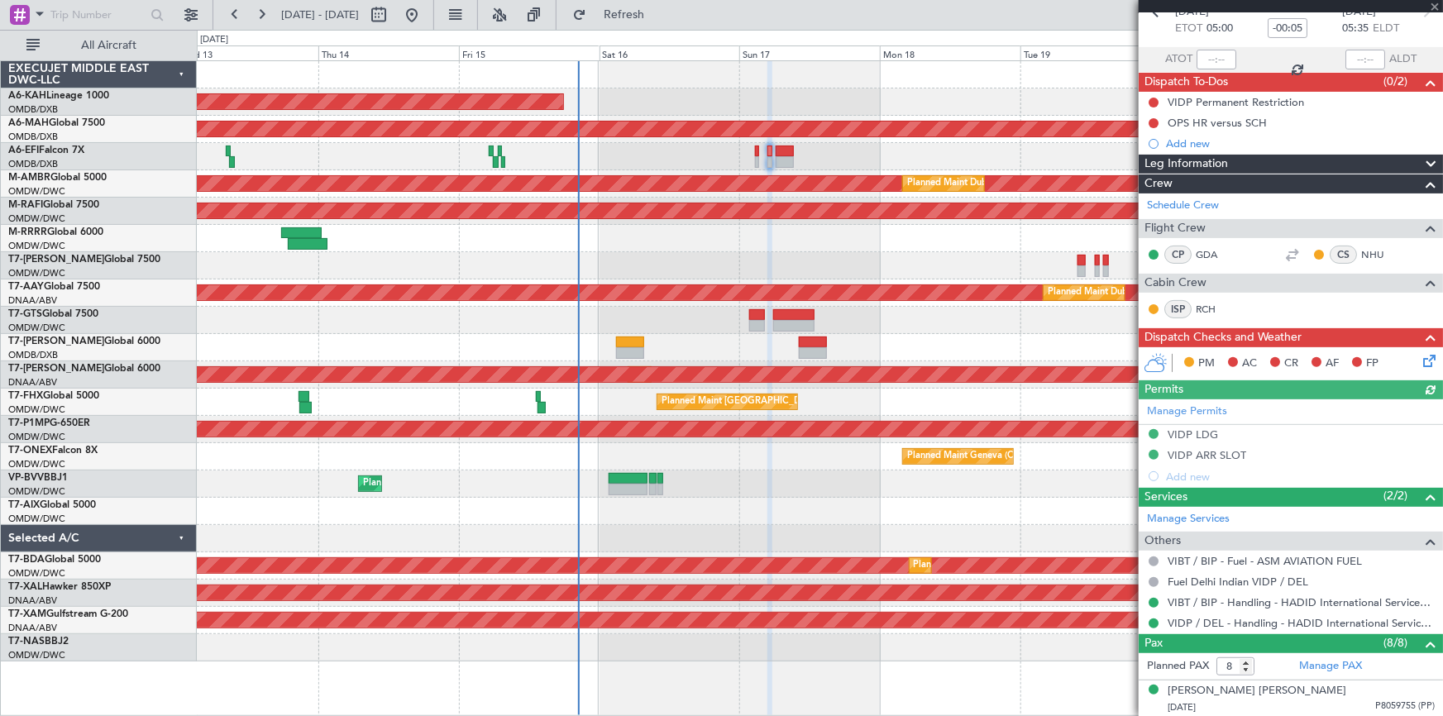
scroll to position [150, 0]
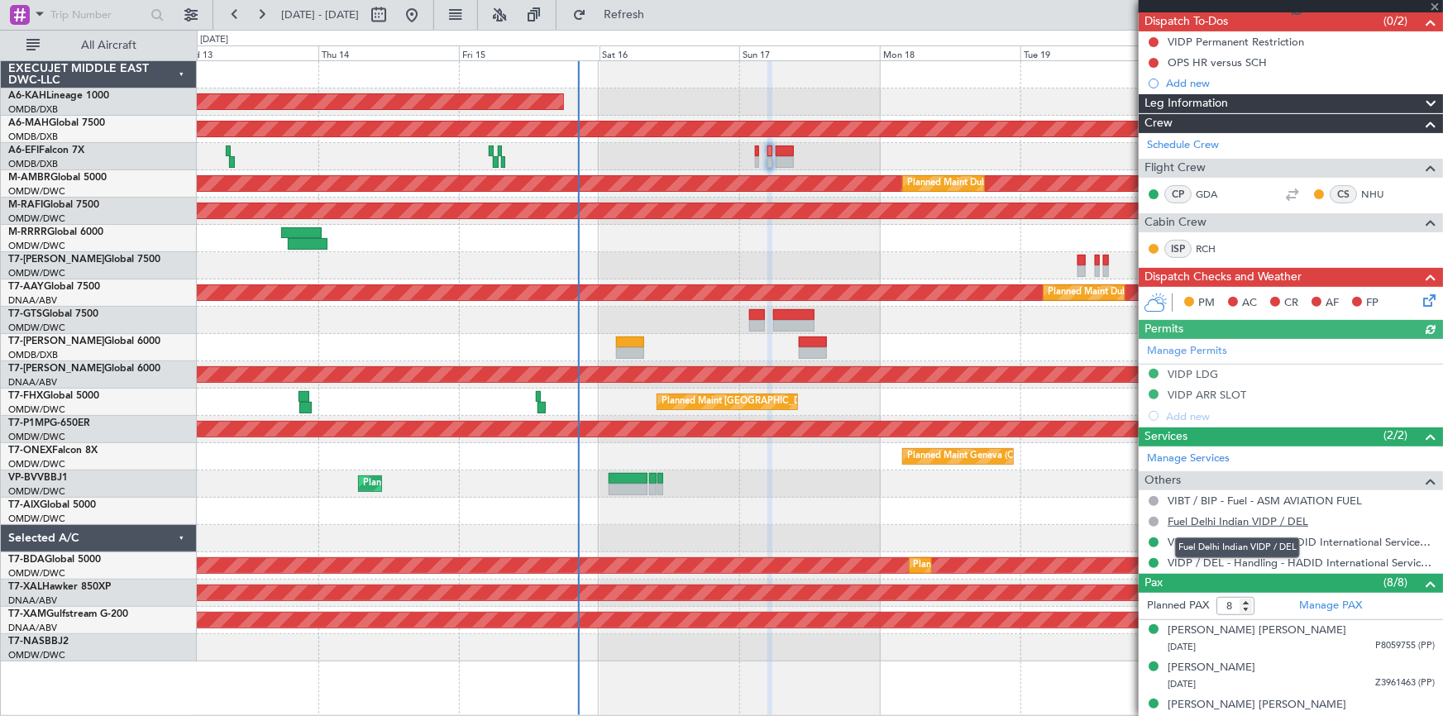
click at [1241, 520] on link "Fuel Delhi Indian VIDP / DEL" at bounding box center [1238, 521] width 141 height 14
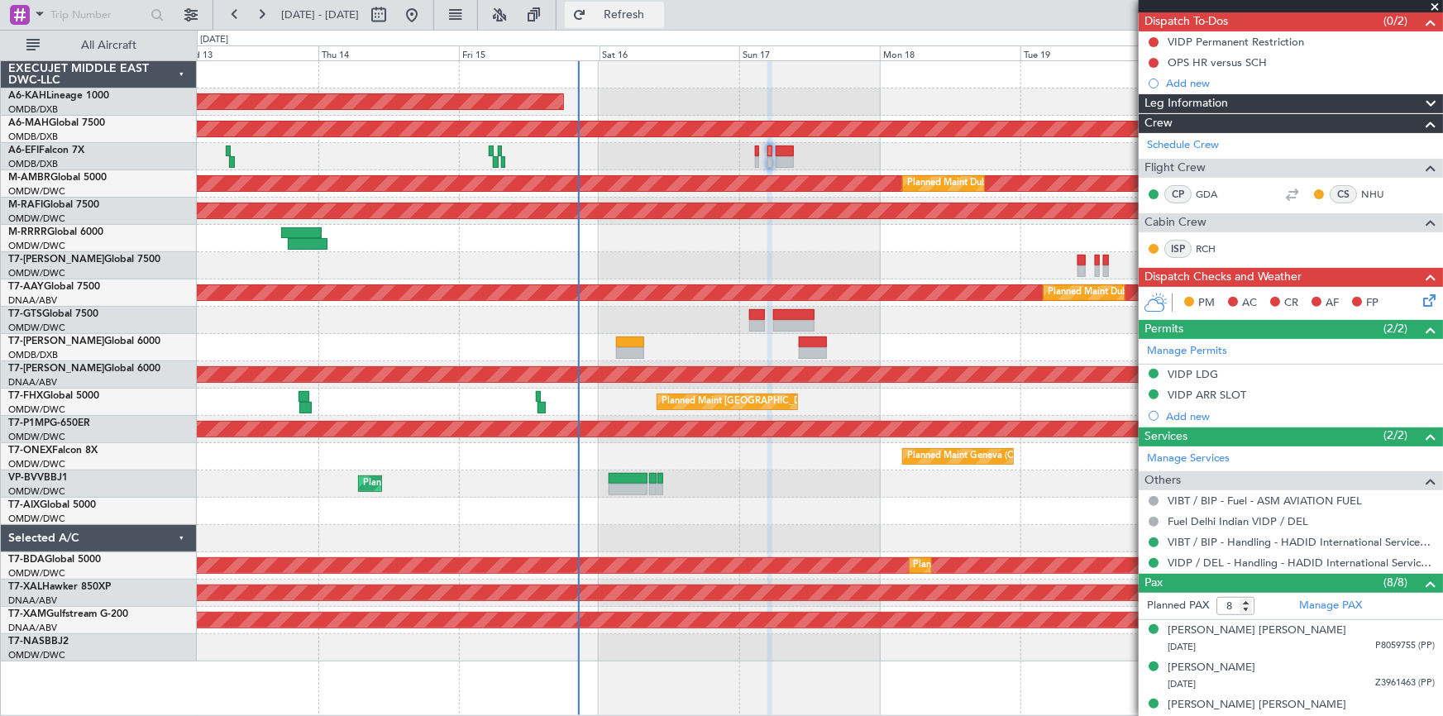
click at [640, 12] on button "Refresh" at bounding box center [614, 15] width 99 height 26
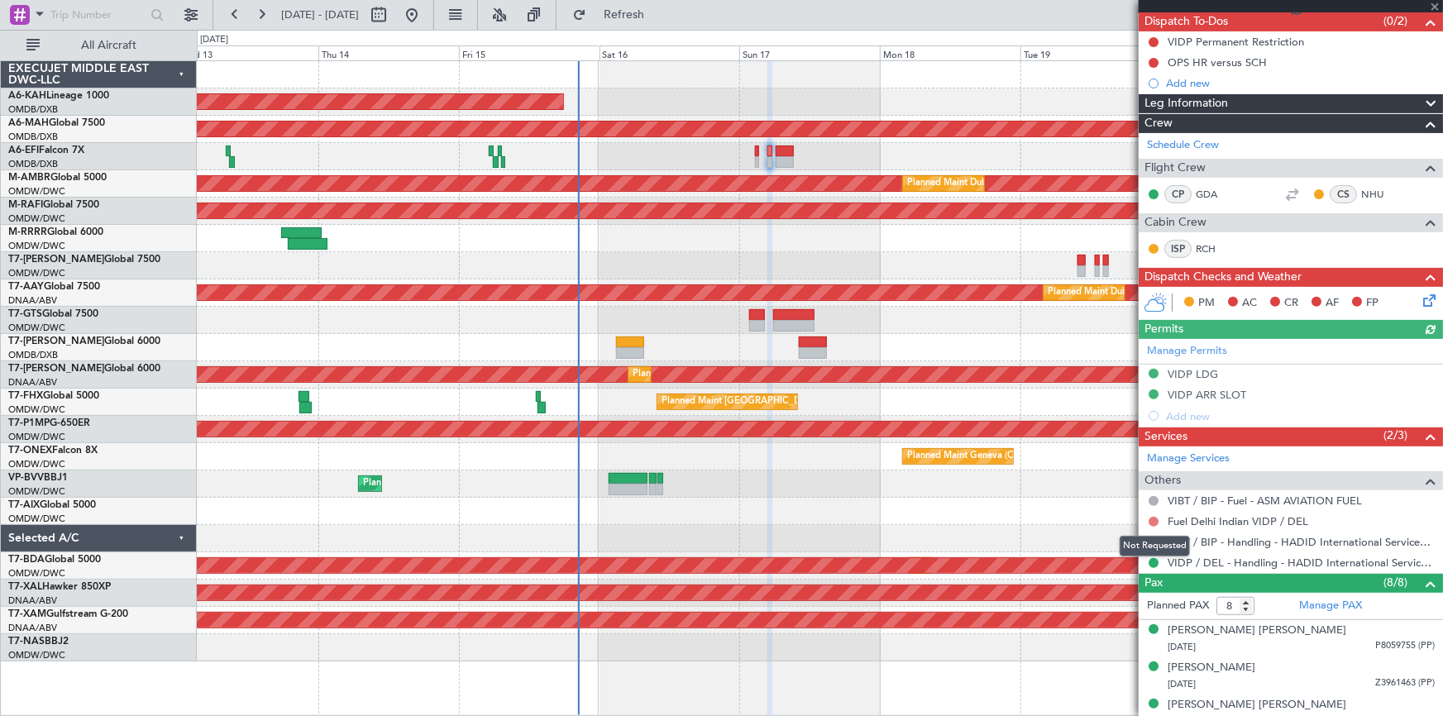
click at [1155, 518] on button at bounding box center [1154, 522] width 10 height 10
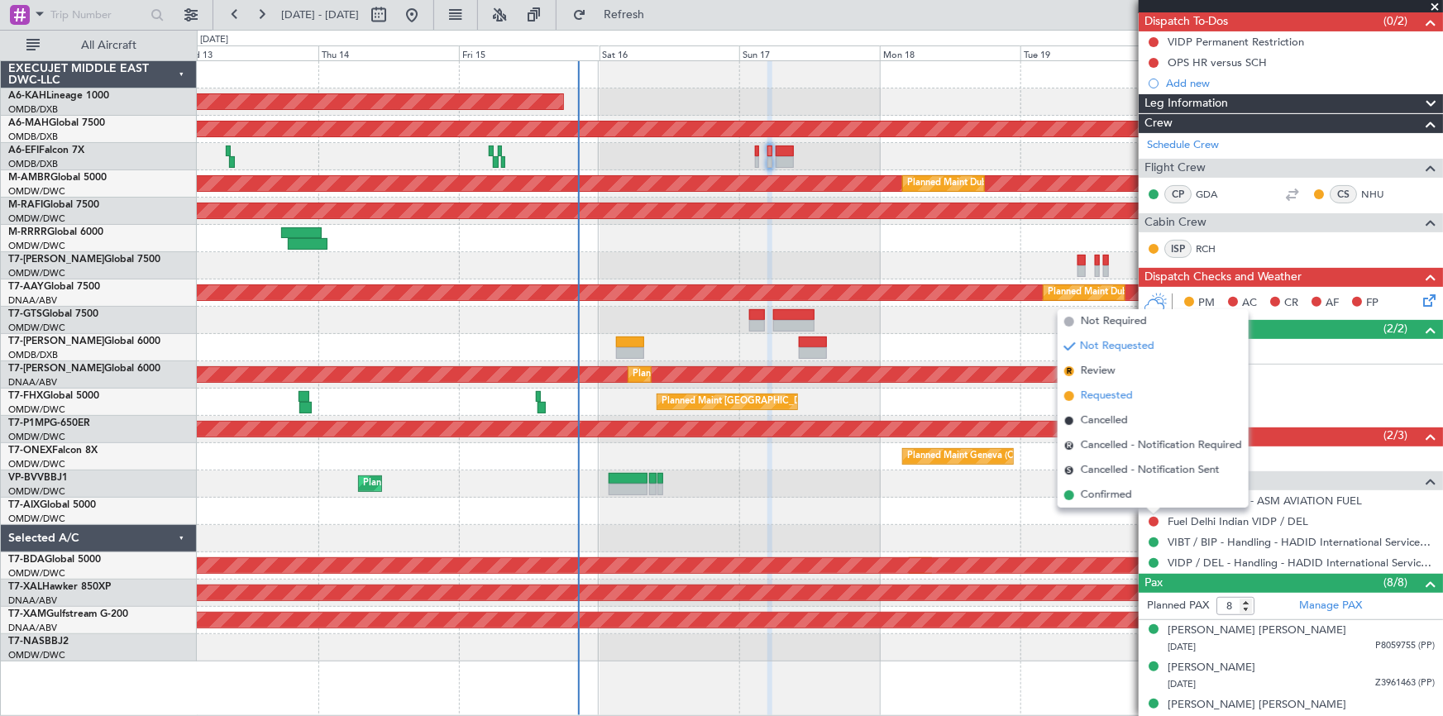
click at [1100, 399] on span "Requested" at bounding box center [1107, 396] width 52 height 17
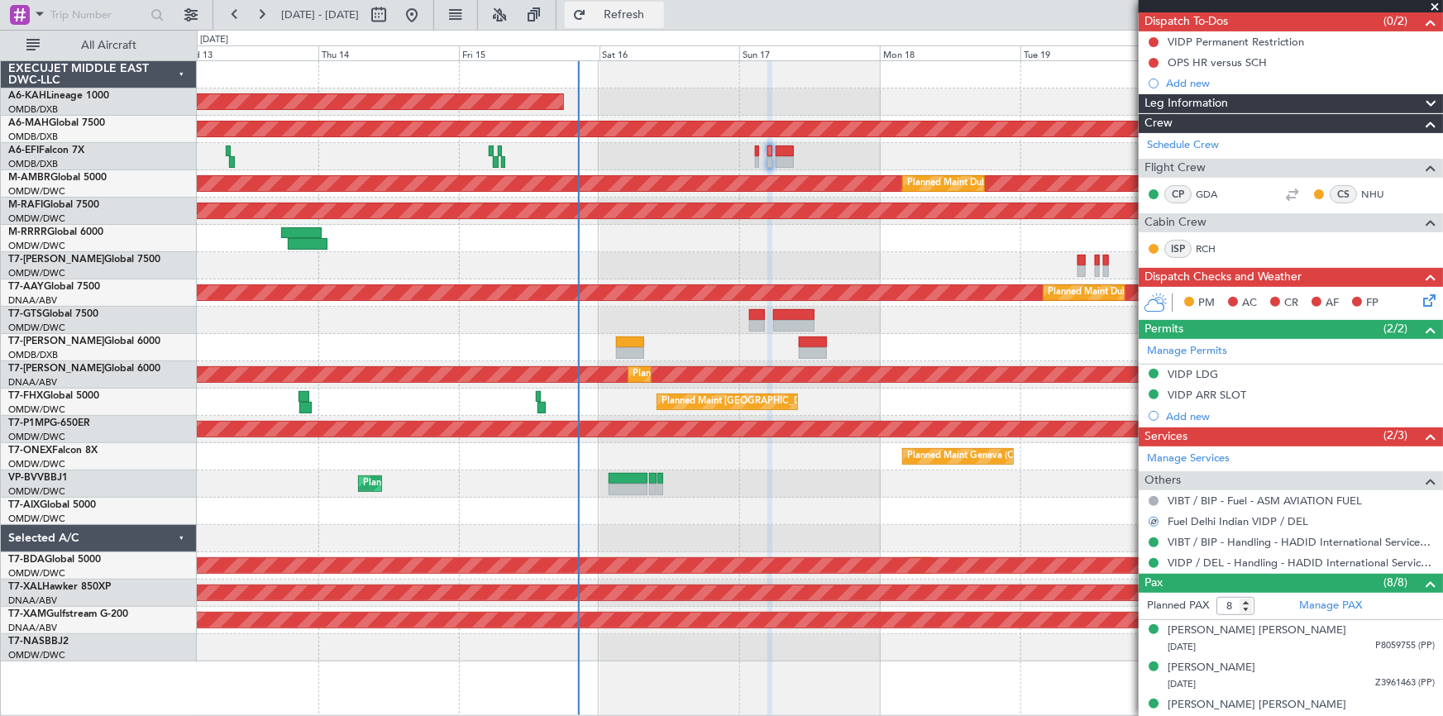
click at [634, 9] on button "Refresh" at bounding box center [614, 15] width 99 height 26
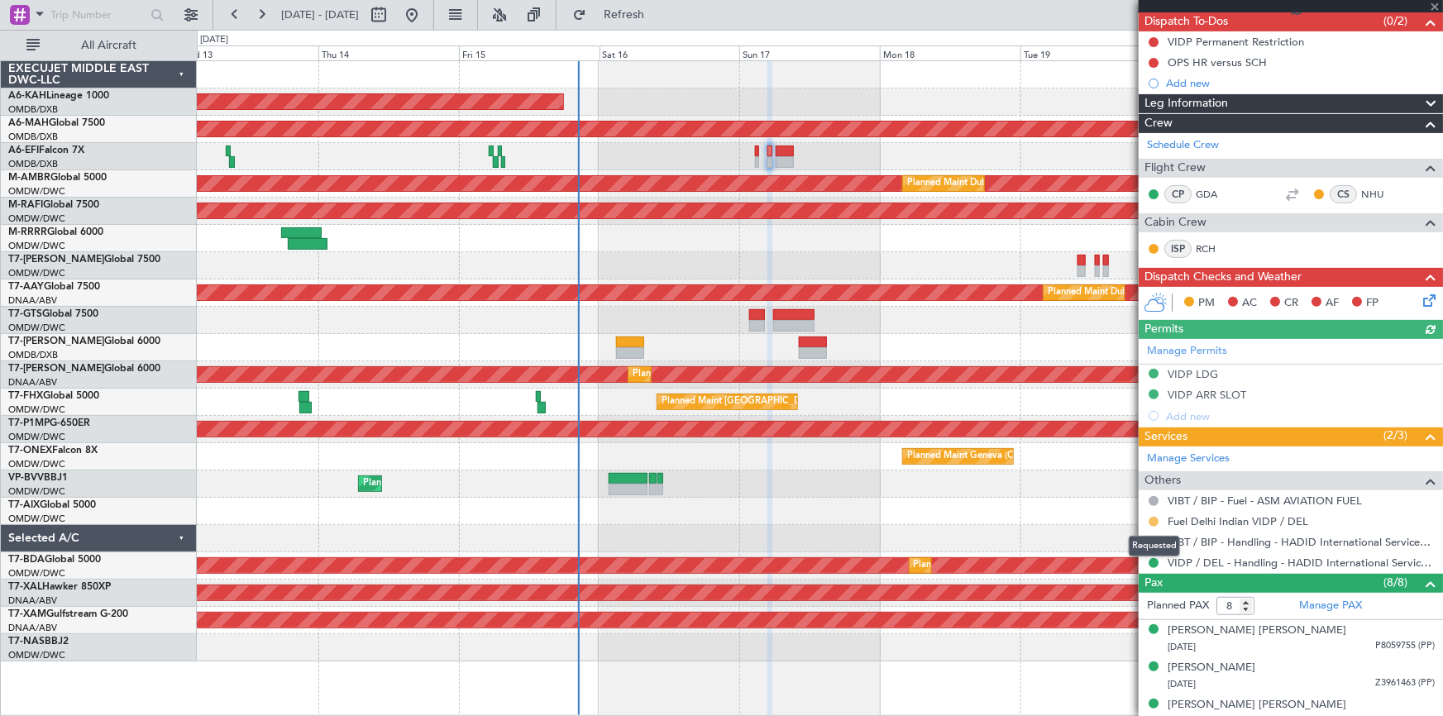
click at [1158, 519] on button at bounding box center [1154, 522] width 10 height 10
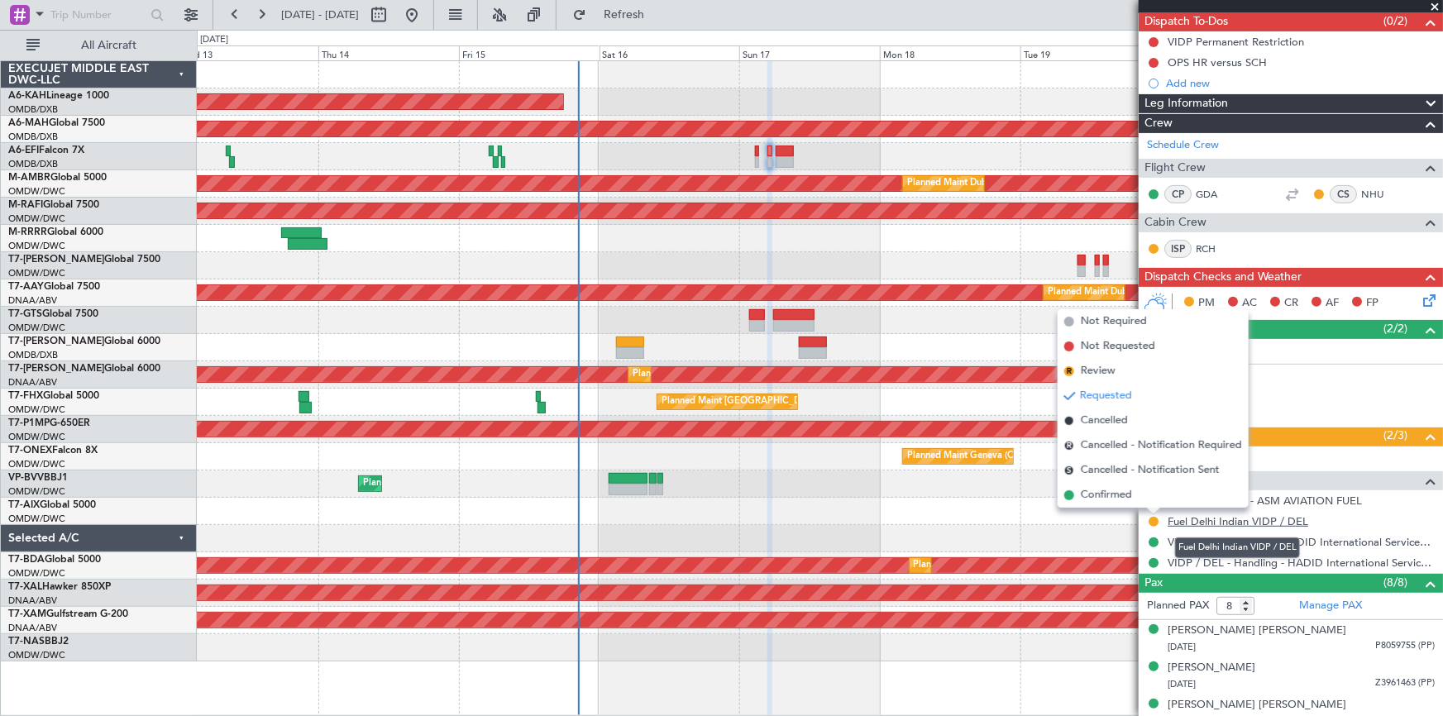
click at [1246, 516] on link "Fuel Delhi Indian VIDP / DEL" at bounding box center [1238, 521] width 141 height 14
